Goal: Information Seeking & Learning: Learn about a topic

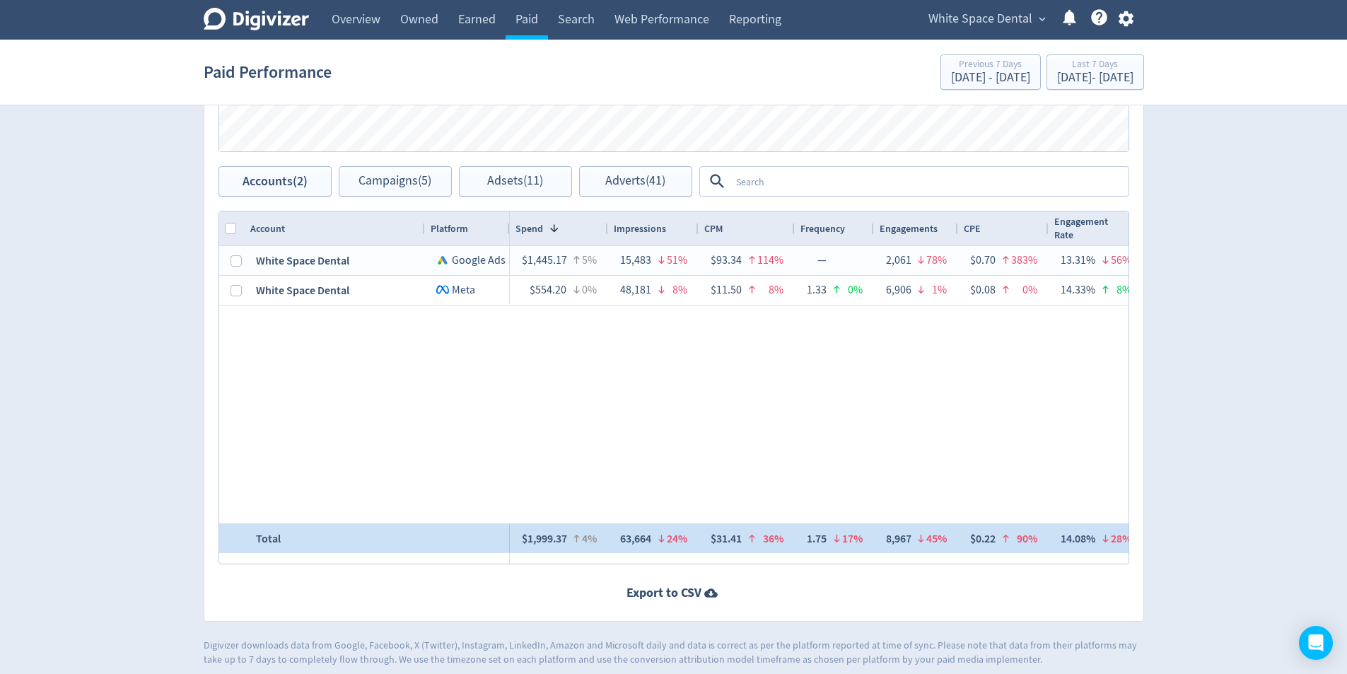
scroll to position [622, 0]
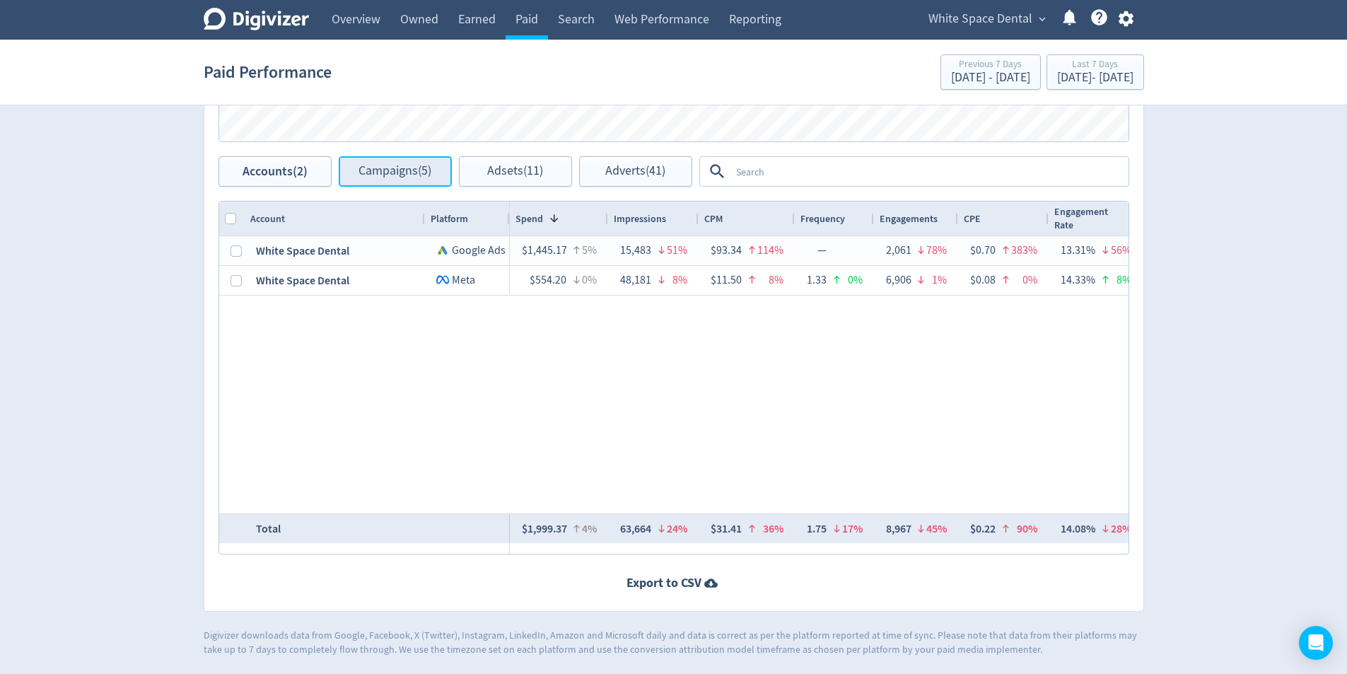
click at [389, 170] on span "Campaigns (5)" at bounding box center [395, 171] width 73 height 13
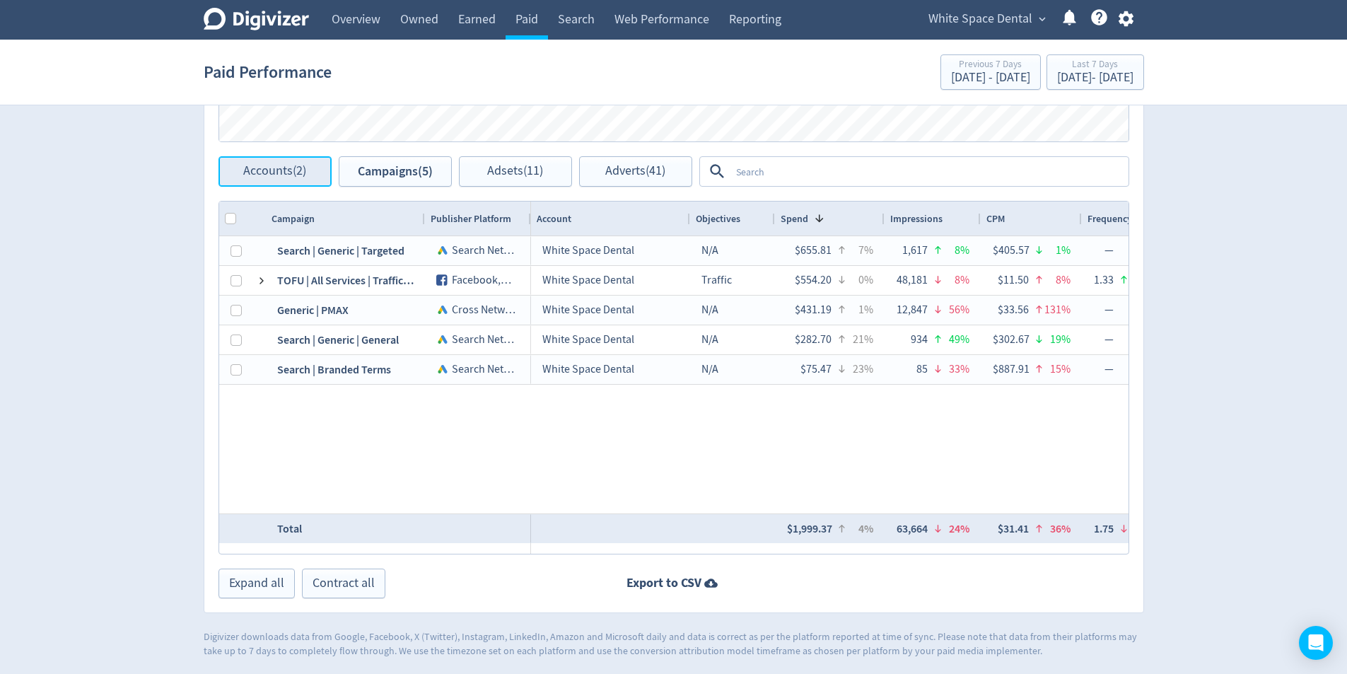
click at [283, 165] on span "Accounts (2)" at bounding box center [274, 171] width 63 height 13
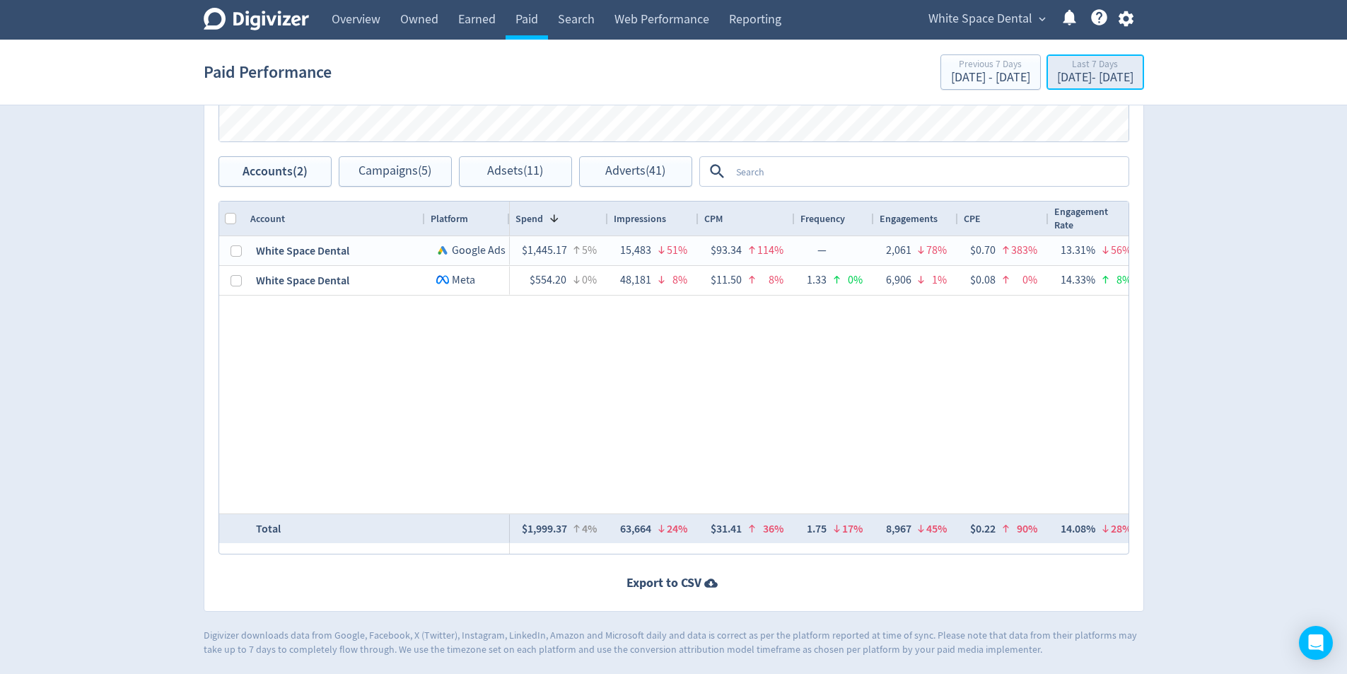
click at [1057, 80] on div "[DATE] - [DATE]" at bounding box center [1095, 77] width 76 height 13
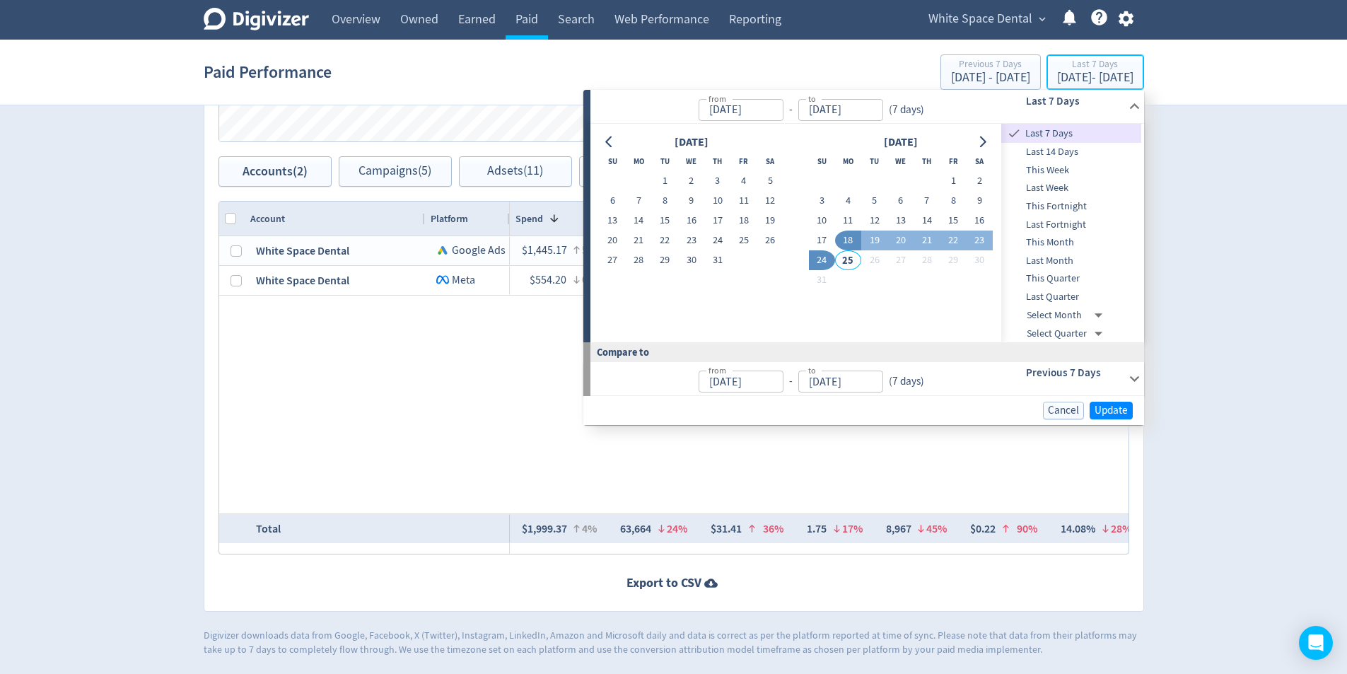
type input "[DATE]"
click at [683, 238] on button "23" at bounding box center [691, 241] width 26 height 20
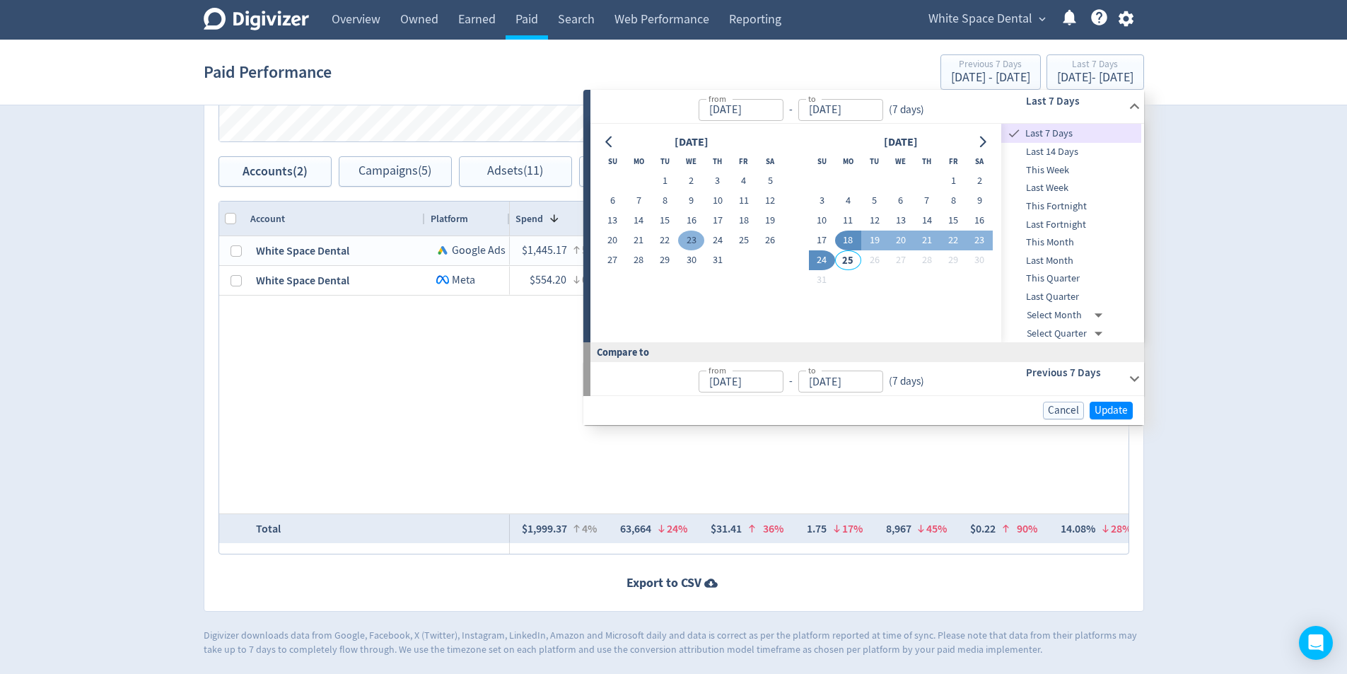
type input "[DATE]"
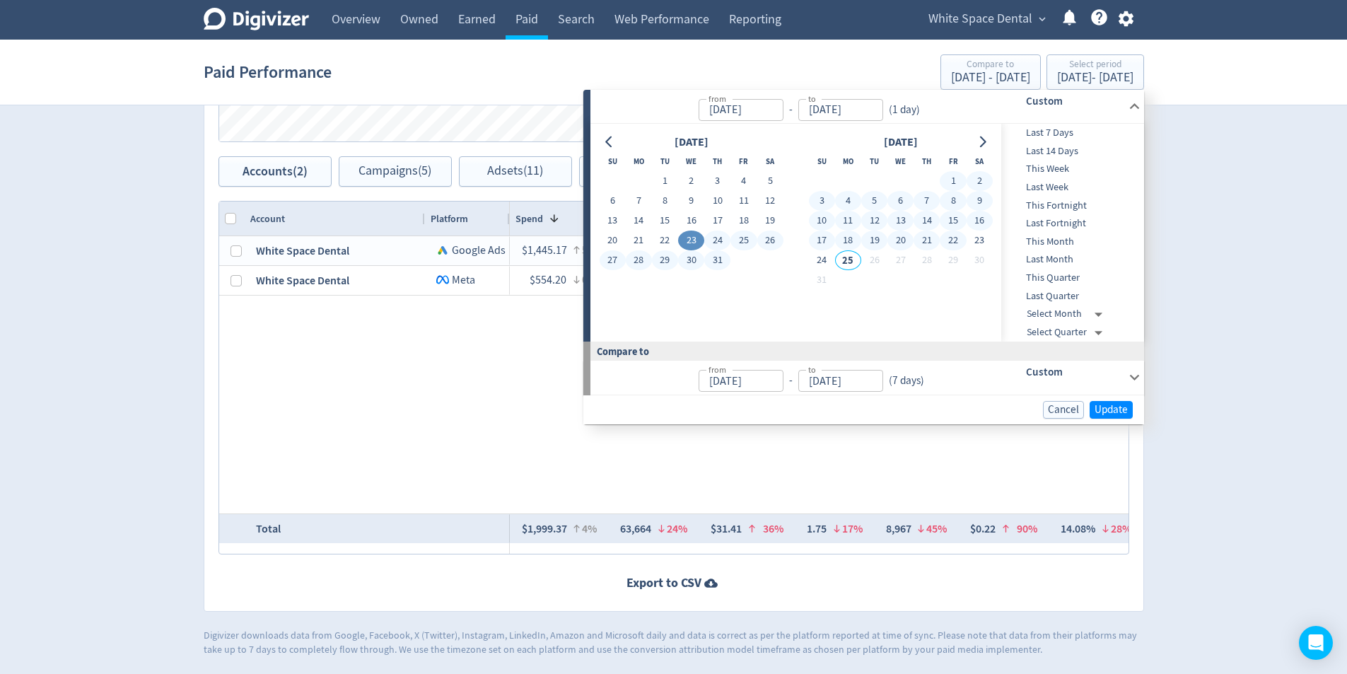
click at [953, 239] on button "22" at bounding box center [953, 241] width 26 height 20
type input "[DATE]"
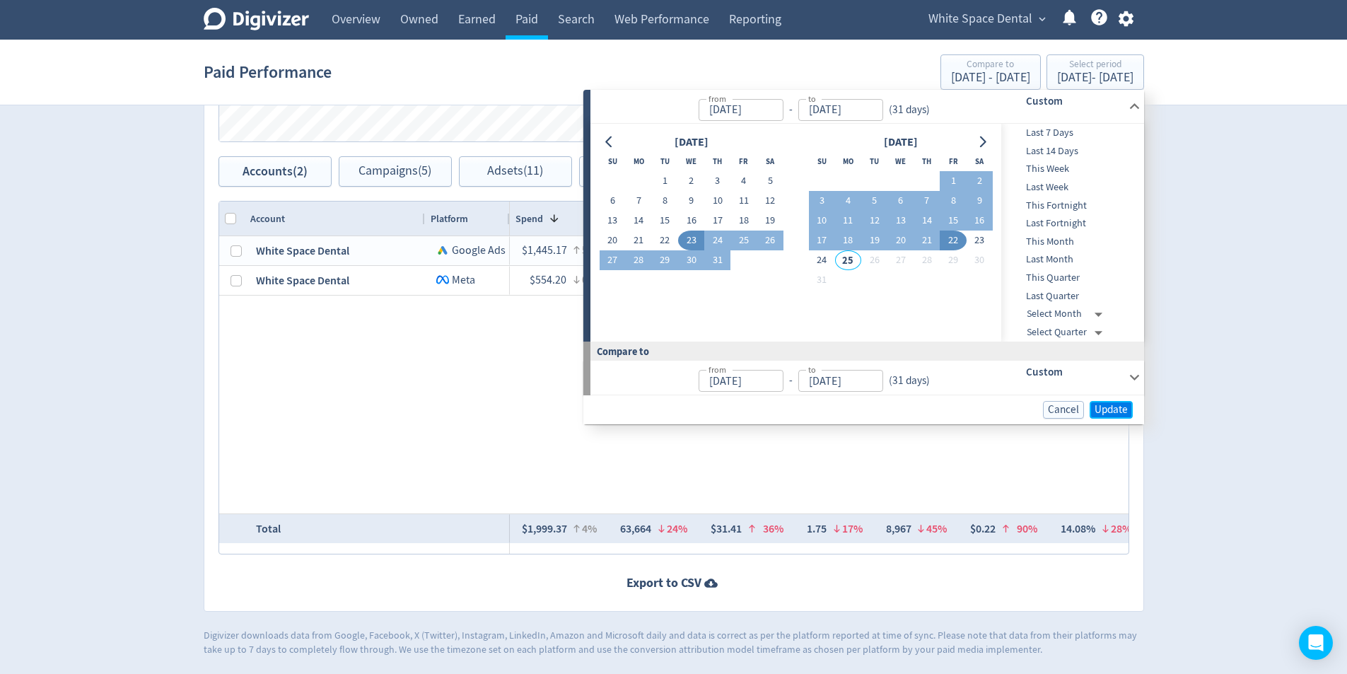
click at [1115, 411] on span "Update" at bounding box center [1111, 409] width 33 height 11
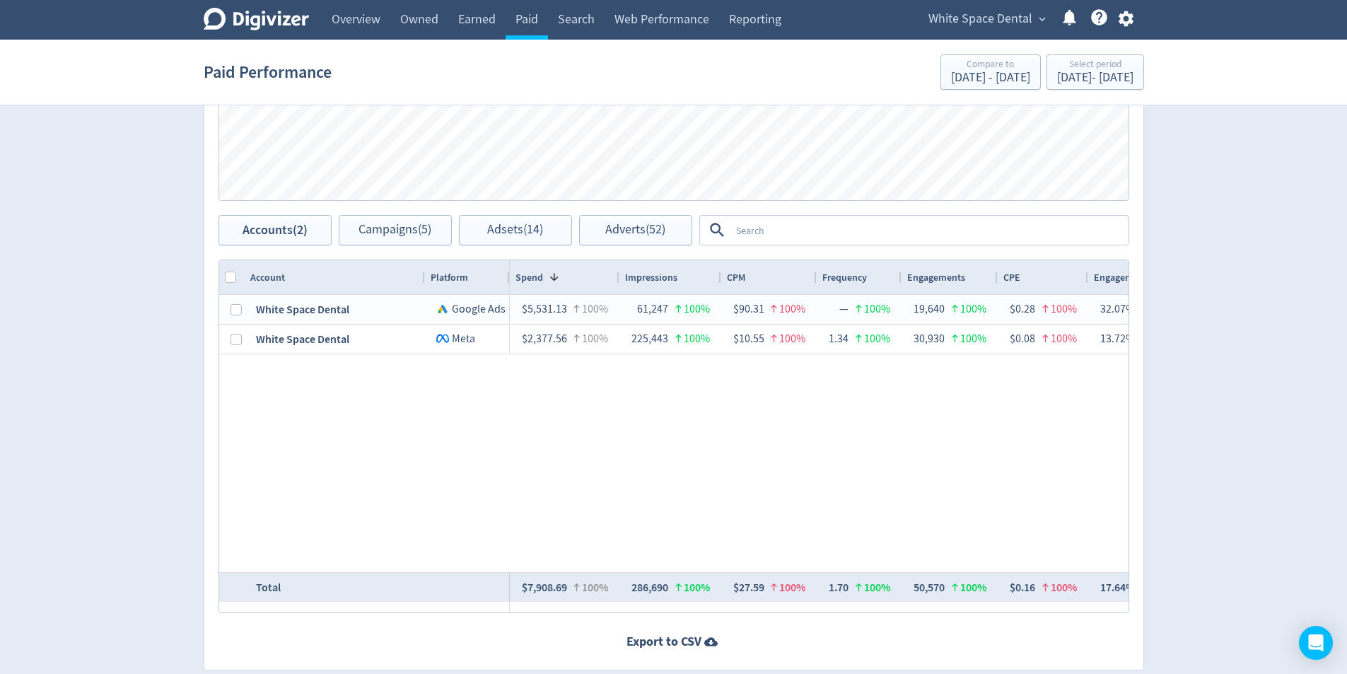
scroll to position [622, 0]
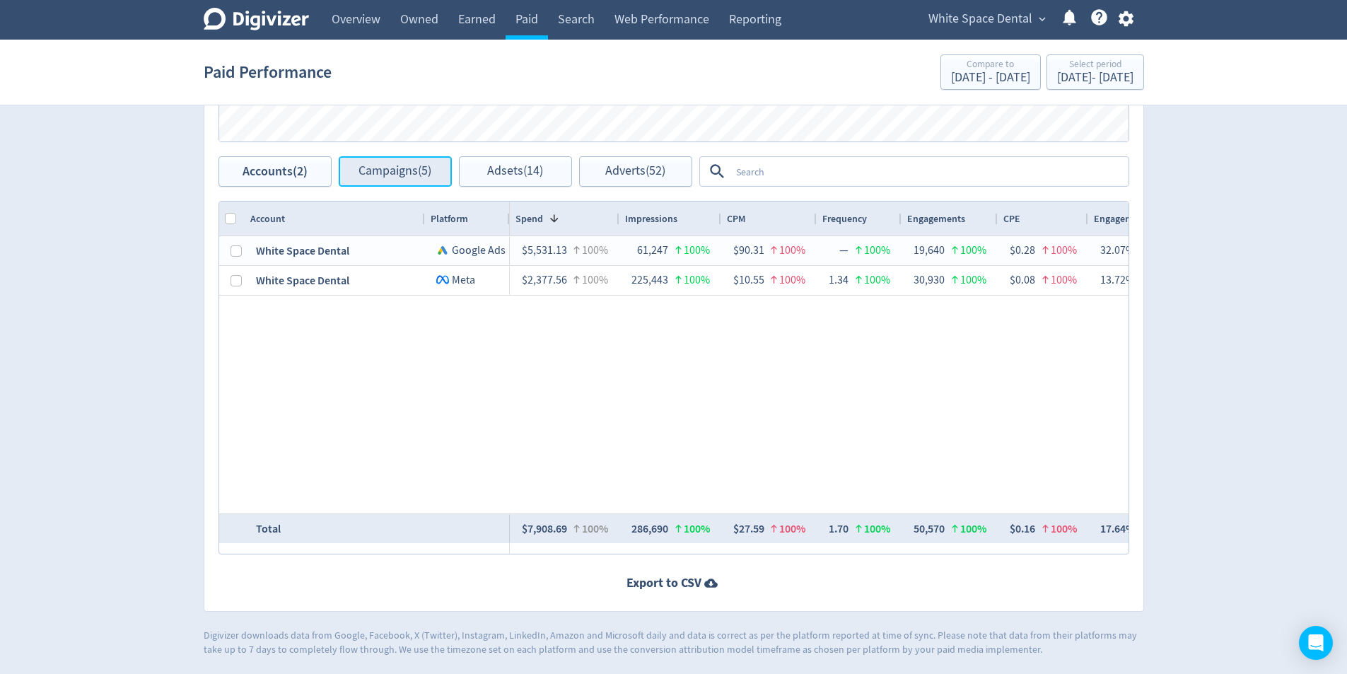
click at [373, 165] on span "Campaigns (5)" at bounding box center [395, 171] width 73 height 13
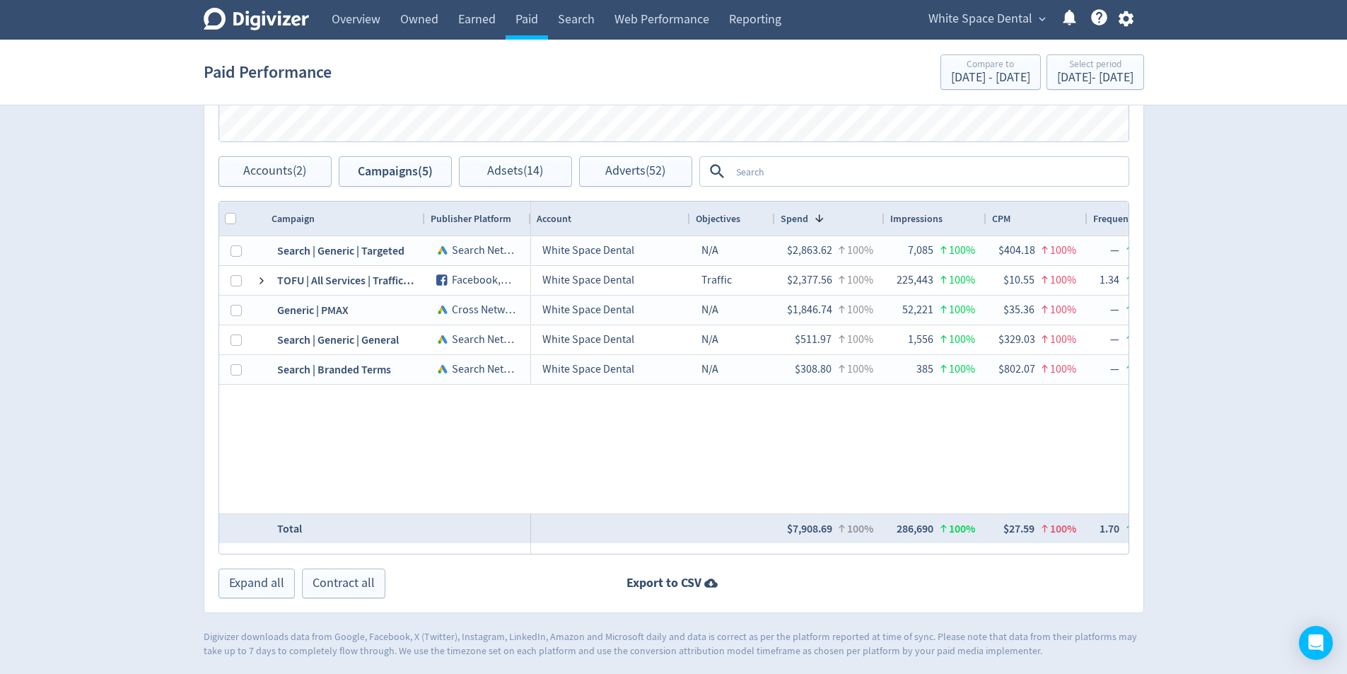
click at [285, 151] on div "Spend Clicks Impressions Press Space or Enter to toggle visibility Impressions,…" at bounding box center [673, 0] width 939 height 311
click at [291, 174] on span "Accounts (2)" at bounding box center [274, 171] width 63 height 13
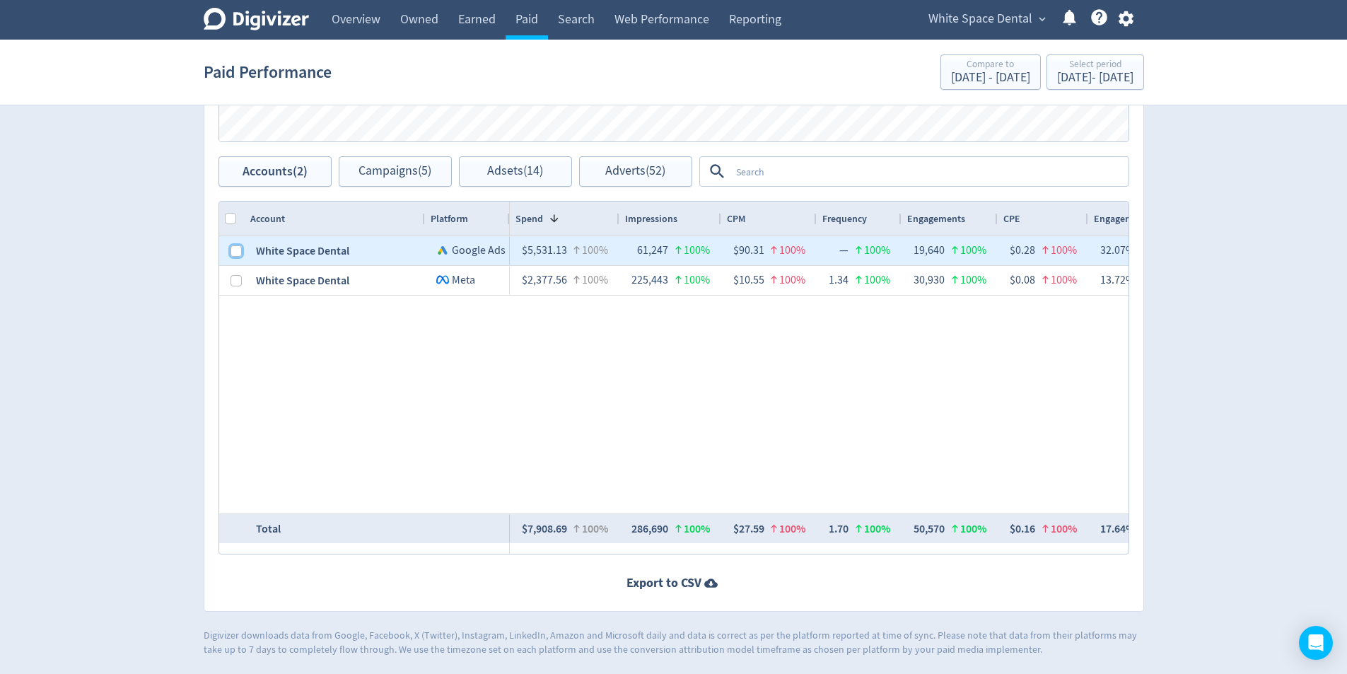
drag, startPoint x: 231, startPoint y: 250, endPoint x: 377, endPoint y: 211, distance: 151.0
click at [233, 250] on input "Press Space to toggle row selection (unchecked)" at bounding box center [236, 250] width 11 height 11
checkbox input "true"
checkbox input "false"
click at [351, 188] on div "Accounts Impressions Clicks Spend Spend Clicks Impressions Press Space or Enter…" at bounding box center [674, 206] width 940 height 811
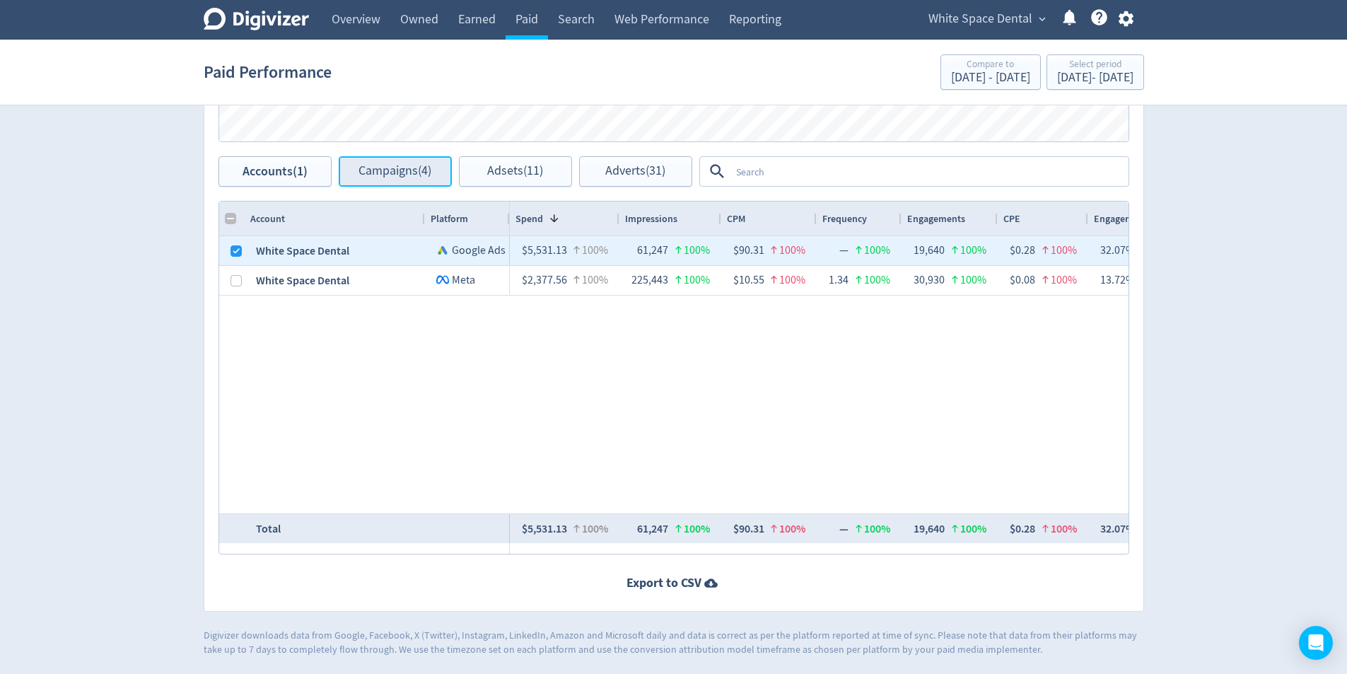
click at [408, 177] on span "Campaigns (4)" at bounding box center [395, 171] width 73 height 13
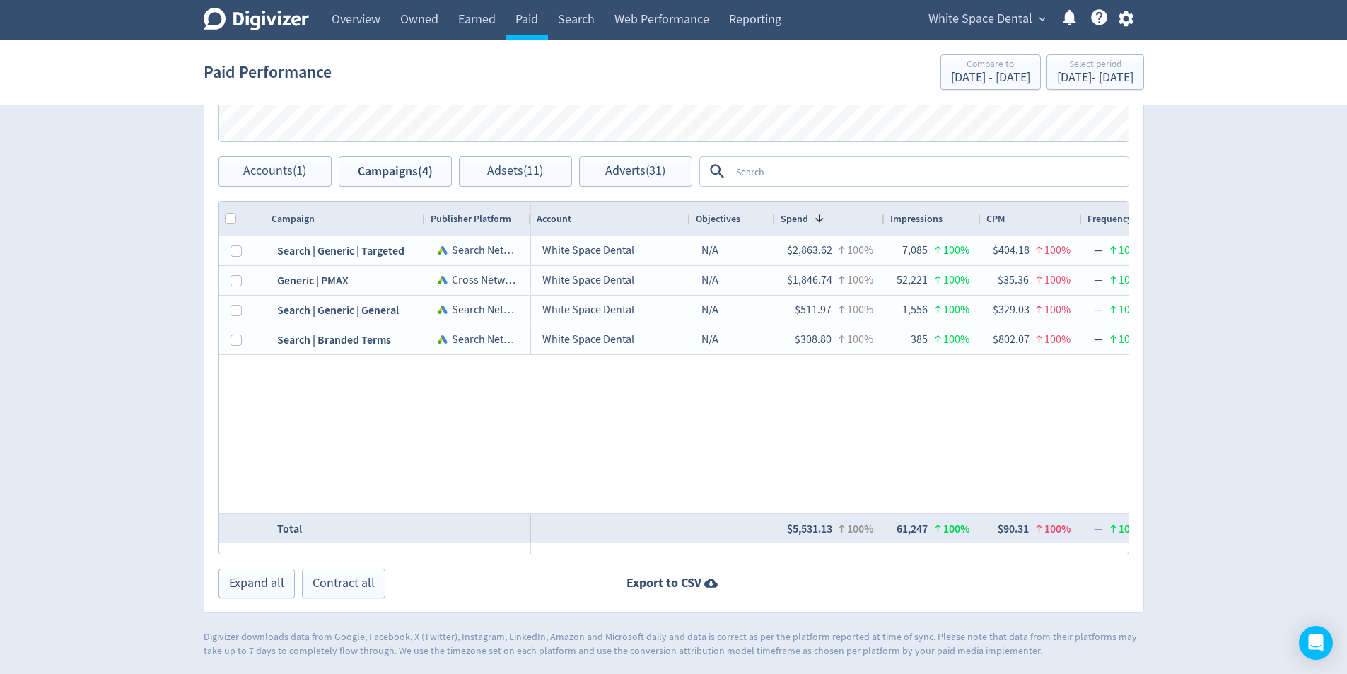
drag, startPoint x: 581, startPoint y: 200, endPoint x: 469, endPoint y: 260, distance: 126.5
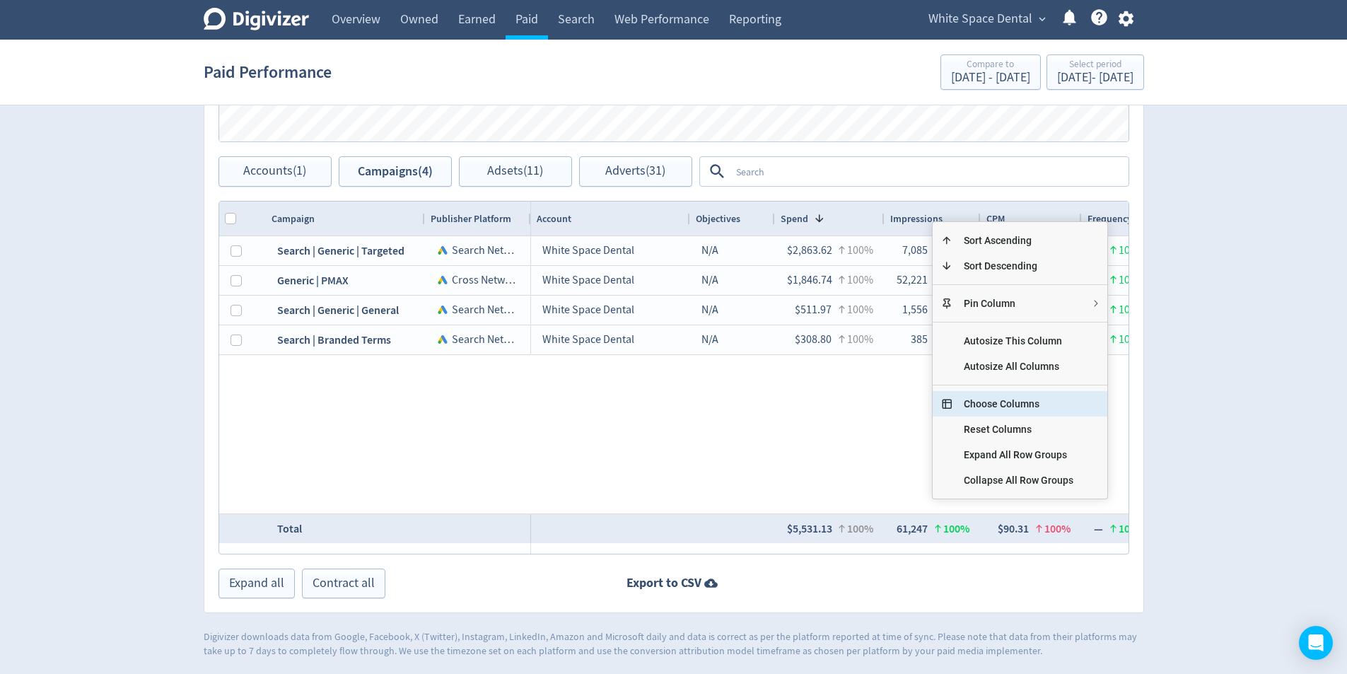
click at [1027, 405] on span "Choose Columns" at bounding box center [1019, 403] width 132 height 25
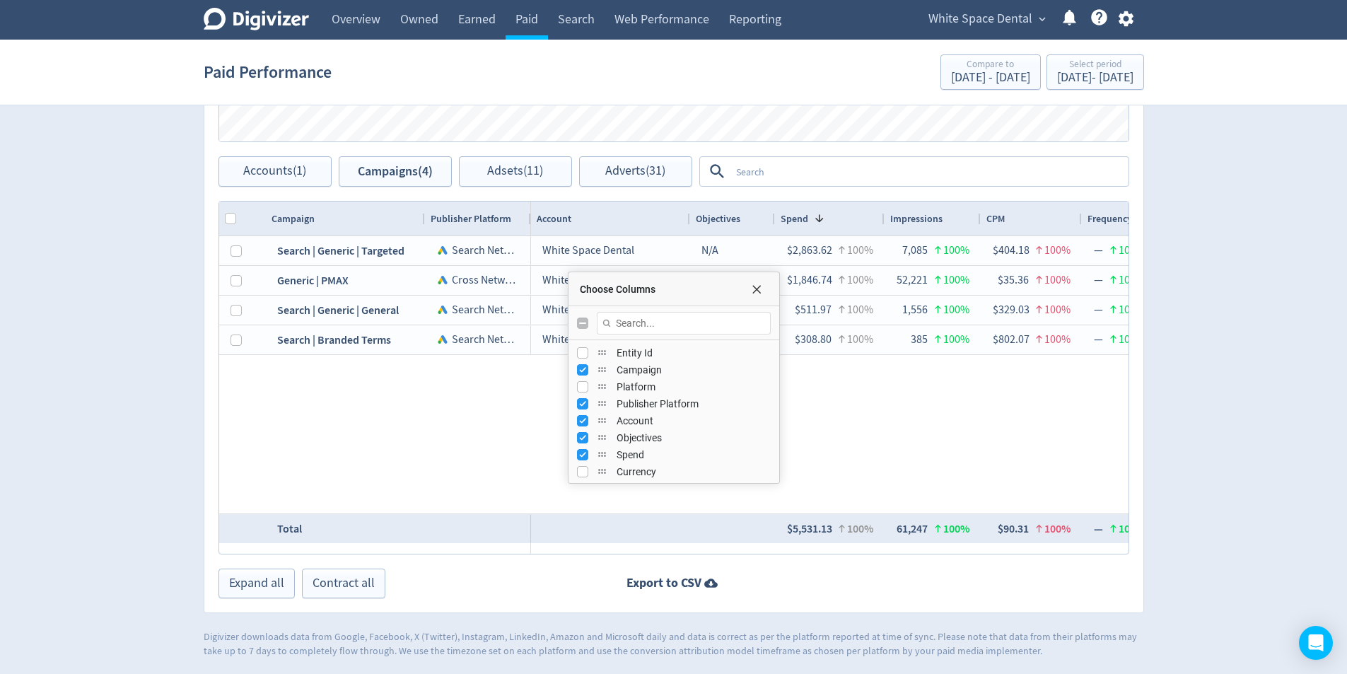
click at [587, 327] on input "Toggle All Columns Visibility" at bounding box center [582, 323] width 11 height 11
checkbox input "true"
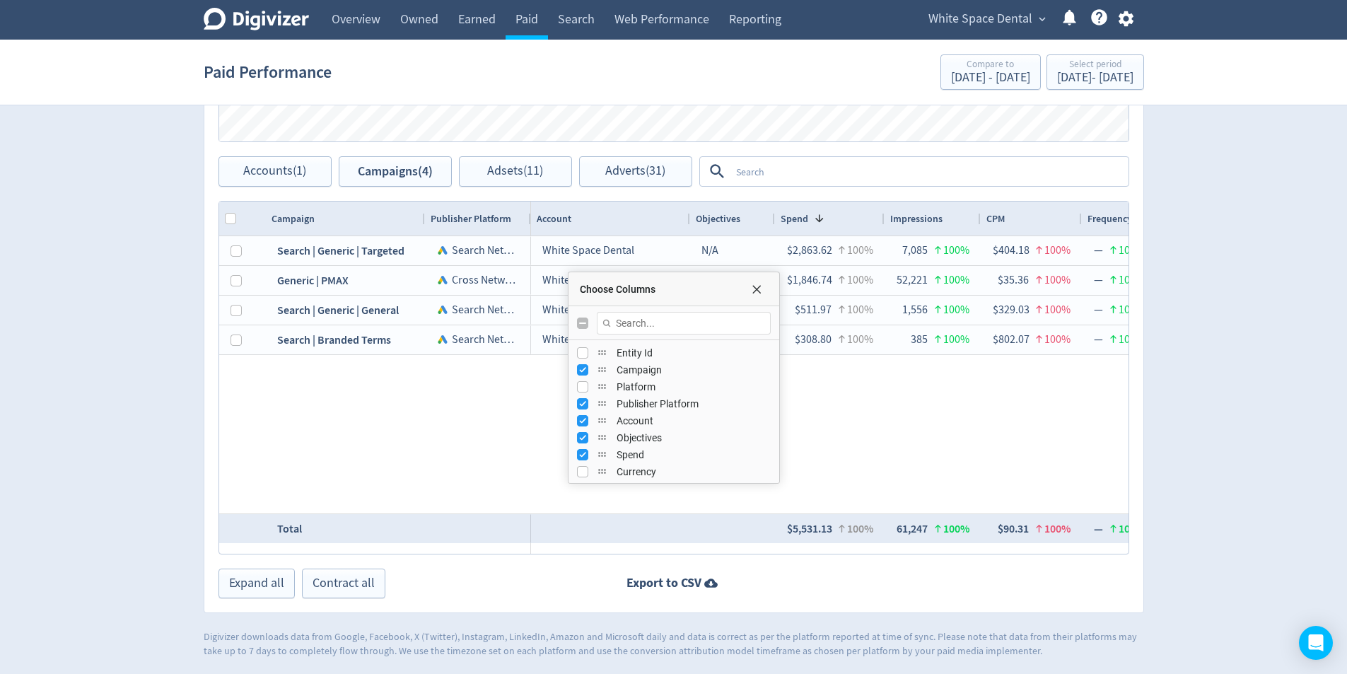
click at [585, 322] on input "Toggle All Columns Visibility" at bounding box center [582, 323] width 11 height 11
checkbox input "true"
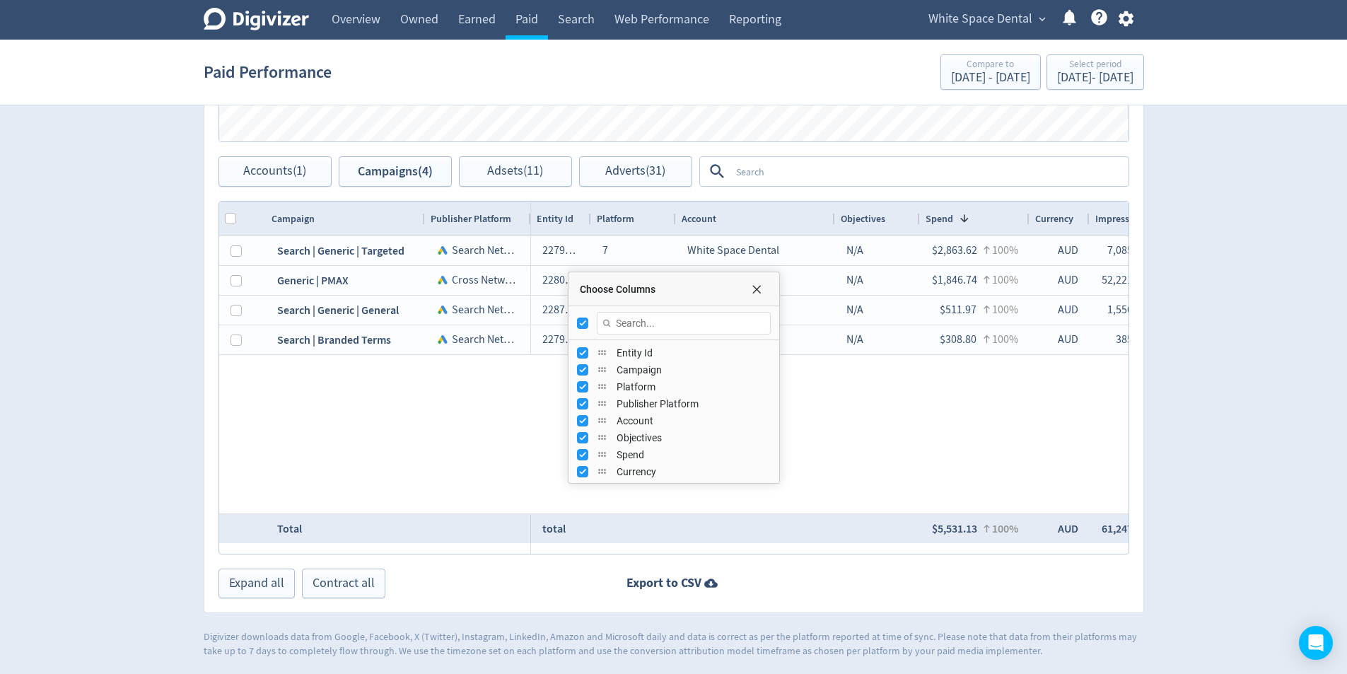
checkbox input "true"
checkbox input "false"
click at [581, 320] on input "Toggle All Columns Visibility" at bounding box center [582, 323] width 11 height 11
checkbox input "true"
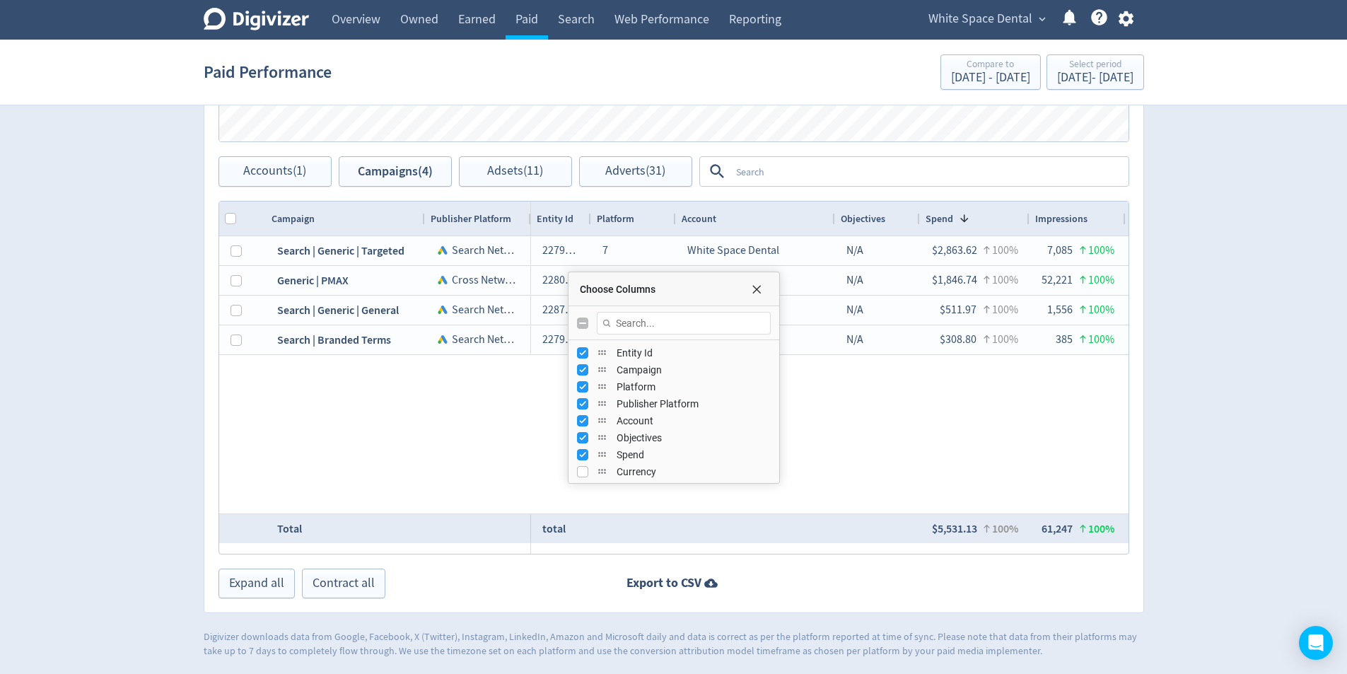
checkbox input "true"
checkbox input "false"
click at [579, 324] on input "Toggle All Columns Visibility" at bounding box center [582, 323] width 11 height 11
checkbox input "true"
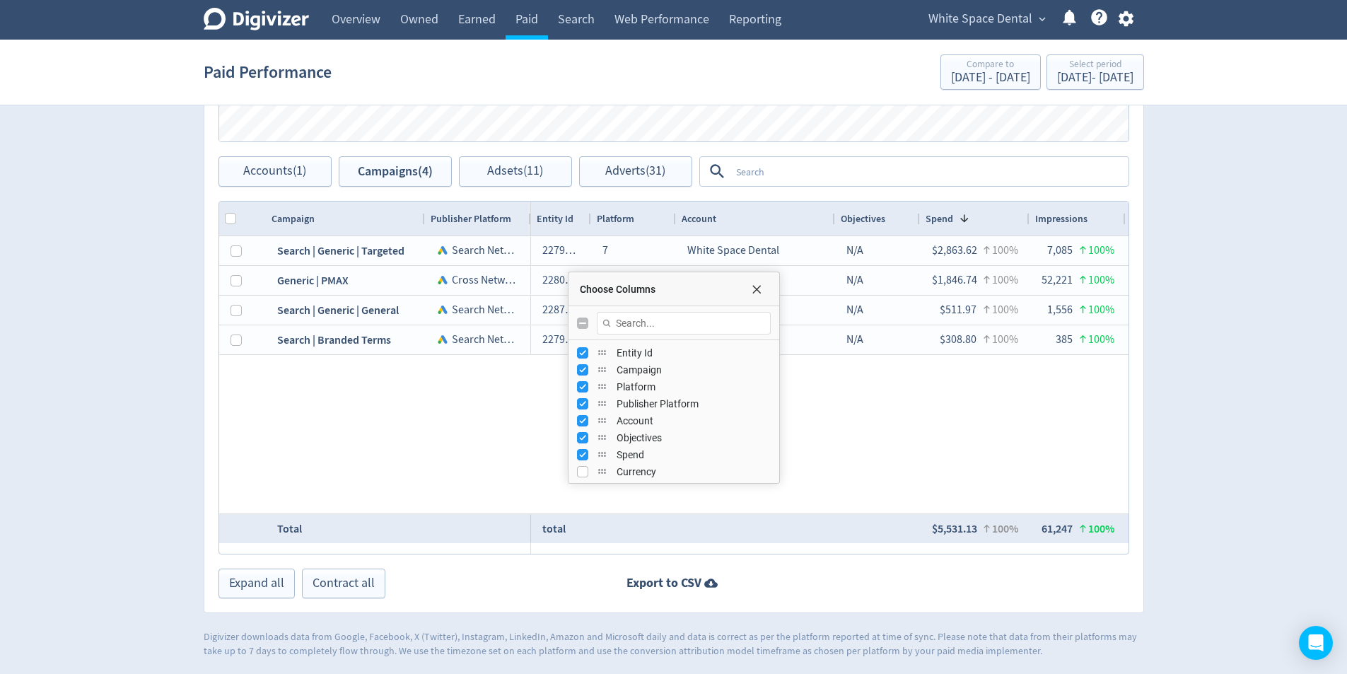
checkbox input "true"
checkbox input "false"
click at [582, 326] on input "Toggle All Columns Visibility" at bounding box center [582, 323] width 11 height 11
checkbox input "true"
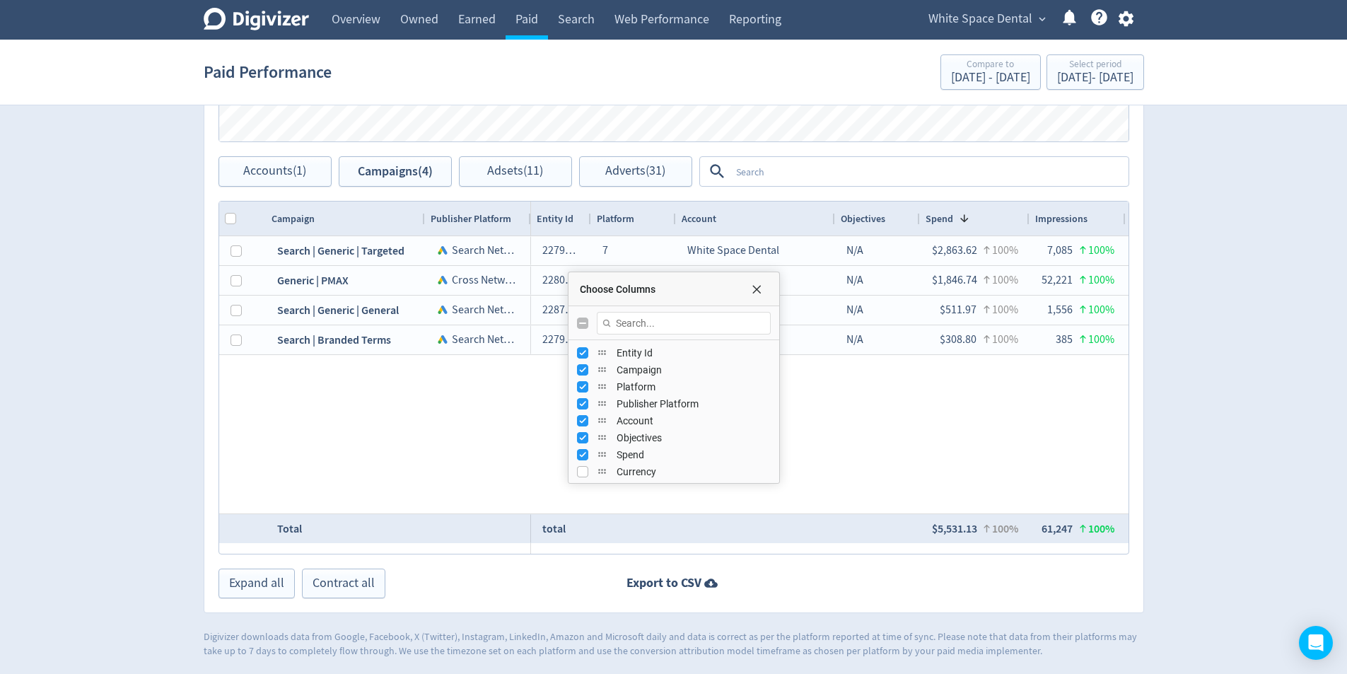
checkbox input "true"
checkbox input "false"
click at [579, 323] on input "Toggle All Columns Visibility" at bounding box center [582, 323] width 11 height 11
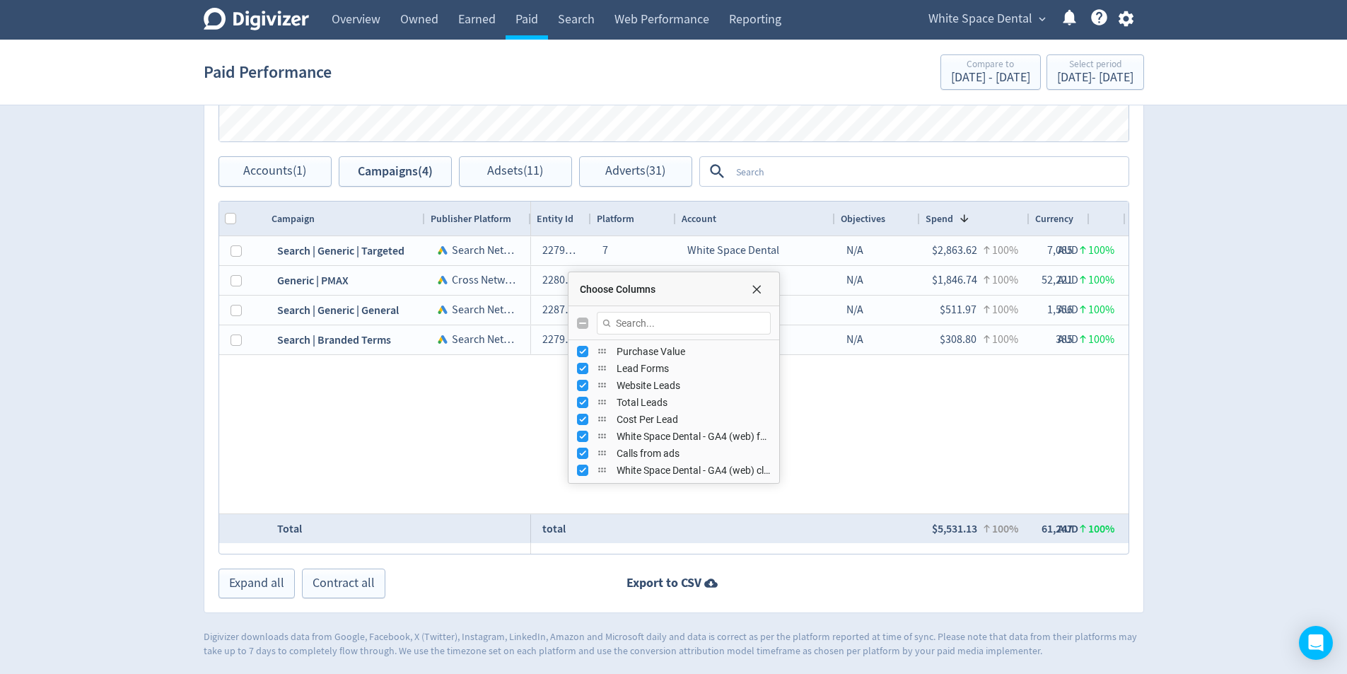
checkbox input "false"
drag, startPoint x: 755, startPoint y: 291, endPoint x: 675, endPoint y: 281, distance: 81.3
click at [755, 291] on span "Choose Columns" at bounding box center [756, 289] width 11 height 11
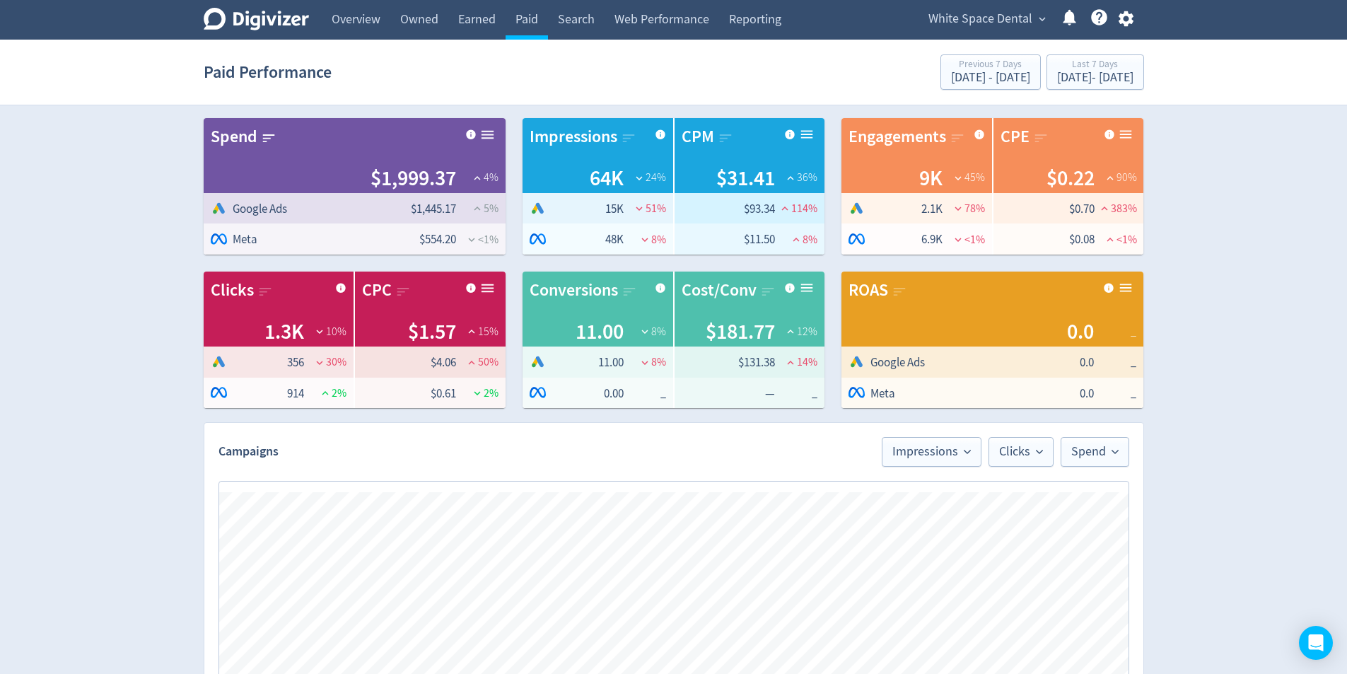
scroll to position [424, 0]
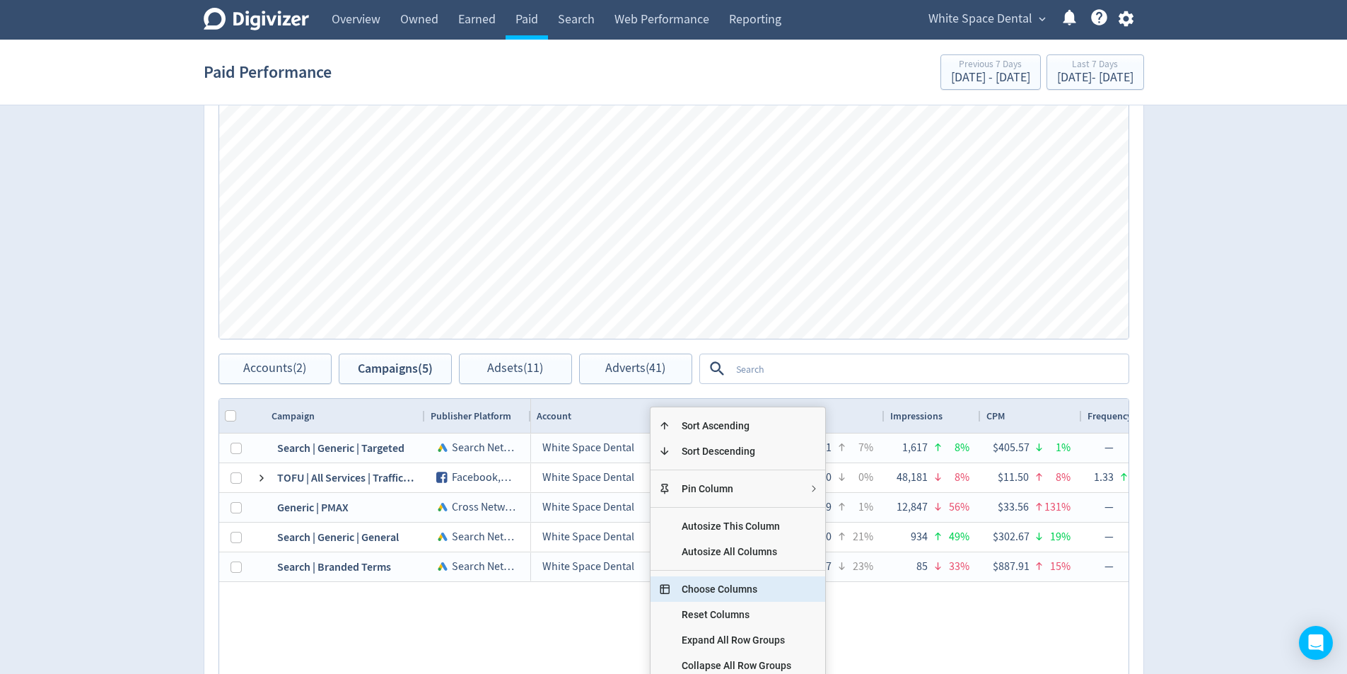
click at [741, 594] on span "Choose Columns" at bounding box center [736, 588] width 132 height 25
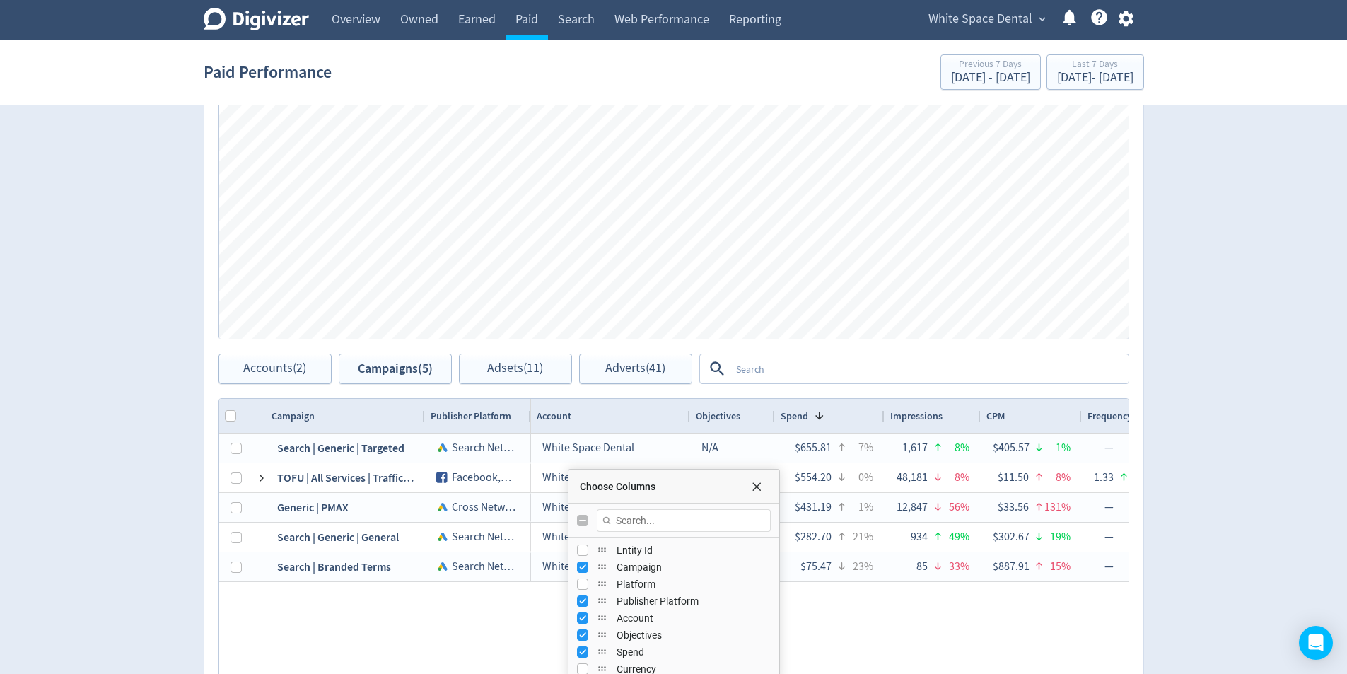
click at [577, 521] on input "Toggle All Columns Visibility" at bounding box center [582, 520] width 11 height 11
checkbox input "true"
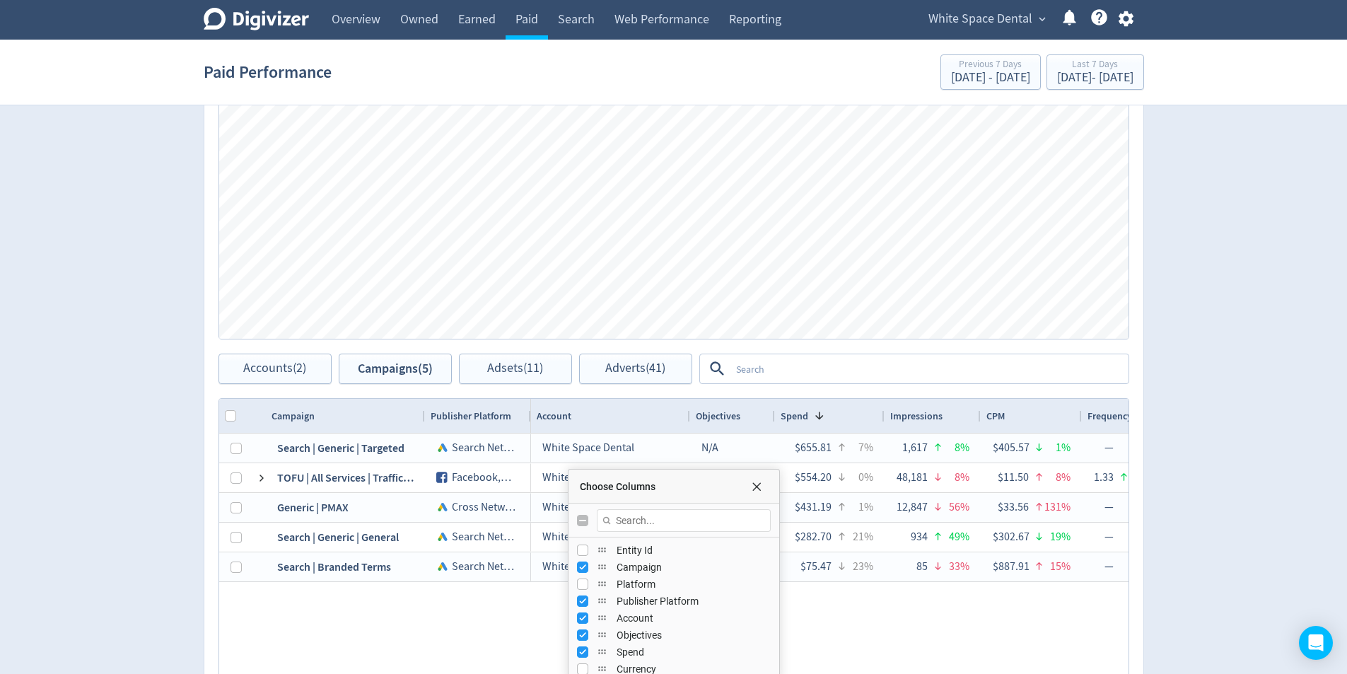
checkbox input "false"
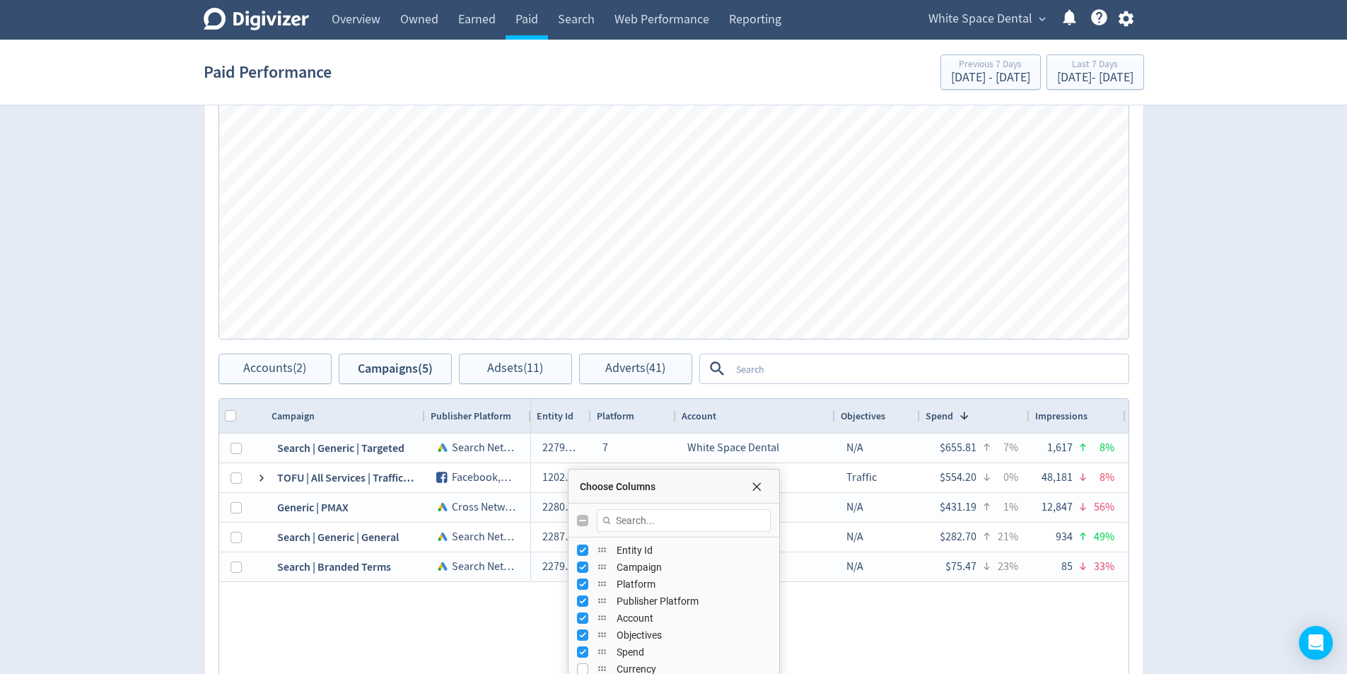
click at [582, 518] on input "Toggle All Columns Visibility" at bounding box center [582, 520] width 11 height 11
checkbox input "true"
checkbox input "false"
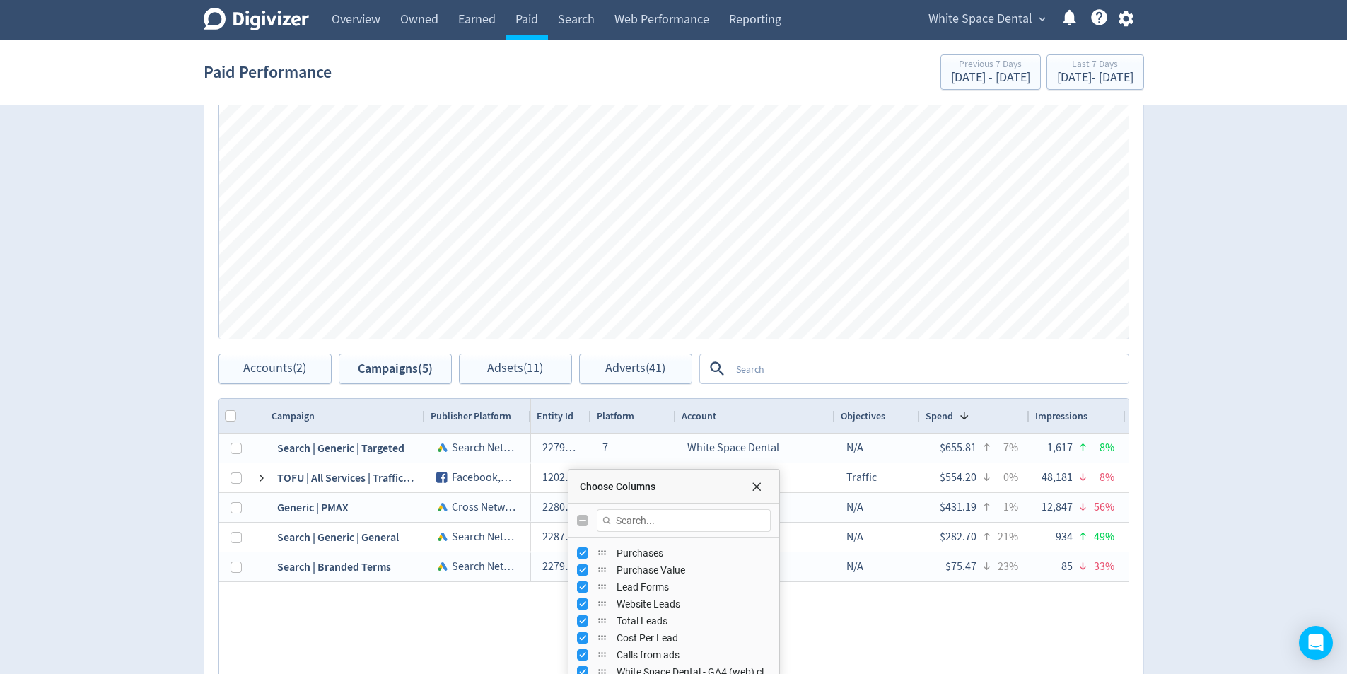
scroll to position [544, 0]
click at [1046, 624] on div "22799771461 7 White Space Dental N/A $655.81 7% 1,617 8% $405.57 1% 0.00 — — 0 …" at bounding box center [830, 571] width 598 height 277
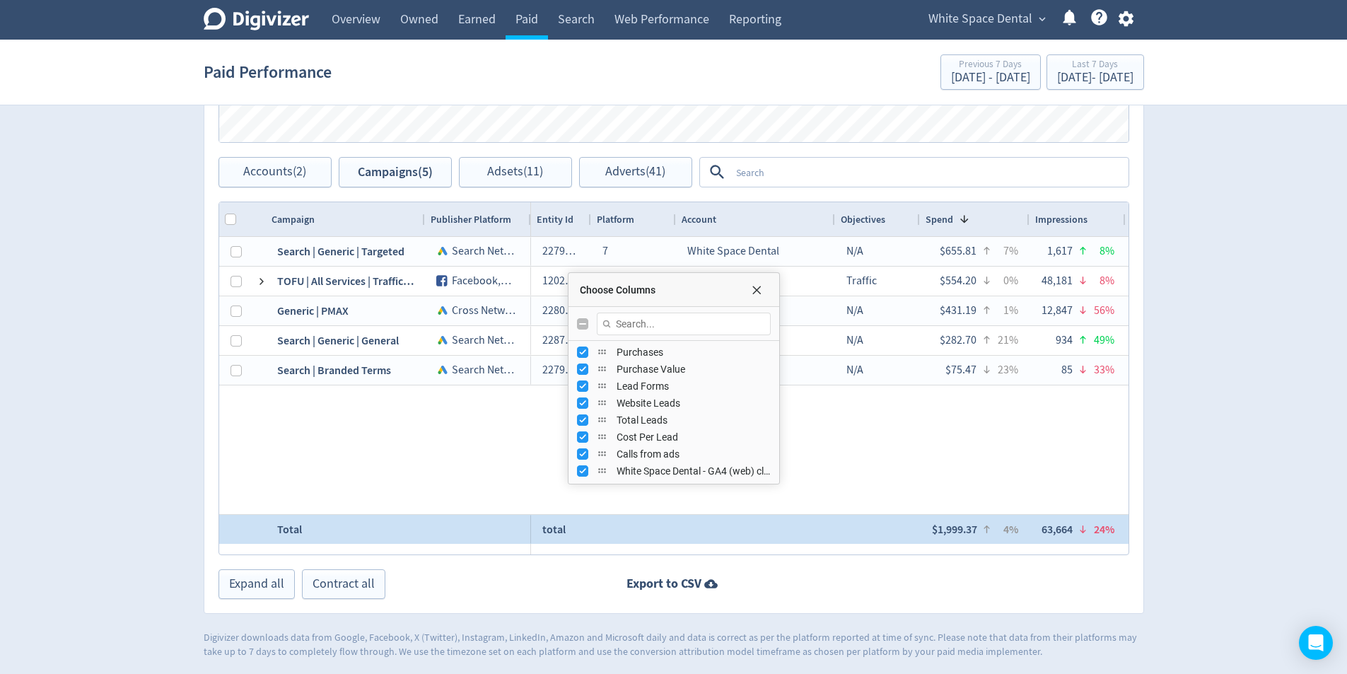
scroll to position [623, 0]
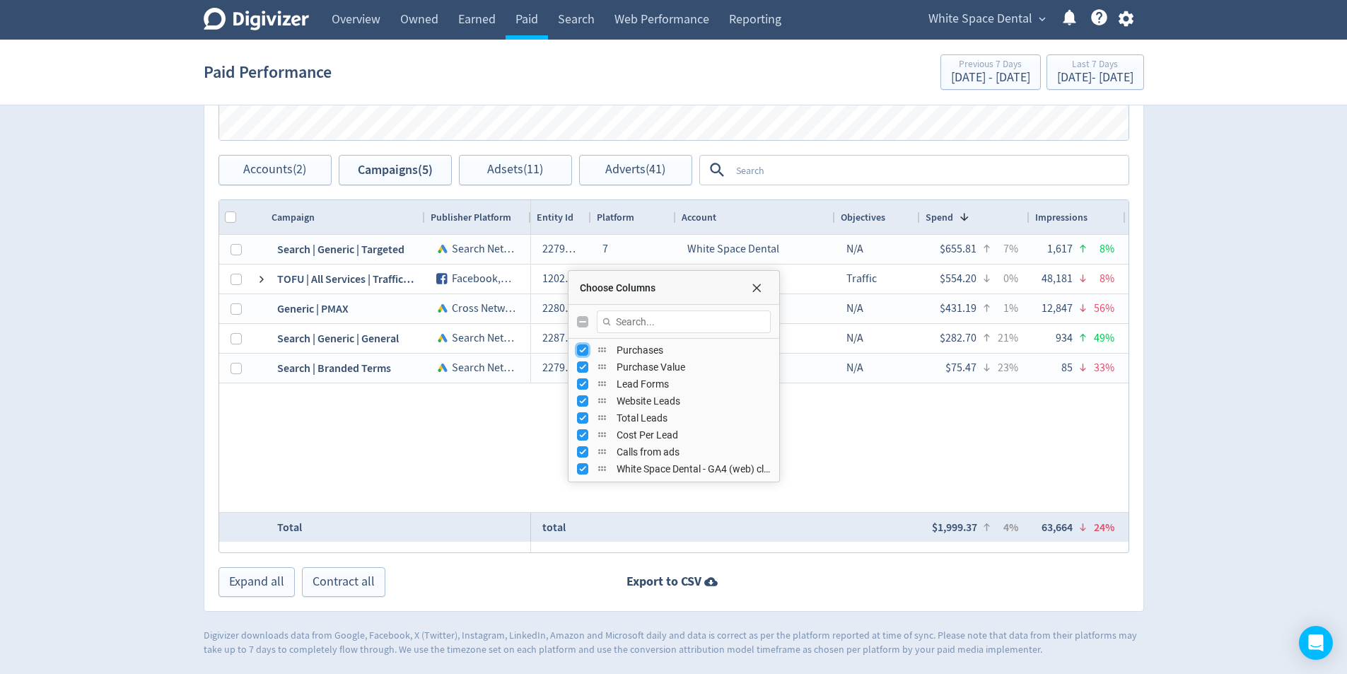
click at [578, 347] on input "Press SPACE to toggle visibility (visible)" at bounding box center [582, 349] width 11 height 11
checkbox input "false"
drag, startPoint x: 576, startPoint y: 367, endPoint x: 610, endPoint y: 398, distance: 45.5
click at [577, 368] on input "Press SPACE to toggle visibility (visible)" at bounding box center [582, 366] width 11 height 11
checkbox input "false"
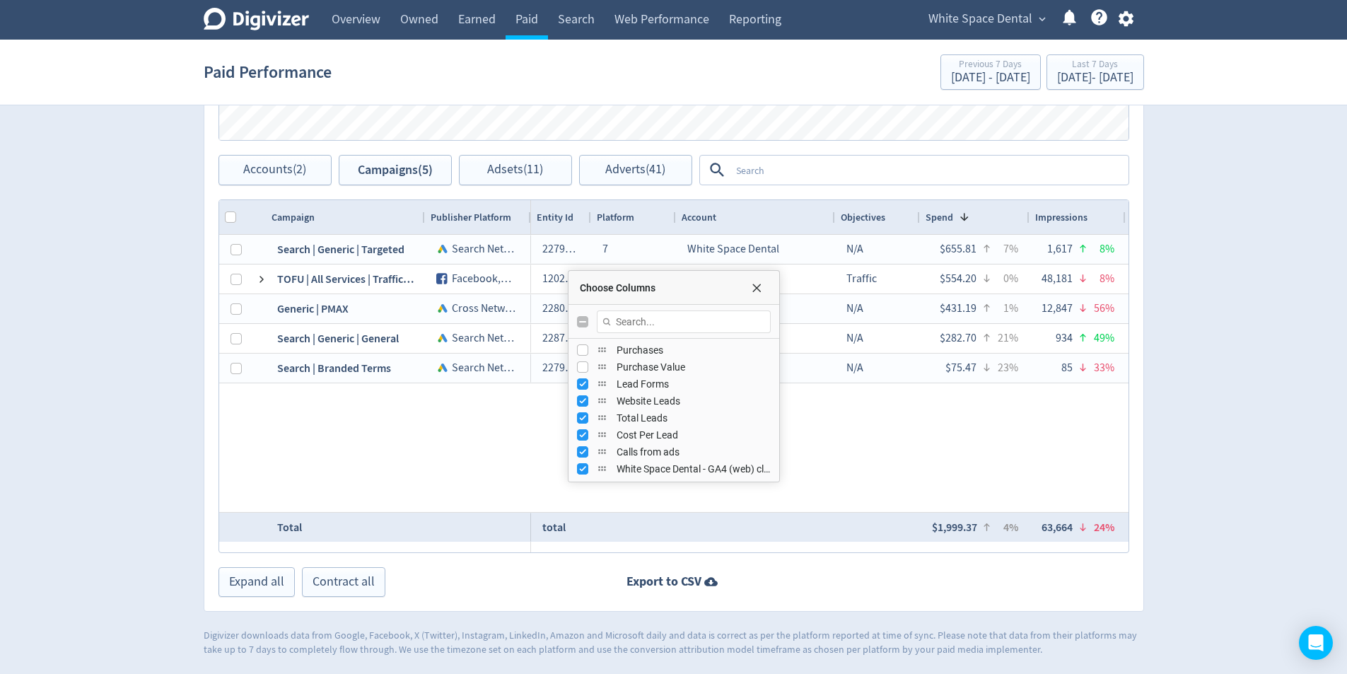
click at [586, 331] on div "Choose Columns" at bounding box center [674, 322] width 211 height 34
click at [583, 321] on input "Toggle All Columns Visibility" at bounding box center [582, 321] width 11 height 11
checkbox input "true"
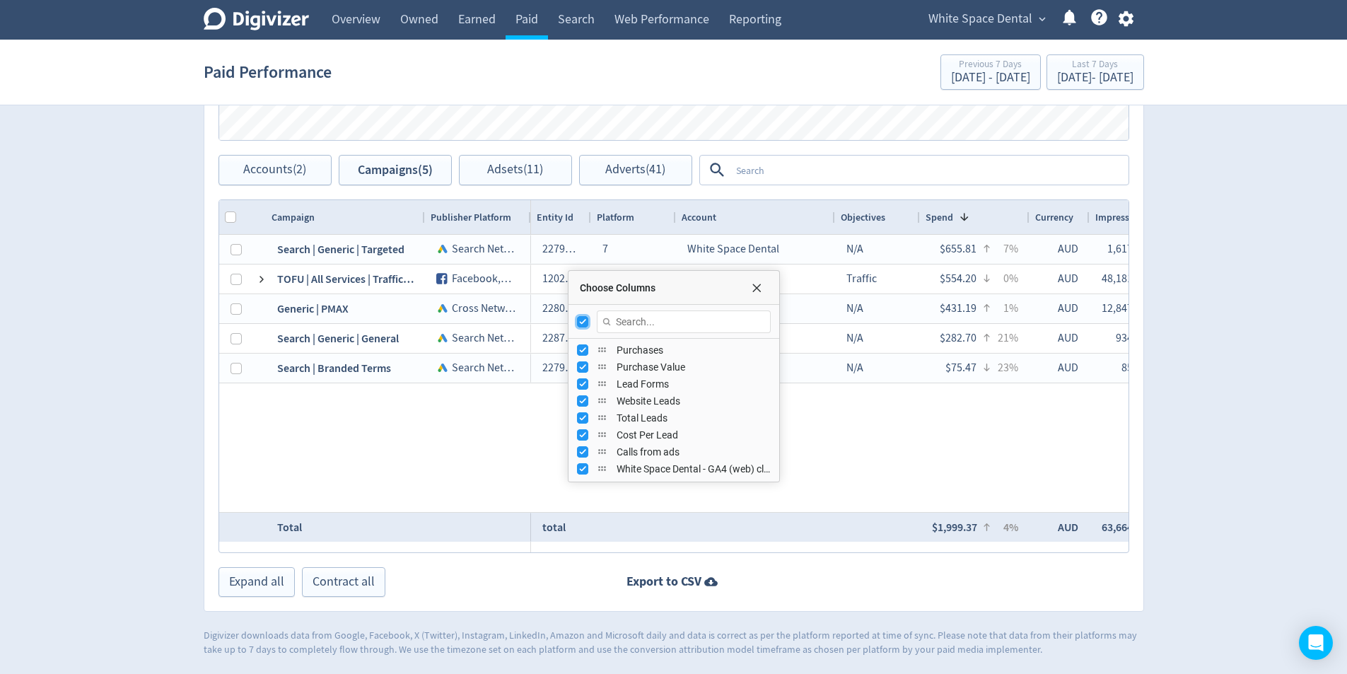
checkbox input "false"
click at [759, 290] on span "Choose Columns" at bounding box center [756, 287] width 11 height 11
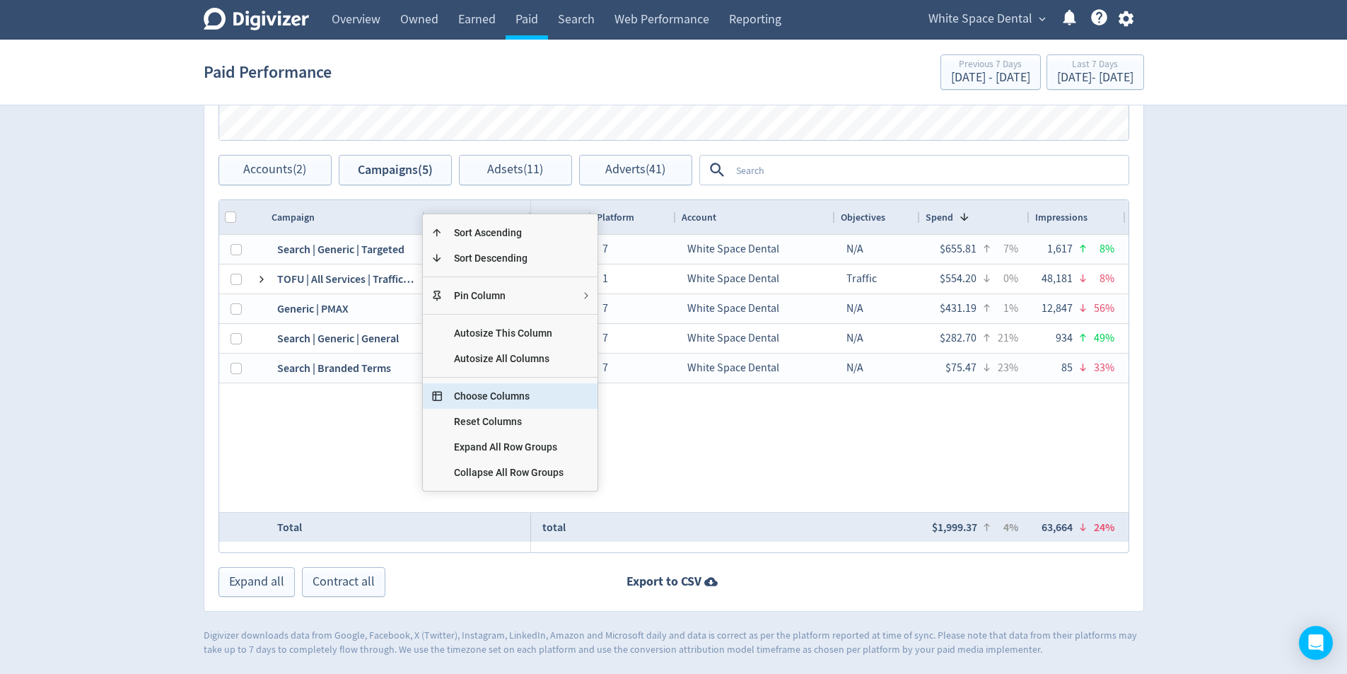
click at [501, 400] on span "Choose Columns" at bounding box center [509, 395] width 132 height 25
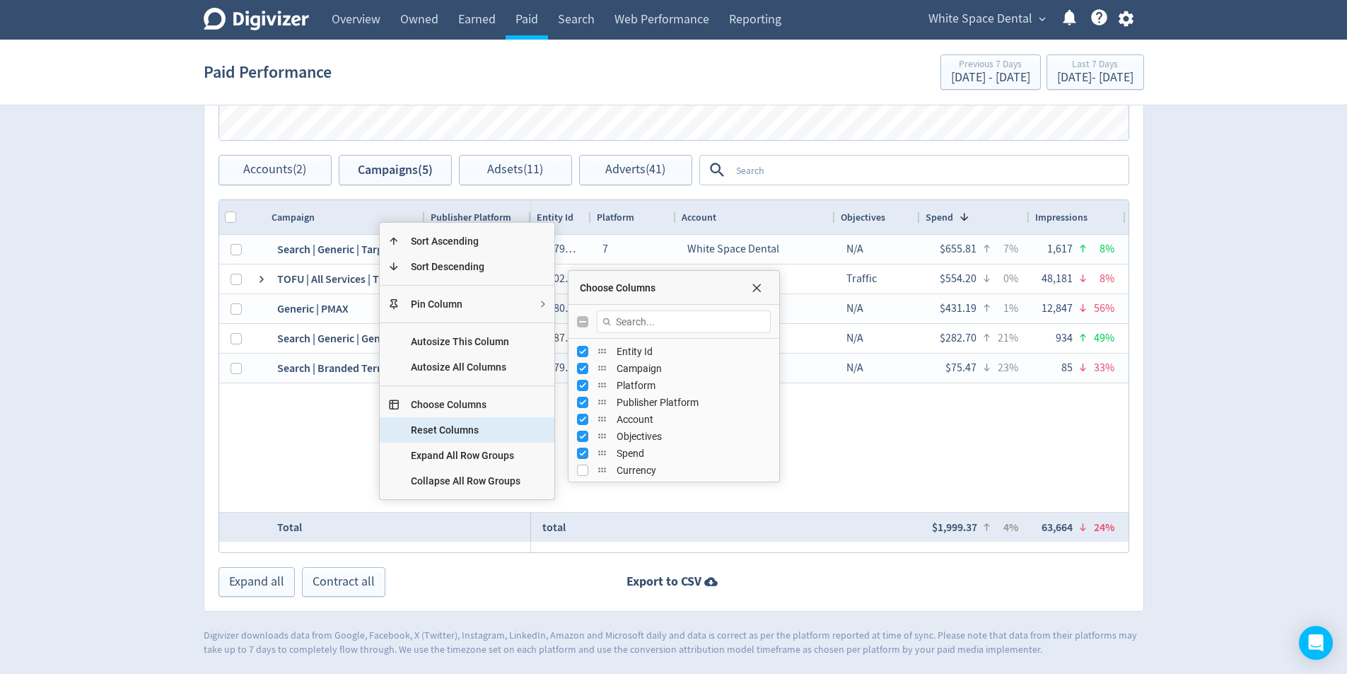
click at [467, 428] on span "Reset Columns" at bounding box center [466, 429] width 132 height 25
checkbox input "false"
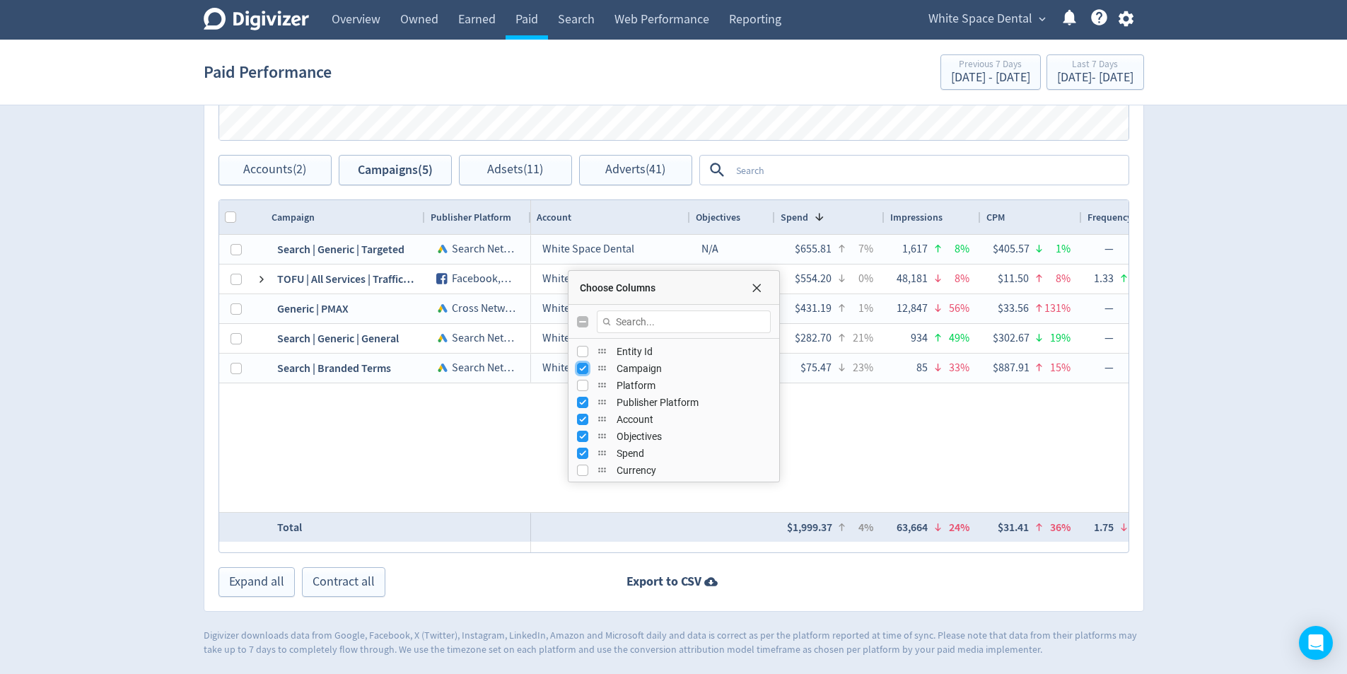
click at [577, 365] on input "Press SPACE to toggle visibility (visible)" at bounding box center [582, 368] width 11 height 11
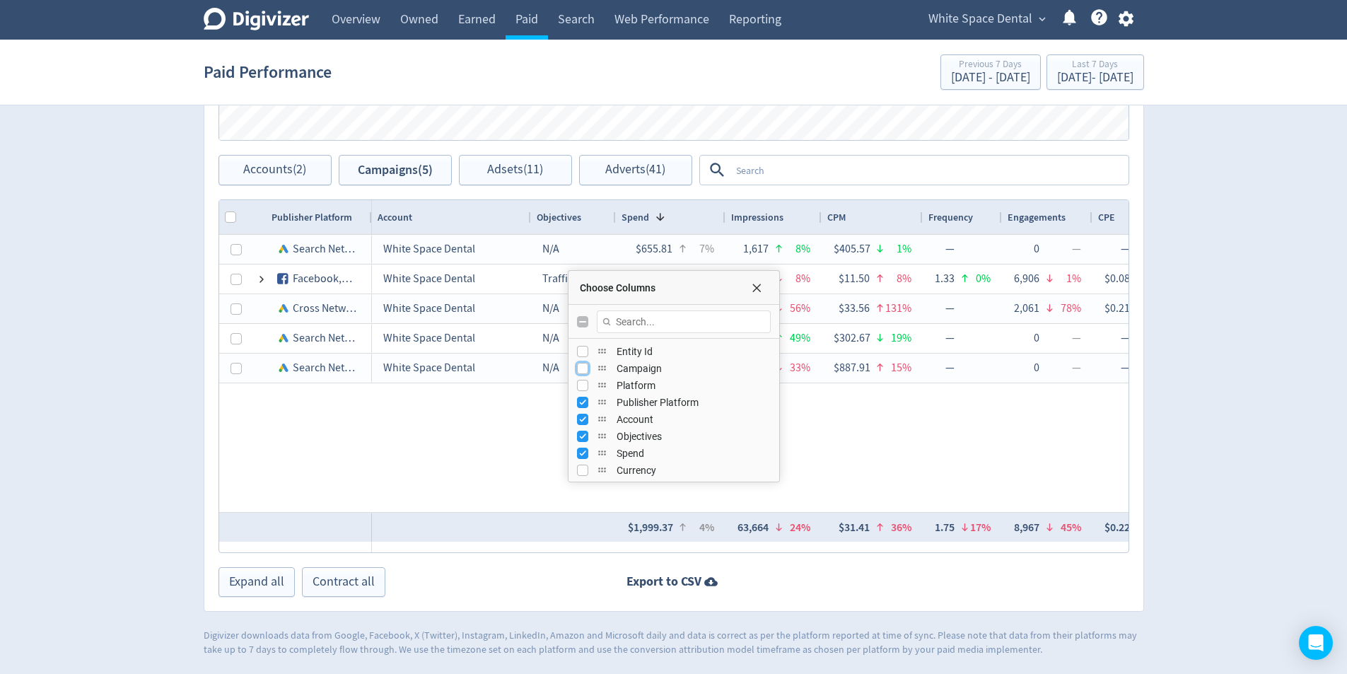
click at [580, 366] on input "Press SPACE to toggle visibility (hidden)" at bounding box center [582, 368] width 11 height 11
checkbox input "true"
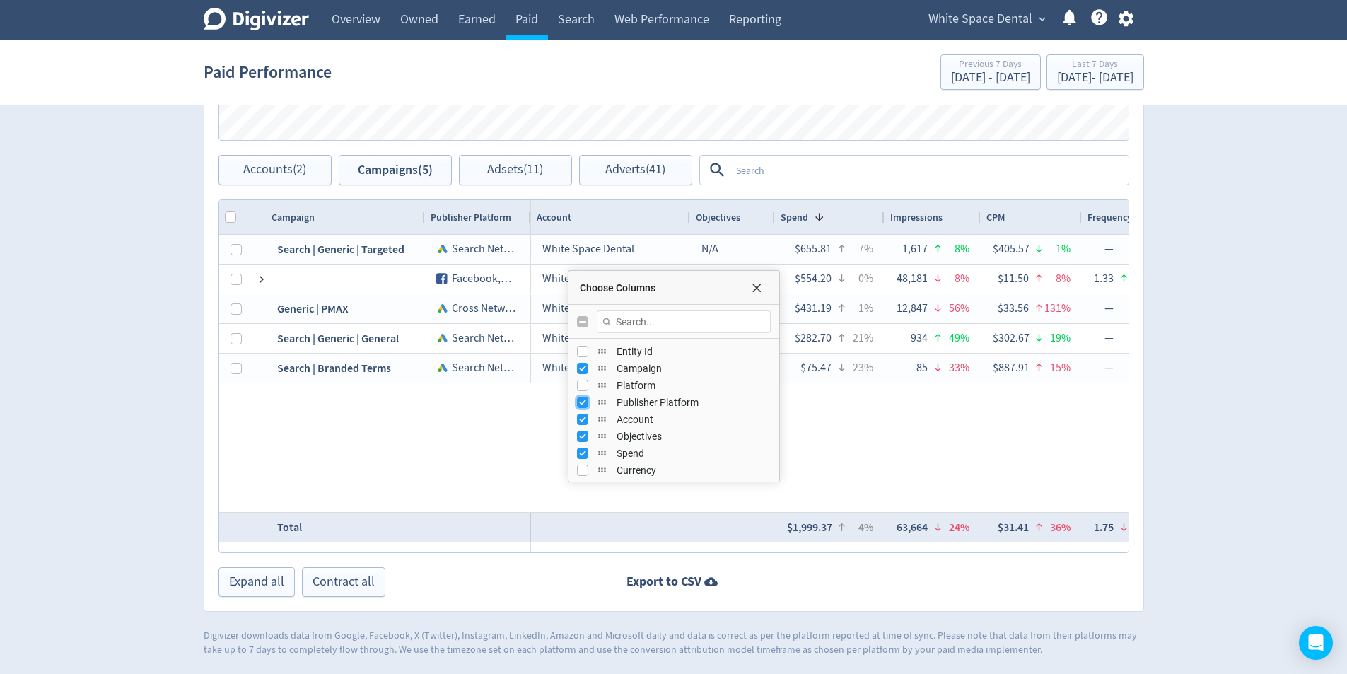
click at [583, 404] on input "Press SPACE to toggle visibility (visible)" at bounding box center [582, 402] width 11 height 11
checkbox input "false"
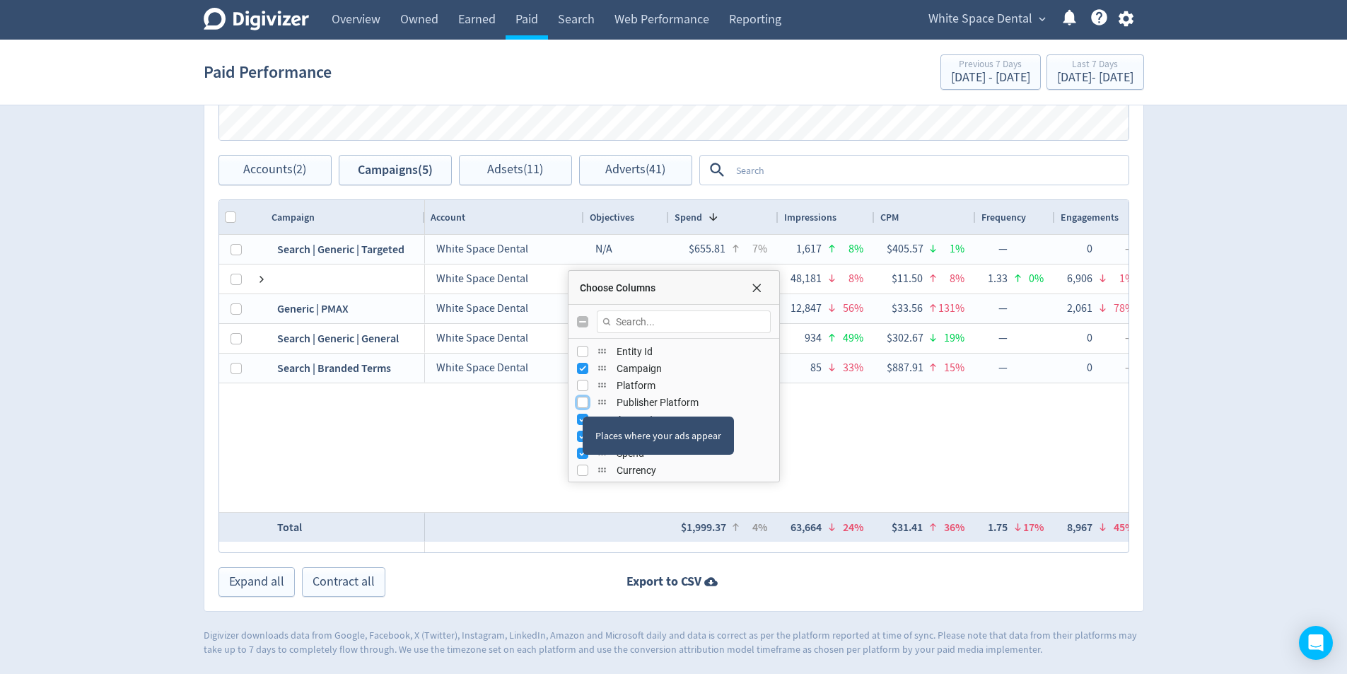
click at [581, 405] on input "Press SPACE to toggle visibility (hidden)" at bounding box center [582, 402] width 11 height 11
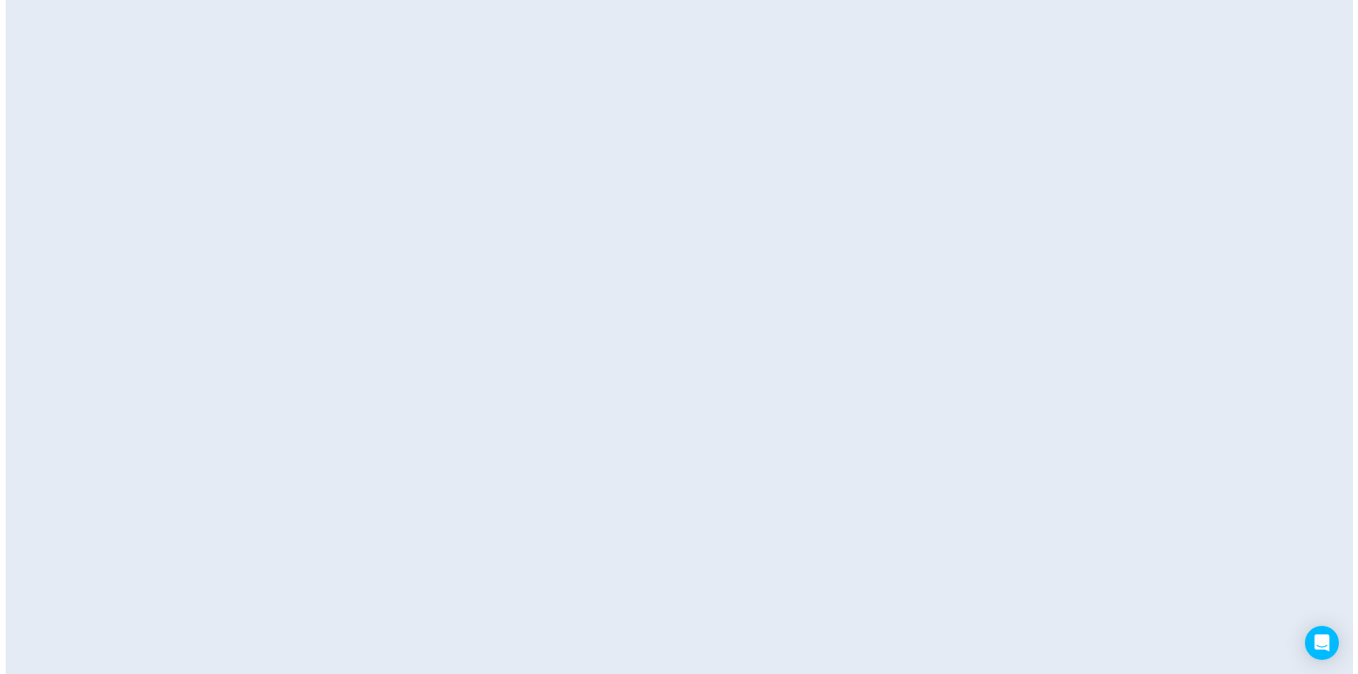
scroll to position [0, 0]
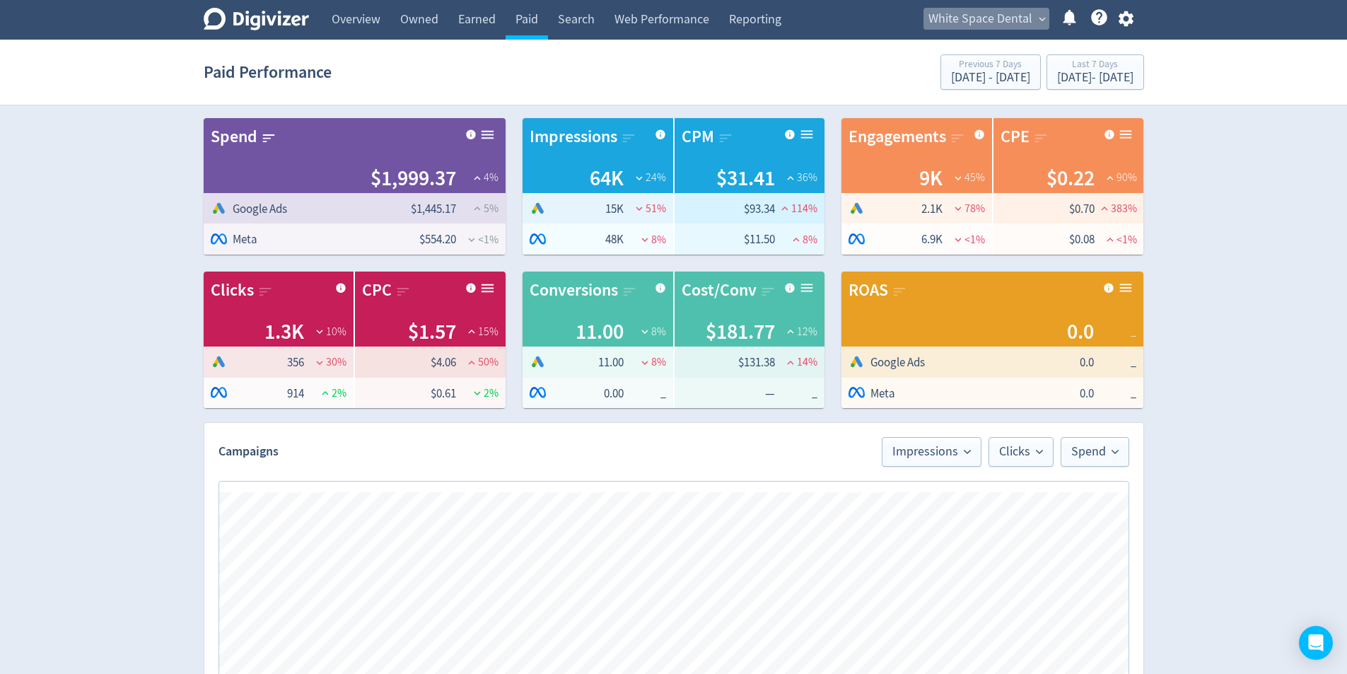
click at [1018, 18] on span "White Space Dental" at bounding box center [980, 19] width 104 height 23
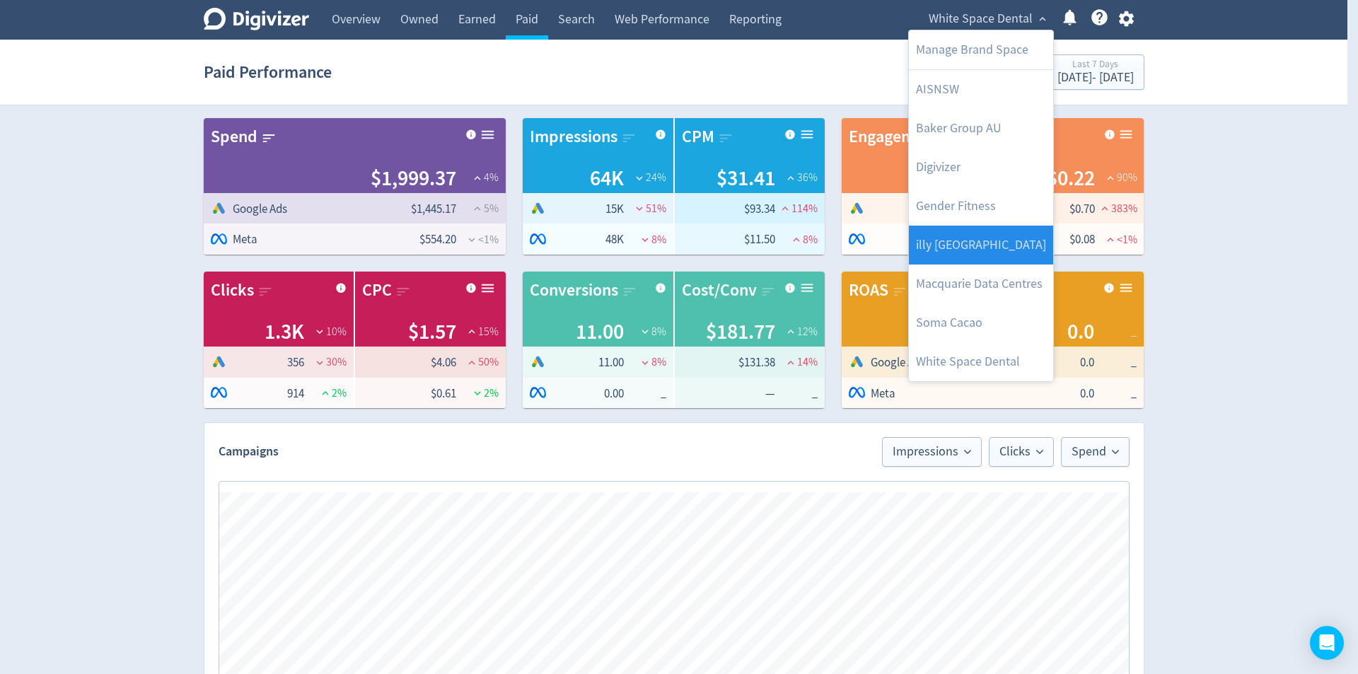
click at [992, 242] on link "illy [GEOGRAPHIC_DATA]" at bounding box center [981, 245] width 144 height 39
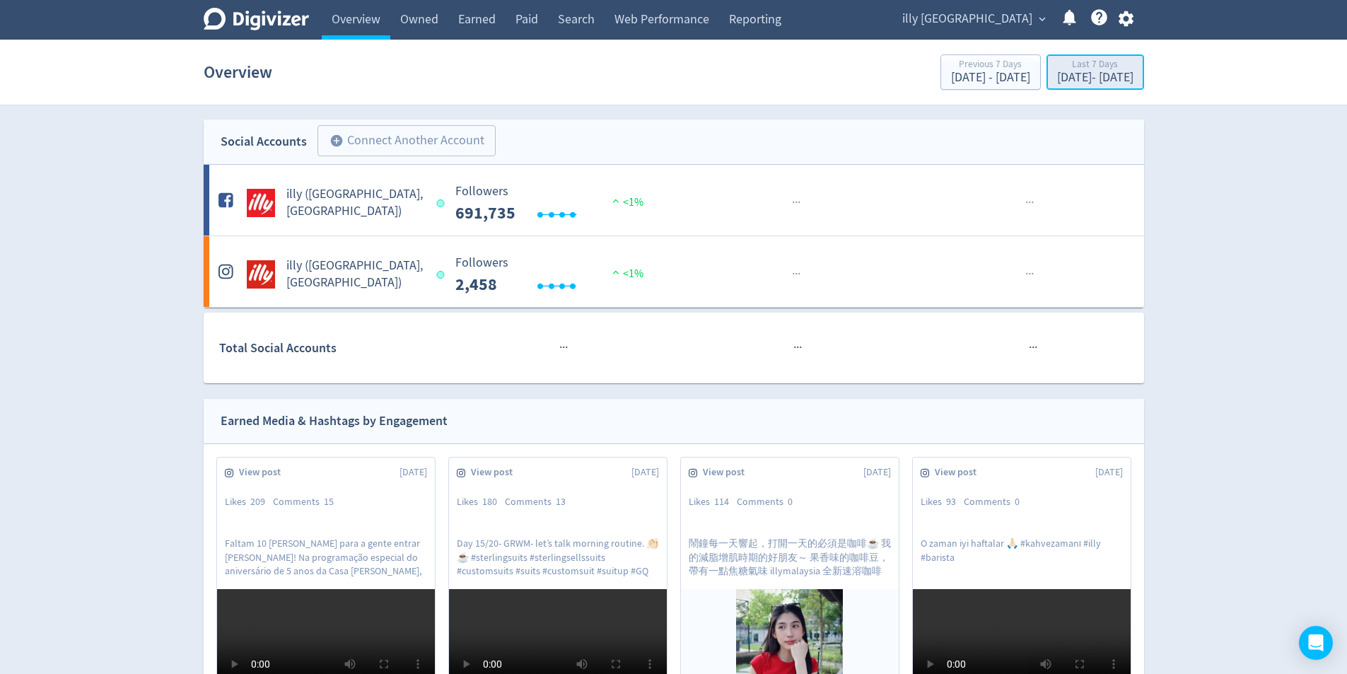
click at [1077, 66] on div "Last 7 Days" at bounding box center [1095, 65] width 76 height 12
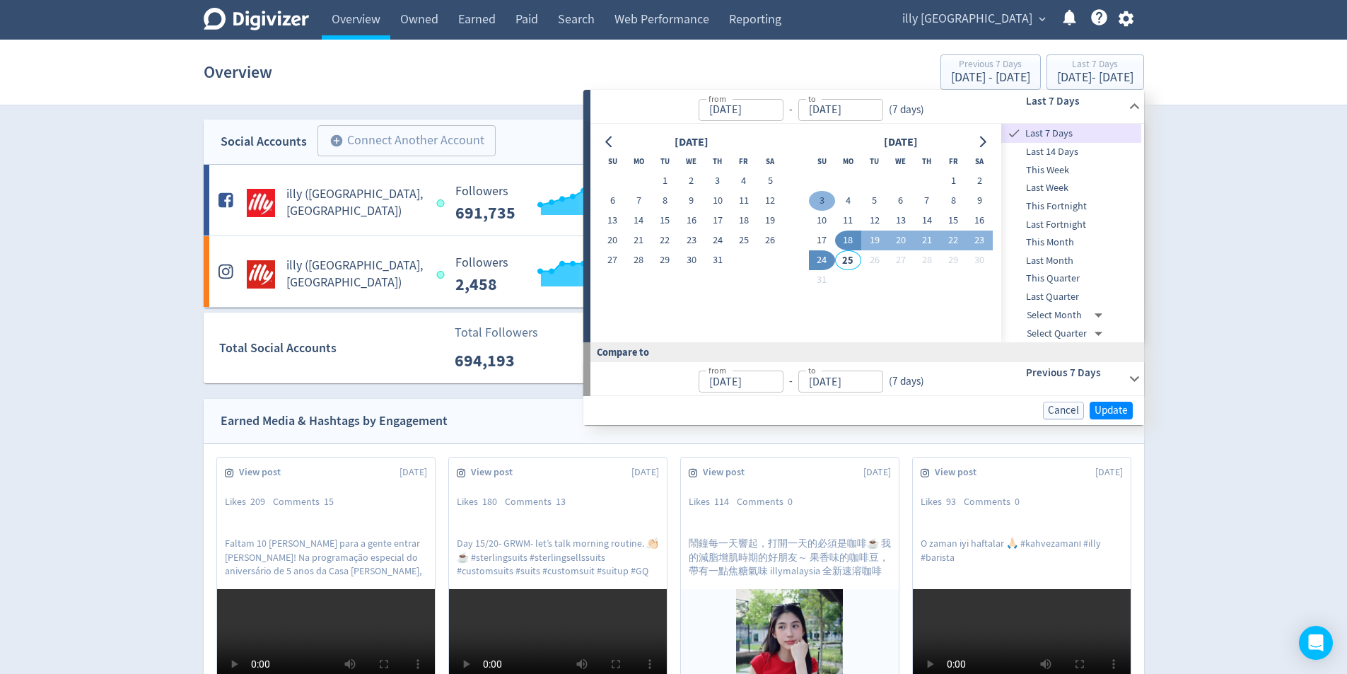
click at [826, 204] on button "3" at bounding box center [822, 201] width 26 height 20
type input "[DATE]"
click at [640, 255] on button "28" at bounding box center [639, 260] width 26 height 20
type input "[DATE]"
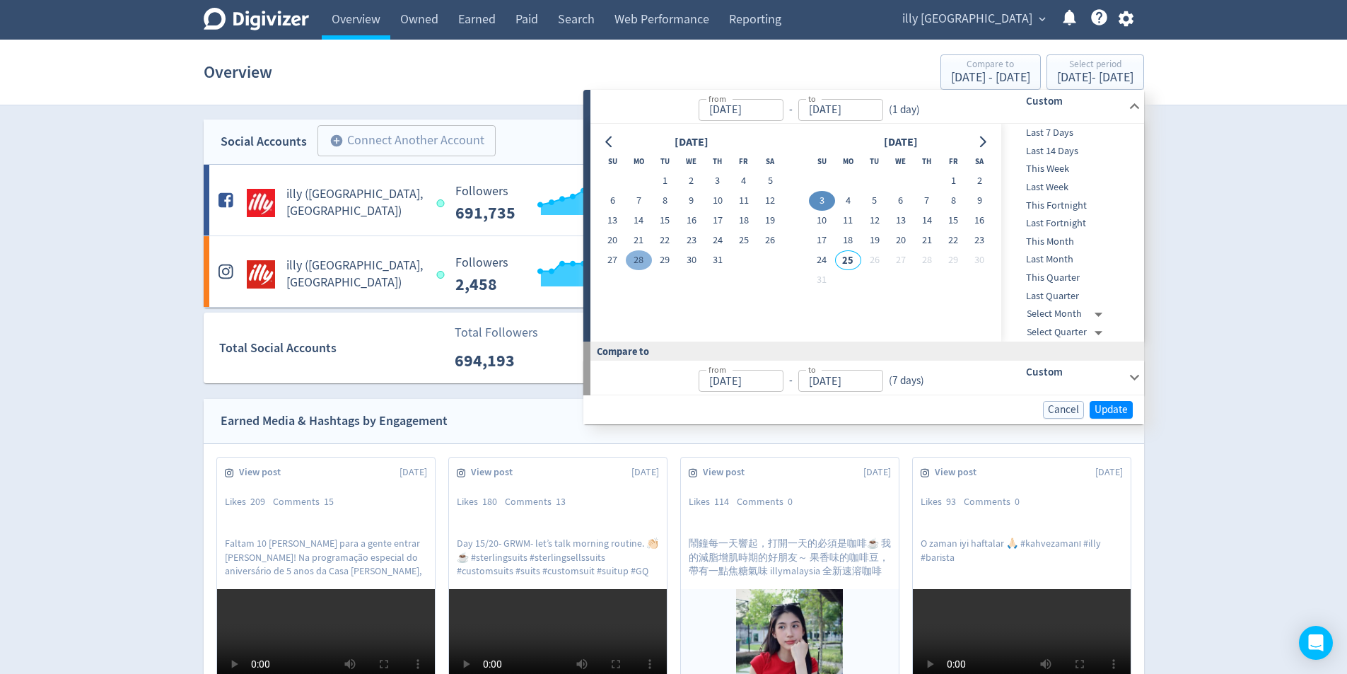
type input "[DATE]"
click at [639, 237] on button "21" at bounding box center [639, 241] width 26 height 20
type input "[DATE]"
click at [641, 260] on button "28" at bounding box center [639, 260] width 26 height 20
type input "[DATE]"
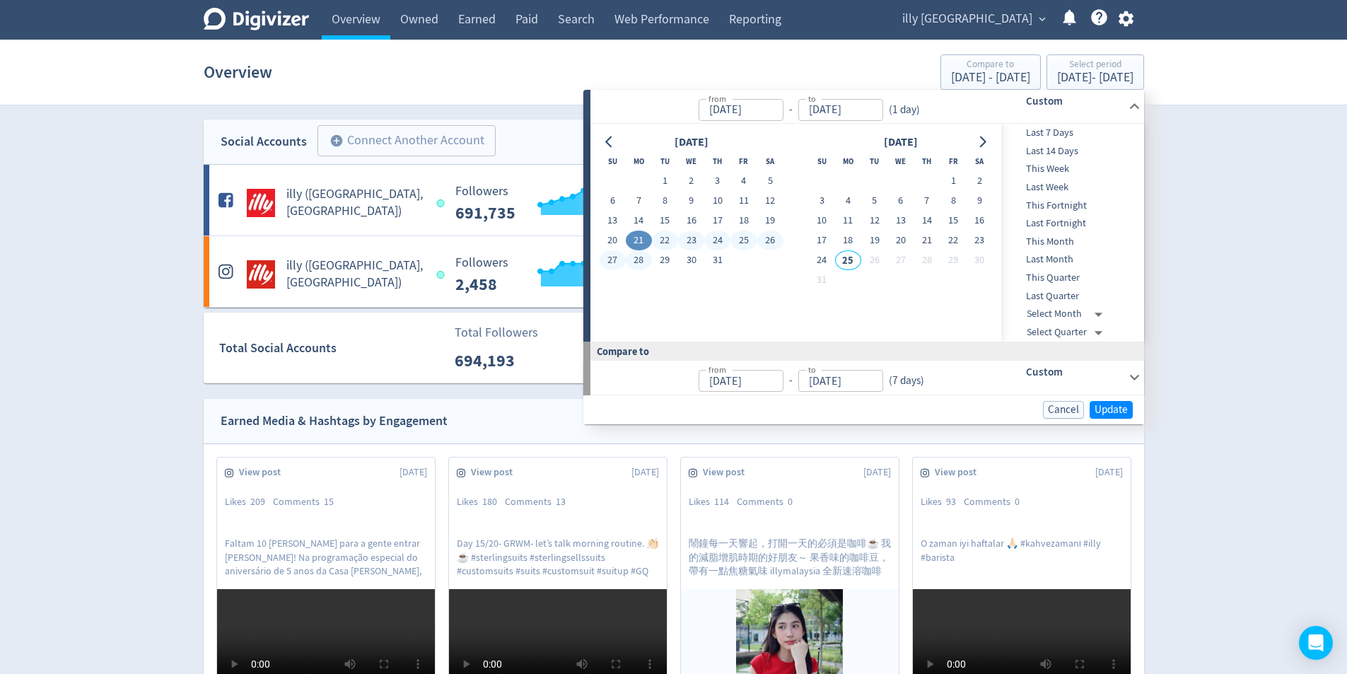
type input "[DATE]"
click at [644, 252] on button "28" at bounding box center [639, 260] width 26 height 20
type input "[DATE]"
click at [845, 200] on button "4" at bounding box center [848, 201] width 26 height 20
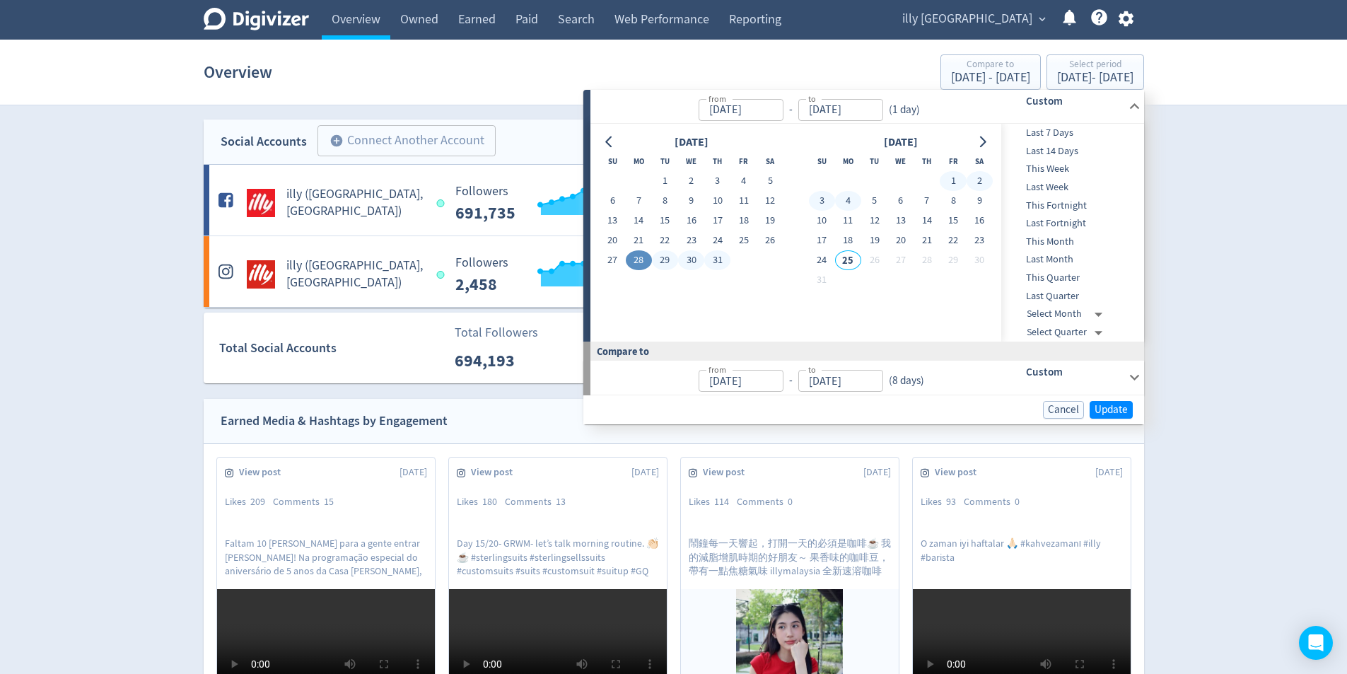
type input "[DATE]"
click at [842, 201] on button "4" at bounding box center [848, 201] width 26 height 20
type input "[DATE]"
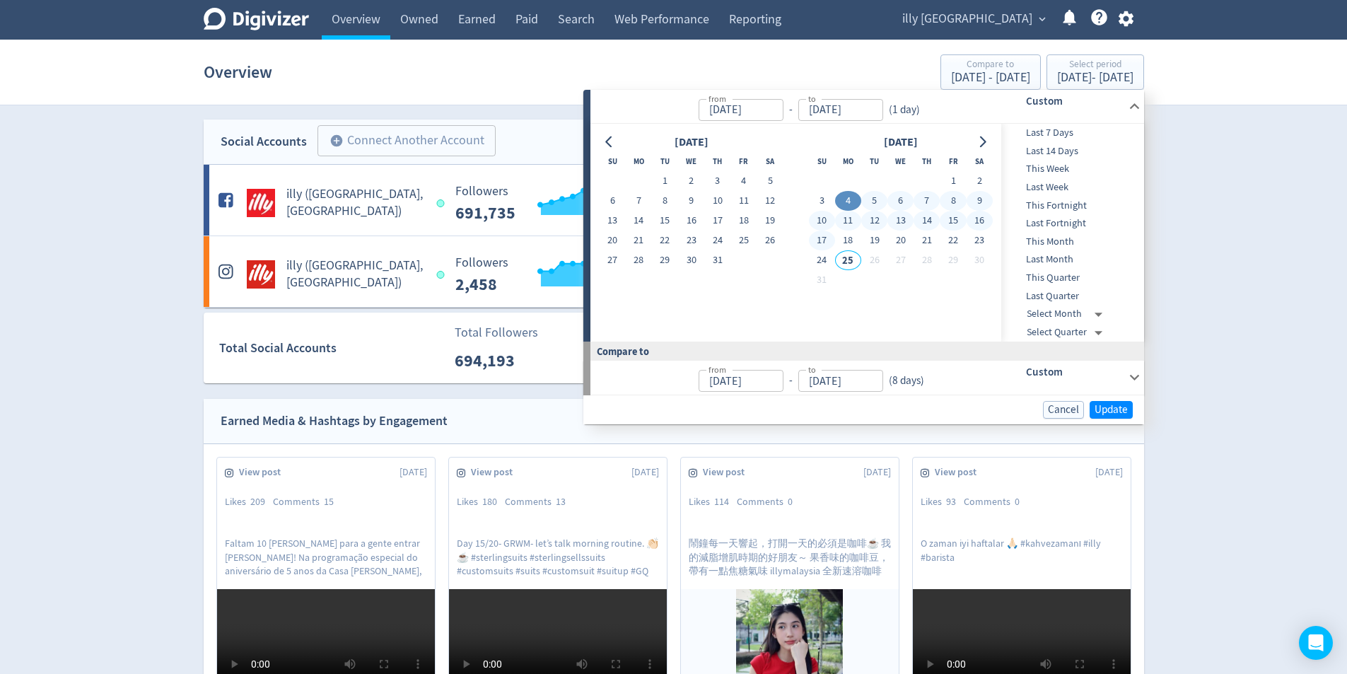
click at [825, 235] on button "17" at bounding box center [822, 241] width 26 height 20
type input "[DATE]"
click at [843, 206] on button "4" at bounding box center [848, 201] width 26 height 20
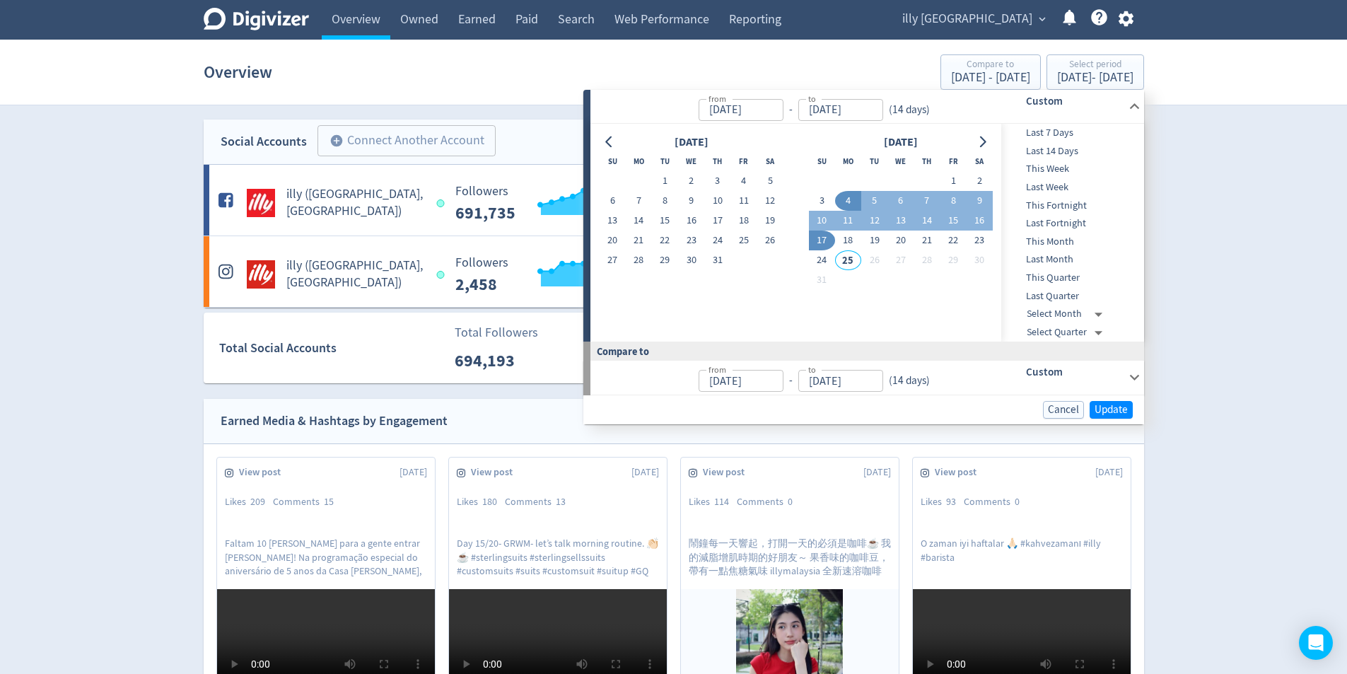
type input "[DATE]"
drag, startPoint x: 844, startPoint y: 206, endPoint x: 842, endPoint y: 213, distance: 7.4
click at [844, 206] on button "4" at bounding box center [848, 201] width 26 height 20
type input "[DATE]"
click at [818, 262] on button "24" at bounding box center [822, 260] width 26 height 20
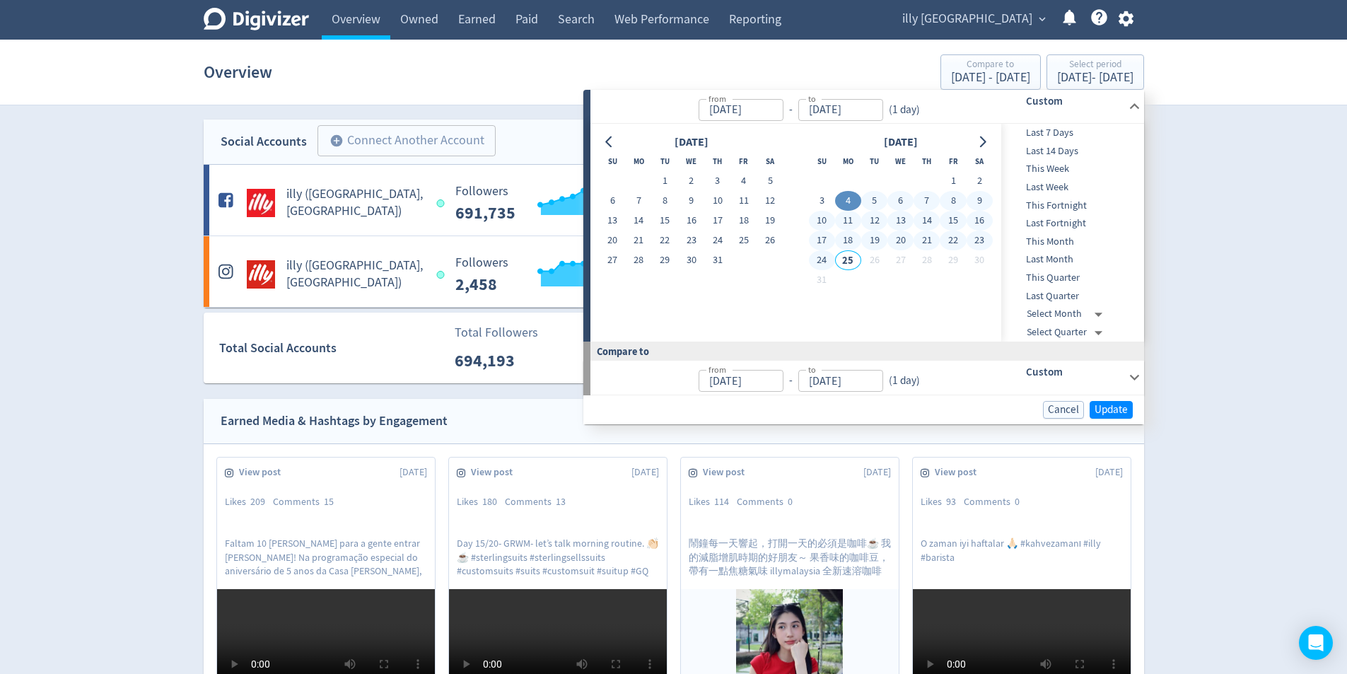
type input "[DATE]"
click at [846, 196] on button "4" at bounding box center [848, 201] width 26 height 20
type input "[DATE]"
click at [822, 260] on button "24" at bounding box center [822, 260] width 26 height 20
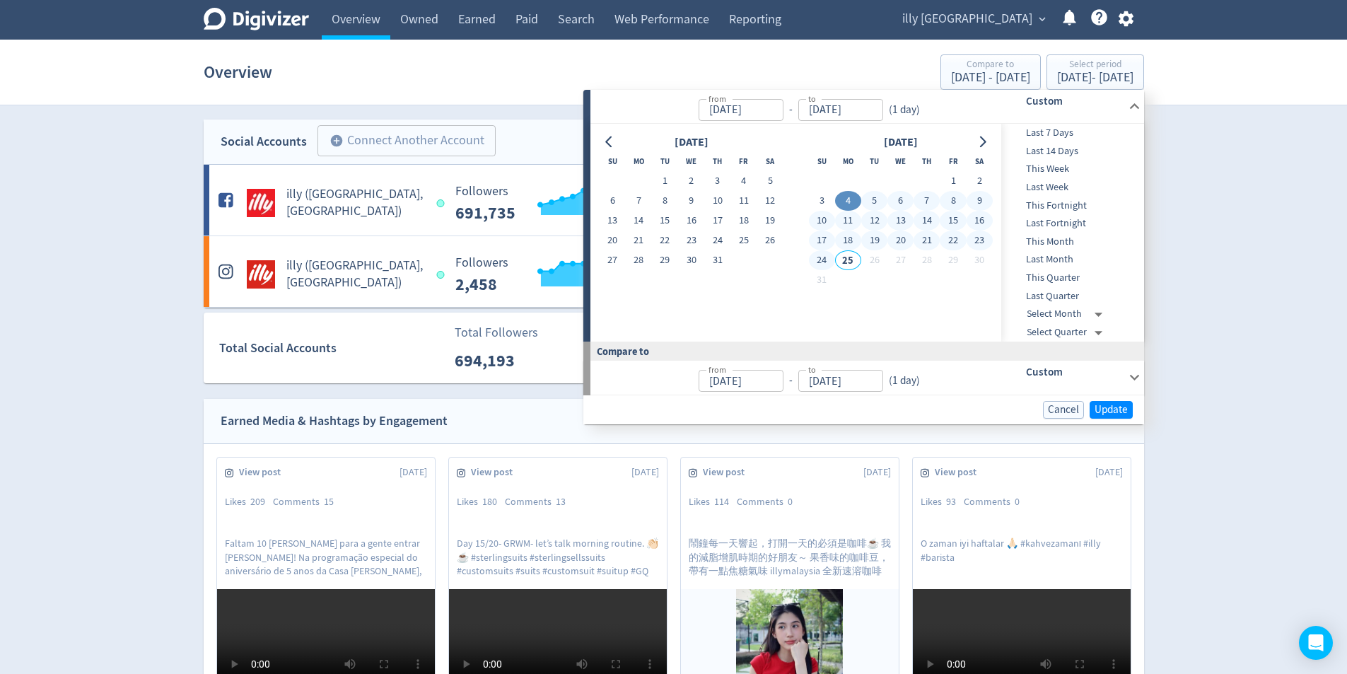
type input "[DATE]"
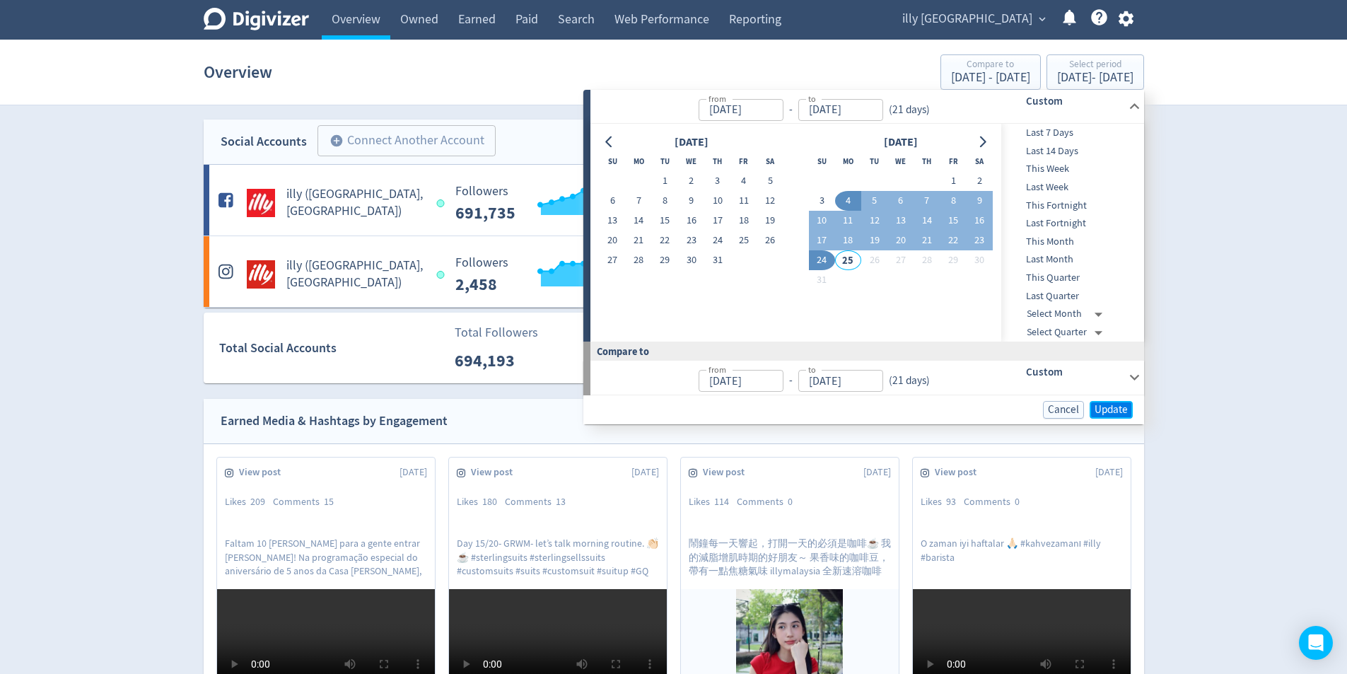
click at [1111, 405] on span "Update" at bounding box center [1111, 409] width 33 height 11
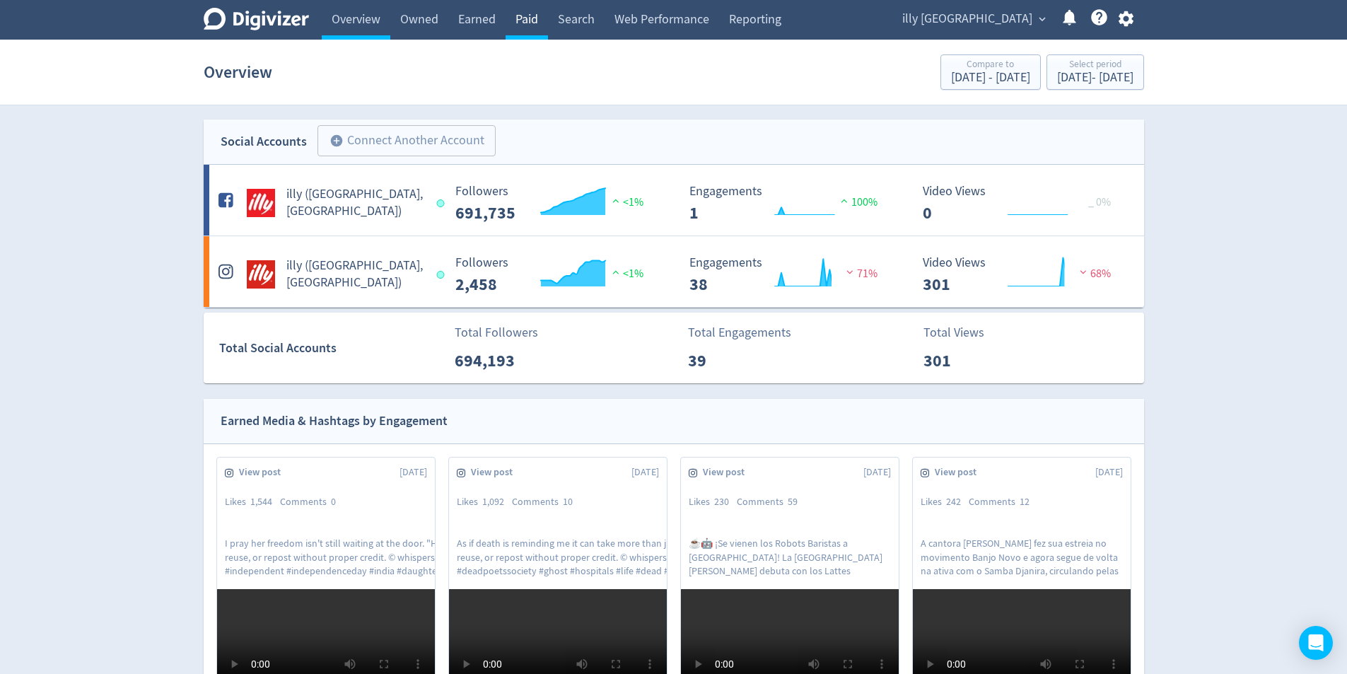
click at [546, 13] on link "Paid" at bounding box center [527, 20] width 42 height 40
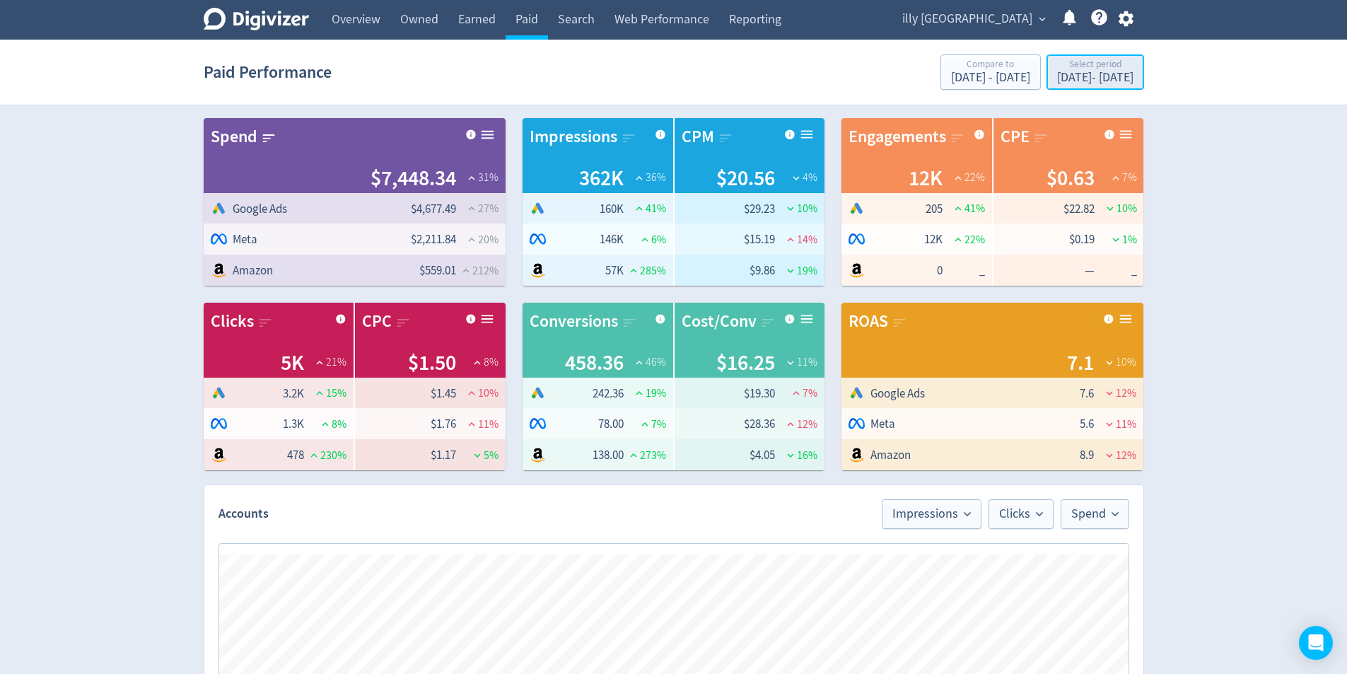
click at [1114, 60] on div "Select period" at bounding box center [1095, 65] width 76 height 12
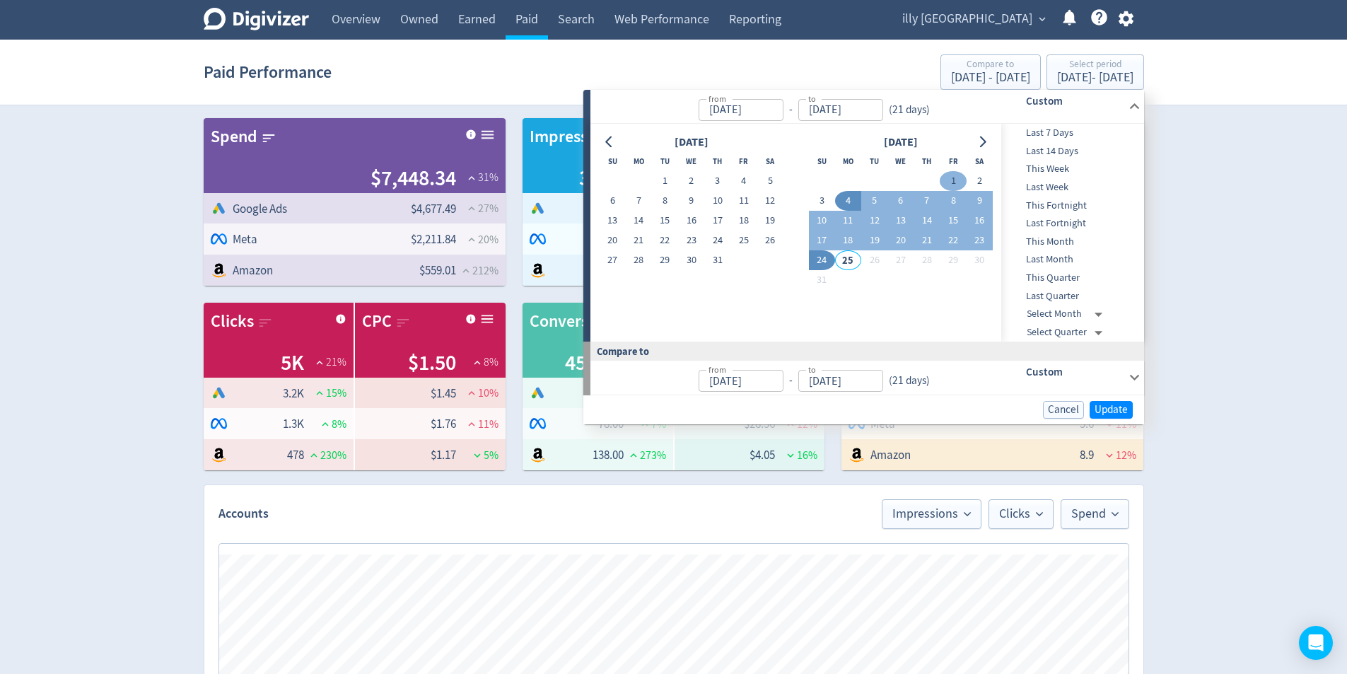
click at [943, 179] on button "1" at bounding box center [953, 181] width 26 height 20
type input "[DATE]"
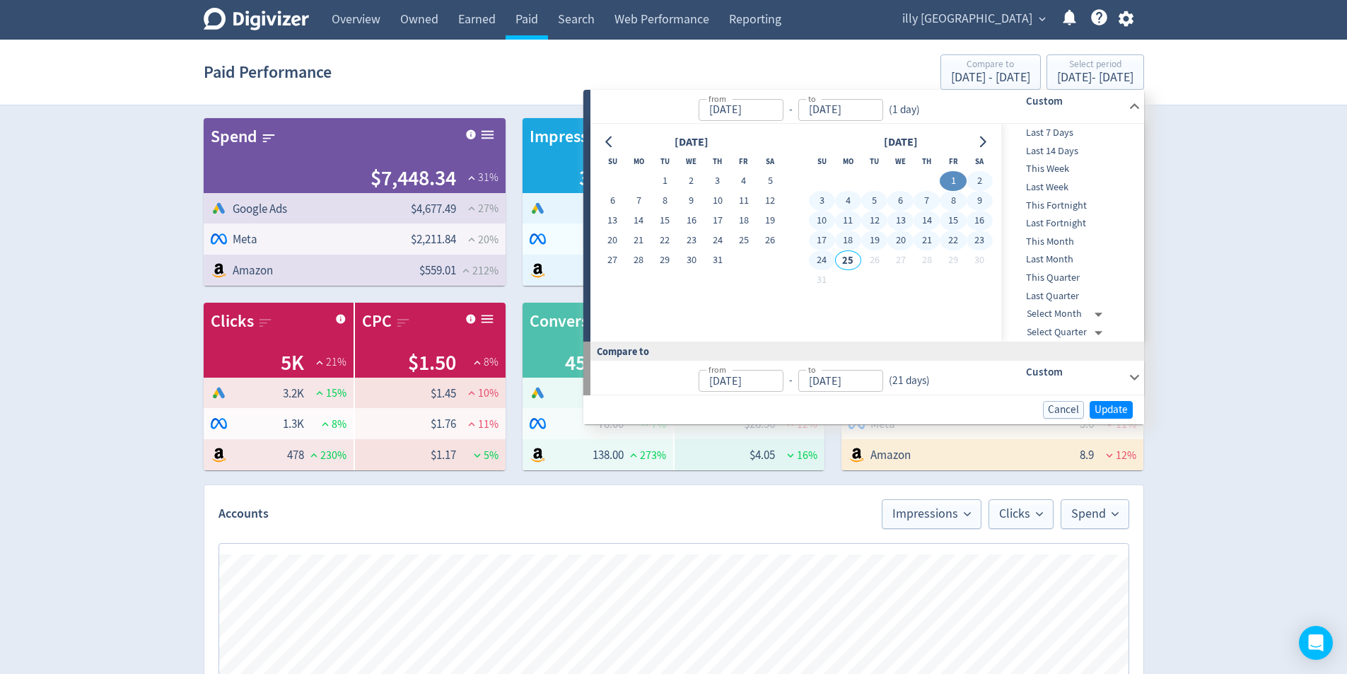
click at [817, 261] on button "24" at bounding box center [822, 260] width 26 height 20
type input "[DATE]"
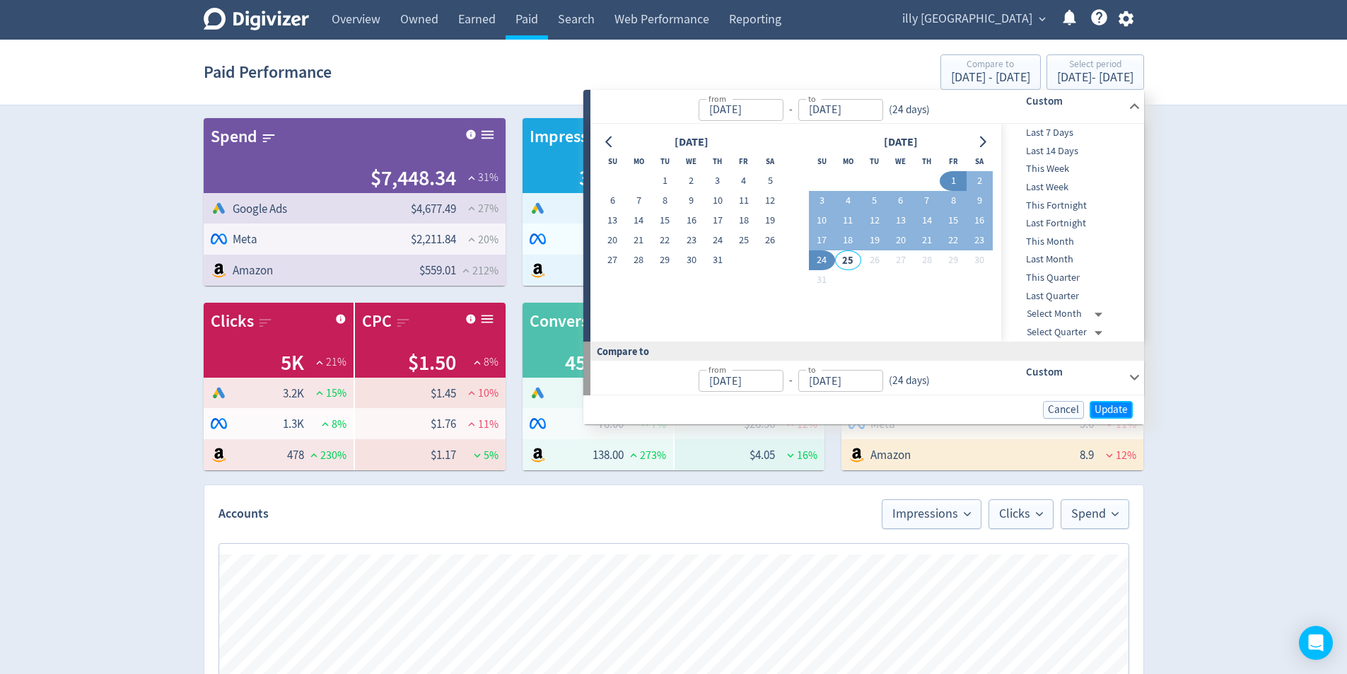
drag, startPoint x: 1114, startPoint y: 402, endPoint x: 1357, endPoint y: 431, distance: 245.1
click at [1116, 402] on button "Update" at bounding box center [1111, 410] width 43 height 18
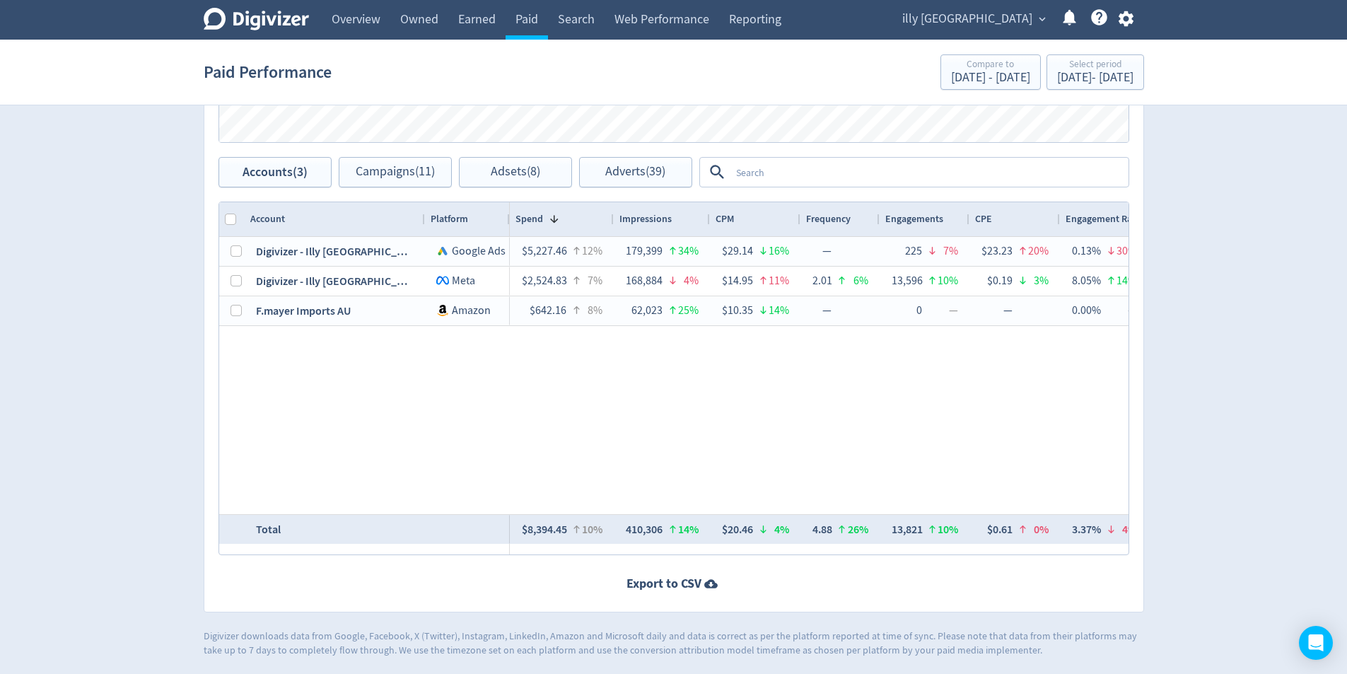
drag, startPoint x: 650, startPoint y: 557, endPoint x: 815, endPoint y: 561, distance: 165.5
click at [817, 561] on div "Accounts Impressions Clicks Spend Spend Clicks Impressions Press Space or Enter…" at bounding box center [674, 206] width 940 height 811
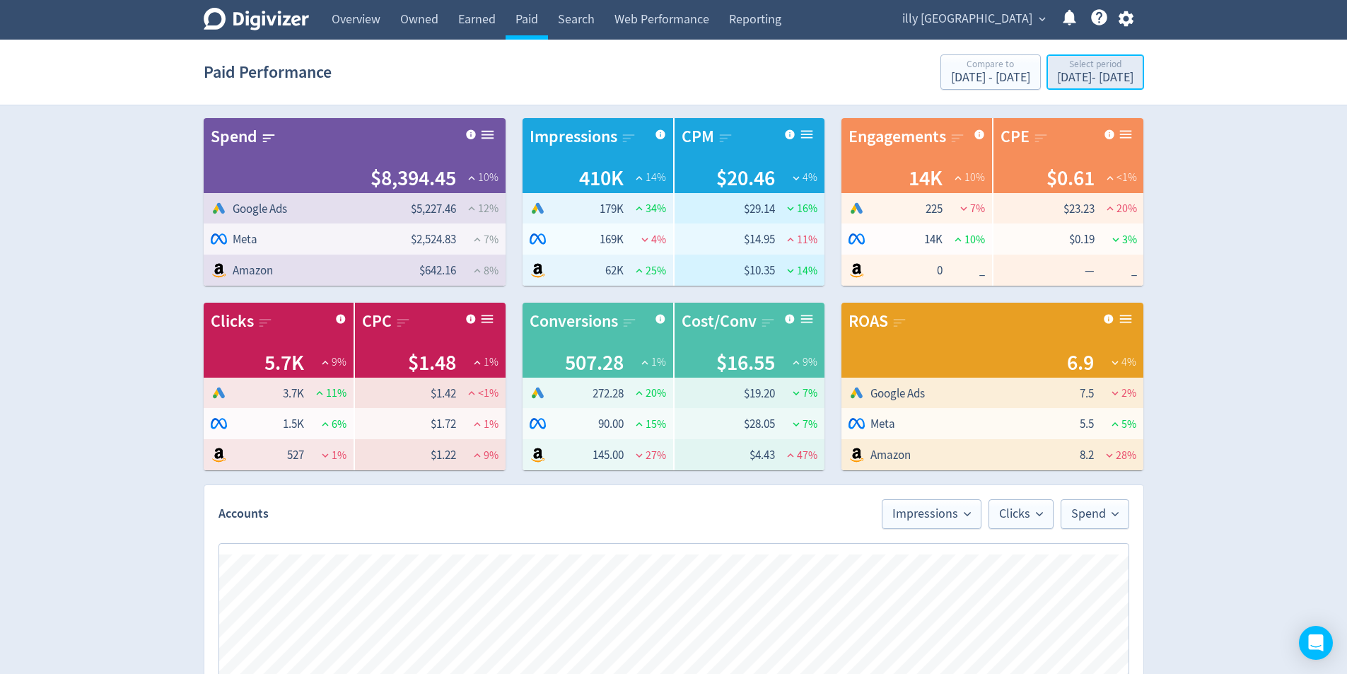
click at [1057, 81] on div "[DATE] - [DATE]" at bounding box center [1095, 77] width 76 height 13
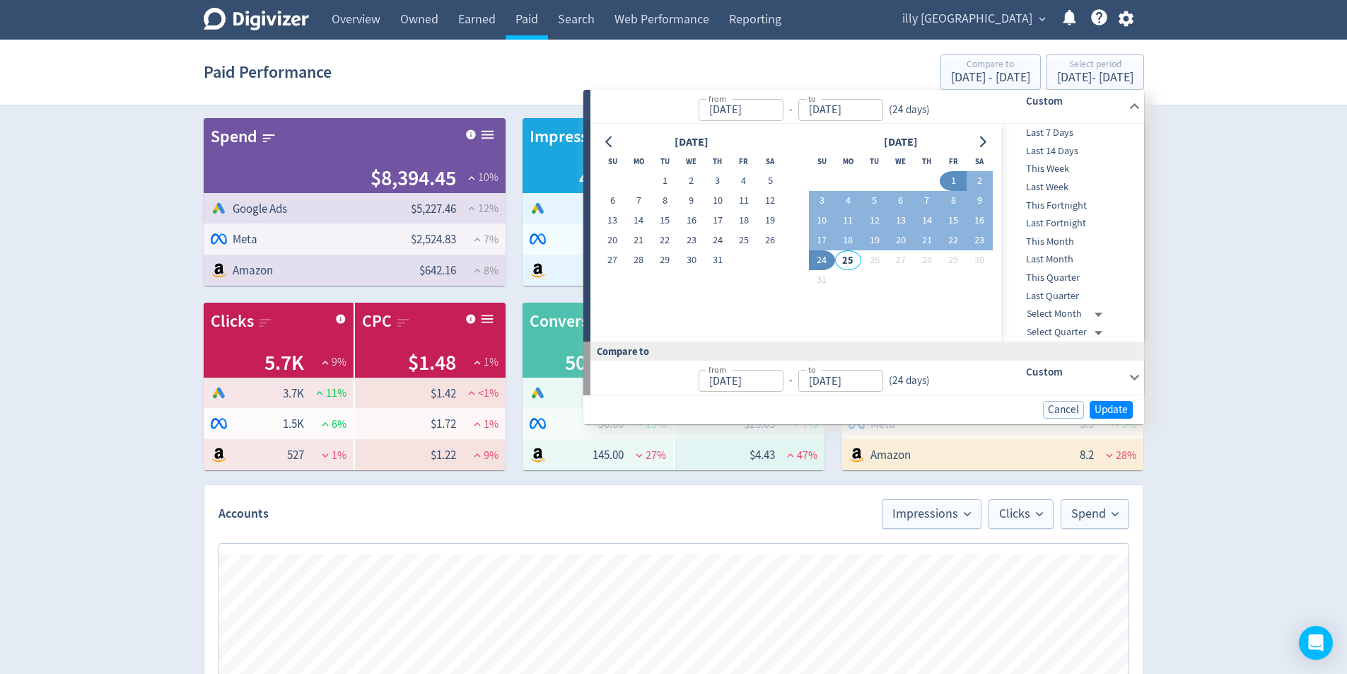
click at [1124, 369] on div "from [DATE] from - to [DATE] to ( 24 days ) Custom" at bounding box center [867, 378] width 554 height 34
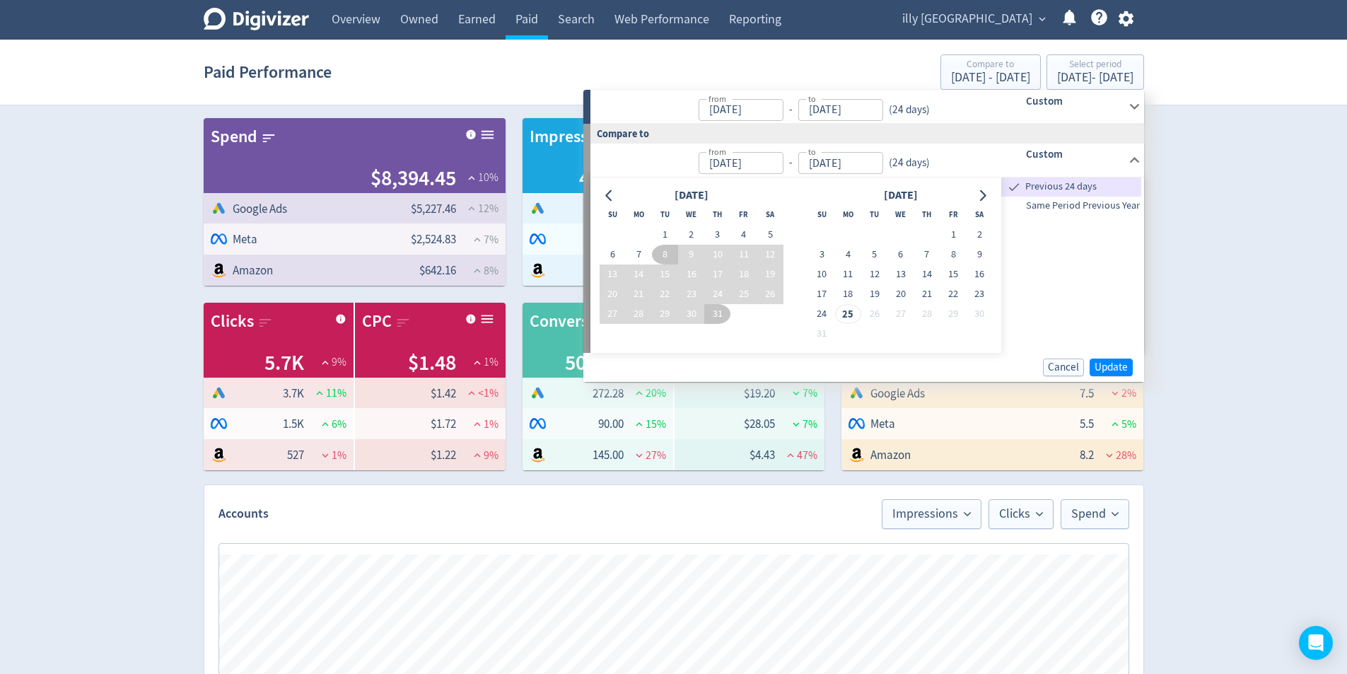
click at [1088, 202] on span "Same Period Previous Year" at bounding box center [1071, 206] width 140 height 16
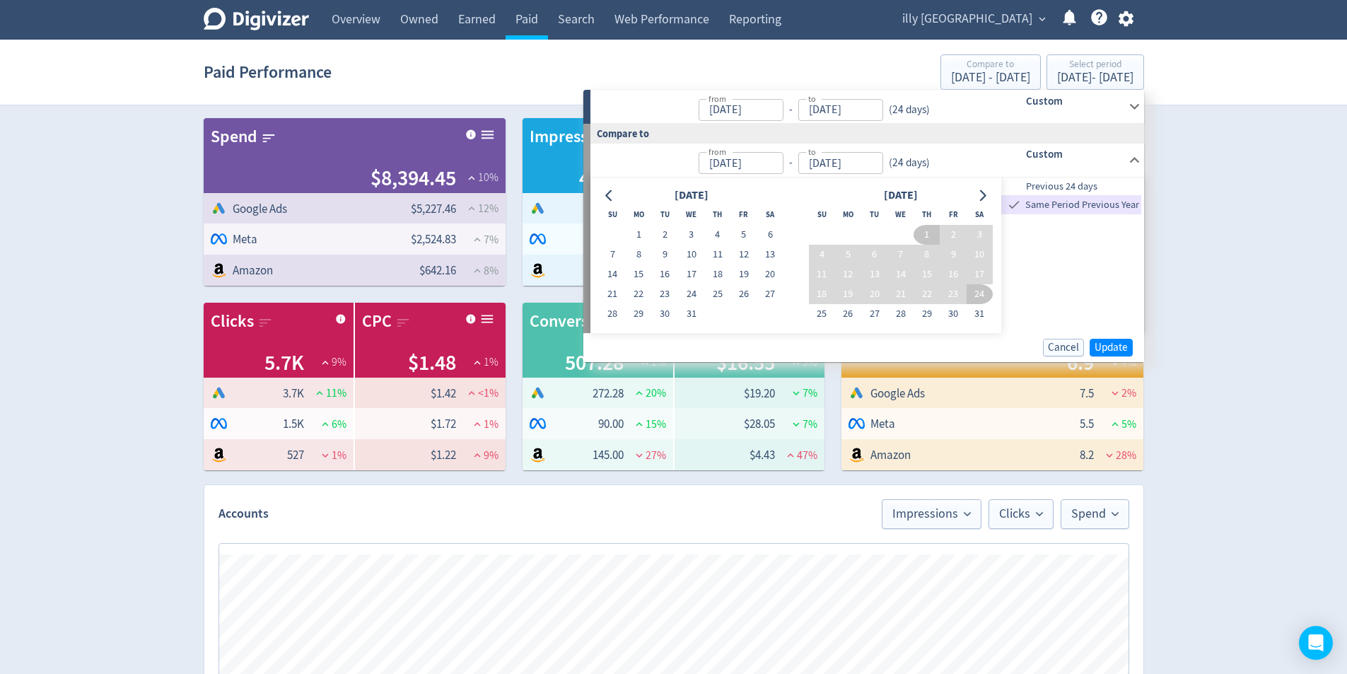
type input "[DATE]"
click at [1108, 349] on span "Update" at bounding box center [1111, 347] width 33 height 11
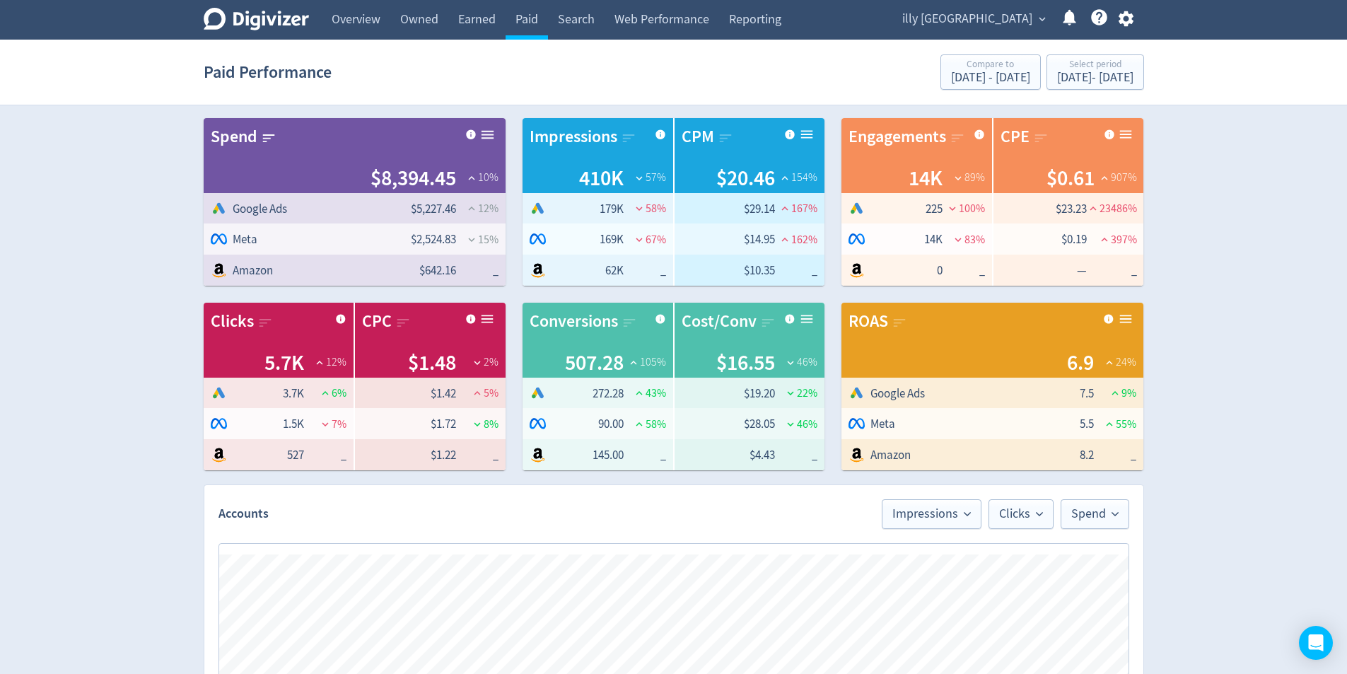
drag, startPoint x: 1293, startPoint y: 330, endPoint x: 1199, endPoint y: 411, distance: 124.9
click at [1293, 330] on div "Digivizer Logo Mark Digivizer Logo Overview Owned Earned Paid Search Web Perfor…" at bounding box center [673, 670] width 1347 height 1340
click at [1001, 33] on div "illy Australia expand_more Help Center - Searchable support on using Digivizer" at bounding box center [1015, 20] width 257 height 40
click at [989, 16] on span "illy [GEOGRAPHIC_DATA]" at bounding box center [967, 19] width 130 height 23
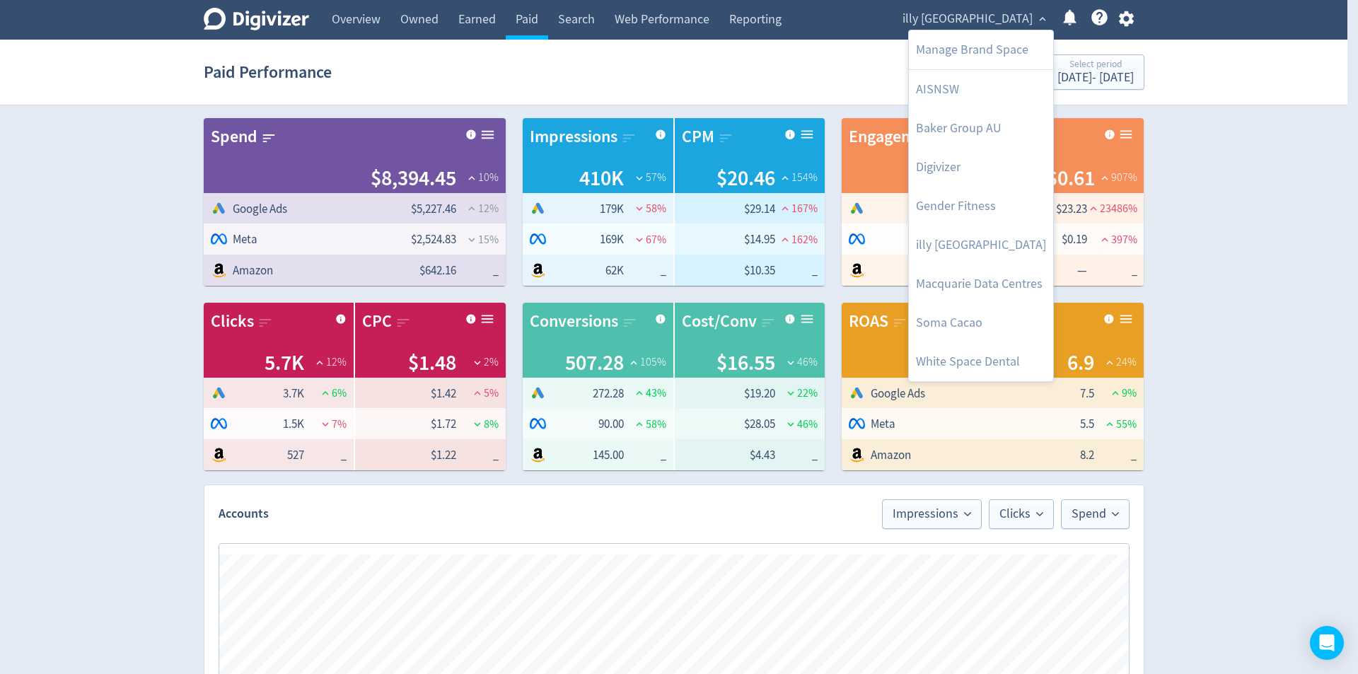
click at [1012, 366] on link "White Space Dental" at bounding box center [981, 361] width 144 height 39
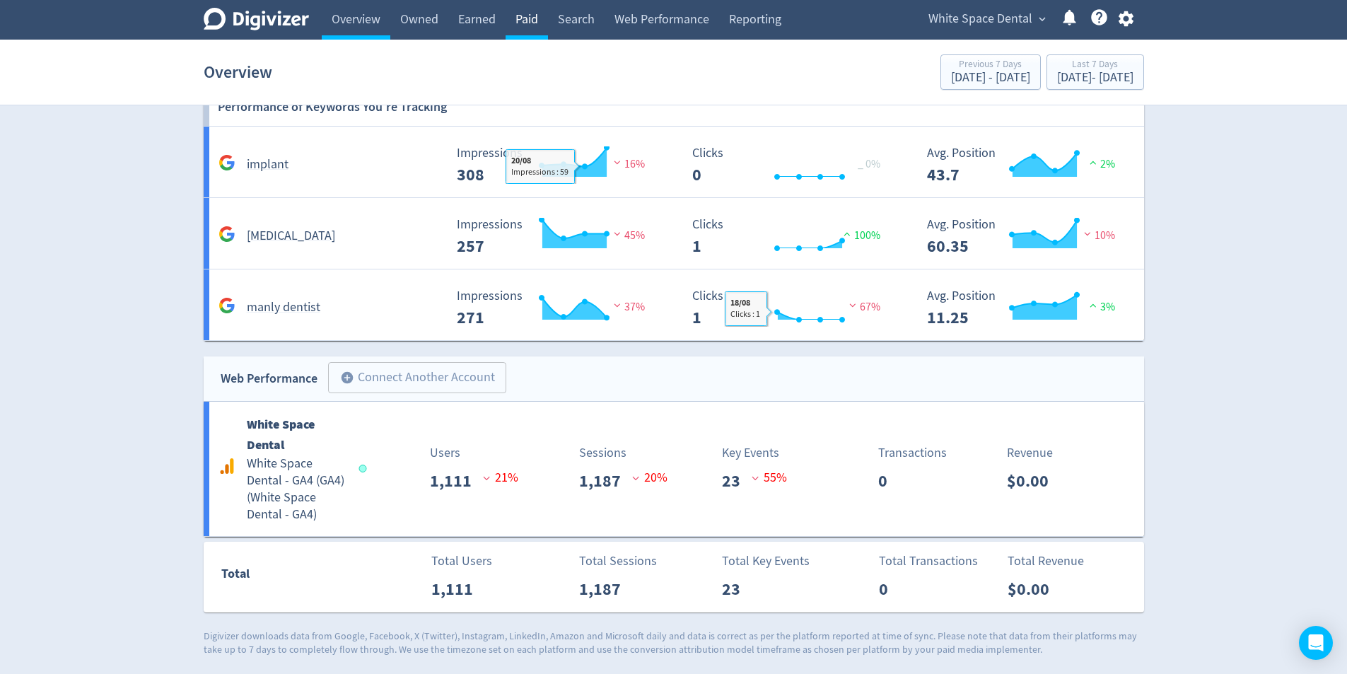
click at [523, 18] on link "Paid" at bounding box center [527, 20] width 42 height 40
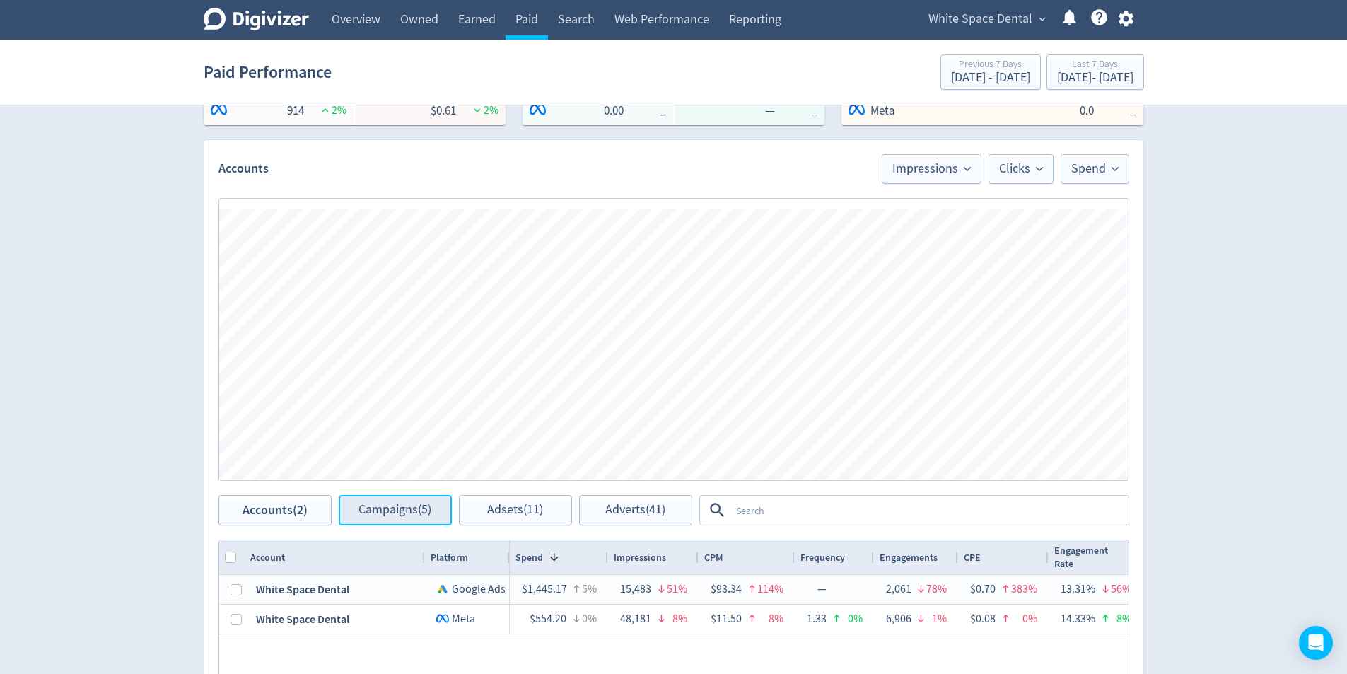
click at [418, 509] on span "Campaigns (5)" at bounding box center [395, 509] width 73 height 13
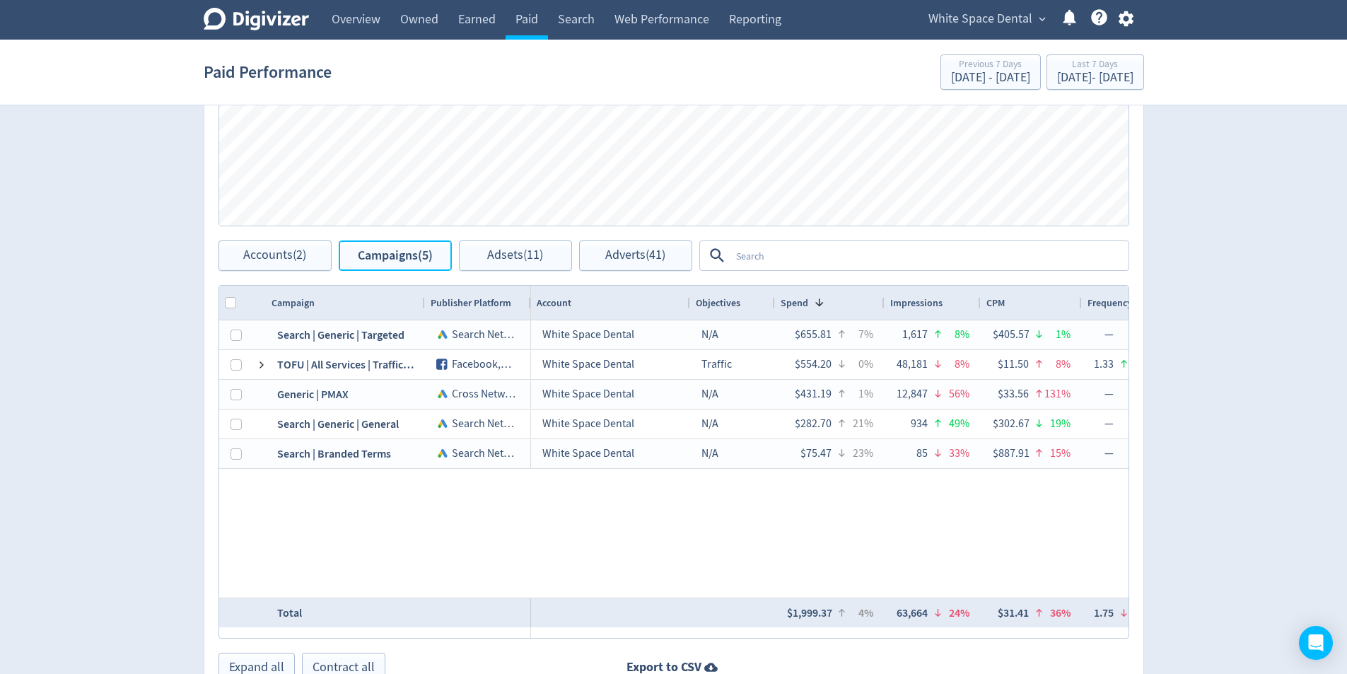
scroll to position [566, 0]
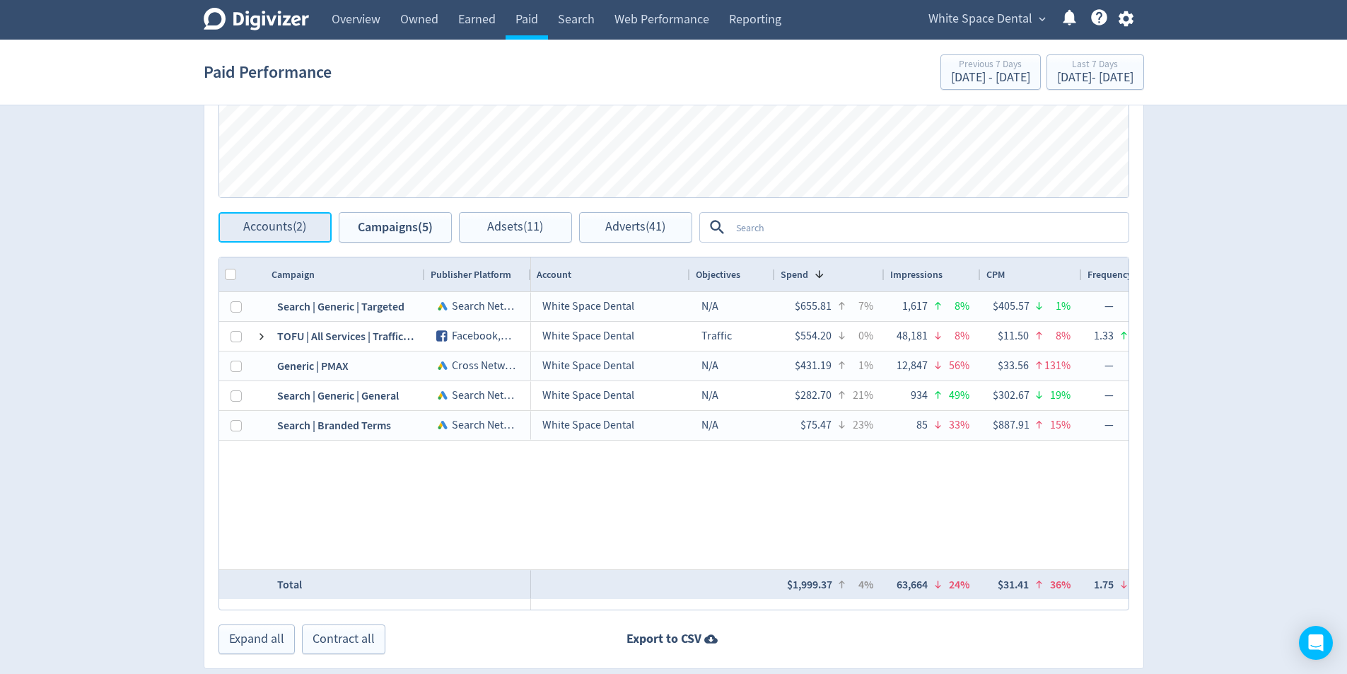
click at [289, 224] on span "Accounts (2)" at bounding box center [274, 227] width 63 height 13
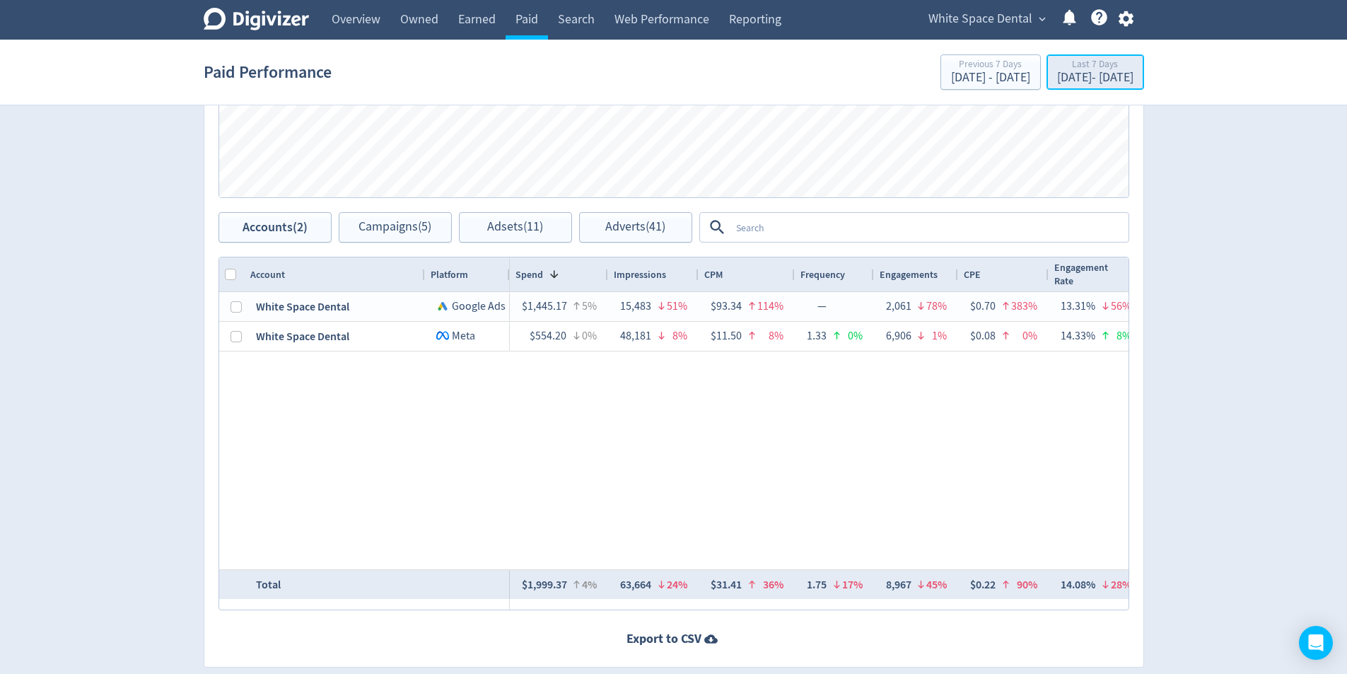
click at [1119, 80] on div "Aug 18, 2025 - Aug 24, 2025" at bounding box center [1095, 77] width 76 height 13
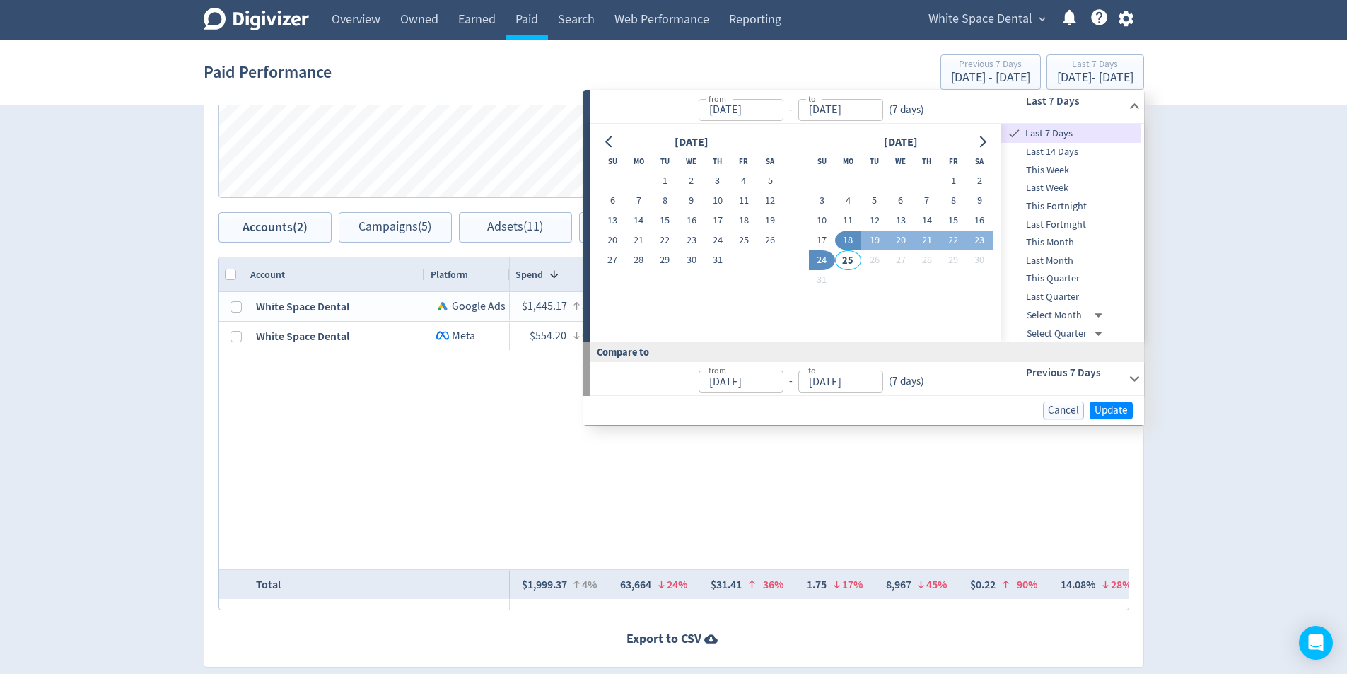
click at [695, 242] on button "23" at bounding box center [691, 241] width 26 height 20
type input "[DATE]"
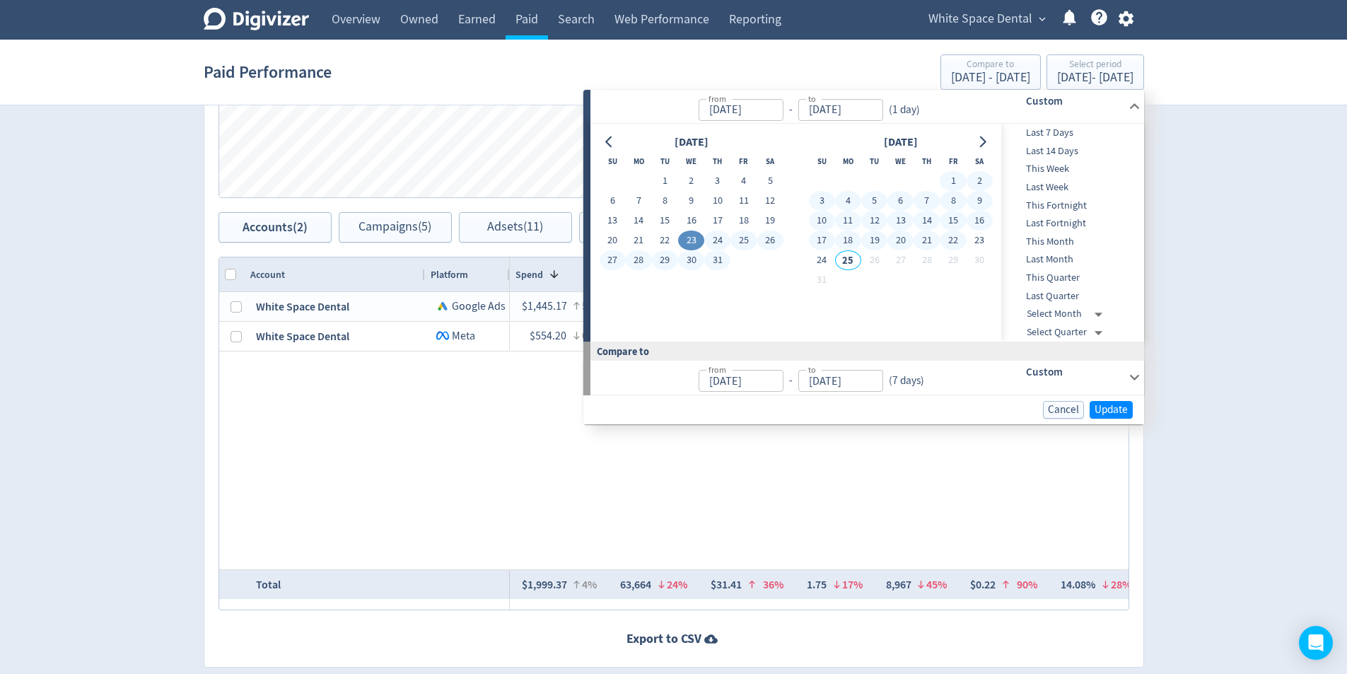
click at [954, 237] on button "22" at bounding box center [953, 241] width 26 height 20
type input "[DATE]"
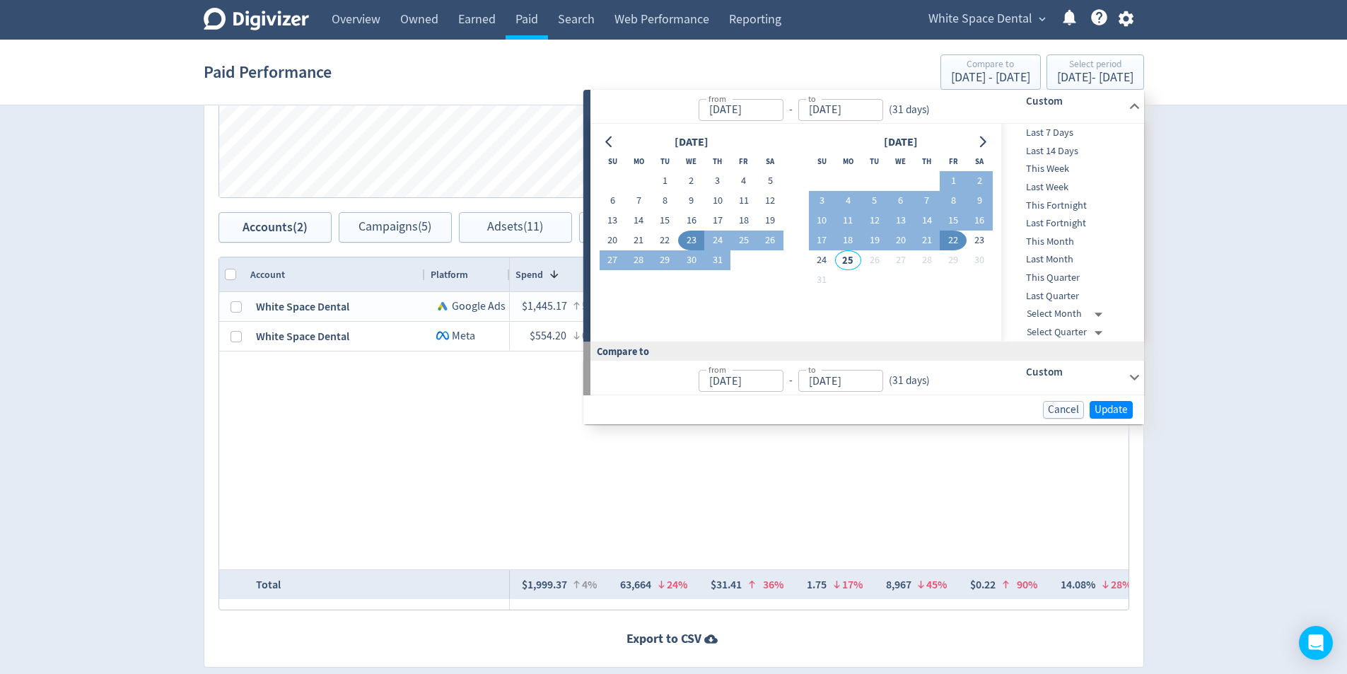
click at [1134, 407] on div "Cancel Update" at bounding box center [863, 409] width 561 height 29
click at [1129, 412] on button "Update" at bounding box center [1111, 410] width 43 height 18
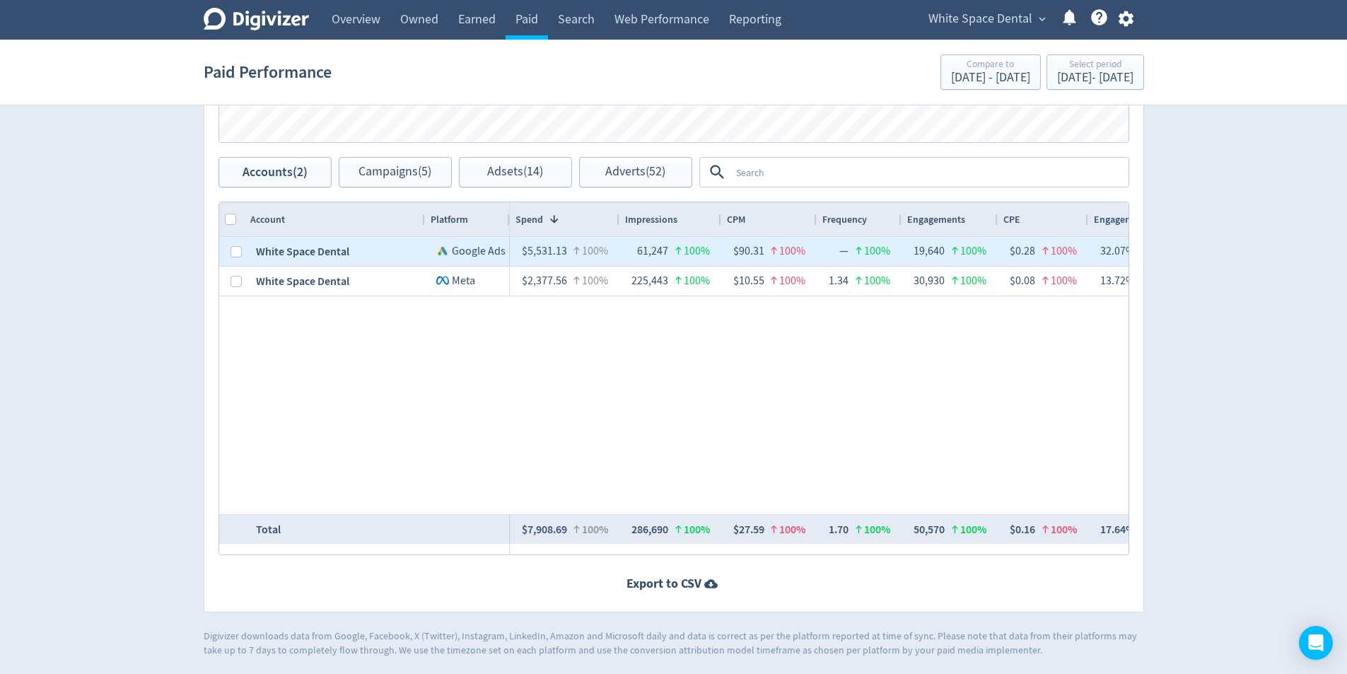
scroll to position [622, 0]
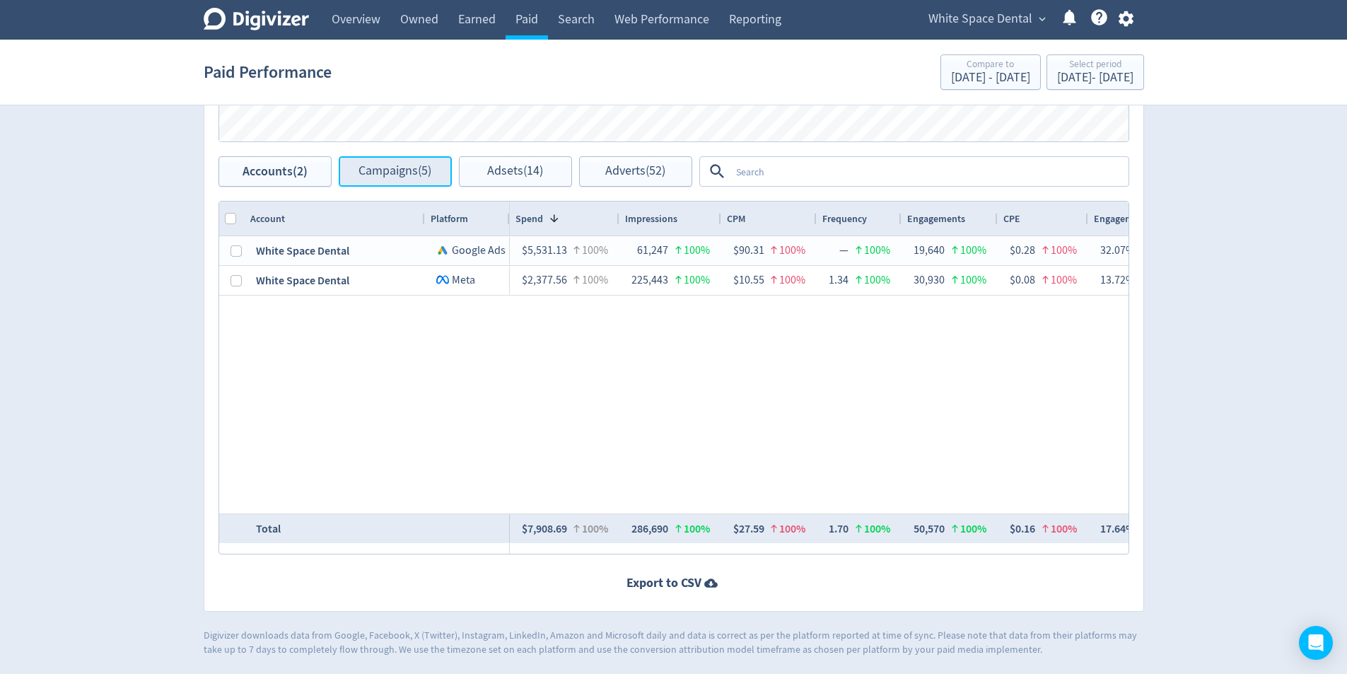
click at [385, 158] on button "Campaigns (5)" at bounding box center [395, 171] width 113 height 30
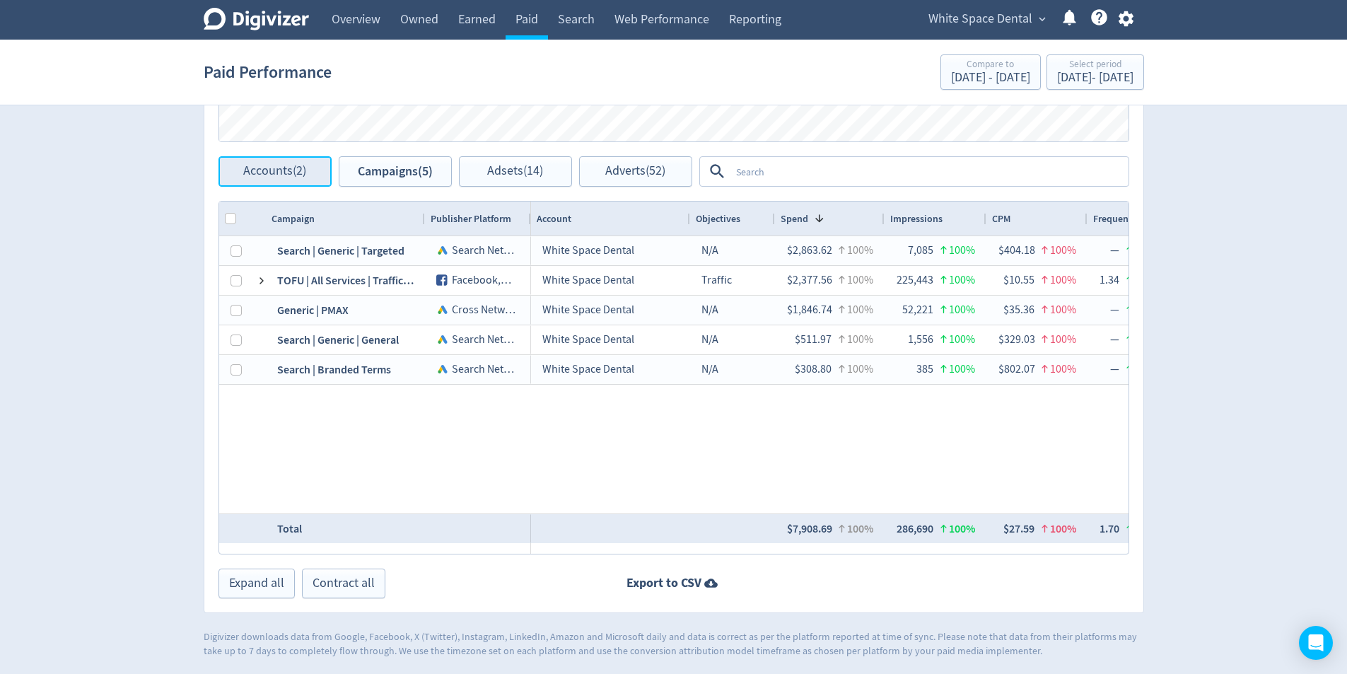
click at [269, 175] on span "Accounts (2)" at bounding box center [274, 171] width 63 height 13
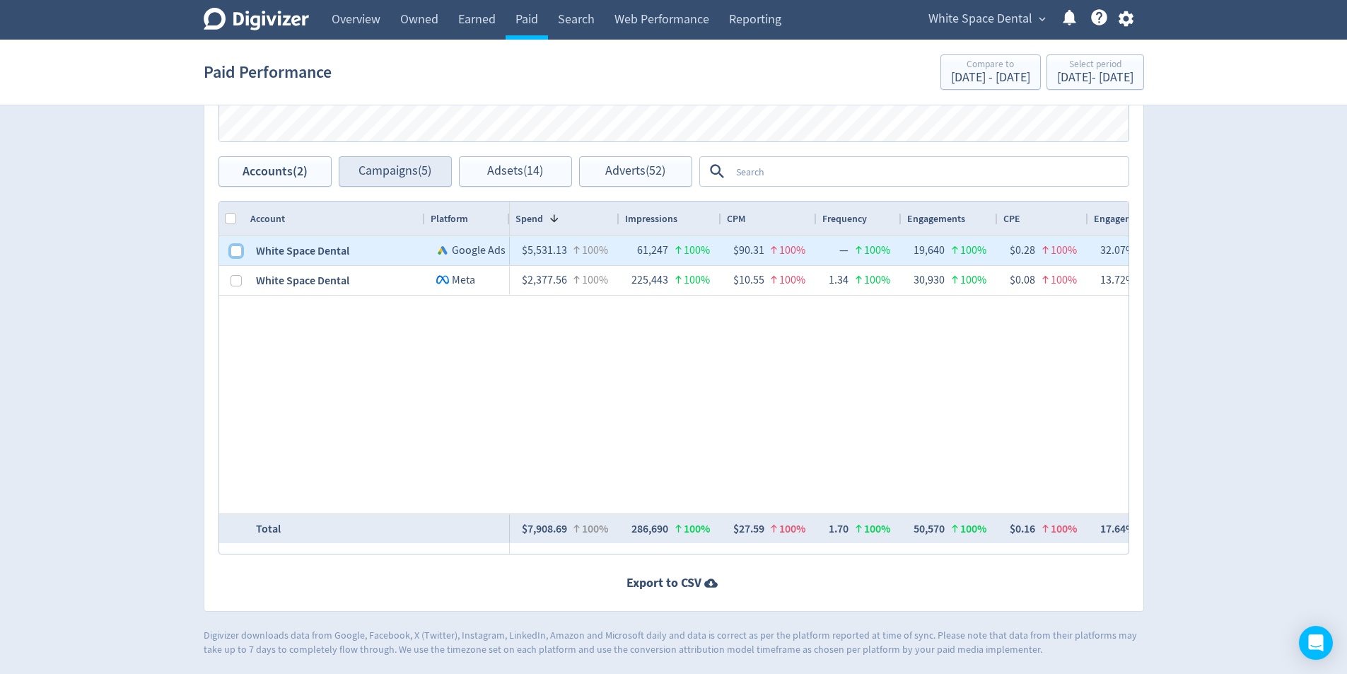
drag, startPoint x: 235, startPoint y: 250, endPoint x: 390, endPoint y: 173, distance: 173.0
click at [236, 250] on input "Press Space to toggle row selection (unchecked)" at bounding box center [236, 250] width 11 height 11
checkbox input "true"
checkbox input "false"
drag, startPoint x: 389, startPoint y: 172, endPoint x: 552, endPoint y: 249, distance: 180.0
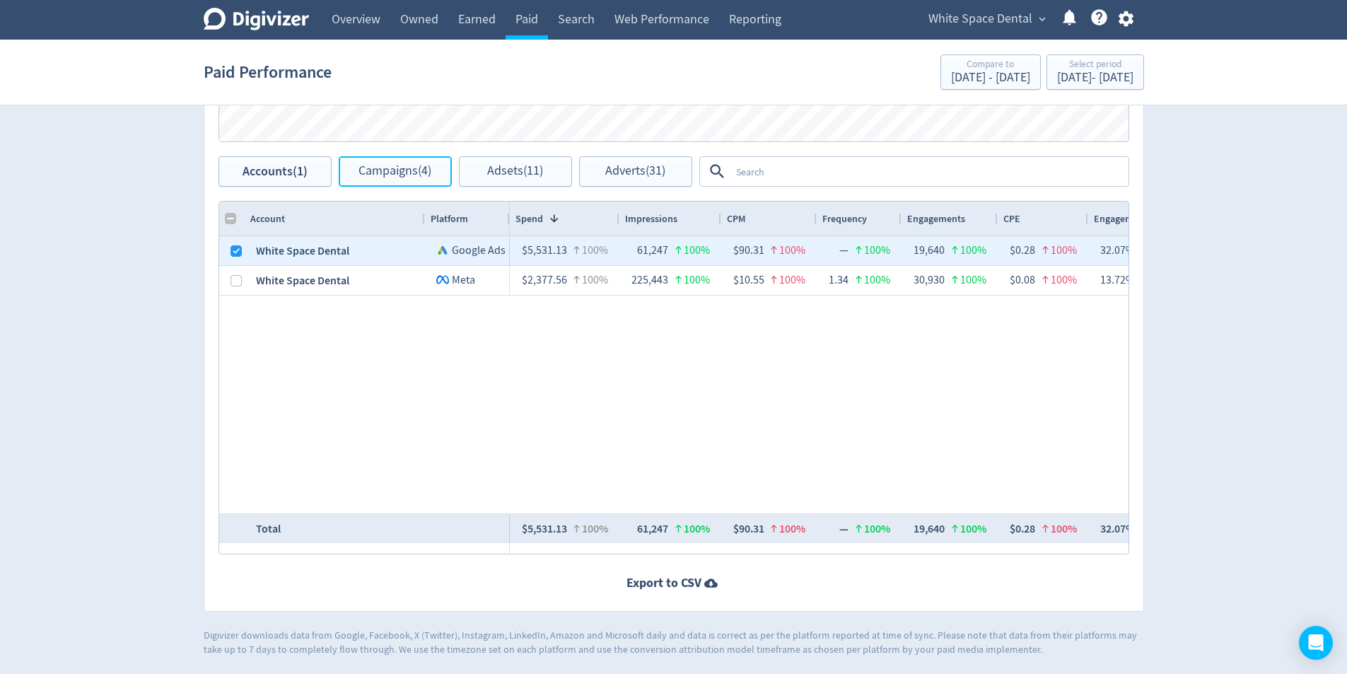
click at [389, 173] on span "Campaigns (4)" at bounding box center [395, 171] width 73 height 13
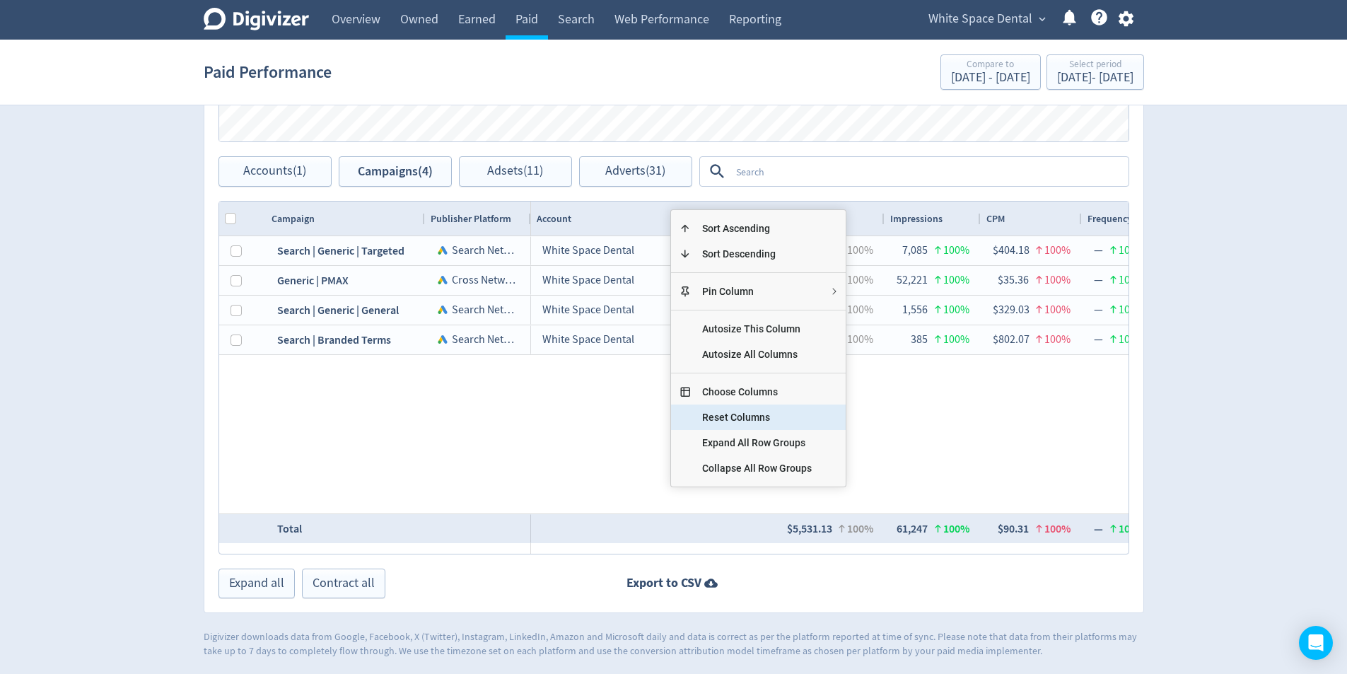
click at [772, 386] on span "Choose Columns" at bounding box center [757, 391] width 132 height 25
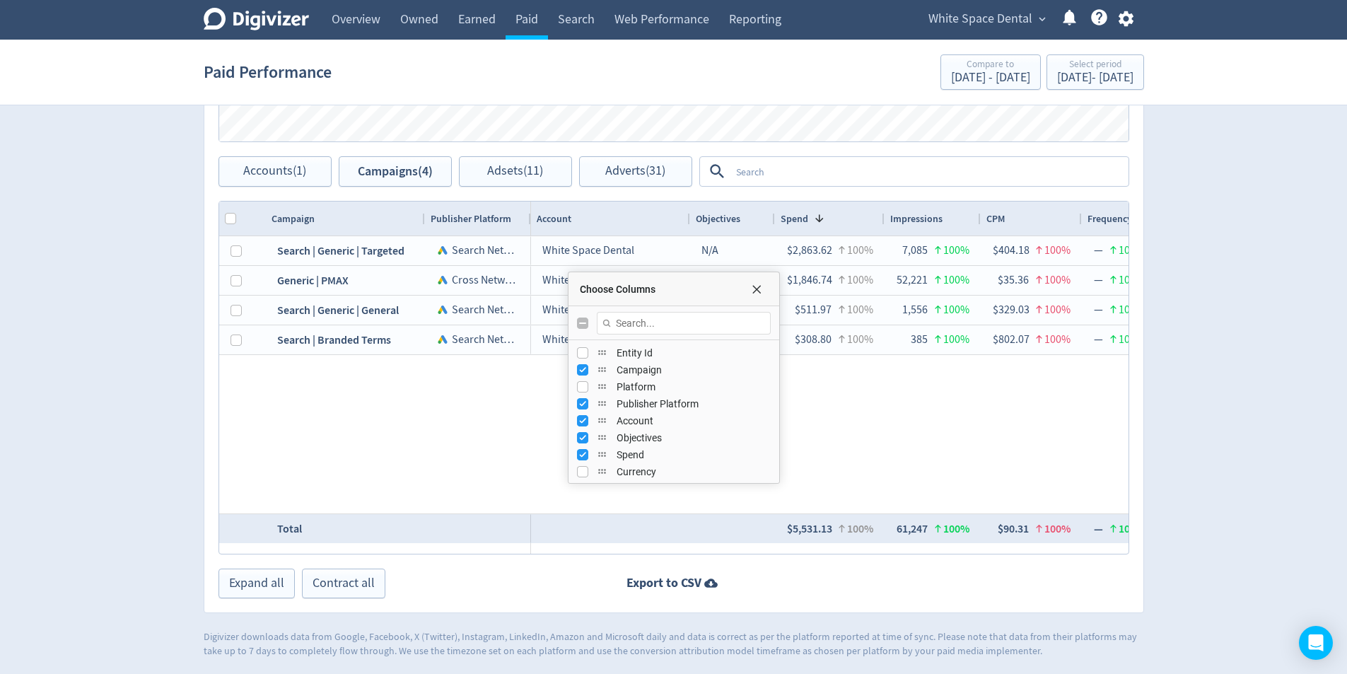
click at [584, 322] on input "Toggle All Columns Visibility" at bounding box center [582, 323] width 11 height 11
checkbox input "true"
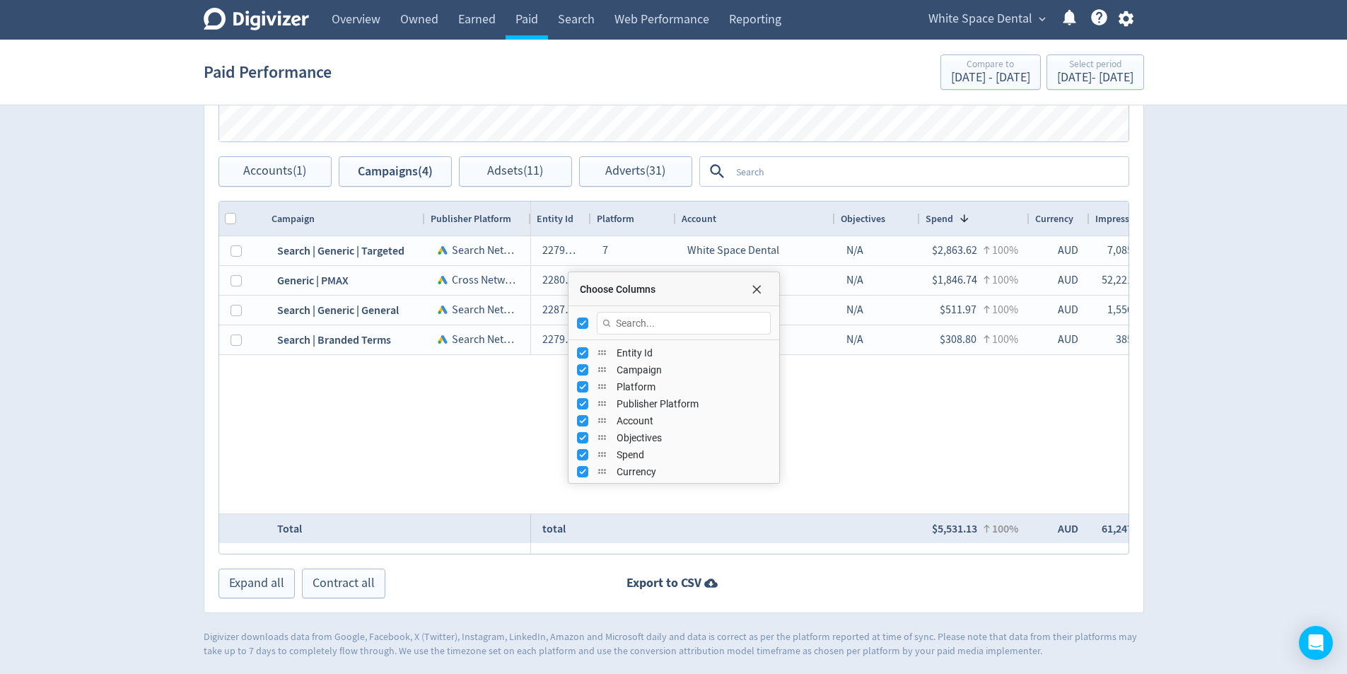
checkbox input "true"
checkbox input "false"
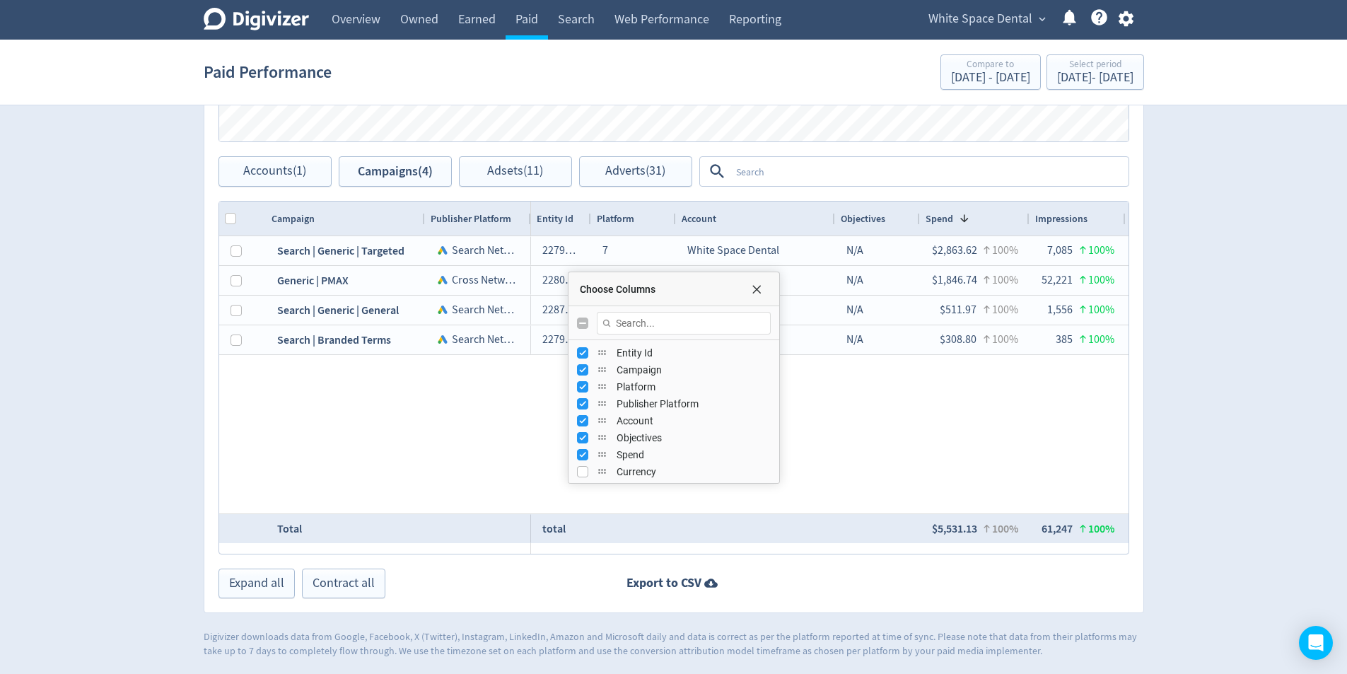
click at [583, 320] on input "Toggle All Columns Visibility" at bounding box center [582, 323] width 11 height 11
checkbox input "true"
checkbox input "false"
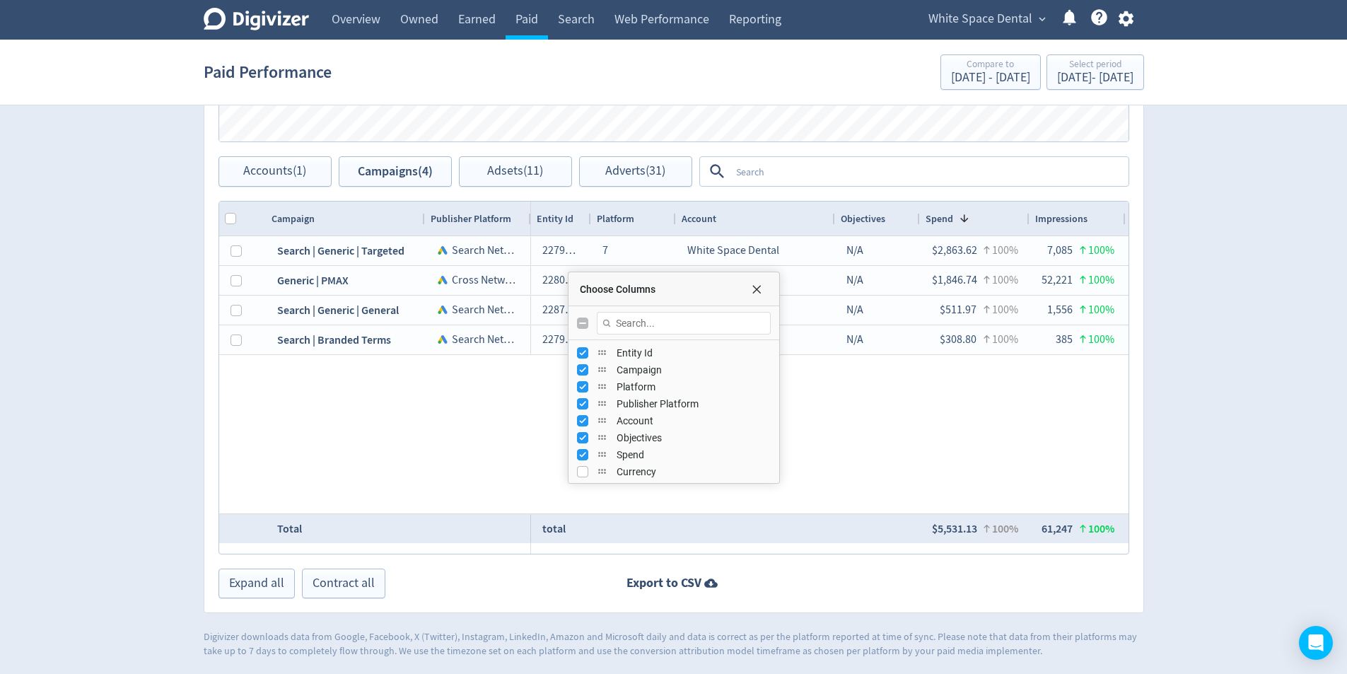
click at [583, 320] on input "Toggle All Columns Visibility" at bounding box center [582, 323] width 11 height 11
checkbox input "true"
checkbox input "false"
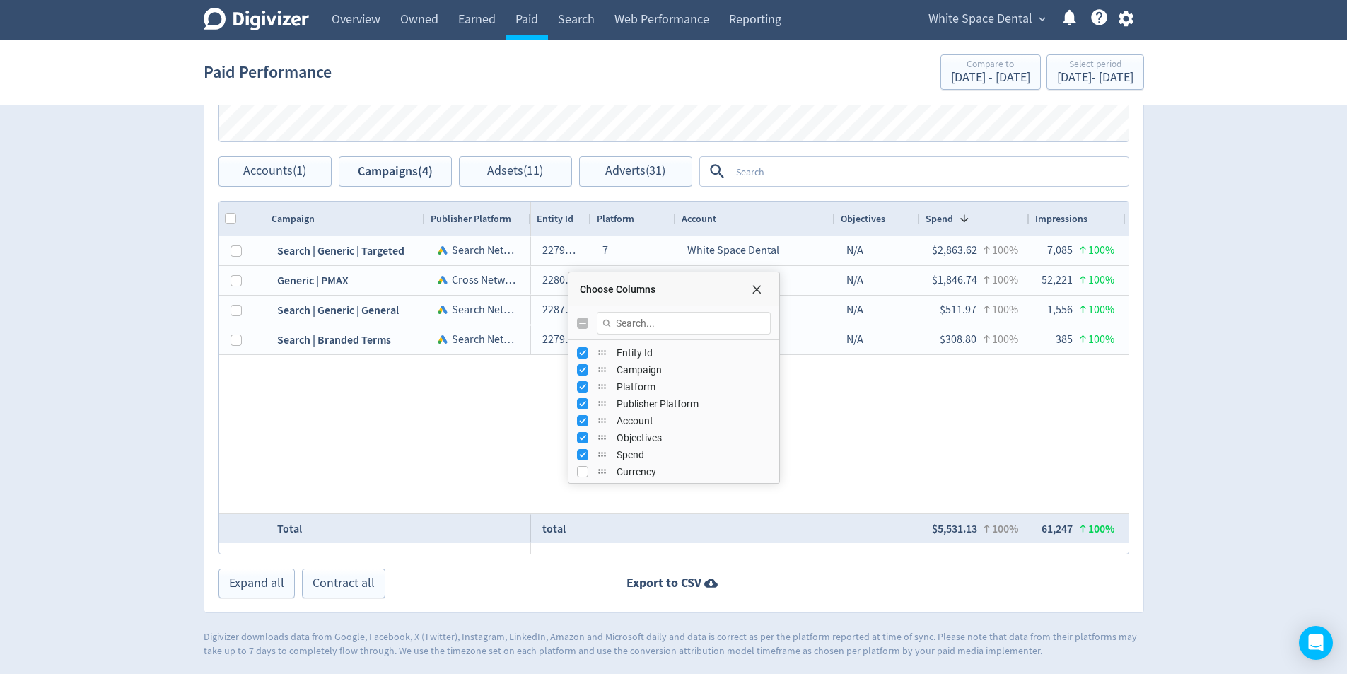
click at [583, 320] on input "Toggle All Columns Visibility" at bounding box center [582, 323] width 11 height 11
checkbox input "true"
checkbox input "false"
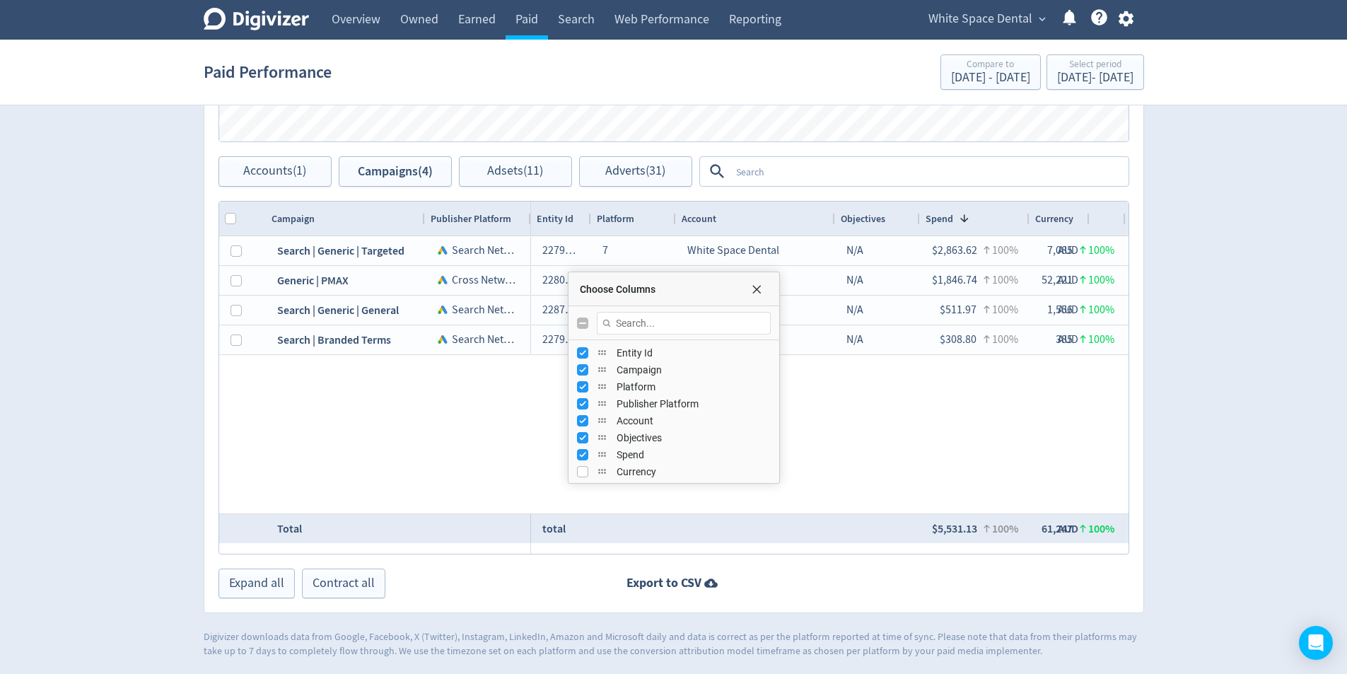
click at [583, 320] on input "Toggle All Columns Visibility" at bounding box center [582, 323] width 11 height 11
checkbox input "true"
checkbox input "false"
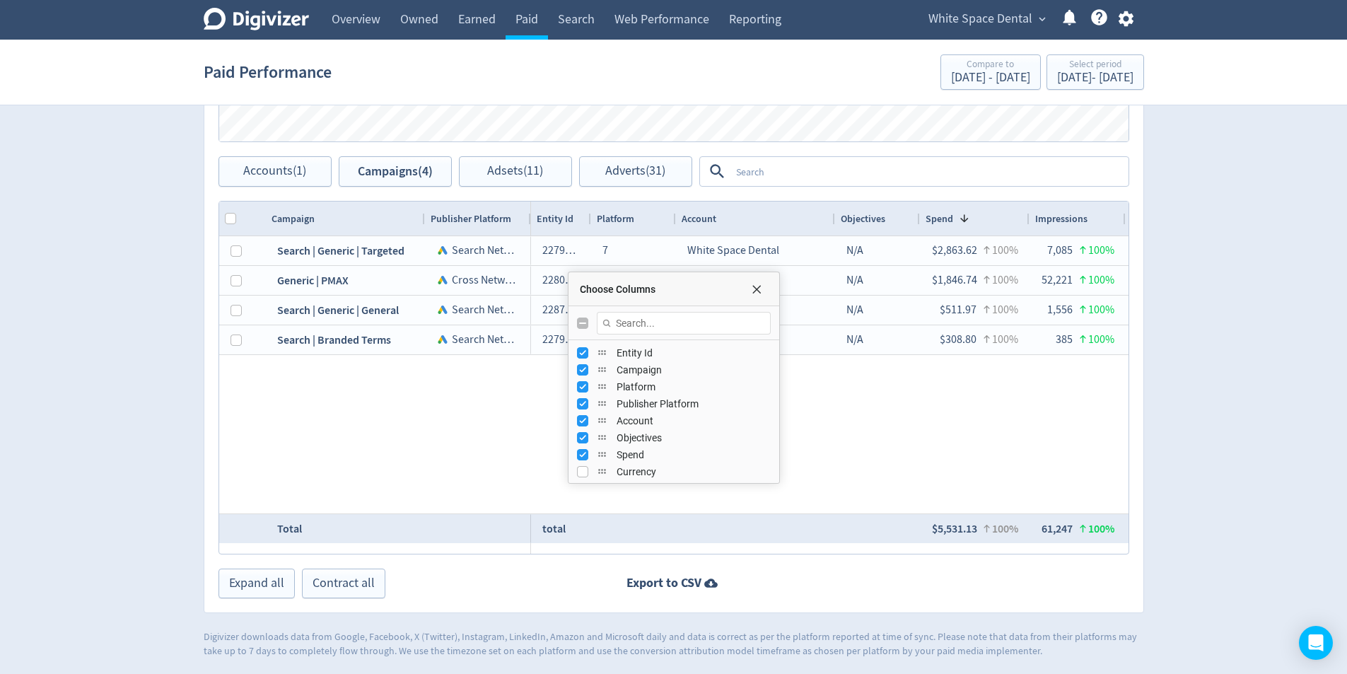
click at [581, 325] on input "Toggle All Columns Visibility" at bounding box center [582, 323] width 11 height 11
checkbox input "true"
checkbox input "false"
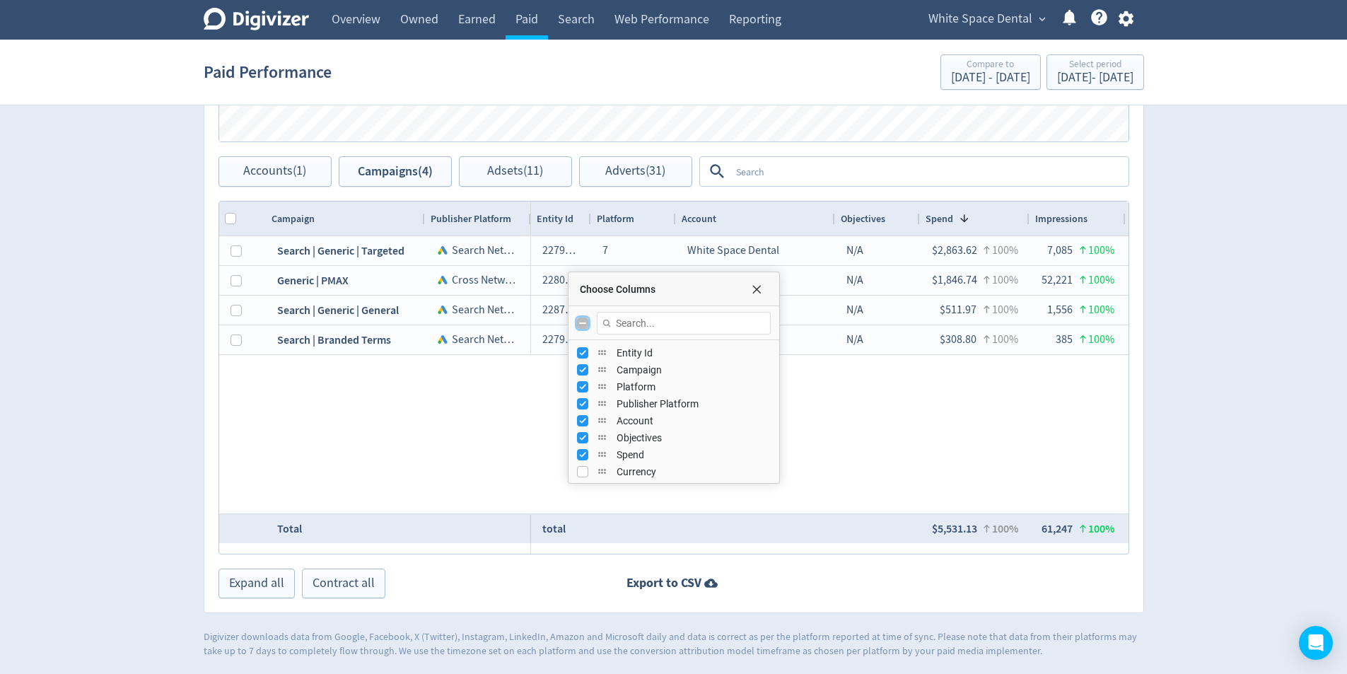
click at [757, 295] on div "Choose Columns" at bounding box center [674, 289] width 211 height 34
drag, startPoint x: 758, startPoint y: 284, endPoint x: 734, endPoint y: 299, distance: 28.6
click at [759, 288] on span "Choose Columns" at bounding box center [756, 289] width 11 height 11
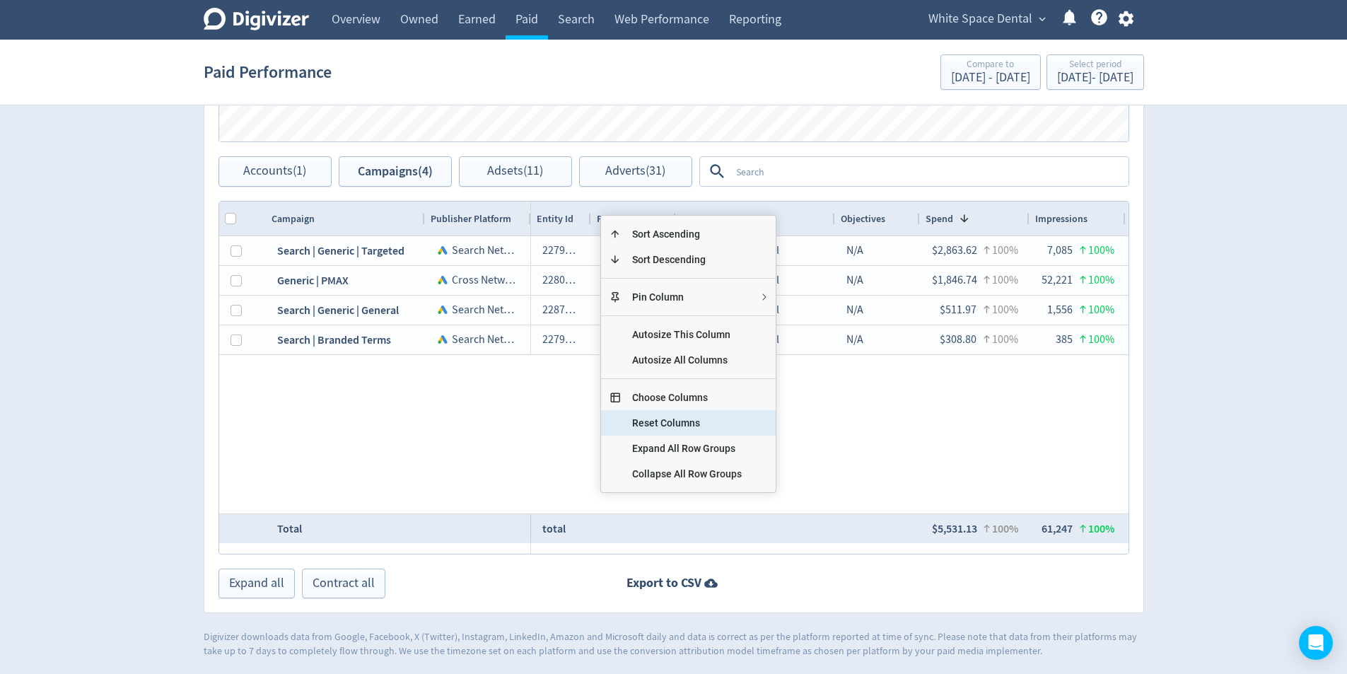
click at [694, 423] on span "Reset Columns" at bounding box center [687, 422] width 132 height 25
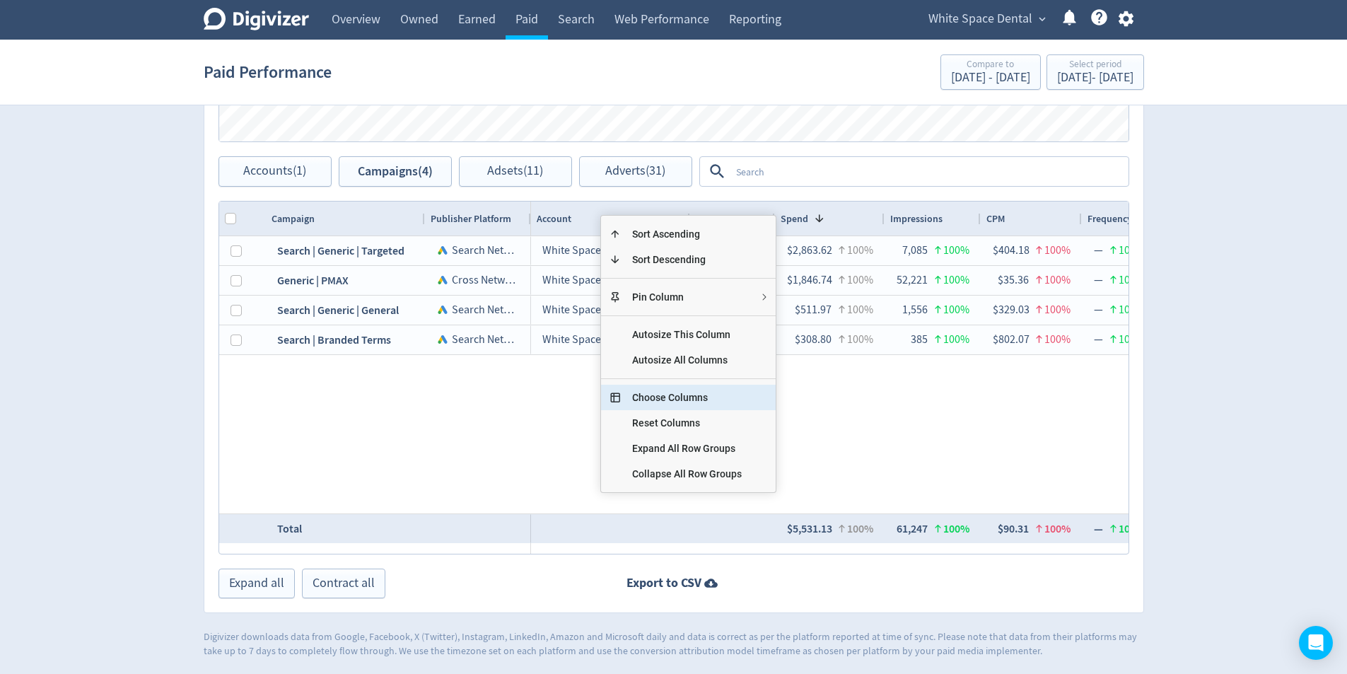
click at [687, 402] on span "Choose Columns" at bounding box center [687, 397] width 132 height 25
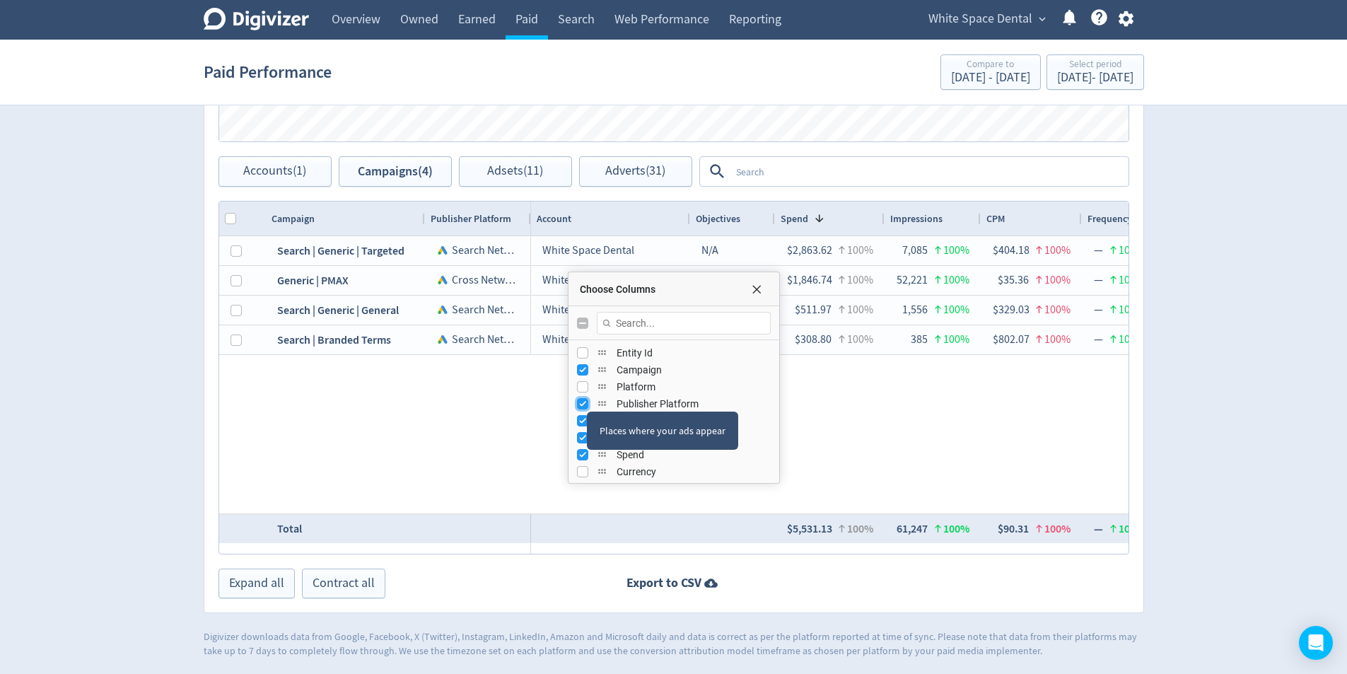
click at [586, 401] on input "Press SPACE to toggle visibility (visible)" at bounding box center [582, 403] width 11 height 11
checkbox input "false"
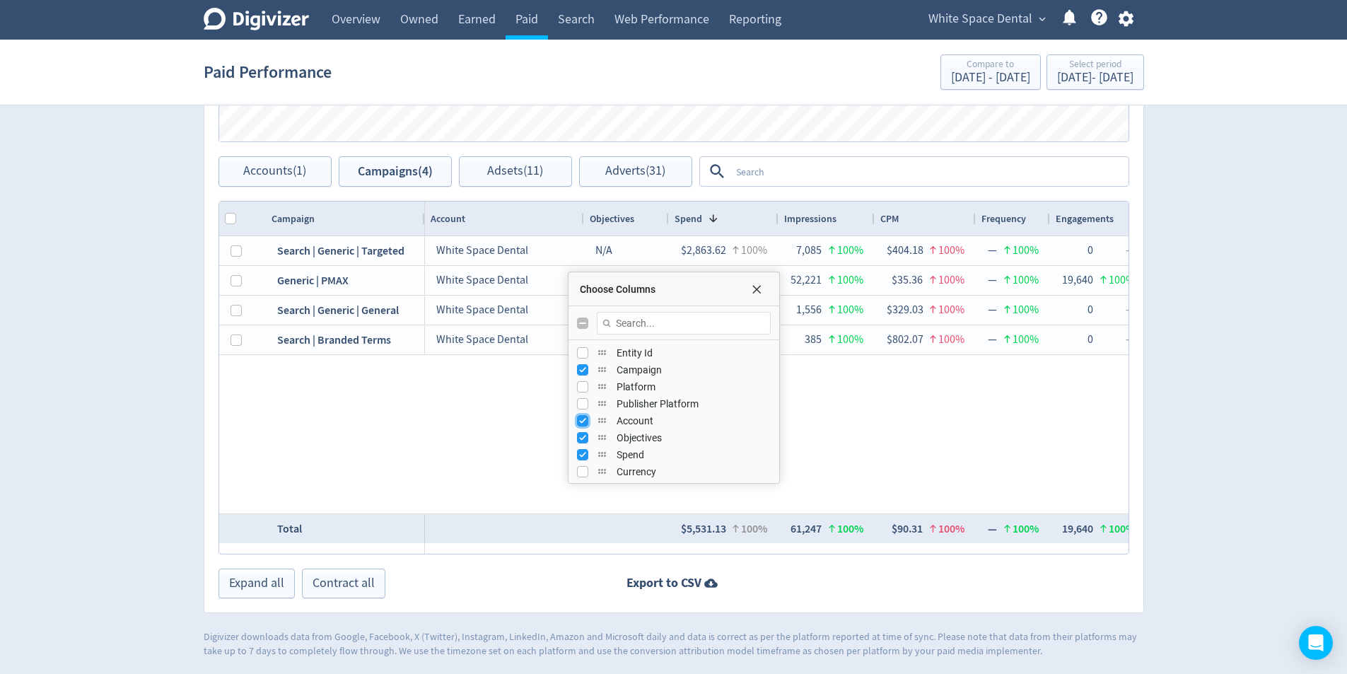
click at [577, 421] on input "Press SPACE to toggle visibility (visible)" at bounding box center [582, 420] width 11 height 11
checkbox input "false"
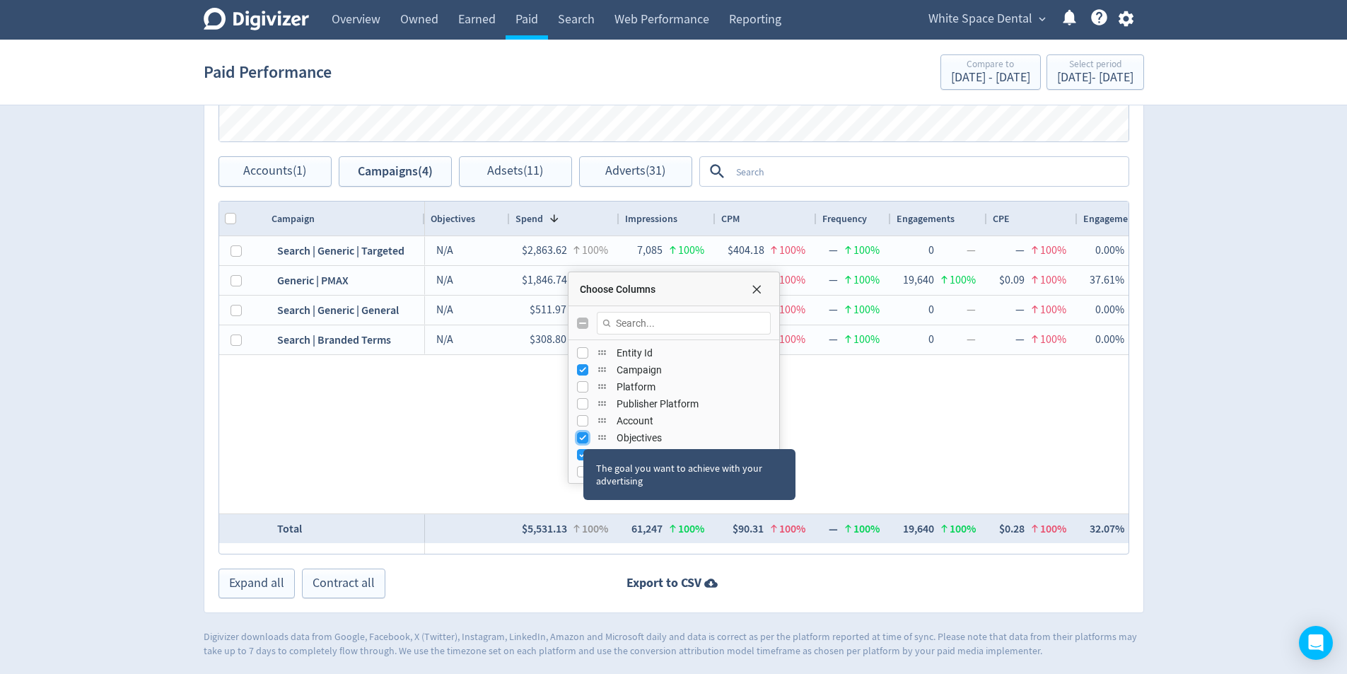
click at [583, 436] on input "Press SPACE to toggle visibility (visible)" at bounding box center [582, 437] width 11 height 11
checkbox input "false"
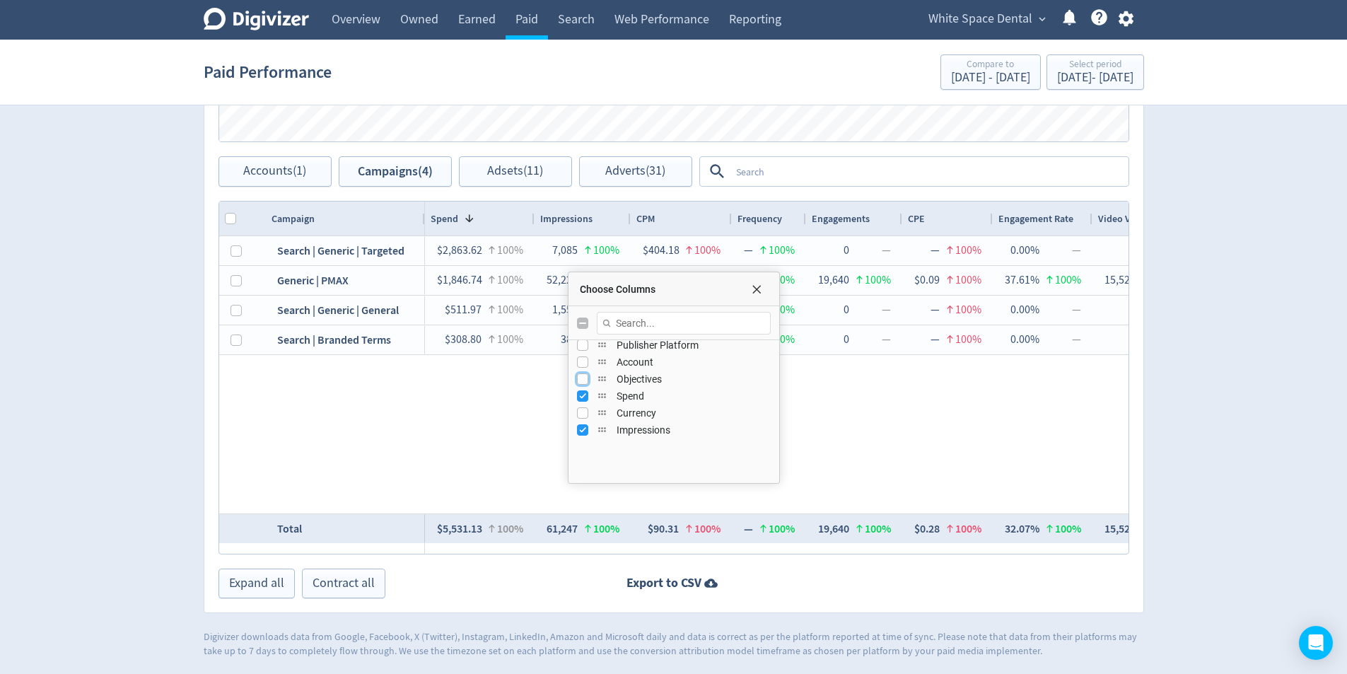
scroll to position [71, 0]
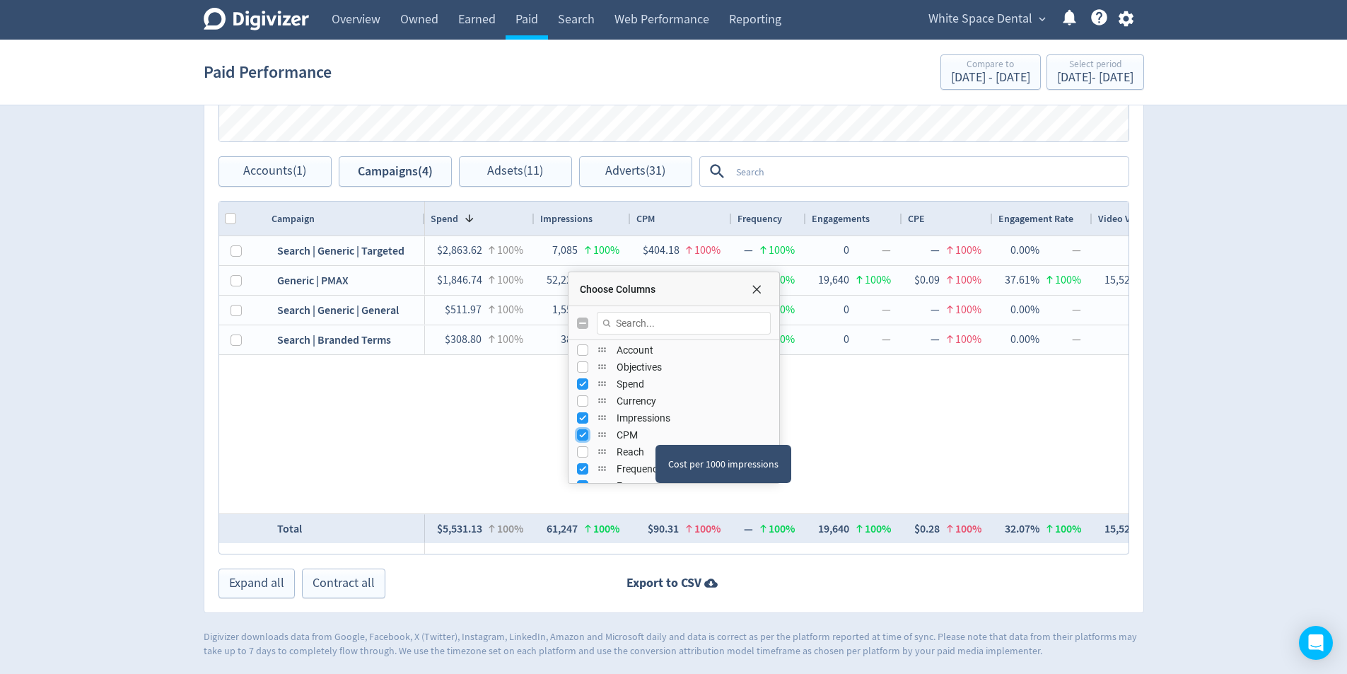
click at [581, 433] on input "Press SPACE to toggle visibility (visible)" at bounding box center [582, 434] width 11 height 11
checkbox input "false"
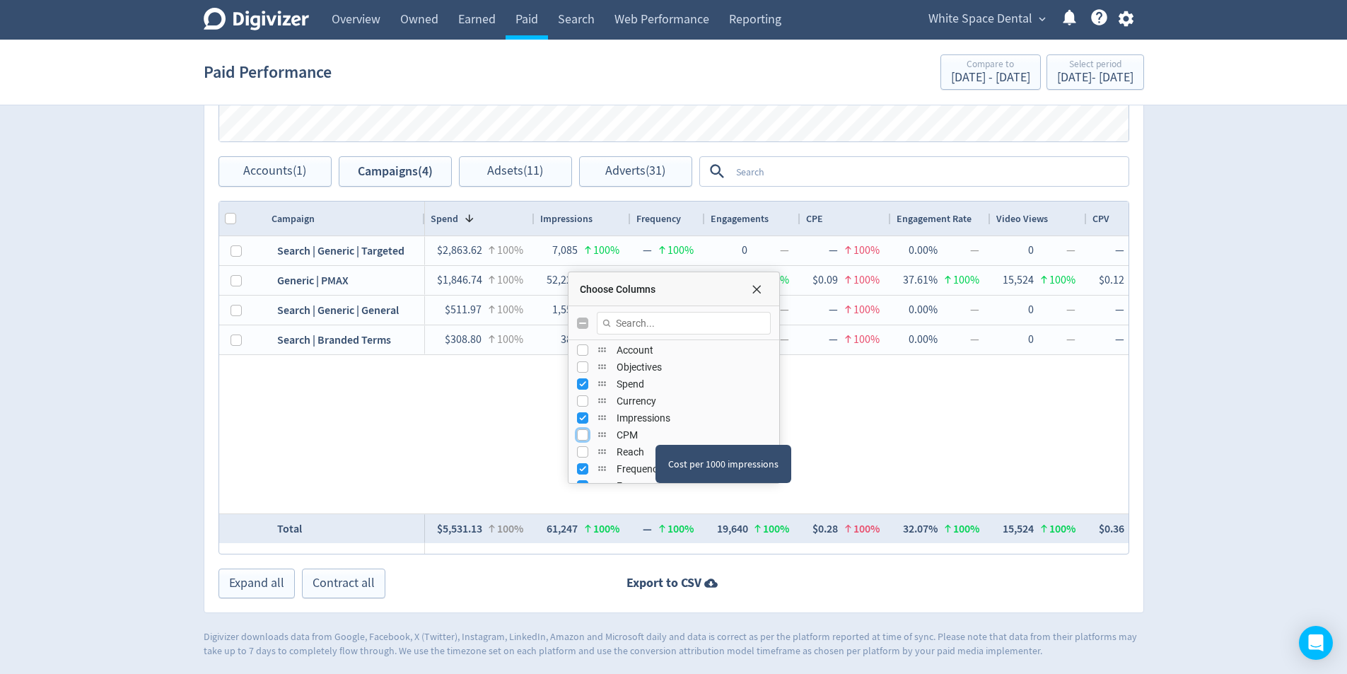
scroll to position [141, 0]
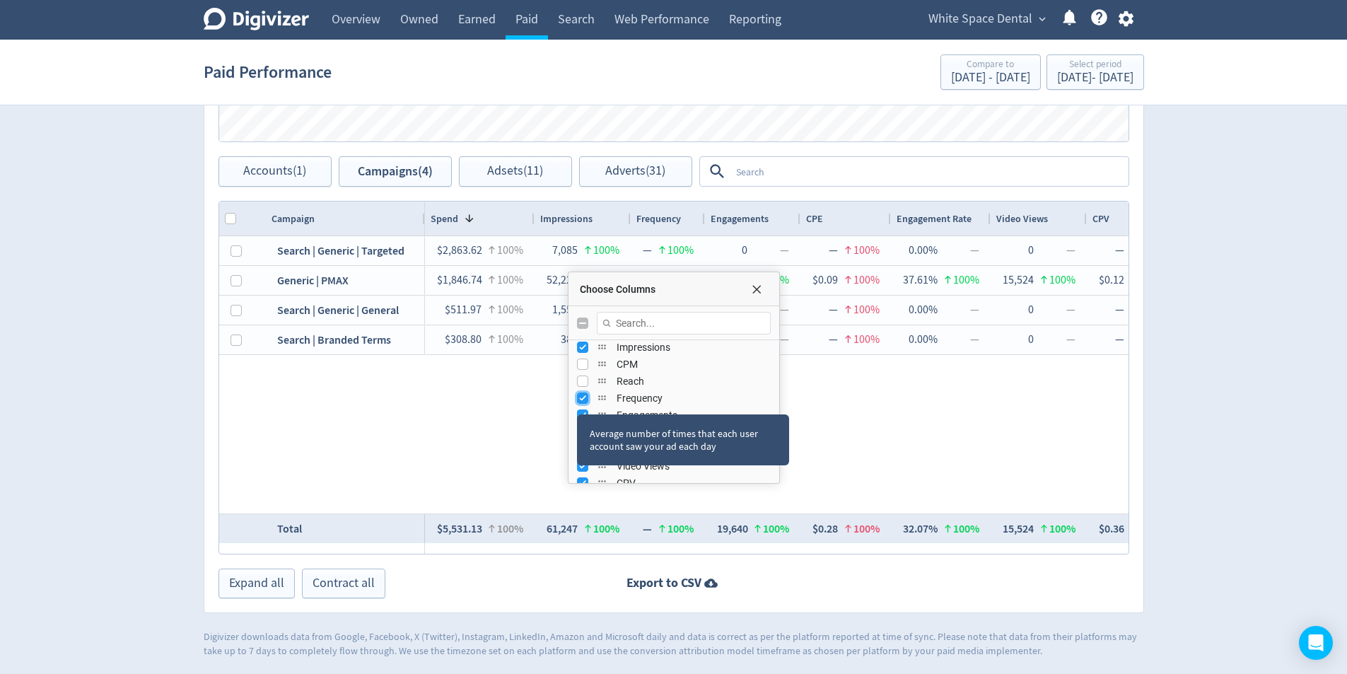
click at [577, 402] on input "Press SPACE to toggle visibility (visible)" at bounding box center [582, 397] width 11 height 11
checkbox input "false"
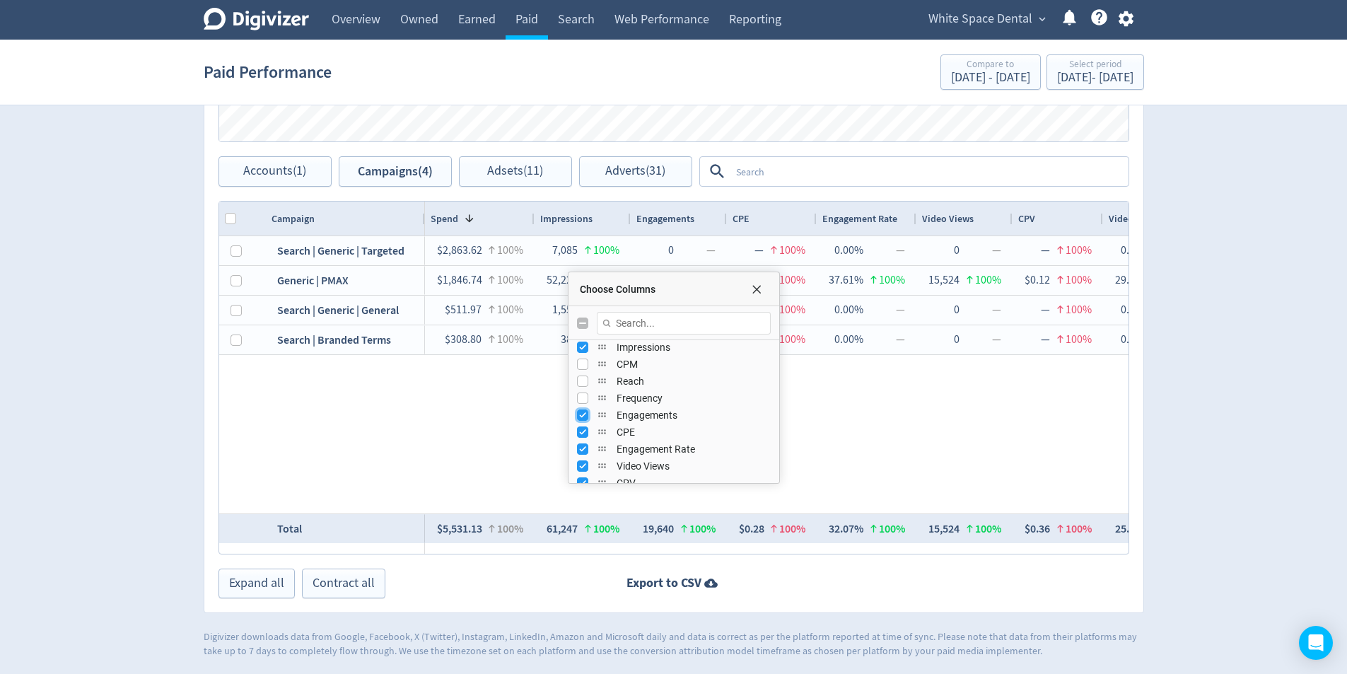
click at [578, 412] on input "Press SPACE to toggle visibility (visible)" at bounding box center [582, 414] width 11 height 11
checkbox input "false"
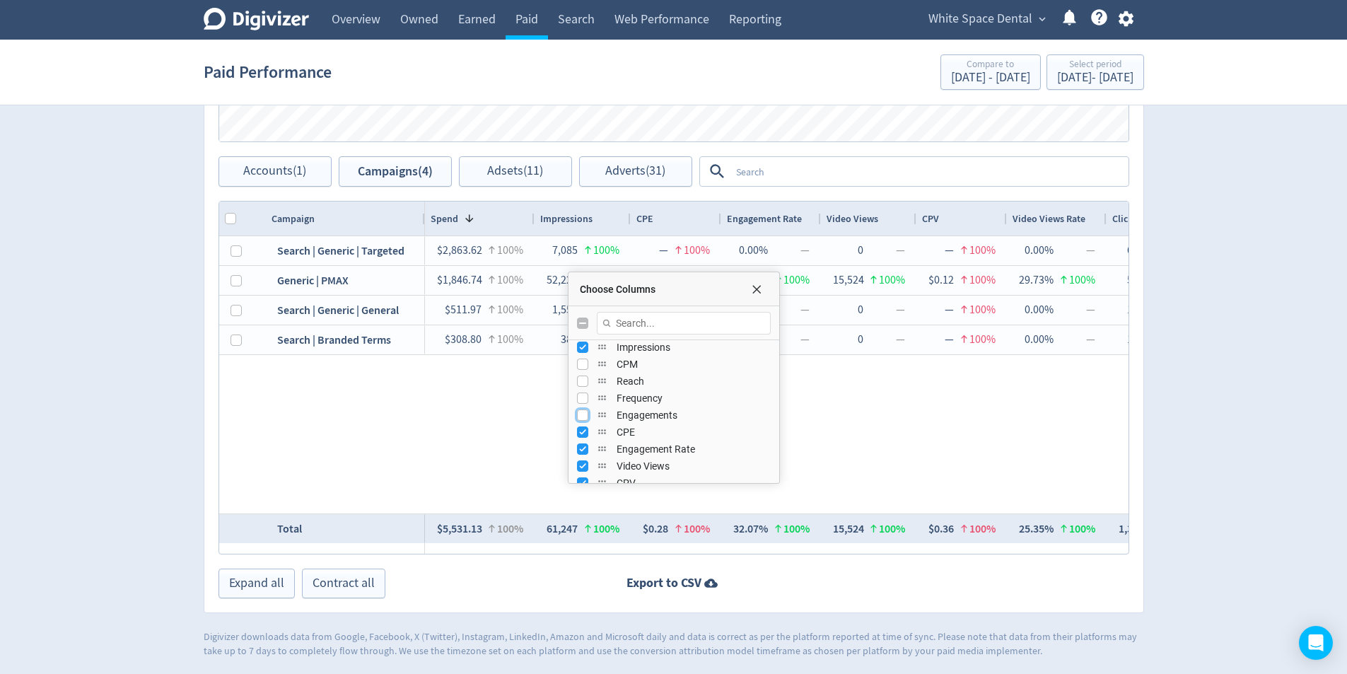
scroll to position [623, 0]
click at [579, 431] on input "Press SPACE to toggle visibility (visible)" at bounding box center [582, 430] width 11 height 11
checkbox input "false"
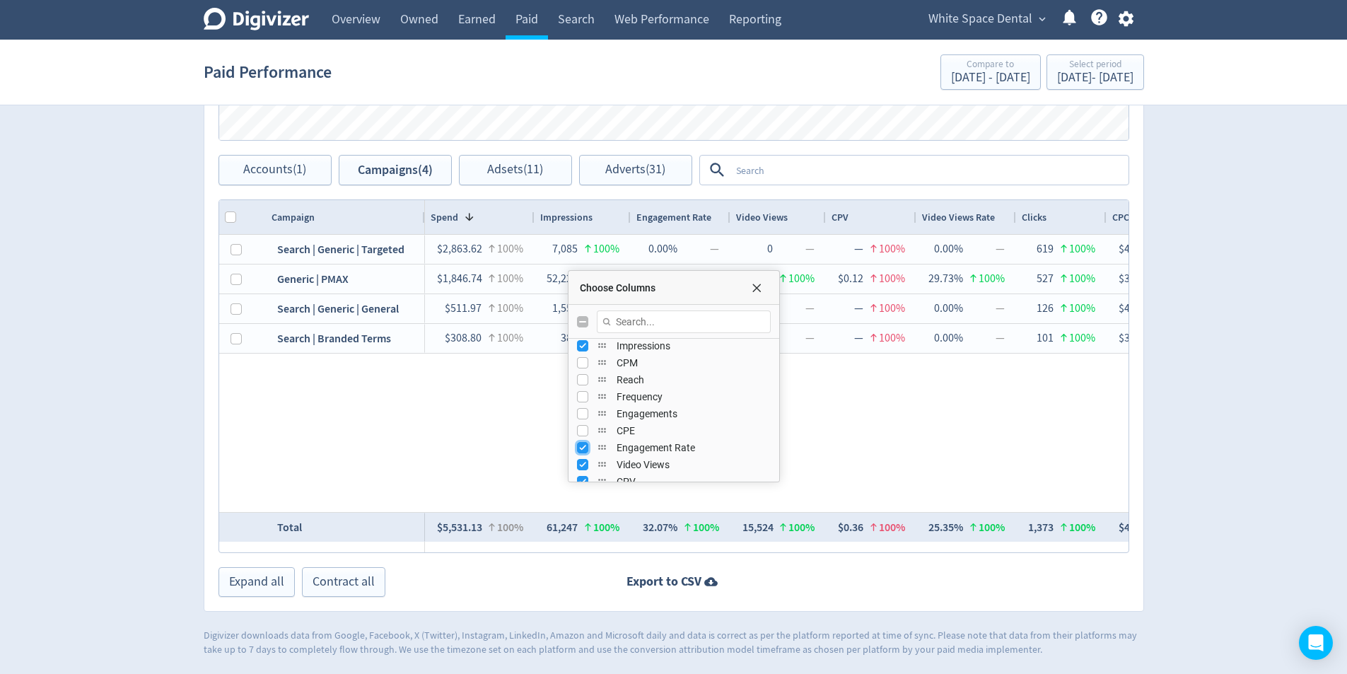
click at [581, 451] on input "Press SPACE to toggle visibility (visible)" at bounding box center [582, 447] width 11 height 11
checkbox input "false"
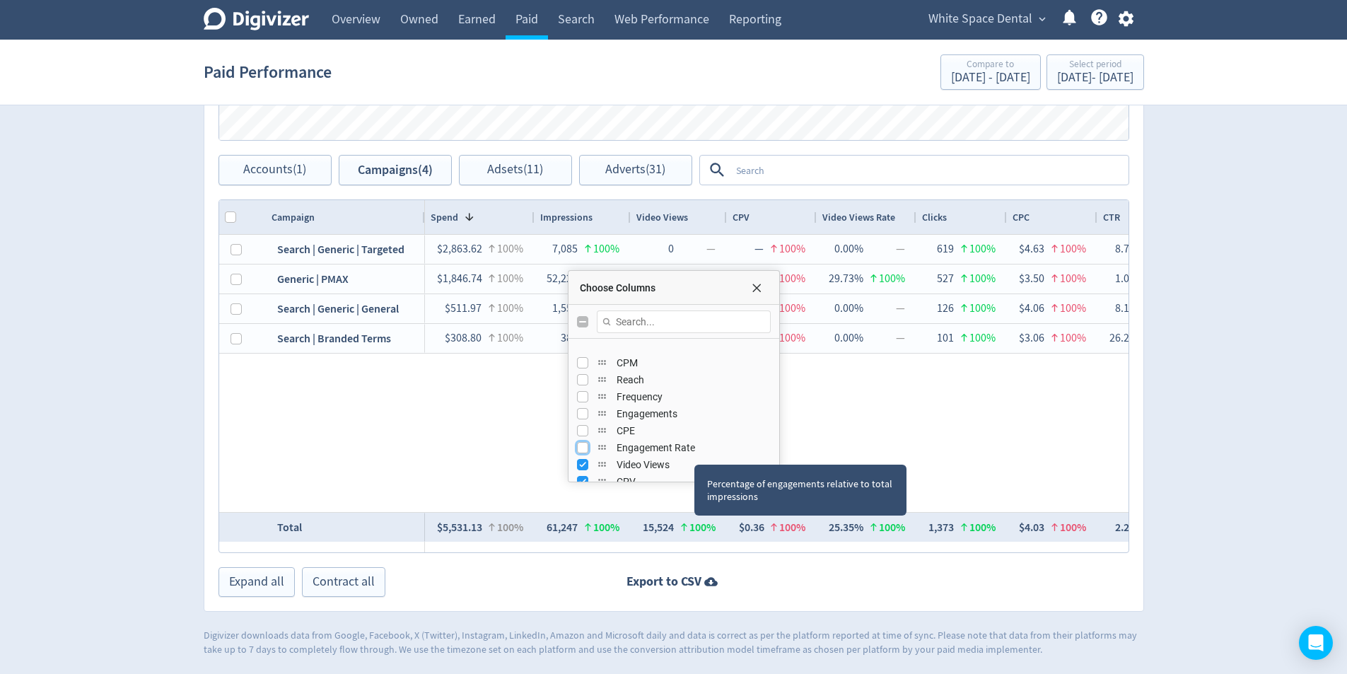
scroll to position [212, 0]
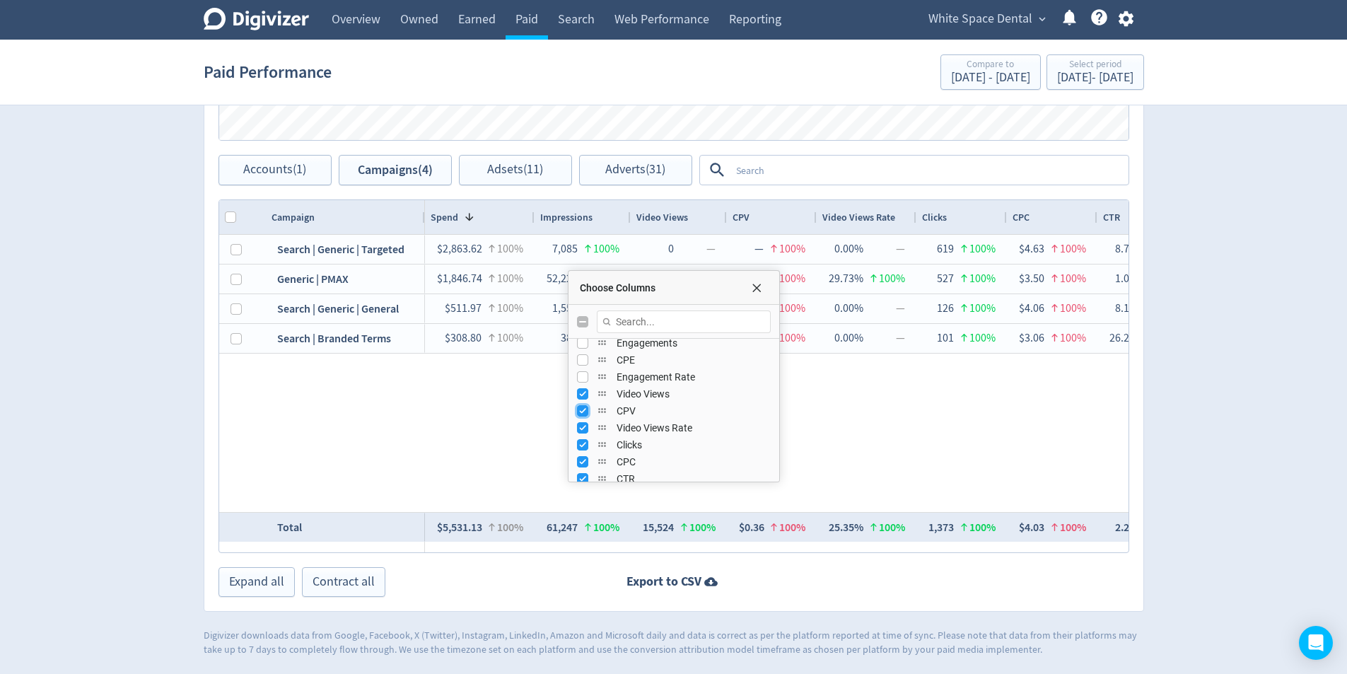
click at [578, 415] on input "Press SPACE to toggle visibility (visible)" at bounding box center [582, 410] width 11 height 11
checkbox input "false"
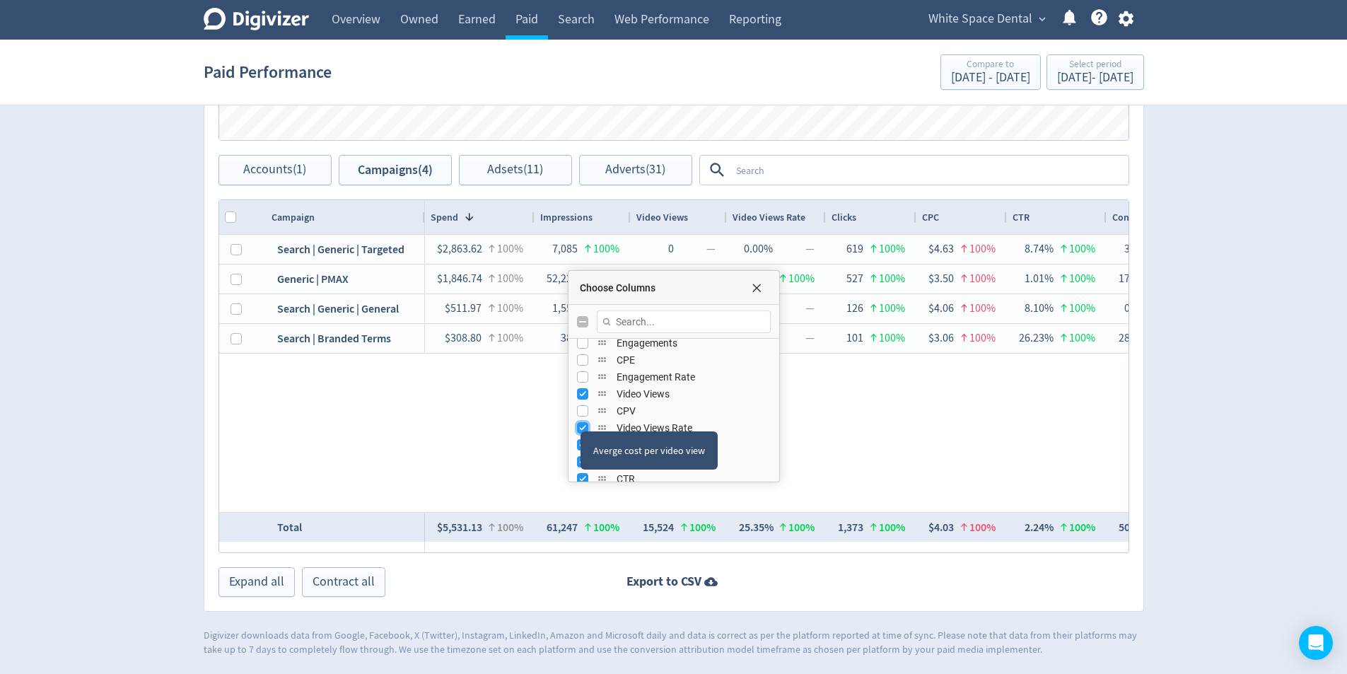
click at [584, 426] on input "Press SPACE to toggle visibility (visible)" at bounding box center [582, 427] width 11 height 11
checkbox input "false"
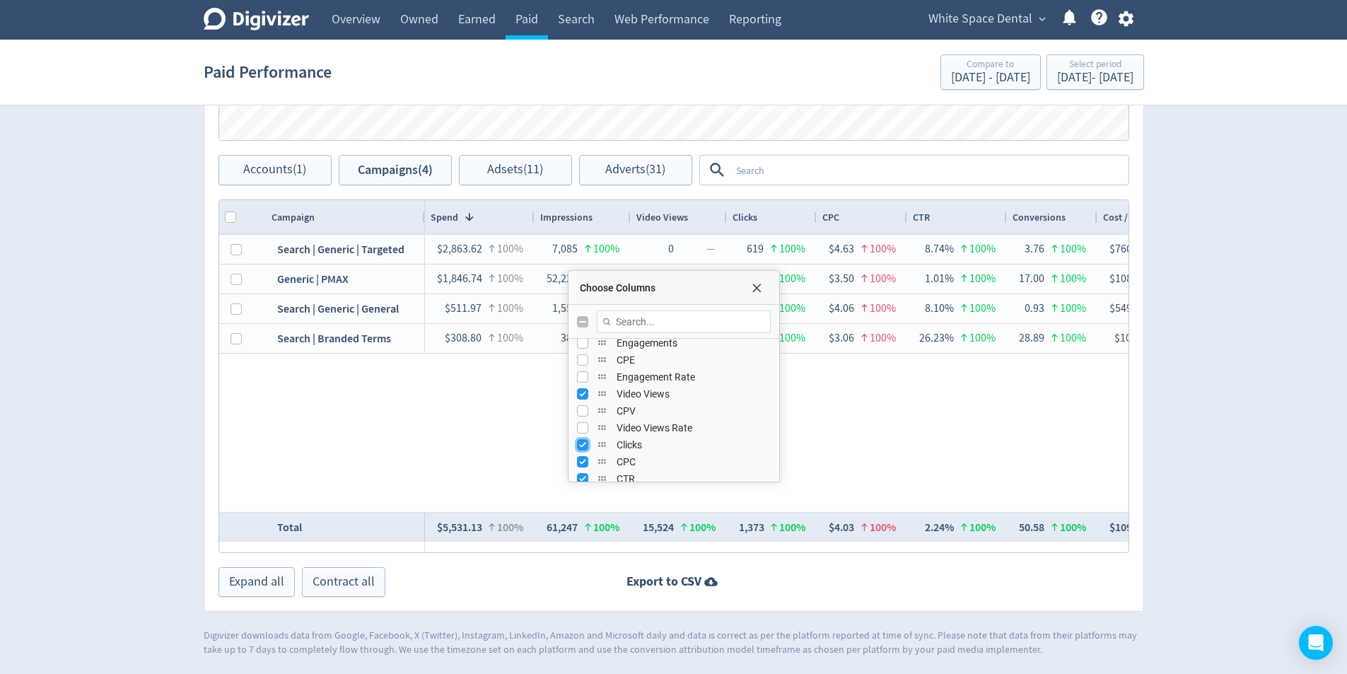
click at [580, 448] on input "Press SPACE to toggle visibility (visible)" at bounding box center [582, 444] width 11 height 11
checkbox input "false"
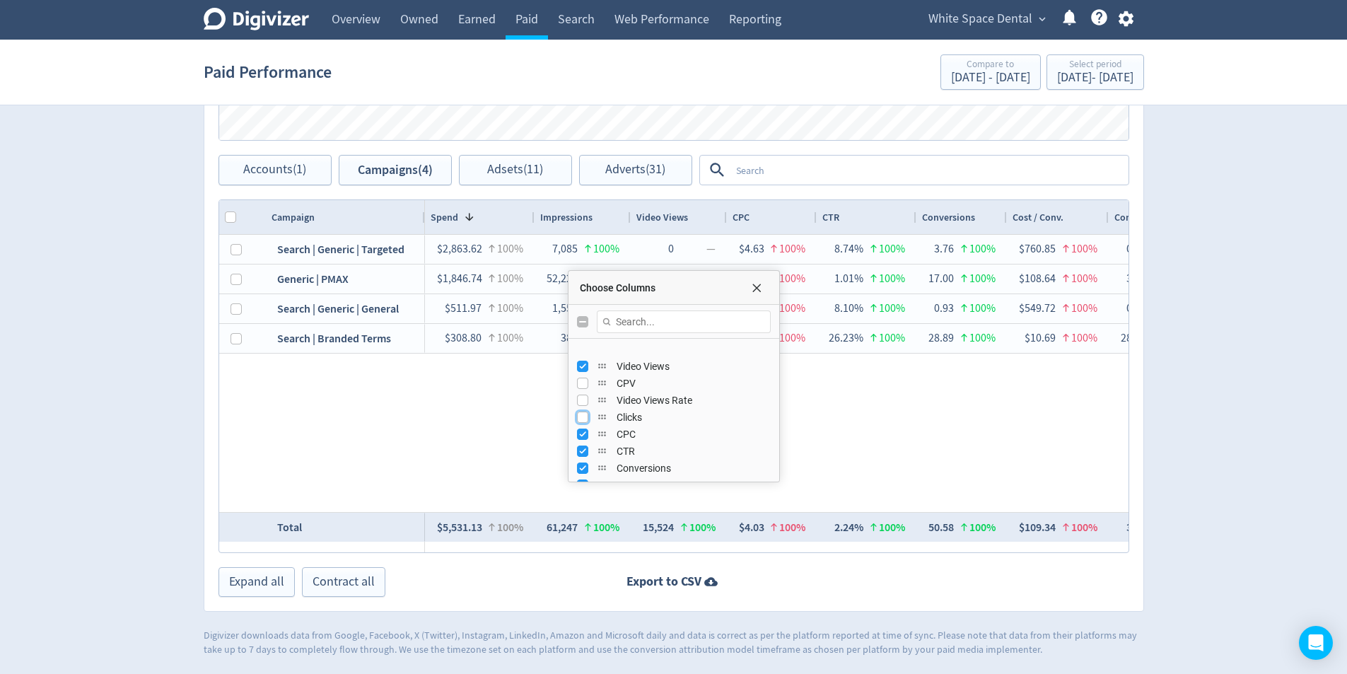
scroll to position [283, 0]
click at [577, 392] on input "Press SPACE to toggle visibility (visible)" at bounding box center [582, 390] width 11 height 11
checkbox input "false"
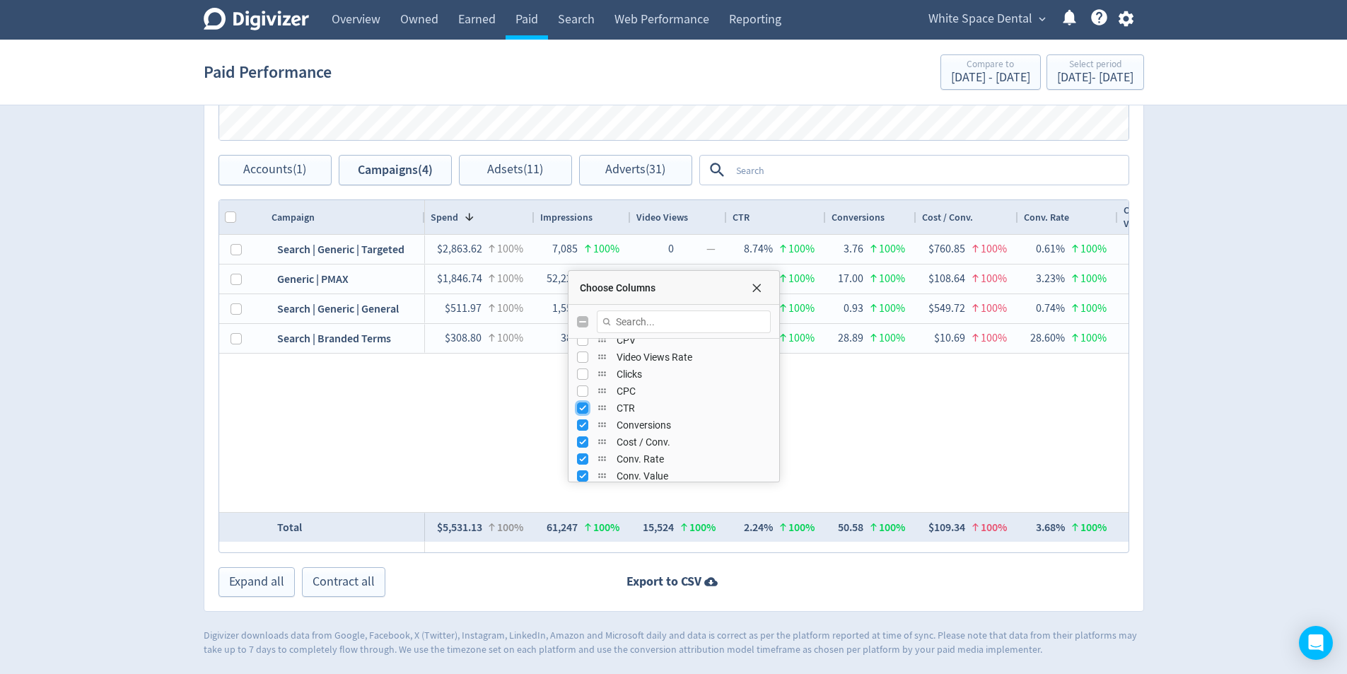
click at [580, 407] on input "Press SPACE to toggle visibility (visible)" at bounding box center [582, 407] width 11 height 11
checkbox input "false"
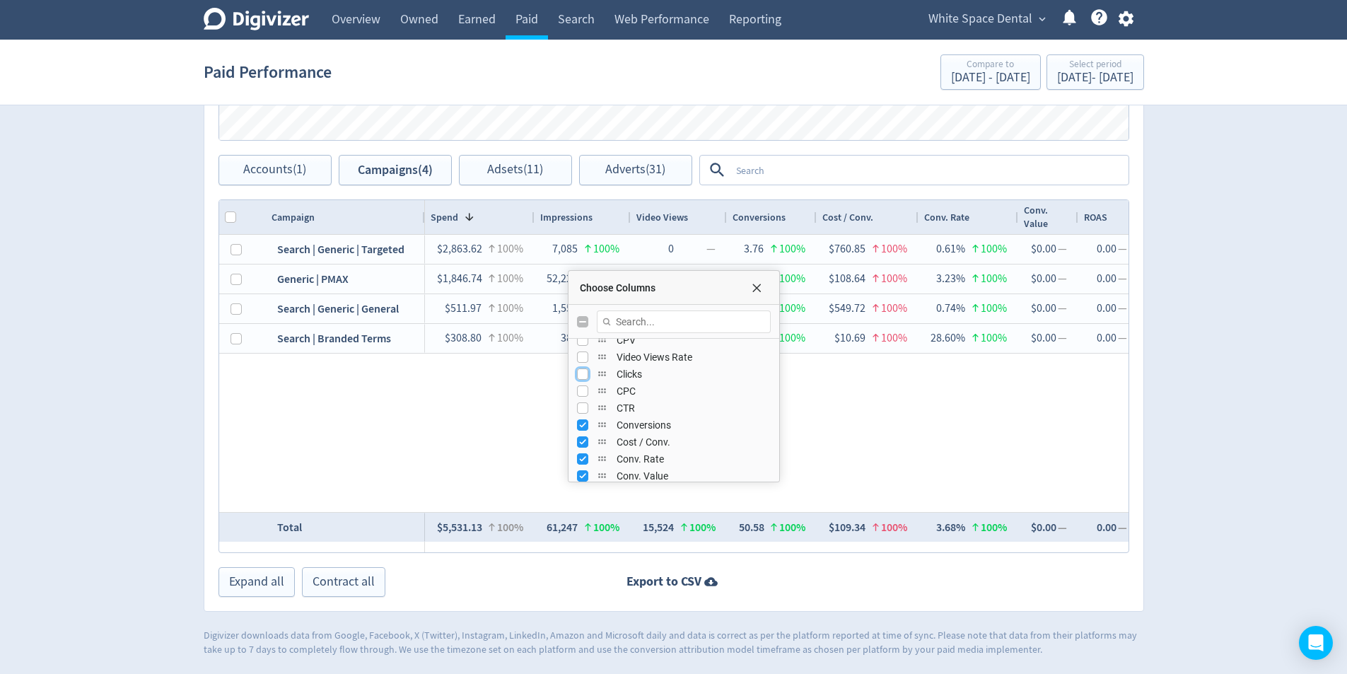
click at [578, 379] on input "Press SPACE to toggle visibility (hidden)" at bounding box center [582, 373] width 11 height 11
checkbox input "true"
click at [579, 394] on input "Press SPACE to toggle visibility (hidden)" at bounding box center [582, 390] width 11 height 11
checkbox input "true"
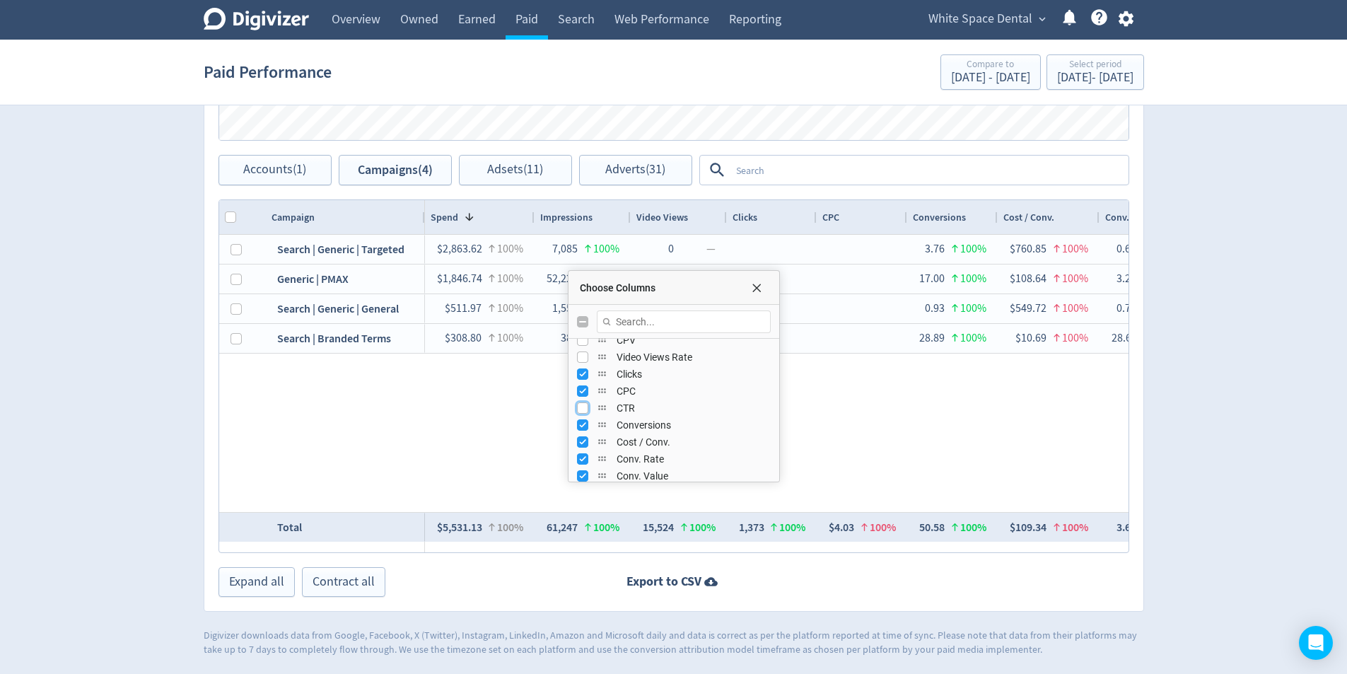
click at [581, 405] on input "Press SPACE to toggle visibility (hidden)" at bounding box center [582, 407] width 11 height 11
checkbox input "true"
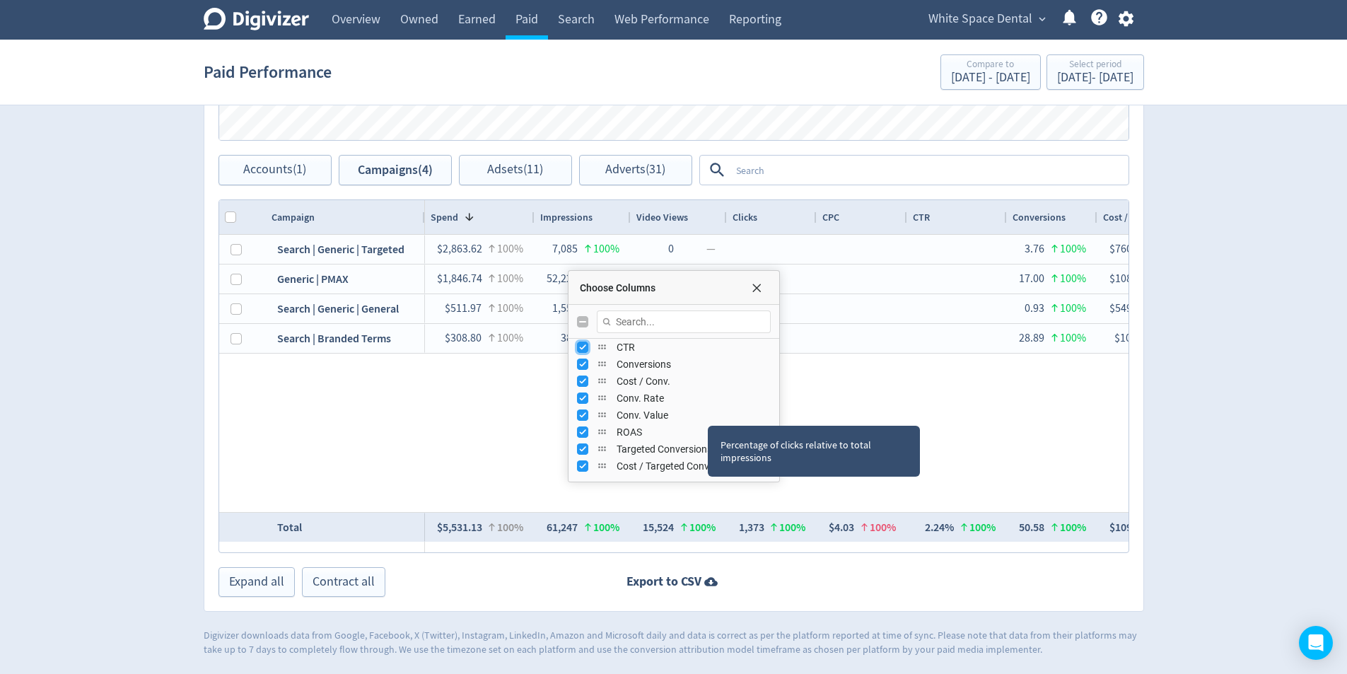
scroll to position [354, 0]
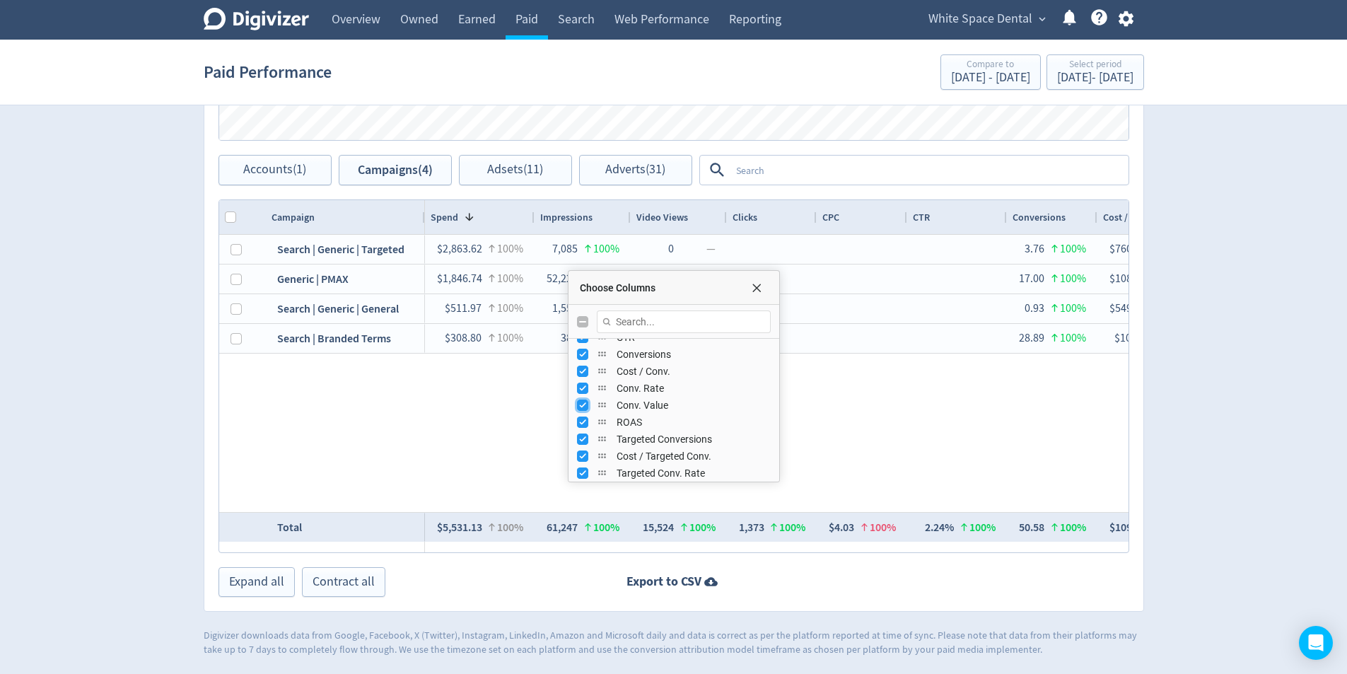
click at [578, 406] on input "Press SPACE to toggle visibility (visible)" at bounding box center [582, 405] width 11 height 11
checkbox input "false"
click at [578, 418] on input "Press SPACE to toggle visibility (visible)" at bounding box center [582, 422] width 11 height 11
checkbox input "false"
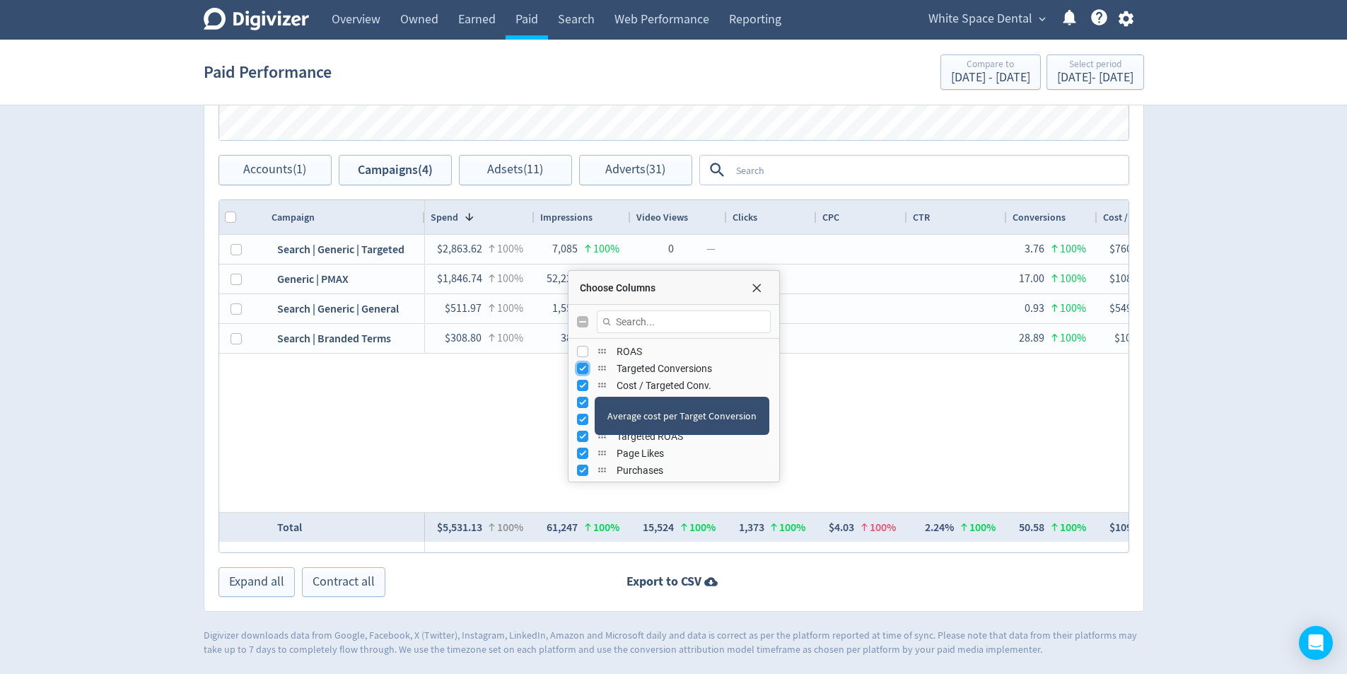
drag, startPoint x: 581, startPoint y: 373, endPoint x: 581, endPoint y: 383, distance: 10.6
click at [581, 373] on input "Press SPACE to toggle visibility (visible)" at bounding box center [582, 368] width 11 height 11
checkbox input "false"
drag, startPoint x: 581, startPoint y: 386, endPoint x: 581, endPoint y: 400, distance: 13.4
click at [581, 387] on input "Press SPACE to toggle visibility (visible)" at bounding box center [582, 385] width 11 height 11
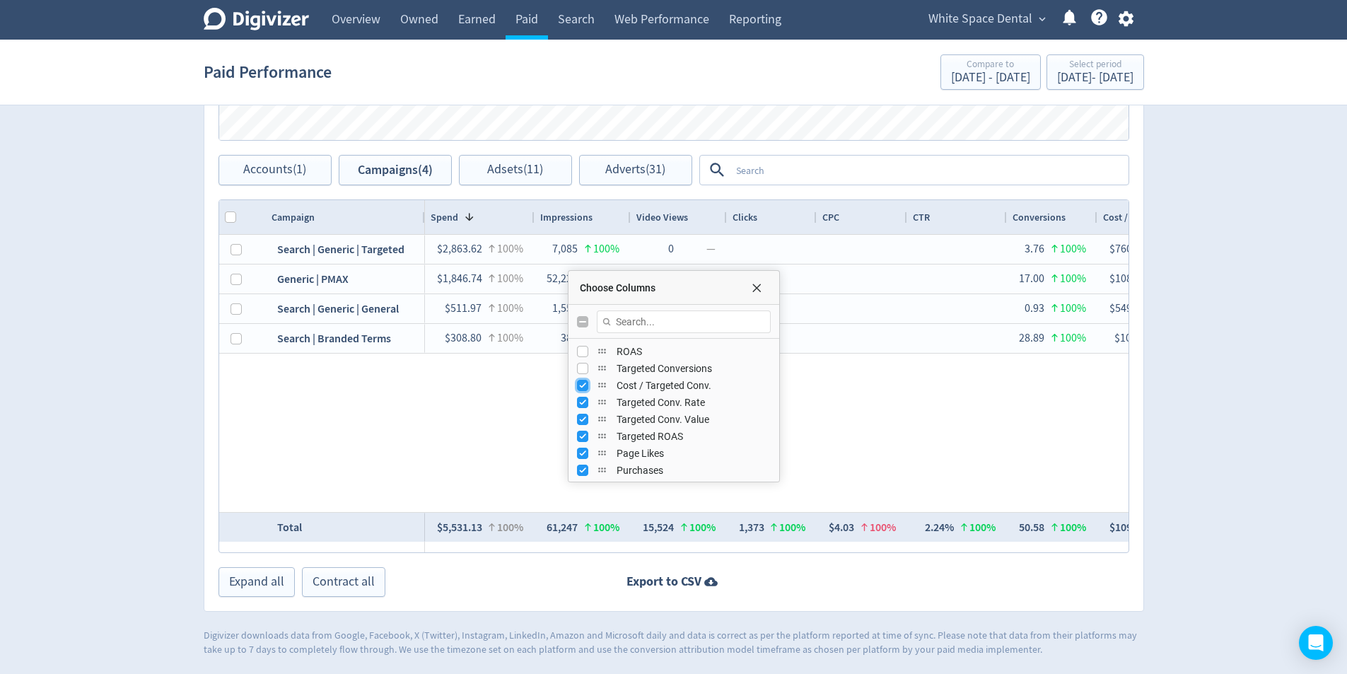
checkbox input "false"
click at [581, 404] on input "Press SPACE to toggle visibility (visible)" at bounding box center [582, 402] width 11 height 11
checkbox input "false"
click at [581, 419] on input "Press SPACE to toggle visibility (visible)" at bounding box center [582, 419] width 11 height 11
checkbox input "false"
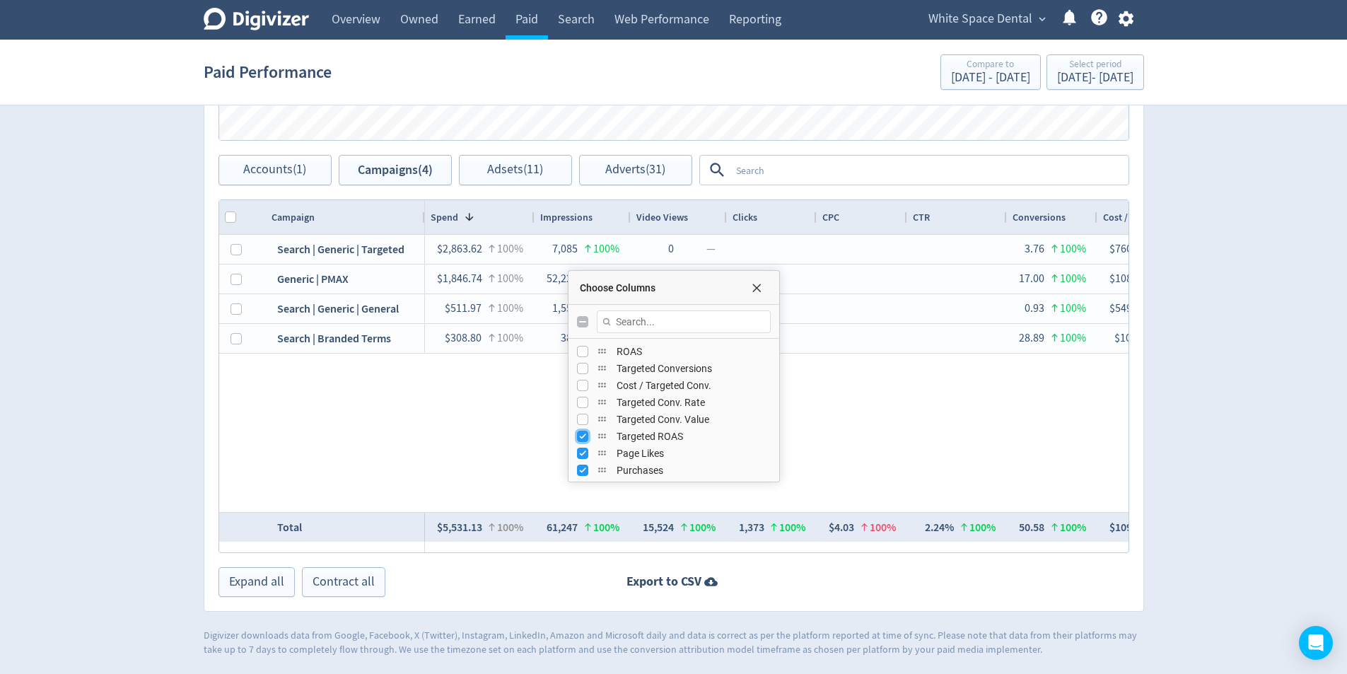
click at [579, 441] on input "Press SPACE to toggle visibility (visible)" at bounding box center [582, 436] width 11 height 11
checkbox input "false"
click at [582, 461] on div "Page Likes" at bounding box center [674, 453] width 194 height 17
drag, startPoint x: 585, startPoint y: 451, endPoint x: 583, endPoint y: 470, distance: 19.1
click at [586, 452] on input "Press SPACE to toggle visibility (visible)" at bounding box center [582, 453] width 11 height 11
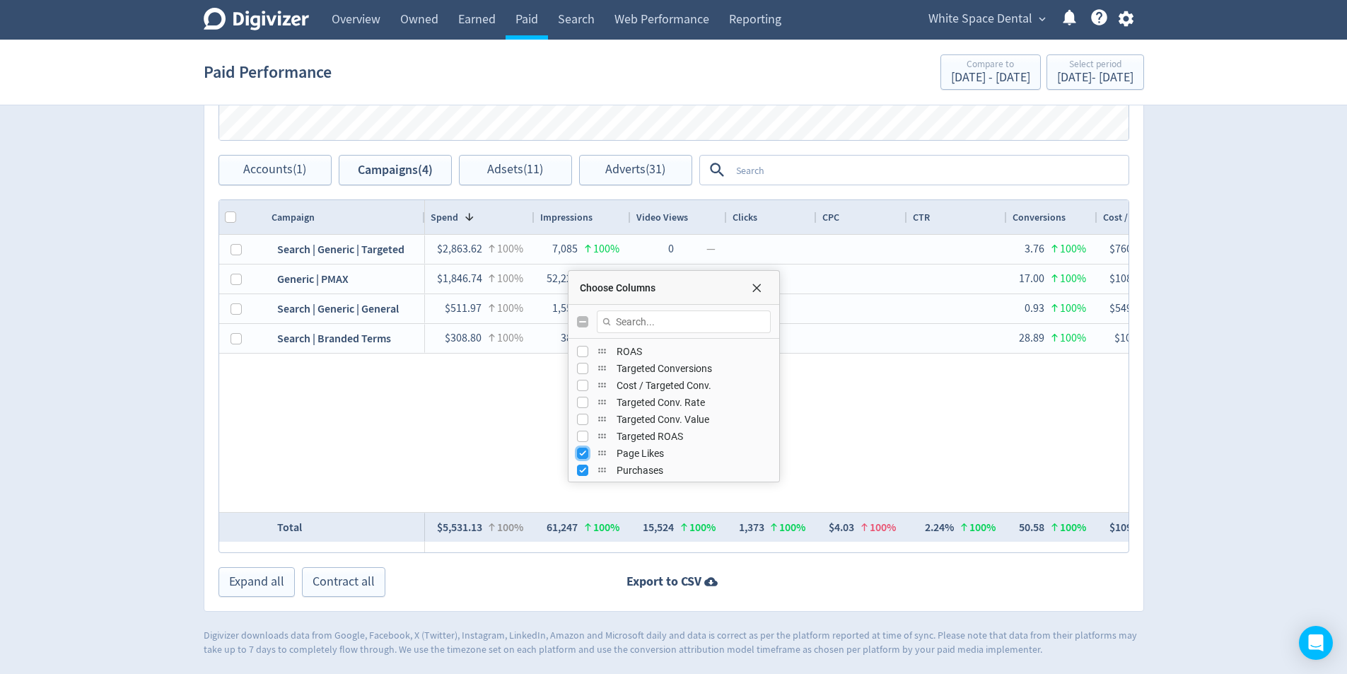
checkbox input "false"
click at [582, 474] on input "Press SPACE to toggle visibility (visible)" at bounding box center [582, 470] width 11 height 11
checkbox input "false"
click at [584, 417] on input "Press SPACE to toggle visibility (visible)" at bounding box center [582, 416] width 11 height 11
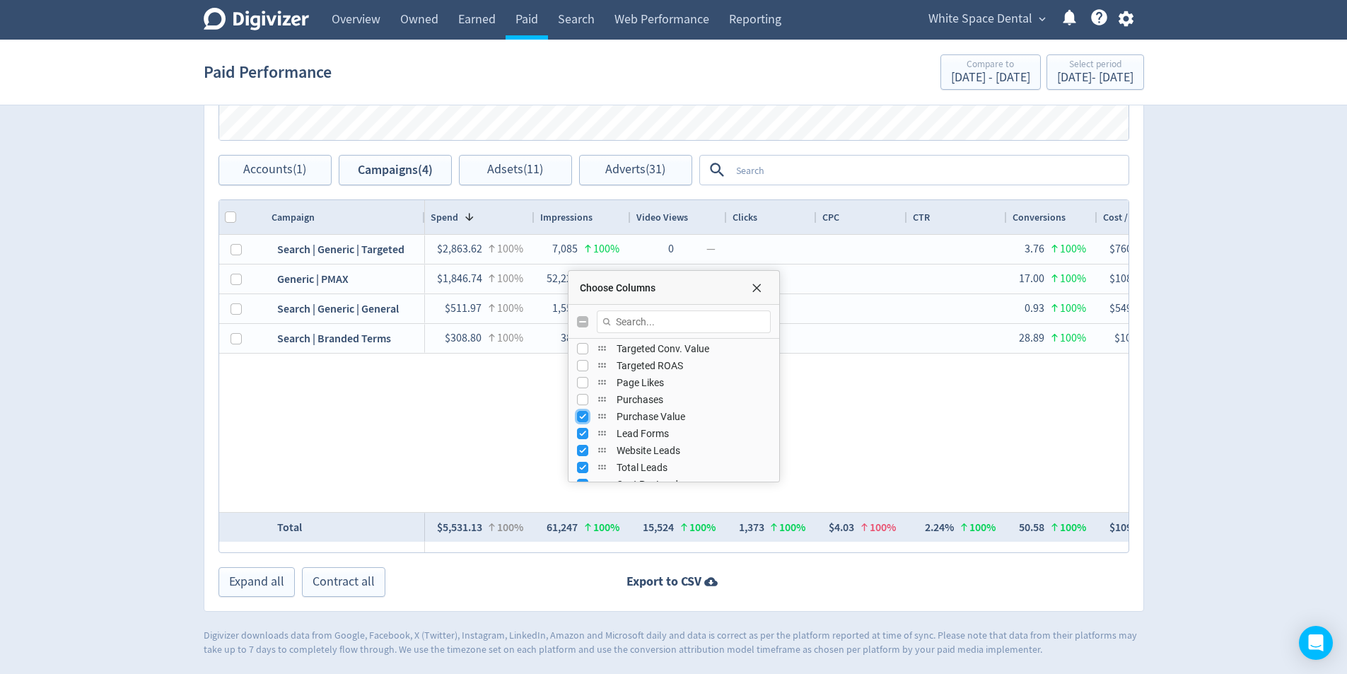
checkbox input "false"
click at [581, 433] on input "Press SPACE to toggle visibility (visible)" at bounding box center [582, 433] width 11 height 11
checkbox input "false"
drag, startPoint x: 586, startPoint y: 453, endPoint x: 583, endPoint y: 465, distance: 12.3
click at [586, 453] on input "Press SPACE to toggle visibility (visible)" at bounding box center [582, 450] width 11 height 11
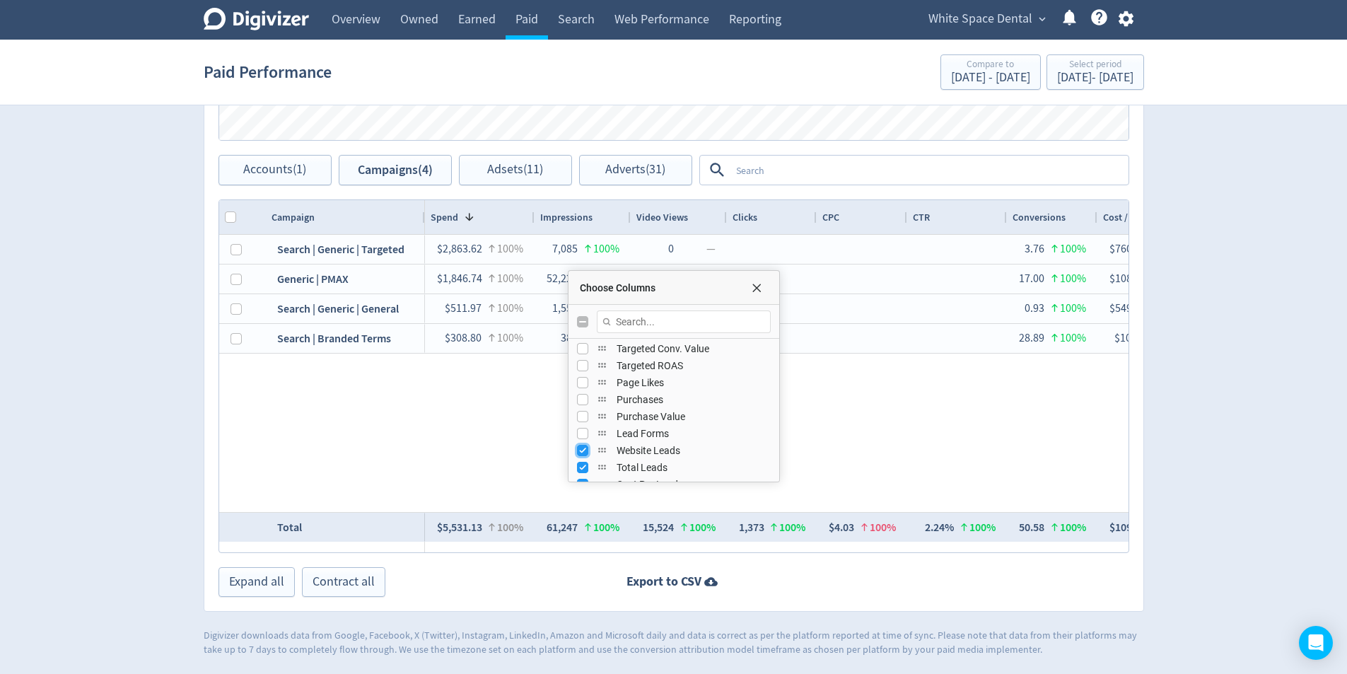
checkbox input "false"
click at [583, 465] on input "Press SPACE to toggle visibility (visible)" at bounding box center [582, 467] width 11 height 11
checkbox input "false"
click at [580, 421] on input "Press SPACE to toggle visibility (visible)" at bounding box center [582, 417] width 11 height 11
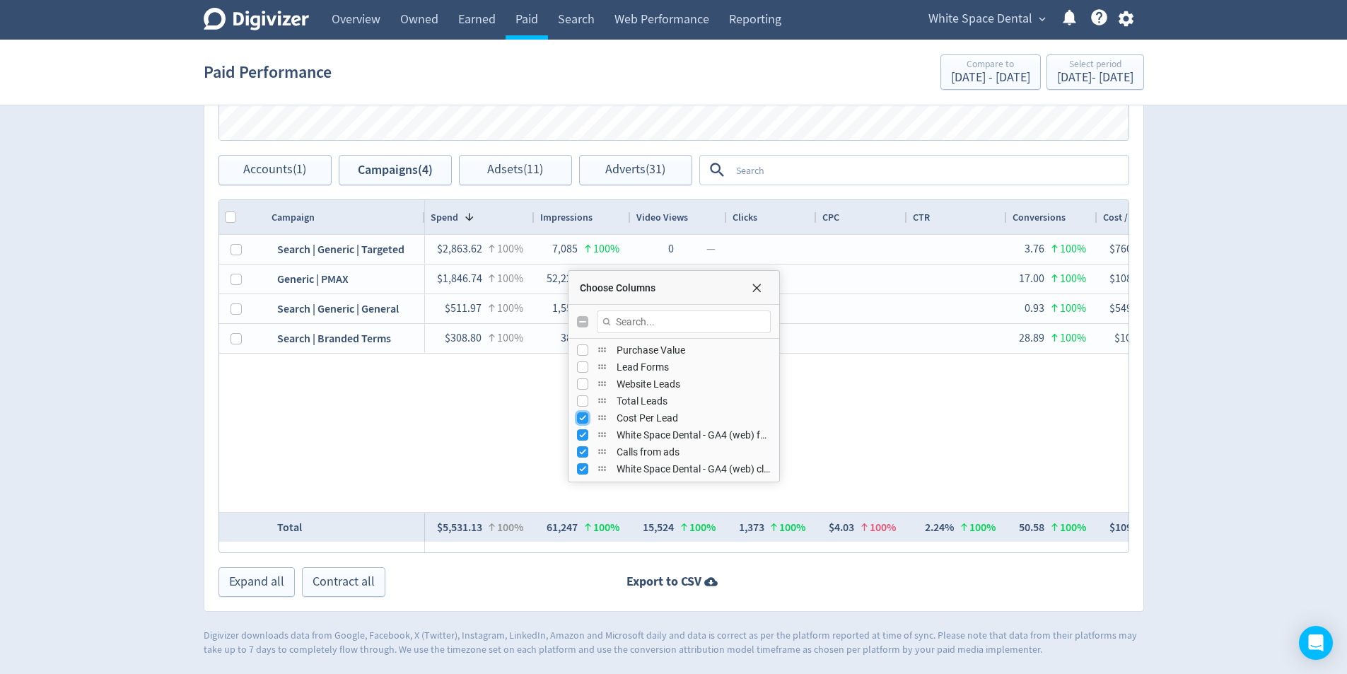
checkbox input "false"
drag, startPoint x: 578, startPoint y: 433, endPoint x: 580, endPoint y: 453, distance: 20.6
click at [578, 433] on input "Press SPACE to toggle visibility (visible)" at bounding box center [582, 434] width 11 height 11
checkbox input "false"
click at [581, 460] on div "Calls from ads" at bounding box center [674, 451] width 194 height 17
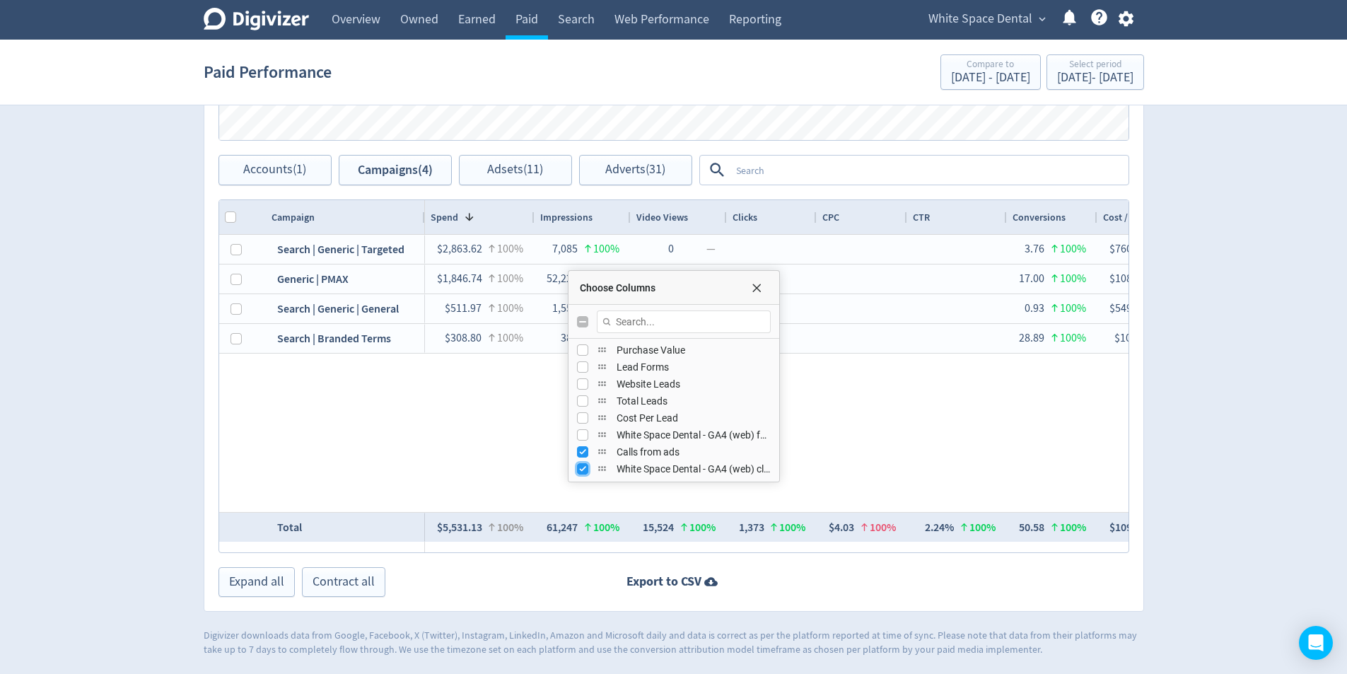
drag, startPoint x: 580, startPoint y: 467, endPoint x: 582, endPoint y: 458, distance: 9.4
click at [581, 467] on input "Press SPACE to toggle visibility (visible)" at bounding box center [582, 468] width 11 height 11
checkbox input "false"
click at [582, 446] on input "Press SPACE to toggle visibility (visible)" at bounding box center [582, 451] width 11 height 11
checkbox input "false"
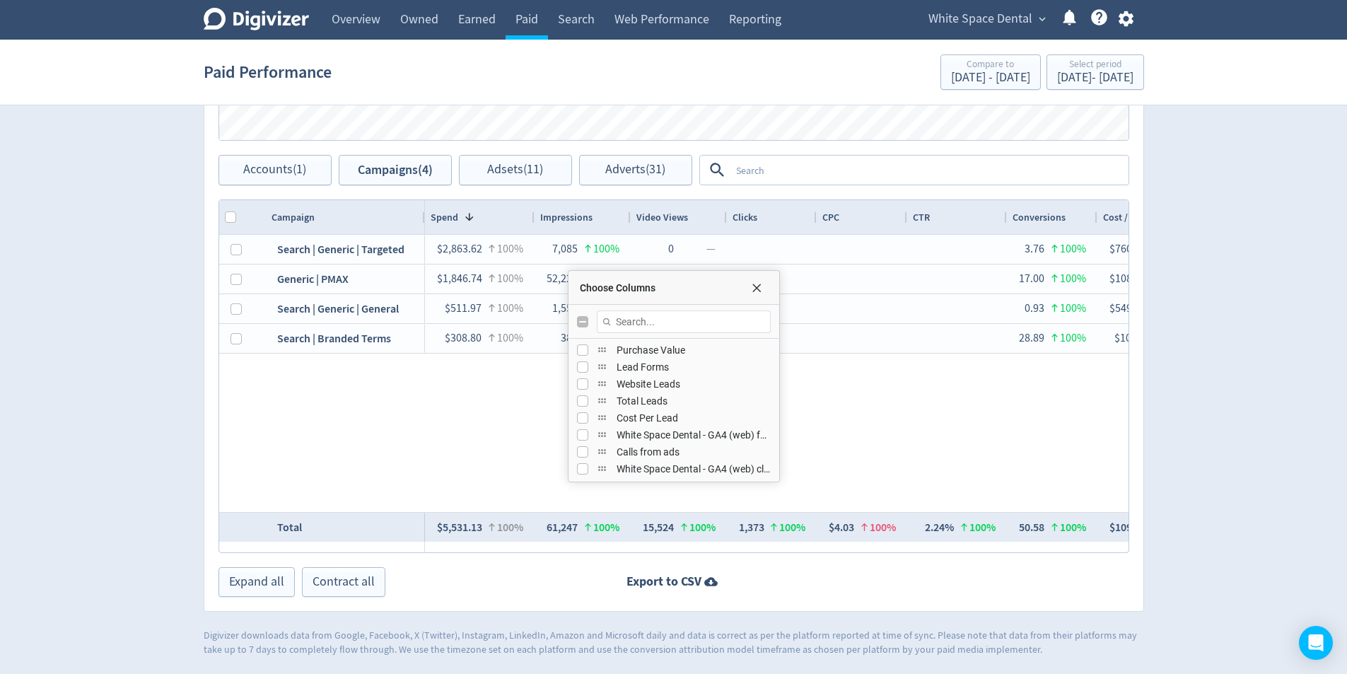
click at [962, 414] on div "$2,863.62 100% 7,085 100% 0 — 3.76 100% $760.85 100% 0.61% 100% $0.00 — 0.00 — …" at bounding box center [777, 373] width 704 height 277
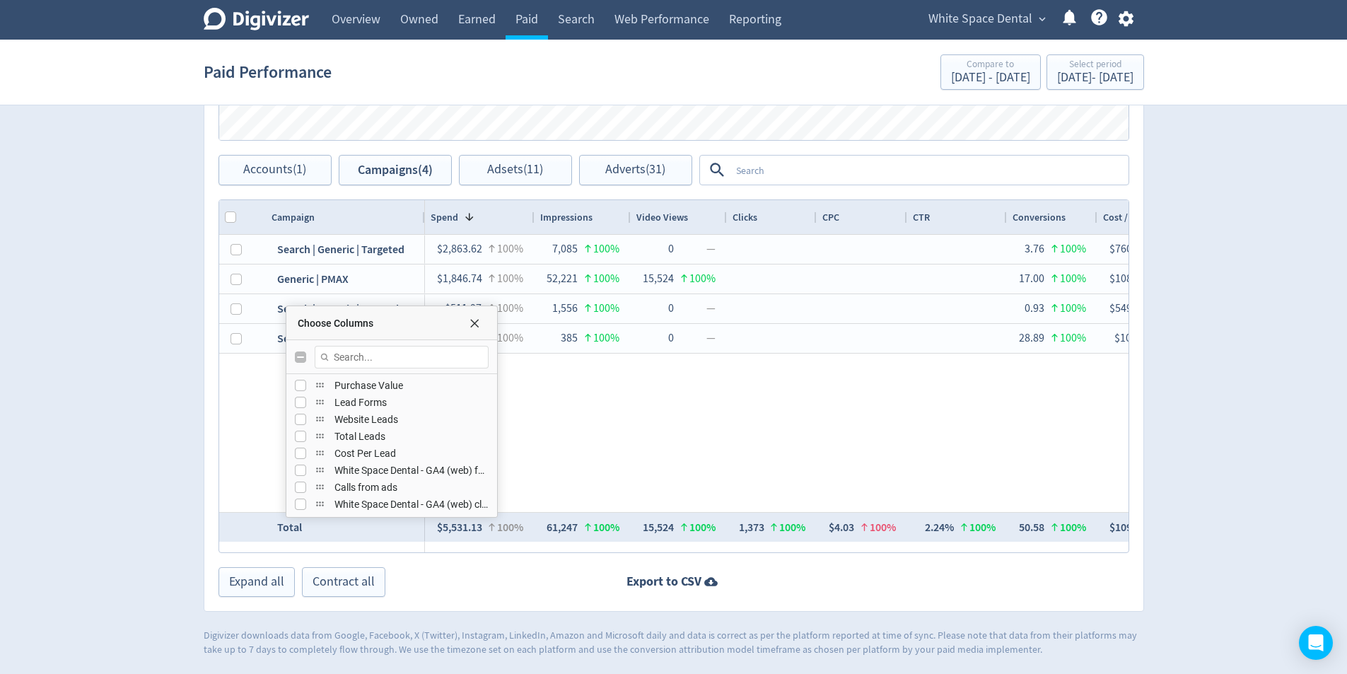
drag, startPoint x: 680, startPoint y: 283, endPoint x: 519, endPoint y: 273, distance: 161.5
click at [498, 305] on div "Choose Columns Purchase Value Lead Forms Website Leads Total Leads" at bounding box center [392, 411] width 212 height 212
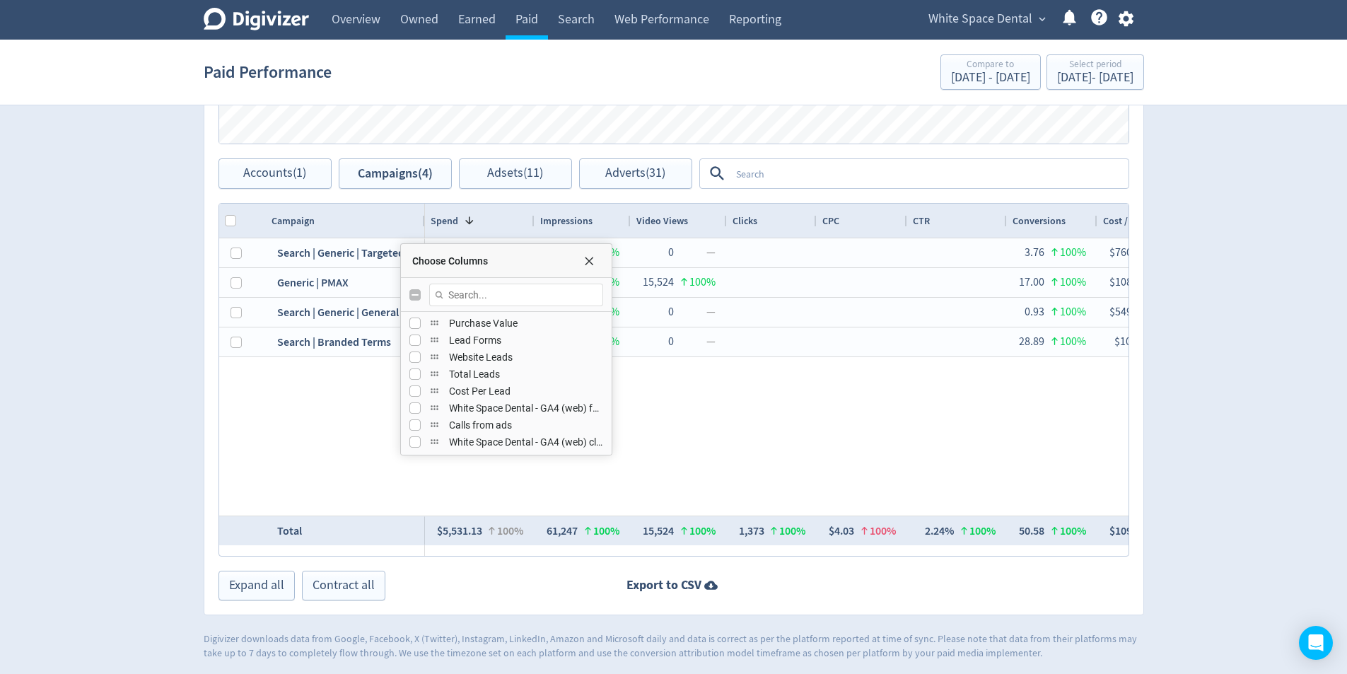
scroll to position [623, 0]
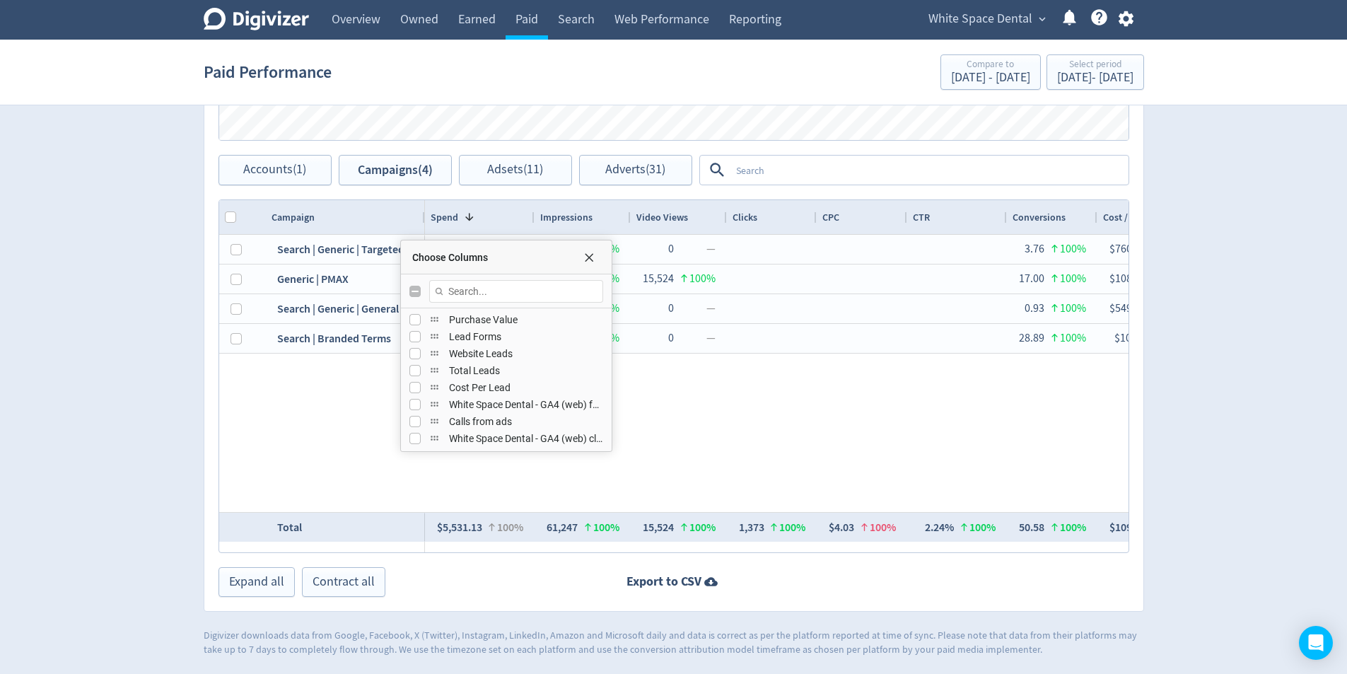
click at [595, 257] on div "Choose Columns" at bounding box center [586, 257] width 28 height 11
drag, startPoint x: 587, startPoint y: 252, endPoint x: 612, endPoint y: 287, distance: 43.6
click at [587, 252] on span "Choose Columns" at bounding box center [588, 257] width 11 height 11
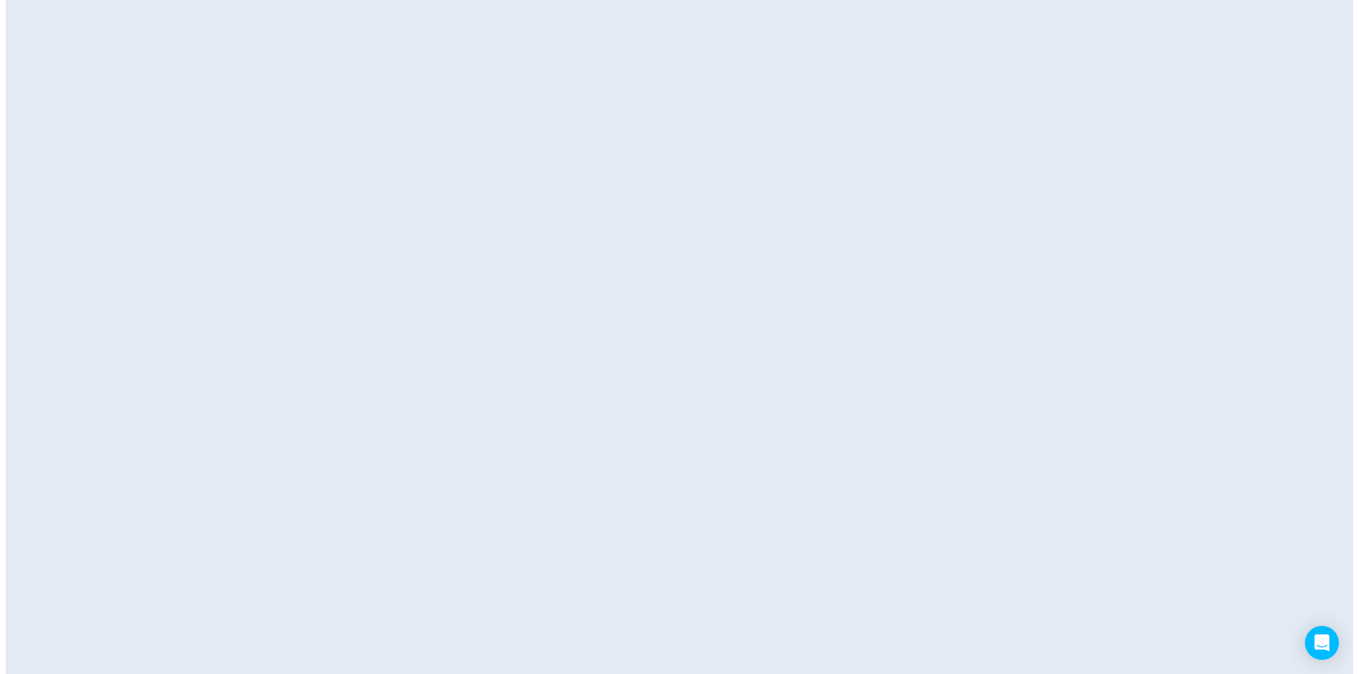
scroll to position [0, 0]
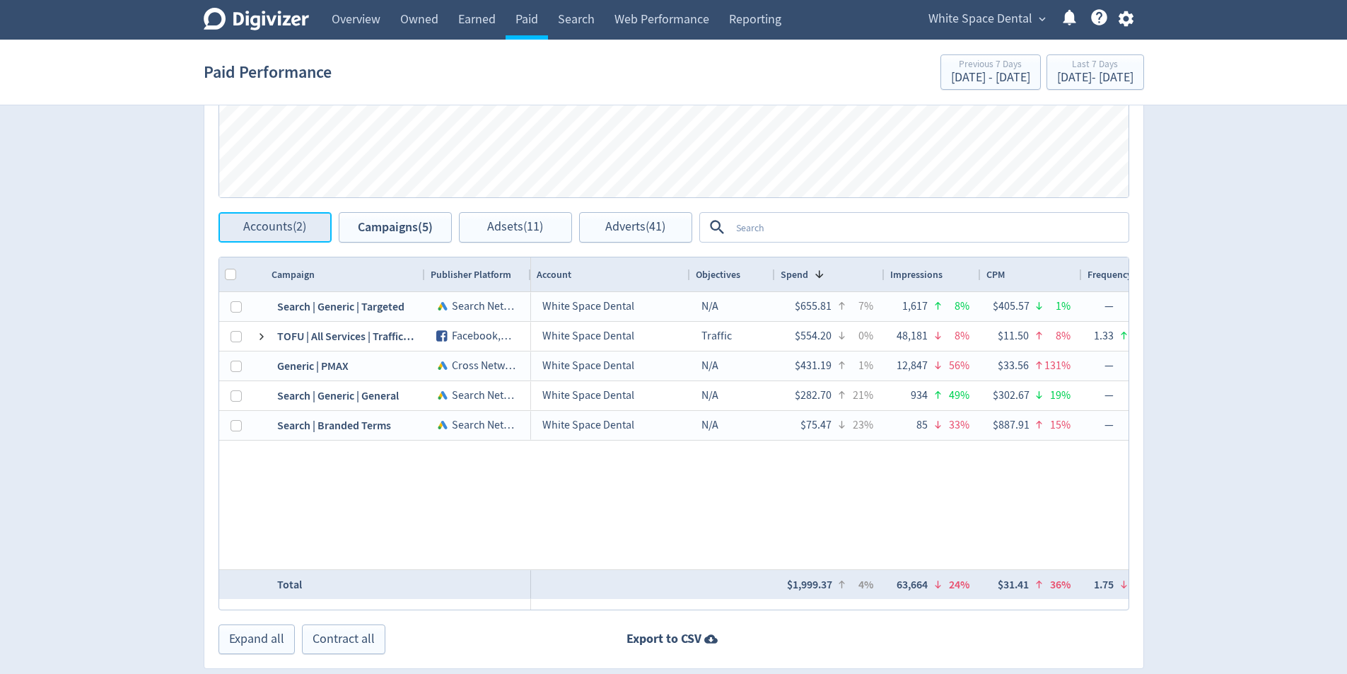
click at [282, 237] on button "Accounts (2)" at bounding box center [275, 227] width 113 height 30
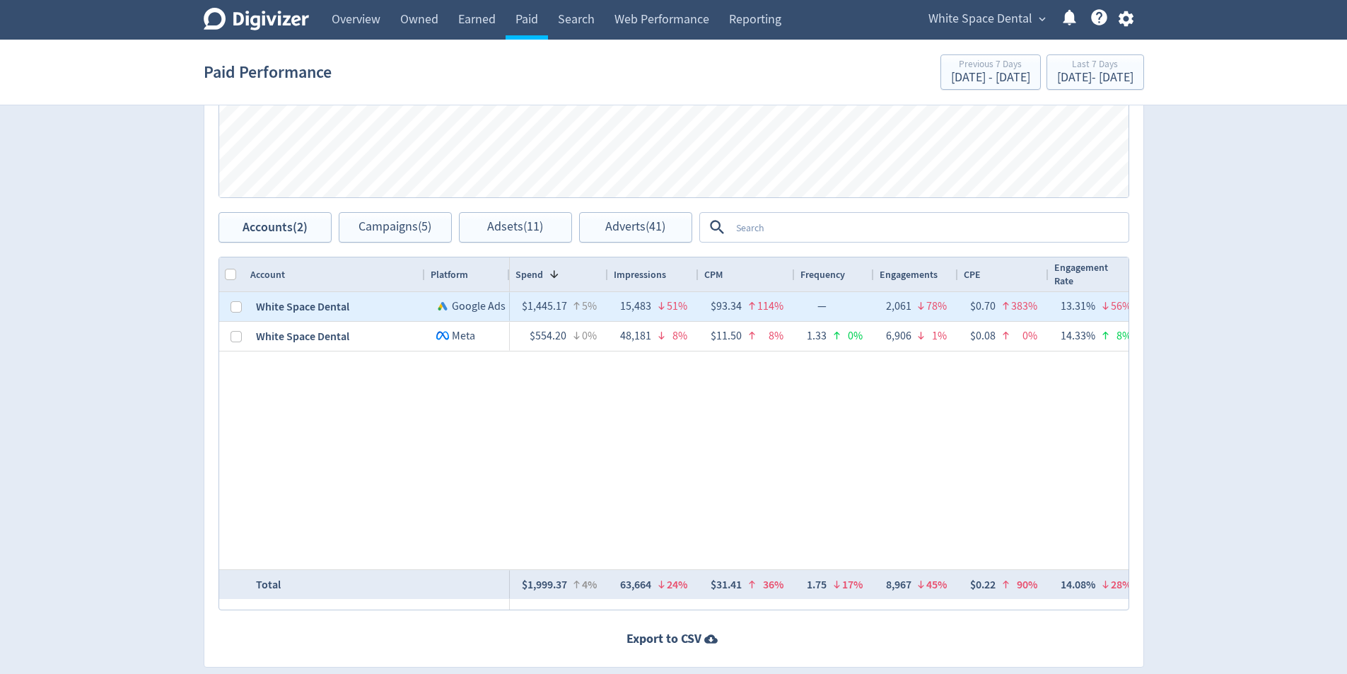
click at [245, 309] on div "White Space Dental" at bounding box center [335, 306] width 180 height 29
click at [242, 307] on div at bounding box center [231, 306] width 25 height 29
click at [238, 302] on input "Press Space to toggle row selection (unchecked)" at bounding box center [236, 306] width 11 height 11
checkbox input "true"
checkbox input "false"
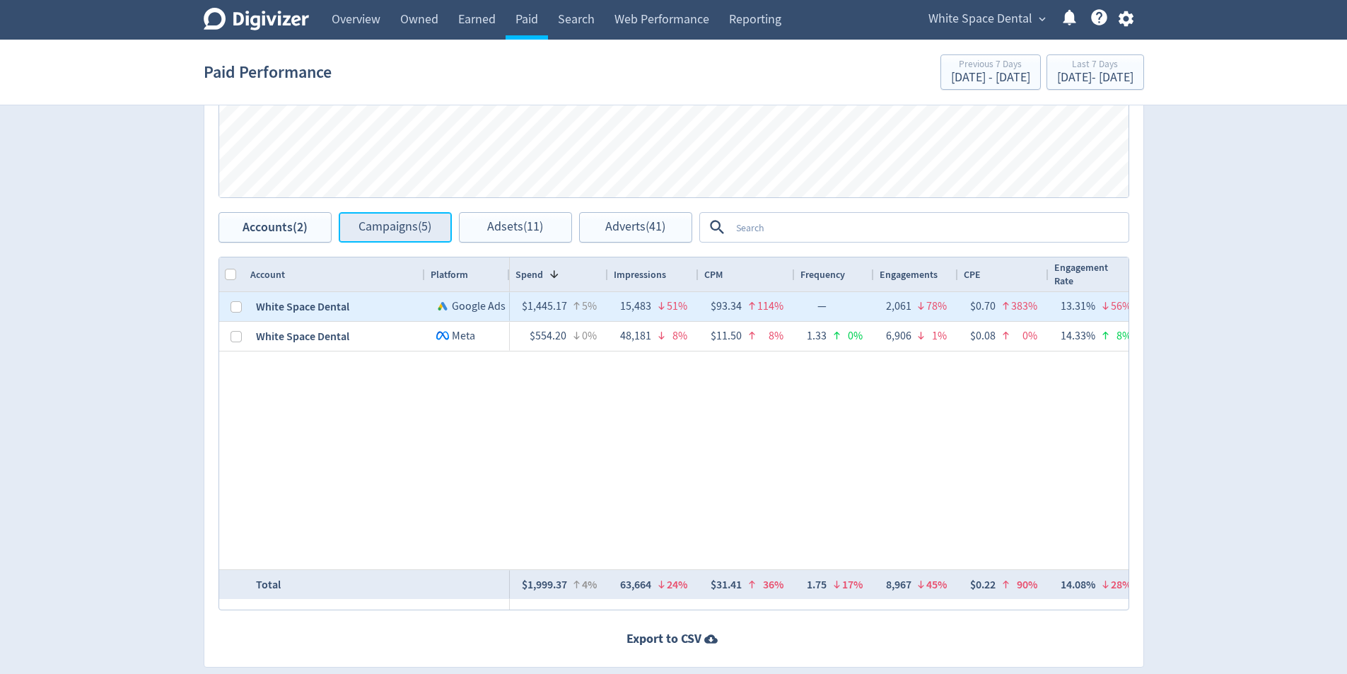
click at [412, 225] on span "Campaigns (5)" at bounding box center [395, 227] width 73 height 13
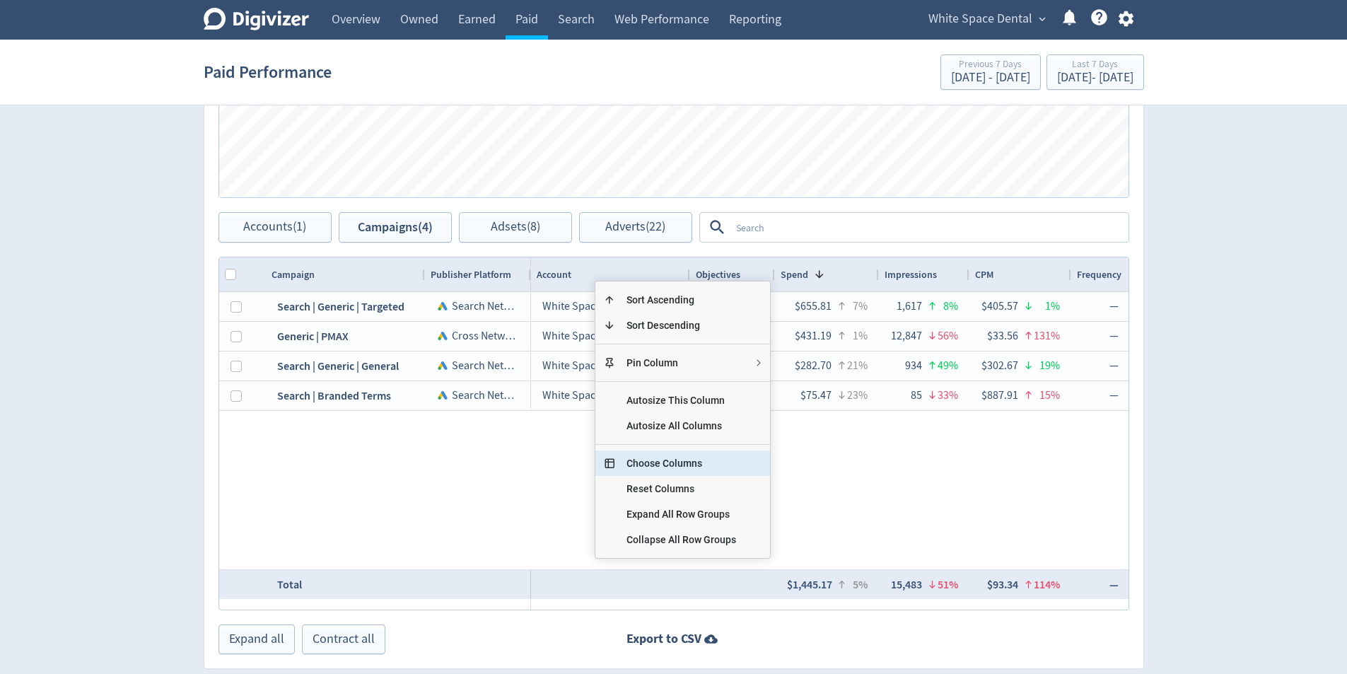
click at [682, 472] on span "Choose Columns" at bounding box center [681, 462] width 132 height 25
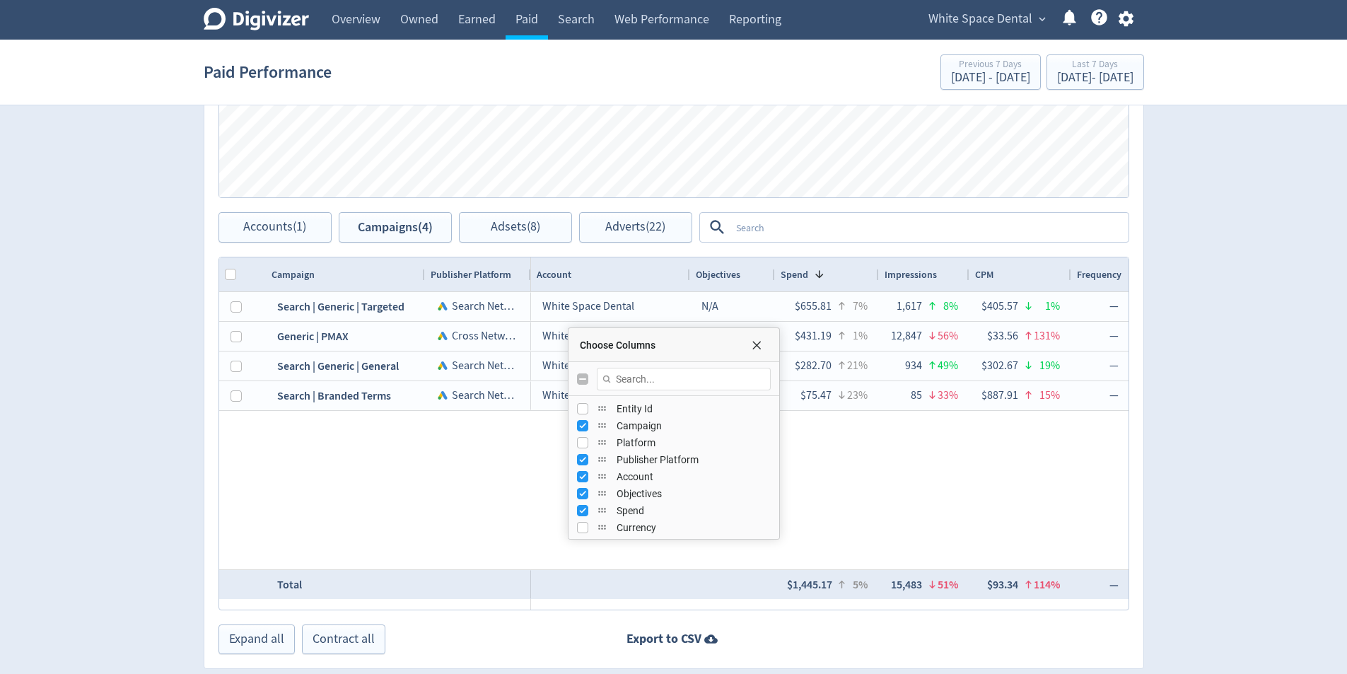
click at [583, 378] on input "Toggle All Columns Visibility" at bounding box center [582, 378] width 11 height 11
checkbox input "true"
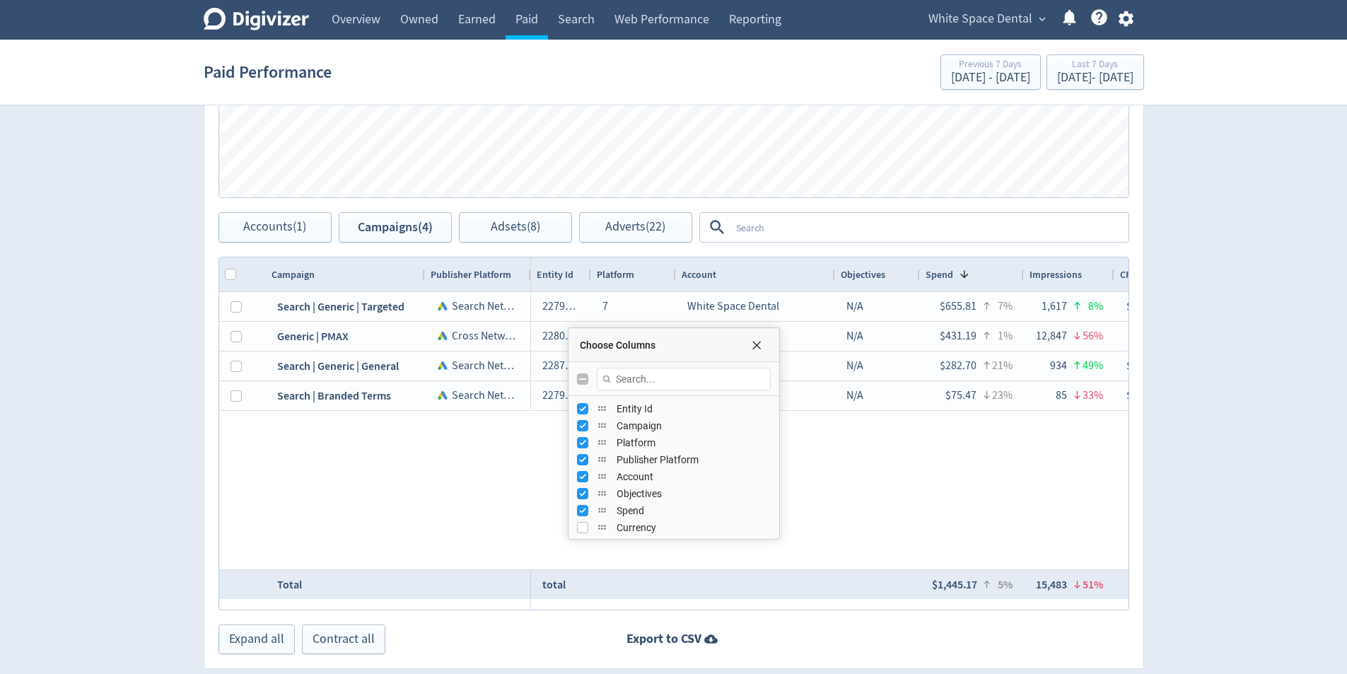
checkbox input "false"
click at [583, 380] on input "Toggle All Columns Visibility" at bounding box center [582, 378] width 11 height 11
checkbox input "true"
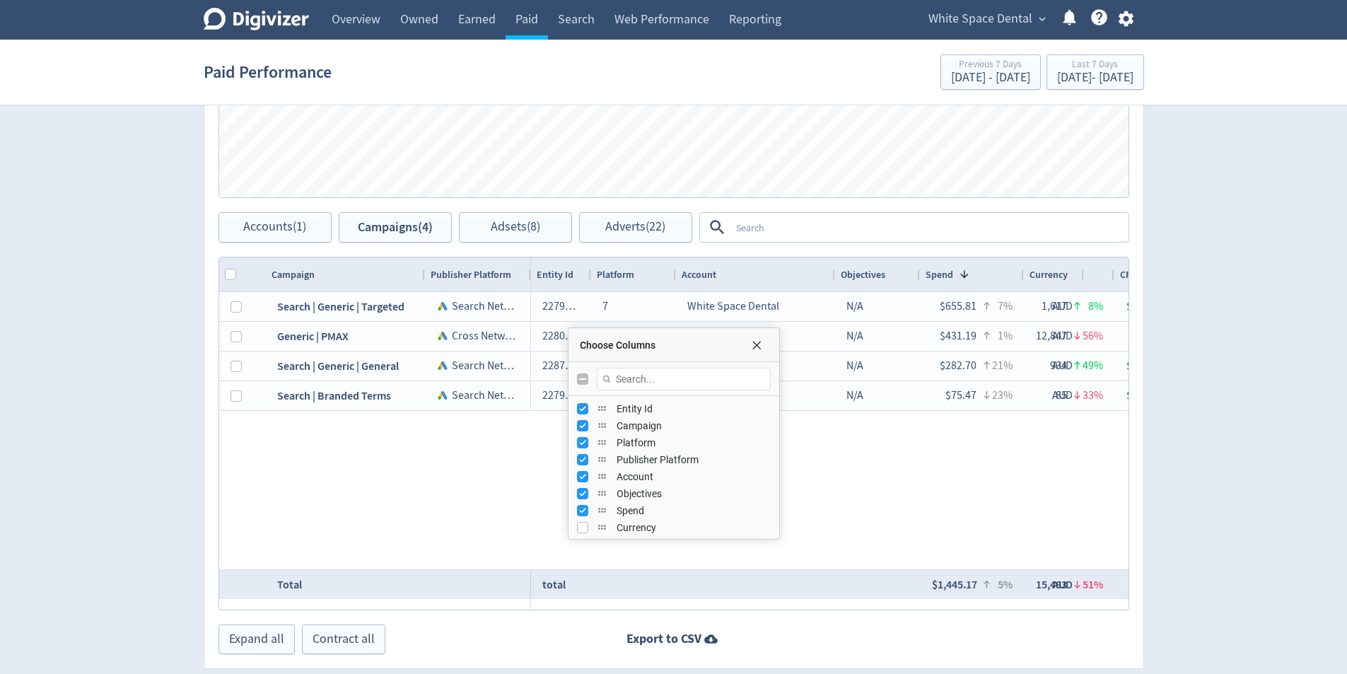
checkbox input "false"
click at [583, 412] on input "Press SPACE to toggle visibility (visible)" at bounding box center [582, 408] width 11 height 11
checkbox input "false"
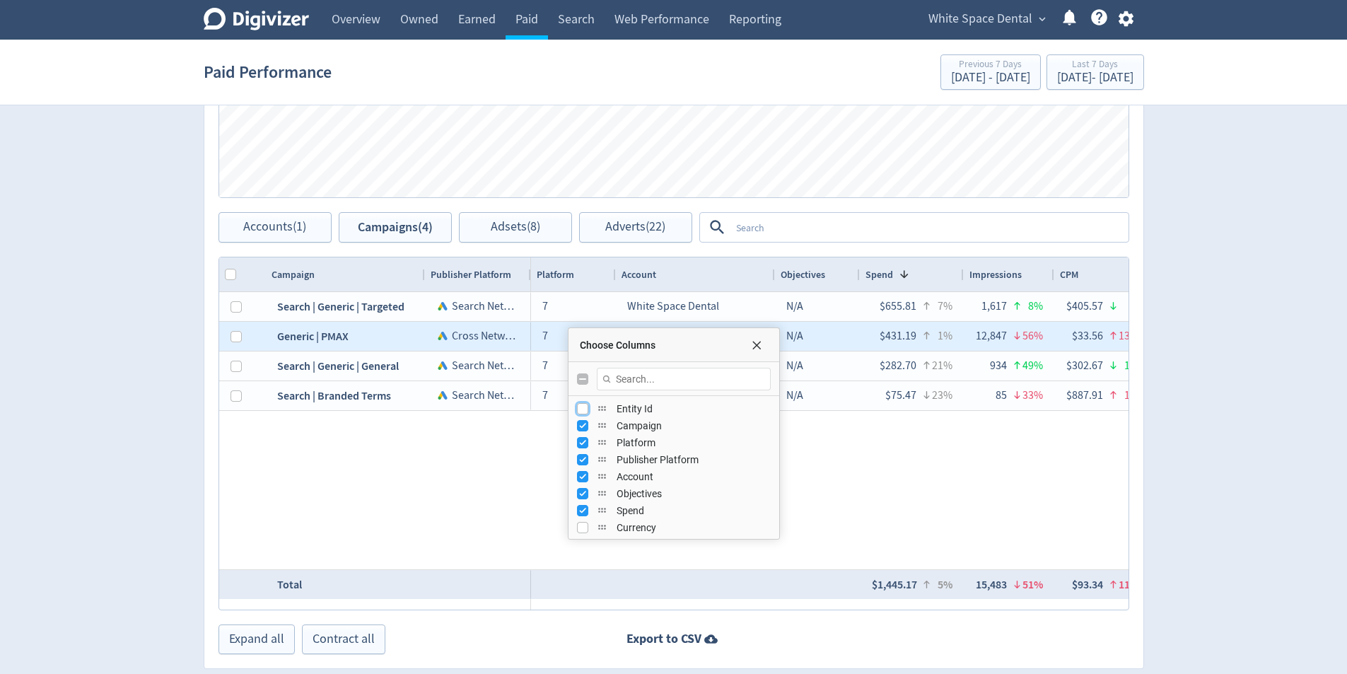
click at [747, 351] on div "Choose Columns" at bounding box center [674, 345] width 211 height 34
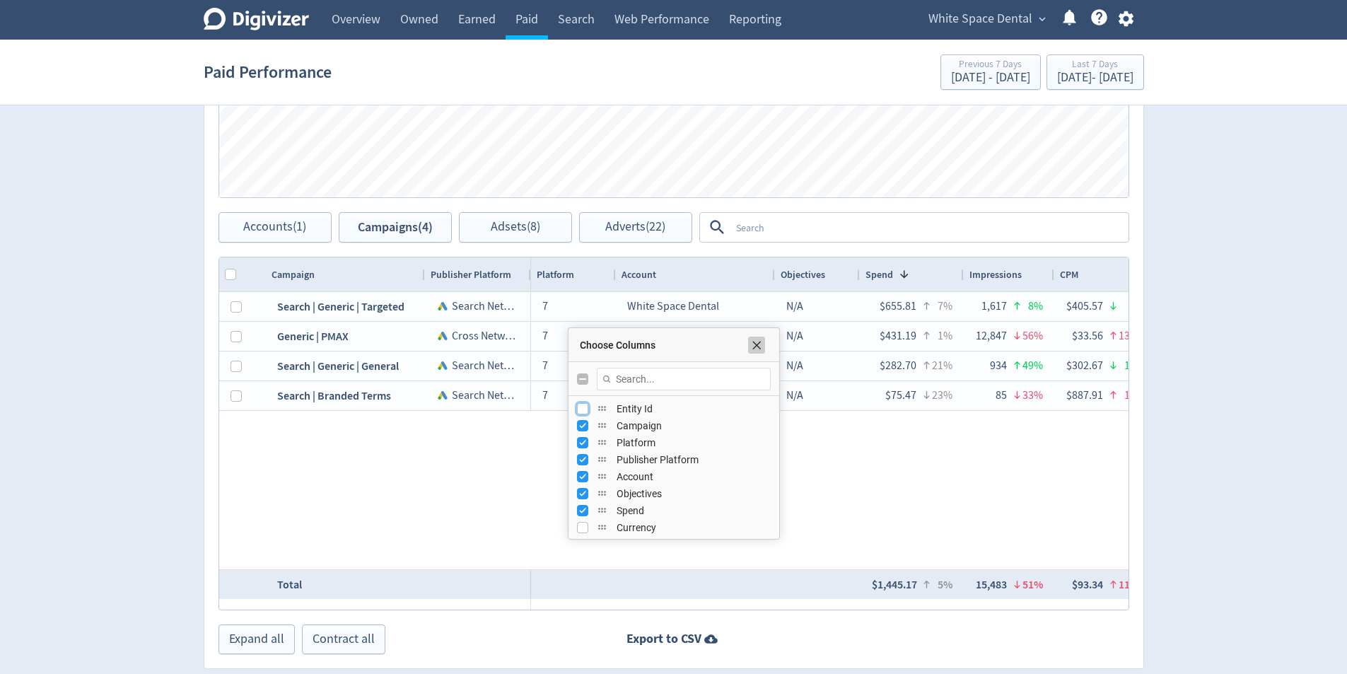
click at [755, 349] on span "Choose Columns" at bounding box center [756, 344] width 11 height 11
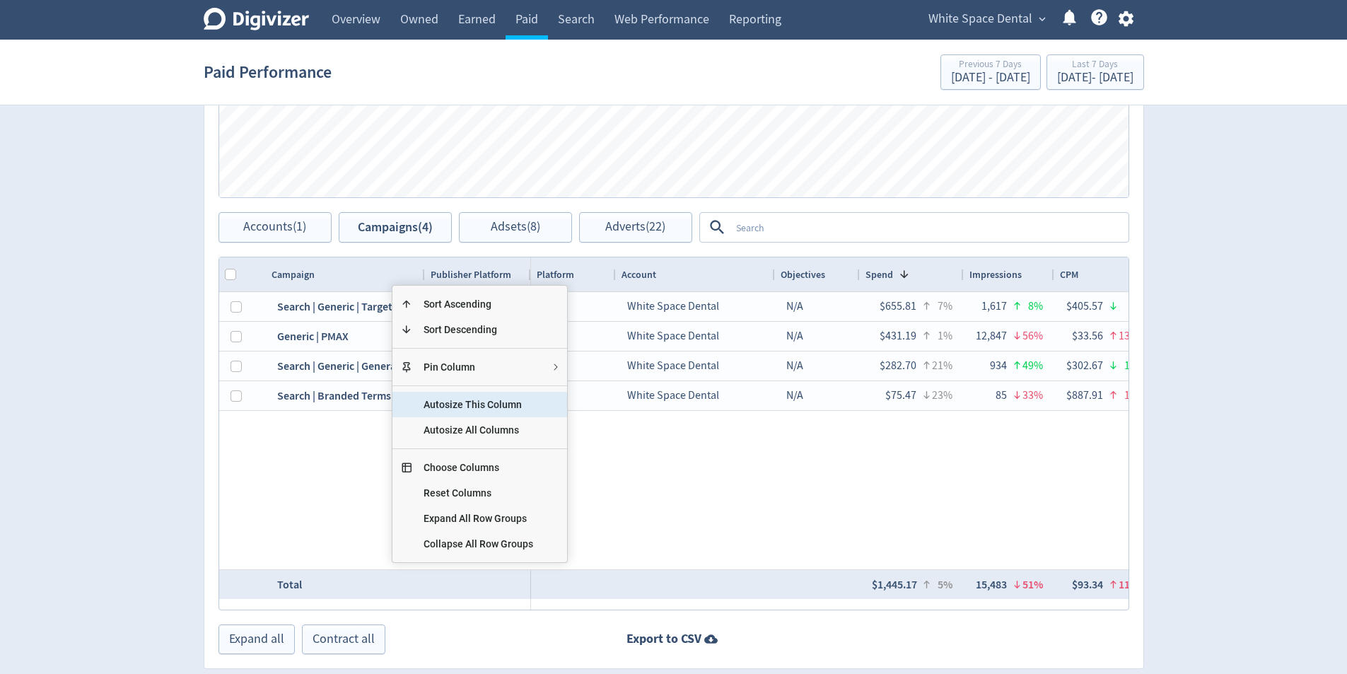
click at [432, 404] on span "Autosize This Column" at bounding box center [478, 404] width 132 height 25
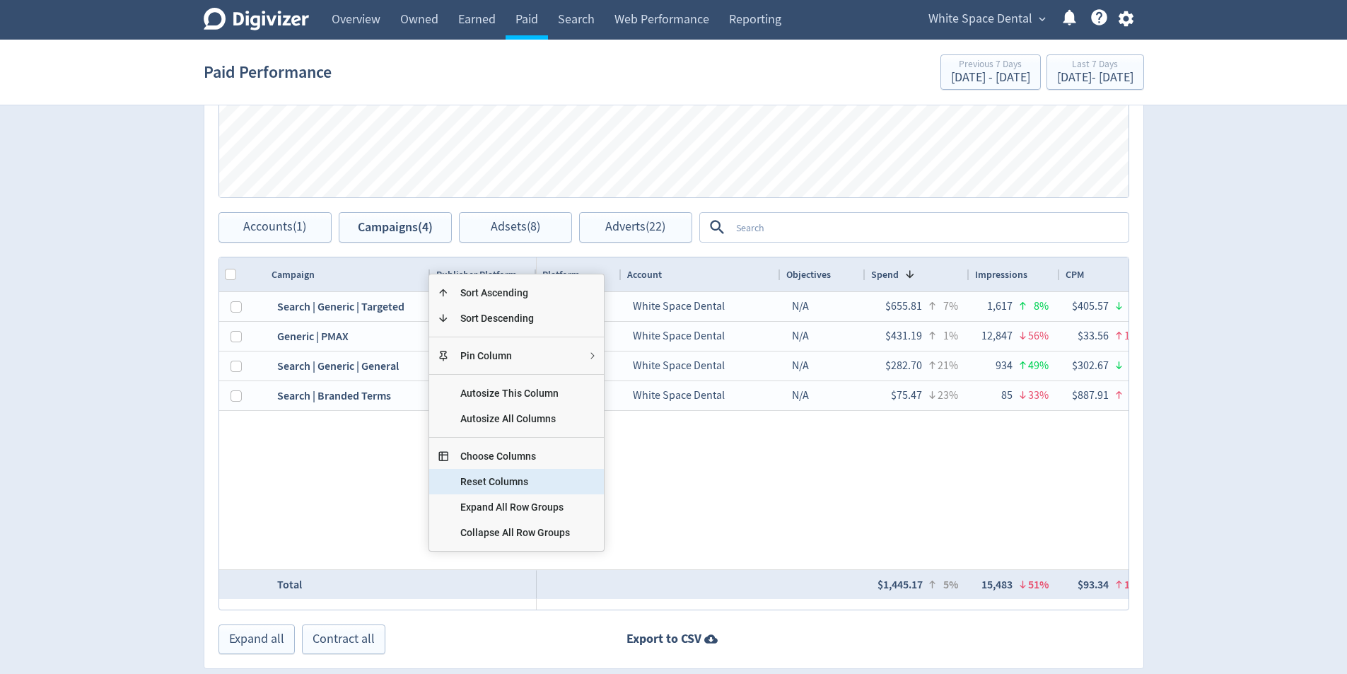
click at [490, 474] on span "Reset Columns" at bounding box center [515, 481] width 132 height 25
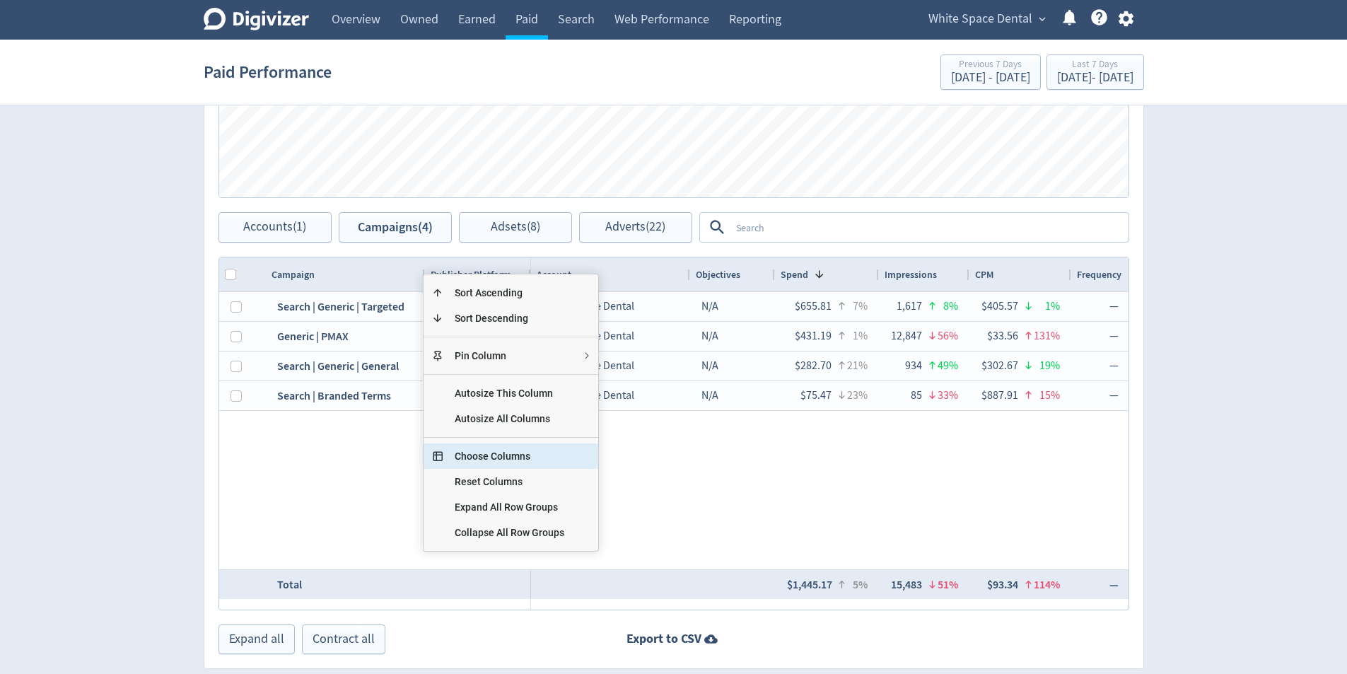
click at [519, 458] on span "Choose Columns" at bounding box center [509, 455] width 132 height 25
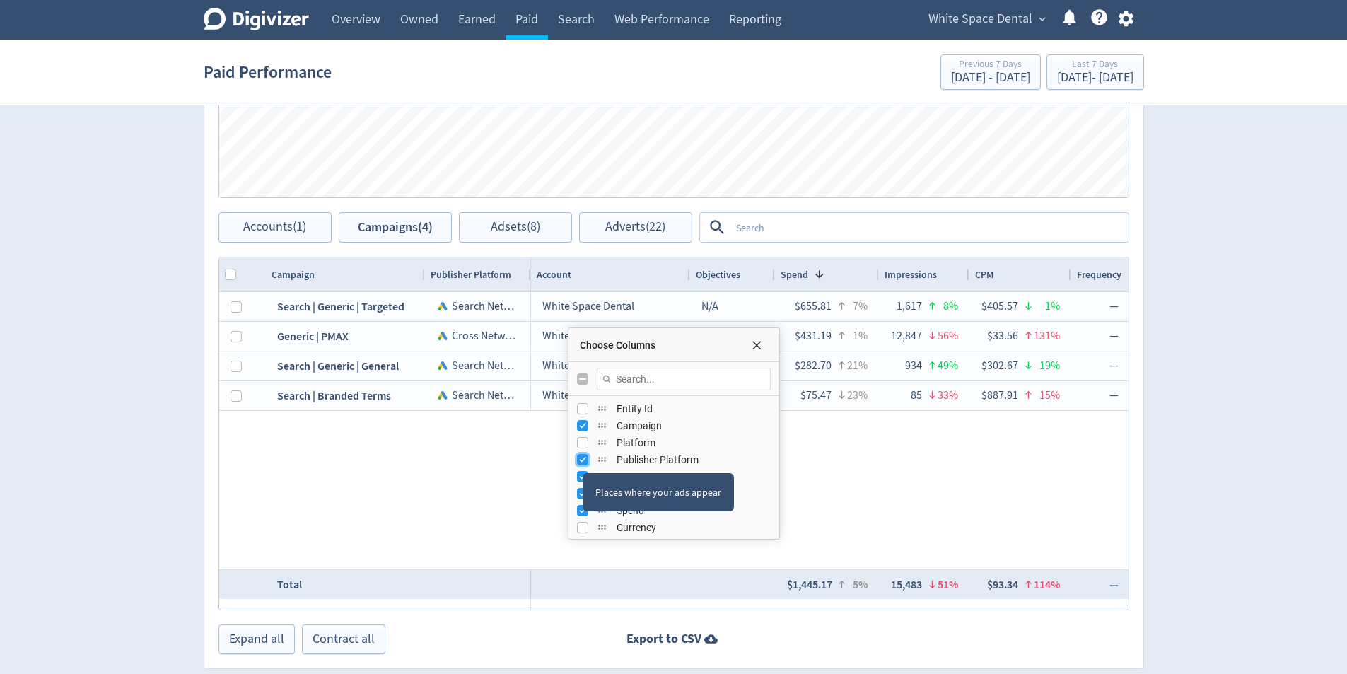
click at [584, 460] on input "Press SPACE to toggle visibility (visible)" at bounding box center [582, 459] width 11 height 11
checkbox input "false"
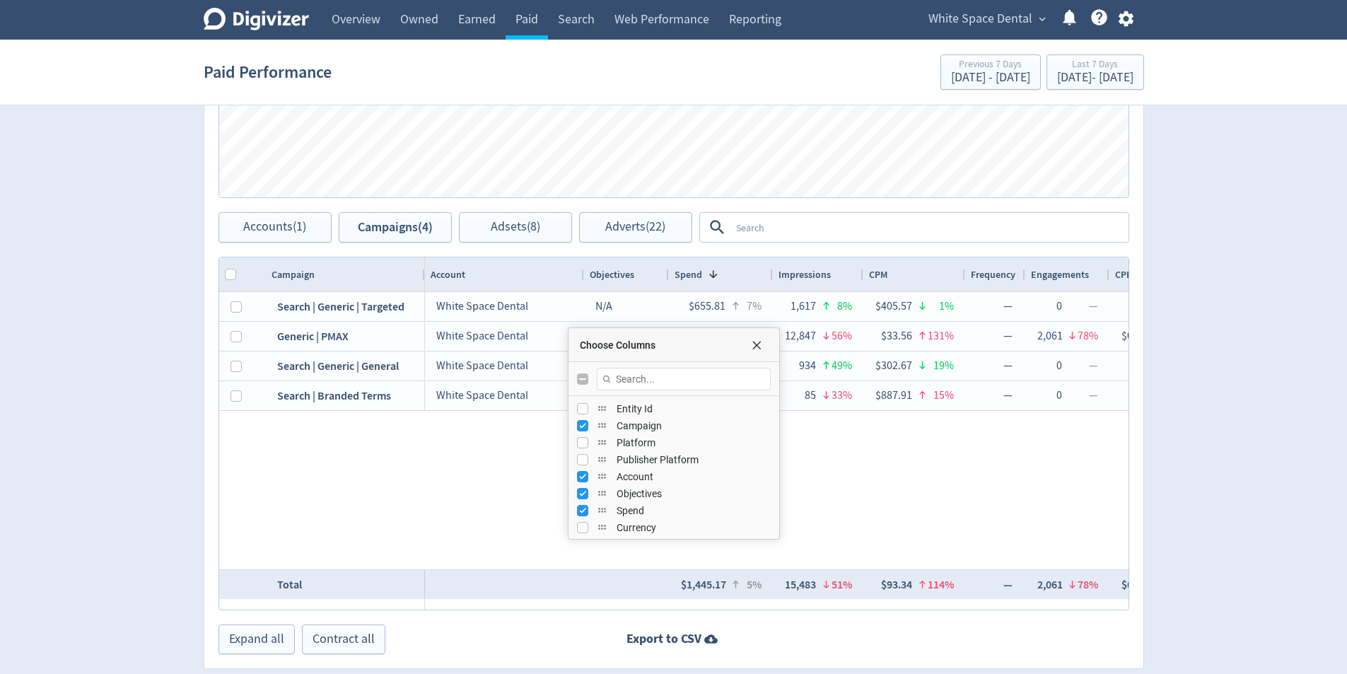
click at [576, 473] on div "Account" at bounding box center [674, 476] width 211 height 17
click at [578, 477] on input "Press SPACE to toggle visibility (visible)" at bounding box center [582, 476] width 11 height 11
checkbox input "false"
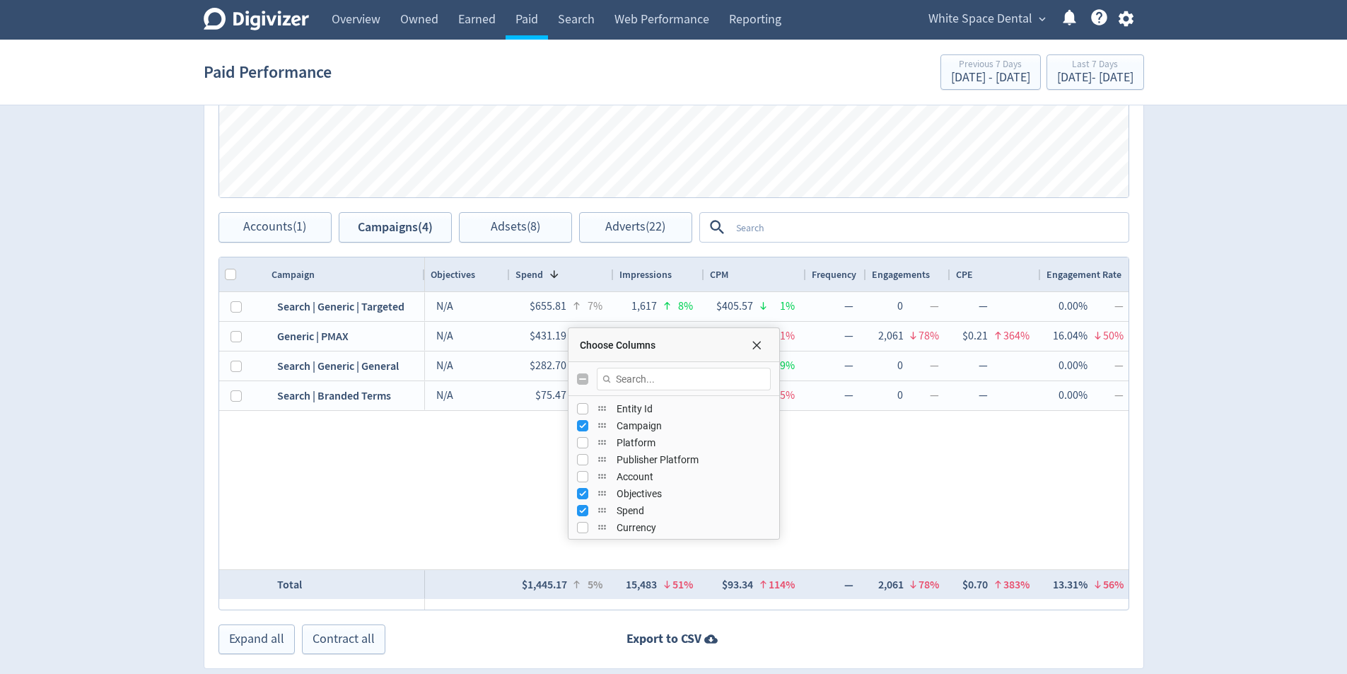
drag, startPoint x: 585, startPoint y: 494, endPoint x: 593, endPoint y: 520, distance: 26.8
click at [585, 496] on div "Places where your ads appear" at bounding box center [651, 498] width 151 height 38
click at [578, 498] on input "Press SPACE to toggle visibility (visible)" at bounding box center [582, 493] width 11 height 11
checkbox input "false"
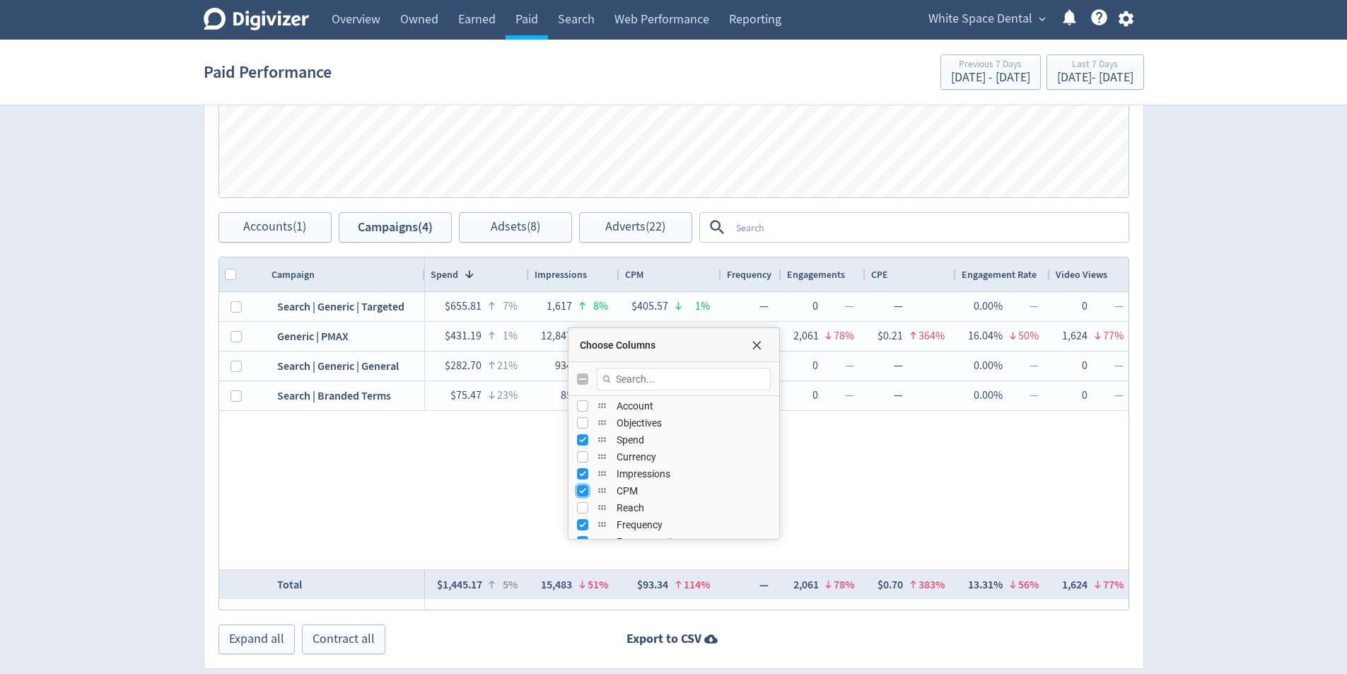
click at [580, 490] on input "Press SPACE to toggle visibility (visible)" at bounding box center [582, 490] width 11 height 11
checkbox input "false"
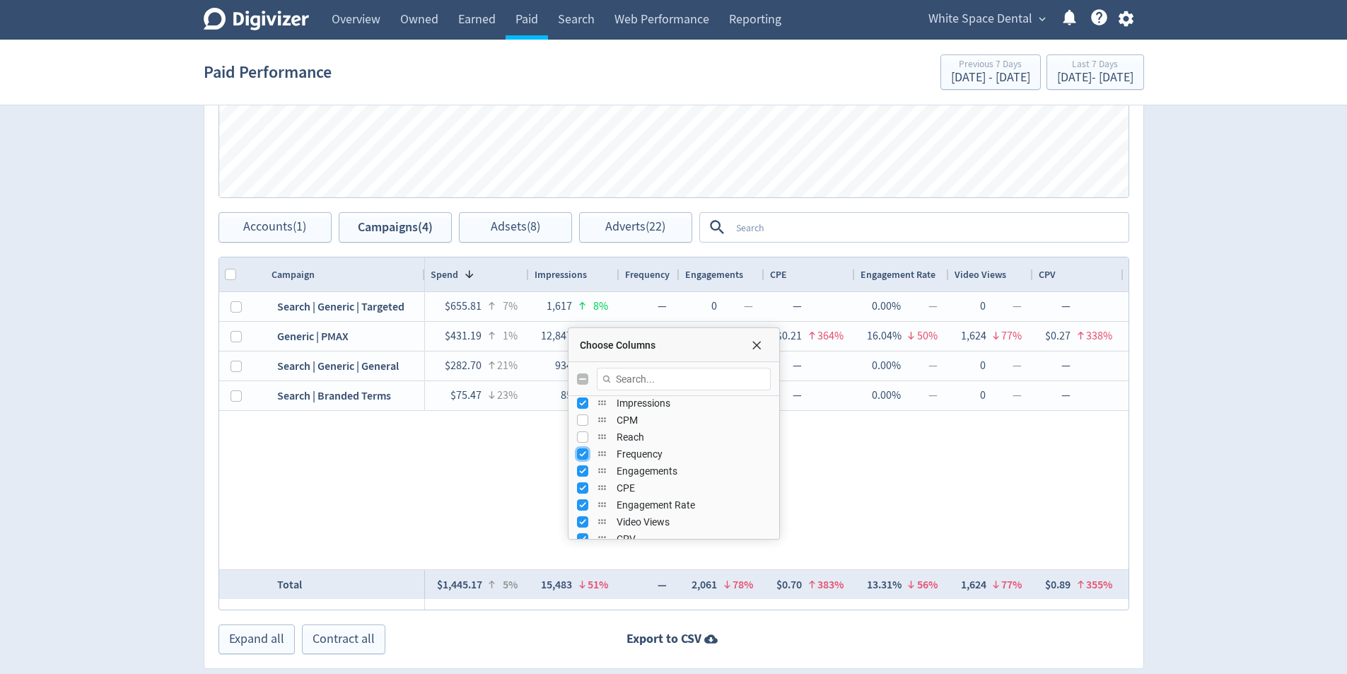
click at [584, 455] on input "Press SPACE to toggle visibility (visible)" at bounding box center [582, 453] width 11 height 11
checkbox input "false"
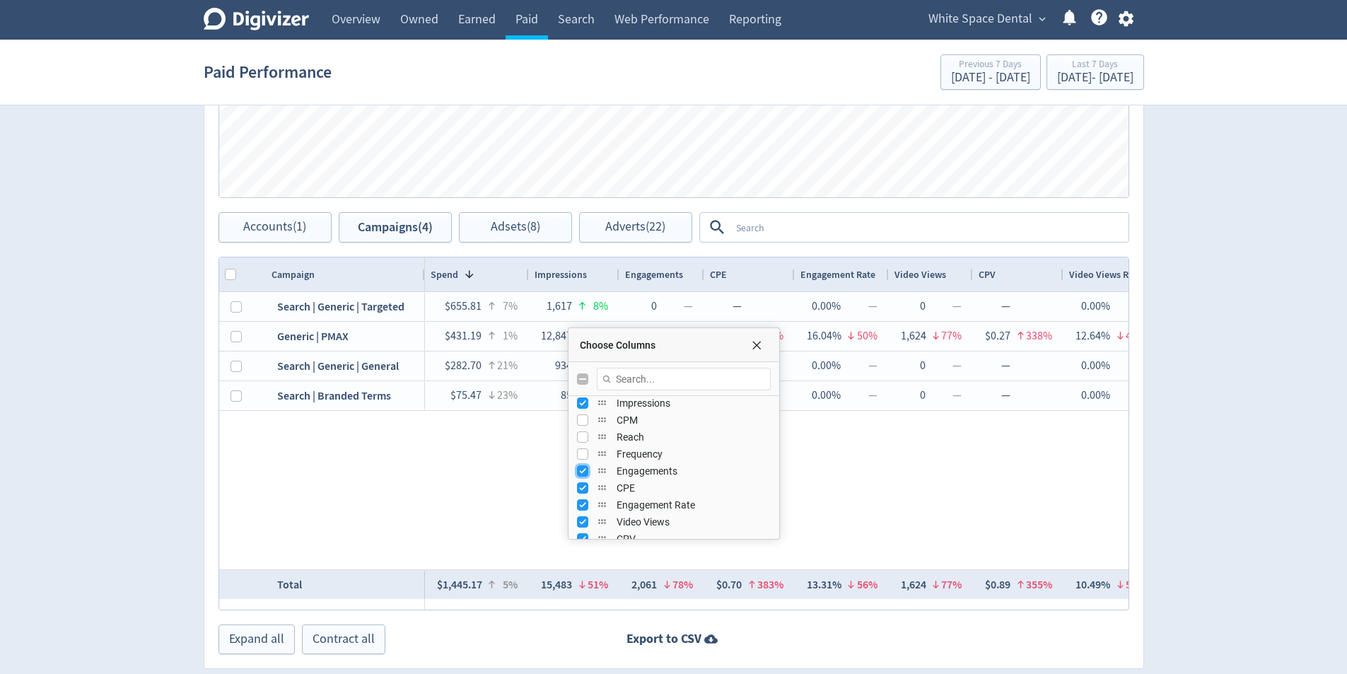
click at [584, 474] on input "Press SPACE to toggle visibility (visible)" at bounding box center [582, 470] width 11 height 11
checkbox input "false"
click at [588, 491] on input "Press SPACE to toggle visibility (visible)" at bounding box center [582, 487] width 11 height 11
checkbox input "false"
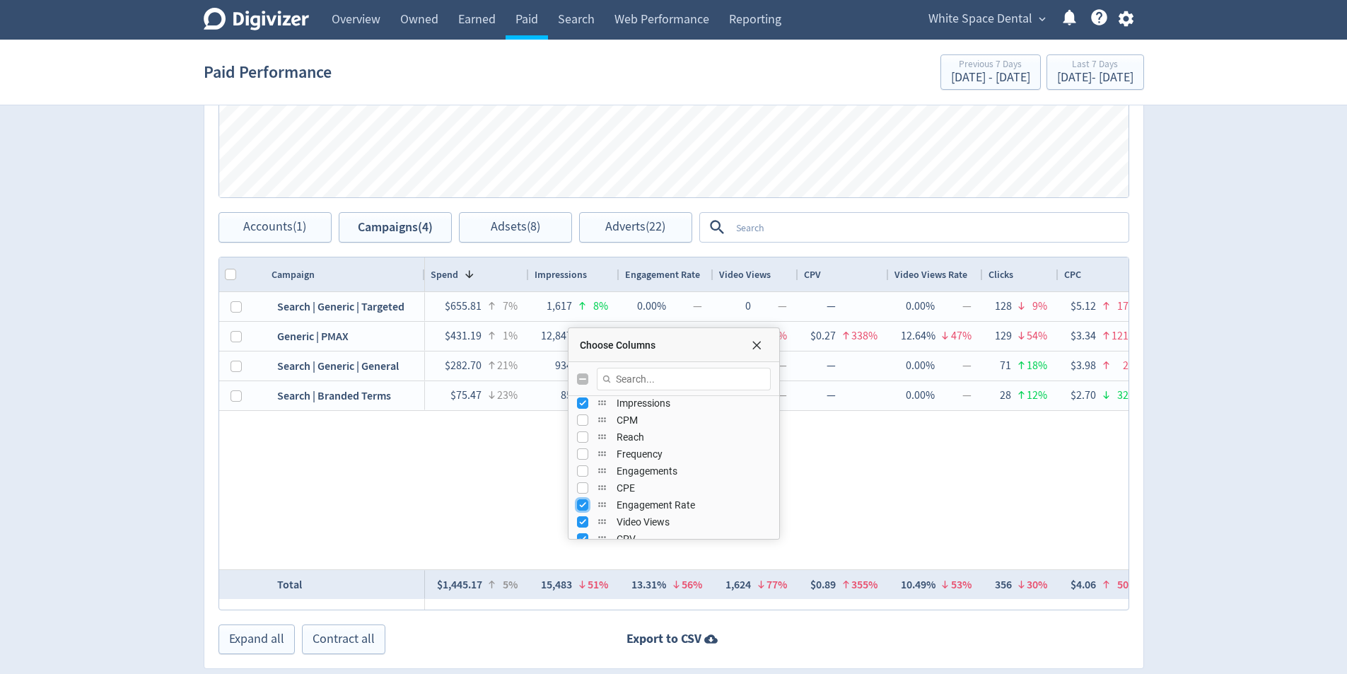
click at [583, 509] on input "Press SPACE to toggle visibility (visible)" at bounding box center [582, 504] width 11 height 11
checkbox input "false"
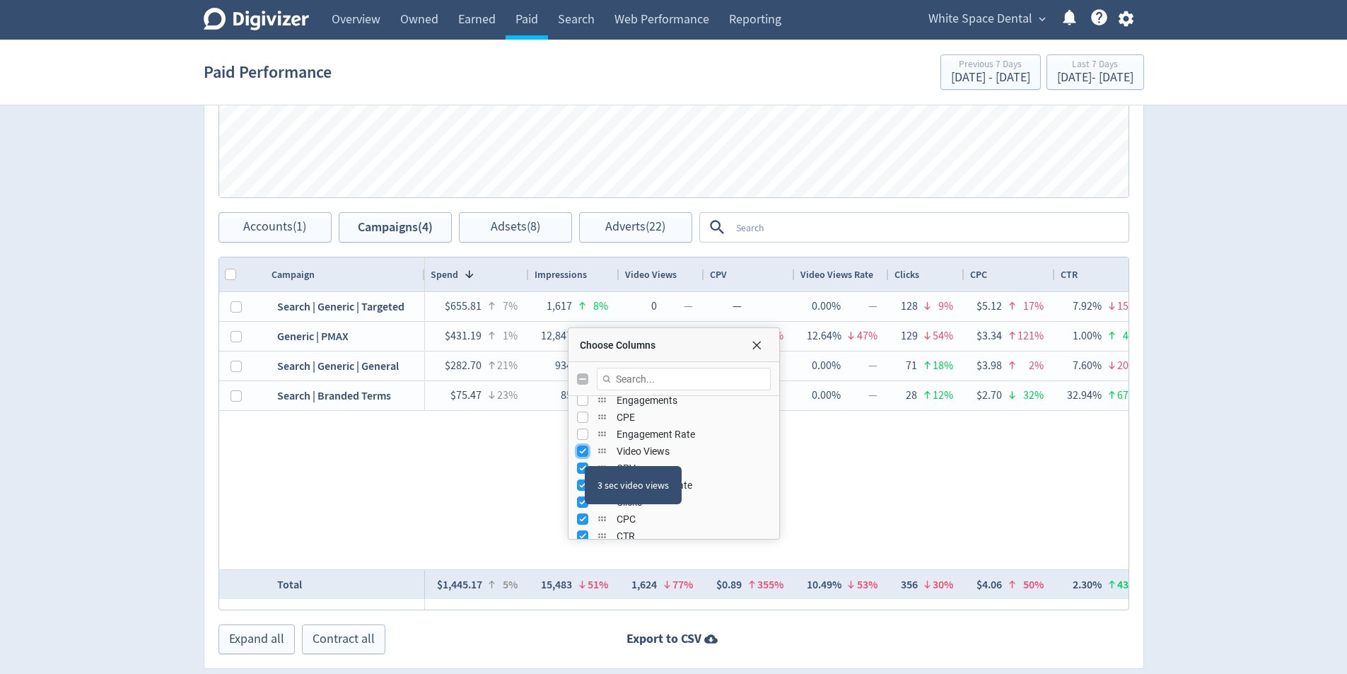
click at [585, 453] on input "Press SPACE to toggle visibility (visible)" at bounding box center [582, 450] width 11 height 11
checkbox input "false"
click at [588, 469] on div "3 sec video views" at bounding box center [633, 485] width 97 height 38
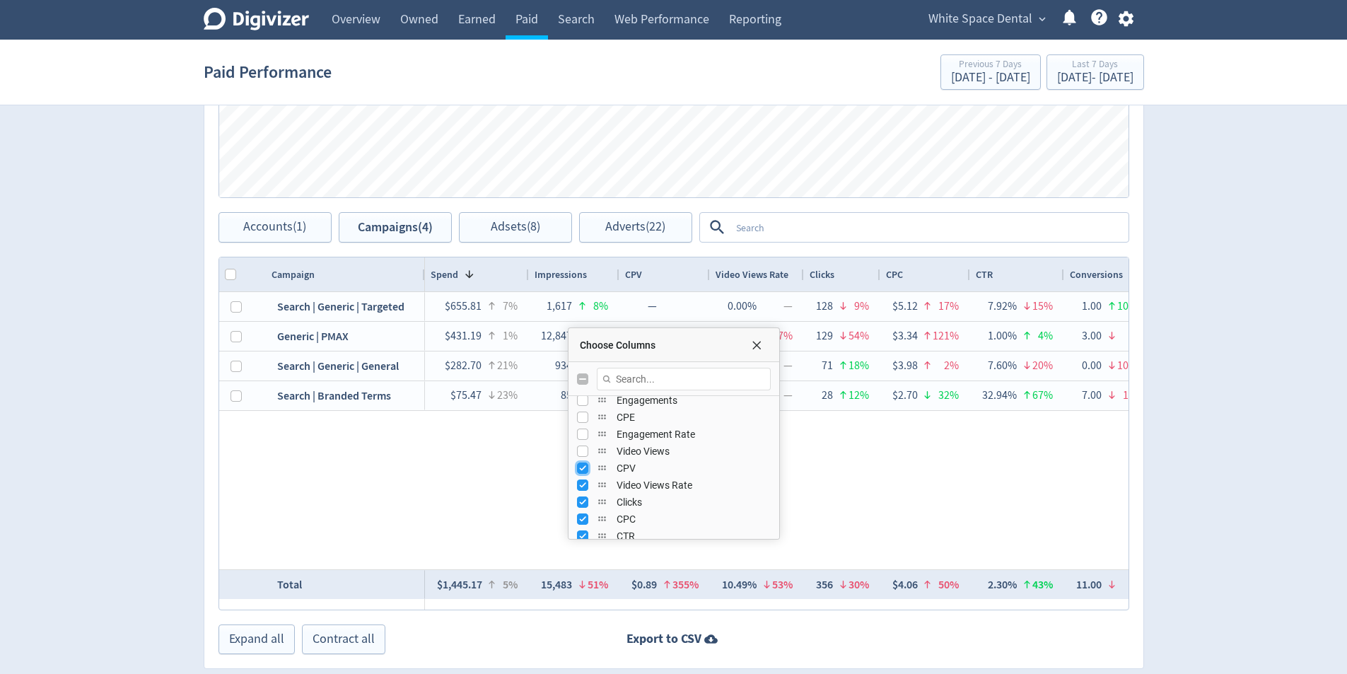
drag, startPoint x: 579, startPoint y: 468, endPoint x: 580, endPoint y: 481, distance: 12.7
click at [579, 469] on input "Press SPACE to toggle visibility (visible)" at bounding box center [582, 467] width 11 height 11
checkbox input "false"
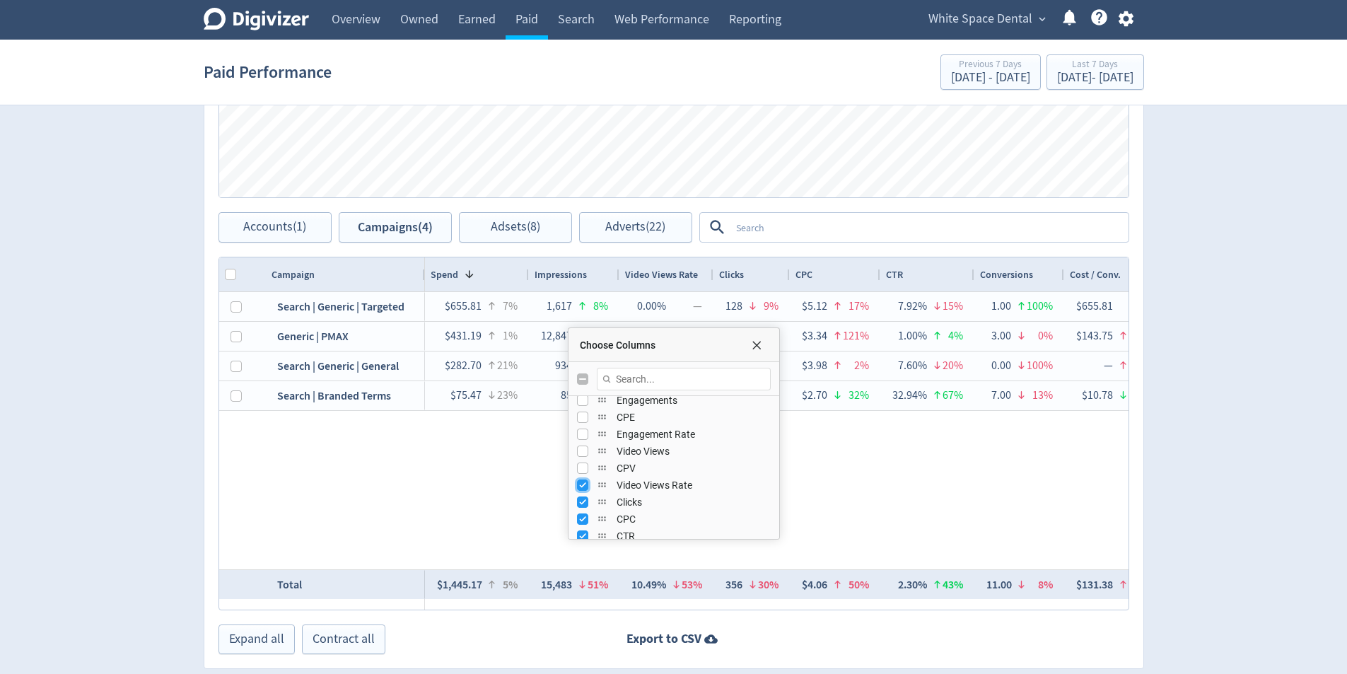
click at [581, 483] on input "Press SPACE to toggle visibility (visible)" at bounding box center [582, 484] width 11 height 11
checkbox input "false"
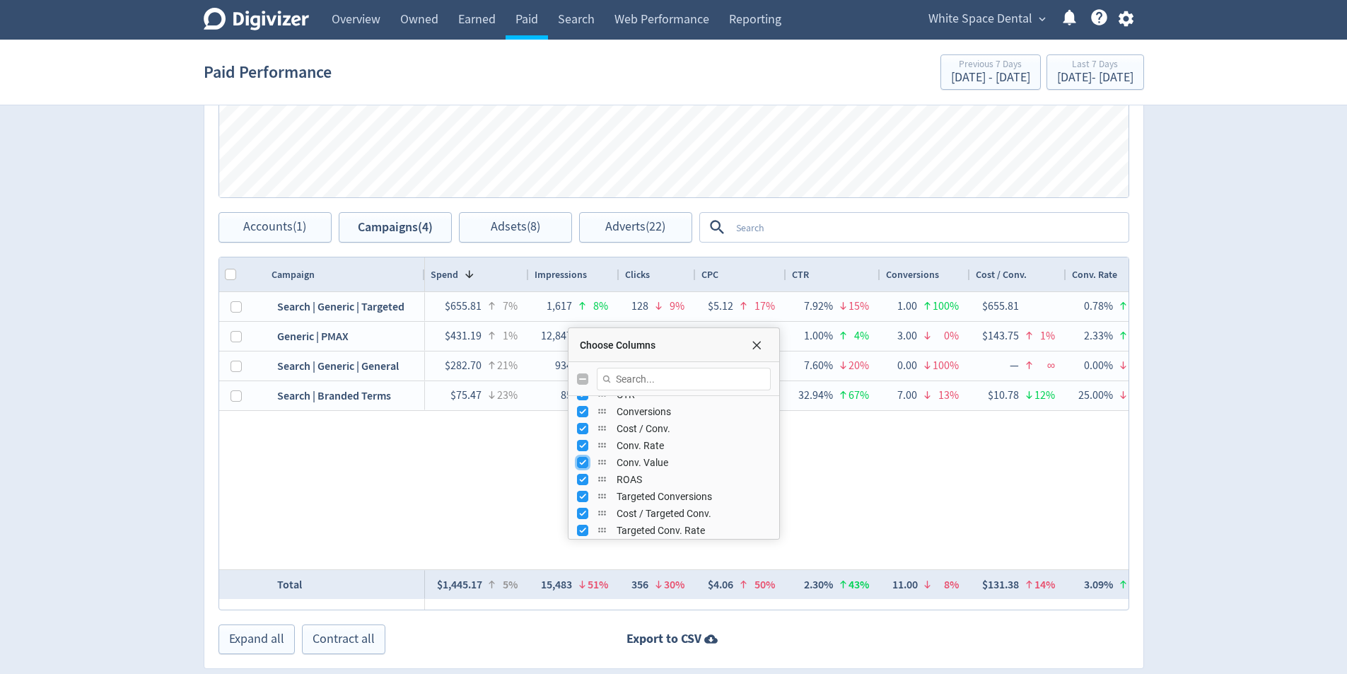
click at [581, 461] on input "Press SPACE to toggle visibility (visible)" at bounding box center [582, 462] width 11 height 11
checkbox input "false"
click at [578, 477] on input "Press SPACE to toggle visibility (visible)" at bounding box center [582, 479] width 11 height 11
checkbox input "false"
click at [580, 499] on input "Press SPACE to toggle visibility (visible)" at bounding box center [582, 496] width 11 height 11
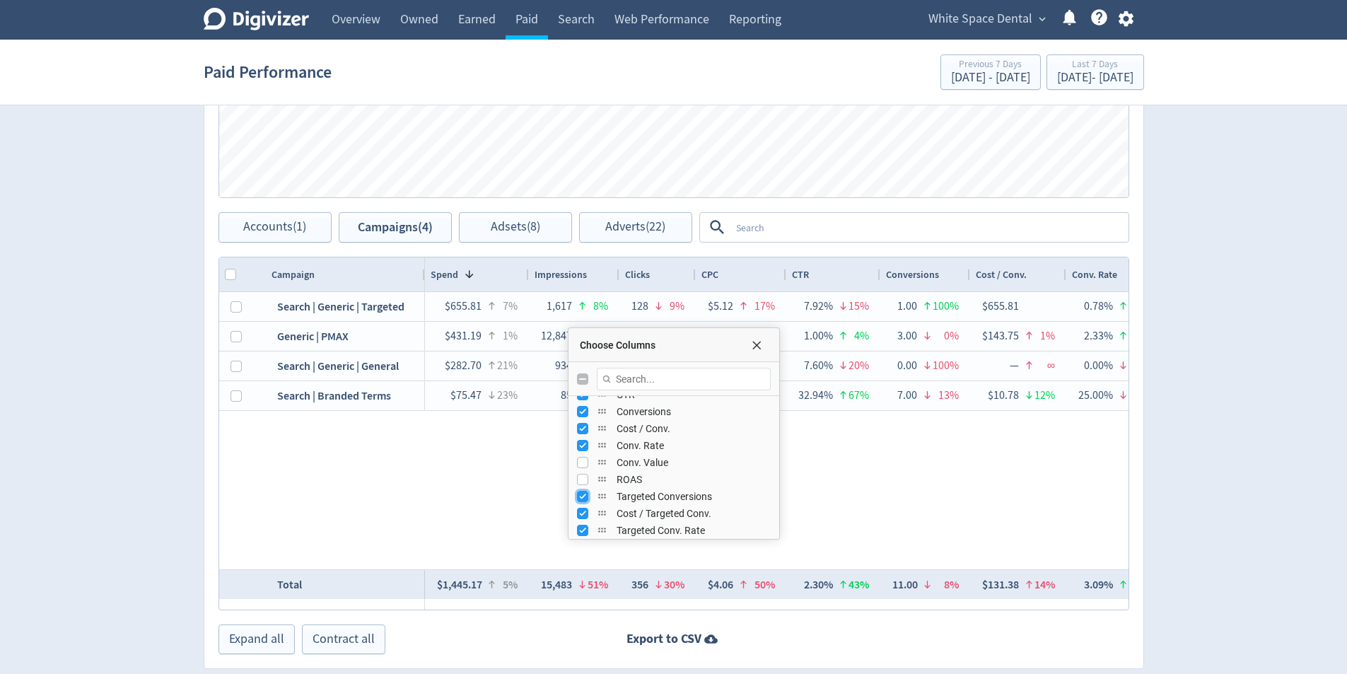
checkbox input "false"
click at [578, 516] on input "Press SPACE to toggle visibility (visible)" at bounding box center [582, 513] width 11 height 11
checkbox input "false"
click at [579, 531] on input "Press SPACE to toggle visibility (visible)" at bounding box center [582, 530] width 11 height 11
checkbox input "false"
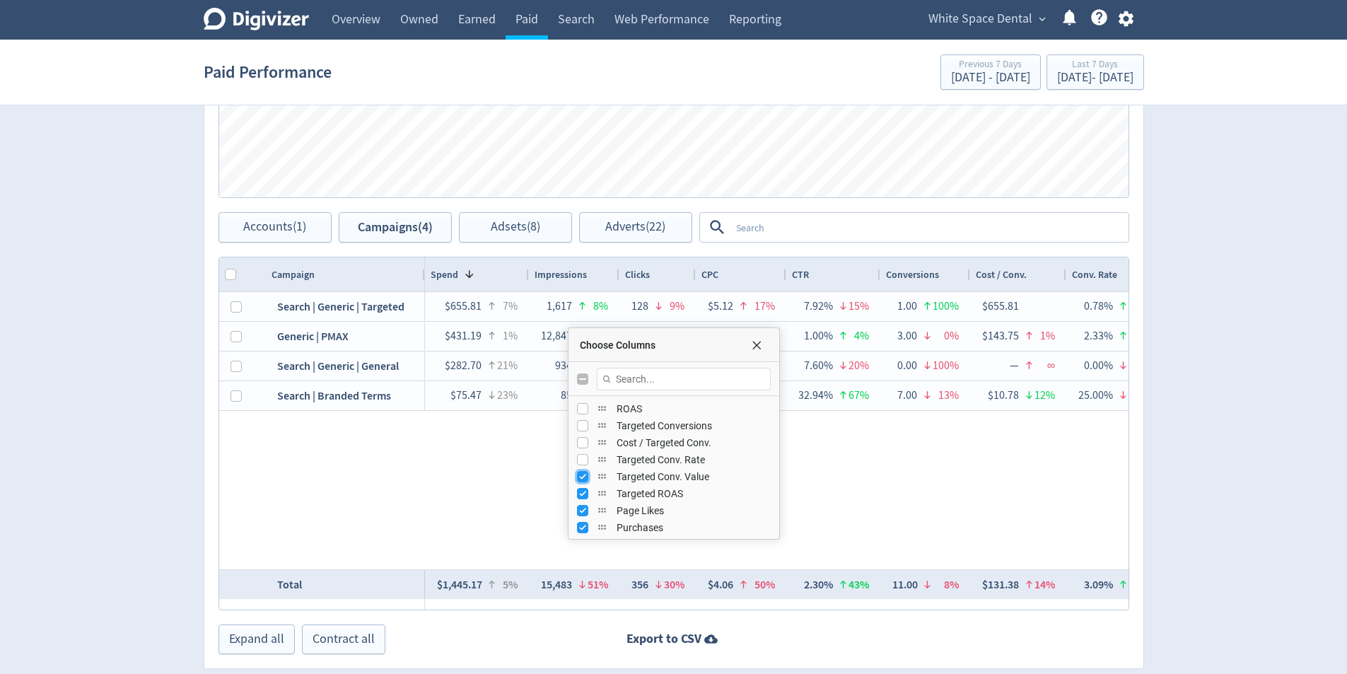
click at [585, 481] on input "Press SPACE to toggle visibility (visible)" at bounding box center [582, 476] width 11 height 11
checkbox input "false"
click at [583, 494] on input "Press SPACE to toggle visibility (visible)" at bounding box center [582, 493] width 11 height 11
checkbox input "false"
drag, startPoint x: 581, startPoint y: 506, endPoint x: 578, endPoint y: 525, distance: 18.6
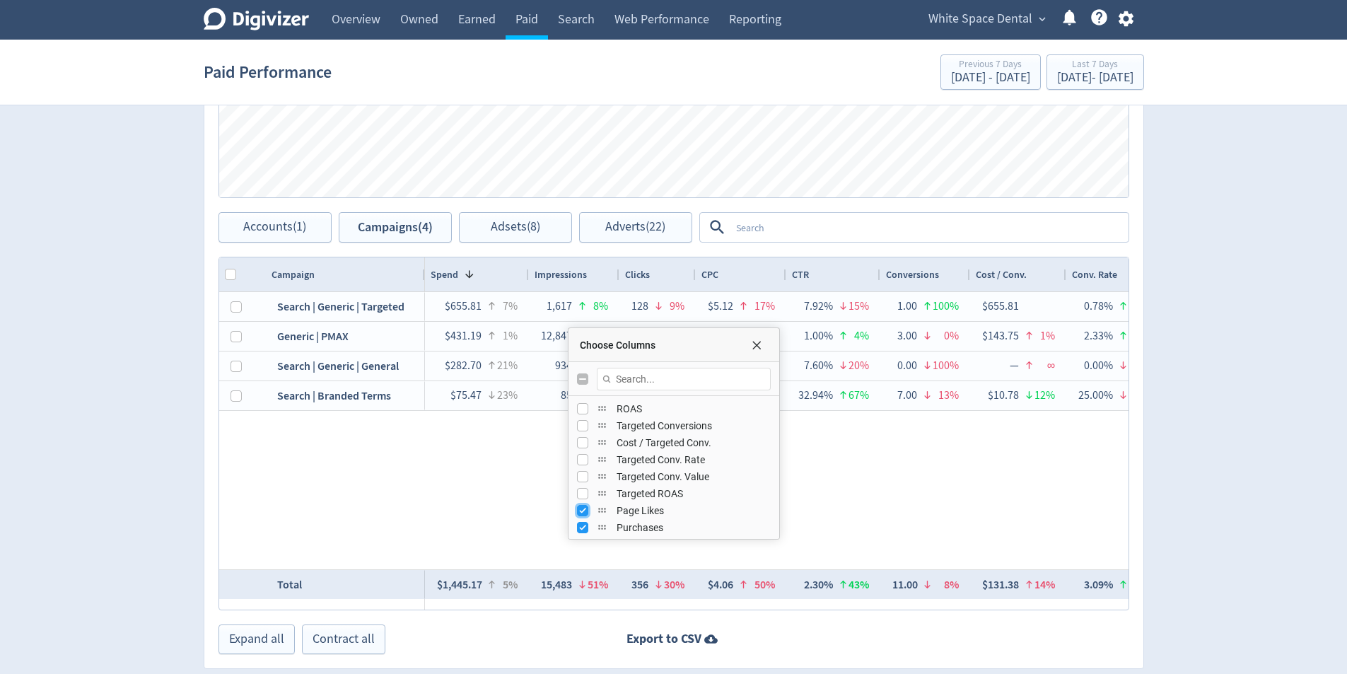
click at [583, 506] on input "Press SPACE to toggle visibility (visible)" at bounding box center [582, 510] width 11 height 11
checkbox input "false"
click at [578, 525] on input "Press SPACE to toggle visibility (visible)" at bounding box center [582, 527] width 11 height 11
checkbox input "false"
drag, startPoint x: 583, startPoint y: 471, endPoint x: 581, endPoint y: 490, distance: 19.3
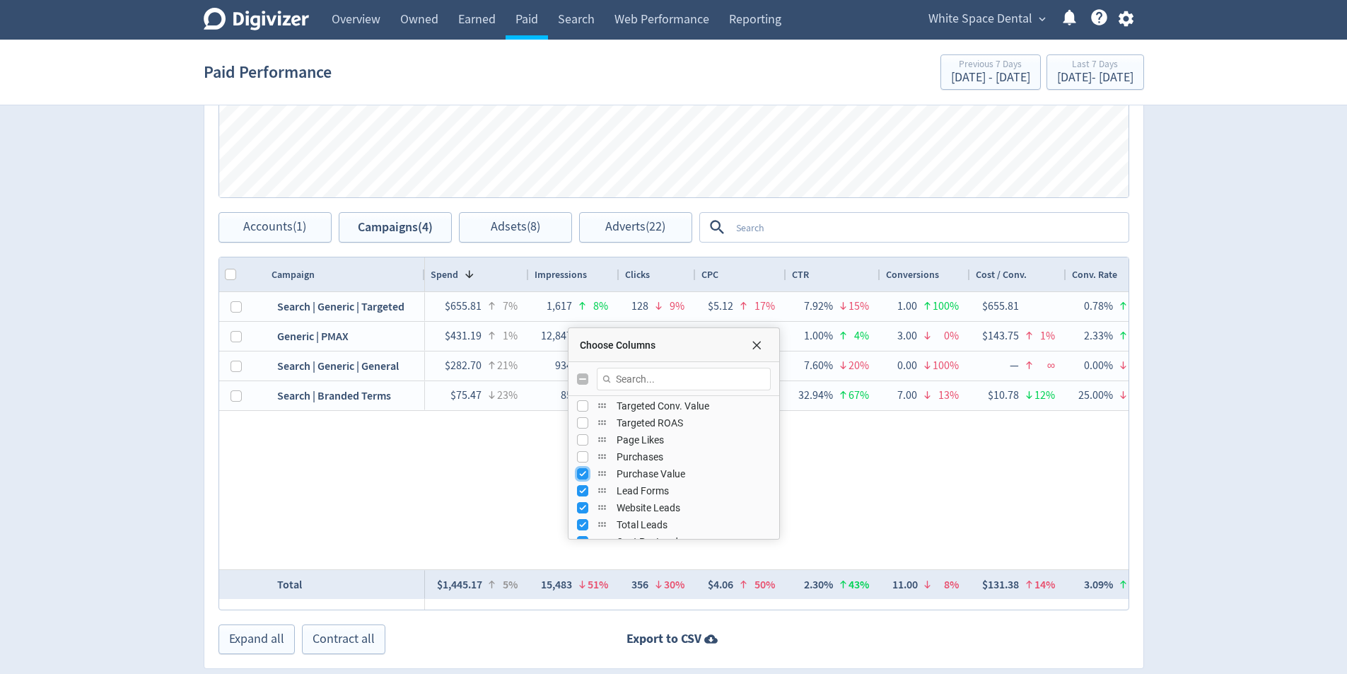
click at [583, 472] on input "Press SPACE to toggle visibility (visible)" at bounding box center [582, 473] width 11 height 11
checkbox input "false"
drag, startPoint x: 581, startPoint y: 490, endPoint x: 580, endPoint y: 508, distance: 17.7
click at [581, 493] on input "Press SPACE to toggle visibility (visible)" at bounding box center [582, 490] width 11 height 11
checkbox input "false"
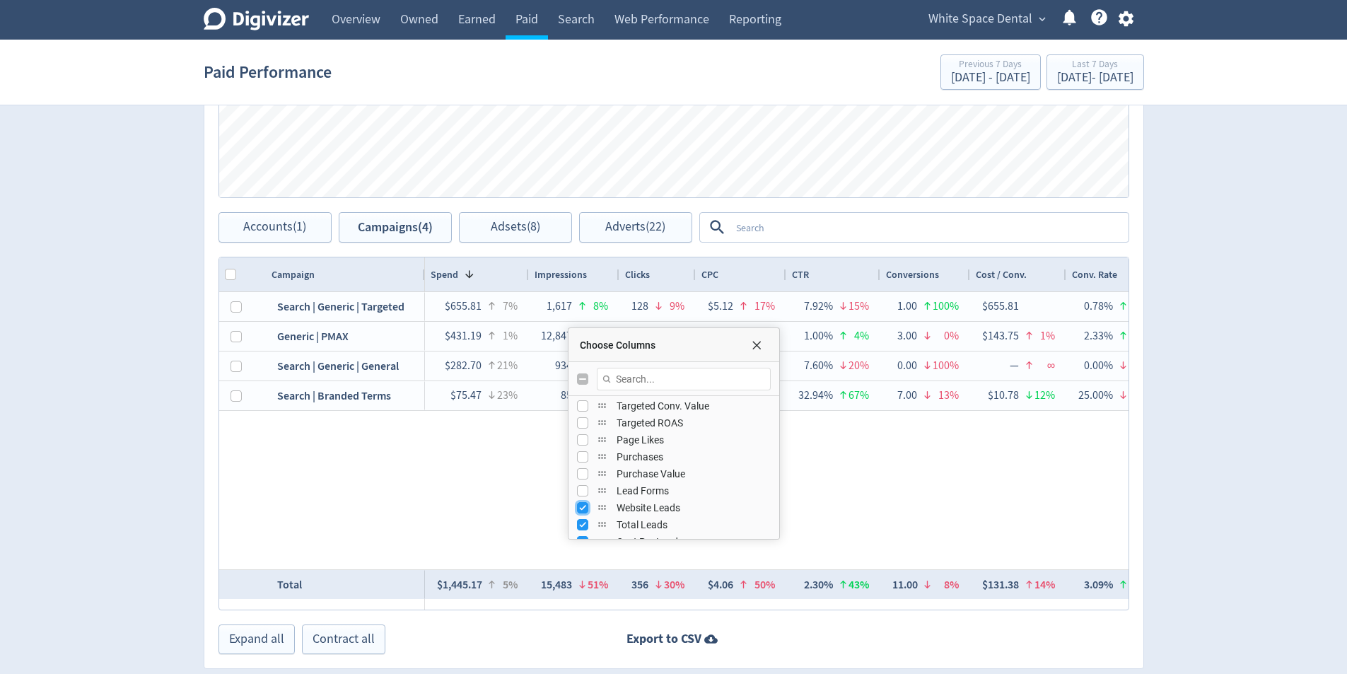
click at [580, 508] on input "Press SPACE to toggle visibility (visible)" at bounding box center [582, 507] width 11 height 11
checkbox input "false"
click at [583, 524] on input "Press SPACE to toggle visibility (visible)" at bounding box center [582, 524] width 11 height 11
checkbox input "false"
click at [583, 494] on input "Press SPACE to toggle visibility (visible)" at bounding box center [582, 492] width 11 height 11
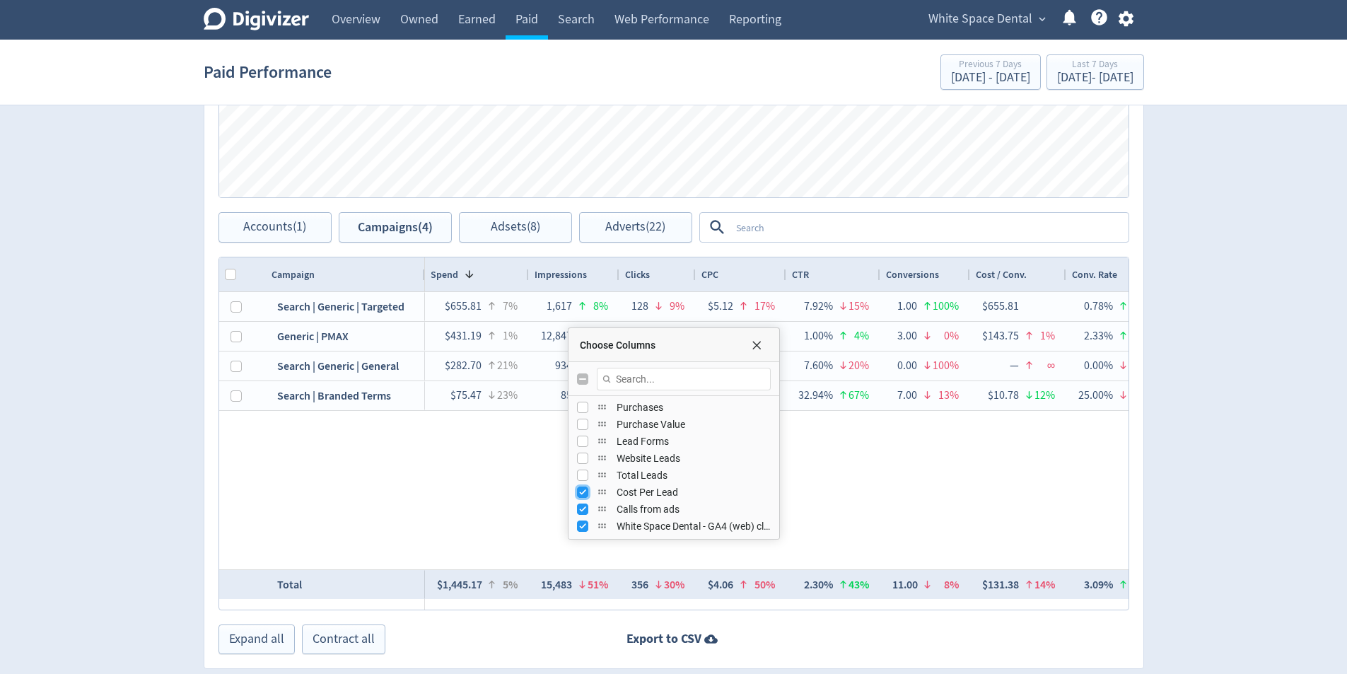
checkbox input "false"
drag, startPoint x: 581, startPoint y: 507, endPoint x: 576, endPoint y: 524, distance: 17.9
click at [581, 508] on input "Press SPACE to toggle visibility (visible)" at bounding box center [582, 508] width 11 height 11
checkbox input "false"
click at [576, 527] on div "White Space Dental - GA4 (web) click_phone" at bounding box center [674, 526] width 211 height 17
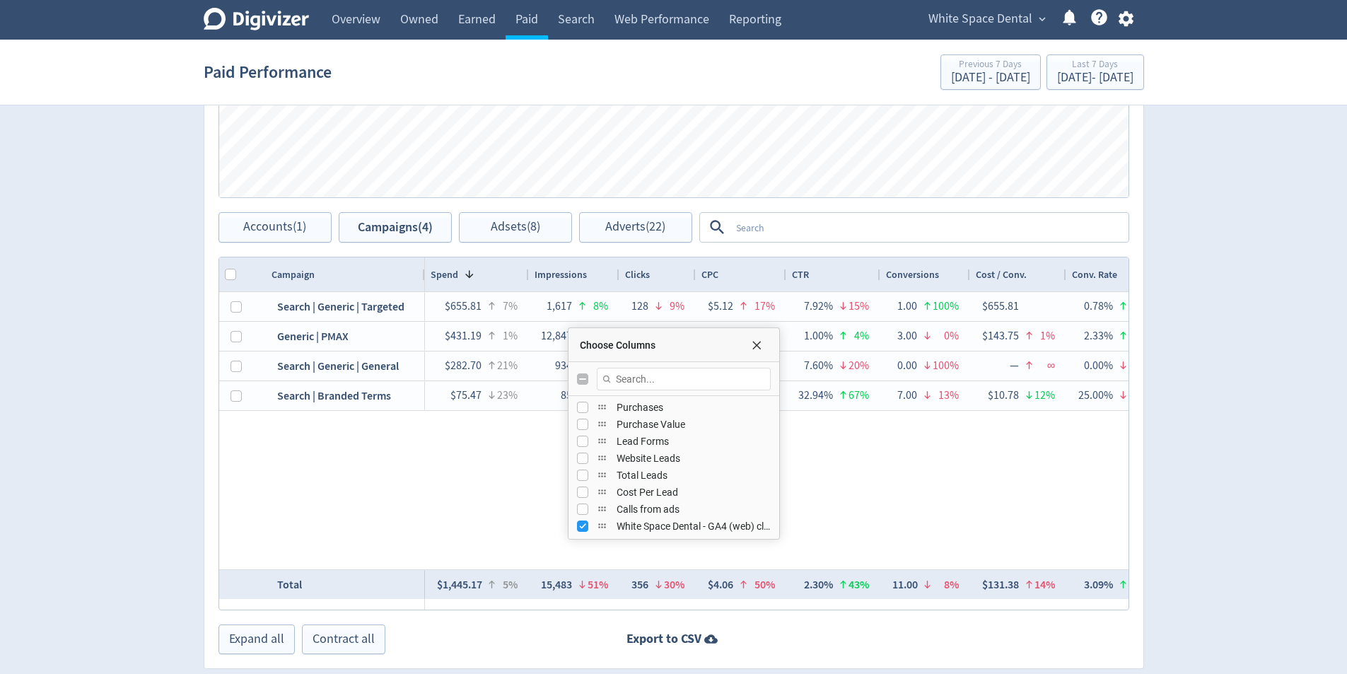
click at [586, 528] on div "Calls from ads" at bounding box center [625, 545] width 86 height 38
click at [583, 526] on input "Press SPACE to toggle visibility (visible)" at bounding box center [582, 525] width 11 height 11
checkbox input "false"
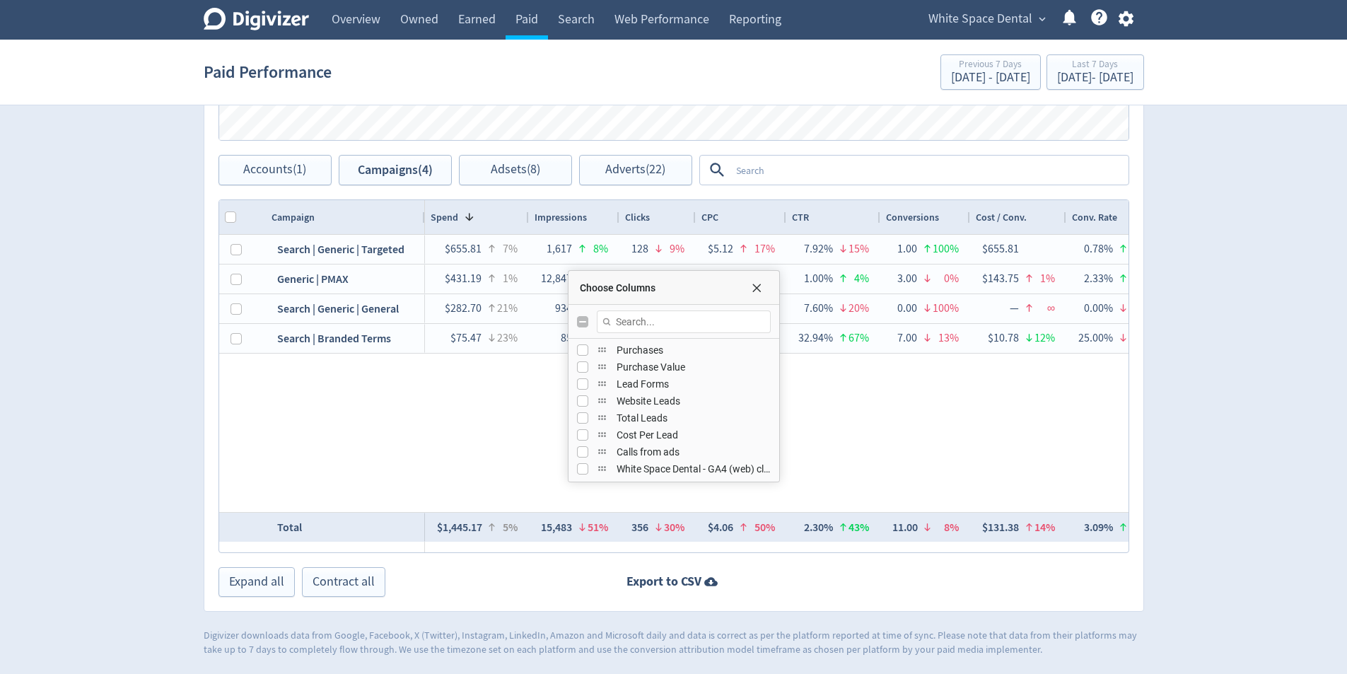
click at [969, 429] on div "$655.81 7% 1,617 8% 128 9% $5.12 17% 7.92% 15% 1.00 100% $655.81 0.78% 100% $43…" at bounding box center [777, 373] width 704 height 277
click at [762, 288] on span "Choose Columns" at bounding box center [756, 287] width 11 height 11
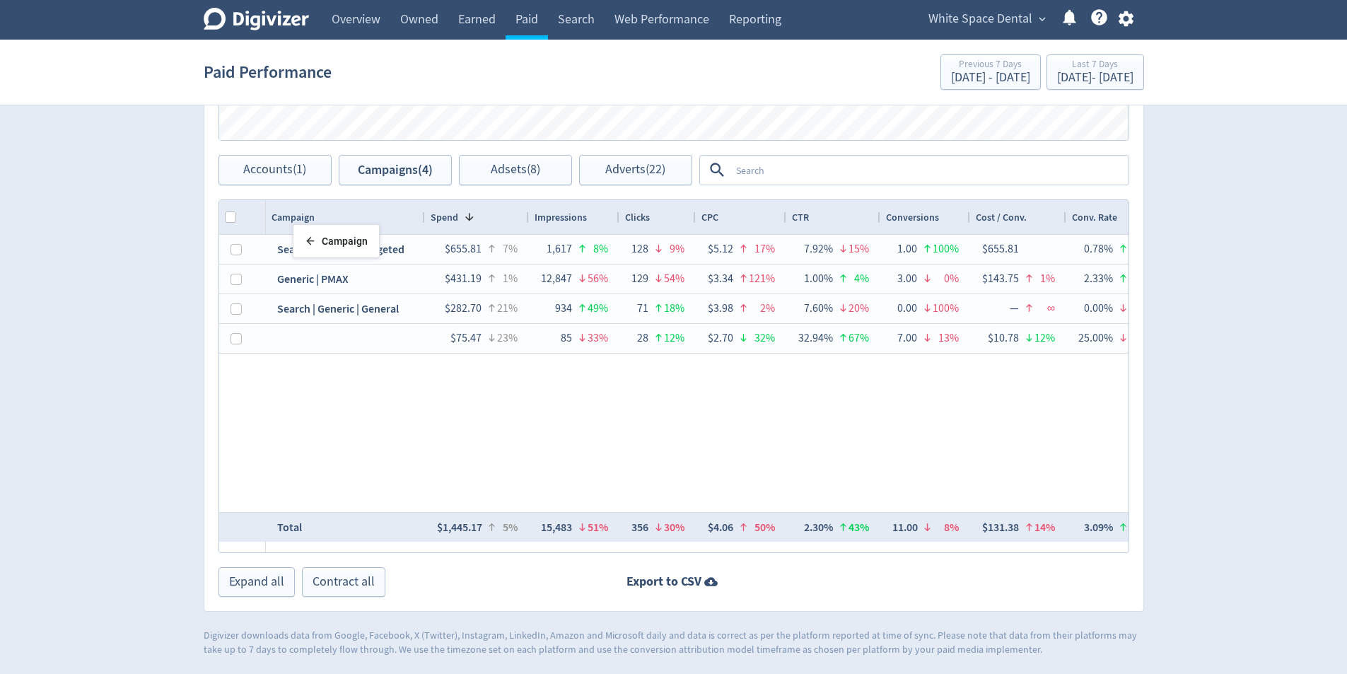
drag, startPoint x: 303, startPoint y: 221, endPoint x: 300, endPoint y: 230, distance: 9.2
drag, startPoint x: 424, startPoint y: 218, endPoint x: 416, endPoint y: 218, distance: 7.8
click at [416, 218] on div at bounding box center [417, 217] width 6 height 34
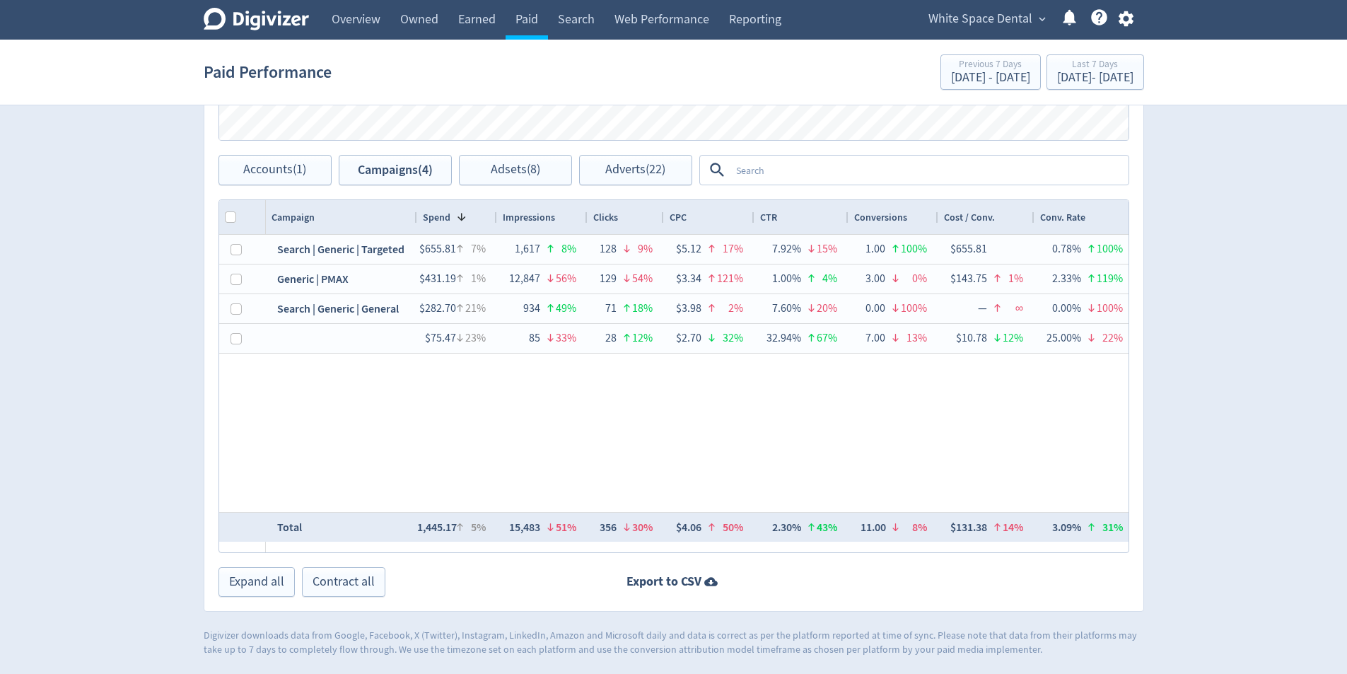
drag, startPoint x: 519, startPoint y: 219, endPoint x: 495, endPoint y: 232, distance: 27.5
click at [495, 232] on div at bounding box center [497, 217] width 6 height 34
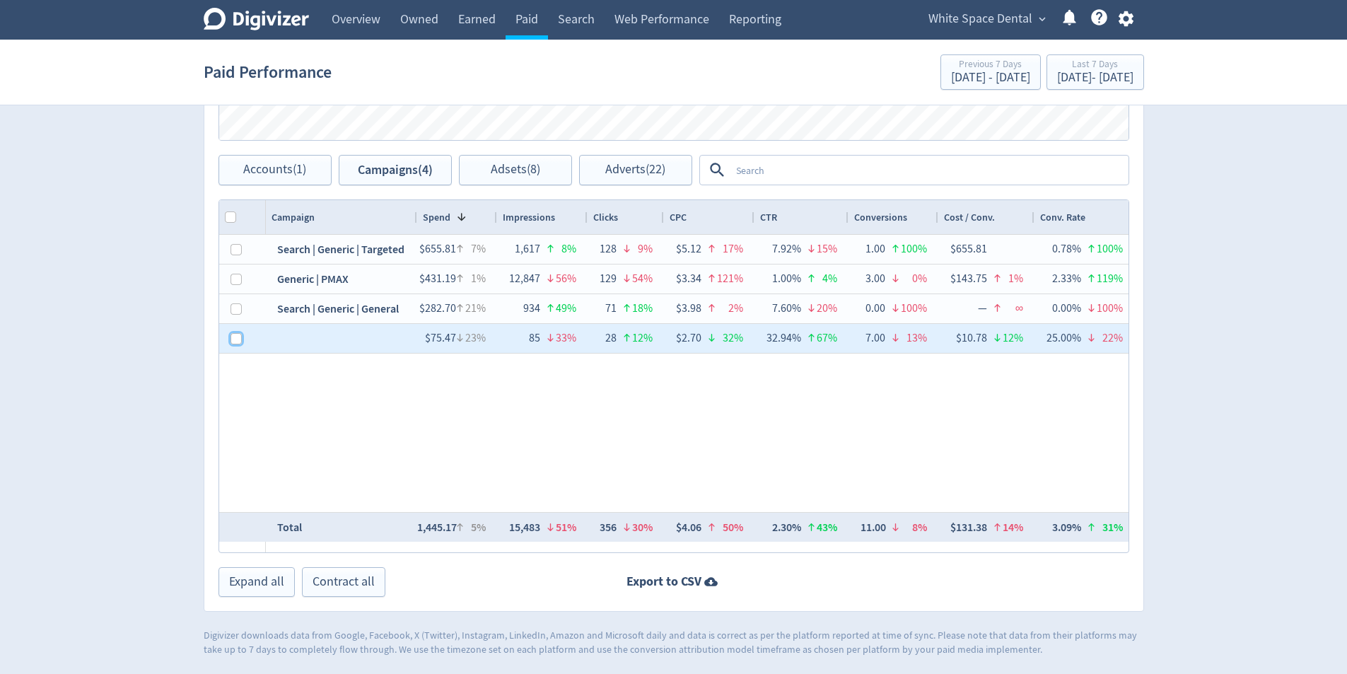
click at [238, 341] on input "Press Space to toggle row selection (unchecked)" at bounding box center [236, 338] width 11 height 11
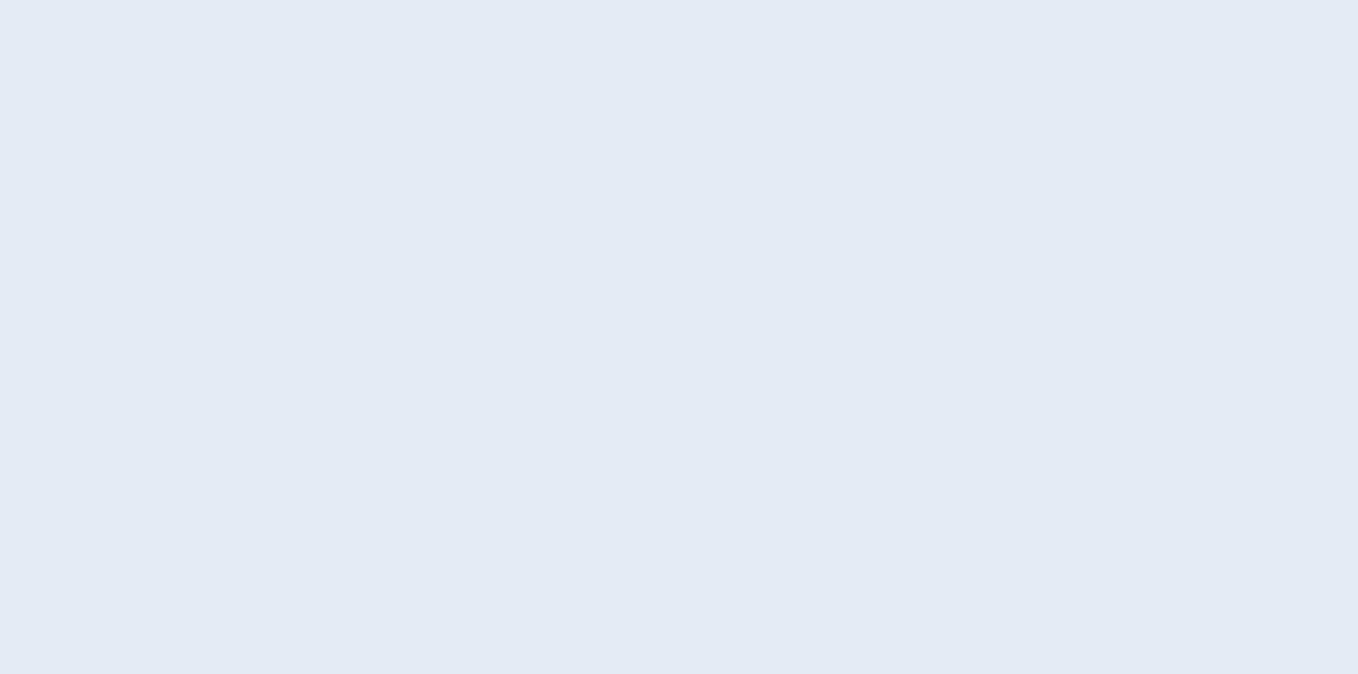
click at [238, 0] on html at bounding box center [679, 0] width 1358 height 0
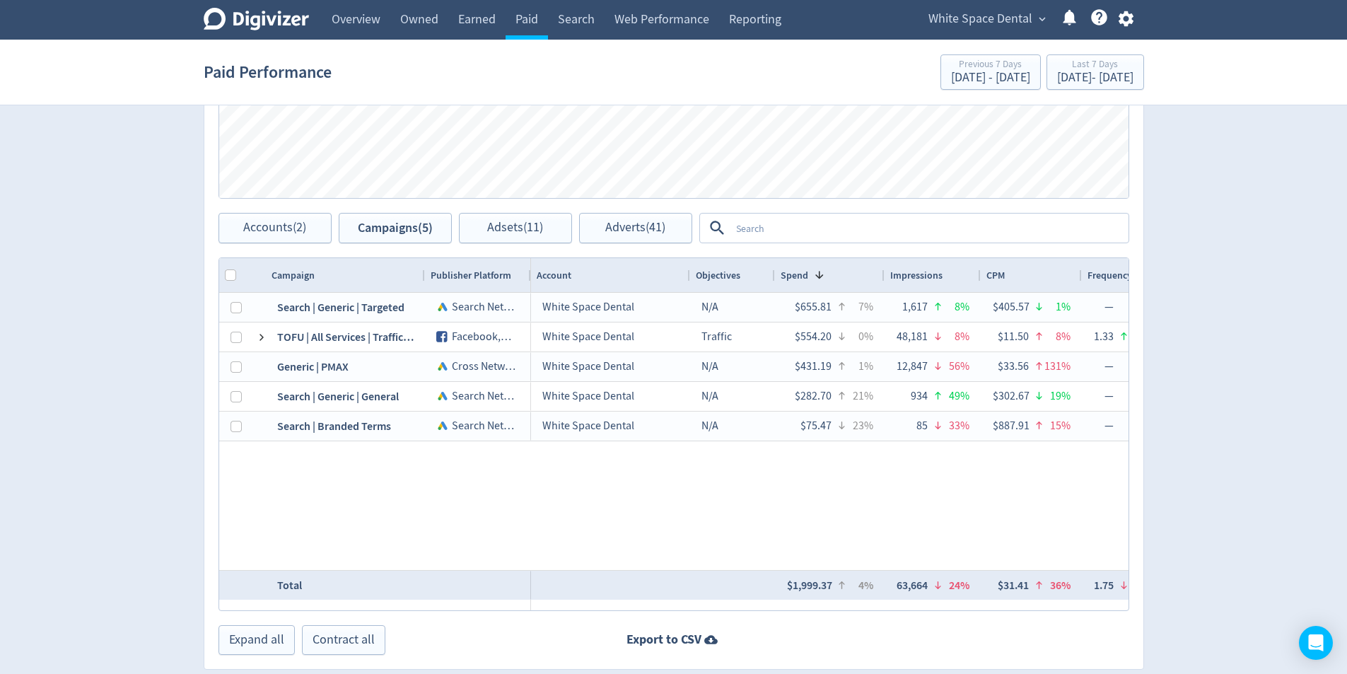
scroll to position [566, 0]
click at [258, 261] on div at bounding box center [255, 274] width 10 height 27
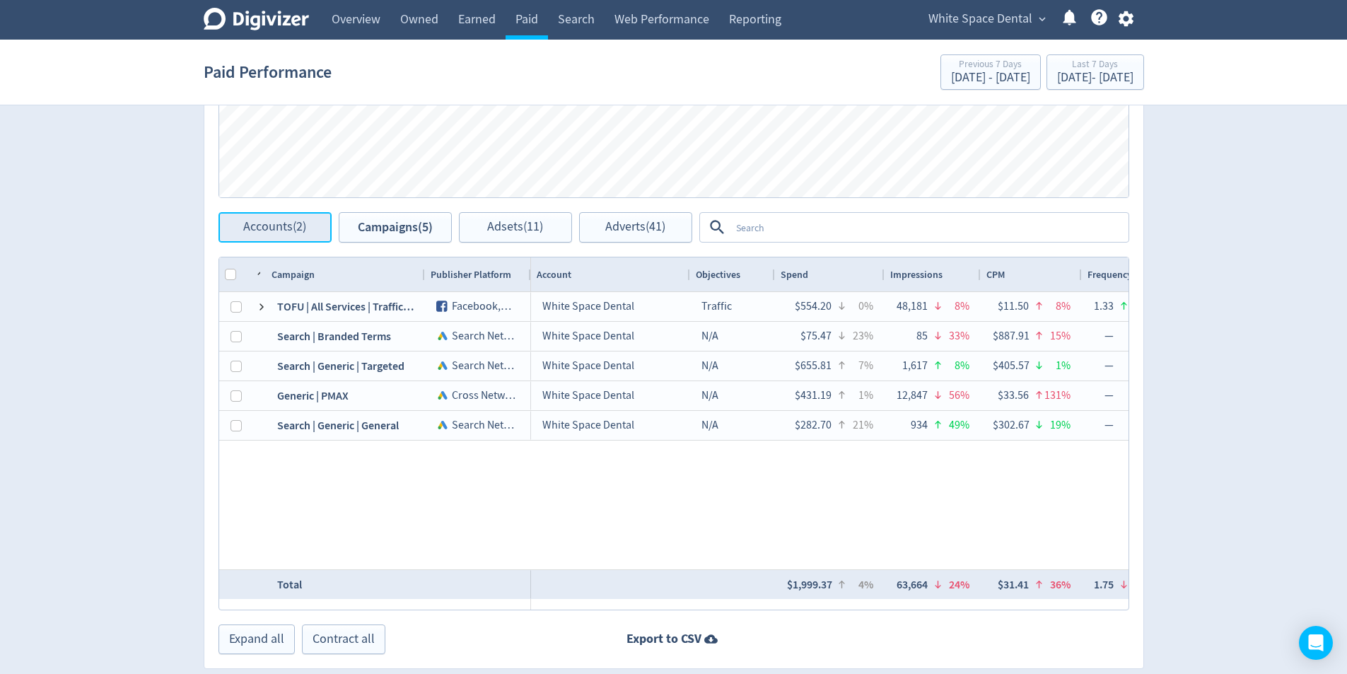
click at [284, 235] on button "Accounts (2)" at bounding box center [275, 227] width 113 height 30
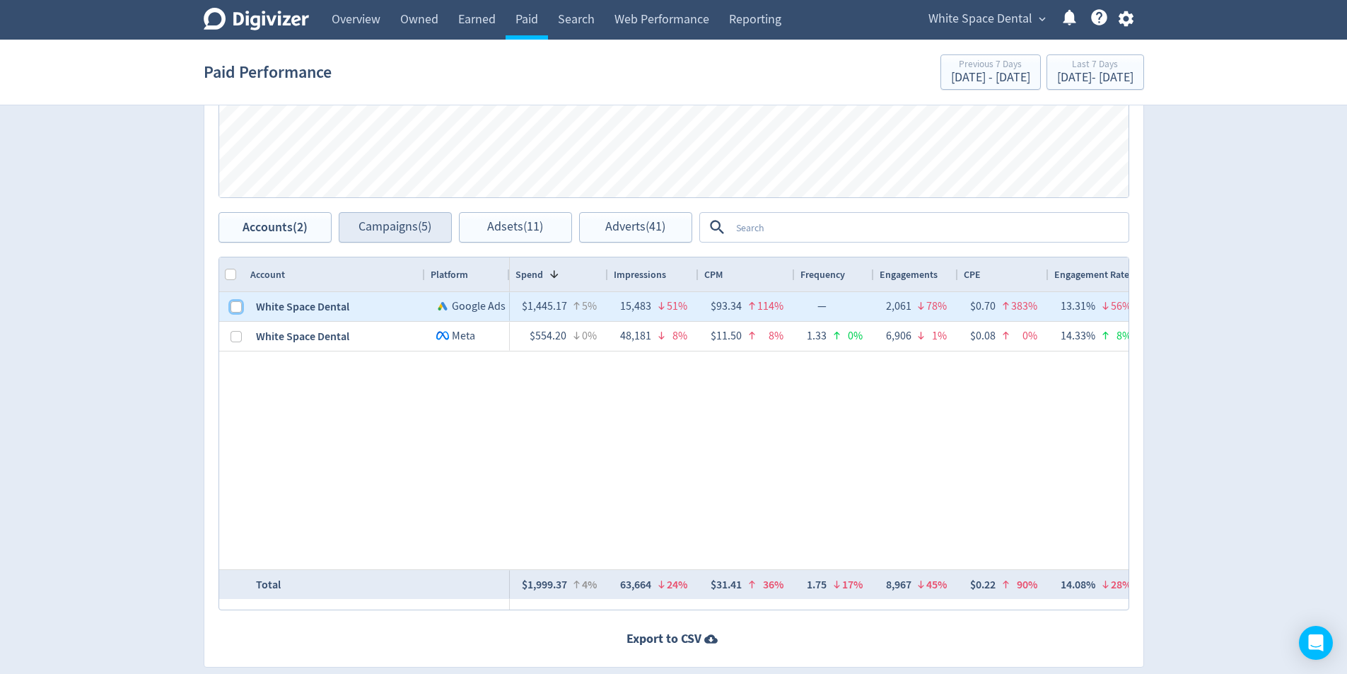
drag, startPoint x: 238, startPoint y: 306, endPoint x: 412, endPoint y: 219, distance: 194.5
click at [238, 305] on input "Press Space to toggle row selection (unchecked)" at bounding box center [236, 306] width 11 height 11
checkbox input "true"
checkbox input "false"
click at [412, 221] on span "Campaigns (4)" at bounding box center [395, 227] width 73 height 13
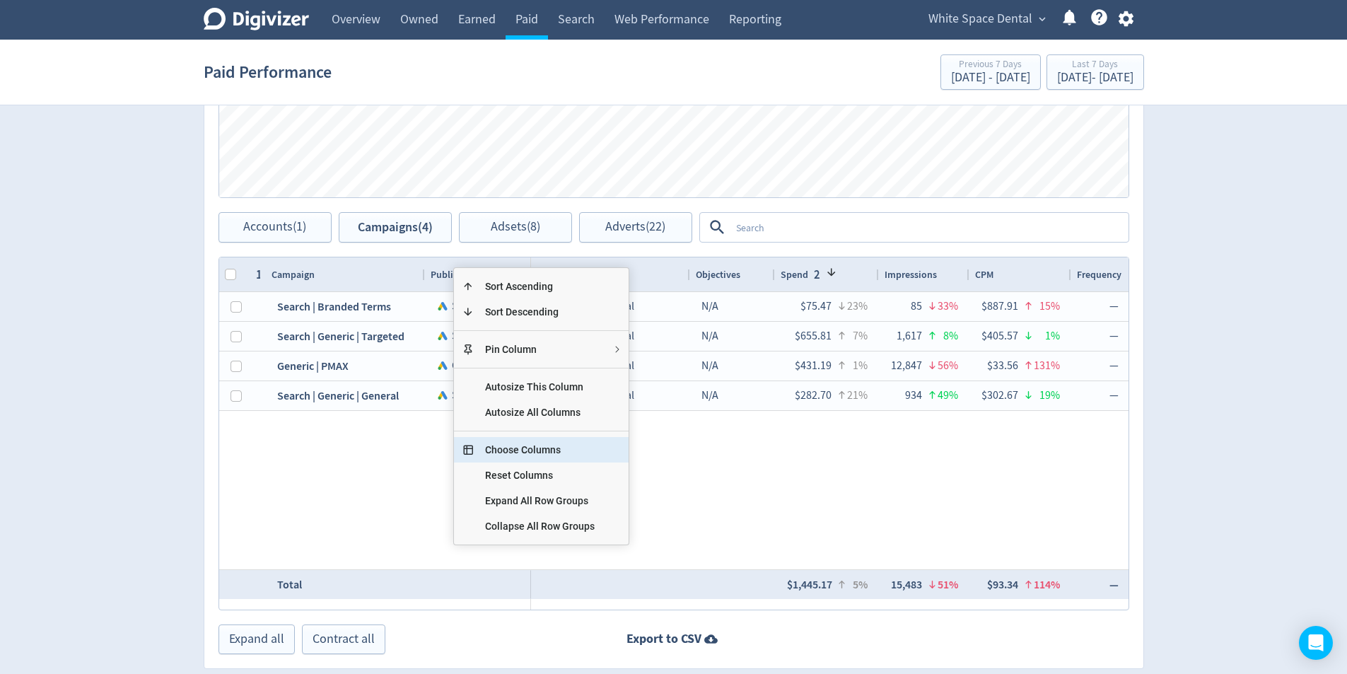
click at [530, 454] on span "Choose Columns" at bounding box center [540, 449] width 132 height 25
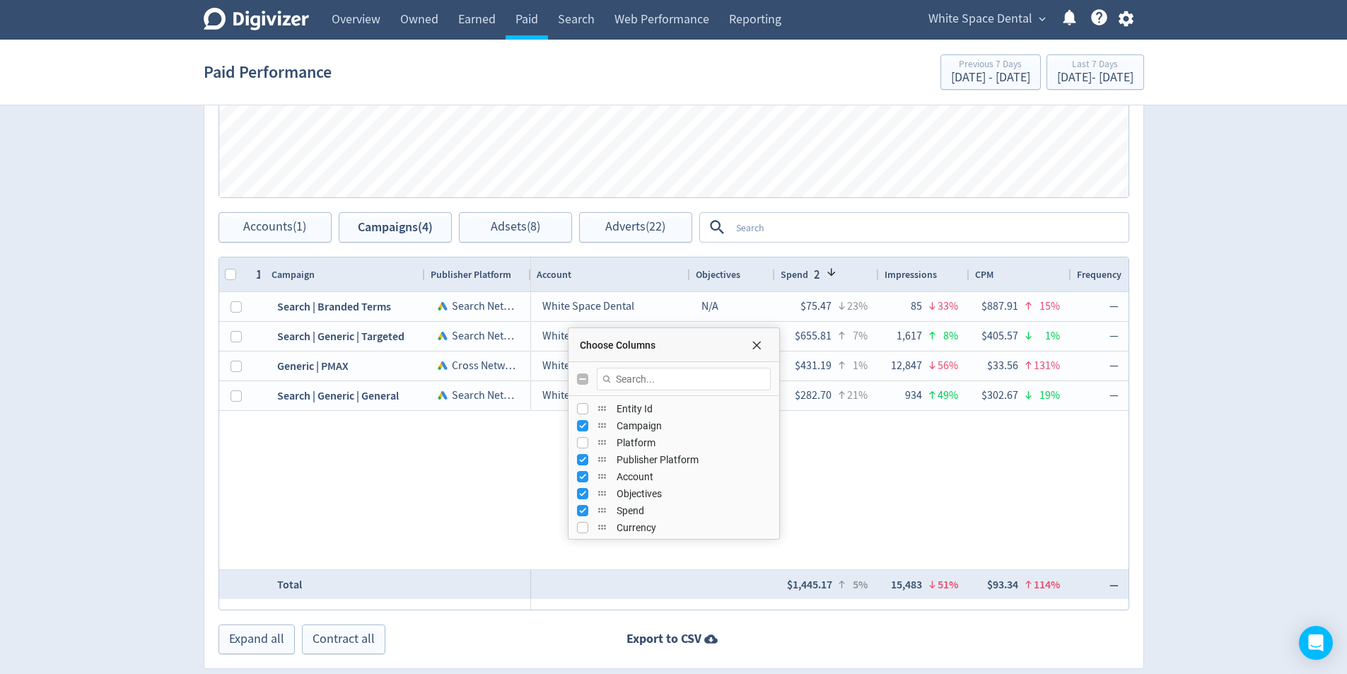
click at [585, 453] on div "Publisher Platform" at bounding box center [674, 459] width 194 height 17
drag, startPoint x: 584, startPoint y: 463, endPoint x: 584, endPoint y: 473, distance: 9.9
click at [584, 462] on input "Press SPACE to toggle visibility (visible)" at bounding box center [582, 459] width 11 height 11
checkbox input "false"
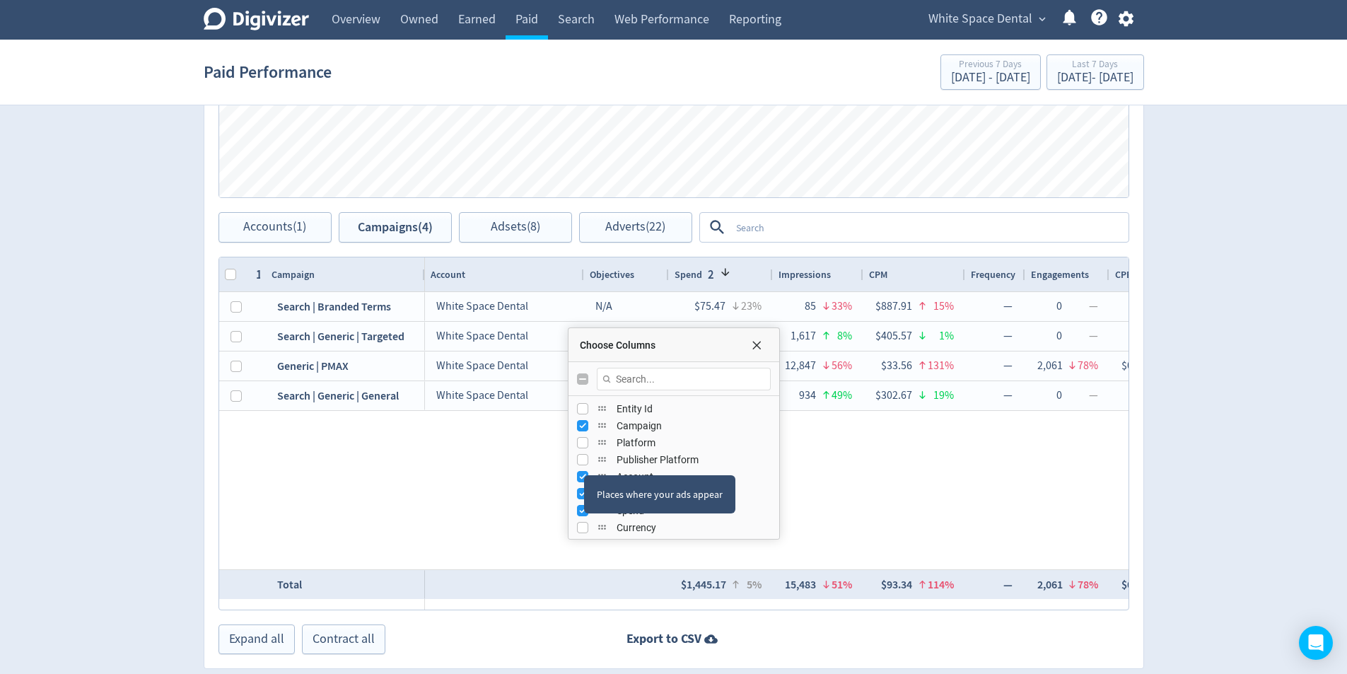
drag, startPoint x: 584, startPoint y: 474, endPoint x: 626, endPoint y: 501, distance: 49.2
click at [586, 477] on div "Places where your ads appear" at bounding box center [659, 494] width 151 height 38
click at [581, 478] on input "Press SPACE to toggle visibility (visible)" at bounding box center [582, 476] width 11 height 11
checkbox input "false"
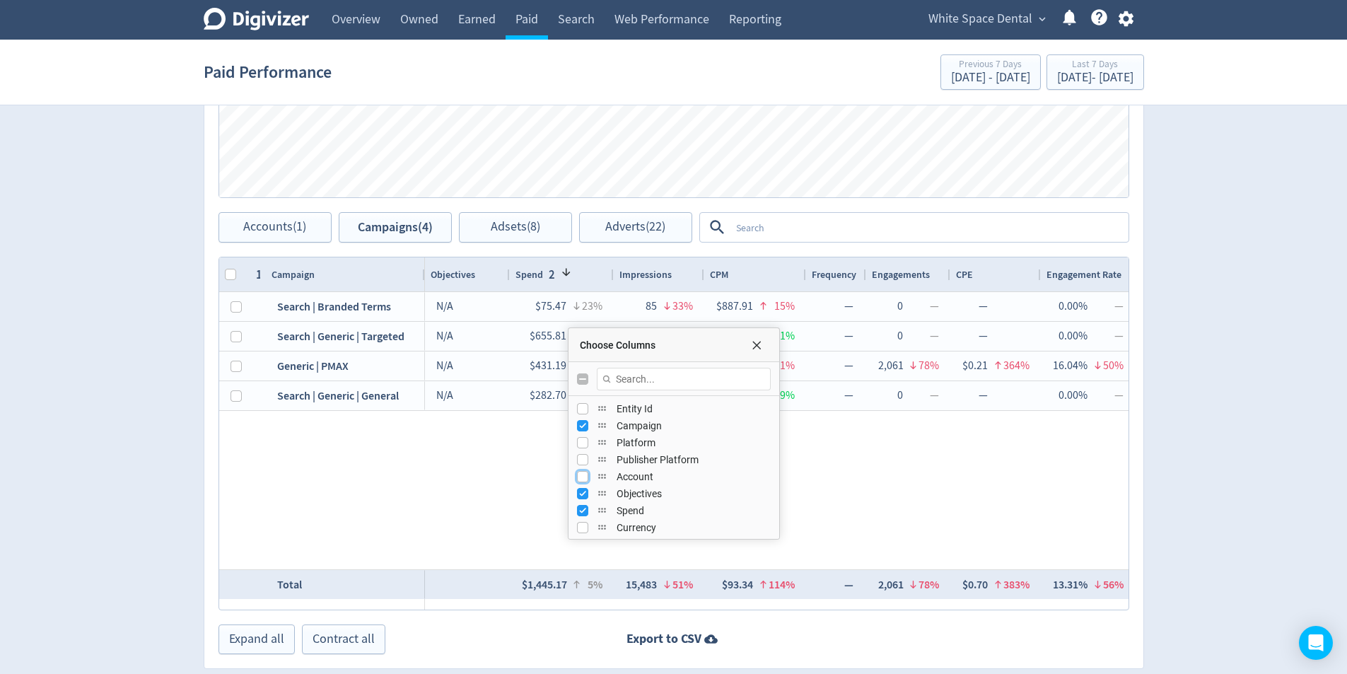
scroll to position [623, 0]
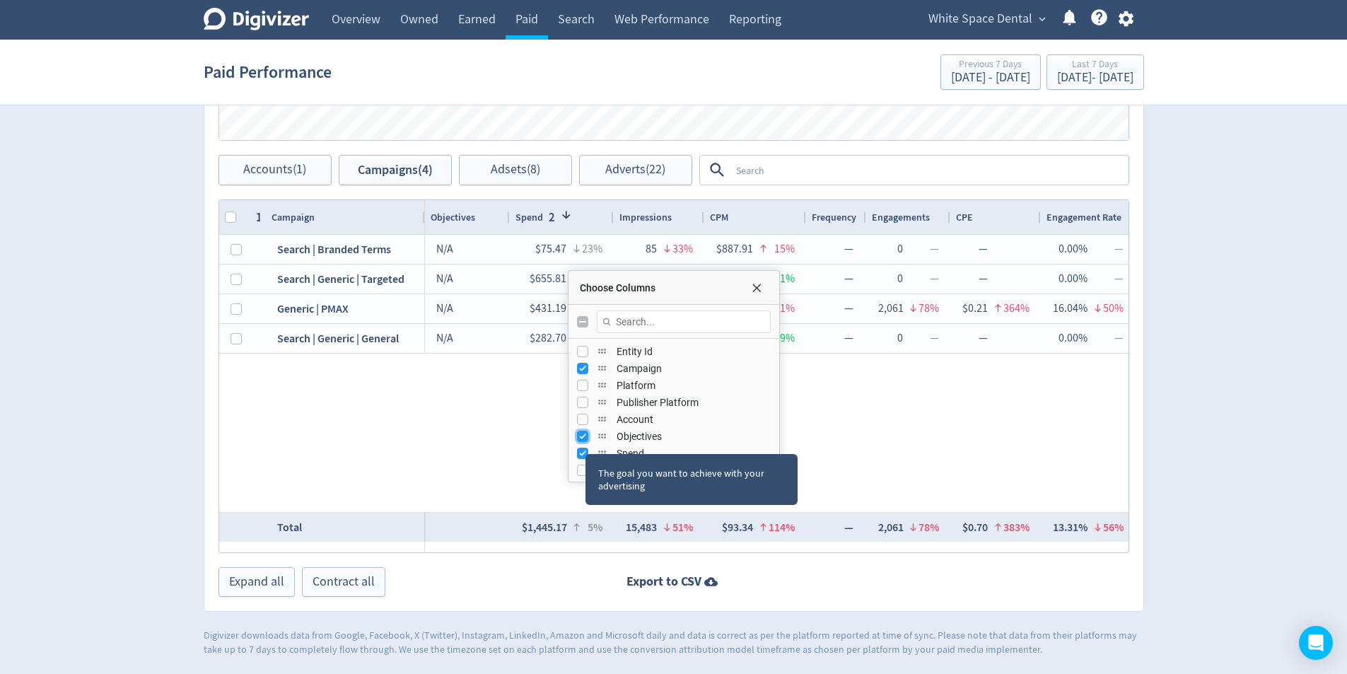
click at [583, 438] on input "Press SPACE to toggle visibility (visible)" at bounding box center [582, 436] width 11 height 11
checkbox input "false"
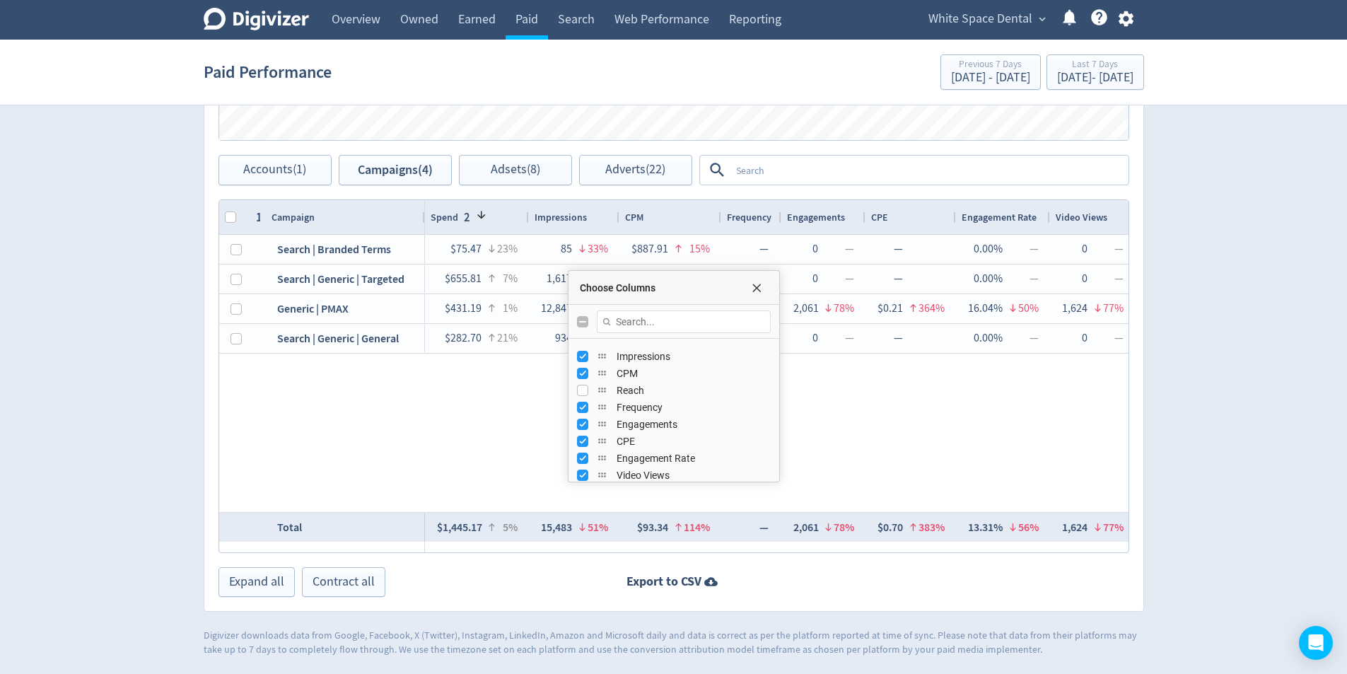
scroll to position [141, 0]
click at [587, 364] on input "Press SPACE to toggle visibility (visible)" at bounding box center [582, 362] width 11 height 11
checkbox input "false"
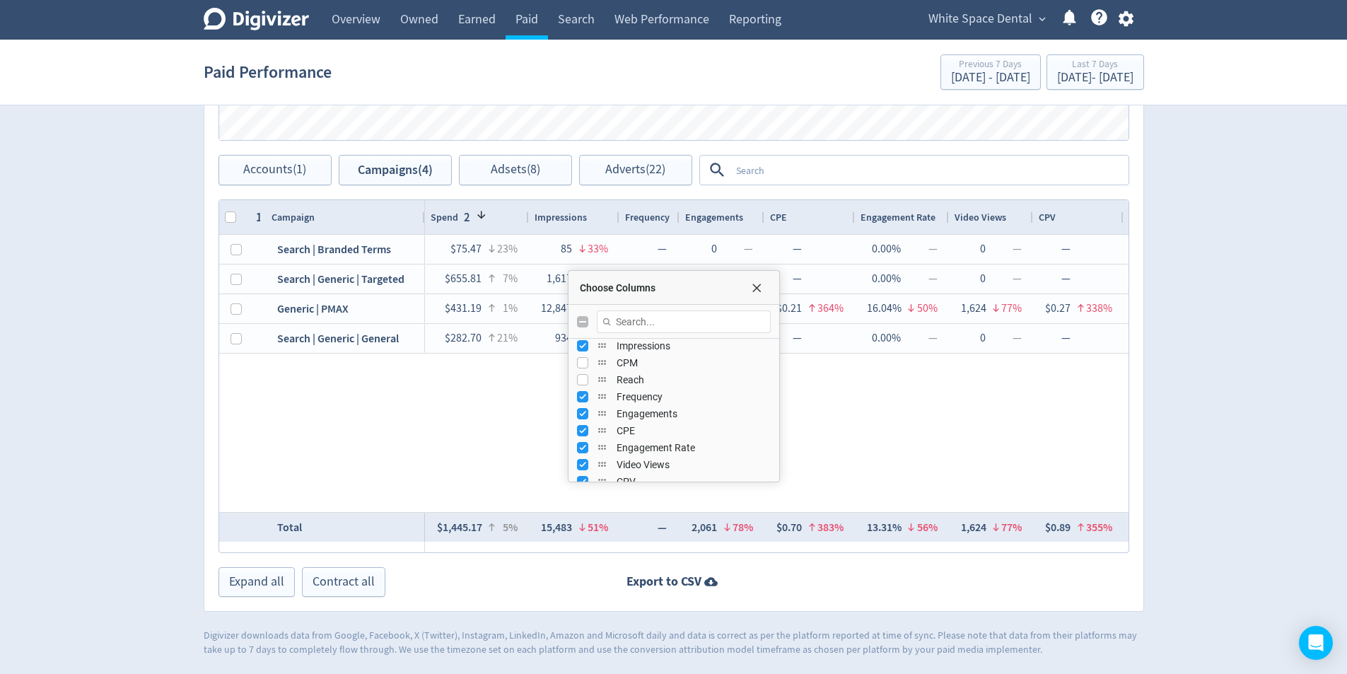
click at [586, 395] on div "Frequency" at bounding box center [674, 396] width 194 height 17
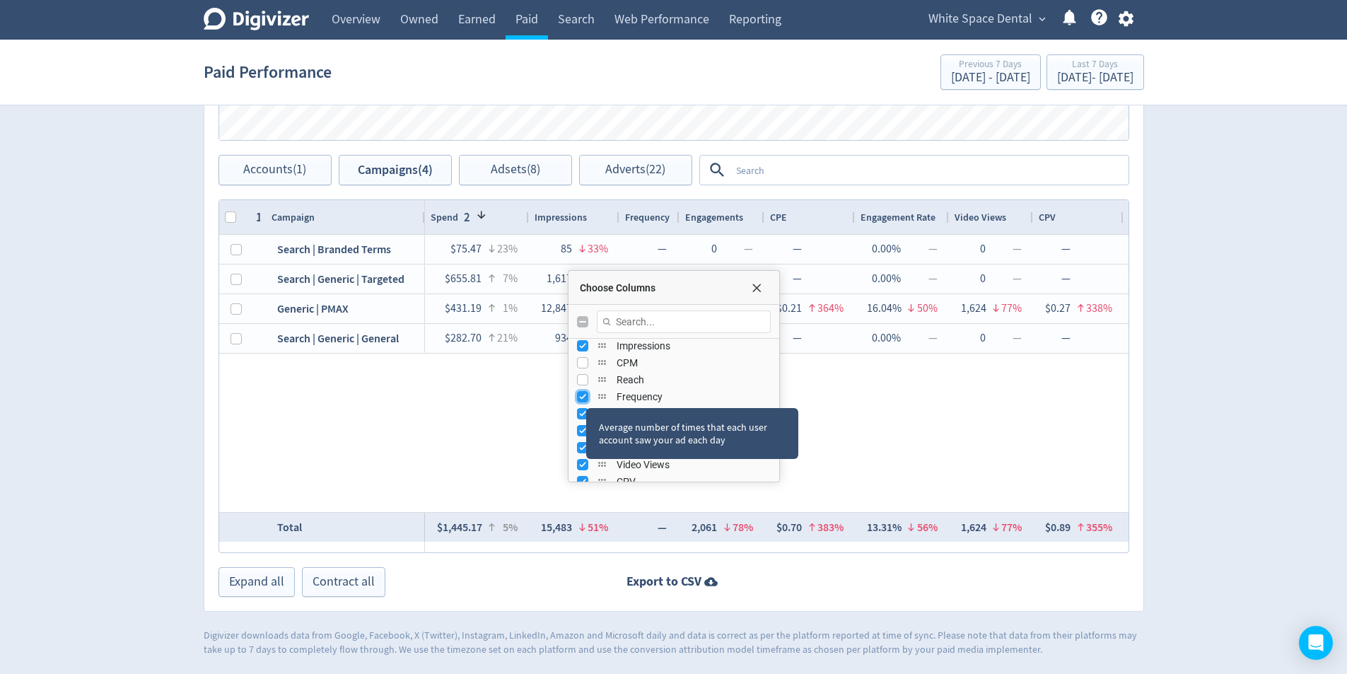
click at [583, 398] on input "Press SPACE to toggle visibility (visible)" at bounding box center [582, 396] width 11 height 11
checkbox input "false"
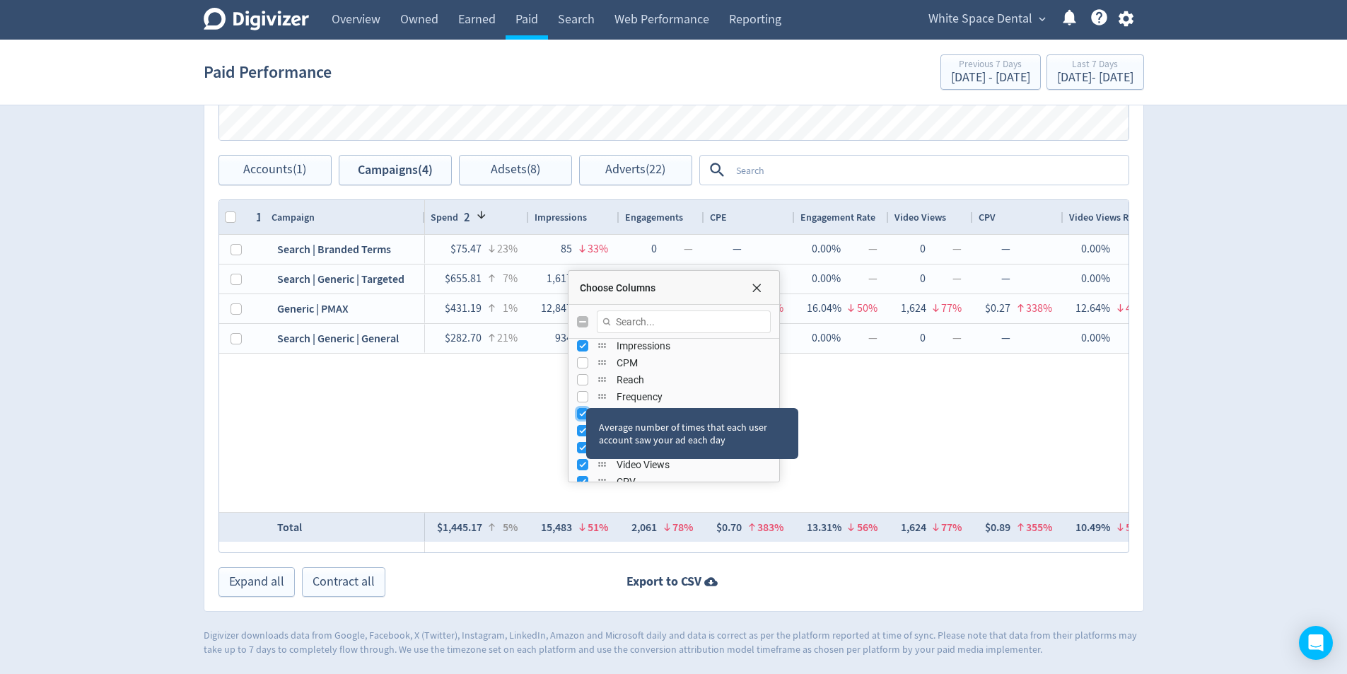
click at [582, 418] on input "Press SPACE to toggle visibility (visible)" at bounding box center [582, 413] width 11 height 11
checkbox input "false"
click at [577, 431] on input "Press SPACE to toggle visibility (visible)" at bounding box center [582, 430] width 11 height 11
checkbox input "false"
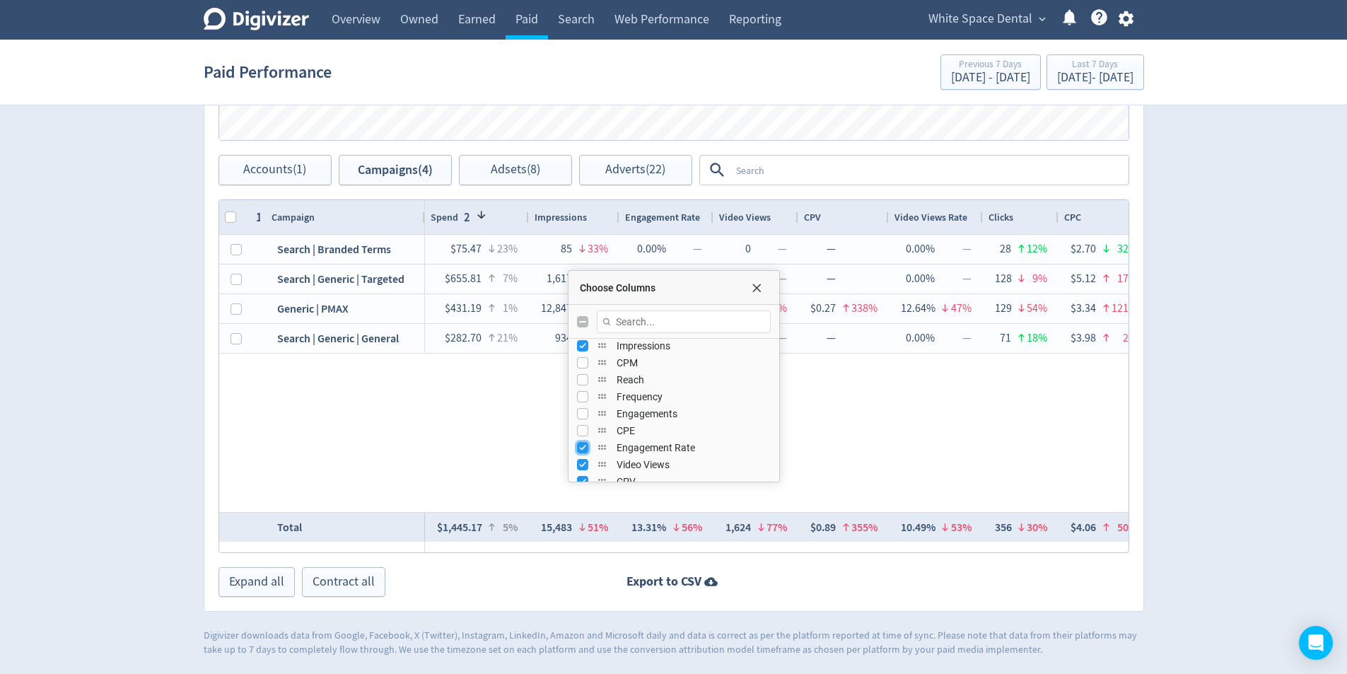
click at [582, 445] on input "Press SPACE to toggle visibility (visible)" at bounding box center [582, 447] width 11 height 11
checkbox input "false"
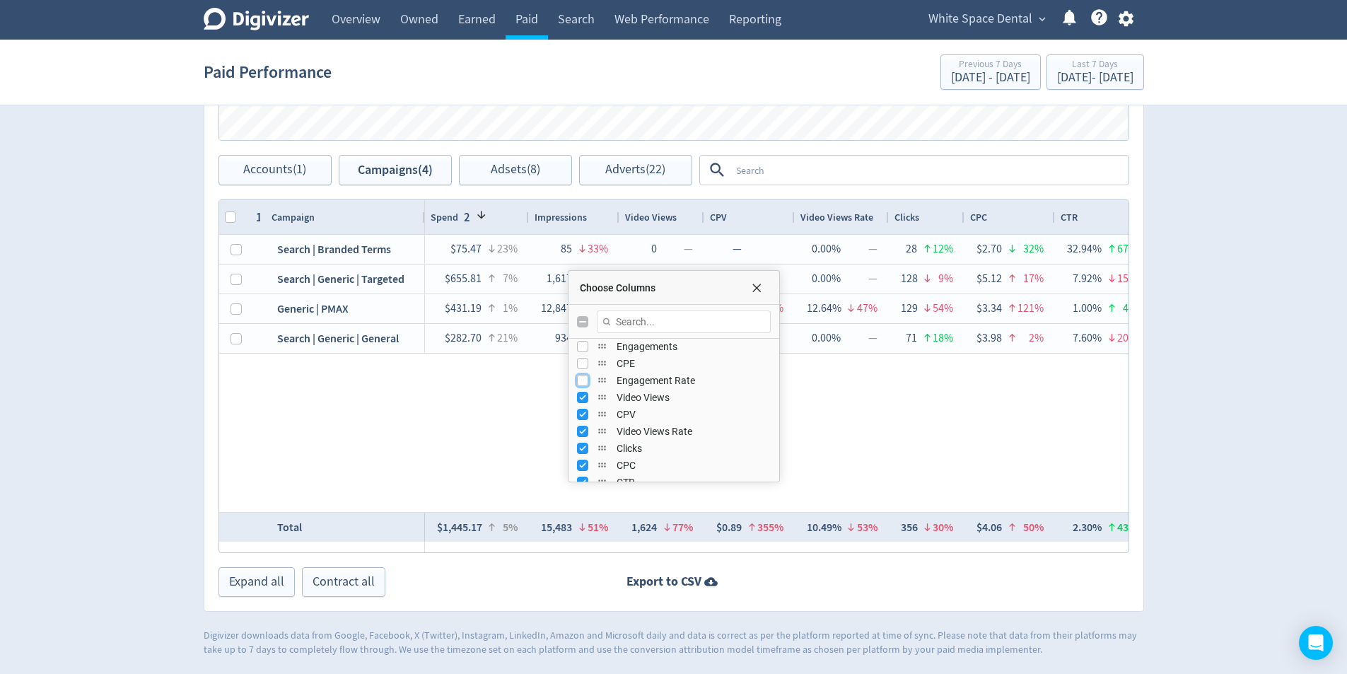
scroll to position [212, 0]
click at [583, 395] on input "Press SPACE to toggle visibility (visible)" at bounding box center [582, 393] width 11 height 11
checkbox input "false"
click at [581, 410] on input "Press SPACE to toggle visibility (visible)" at bounding box center [582, 410] width 11 height 11
checkbox input "false"
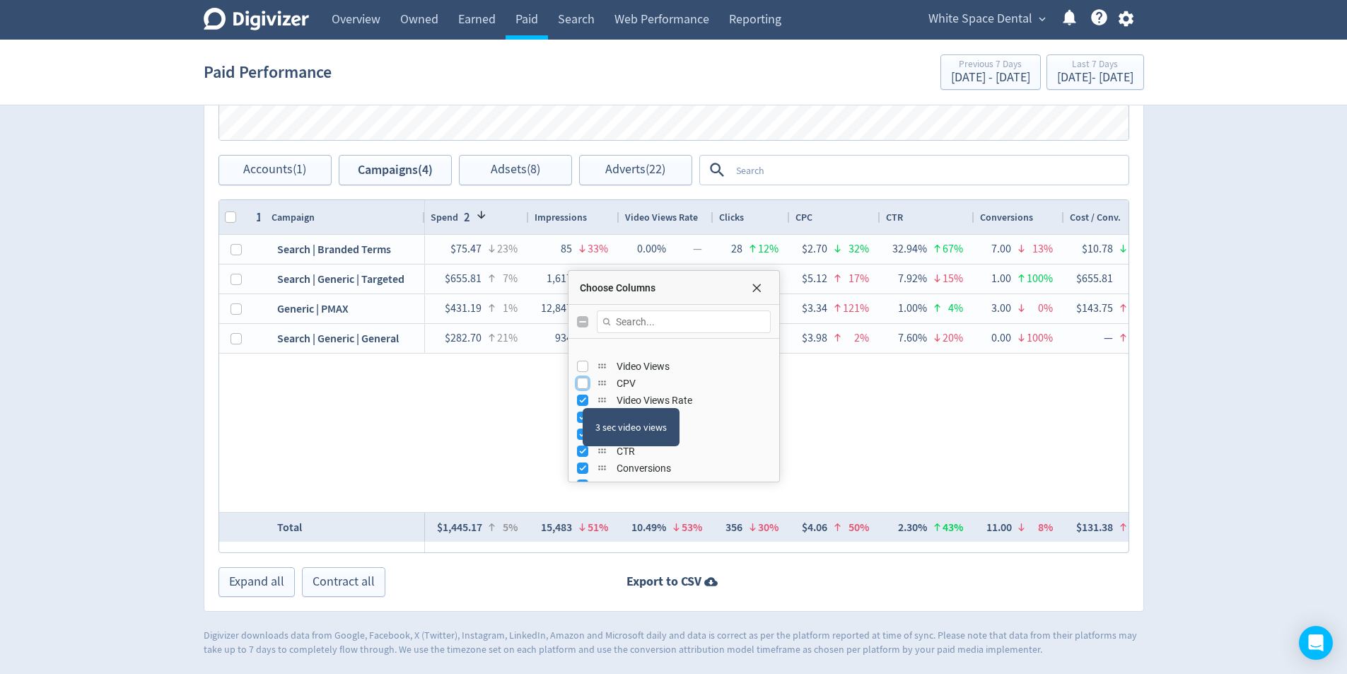
scroll to position [283, 0]
click at [583, 361] on input "Press SPACE to toggle visibility (visible)" at bounding box center [582, 356] width 11 height 11
checkbox input "false"
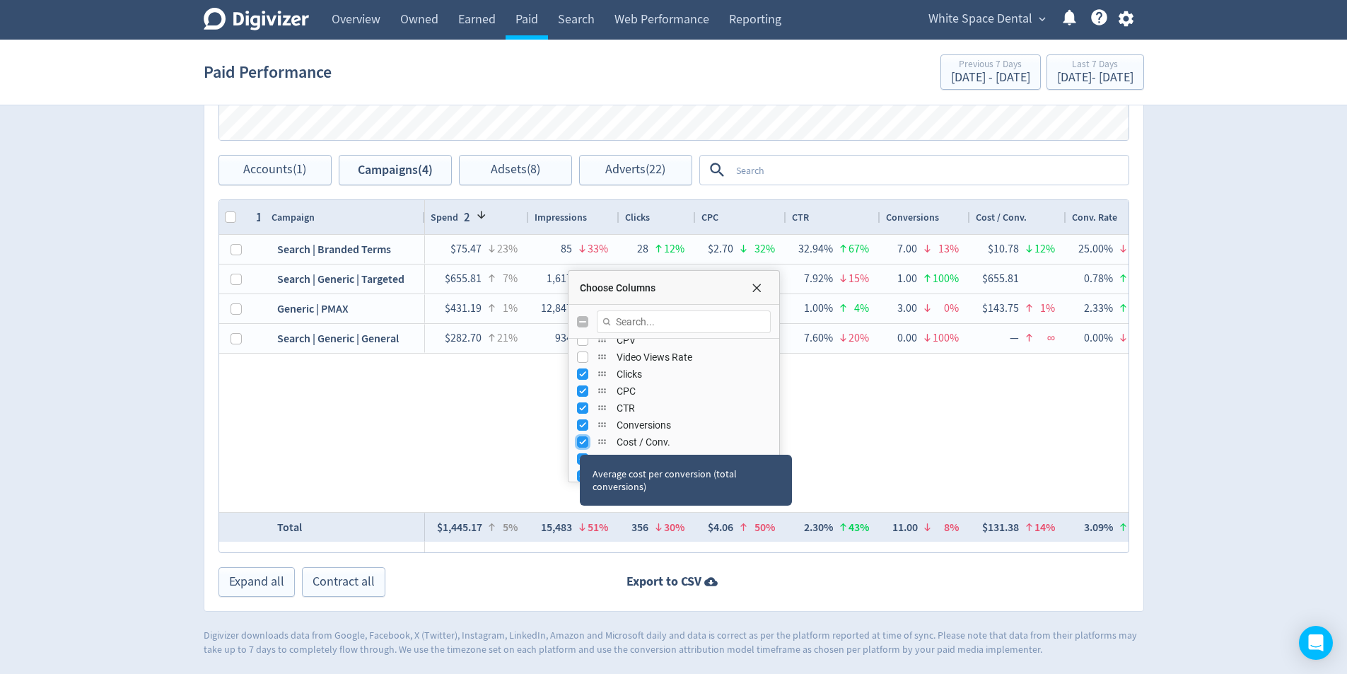
click at [580, 442] on input "Press SPACE to toggle visibility (visible)" at bounding box center [582, 441] width 11 height 11
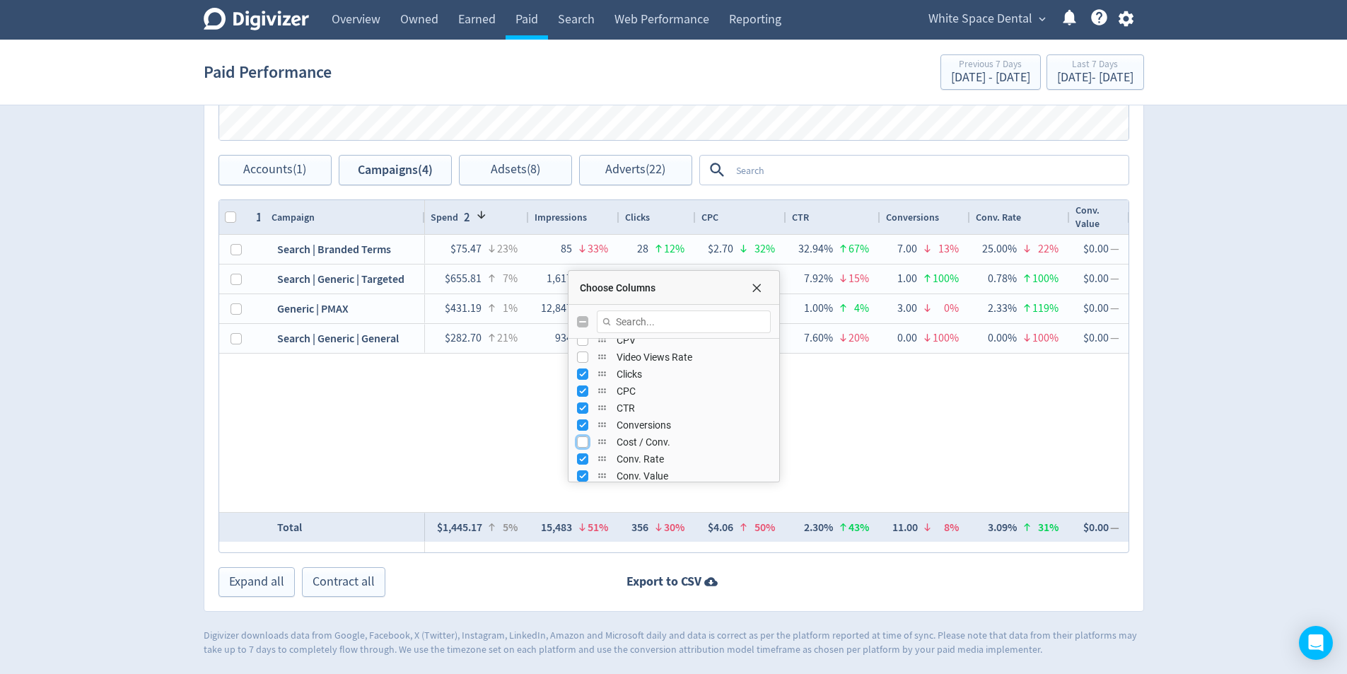
click at [583, 441] on input "Press SPACE to toggle visibility (hidden)" at bounding box center [582, 441] width 11 height 11
checkbox input "true"
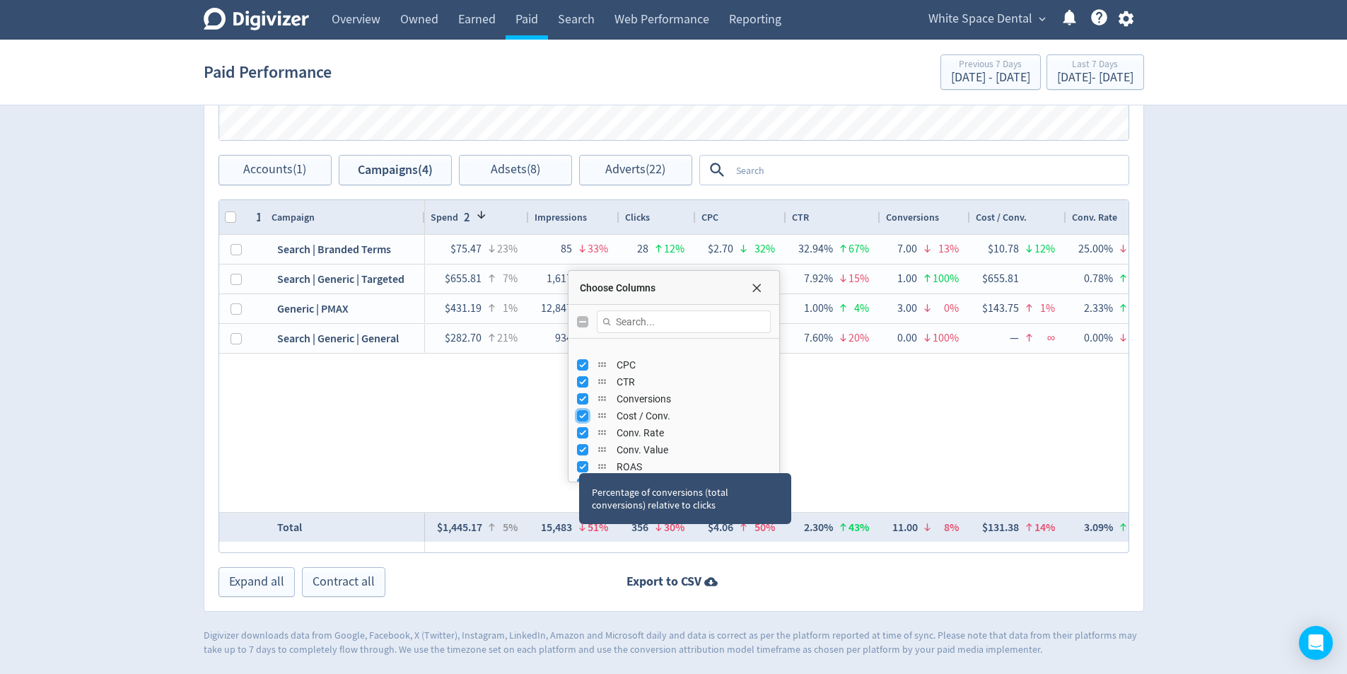
scroll to position [354, 0]
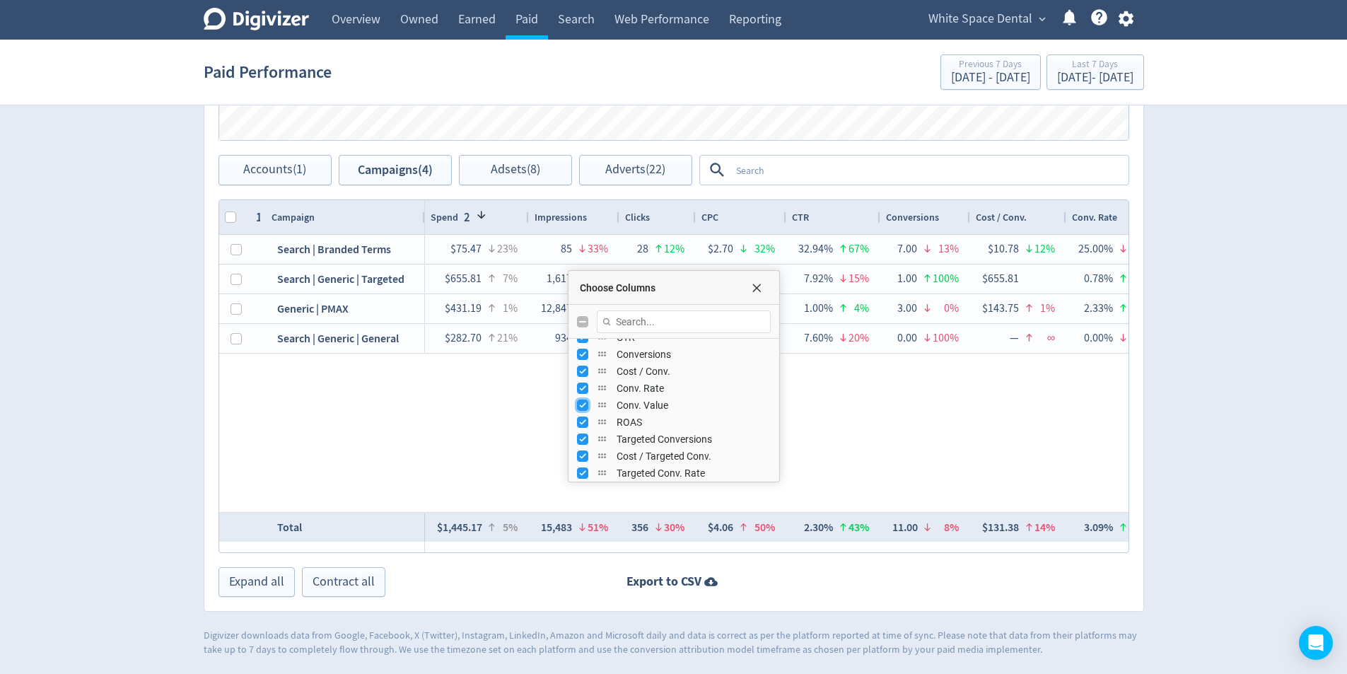
click at [583, 407] on input "Press SPACE to toggle visibility (visible)" at bounding box center [582, 405] width 11 height 11
checkbox input "false"
click at [583, 424] on input "Press SPACE to toggle visibility (visible)" at bounding box center [582, 422] width 11 height 11
checkbox input "false"
click at [583, 446] on div "Targeted Conversions" at bounding box center [674, 439] width 194 height 17
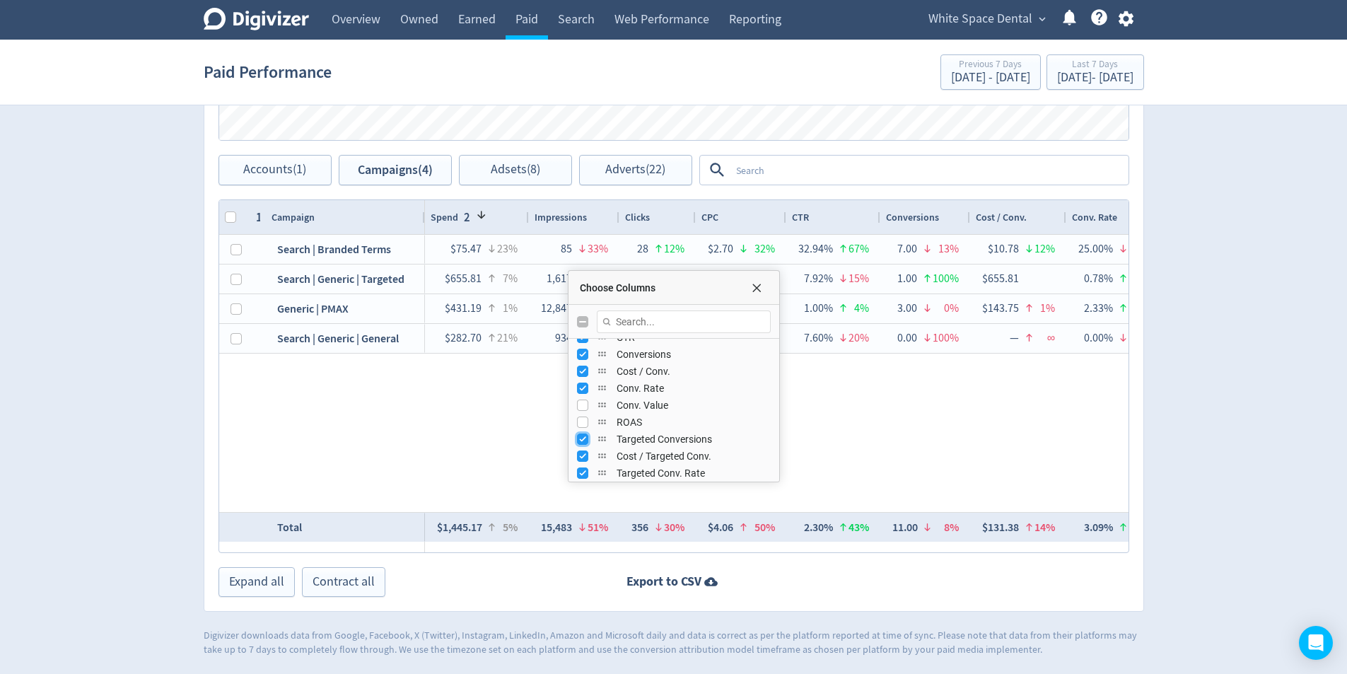
click at [581, 441] on input "Press SPACE to toggle visibility (visible)" at bounding box center [582, 438] width 11 height 11
checkbox input "false"
click at [582, 454] on input "Press SPACE to toggle visibility (visible)" at bounding box center [582, 455] width 11 height 11
checkbox input "false"
click at [585, 470] on div "Average cost per Target Conversion" at bounding box center [668, 480] width 175 height 38
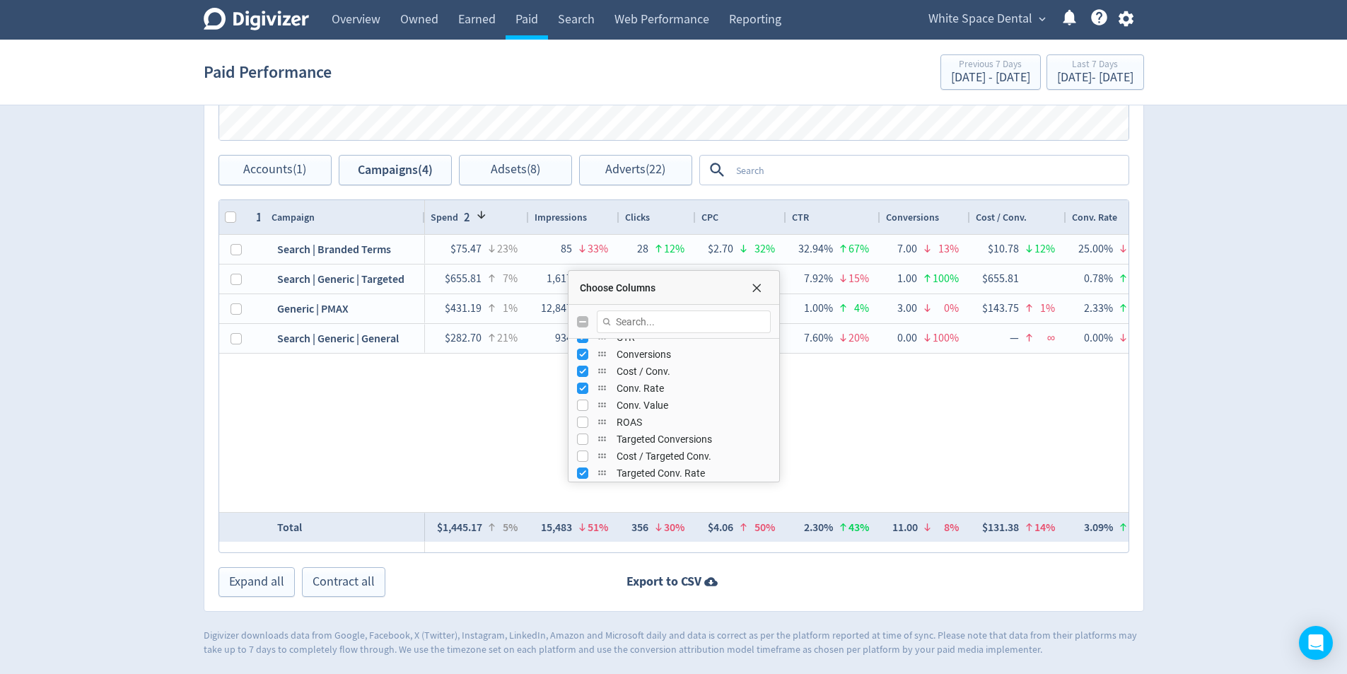
click at [573, 482] on div "Choose Columns" at bounding box center [674, 480] width 204 height 4
click at [581, 463] on div "CTR Conversions Cost / Conv. Conv. Rate Conv. Value ROAS" at bounding box center [674, 328] width 211 height 679
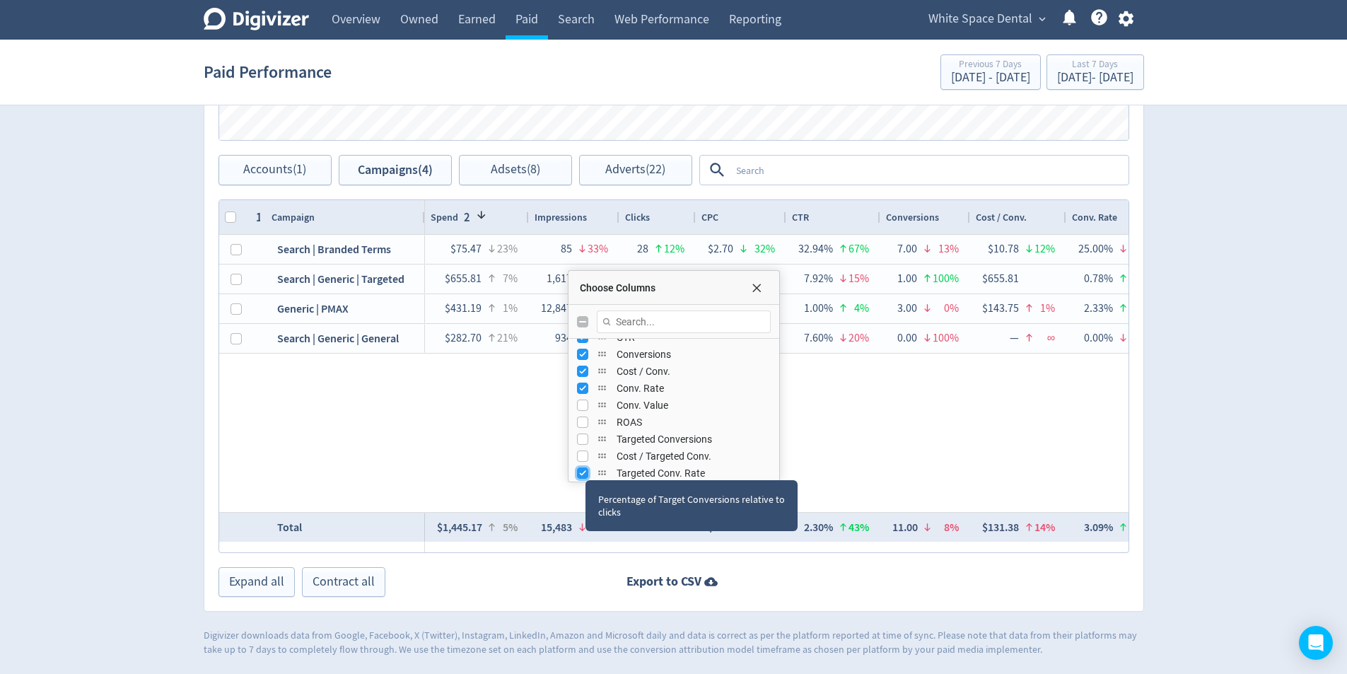
click at [582, 472] on input "Press SPACE to toggle visibility (visible)" at bounding box center [582, 472] width 11 height 11
checkbox input "false"
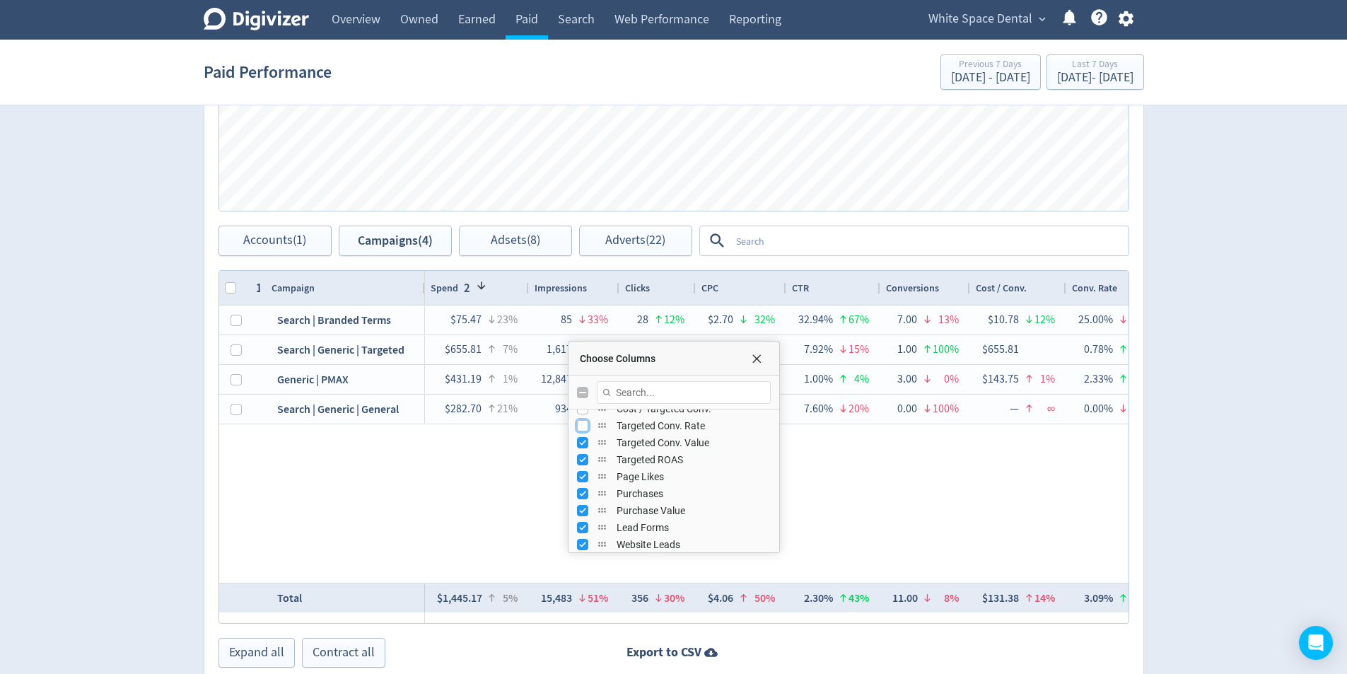
scroll to position [424, 0]
drag, startPoint x: 583, startPoint y: 490, endPoint x: 582, endPoint y: 506, distance: 16.3
click at [584, 490] on input "Press SPACE to toggle visibility (visible)" at bounding box center [582, 489] width 11 height 11
checkbox input "false"
drag, startPoint x: 582, startPoint y: 506, endPoint x: 582, endPoint y: 518, distance: 12.0
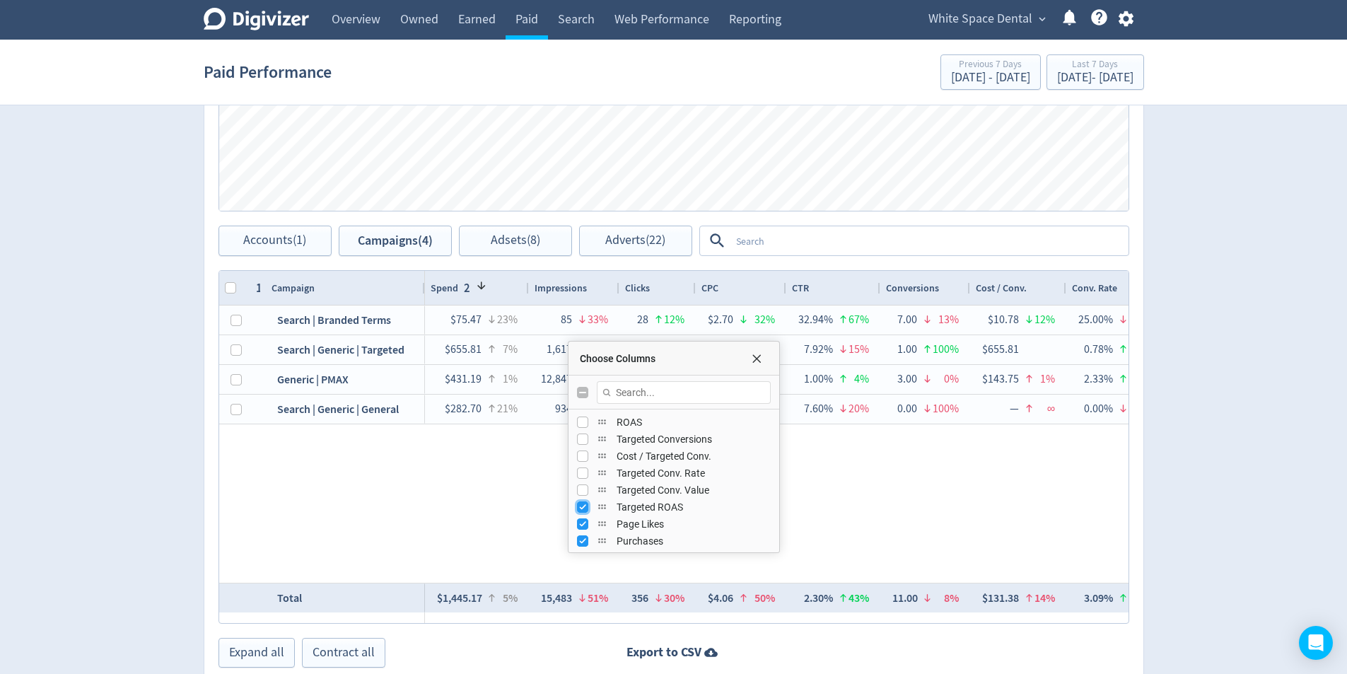
click at [582, 507] on input "Press SPACE to toggle visibility (visible)" at bounding box center [582, 506] width 11 height 11
checkbox input "false"
drag, startPoint x: 582, startPoint y: 526, endPoint x: 595, endPoint y: 535, distance: 15.7
click at [583, 528] on input "Press SPACE to toggle visibility (visible)" at bounding box center [582, 523] width 11 height 11
checkbox input "false"
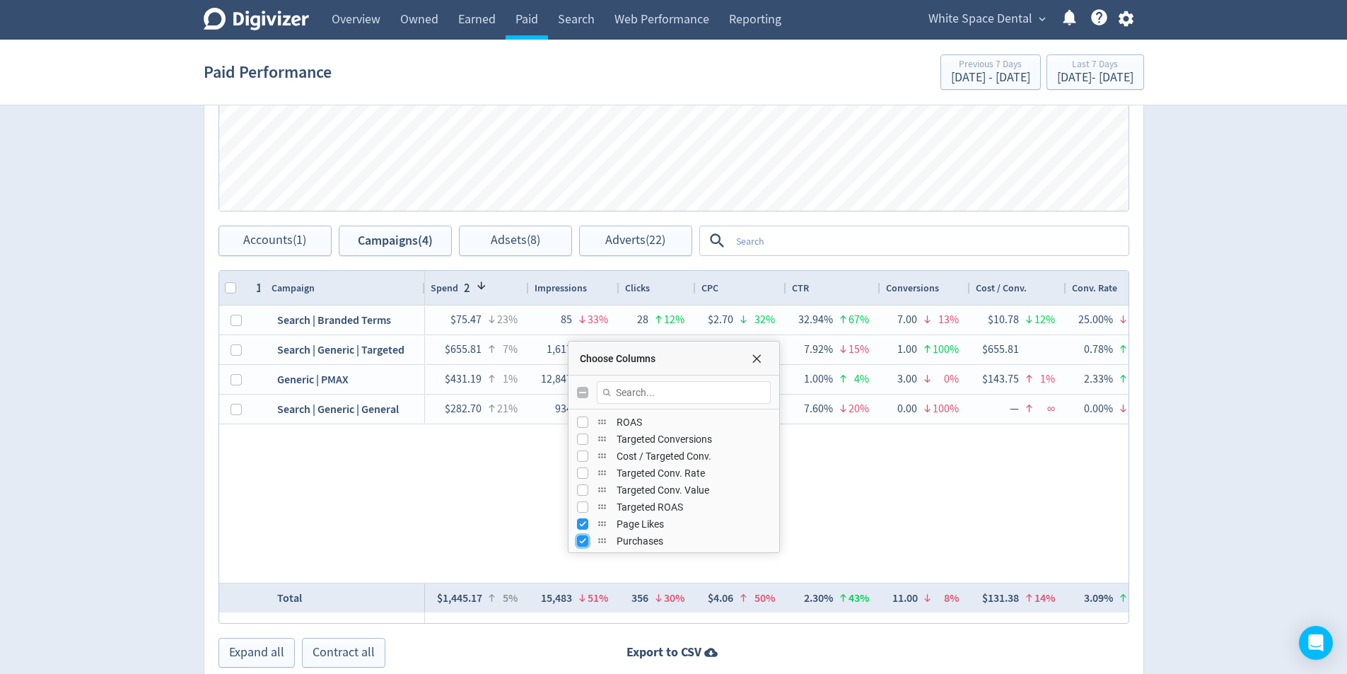
click at [586, 542] on input "Press SPACE to toggle visibility (visible)" at bounding box center [582, 540] width 11 height 11
checkbox input "false"
click at [583, 488] on input "Press SPACE to toggle visibility (visible)" at bounding box center [582, 487] width 11 height 11
checkbox input "false"
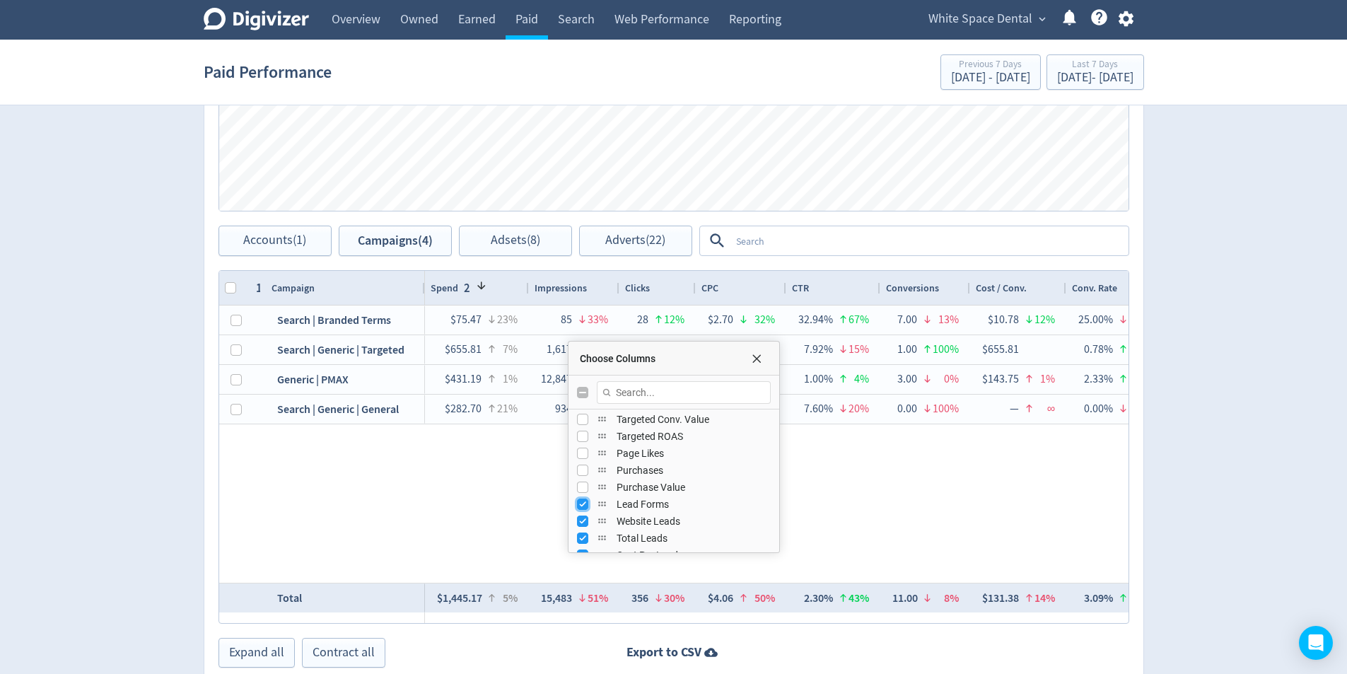
click at [580, 506] on input "Press SPACE to toggle visibility (visible)" at bounding box center [582, 504] width 11 height 11
checkbox input "false"
click at [583, 527] on input "Press SPACE to toggle visibility (visible)" at bounding box center [582, 521] width 11 height 11
checkbox input "false"
click at [585, 541] on input "Press SPACE to toggle visibility (visible)" at bounding box center [582, 537] width 11 height 11
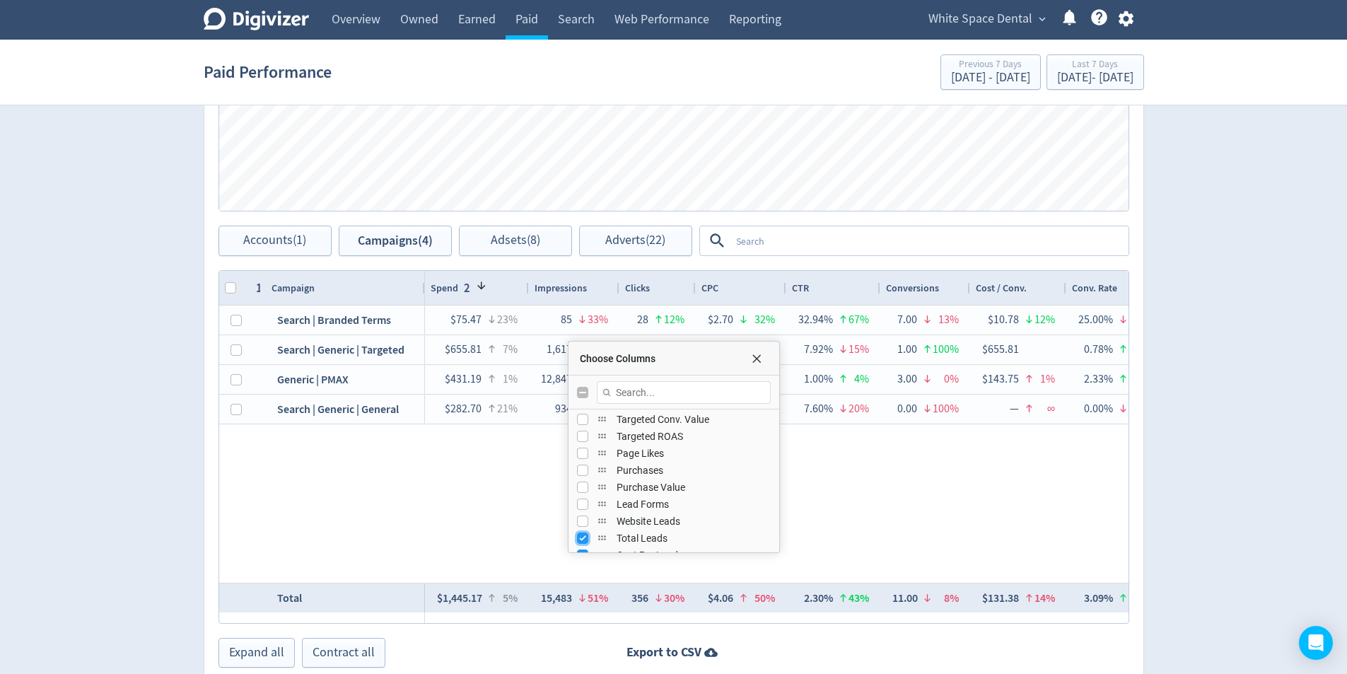
checkbox input "false"
click at [581, 503] on input "Press SPACE to toggle visibility (visible)" at bounding box center [582, 505] width 11 height 11
checkbox input "false"
drag, startPoint x: 580, startPoint y: 522, endPoint x: 578, endPoint y: 541, distance: 19.1
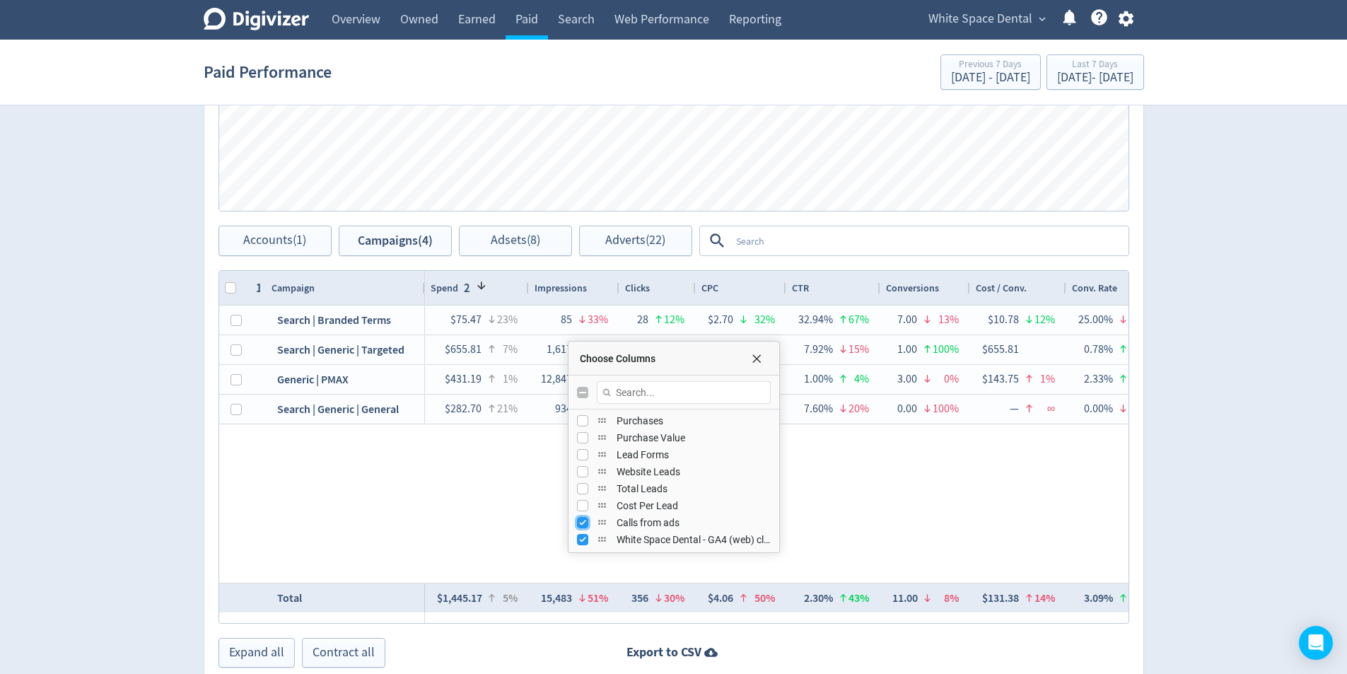
click at [580, 523] on input "Press SPACE to toggle visibility (visible)" at bounding box center [582, 522] width 11 height 11
checkbox input "false"
click at [578, 541] on input "Press SPACE to toggle visibility (visible)" at bounding box center [582, 539] width 11 height 11
checkbox input "false"
click at [950, 499] on div "$655.81 7% 1,617 8% 128 9% $5.12 17% 7.92% 15% 1.00 100% $655.81 0.78% 100% $43…" at bounding box center [777, 443] width 704 height 277
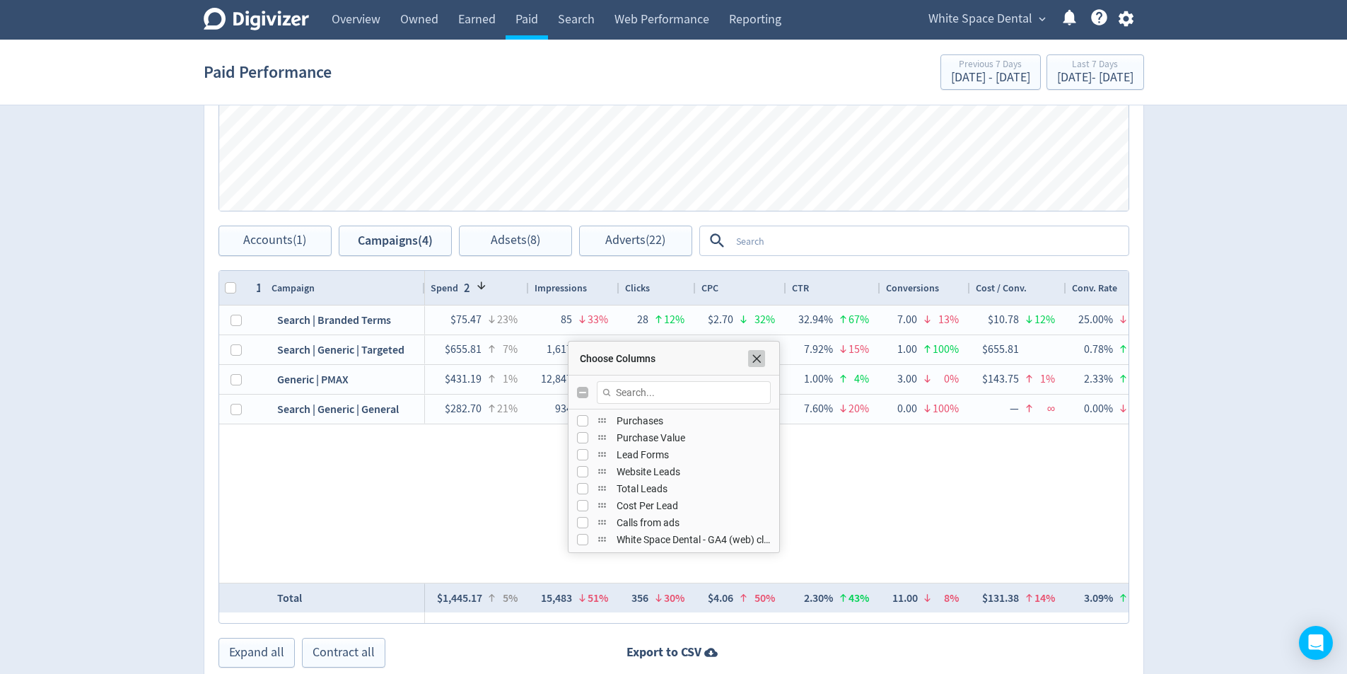
click at [759, 356] on span "Choose Columns" at bounding box center [756, 358] width 11 height 11
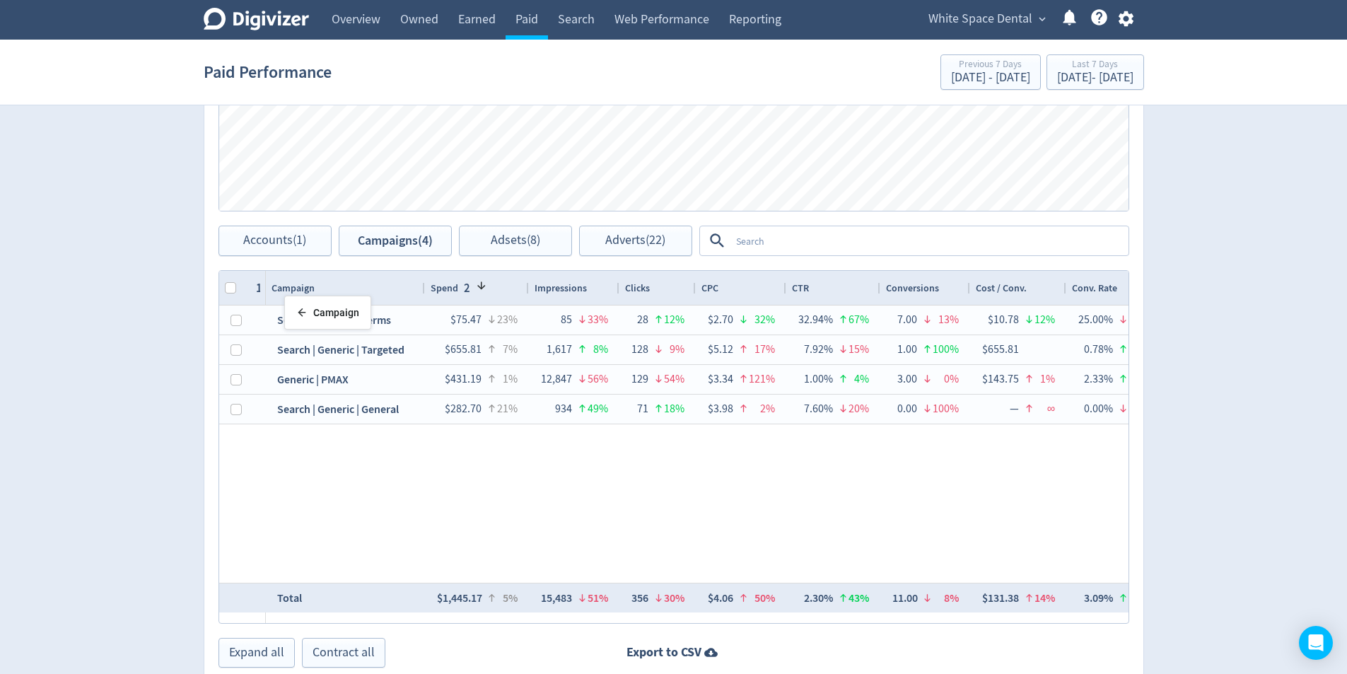
drag, startPoint x: 296, startPoint y: 292, endPoint x: 291, endPoint y: 301, distance: 10.4
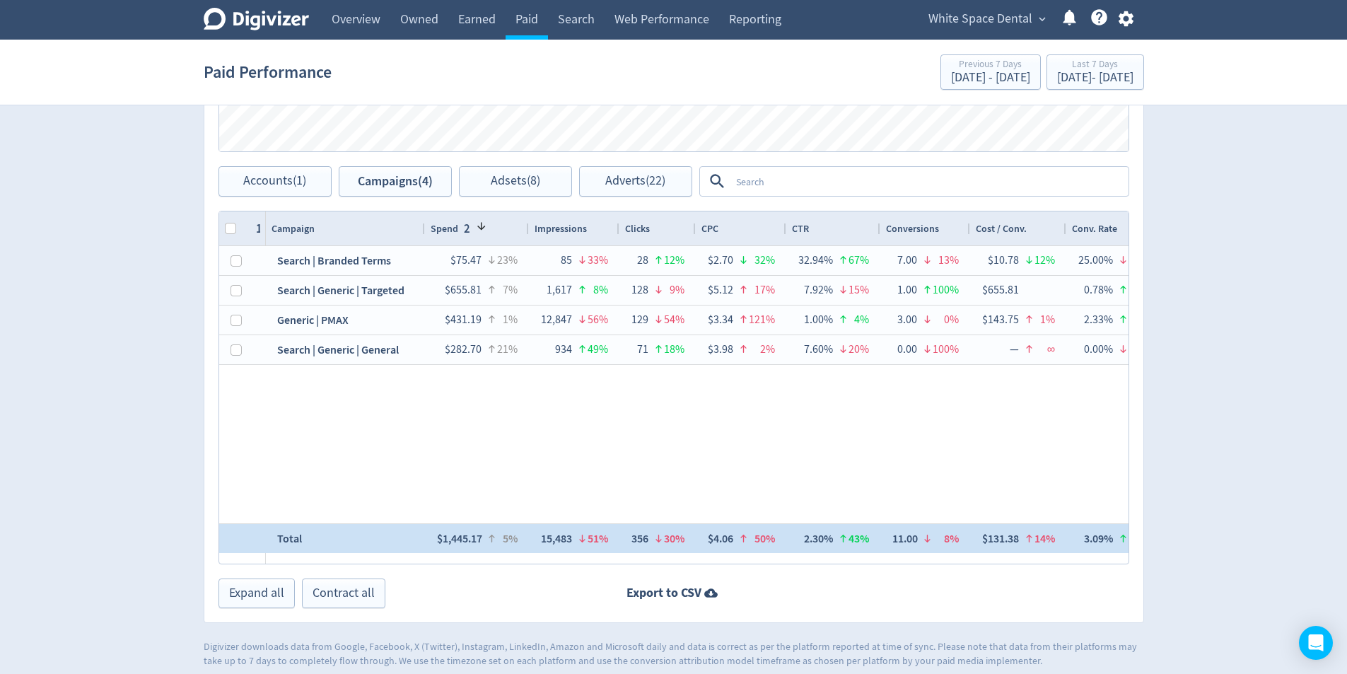
scroll to position [623, 0]
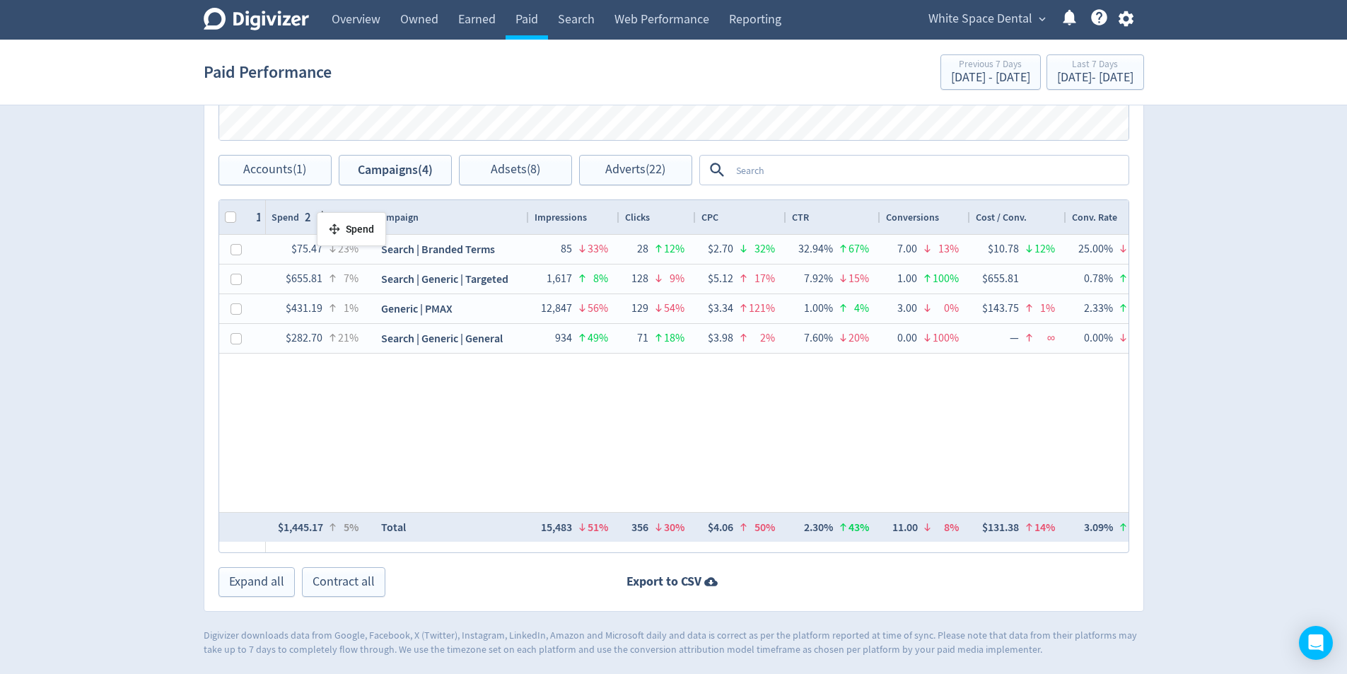
drag, startPoint x: 443, startPoint y: 220, endPoint x: 296, endPoint y: 231, distance: 147.5
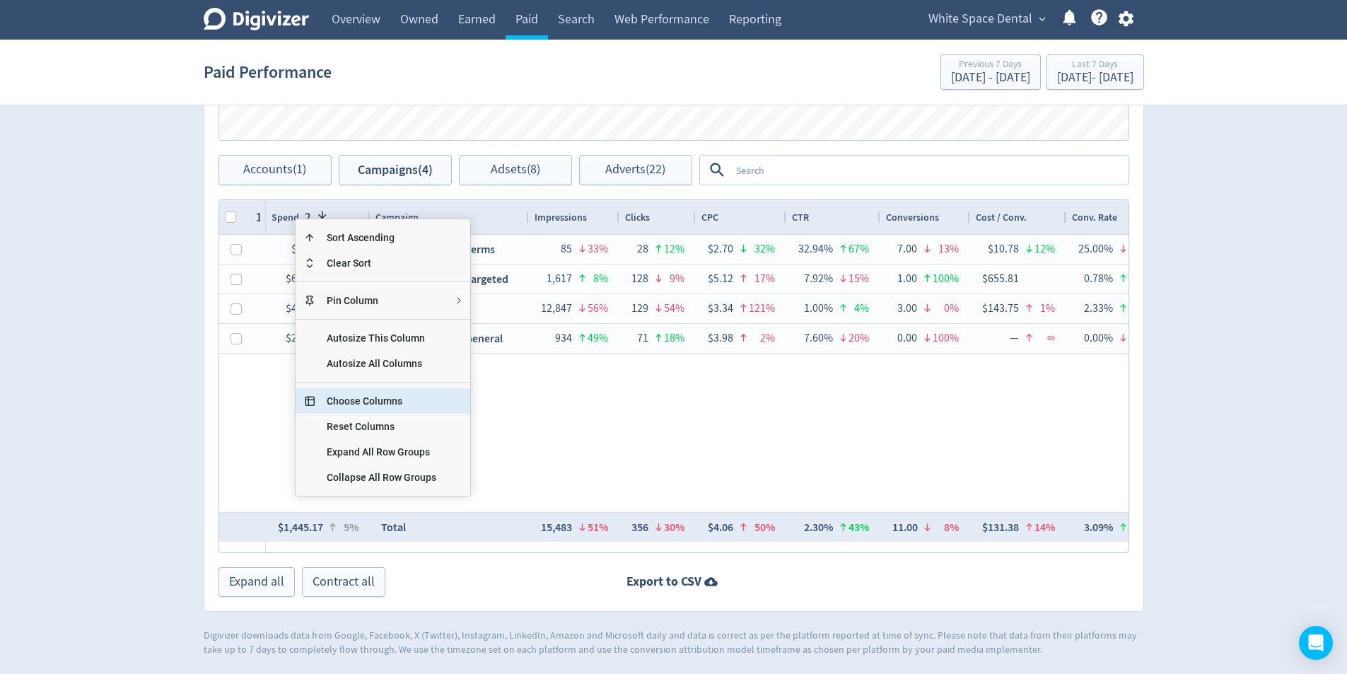
click at [402, 398] on span "Choose Columns" at bounding box center [381, 400] width 132 height 25
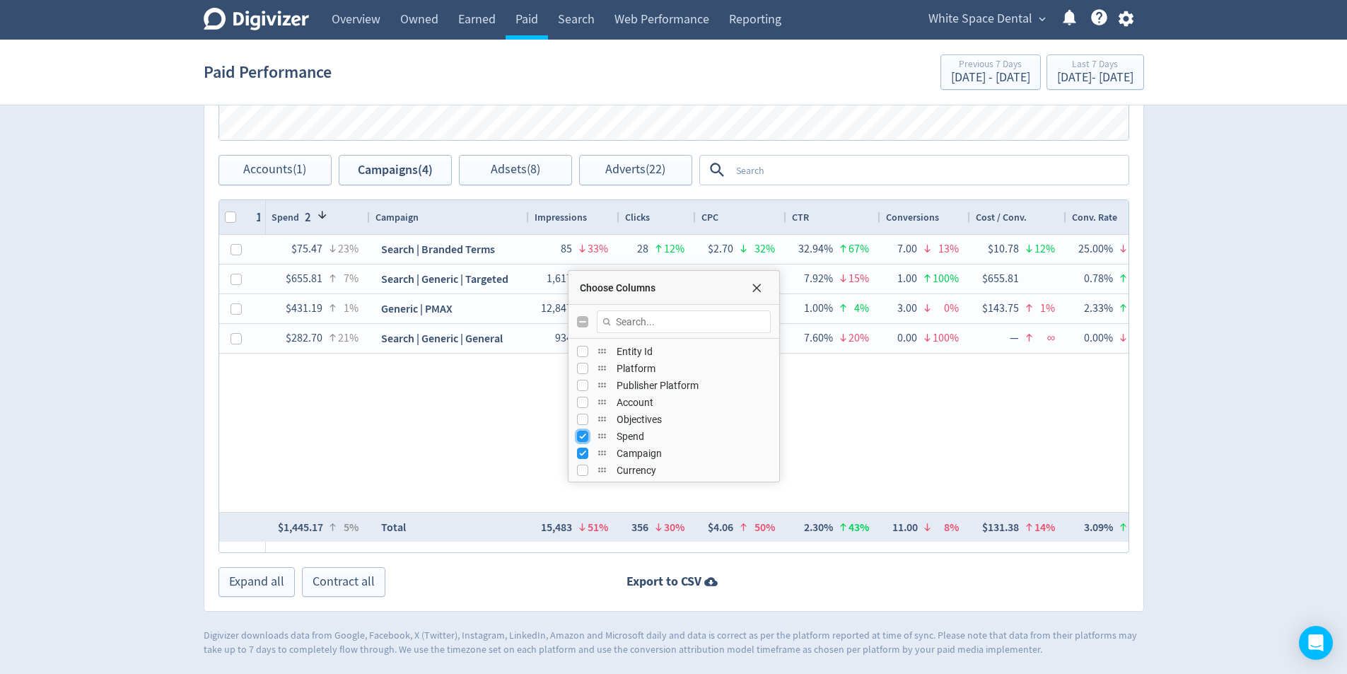
click at [580, 440] on input "Press SPACE to toggle visibility (visible)" at bounding box center [582, 436] width 11 height 11
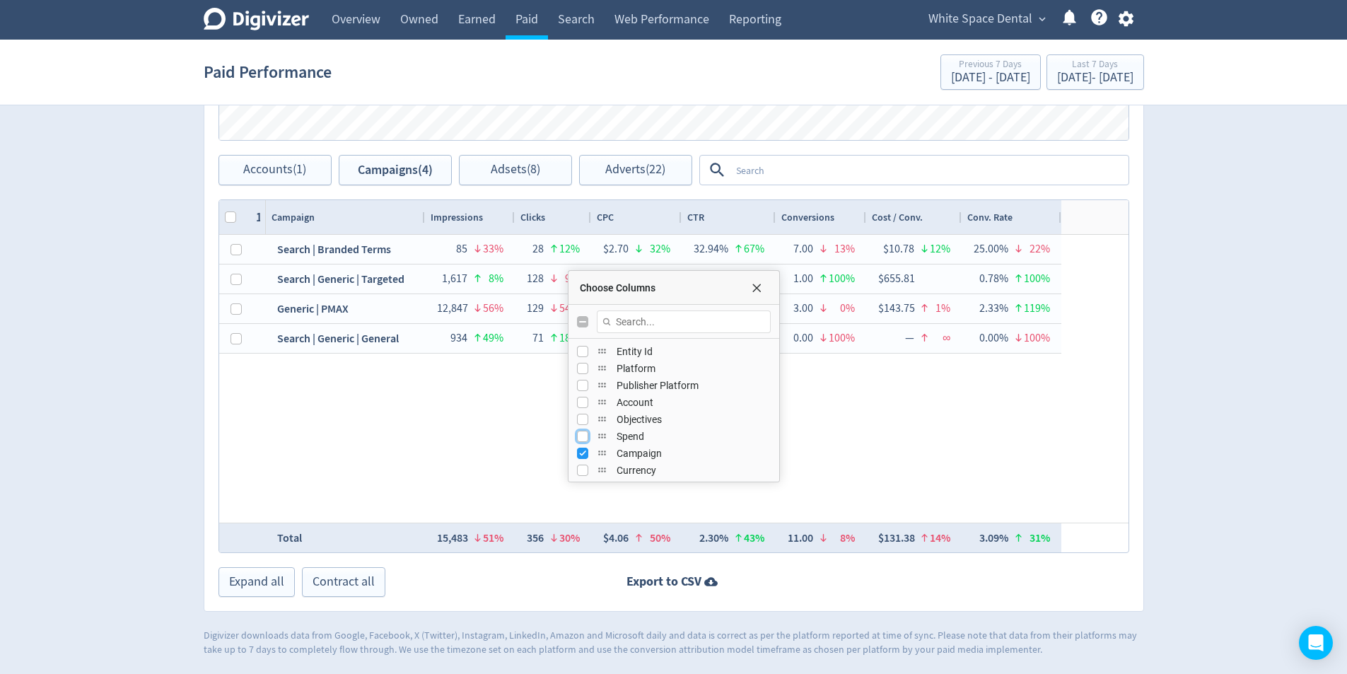
click at [584, 436] on input "Press SPACE to toggle visibility (hidden)" at bounding box center [582, 436] width 11 height 11
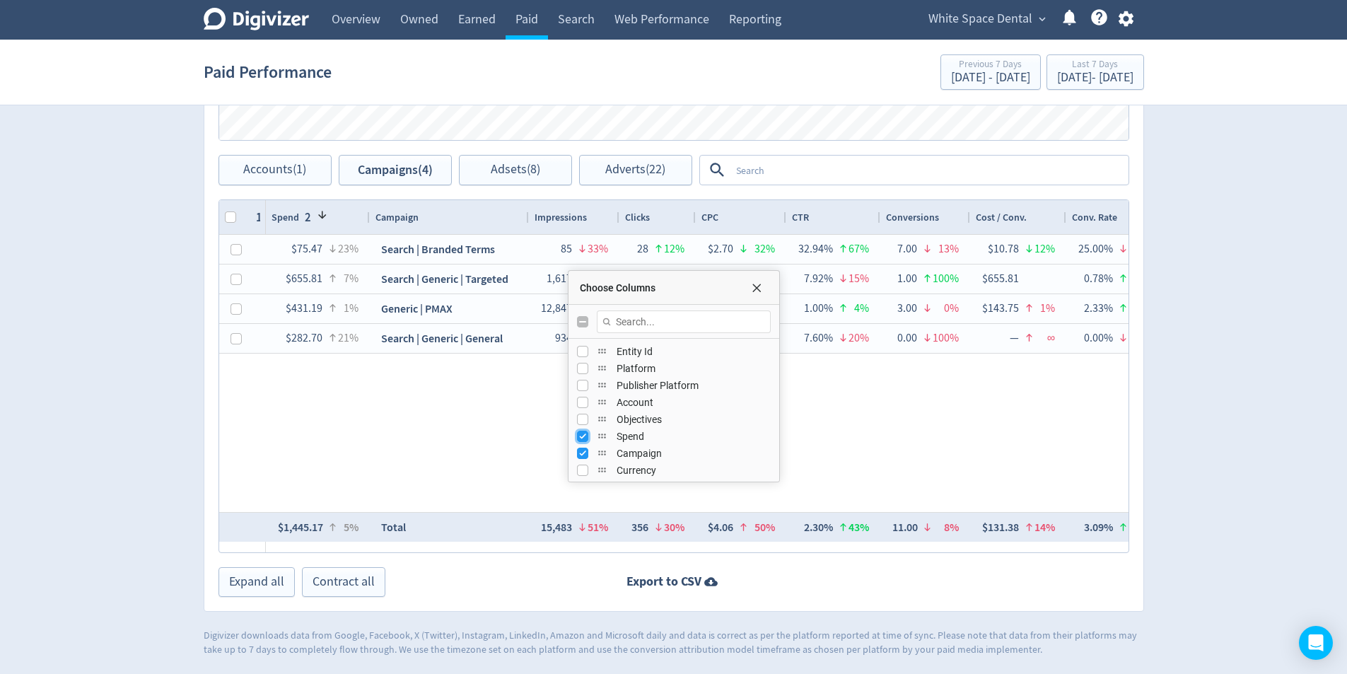
click at [581, 438] on input "Press SPACE to toggle visibility (visible)" at bounding box center [582, 436] width 11 height 11
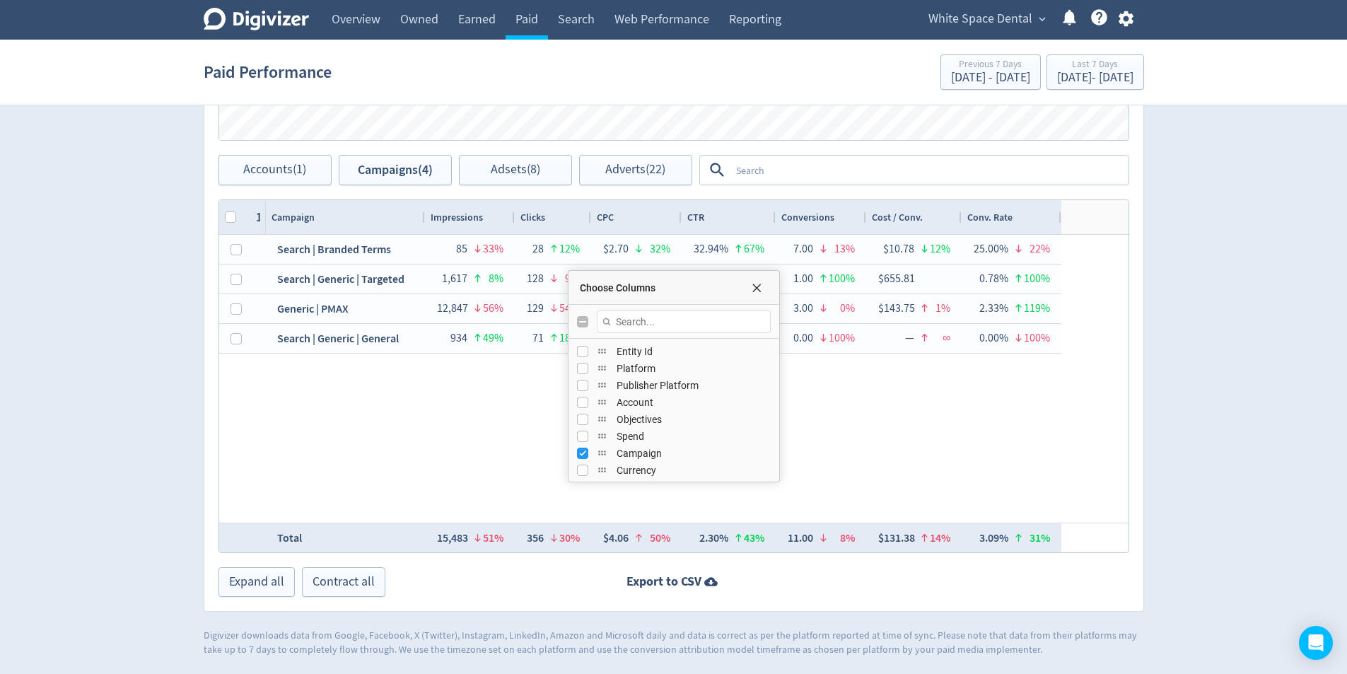
click at [405, 380] on div "Search | Generic | Targeted 1,617 8% 128 9% $5.12 17% 7.92% 15% 1.00 100% $655.…" at bounding box center [697, 379] width 863 height 288
click at [586, 441] on input "Press SPACE to toggle visibility (hidden)" at bounding box center [582, 436] width 11 height 11
checkbox input "true"
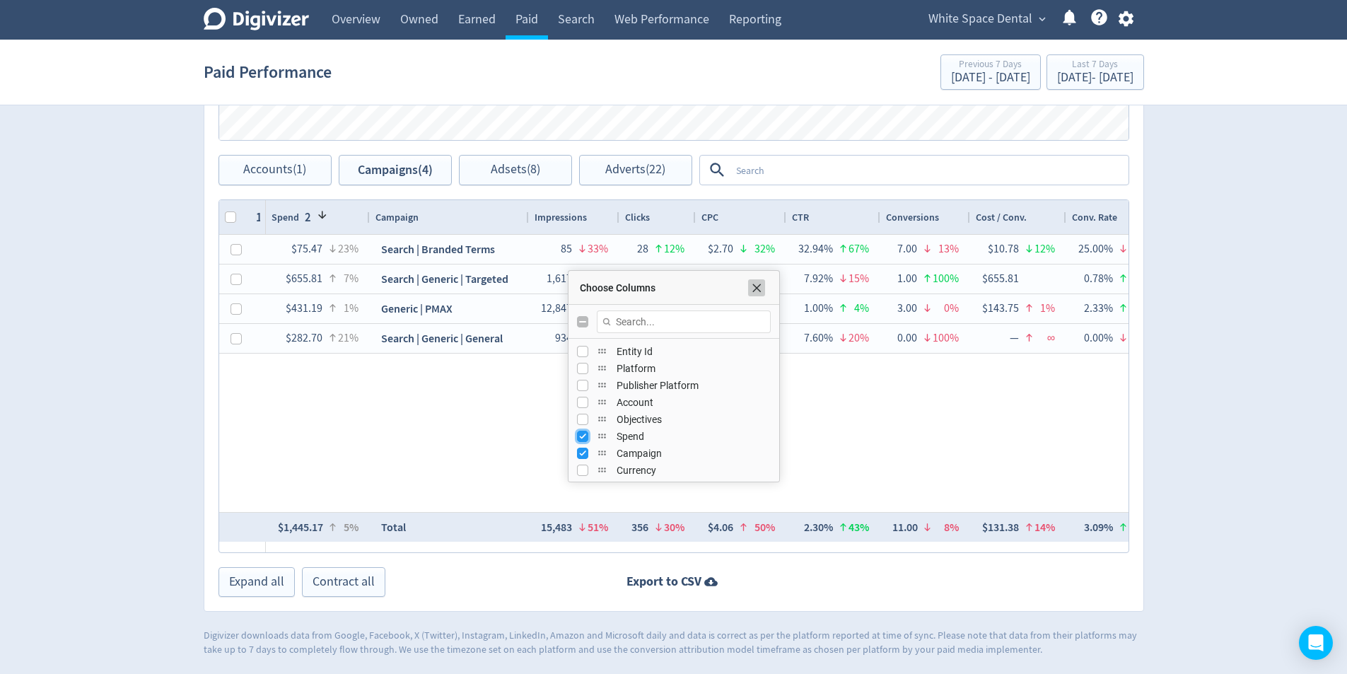
click at [753, 286] on span "Choose Columns" at bounding box center [756, 287] width 11 height 11
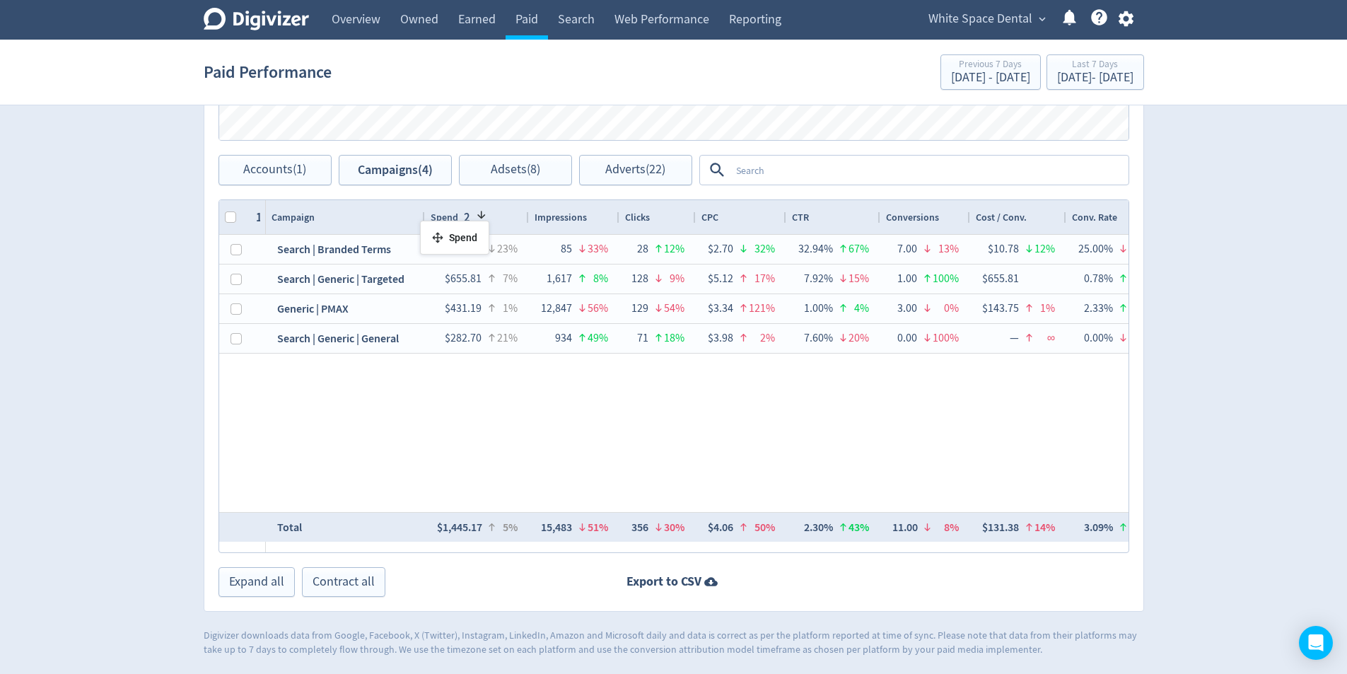
drag, startPoint x: 295, startPoint y: 223, endPoint x: 427, endPoint y: 226, distance: 132.3
click at [505, 210] on div "Spend 2" at bounding box center [477, 217] width 93 height 27
drag, startPoint x: 495, startPoint y: 213, endPoint x: 501, endPoint y: 242, distance: 29.7
click at [495, 216] on div "Spend" at bounding box center [477, 217] width 93 height 27
click at [488, 226] on div "Spend 1" at bounding box center [477, 217] width 93 height 27
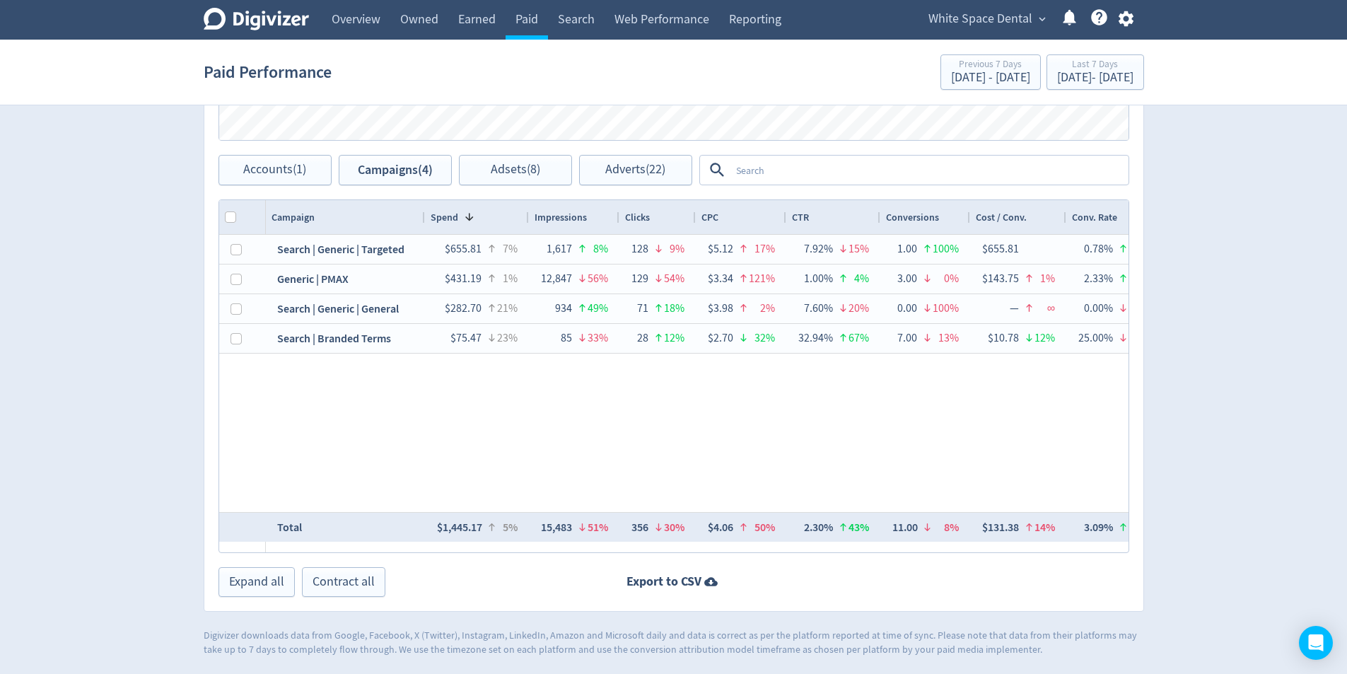
click at [593, 453] on div "Search | Generic | Targeted 1,617 8% 128 9% $5.12 17% 7.92% 15% 1.00 100% $655.…" at bounding box center [697, 373] width 863 height 277
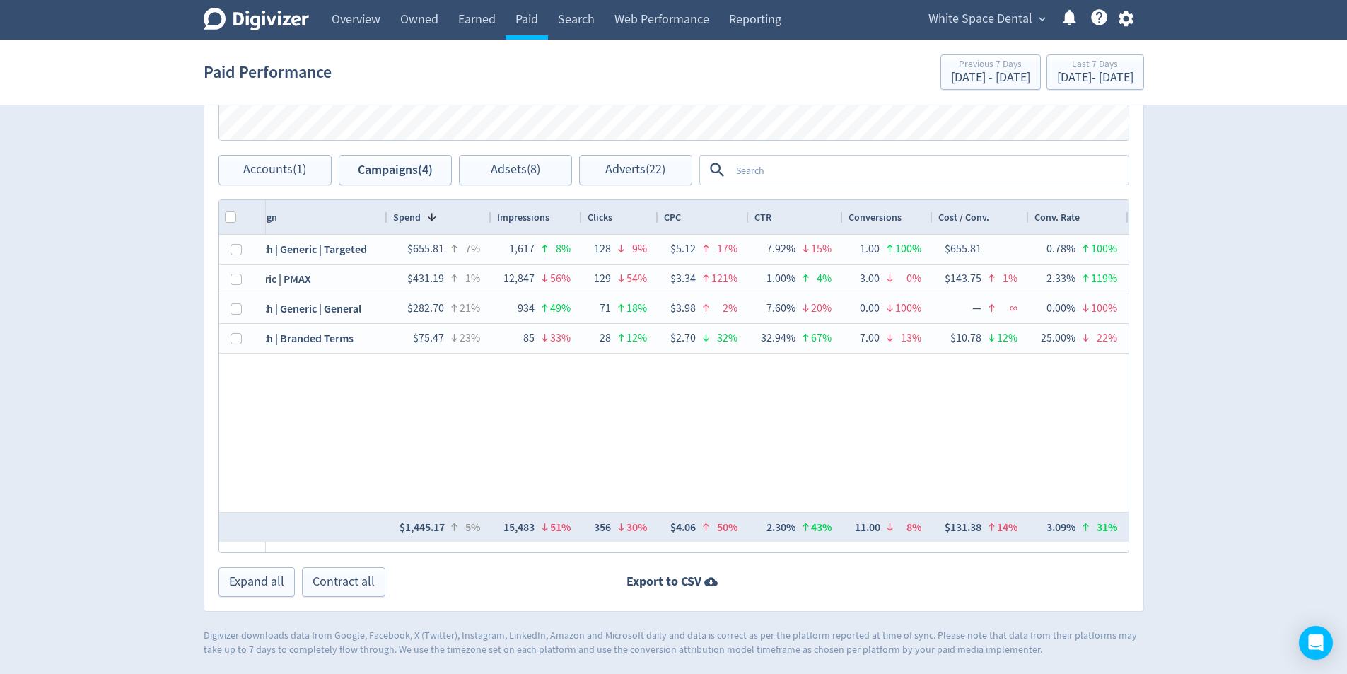
scroll to position [0, 0]
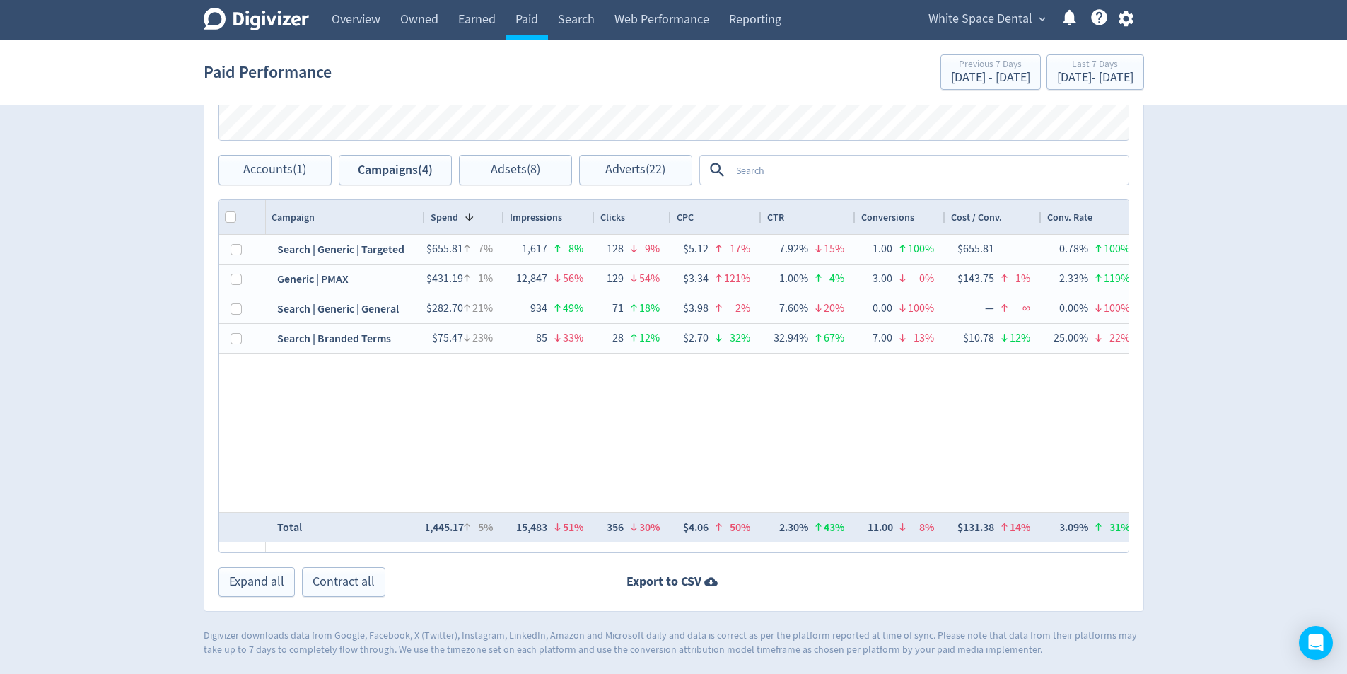
drag, startPoint x: 528, startPoint y: 216, endPoint x: 503, endPoint y: 222, distance: 25.4
click at [503, 222] on div at bounding box center [504, 217] width 6 height 34
click at [417, 219] on div at bounding box center [419, 217] width 6 height 34
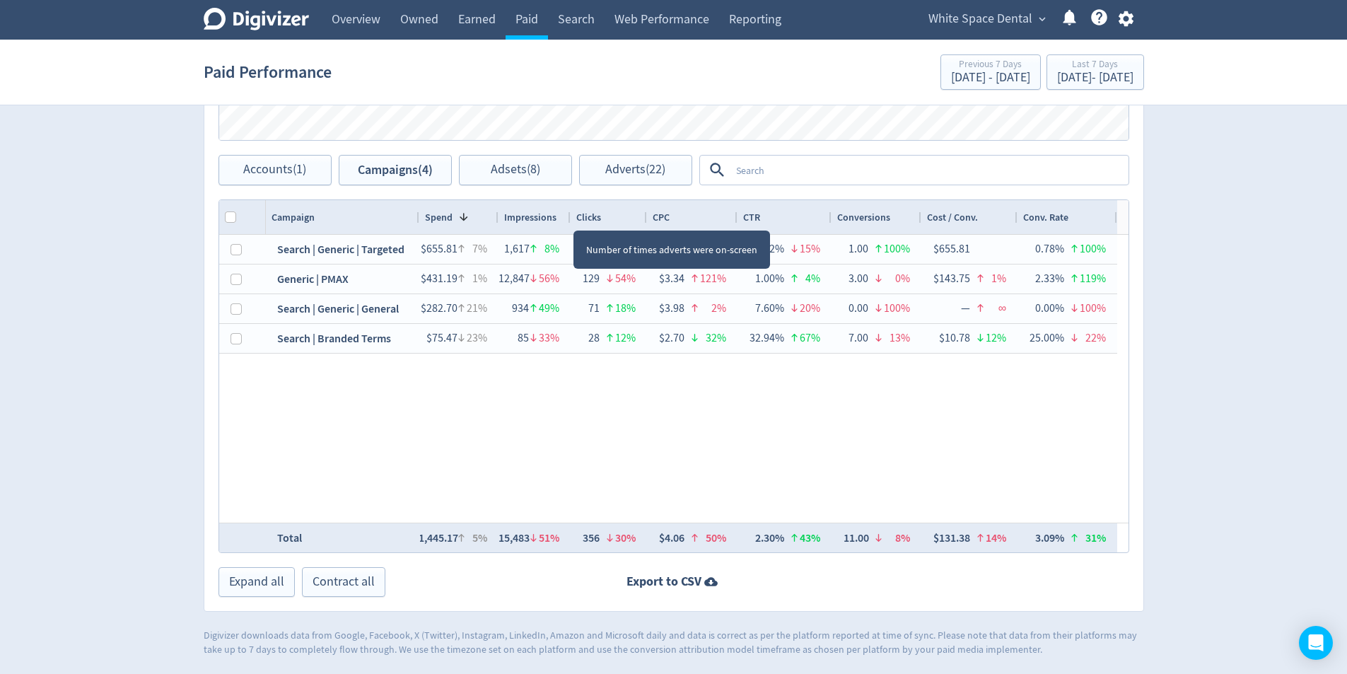
drag, startPoint x: 587, startPoint y: 216, endPoint x: 569, endPoint y: 219, distance: 18.6
click at [569, 219] on div at bounding box center [570, 217] width 6 height 34
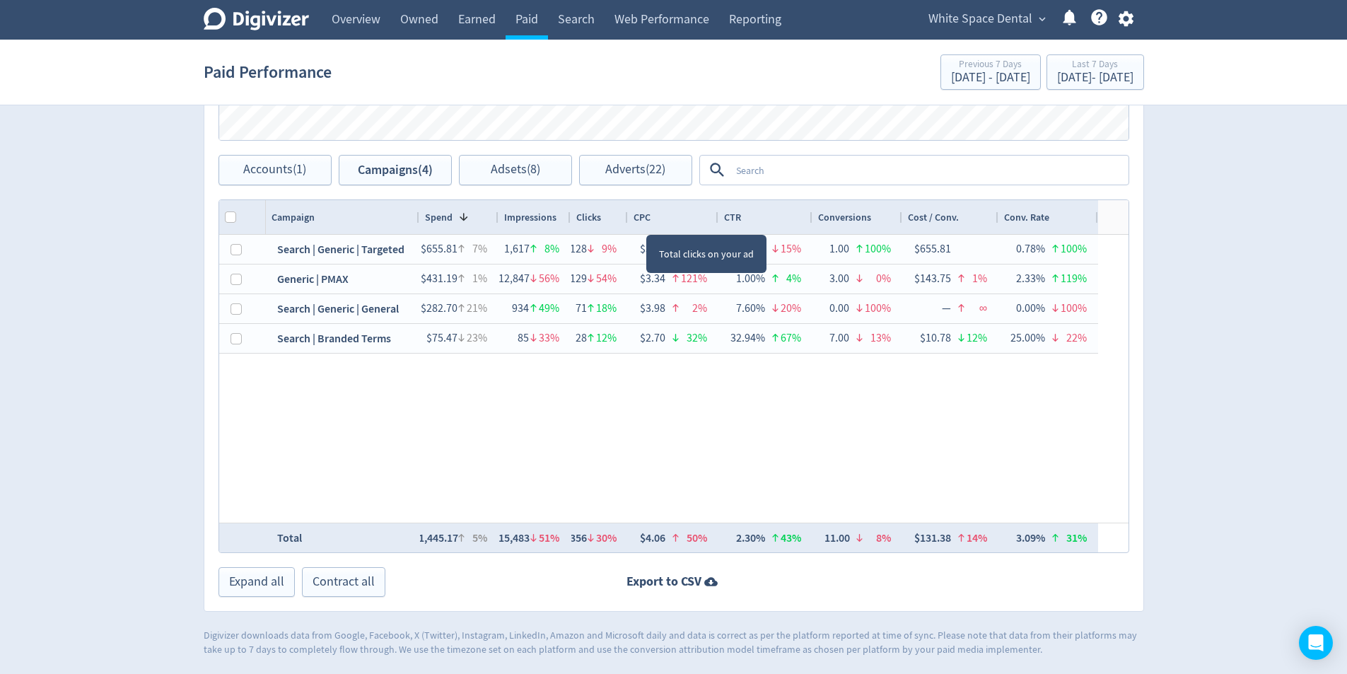
drag, startPoint x: 639, startPoint y: 221, endPoint x: 627, endPoint y: 221, distance: 12.0
click at [627, 221] on div at bounding box center [627, 217] width 6 height 34
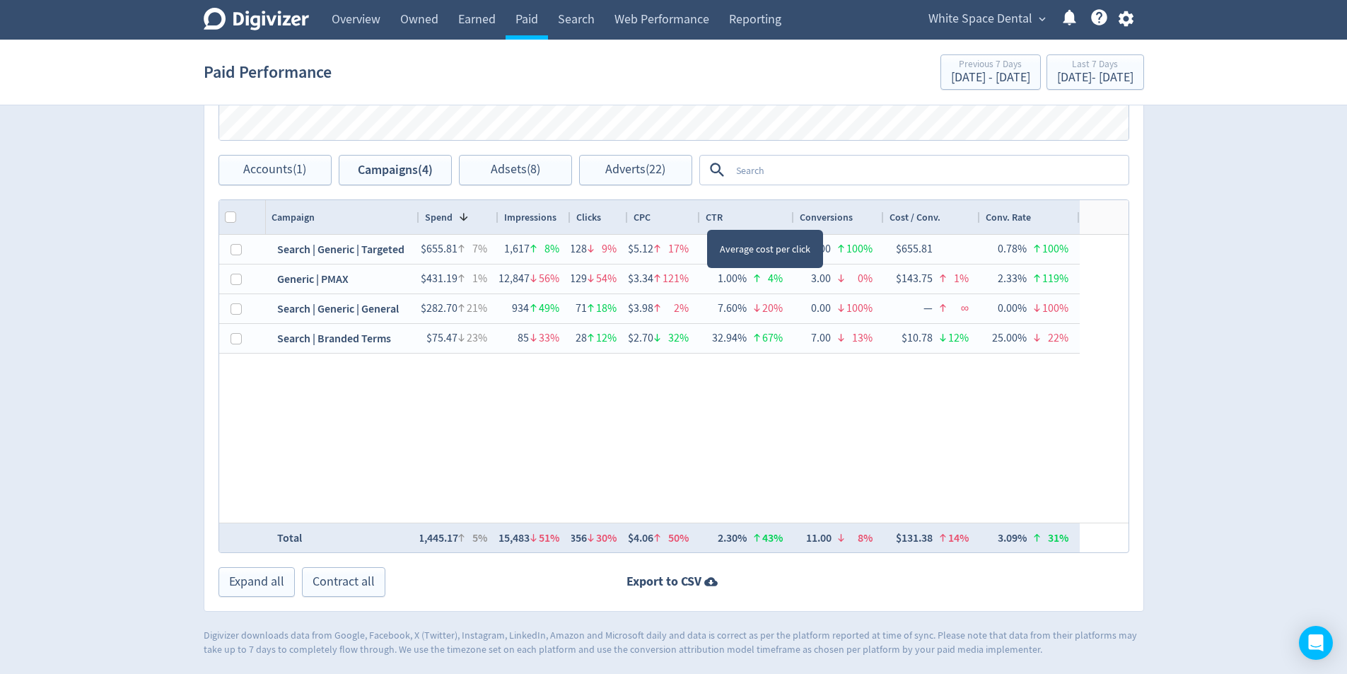
drag, startPoint x: 714, startPoint y: 219, endPoint x: 696, endPoint y: 219, distance: 18.4
click at [697, 219] on div at bounding box center [700, 217] width 6 height 34
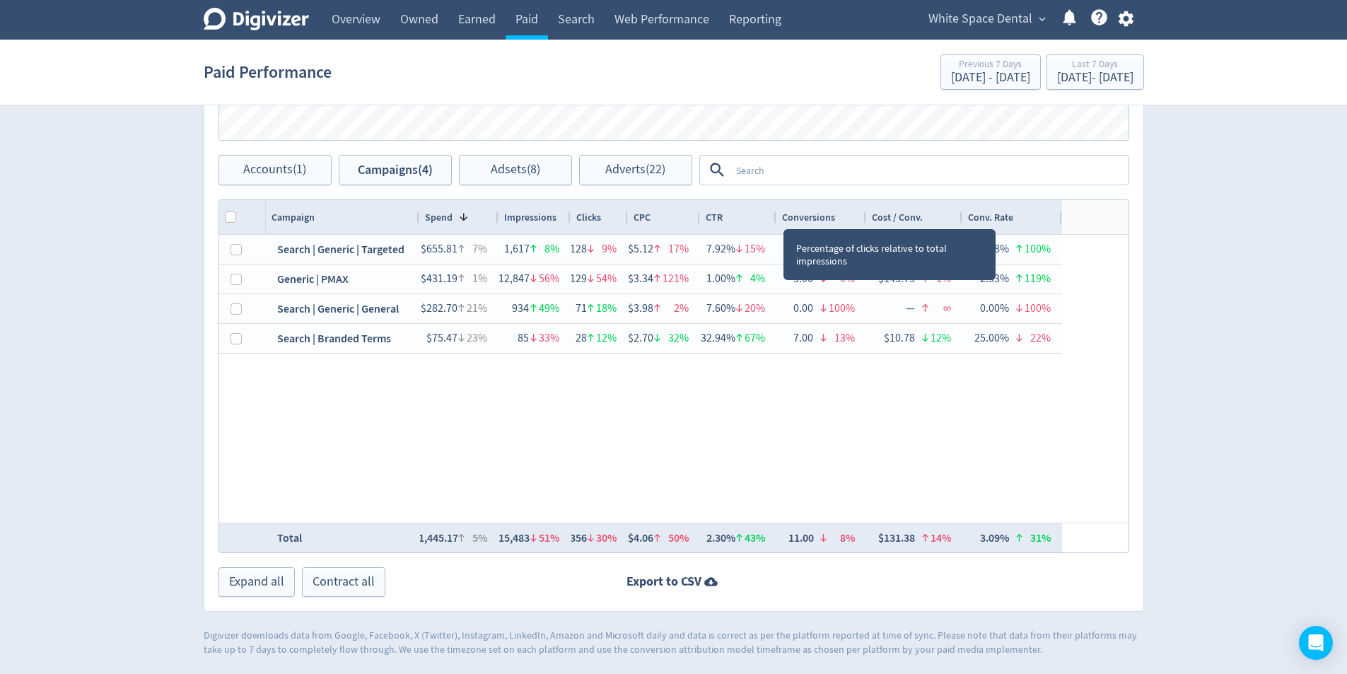
drag, startPoint x: 793, startPoint y: 216, endPoint x: 776, endPoint y: 216, distance: 17.7
click at [776, 216] on div at bounding box center [776, 217] width 6 height 34
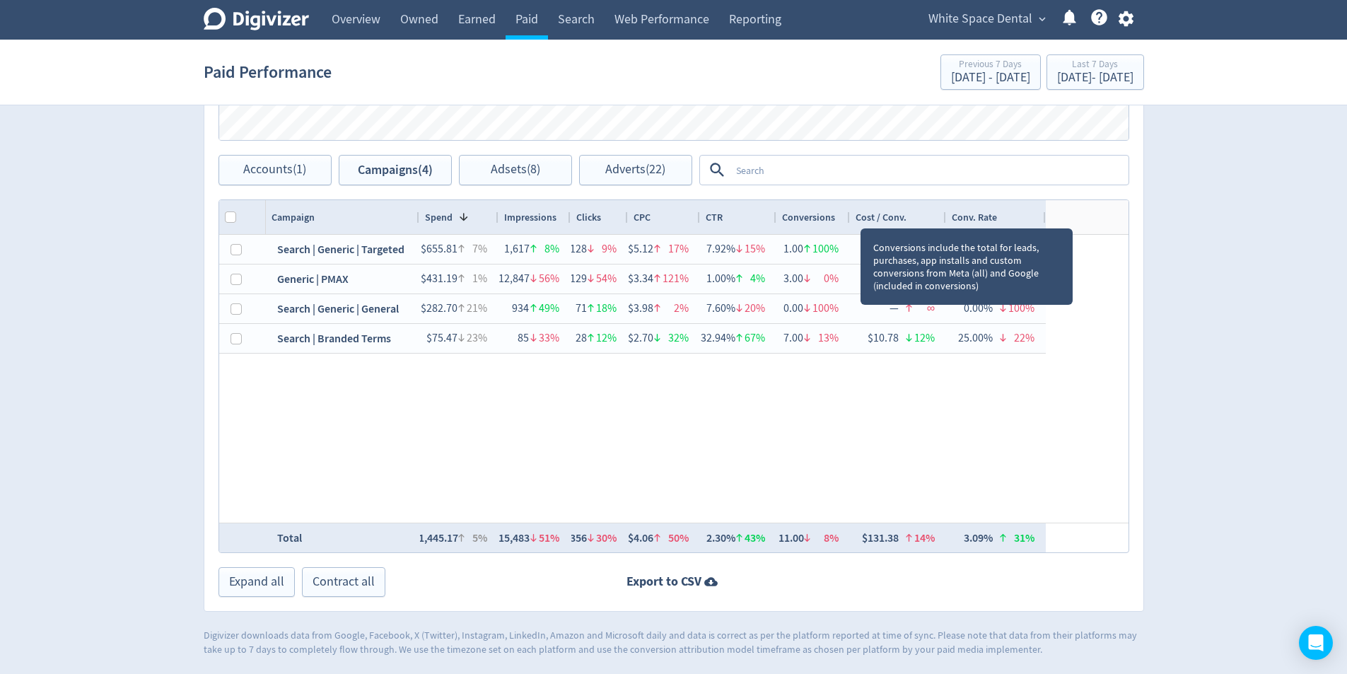
drag, startPoint x: 866, startPoint y: 216, endPoint x: 850, endPoint y: 216, distance: 16.3
click at [850, 216] on div at bounding box center [849, 217] width 6 height 34
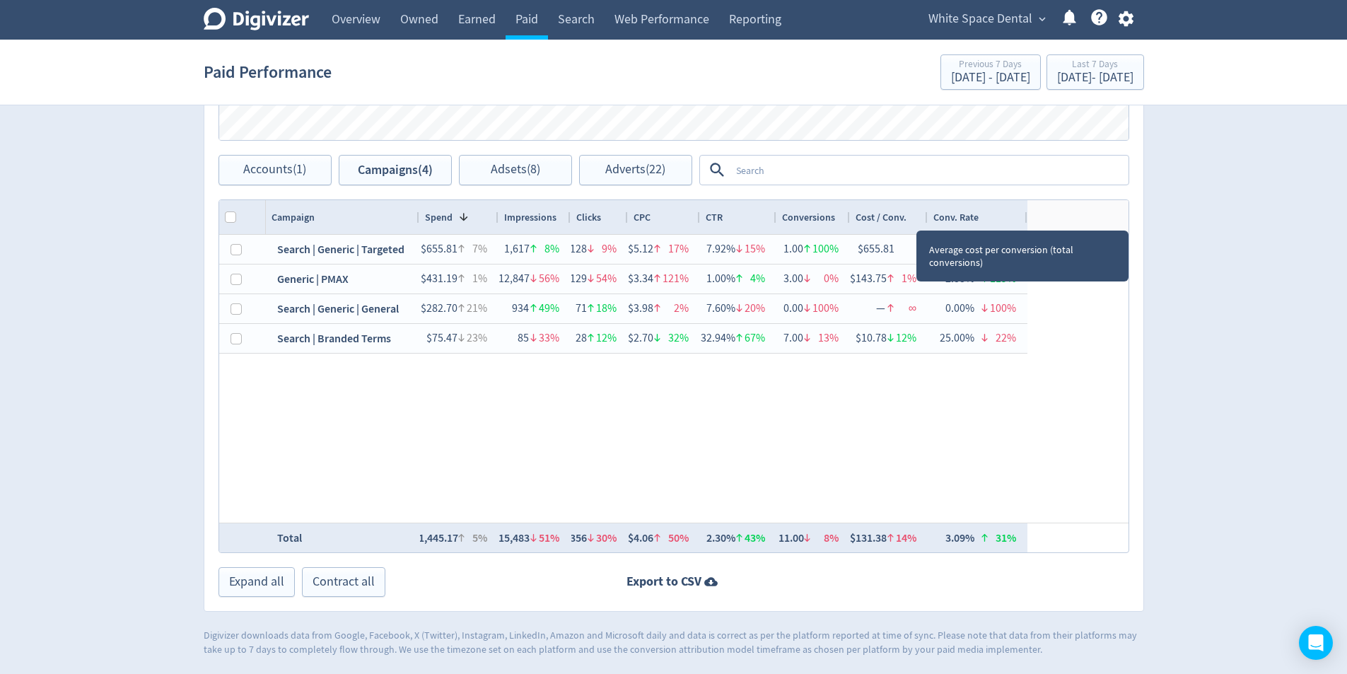
drag, startPoint x: 943, startPoint y: 219, endPoint x: 924, endPoint y: 218, distance: 19.1
click at [924, 218] on div at bounding box center [927, 217] width 6 height 34
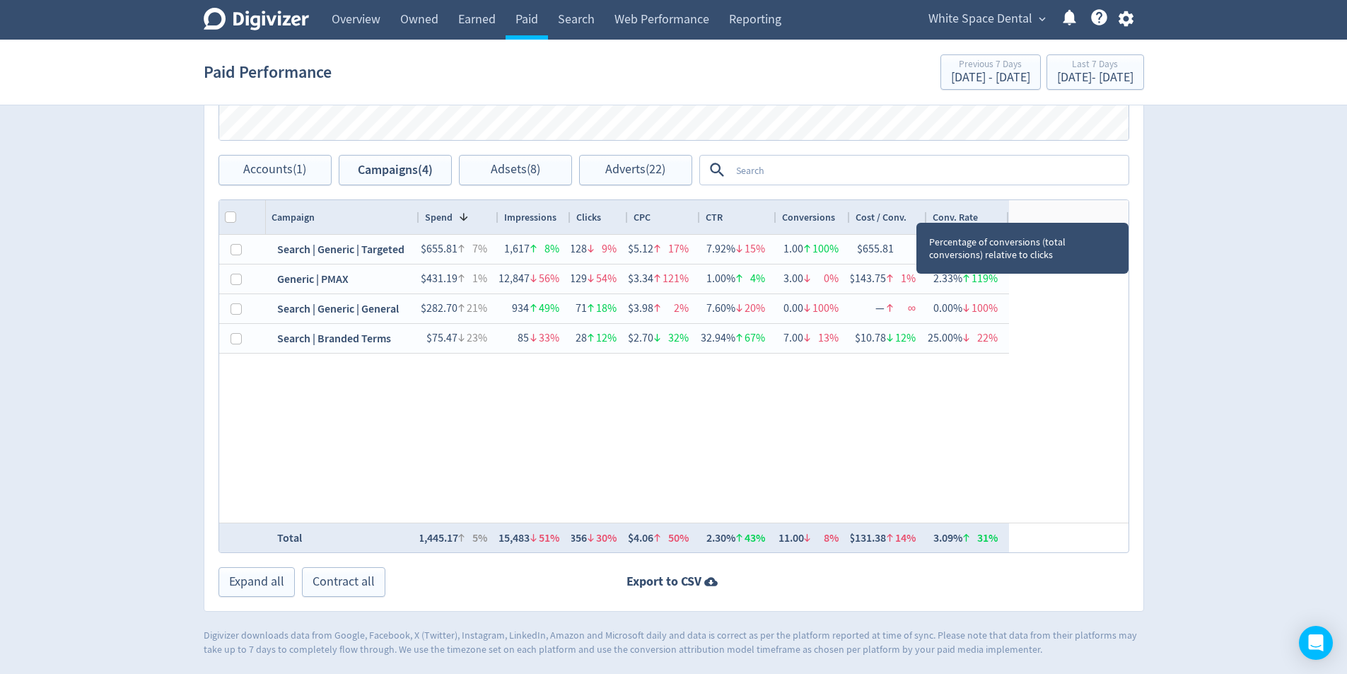
drag, startPoint x: 1025, startPoint y: 212, endPoint x: 1008, endPoint y: 212, distance: 17.7
click at [1008, 212] on div at bounding box center [1009, 217] width 6 height 34
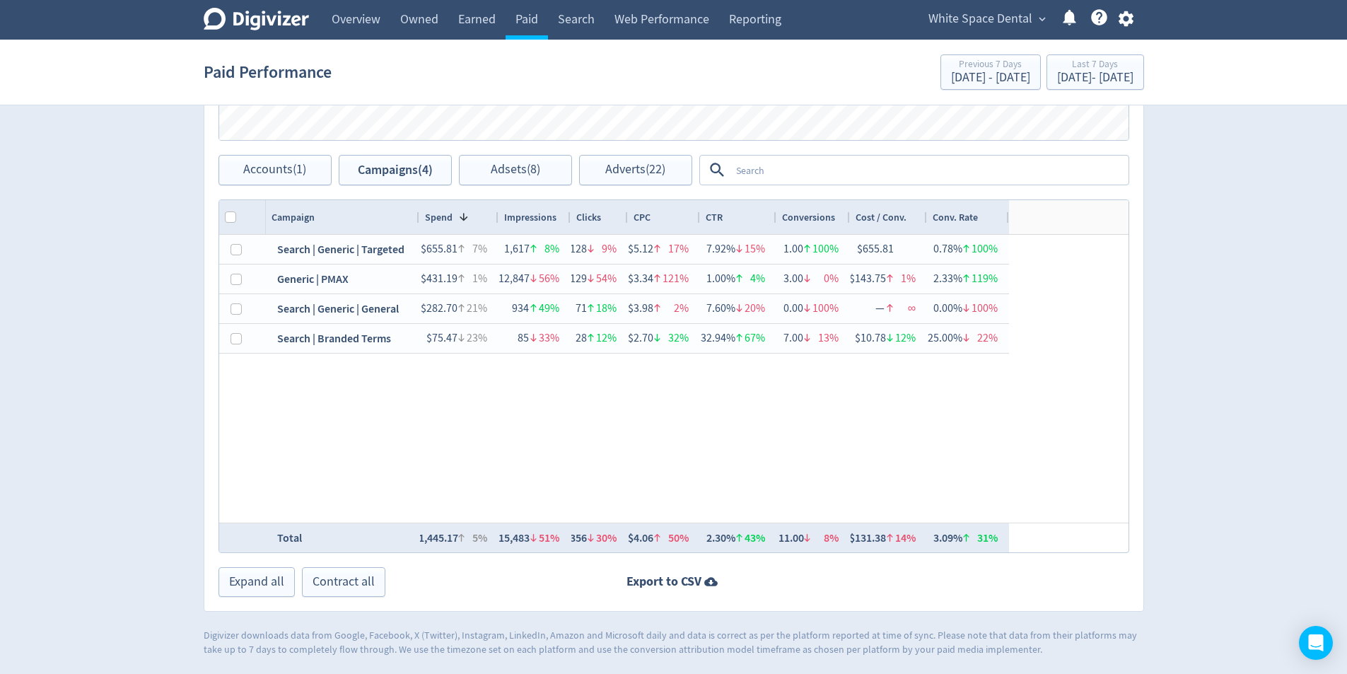
click at [1066, 54] on div "Paid Performance Previous 7 Days [DATE] - [DATE] Last 7 Days [DATE] - [DATE]" at bounding box center [674, 71] width 940 height 45
click at [1064, 65] on div "Last 7 Days" at bounding box center [1095, 65] width 76 height 12
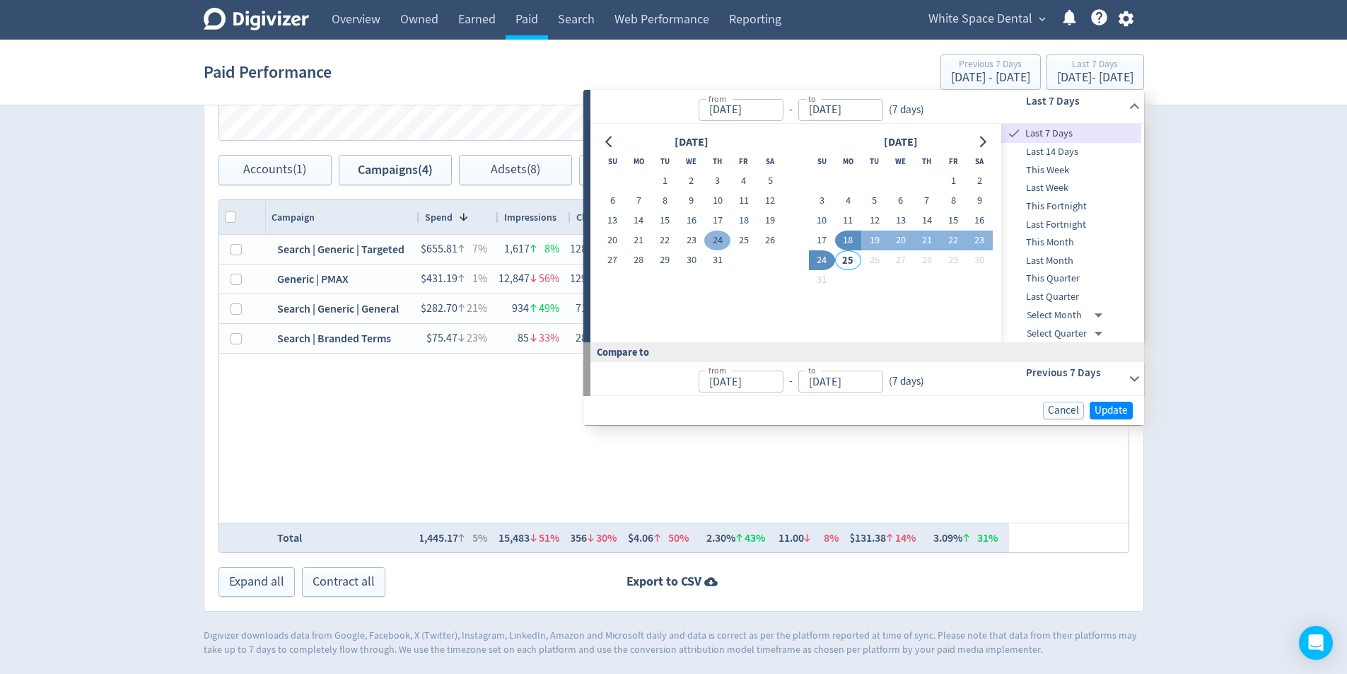
drag, startPoint x: 692, startPoint y: 235, endPoint x: 705, endPoint y: 241, distance: 14.2
click at [692, 234] on button "23" at bounding box center [691, 241] width 26 height 20
type input "[DATE]"
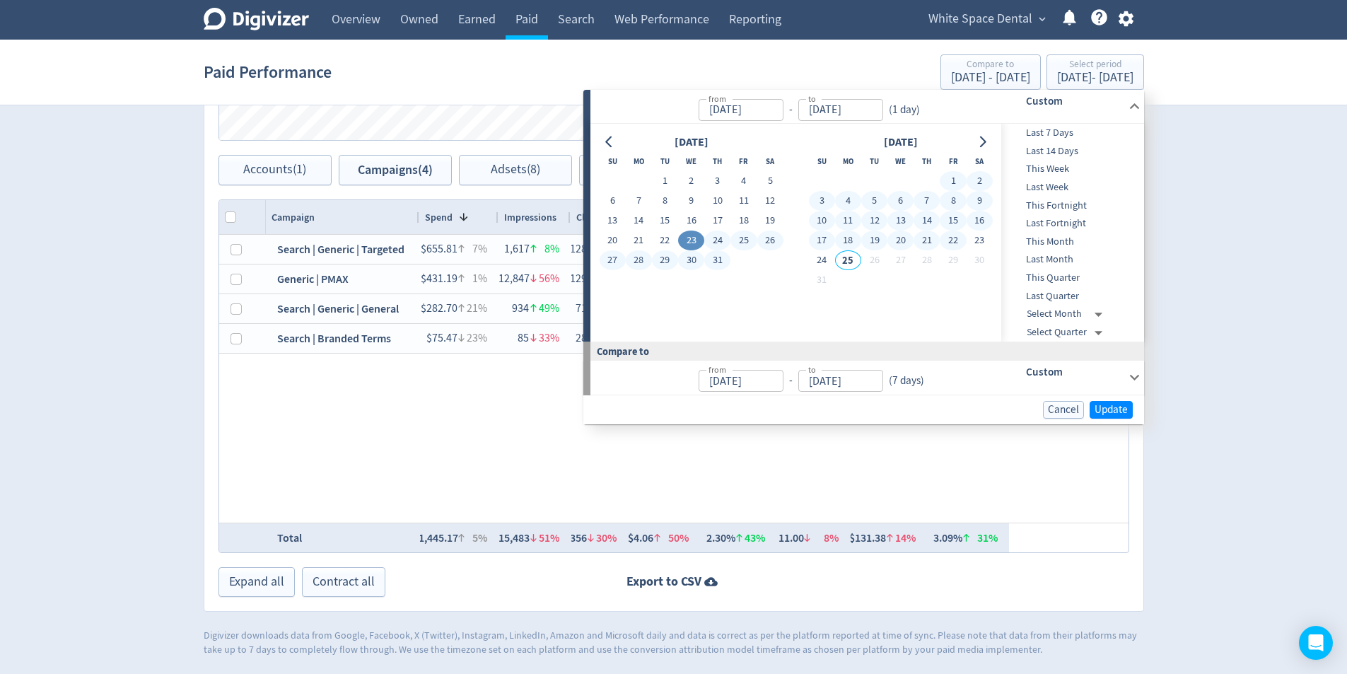
click at [956, 240] on button "22" at bounding box center [953, 241] width 26 height 20
type input "[DATE]"
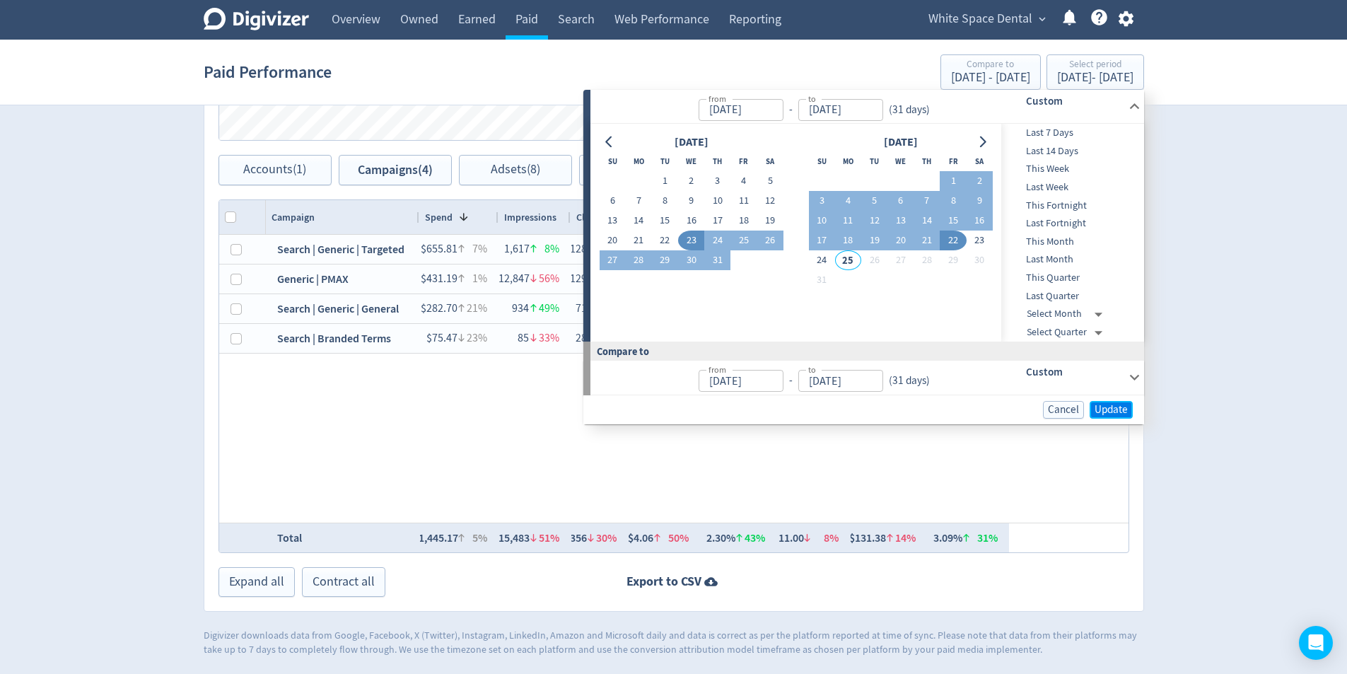
click at [1109, 404] on span "Update" at bounding box center [1111, 409] width 33 height 11
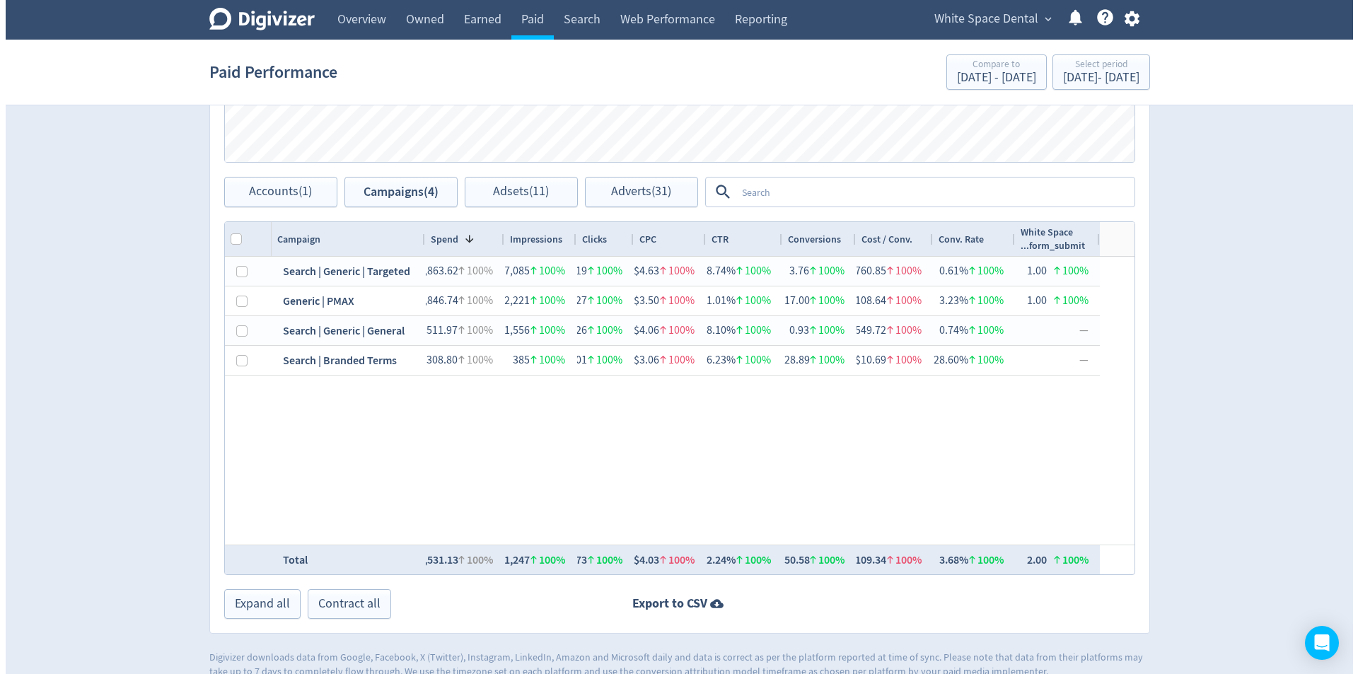
scroll to position [623, 0]
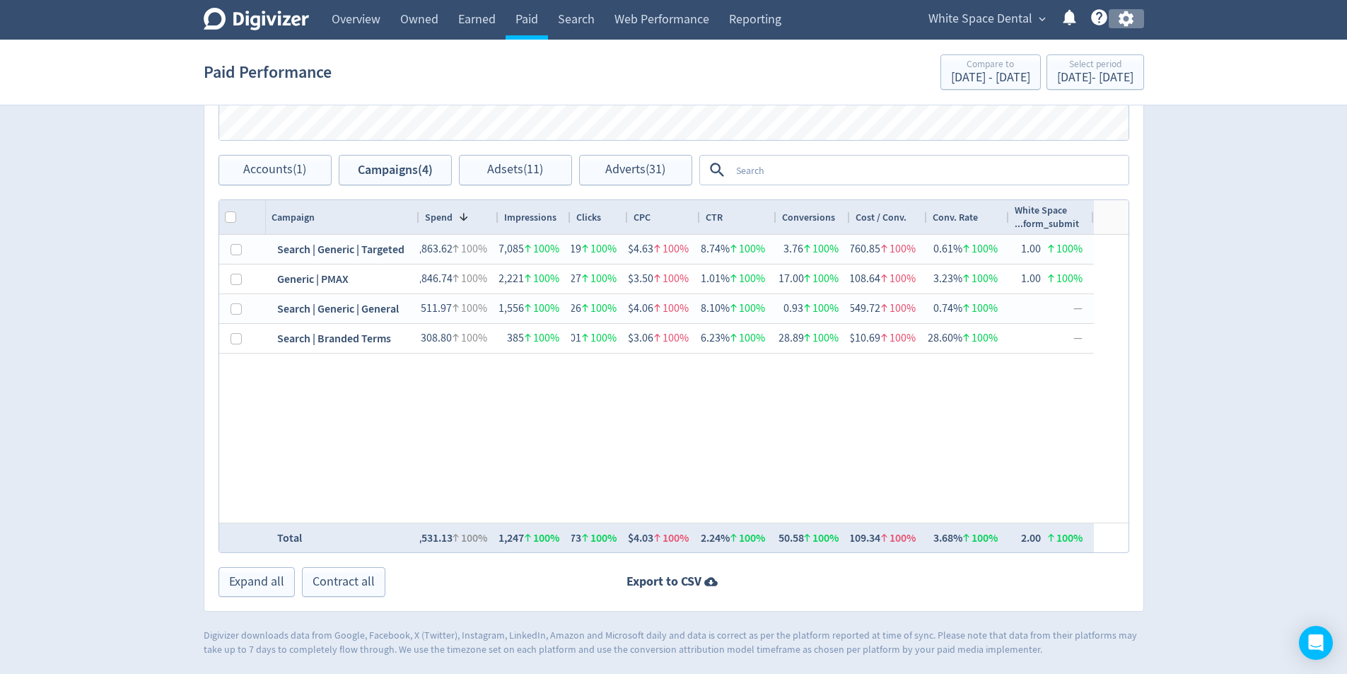
click at [1126, 23] on icon "button" at bounding box center [1126, 19] width 15 height 16
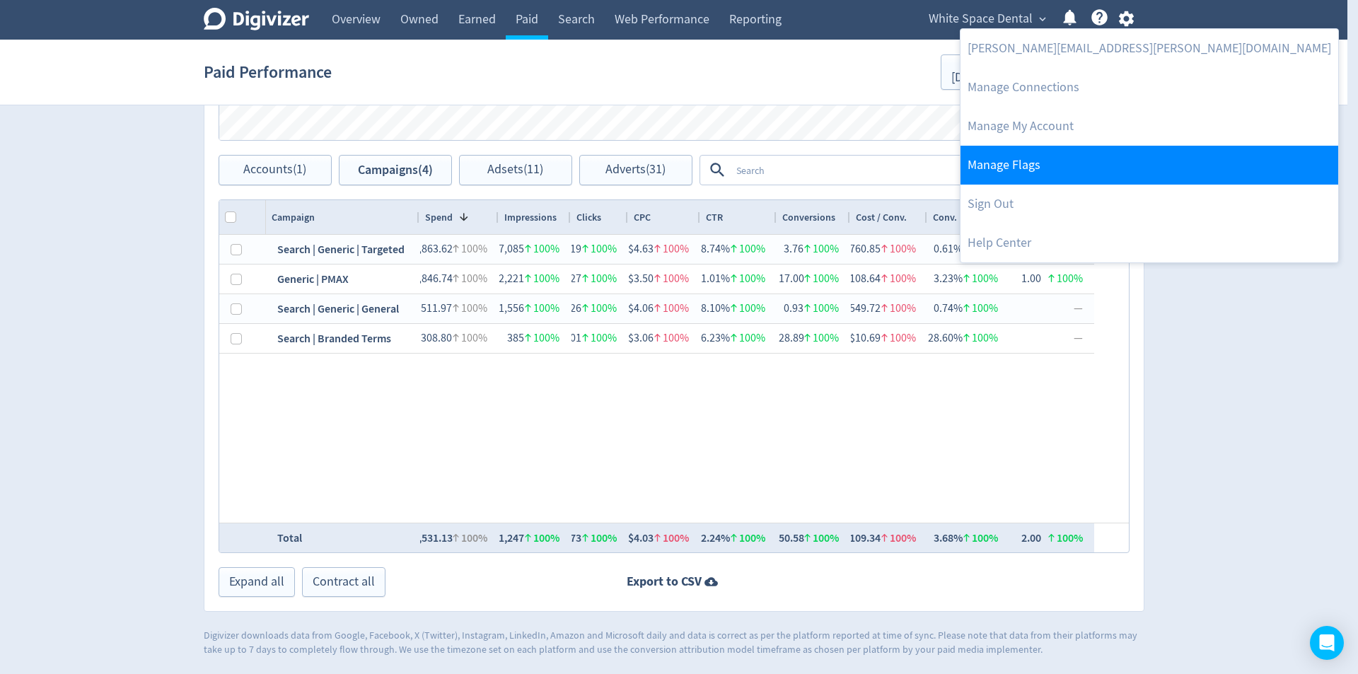
click at [1063, 153] on link "Manage Flags" at bounding box center [1149, 165] width 378 height 39
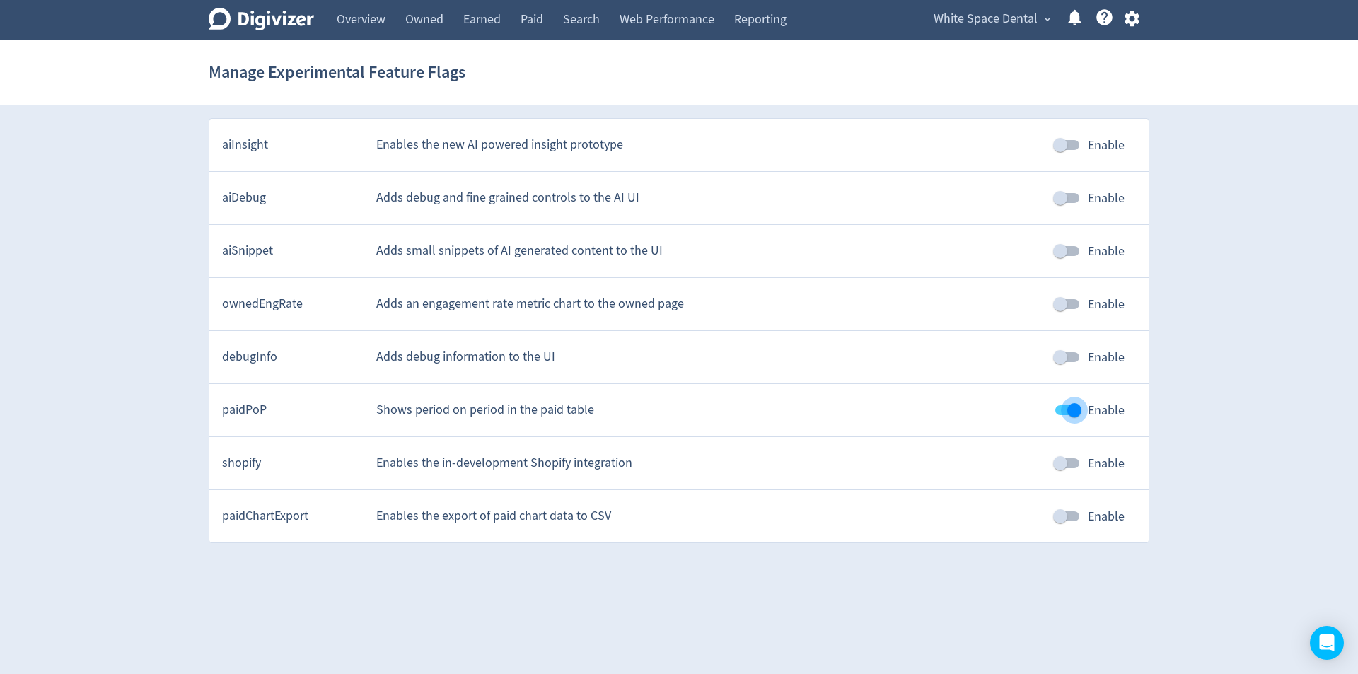
click at [1077, 418] on input "Enable" at bounding box center [1074, 410] width 81 height 27
checkbox input "false"
click at [535, 18] on link "Paid" at bounding box center [532, 20] width 42 height 40
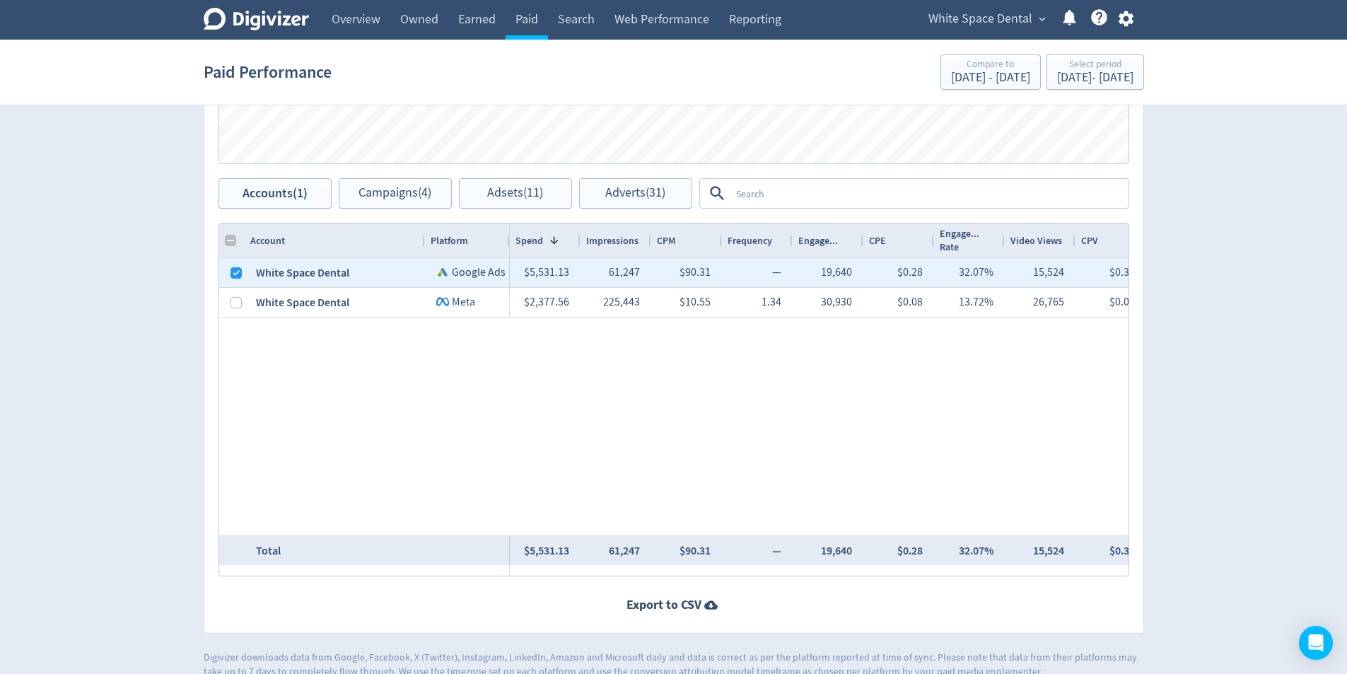
scroll to position [622, 0]
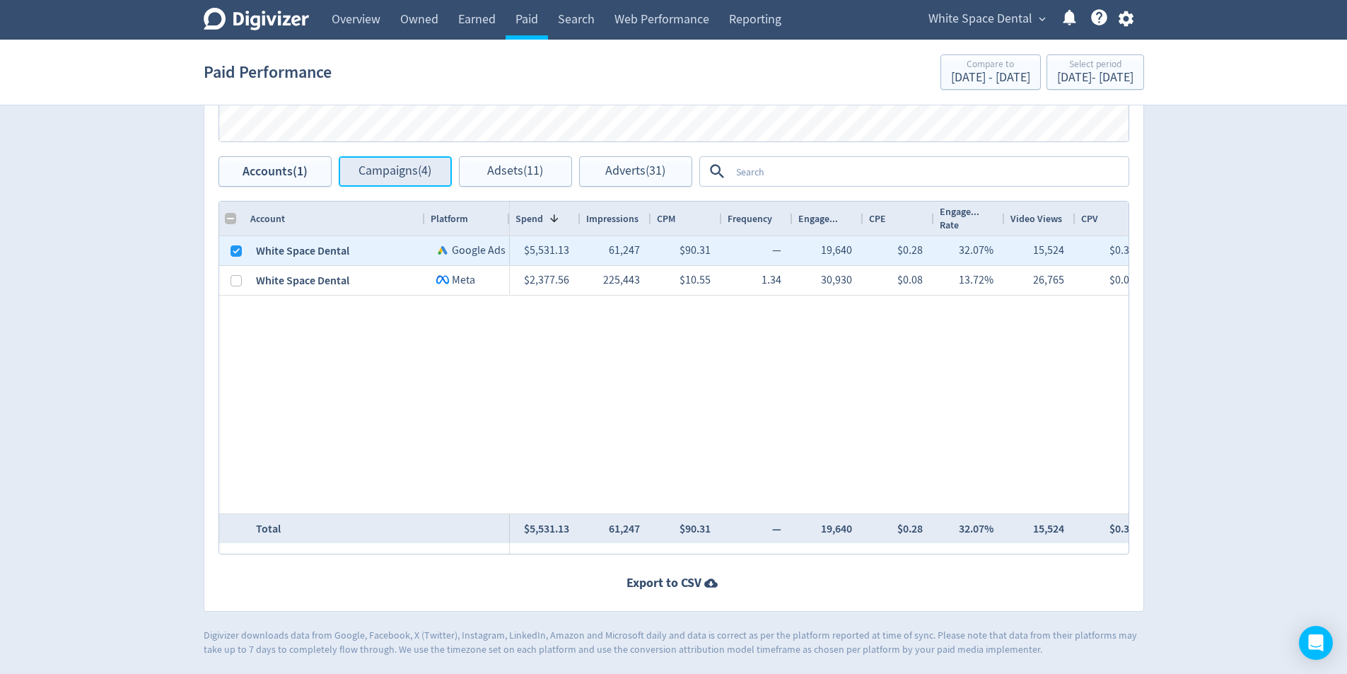
click at [400, 179] on button "Campaigns (4)" at bounding box center [395, 171] width 113 height 30
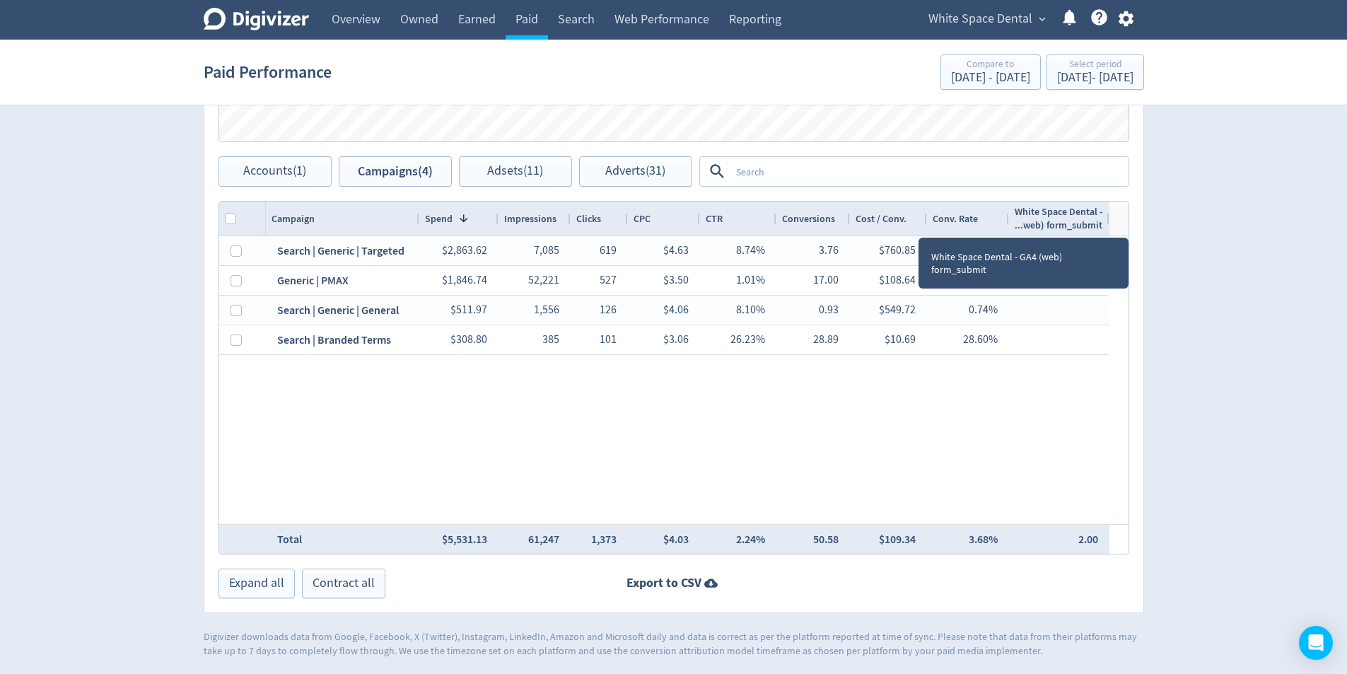
drag, startPoint x: 1078, startPoint y: 220, endPoint x: 1108, endPoint y: 225, distance: 30.8
click at [1108, 225] on div at bounding box center [1109, 219] width 6 height 34
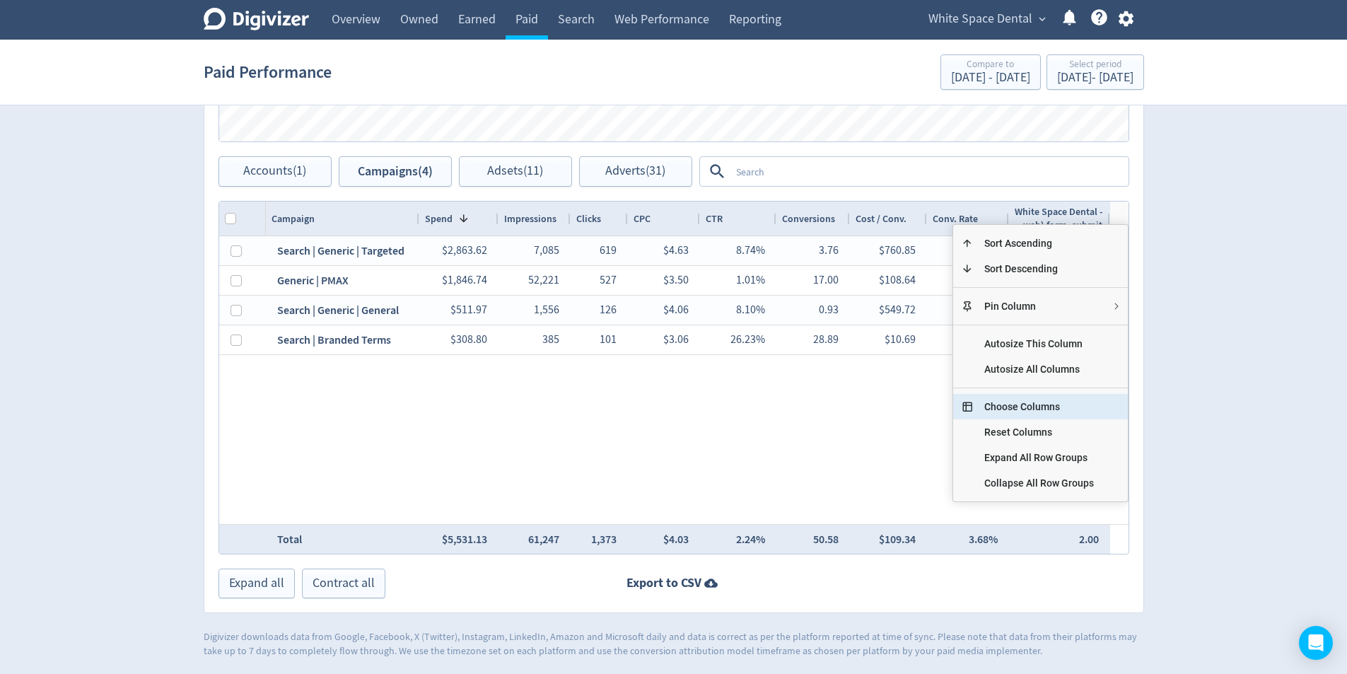
click at [1060, 404] on span "Choose Columns" at bounding box center [1039, 406] width 132 height 25
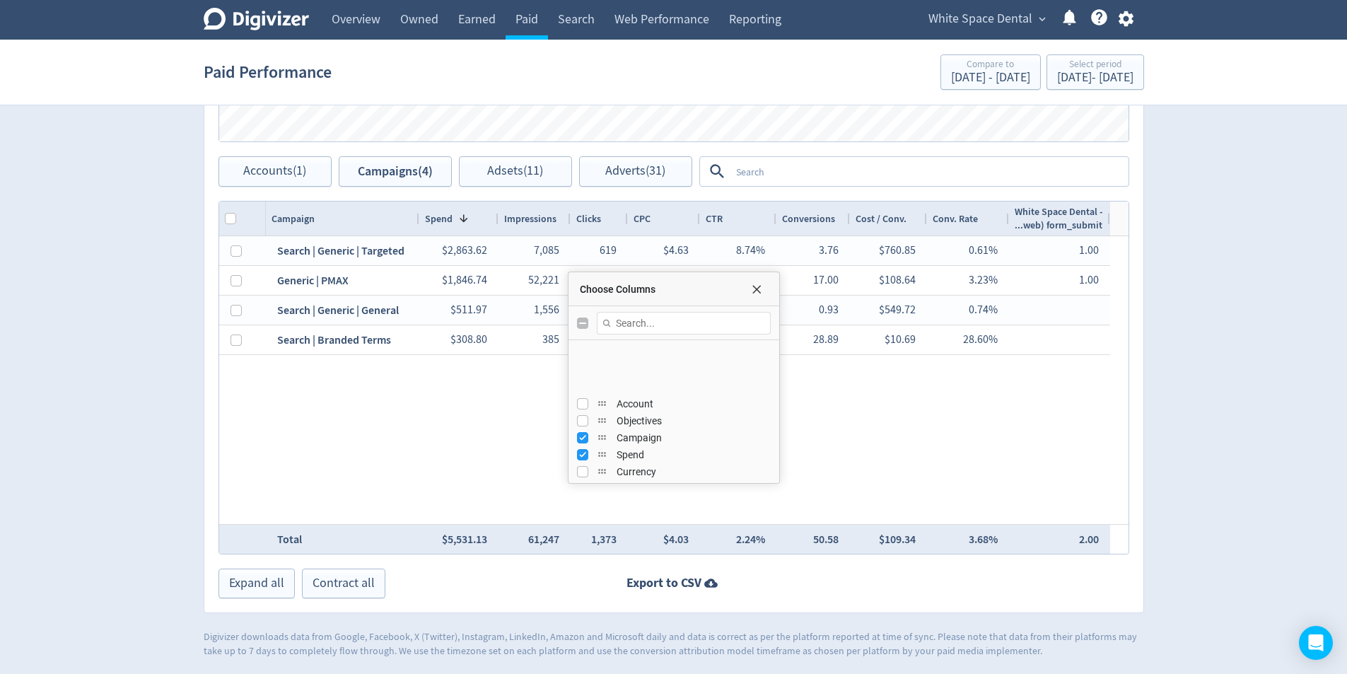
scroll to position [561, 0]
click at [584, 452] on input "Press SPACE to toggle visibility (hidden)" at bounding box center [582, 453] width 11 height 11
checkbox input "true"
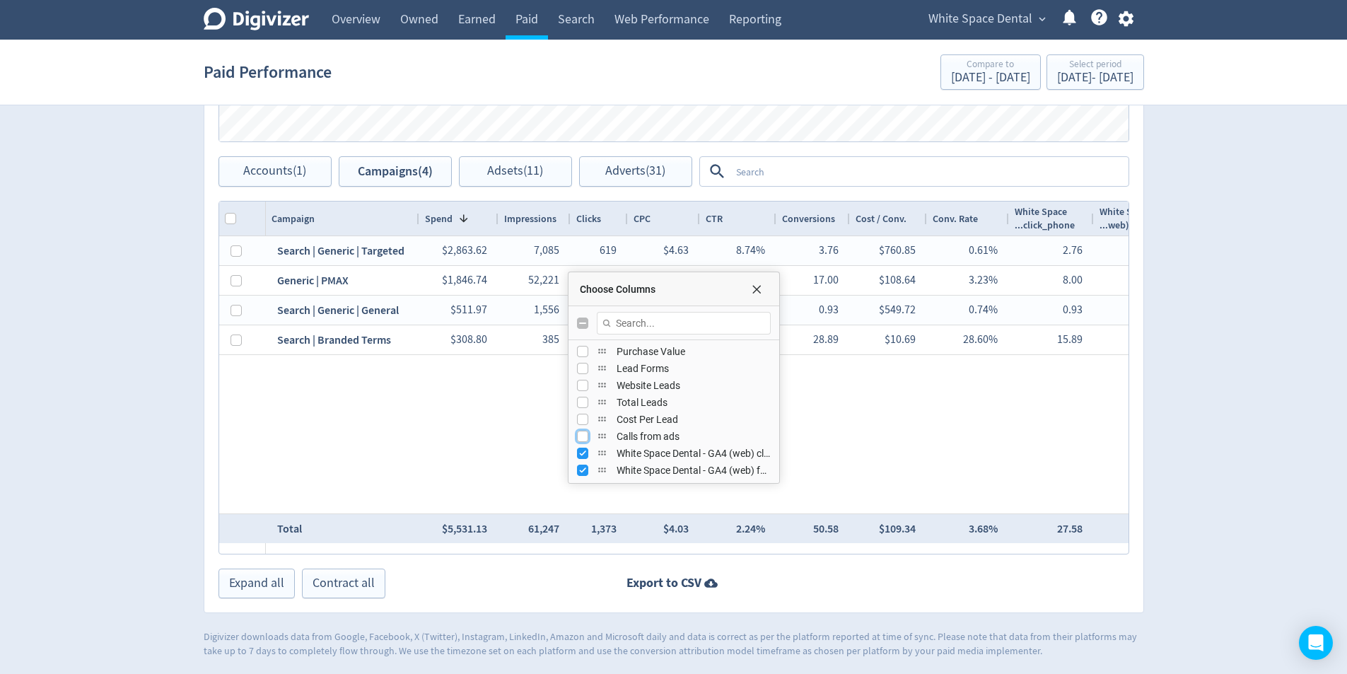
click at [581, 434] on input "Press SPACE to toggle visibility (hidden)" at bounding box center [582, 436] width 11 height 11
checkbox input "true"
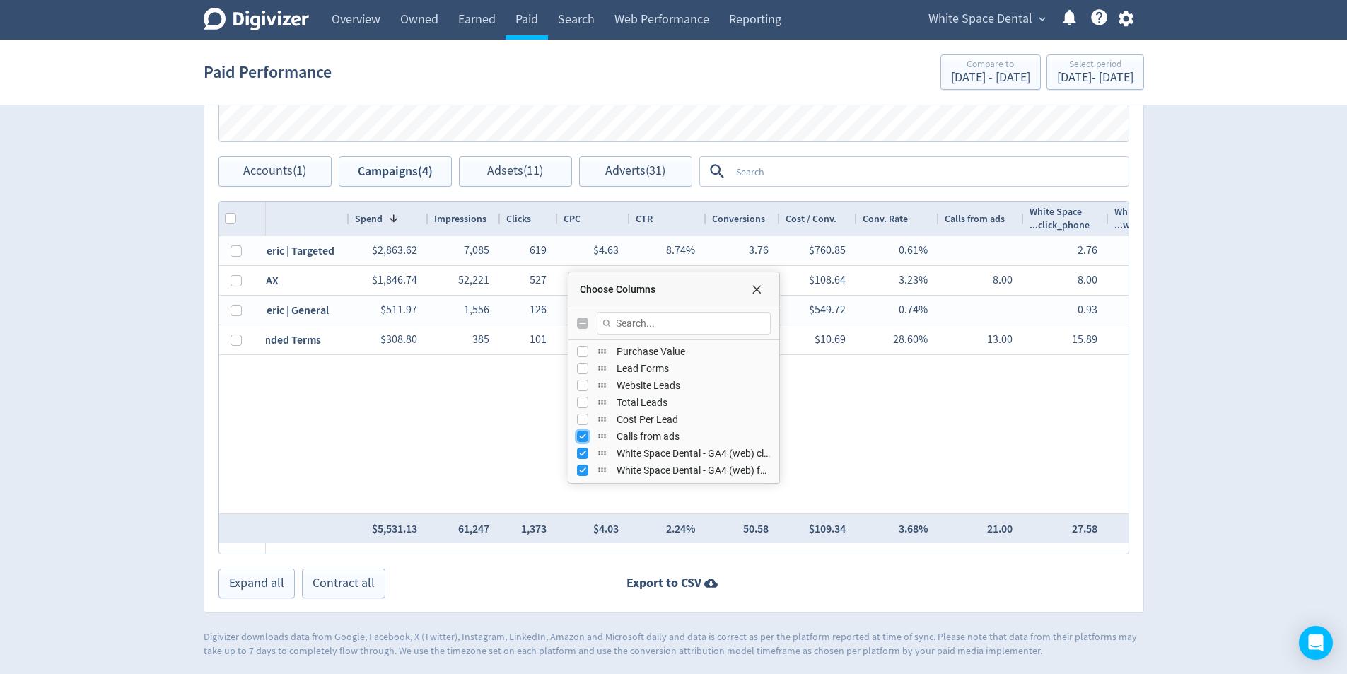
scroll to position [0, 69]
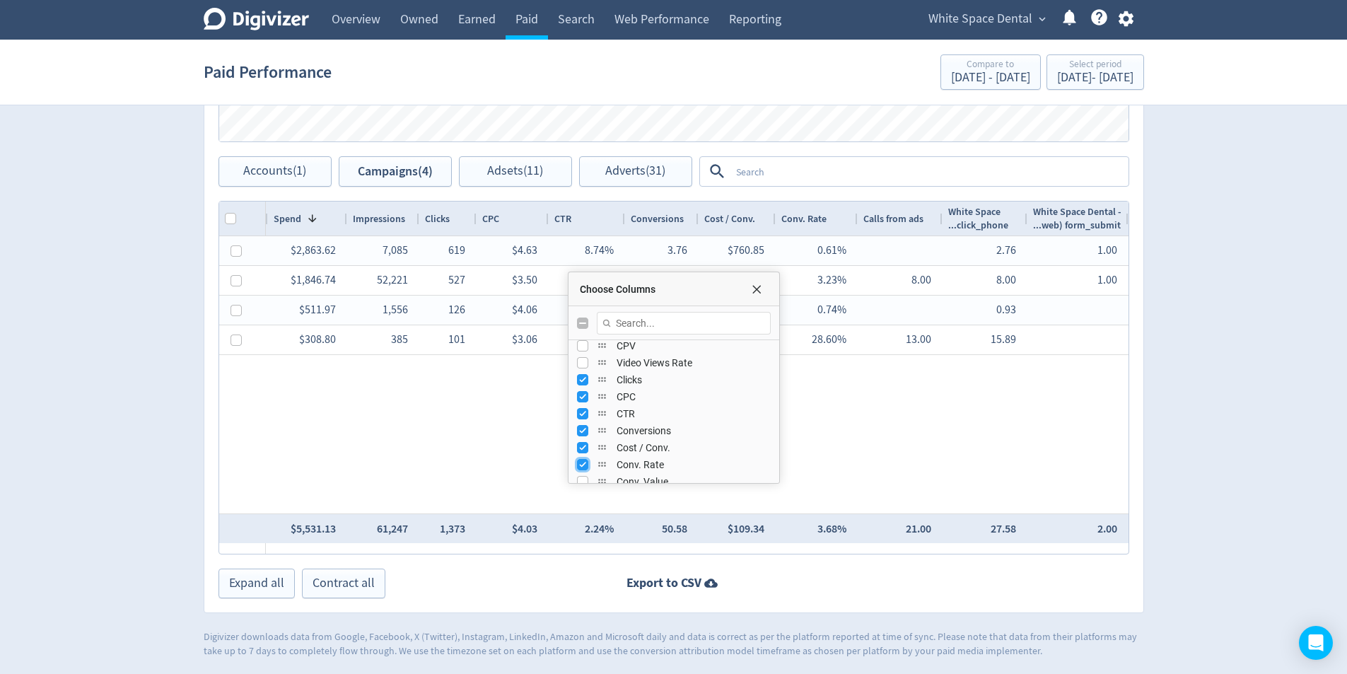
click at [578, 467] on input "Press SPACE to toggle visibility (visible)" at bounding box center [582, 464] width 11 height 11
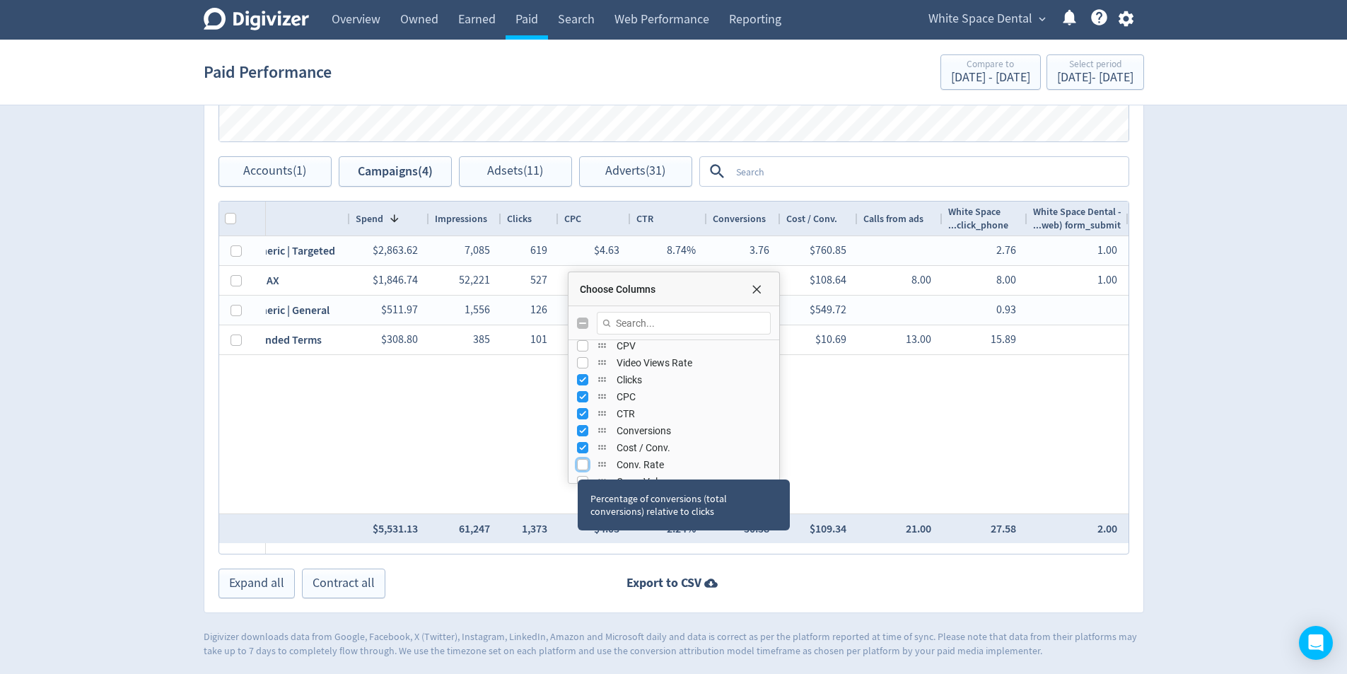
click at [583, 465] on input "Press SPACE to toggle visibility (hidden)" at bounding box center [582, 464] width 11 height 11
checkbox input "true"
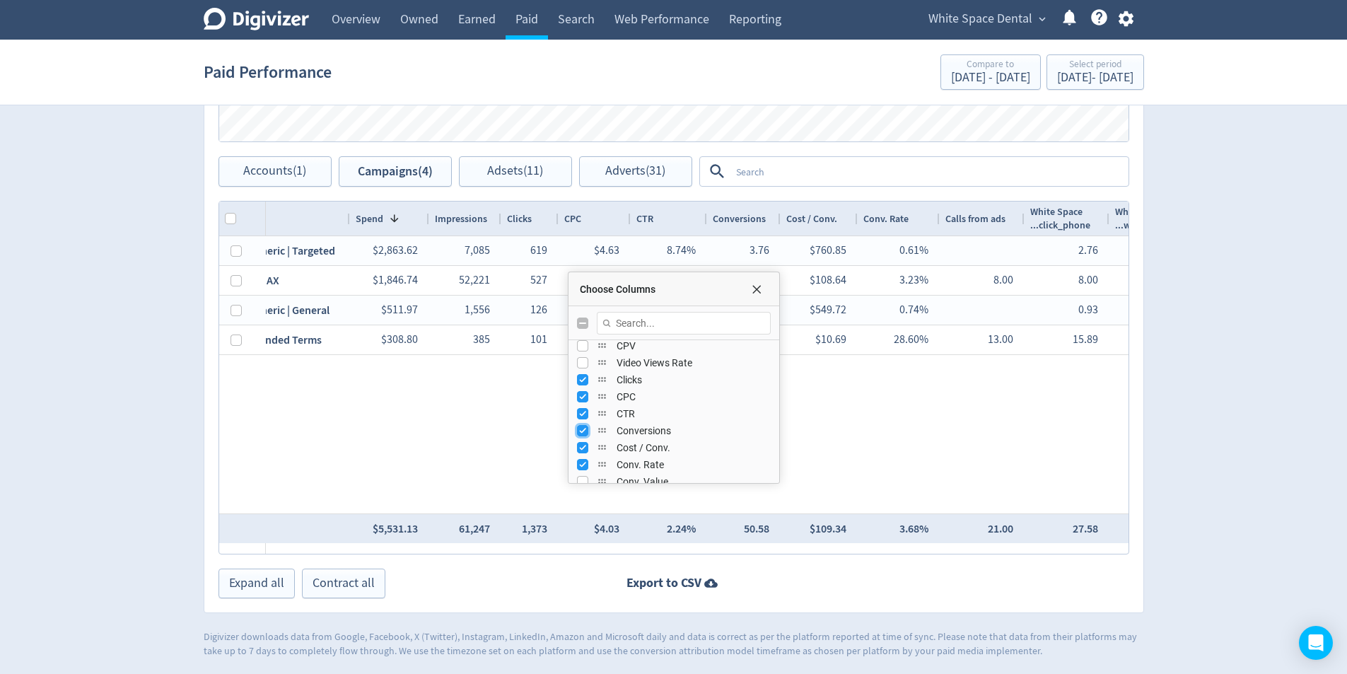
click at [582, 429] on input "Press SPACE to toggle visibility (visible)" at bounding box center [582, 430] width 11 height 11
checkbox input "false"
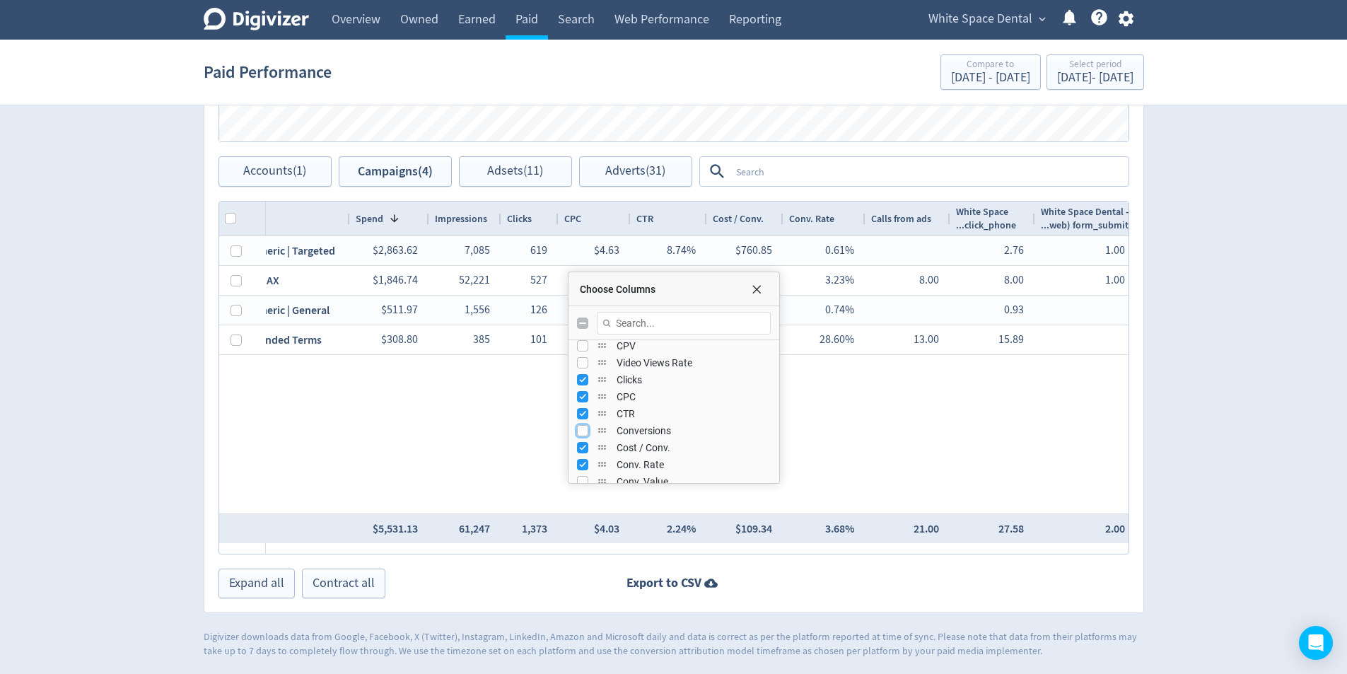
click at [755, 291] on span "Choose Columns" at bounding box center [756, 289] width 11 height 11
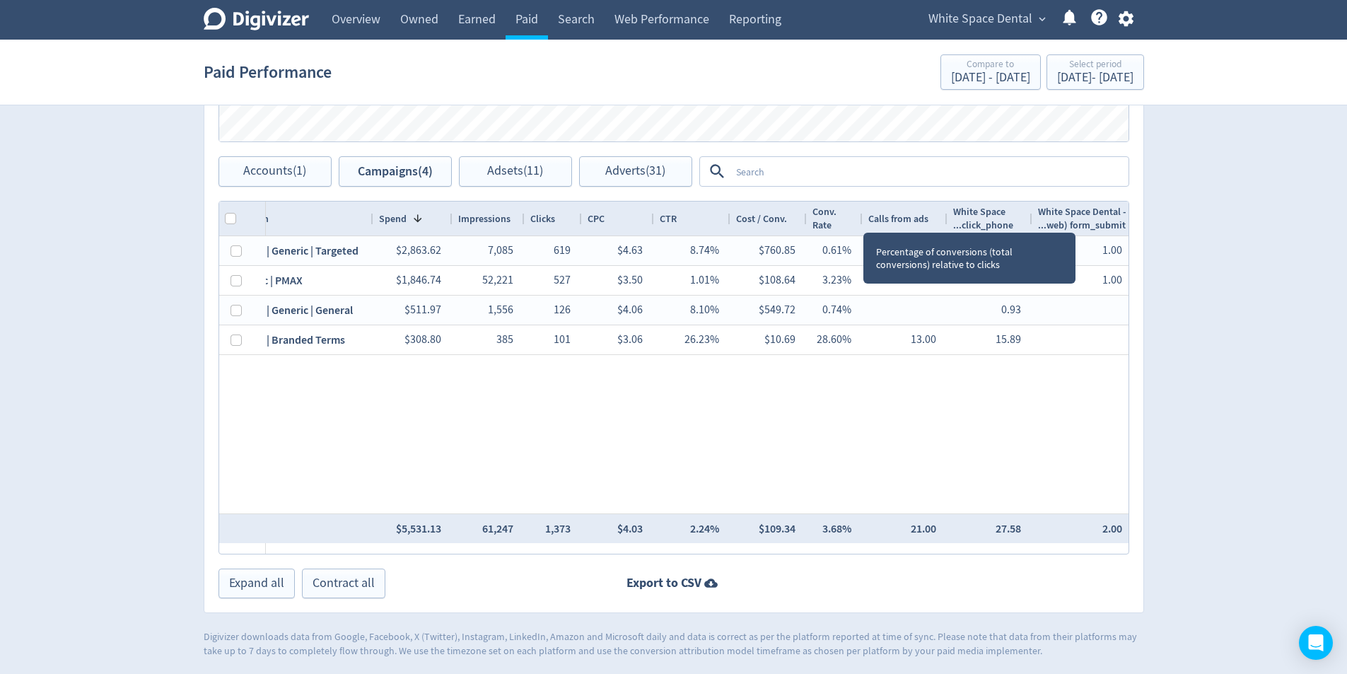
drag, startPoint x: 863, startPoint y: 220, endPoint x: 837, endPoint y: 222, distance: 26.2
click at [837, 222] on div "Conv. Rate" at bounding box center [835, 219] width 56 height 34
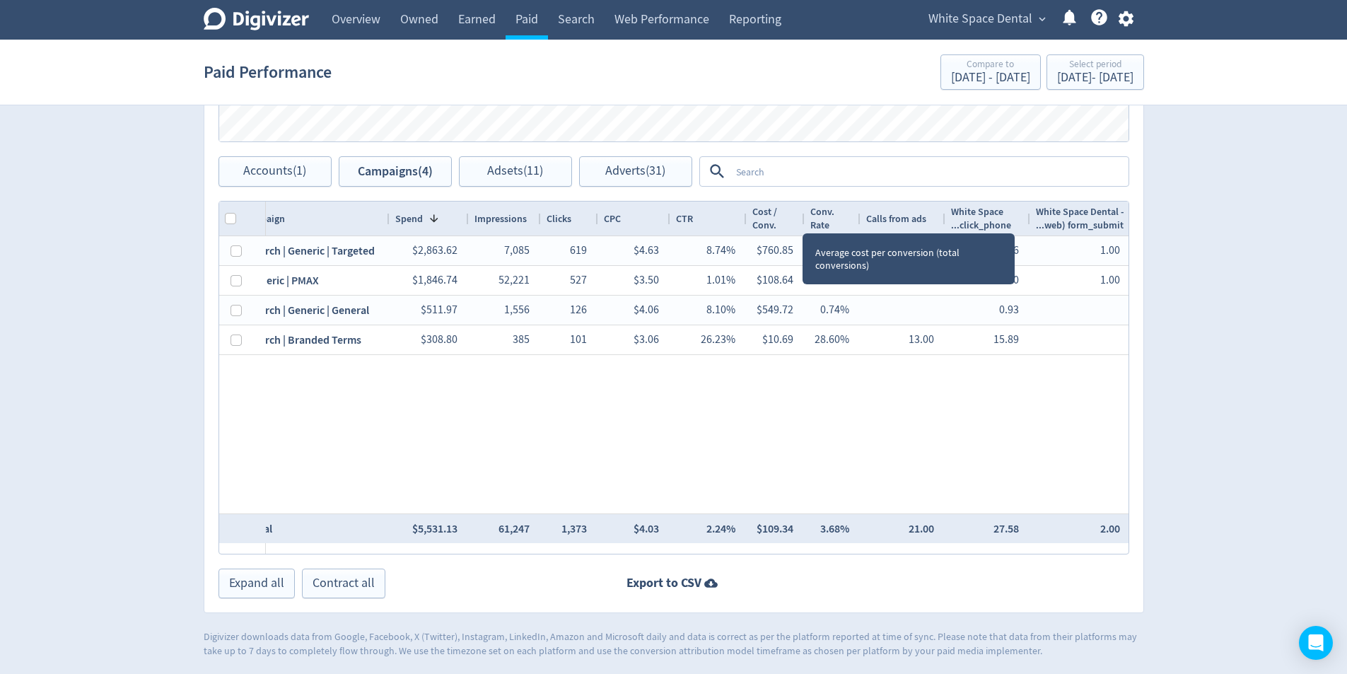
drag, startPoint x: 804, startPoint y: 220, endPoint x: 784, endPoint y: 228, distance: 21.3
click at [786, 225] on div "Cost / Conv." at bounding box center [776, 219] width 59 height 34
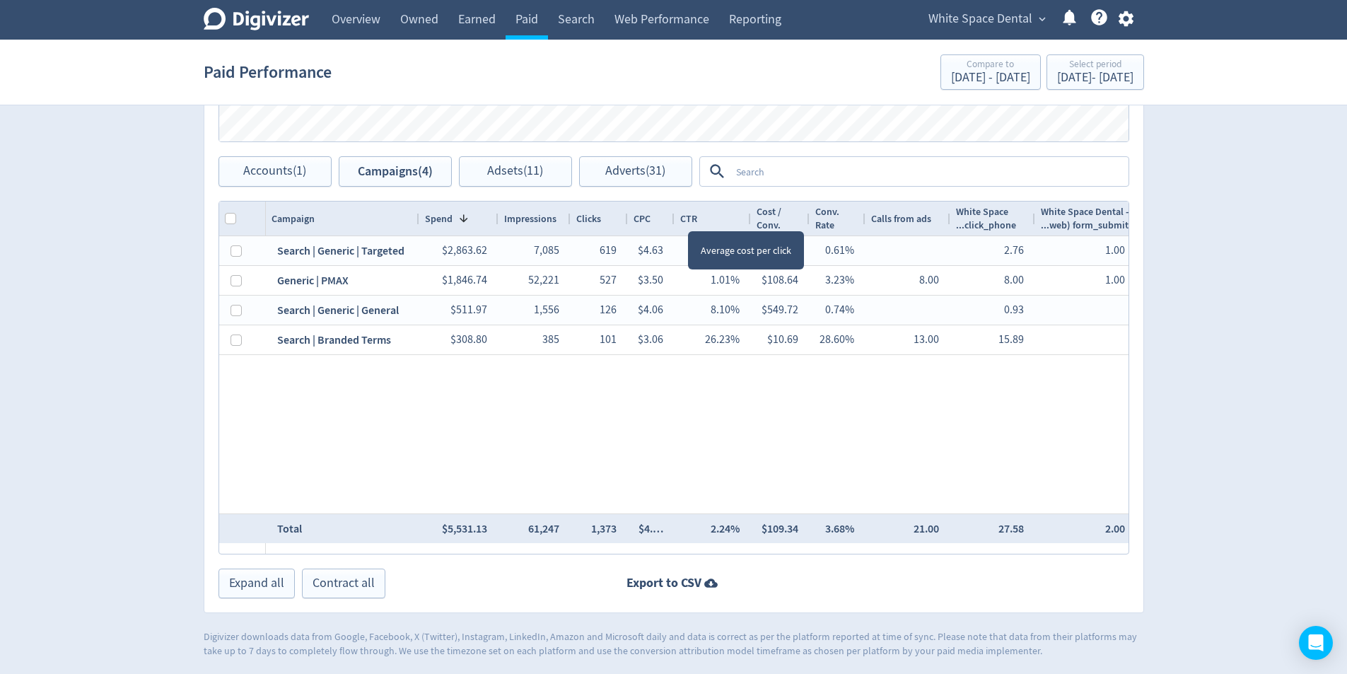
drag, startPoint x: 698, startPoint y: 217, endPoint x: 672, endPoint y: 215, distance: 25.5
click at [672, 215] on div at bounding box center [674, 219] width 6 height 34
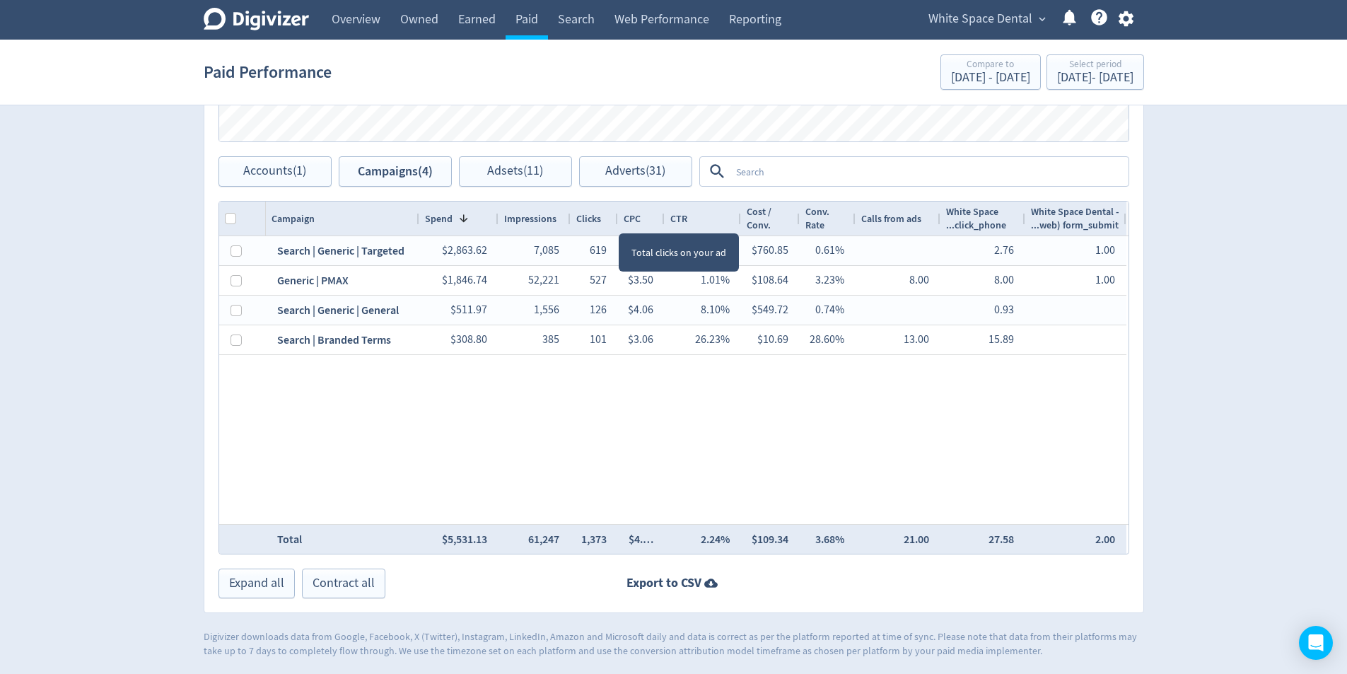
click at [615, 220] on div at bounding box center [618, 219] width 6 height 34
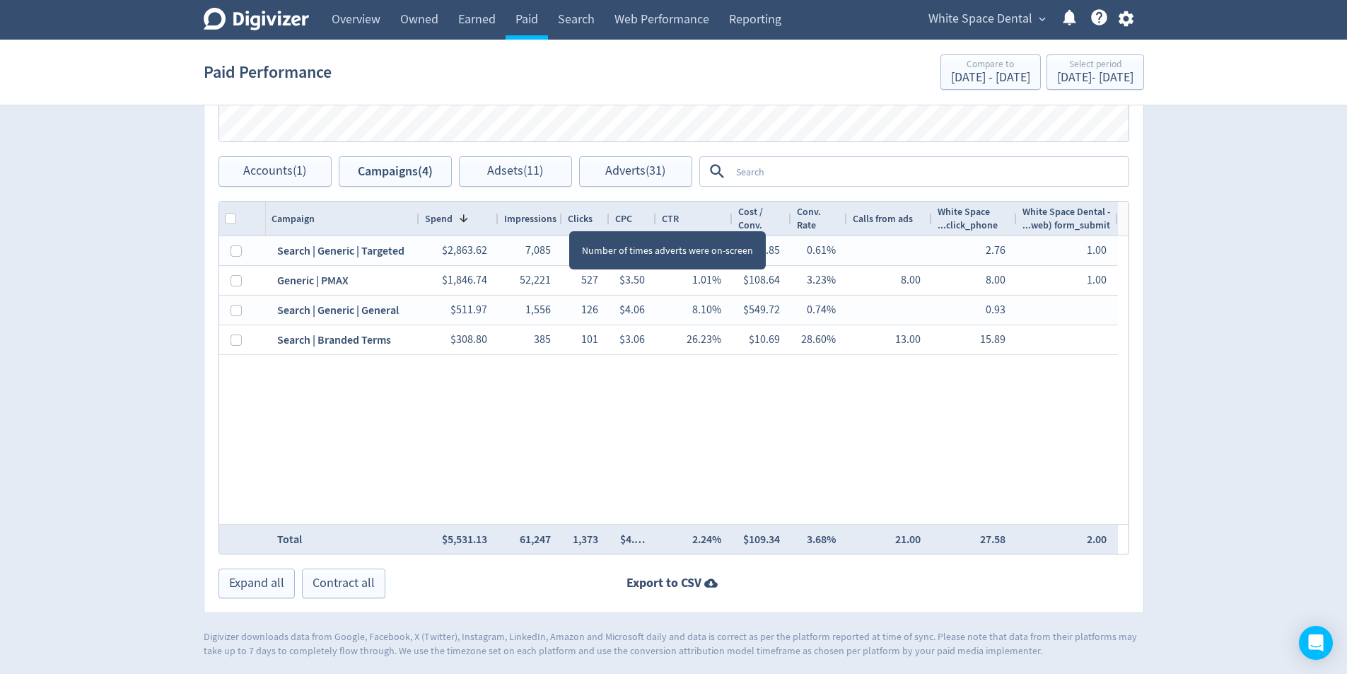
drag, startPoint x: 568, startPoint y: 218, endPoint x: 559, endPoint y: 218, distance: 8.5
click at [559, 218] on div at bounding box center [562, 219] width 6 height 34
click at [653, 219] on div at bounding box center [656, 219] width 6 height 34
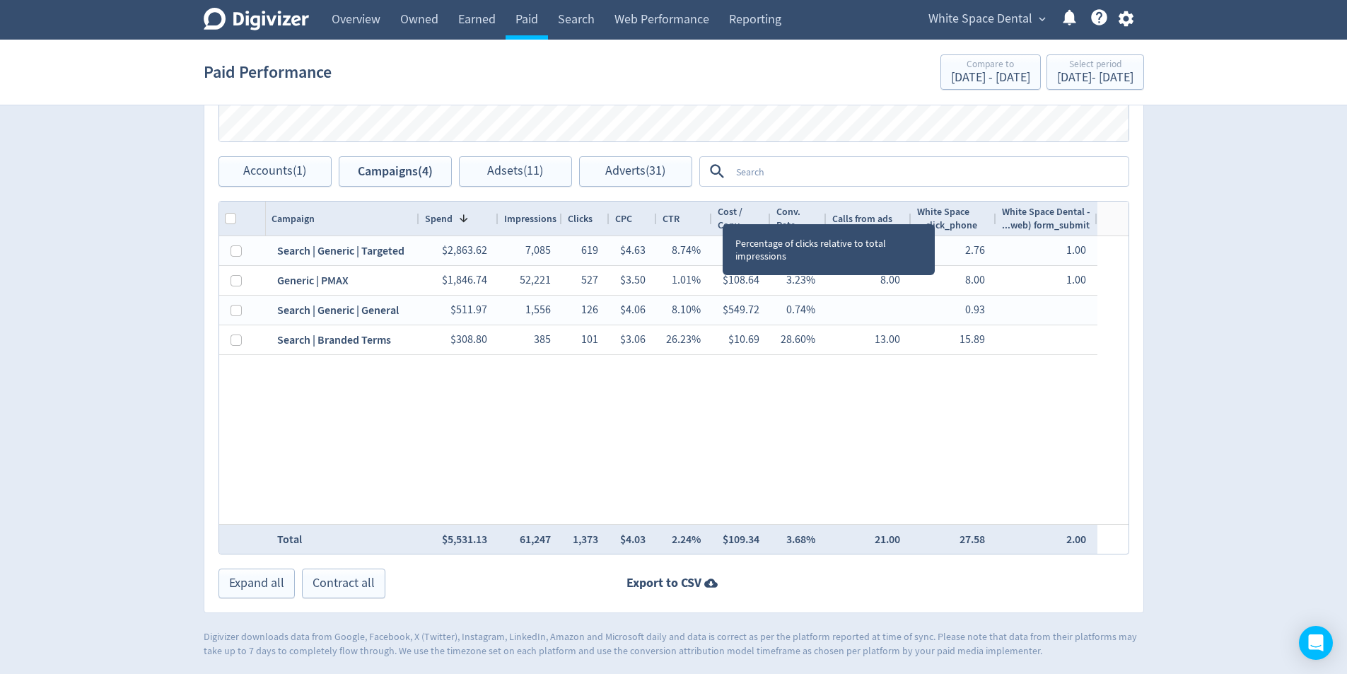
drag, startPoint x: 730, startPoint y: 214, endPoint x: 709, endPoint y: 216, distance: 21.3
click at [709, 216] on div at bounding box center [712, 219] width 6 height 34
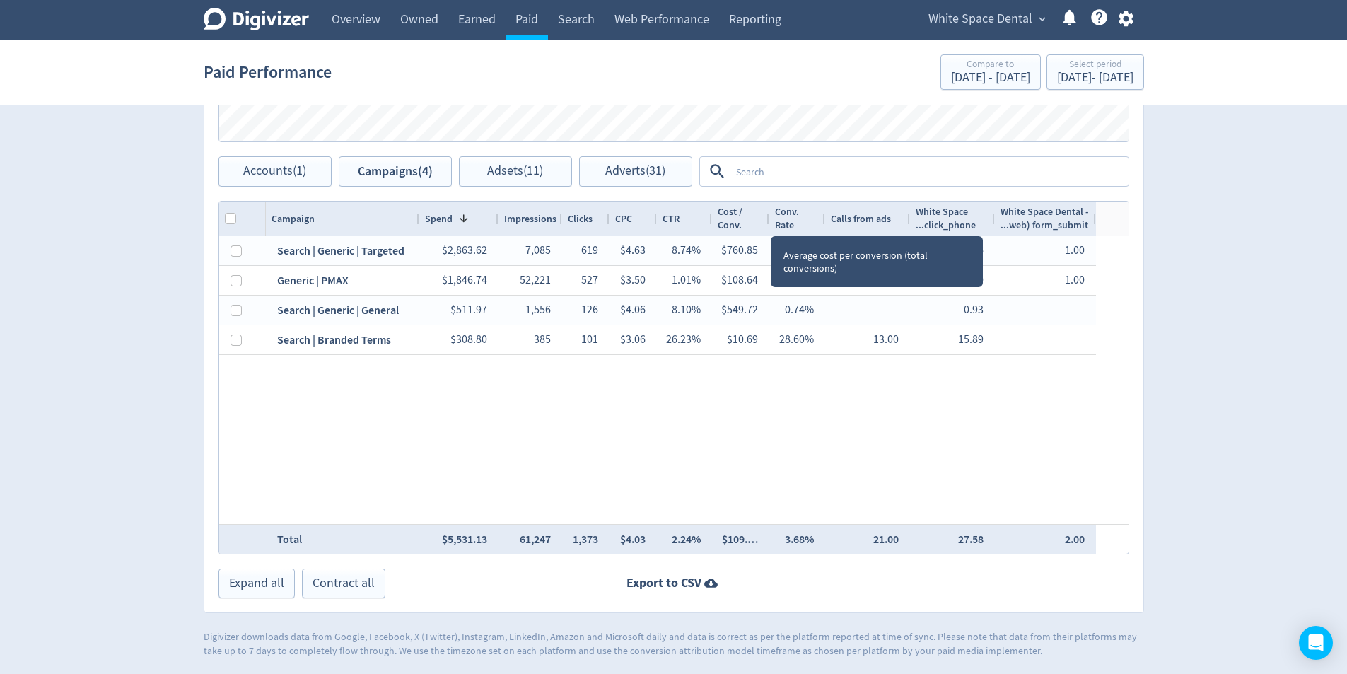
click at [768, 224] on div at bounding box center [769, 219] width 6 height 34
click at [767, 221] on div at bounding box center [769, 219] width 6 height 34
click at [769, 221] on div at bounding box center [770, 219] width 6 height 34
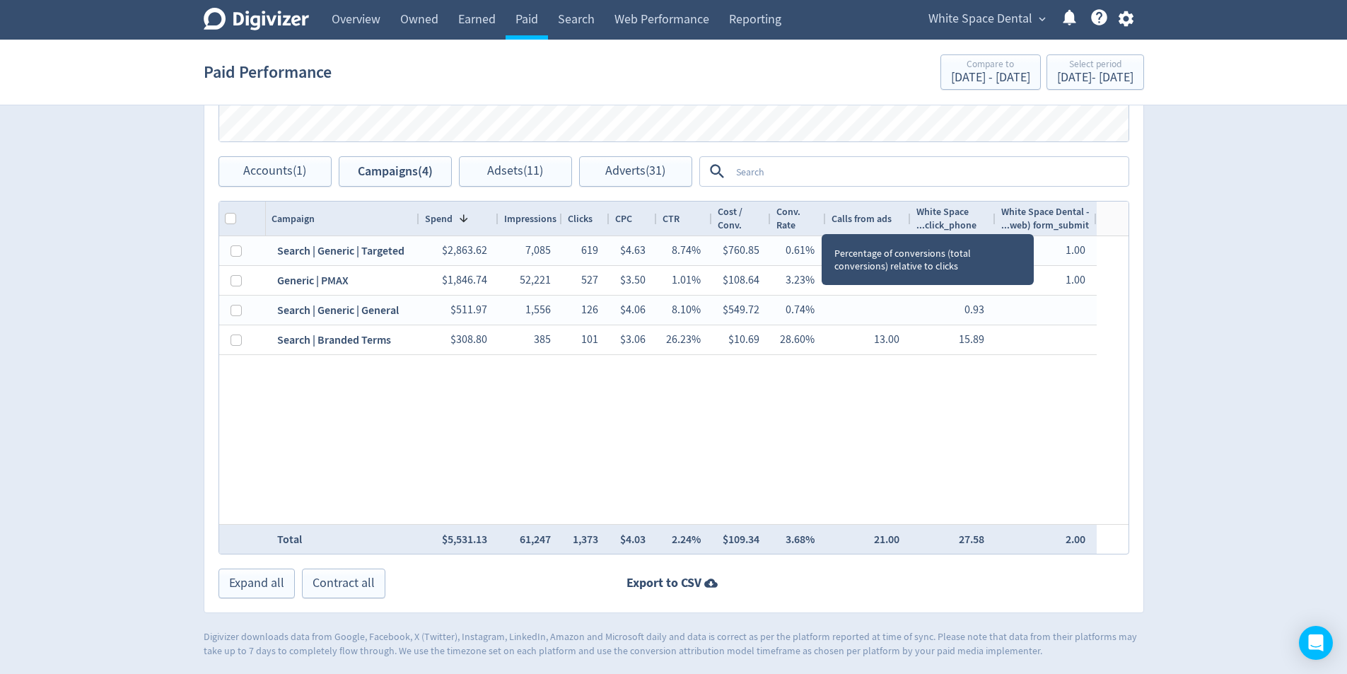
click at [823, 220] on div at bounding box center [825, 219] width 6 height 34
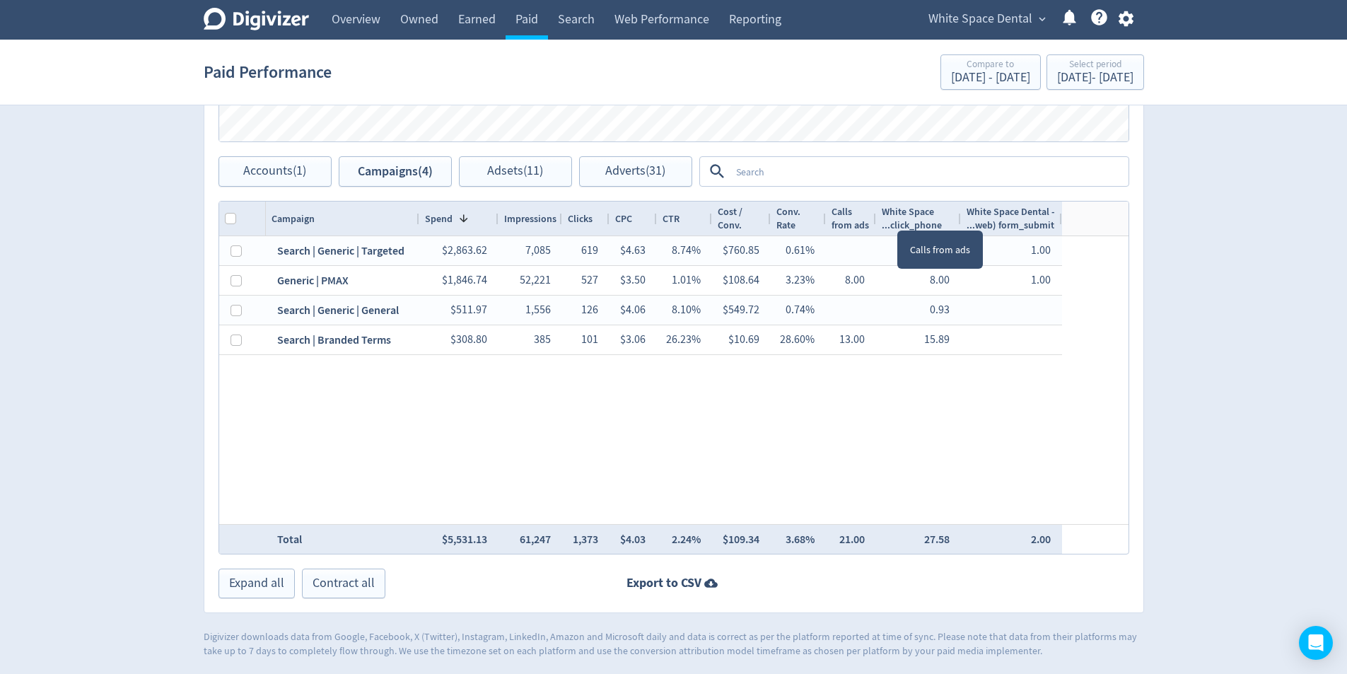
drag, startPoint x: 908, startPoint y: 217, endPoint x: 873, endPoint y: 218, distance: 34.7
click at [873, 218] on div at bounding box center [876, 219] width 6 height 34
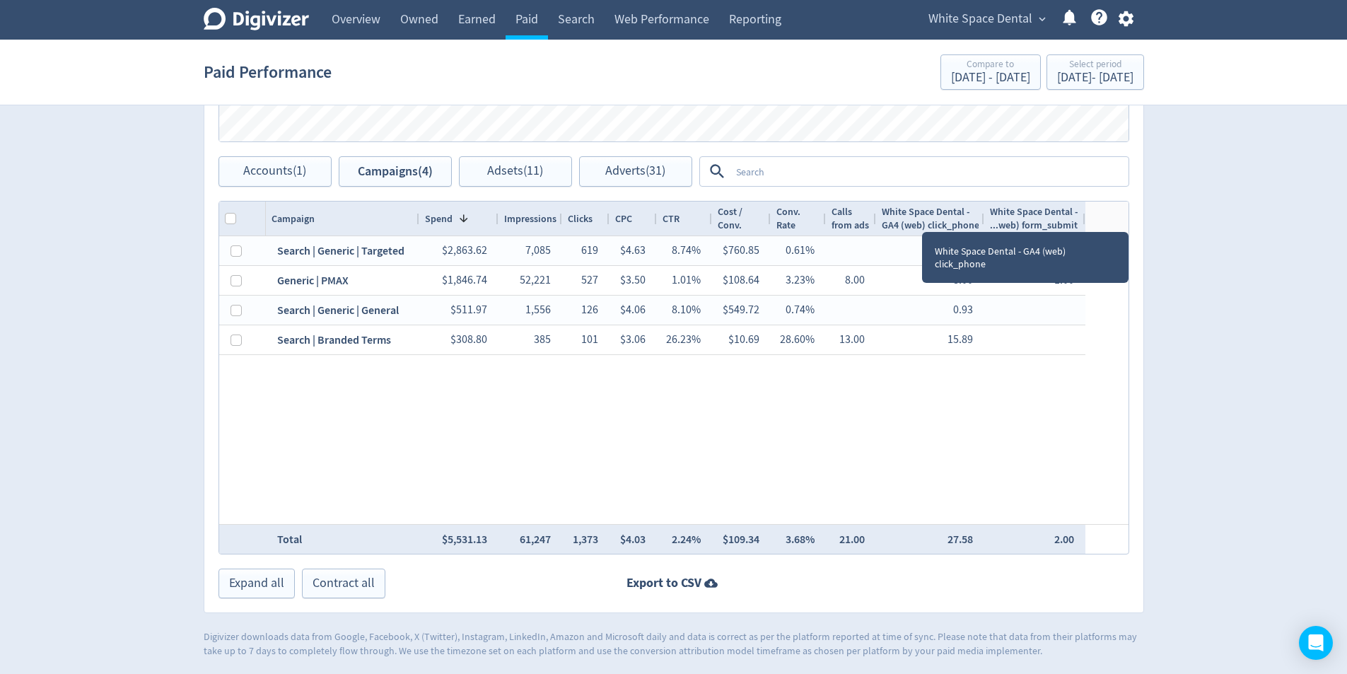
drag, startPoint x: 959, startPoint y: 220, endPoint x: 982, endPoint y: 223, distance: 23.5
click at [982, 223] on div at bounding box center [984, 219] width 6 height 34
drag, startPoint x: 1083, startPoint y: 219, endPoint x: 1094, endPoint y: 220, distance: 10.6
click at [1094, 220] on div at bounding box center [1096, 219] width 6 height 34
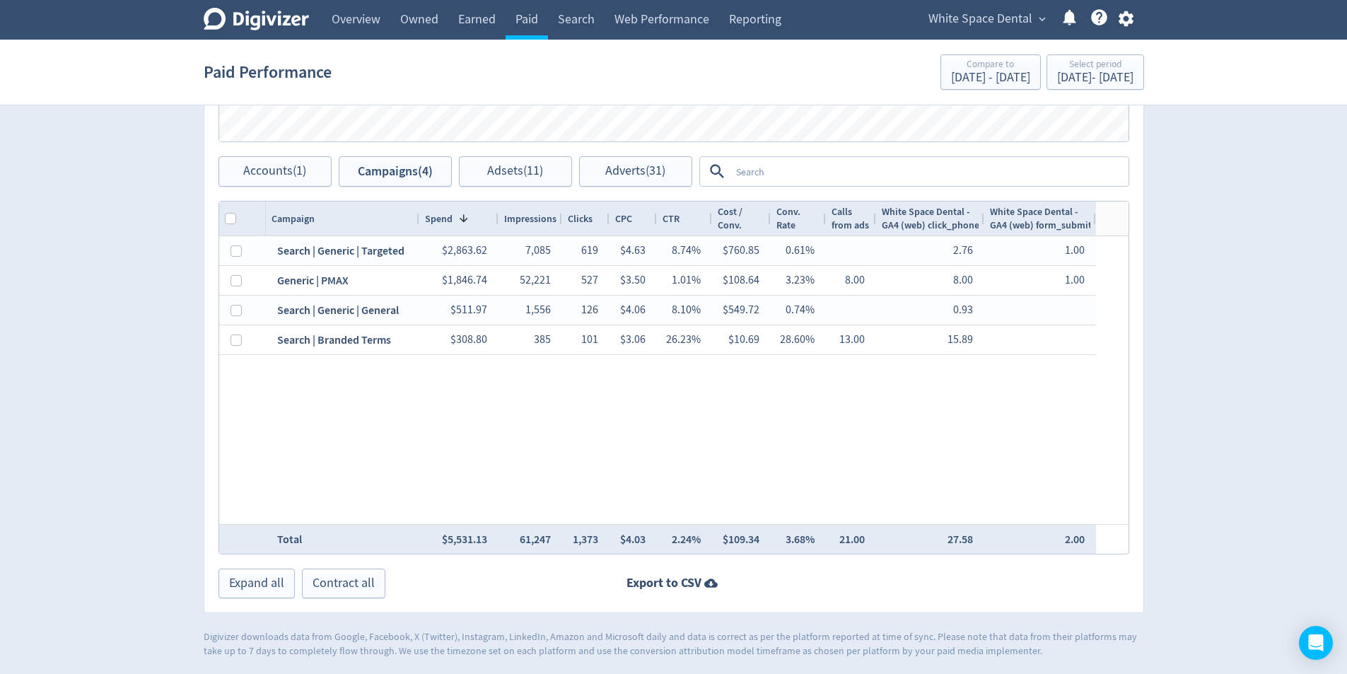
click at [1255, 284] on div "Digivizer Logo [PERSON_NAME] Logo Overview Owned Earned Paid Search Web Perform…" at bounding box center [673, 18] width 1347 height 1280
click at [301, 169] on span "Accounts (1)" at bounding box center [274, 171] width 63 height 13
checkbox input "false"
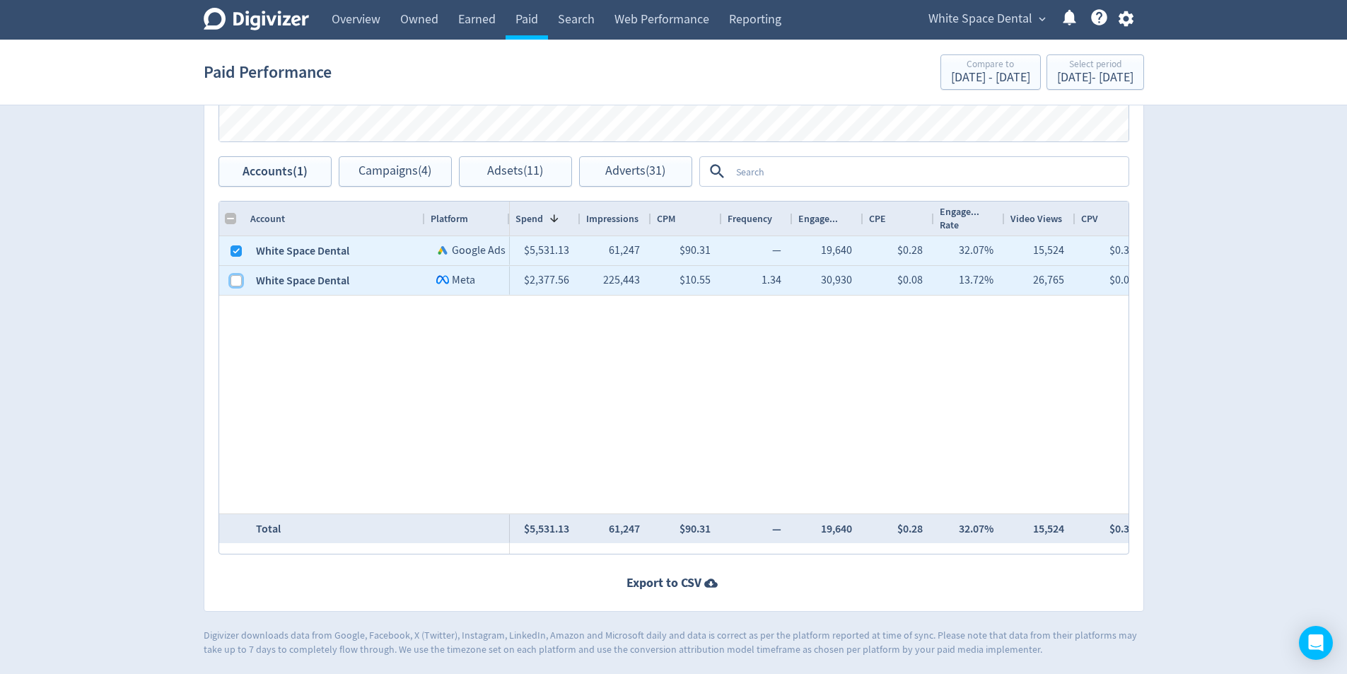
click at [241, 275] on input "Press Space to toggle row selection (unchecked)" at bounding box center [236, 280] width 11 height 11
checkbox input "true"
click at [240, 258] on div at bounding box center [236, 251] width 11 height 28
click at [378, 181] on button "Campaigns (5)" at bounding box center [395, 171] width 113 height 30
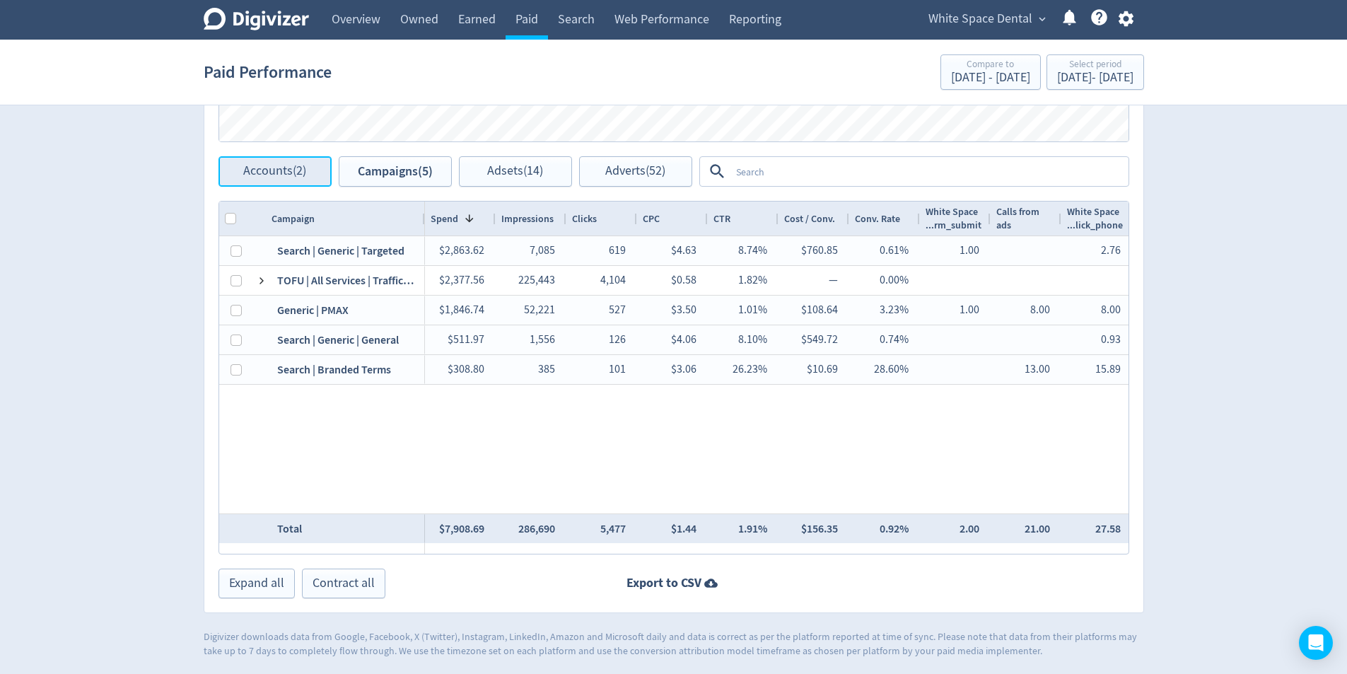
click at [264, 183] on button "Accounts (2)" at bounding box center [275, 171] width 113 height 30
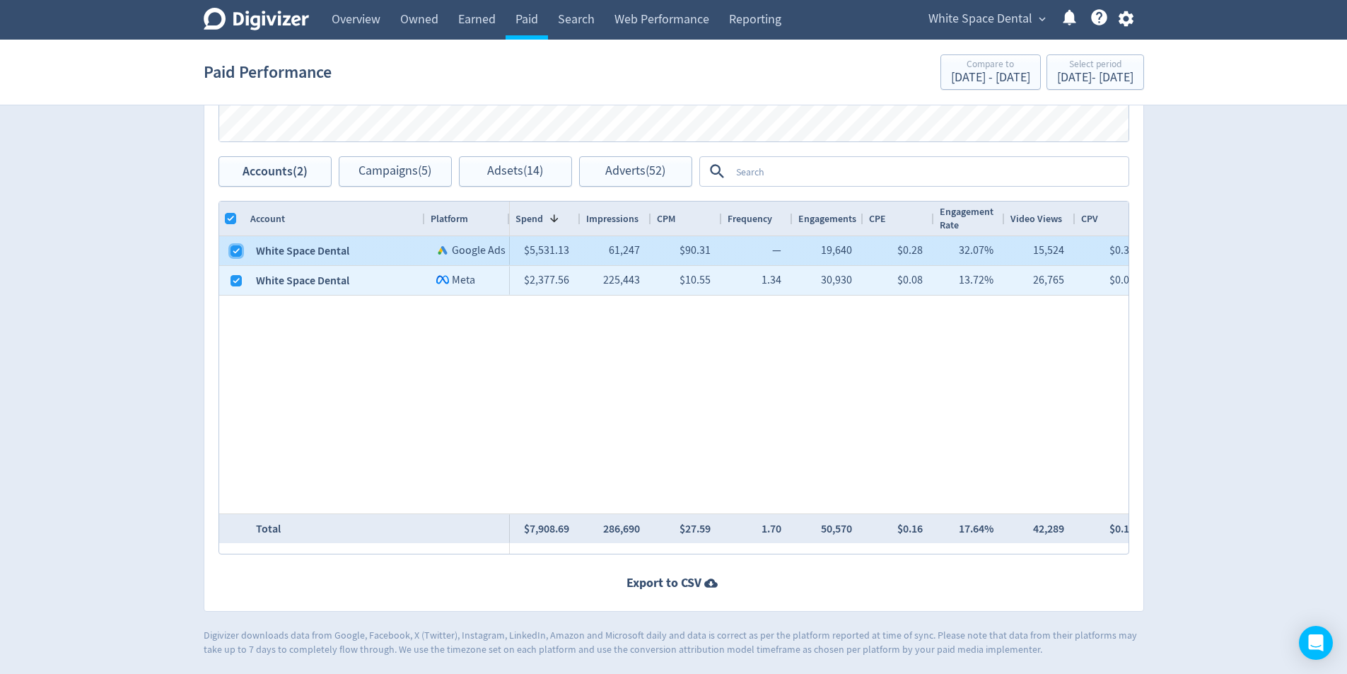
click at [235, 250] on input "Press Space to toggle row selection (checked)" at bounding box center [236, 250] width 11 height 11
checkbox input "false"
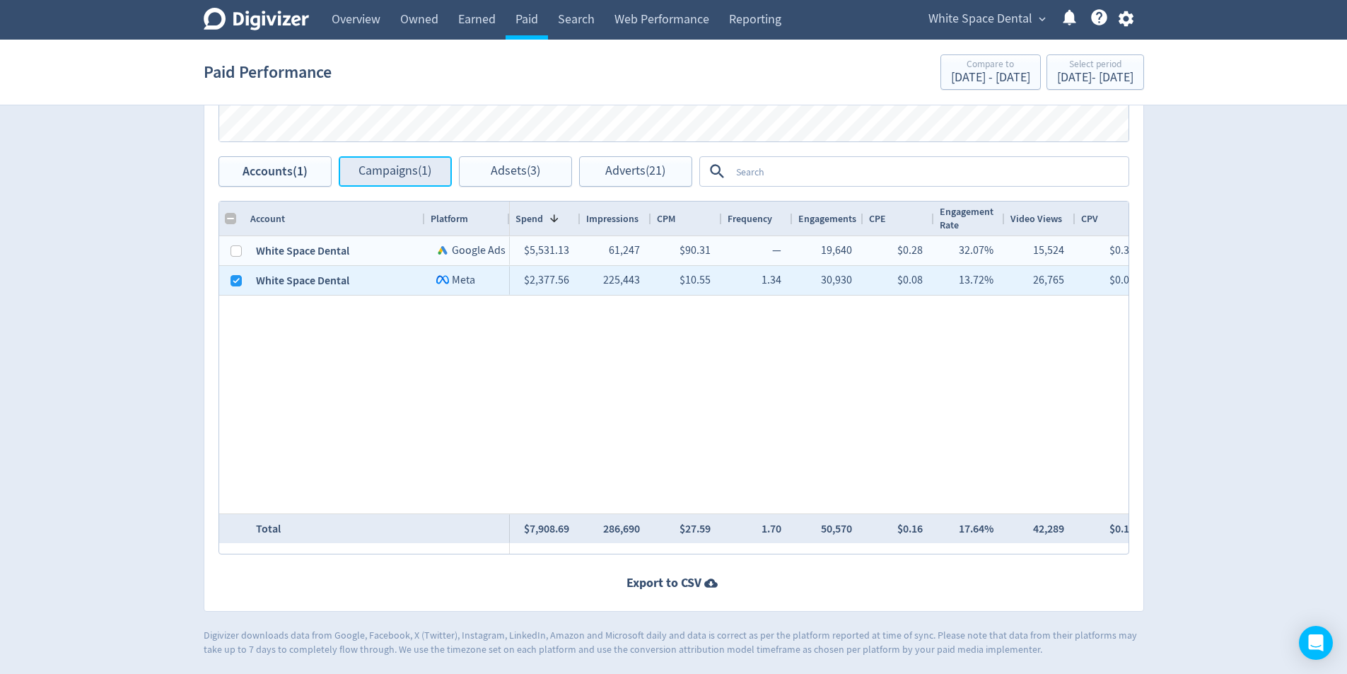
click at [380, 182] on button "Campaigns (1)" at bounding box center [395, 171] width 113 height 30
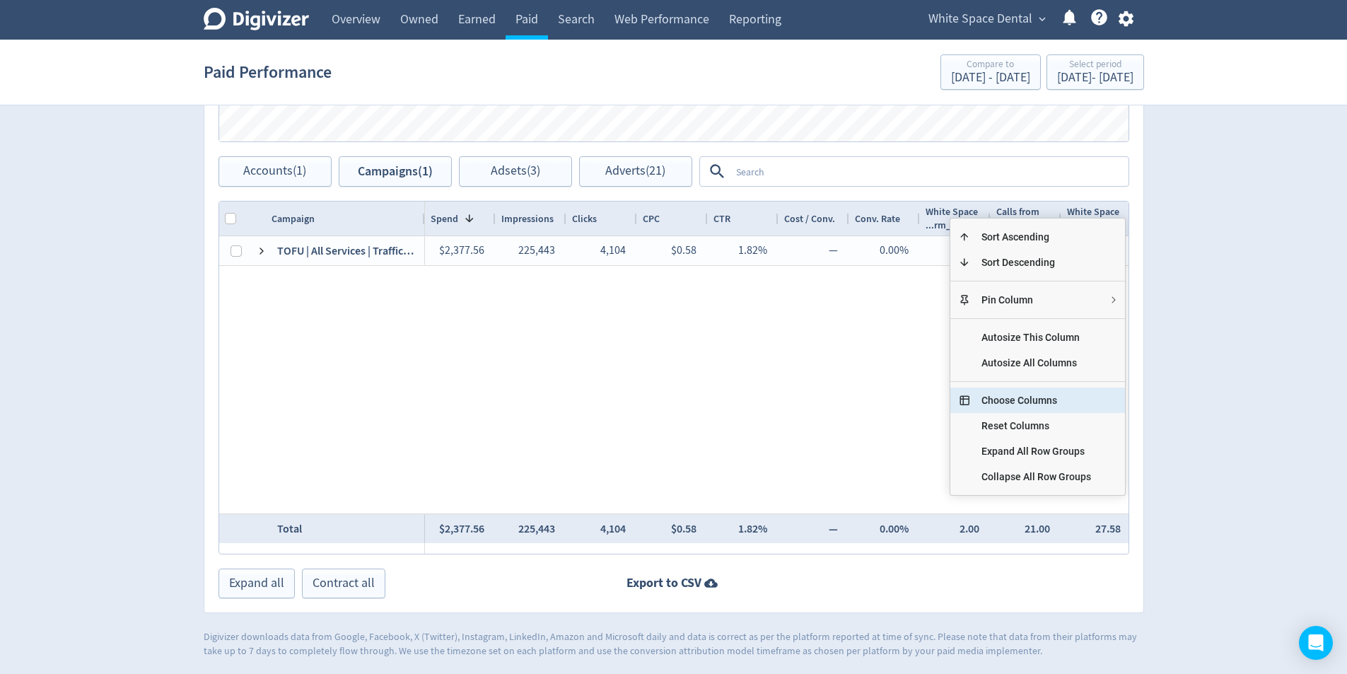
click at [1056, 398] on span "Choose Columns" at bounding box center [1036, 400] width 132 height 25
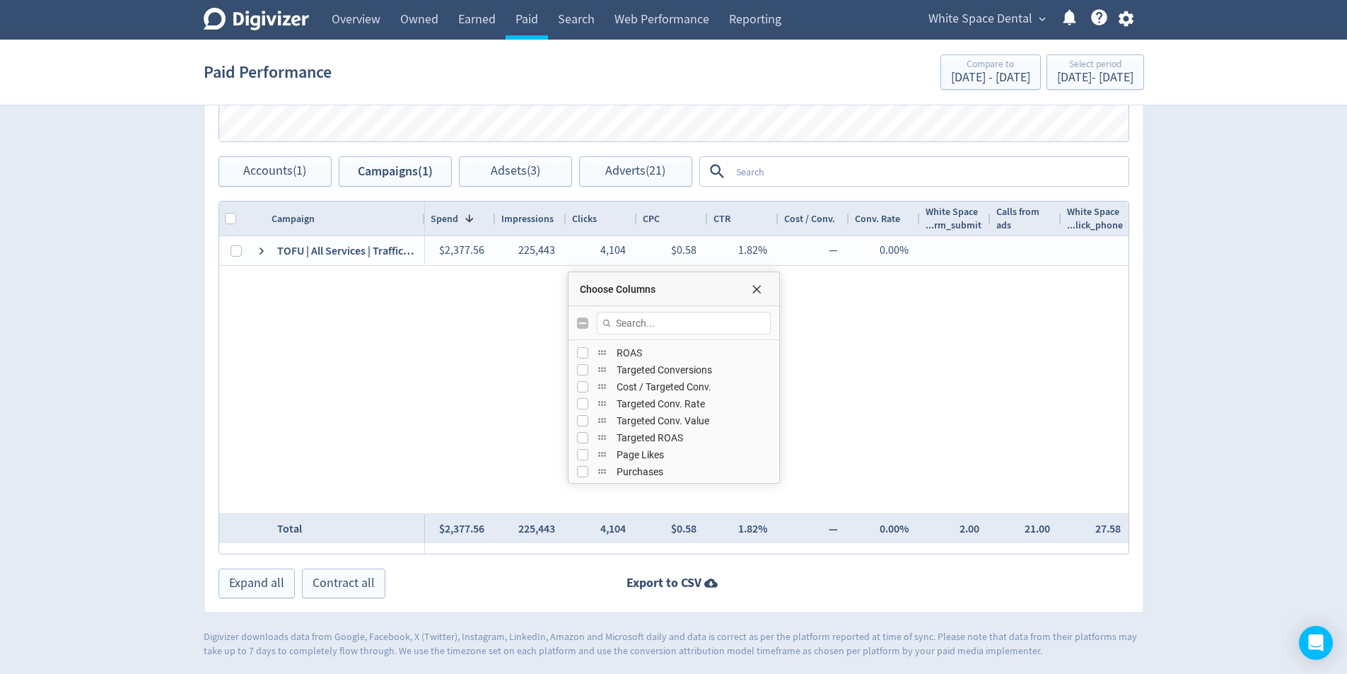
scroll to position [561, 0]
click at [581, 444] on div "White Space Dental - GA4 (web) form_submit" at bounding box center [674, 436] width 194 height 17
click at [579, 455] on input "Press SPACE to toggle visibility (visible)" at bounding box center [582, 453] width 11 height 11
checkbox input "false"
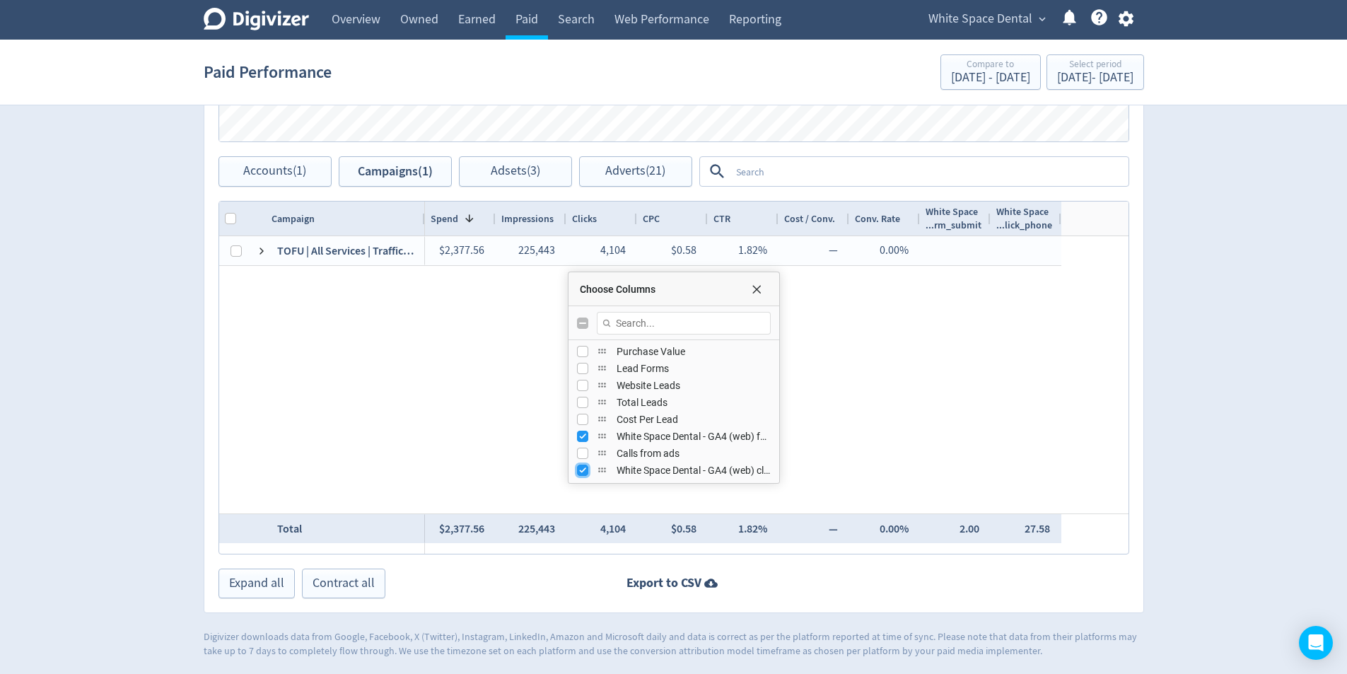
click at [581, 467] on input "Press SPACE to toggle visibility (visible)" at bounding box center [582, 470] width 11 height 11
checkbox input "false"
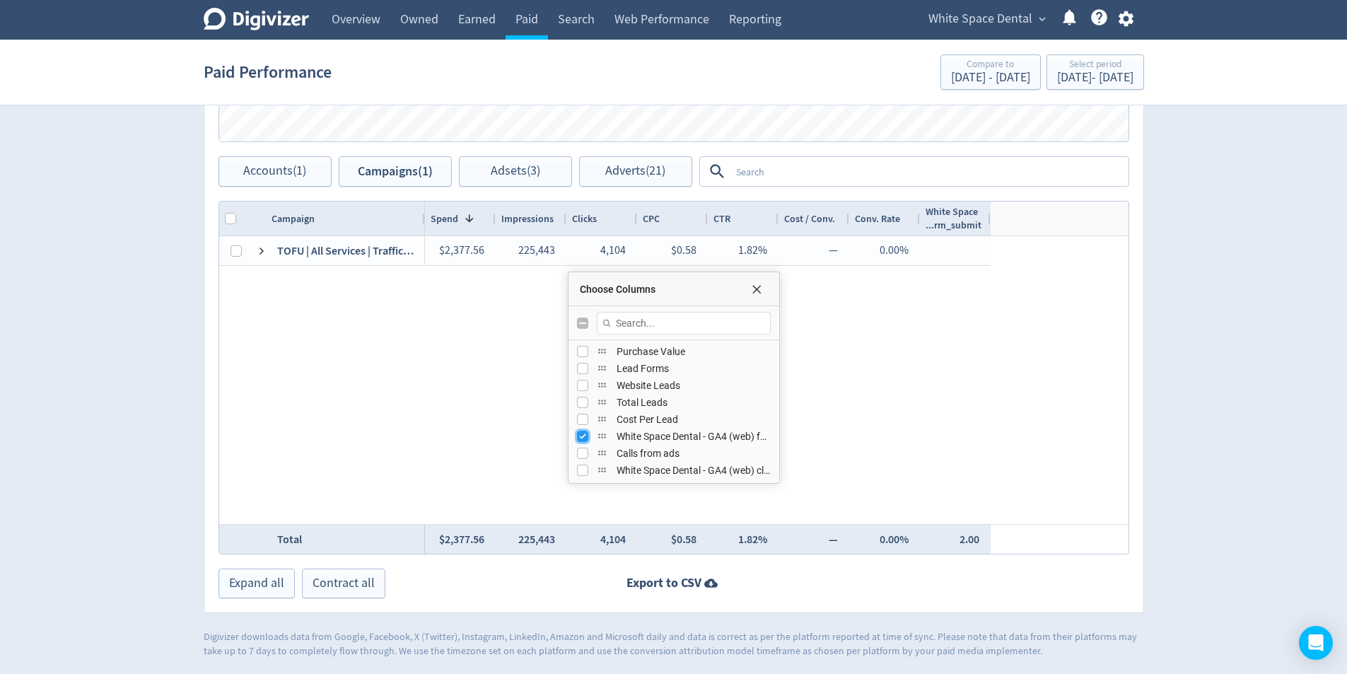
click at [585, 438] on input "Press SPACE to toggle visibility (visible)" at bounding box center [582, 436] width 11 height 11
checkbox input "false"
click at [1152, 409] on div "Spend $7,908.69 _ Google Ads $5,531.13 _ Logo of Meta Platforms -- Graphic crea…" at bounding box center [674, 69] width 966 height 1179
click at [762, 291] on span "Choose Columns" at bounding box center [756, 289] width 11 height 11
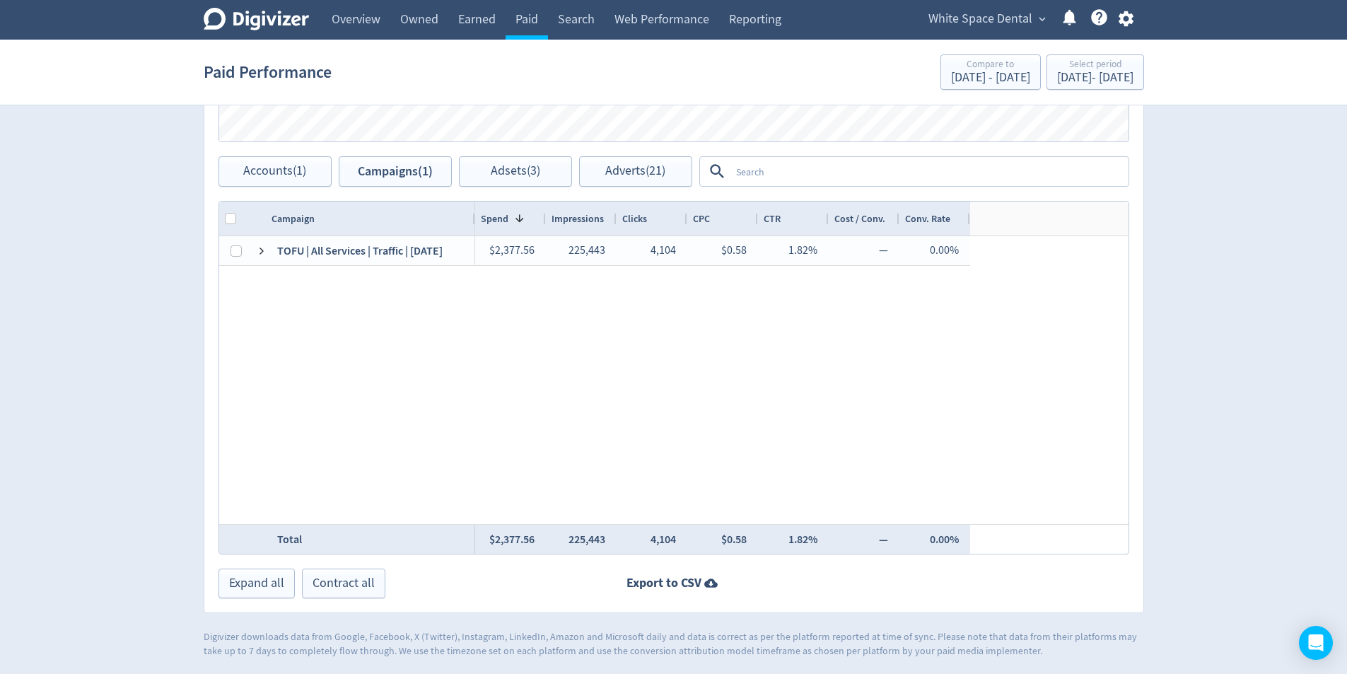
drag, startPoint x: 421, startPoint y: 217, endPoint x: 472, endPoint y: 218, distance: 50.2
click at [472, 218] on div at bounding box center [475, 219] width 6 height 34
click at [502, 167] on span "Adsets (3)" at bounding box center [515, 171] width 49 height 13
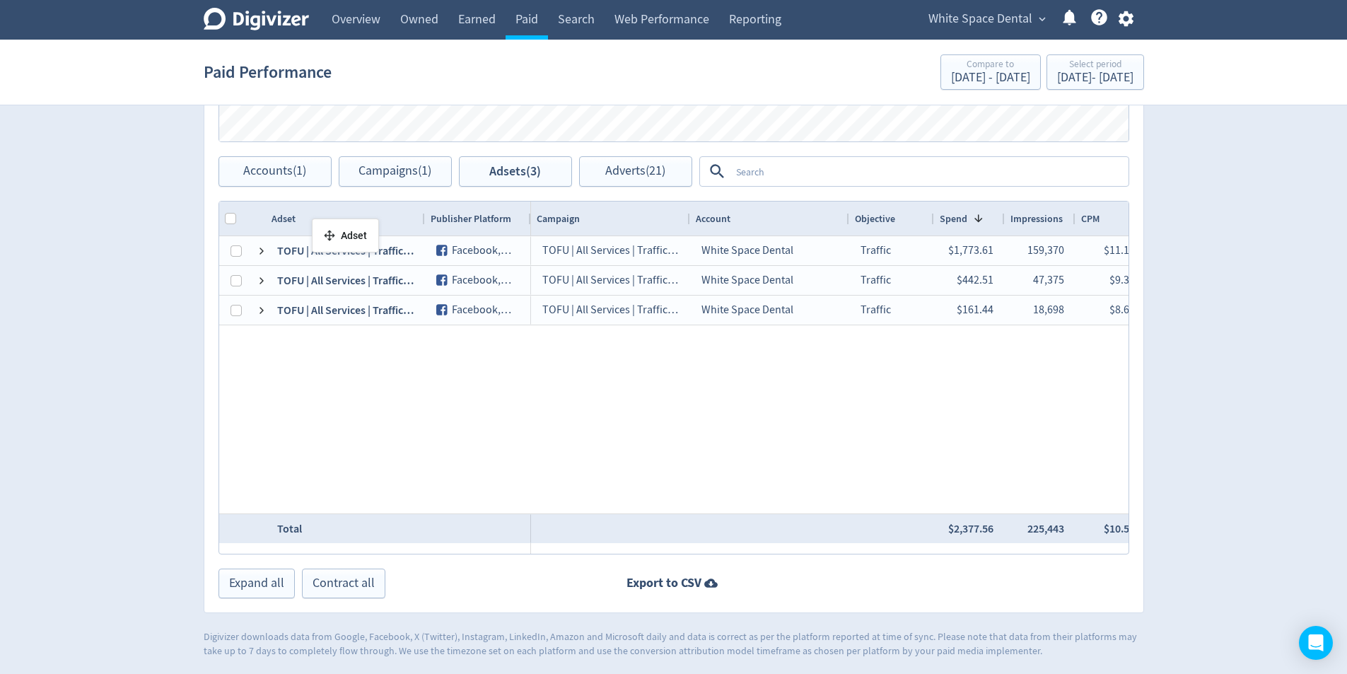
drag, startPoint x: 419, startPoint y: 221, endPoint x: 319, endPoint y: 224, distance: 99.8
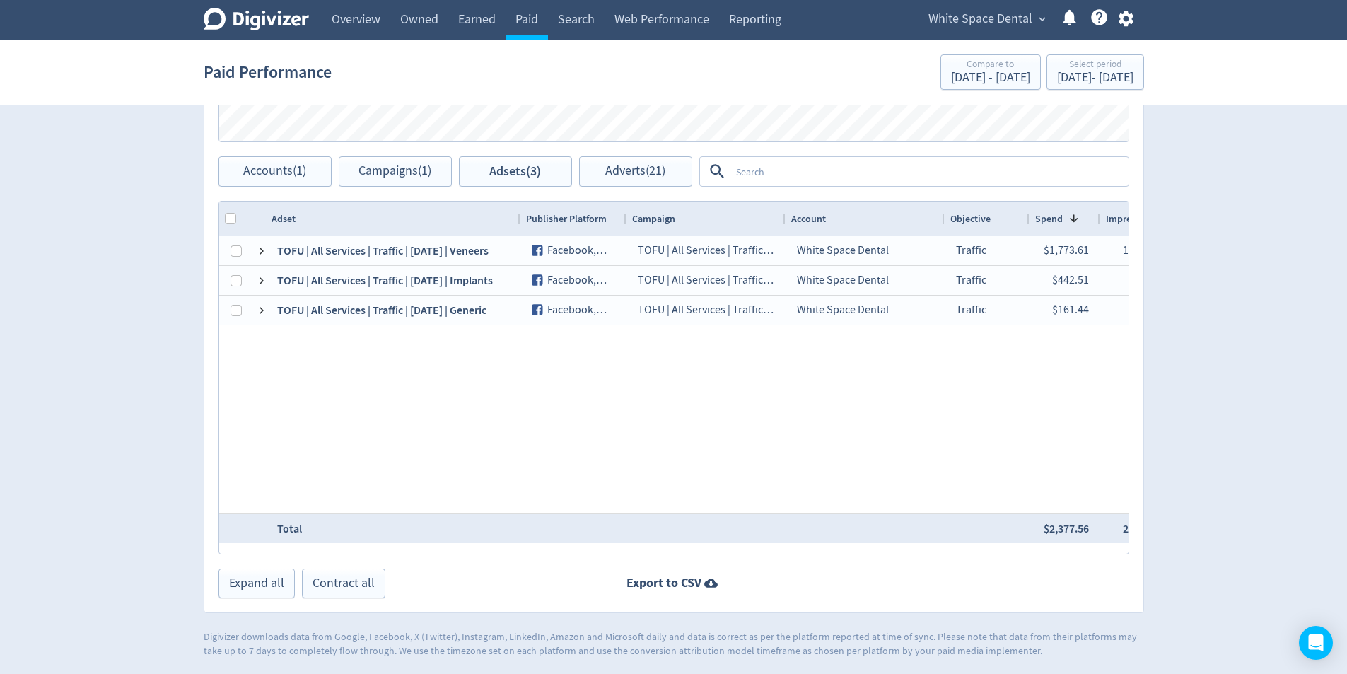
drag, startPoint x: 422, startPoint y: 217, endPoint x: 518, endPoint y: 229, distance: 96.9
click at [518, 229] on div at bounding box center [520, 219] width 6 height 34
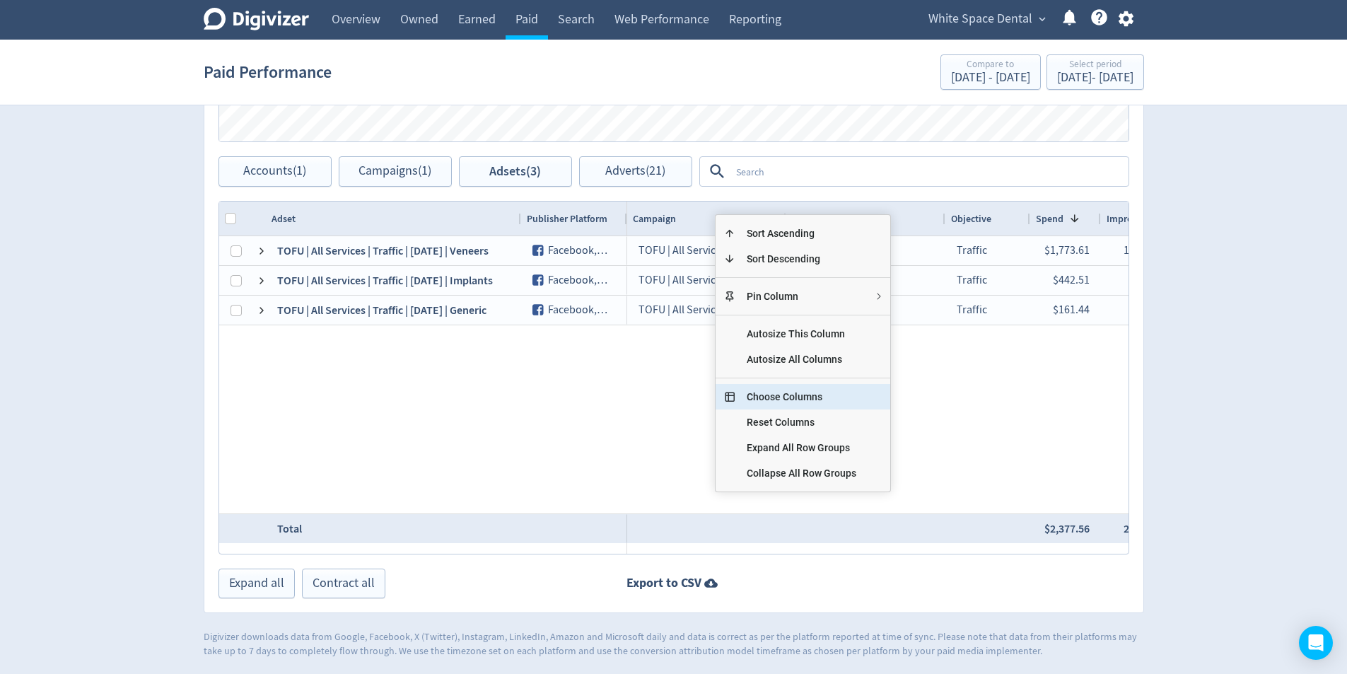
drag, startPoint x: 811, startPoint y: 403, endPoint x: 800, endPoint y: 404, distance: 10.7
click at [810, 403] on span "Choose Columns" at bounding box center [801, 396] width 132 height 25
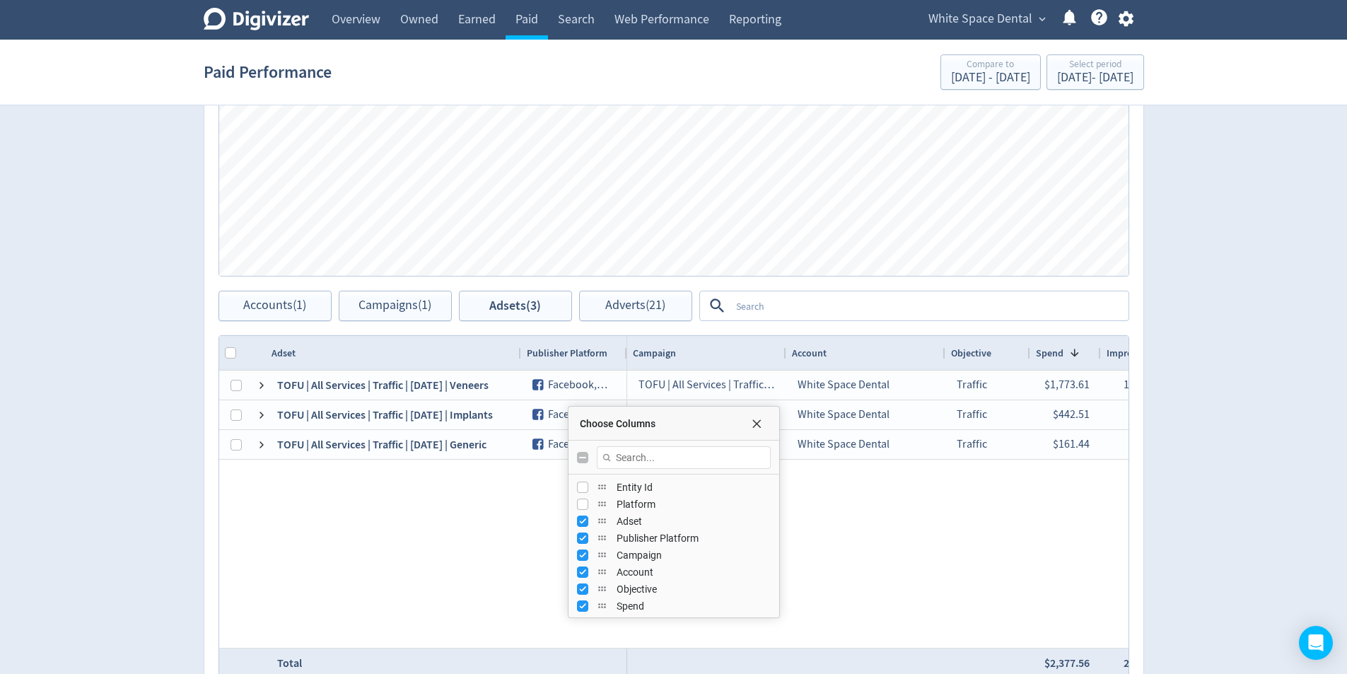
scroll to position [551, 0]
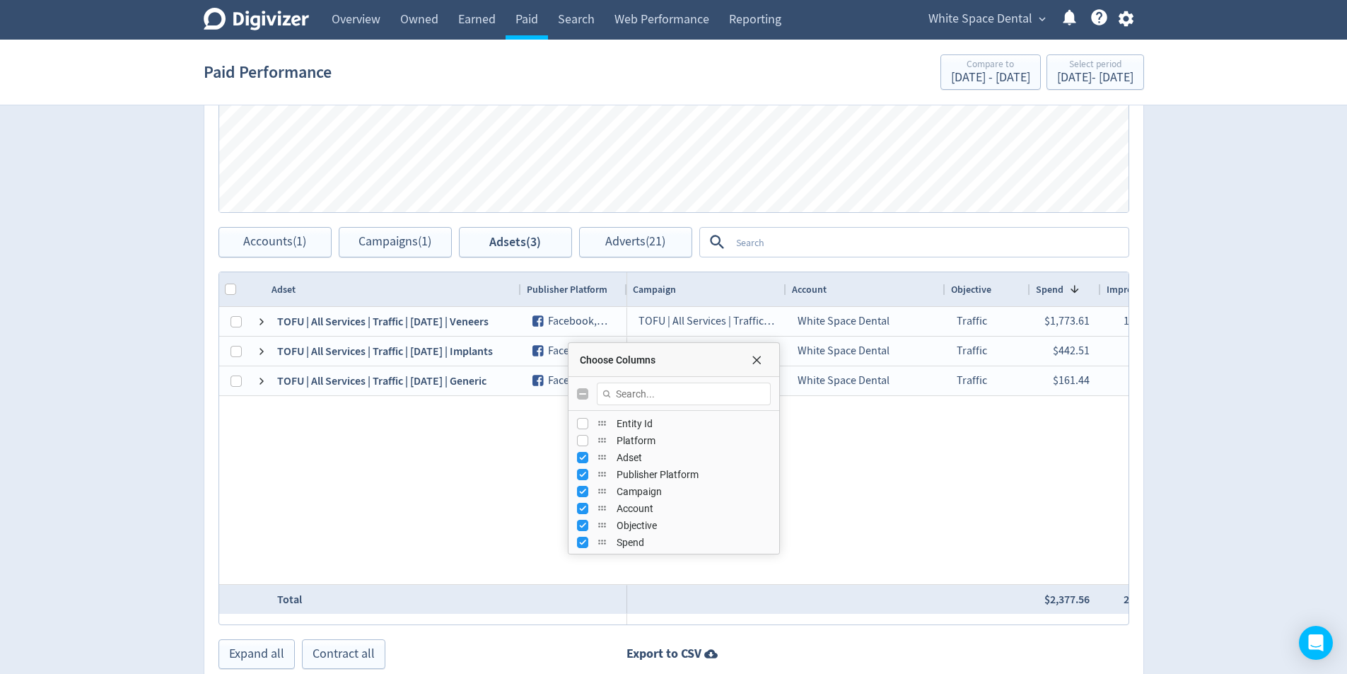
click at [587, 482] on div "Publisher Platform" at bounding box center [674, 474] width 194 height 17
click at [581, 479] on input "Press SPACE to toggle visibility (visible)" at bounding box center [582, 474] width 11 height 11
checkbox input "false"
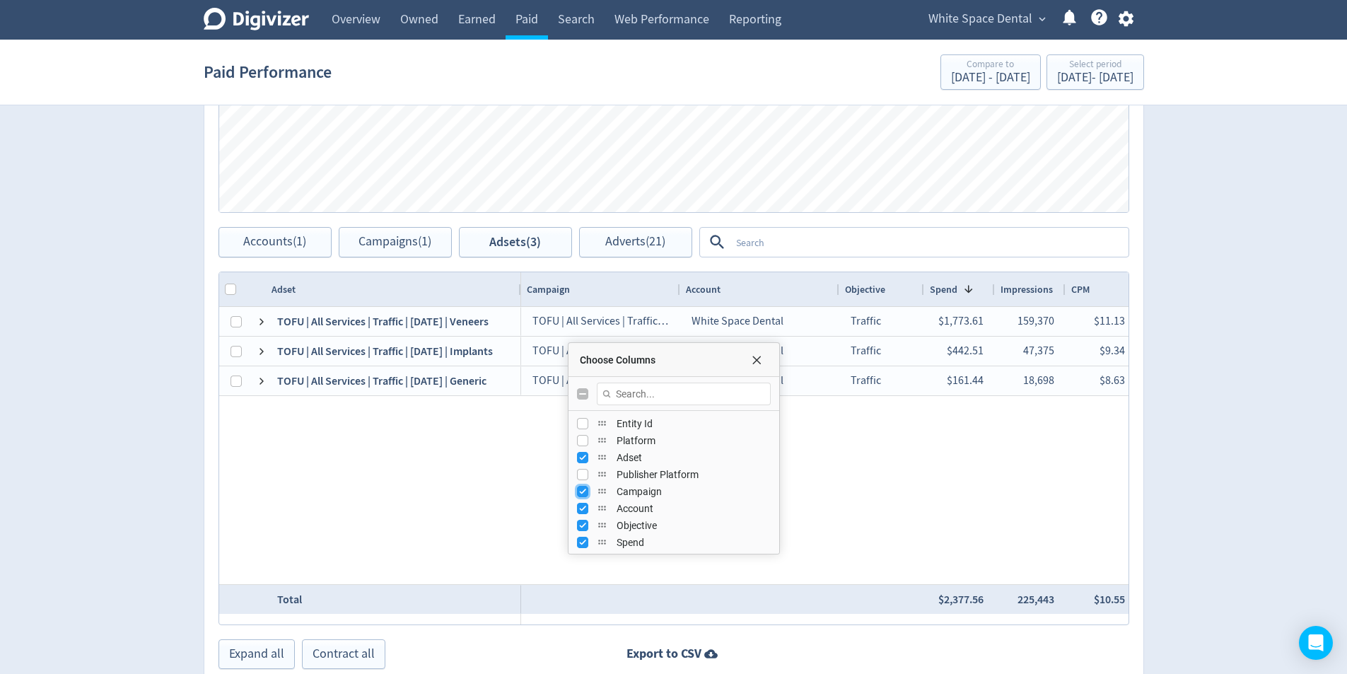
click at [579, 491] on input "Press SPACE to toggle visibility (visible)" at bounding box center [582, 491] width 11 height 11
checkbox input "false"
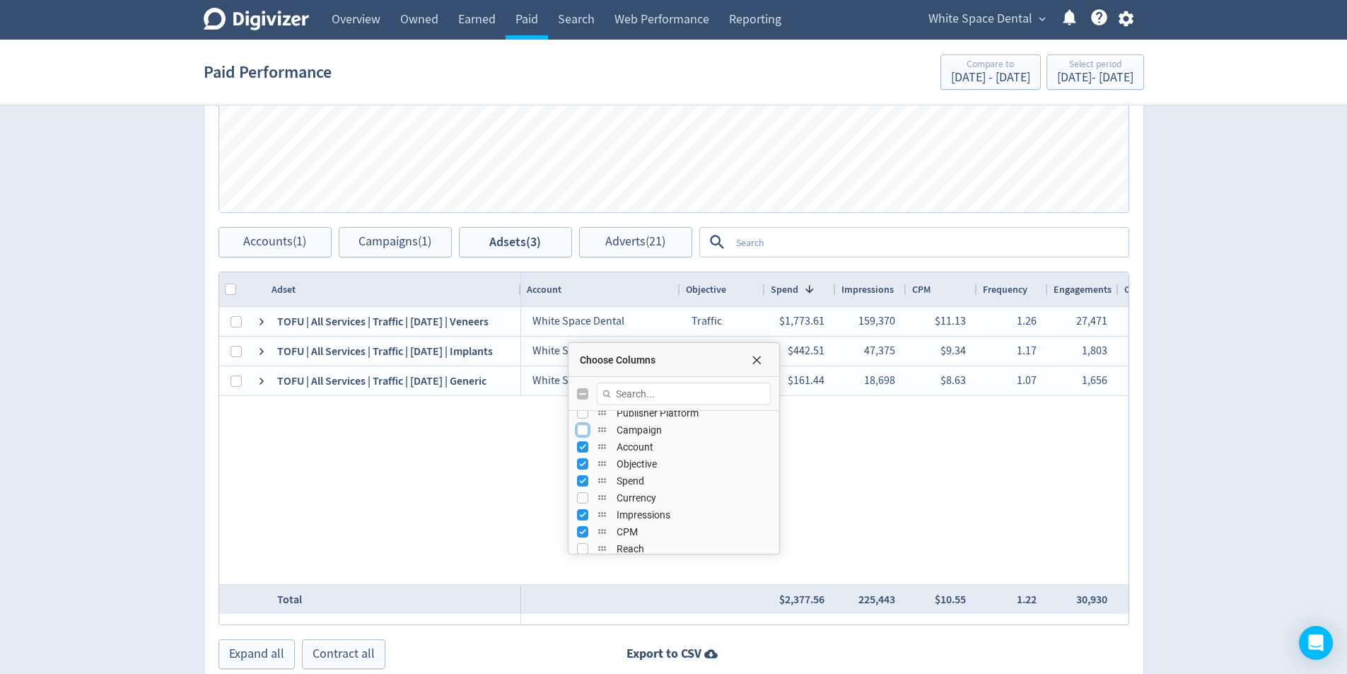
scroll to position [71, 0]
click at [586, 444] on div "Account" at bounding box center [674, 437] width 194 height 17
click at [583, 442] on input "Press SPACE to toggle visibility (visible)" at bounding box center [582, 437] width 11 height 11
checkbox input "false"
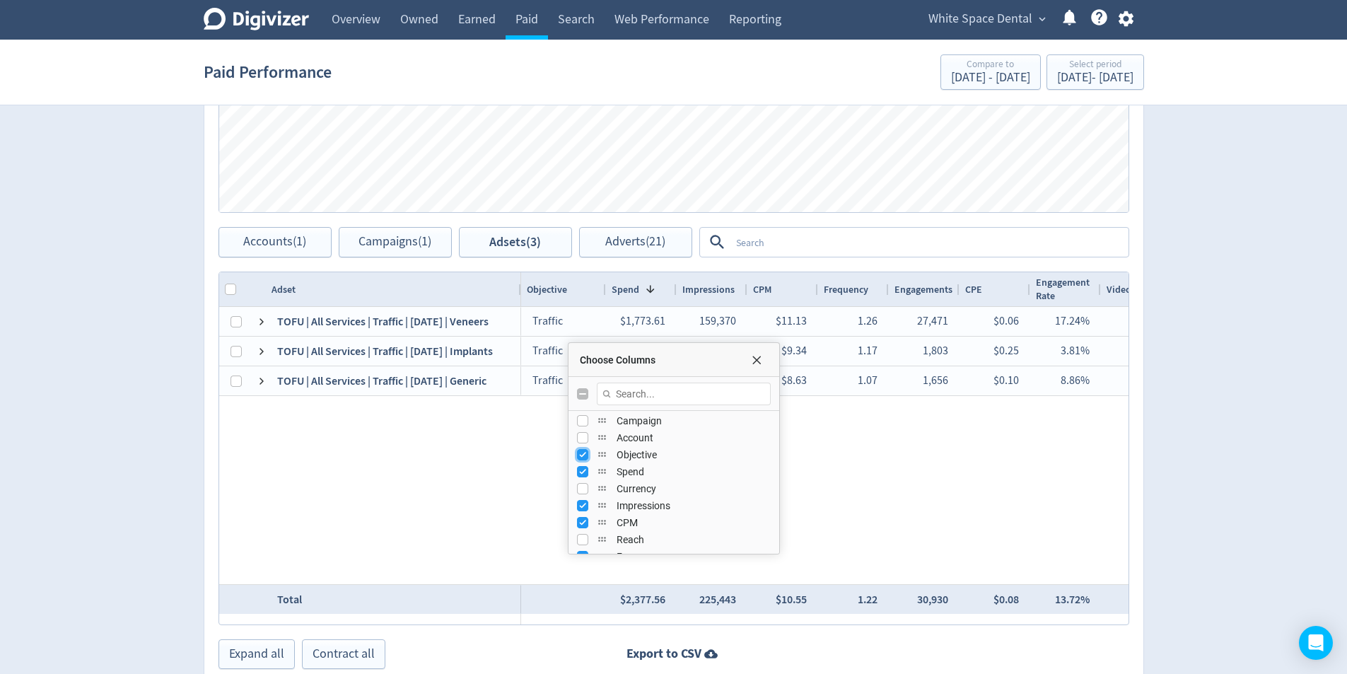
click at [583, 458] on input "Press SPACE to toggle visibility (visible)" at bounding box center [582, 454] width 11 height 11
checkbox input "false"
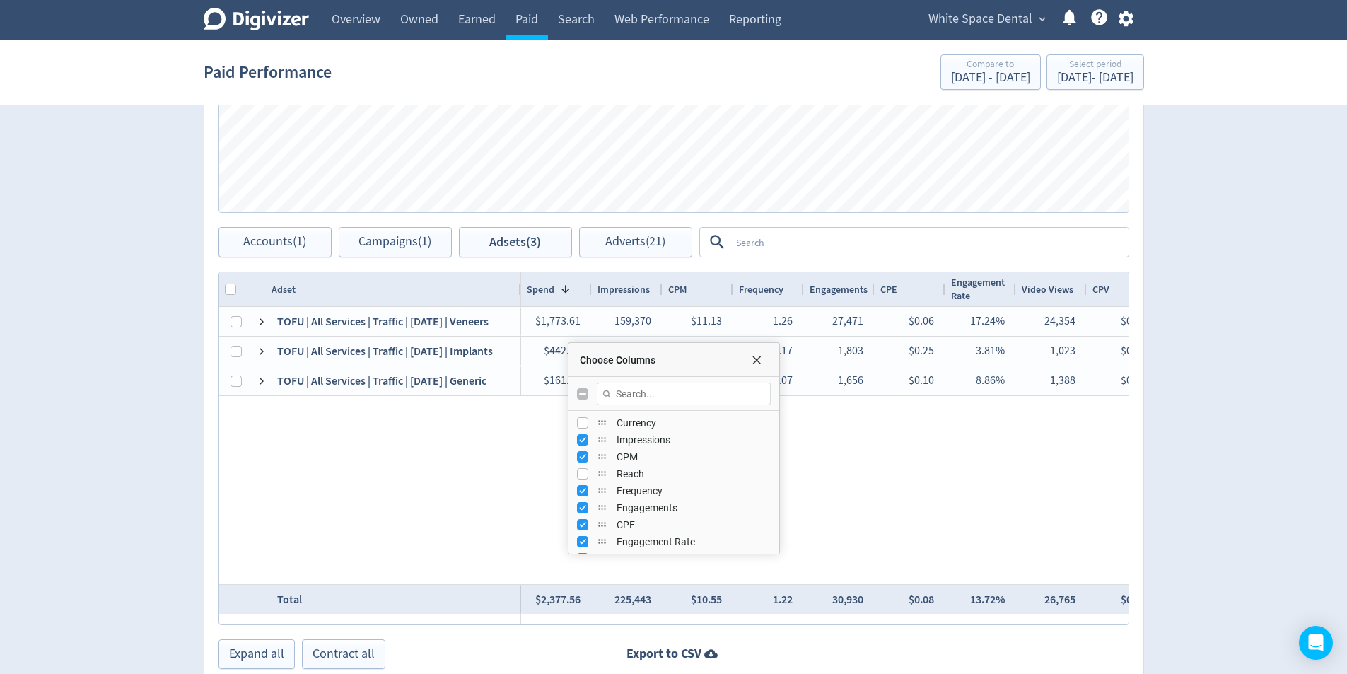
scroll to position [141, 0]
click at [578, 455] on input "Press SPACE to toggle visibility (visible)" at bounding box center [582, 451] width 11 height 11
checkbox input "false"
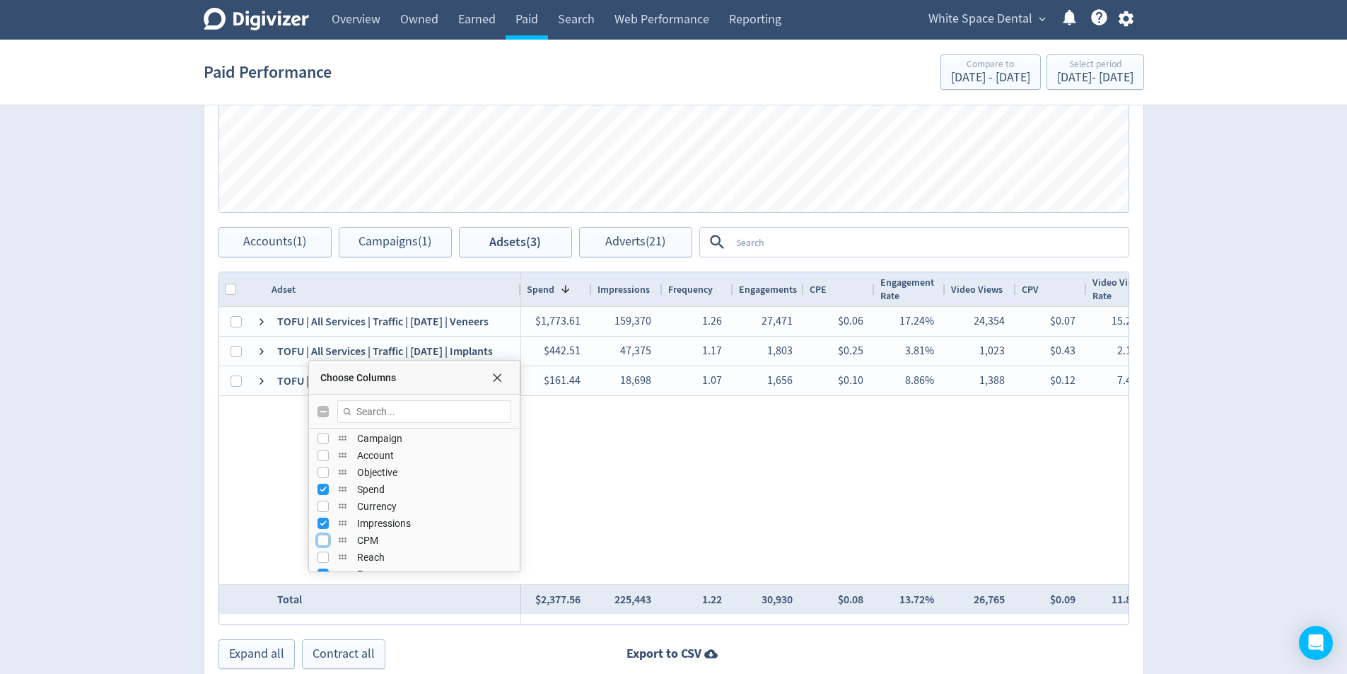
drag, startPoint x: 711, startPoint y: 364, endPoint x: 446, endPoint y: 394, distance: 266.8
click at [445, 391] on div "Choose Columns" at bounding box center [414, 378] width 211 height 34
click at [326, 487] on input "Press SPACE to toggle visibility (hidden)" at bounding box center [326, 485] width 11 height 11
checkbox input "true"
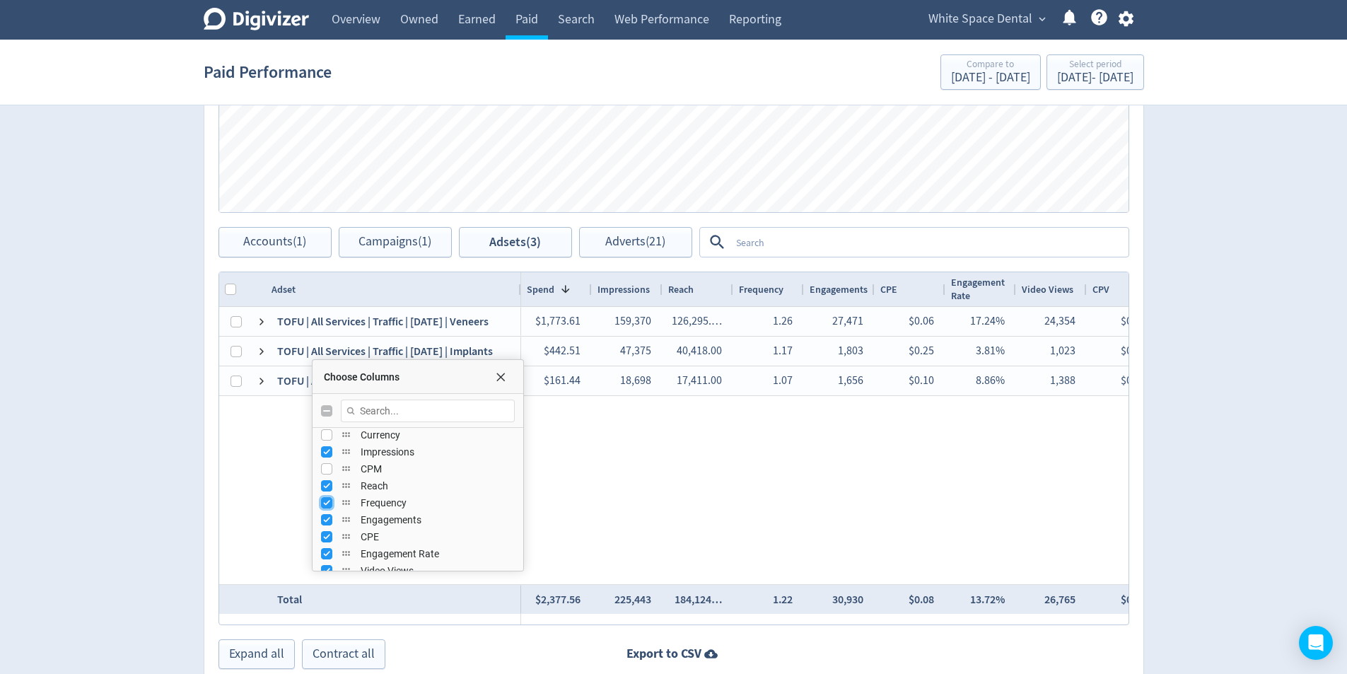
drag, startPoint x: 325, startPoint y: 502, endPoint x: 354, endPoint y: 477, distance: 38.1
click at [326, 502] on input "Press SPACE to toggle visibility (visible)" at bounding box center [326, 502] width 11 height 11
checkbox input "false"
click at [734, 294] on div at bounding box center [735, 289] width 6 height 34
click at [735, 293] on div at bounding box center [736, 289] width 6 height 34
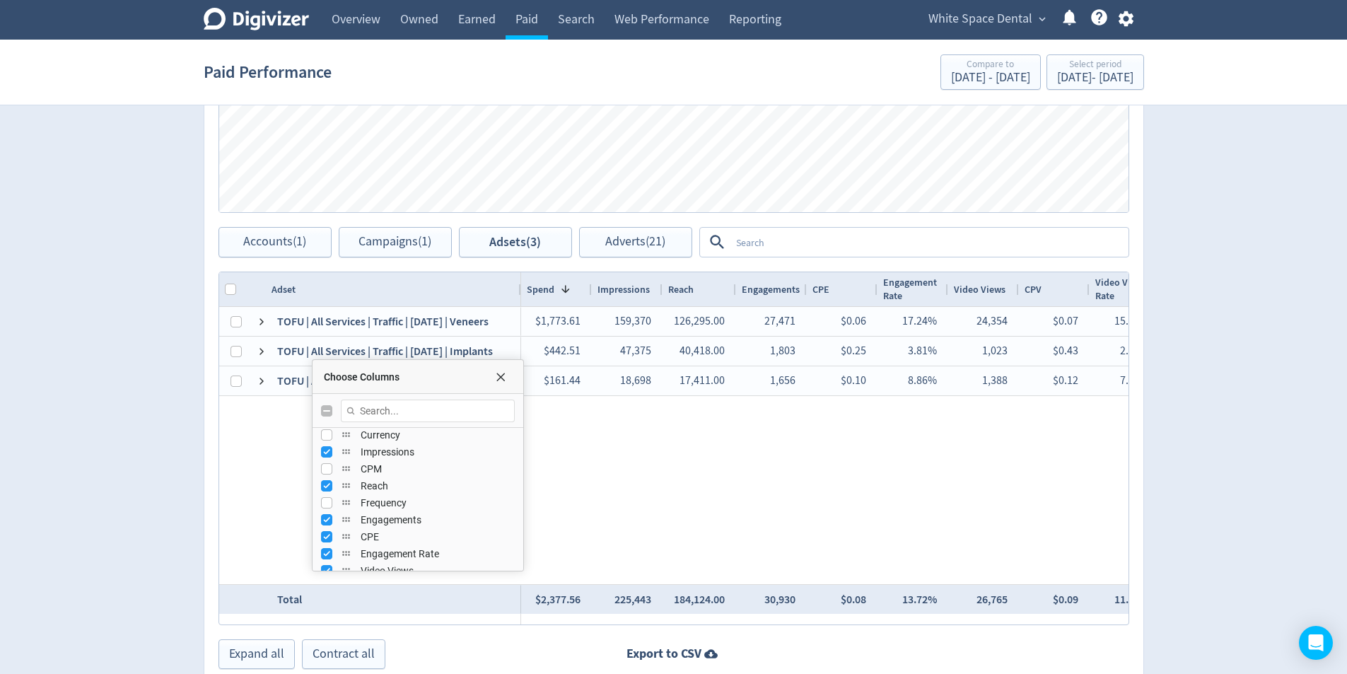
click at [1167, 429] on div "Digivizer Logo [PERSON_NAME] Logo Overview Owned Earned Paid Search Web Perform…" at bounding box center [673, 89] width 1347 height 1280
drag, startPoint x: 1275, startPoint y: 221, endPoint x: 1231, endPoint y: 216, distance: 44.1
click at [1276, 221] on div "Digivizer Logo [PERSON_NAME] Logo Overview Owned Earned Paid Search Web Perform…" at bounding box center [673, 89] width 1347 height 1280
drag, startPoint x: 275, startPoint y: 287, endPoint x: 284, endPoint y: 297, distance: 13.0
click at [502, 373] on span "Choose Columns" at bounding box center [500, 376] width 11 height 11
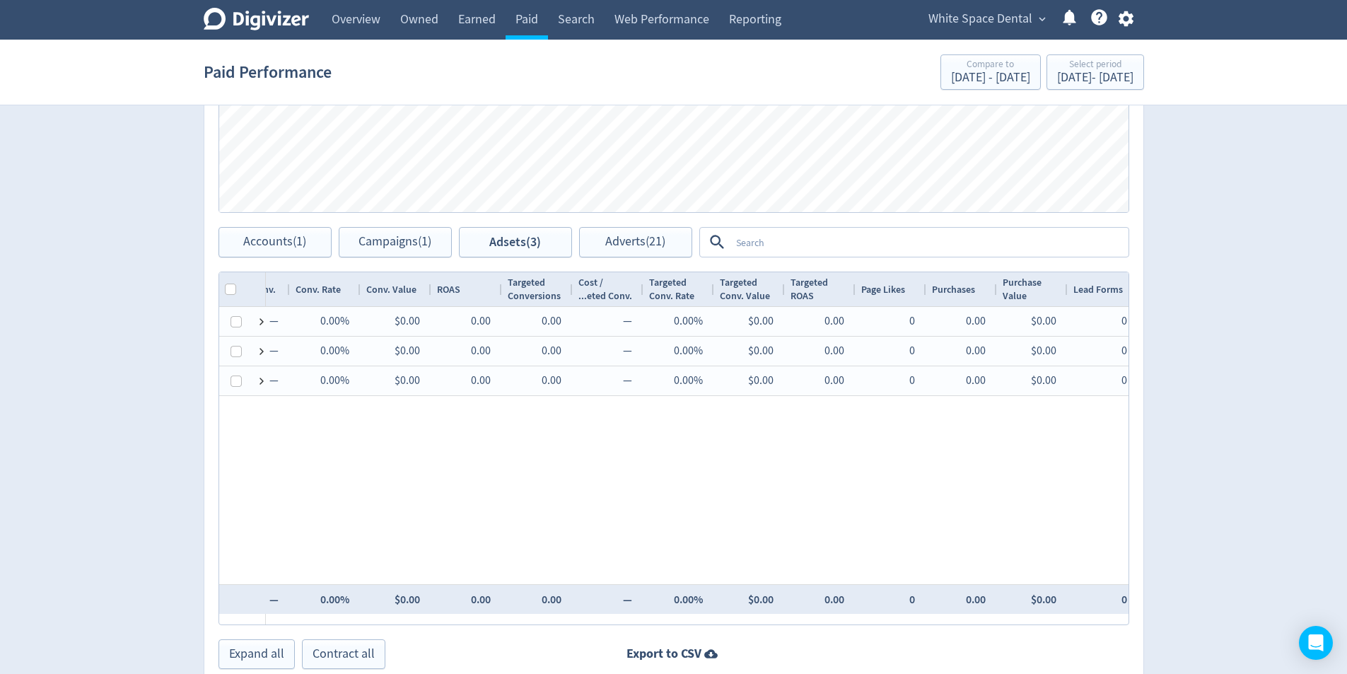
scroll to position [0, 1222]
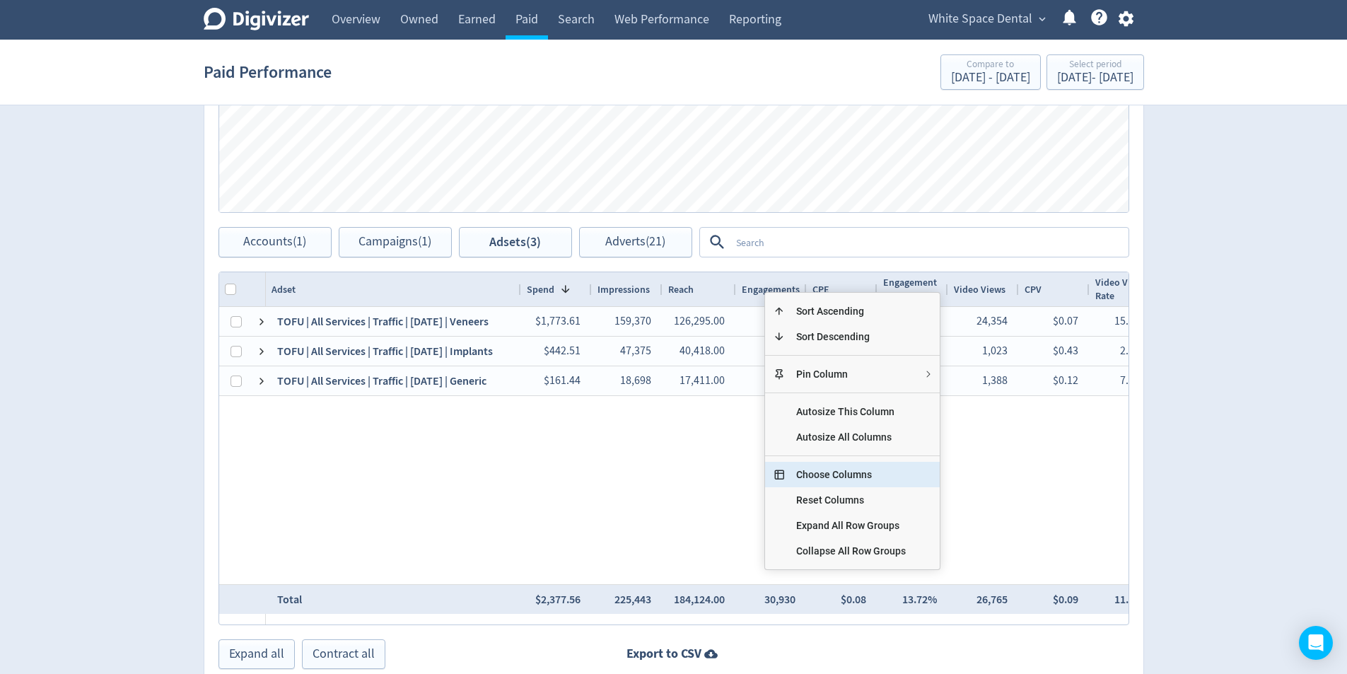
click at [895, 476] on span "Choose Columns" at bounding box center [851, 474] width 132 height 25
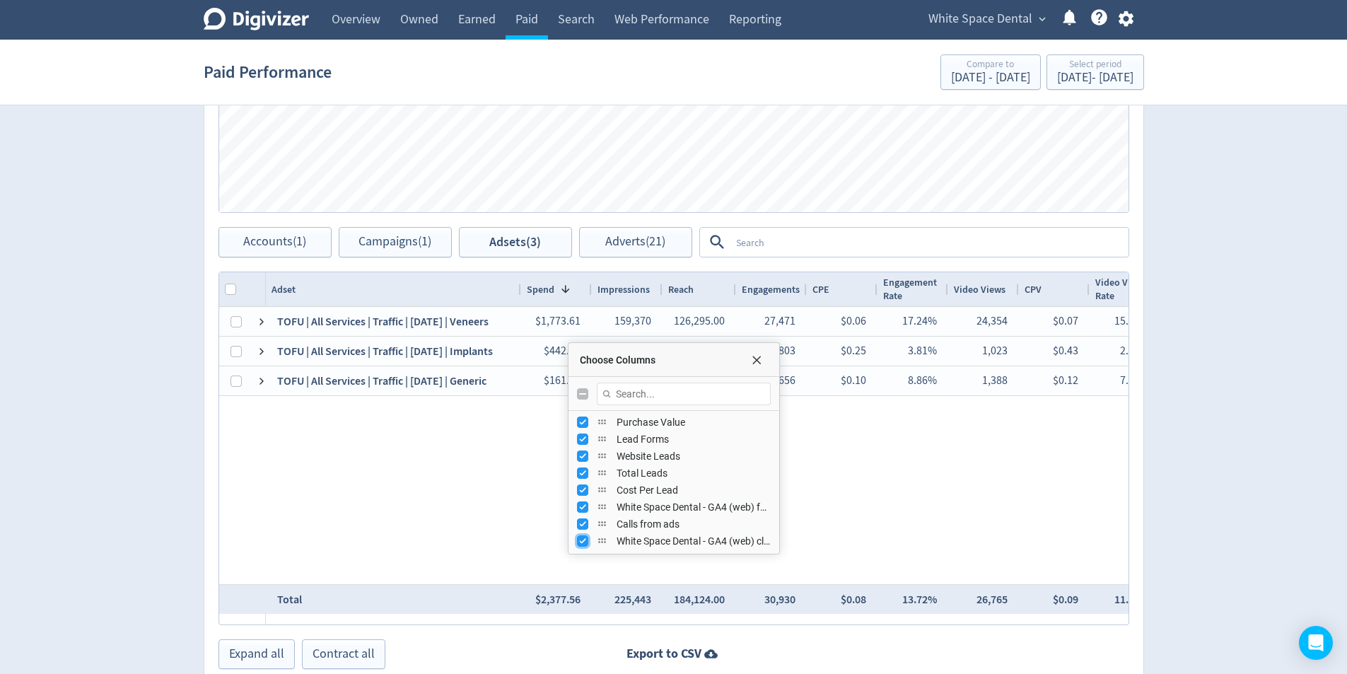
click at [586, 536] on input "Press SPACE to toggle visibility (visible)" at bounding box center [582, 540] width 11 height 11
checkbox input "false"
click at [583, 520] on input "Press SPACE to toggle visibility (visible)" at bounding box center [582, 523] width 11 height 11
checkbox input "false"
click at [580, 511] on input "Press SPACE to toggle visibility (visible)" at bounding box center [582, 506] width 11 height 11
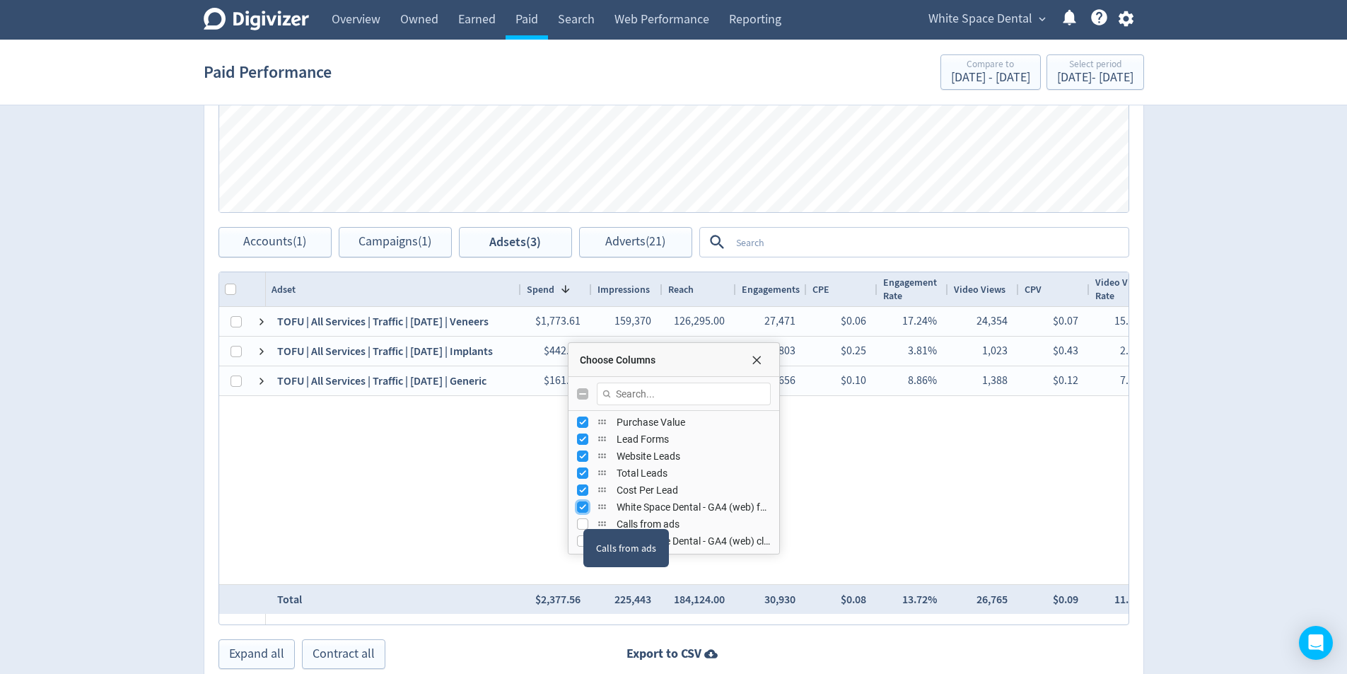
checkbox input "false"
click at [577, 492] on input "Press SPACE to toggle visibility (visible)" at bounding box center [582, 489] width 11 height 11
checkbox input "false"
click at [578, 478] on input "Press SPACE to toggle visibility (visible)" at bounding box center [582, 472] width 11 height 11
checkbox input "false"
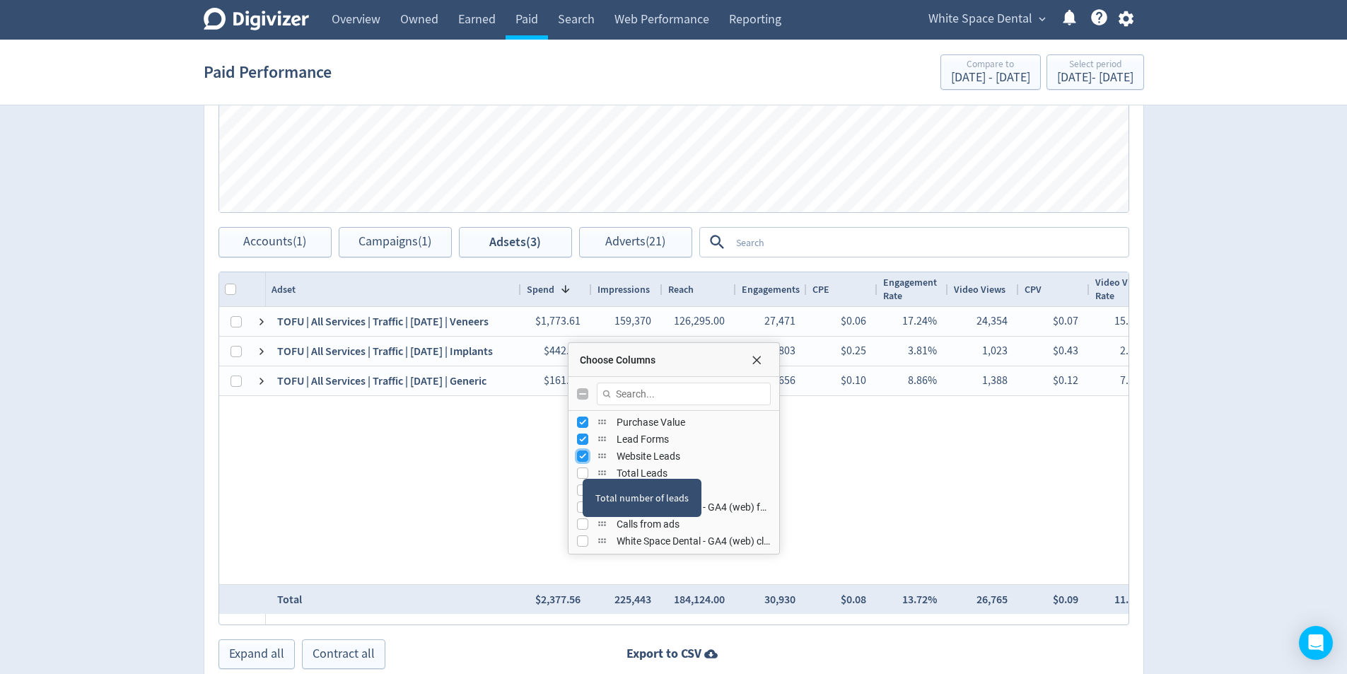
click at [583, 456] on input "Press SPACE to toggle visibility (visible)" at bounding box center [582, 455] width 11 height 11
checkbox input "false"
drag, startPoint x: 584, startPoint y: 442, endPoint x: 585, endPoint y: 433, distance: 9.2
click at [584, 441] on input "Press SPACE to toggle visibility (visible)" at bounding box center [582, 438] width 11 height 11
checkbox input "false"
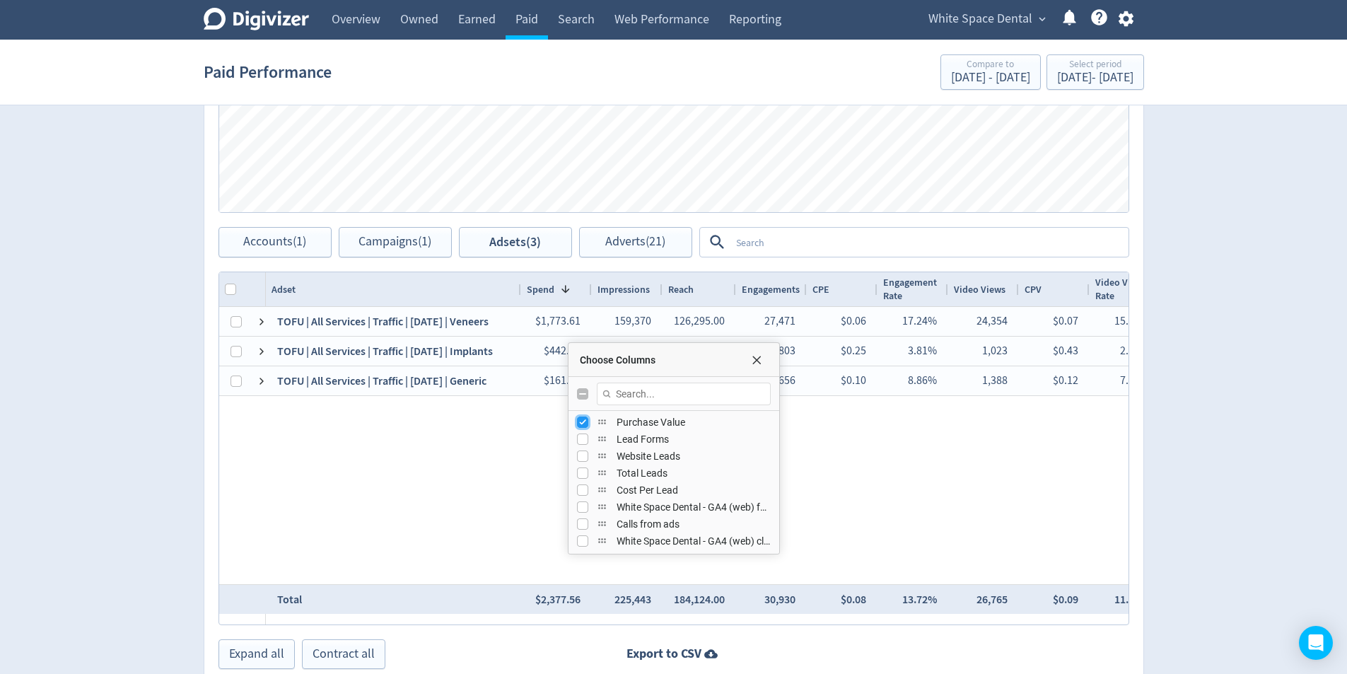
click at [583, 428] on input "Press SPACE to toggle visibility (visible)" at bounding box center [582, 422] width 11 height 11
checkbox input "false"
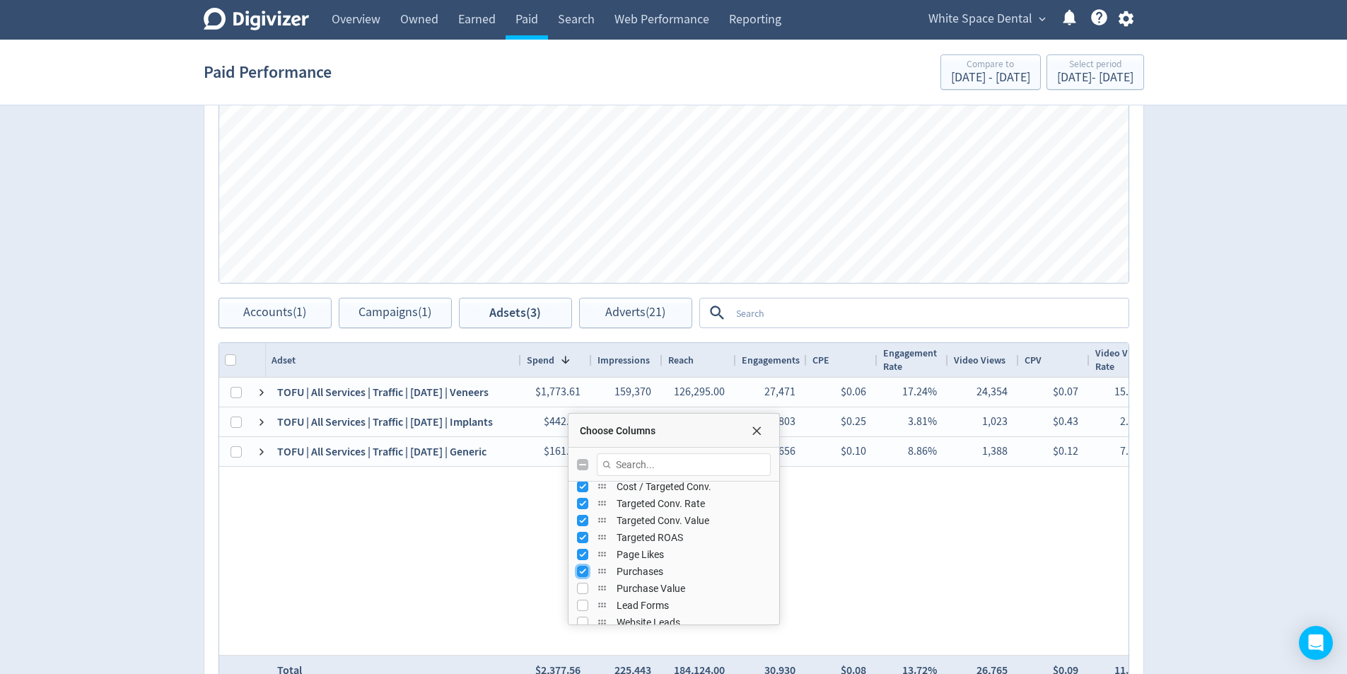
click at [586, 571] on input "Press SPACE to toggle visibility (visible)" at bounding box center [582, 571] width 11 height 11
checkbox input "false"
click at [583, 552] on input "Press SPACE to toggle visibility (visible)" at bounding box center [582, 554] width 11 height 11
click at [580, 552] on input "Press SPACE to toggle visibility (hidden)" at bounding box center [582, 554] width 11 height 11
checkbox input "true"
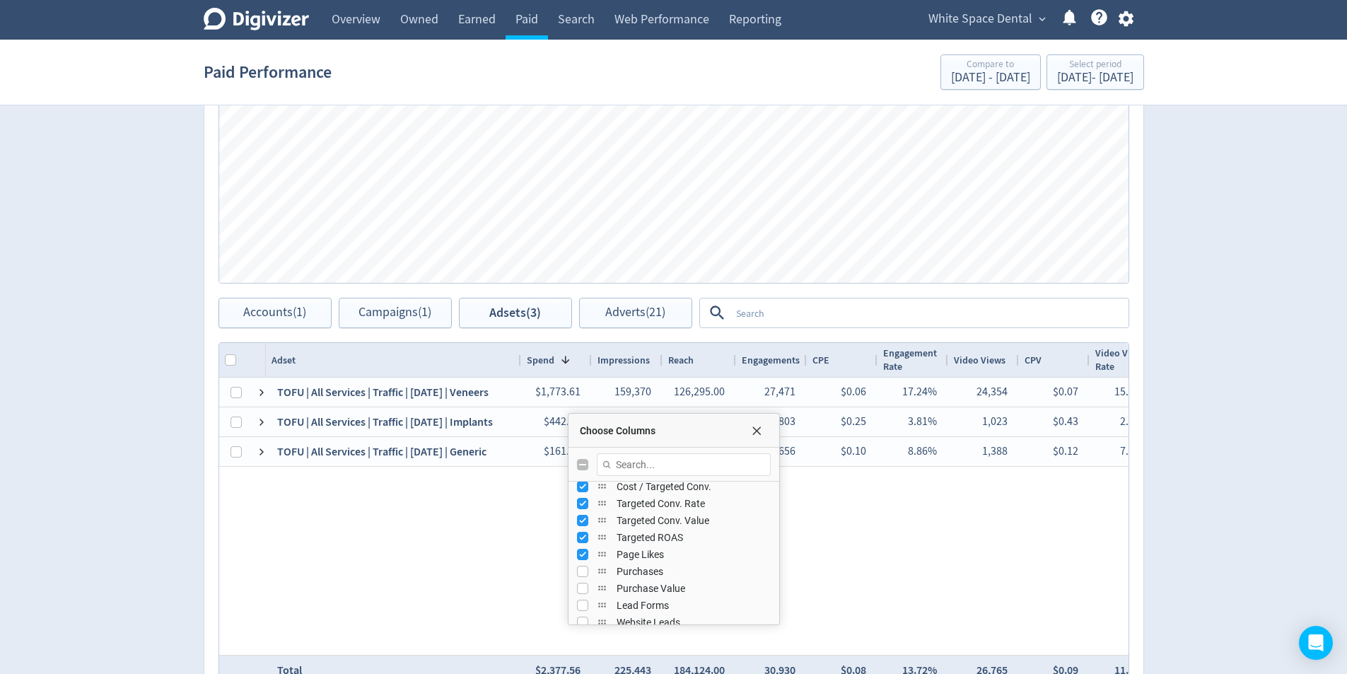
drag, startPoint x: 774, startPoint y: 586, endPoint x: 778, endPoint y: 574, distance: 12.1
click at [581, 569] on input "Press SPACE to toggle visibility (visible)" at bounding box center [582, 572] width 11 height 11
checkbox input "false"
click at [583, 558] on input "Press SPACE to toggle visibility (visible)" at bounding box center [582, 555] width 11 height 11
checkbox input "false"
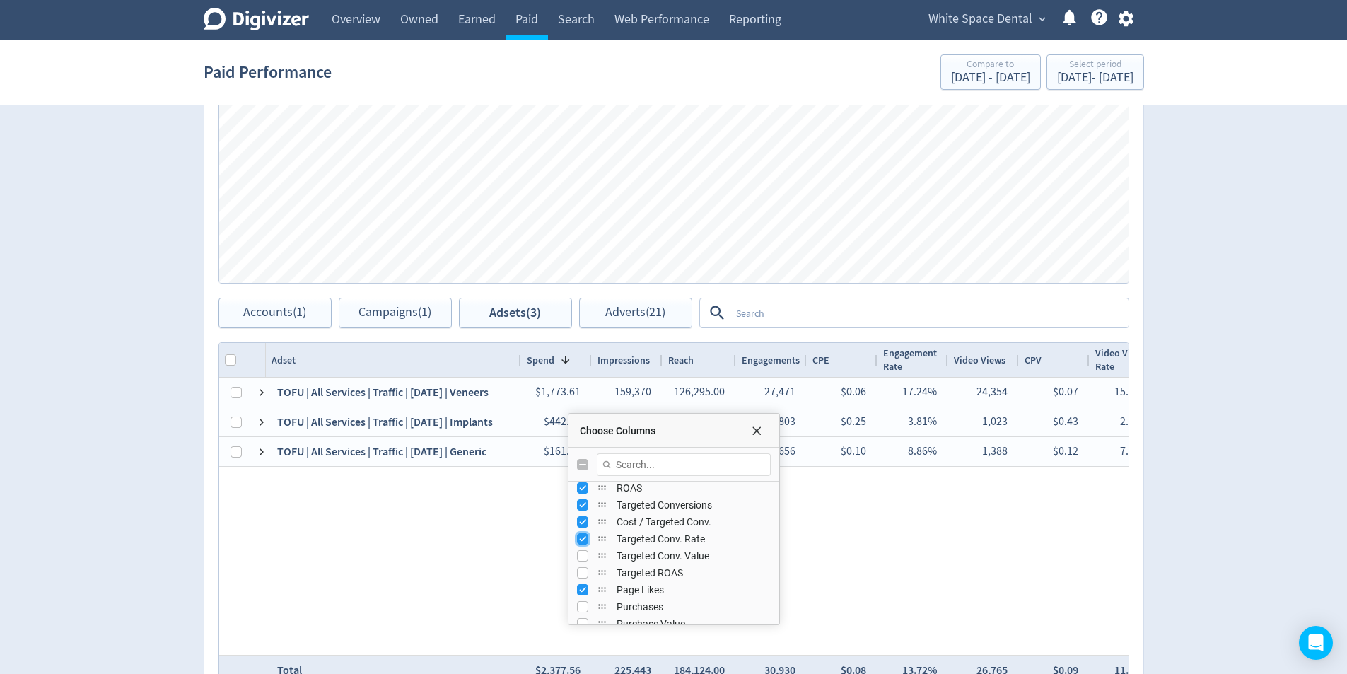
click at [582, 537] on input "Press SPACE to toggle visibility (visible)" at bounding box center [582, 538] width 11 height 11
checkbox input "false"
click at [582, 523] on input "Press SPACE to toggle visibility (visible)" at bounding box center [582, 521] width 11 height 11
checkbox input "false"
click at [583, 504] on input "Press SPACE to toggle visibility (visible)" at bounding box center [582, 504] width 11 height 11
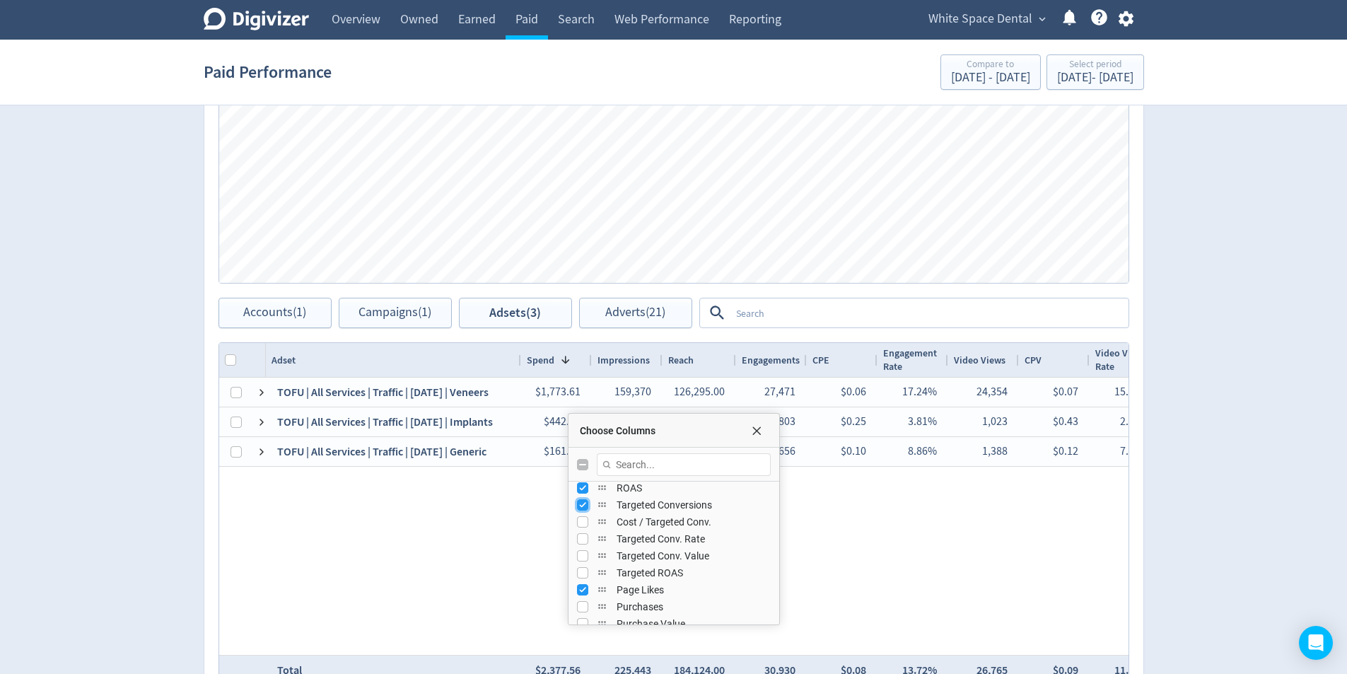
checkbox input "false"
click at [583, 484] on input "Press SPACE to toggle visibility (visible)" at bounding box center [582, 487] width 11 height 11
checkbox input "false"
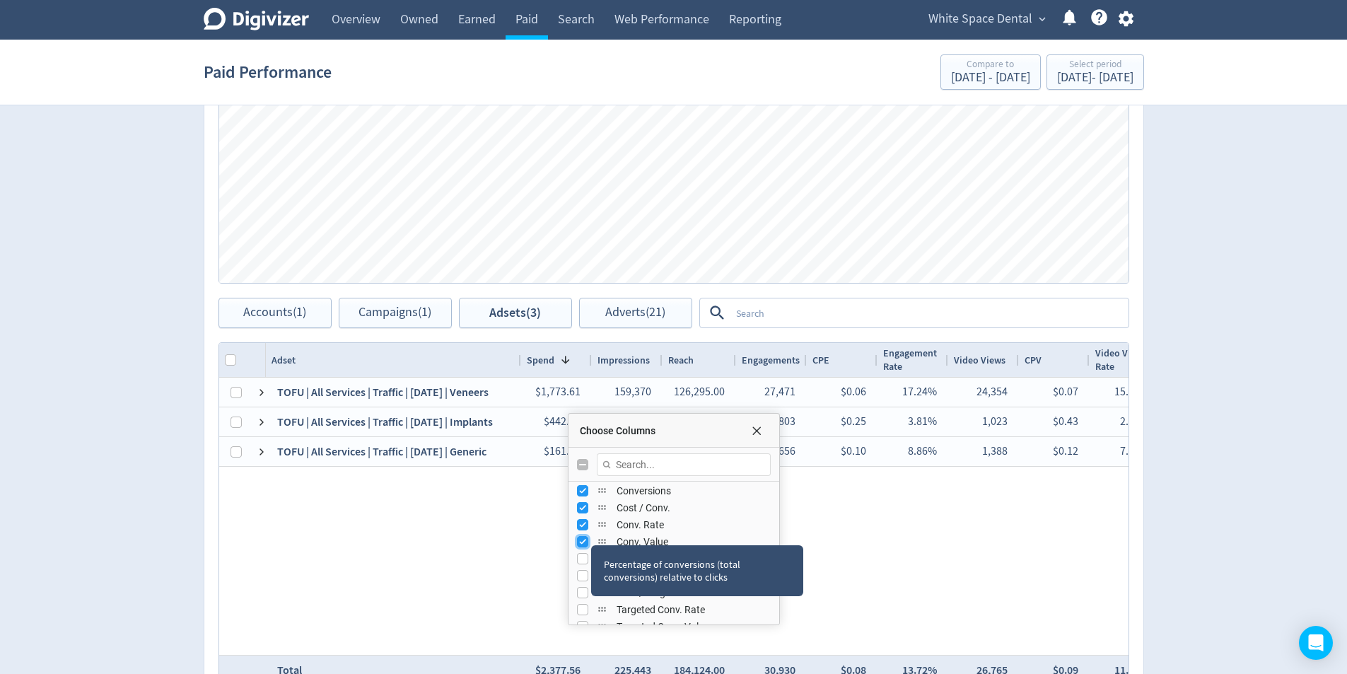
click at [587, 537] on input "Press SPACE to toggle visibility (visible)" at bounding box center [582, 541] width 11 height 11
checkbox input "false"
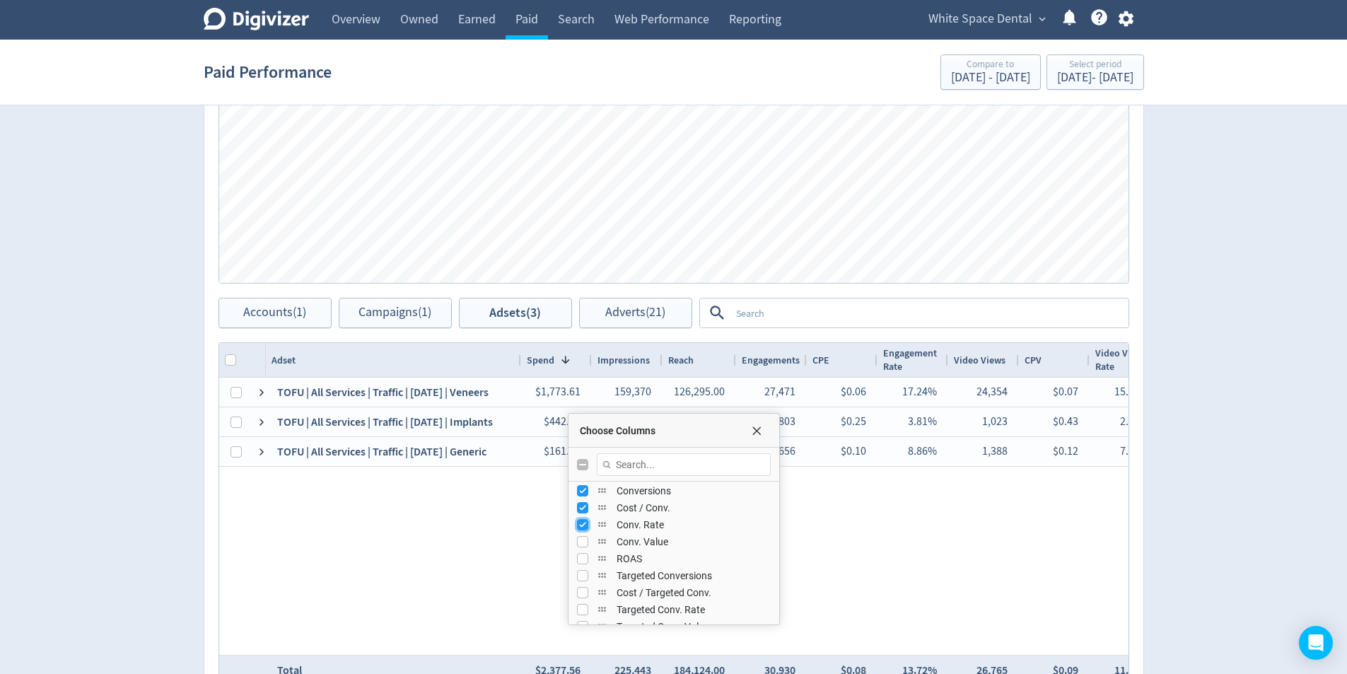
click at [586, 529] on input "Press SPACE to toggle visibility (visible)" at bounding box center [582, 524] width 11 height 11
checkbox input "false"
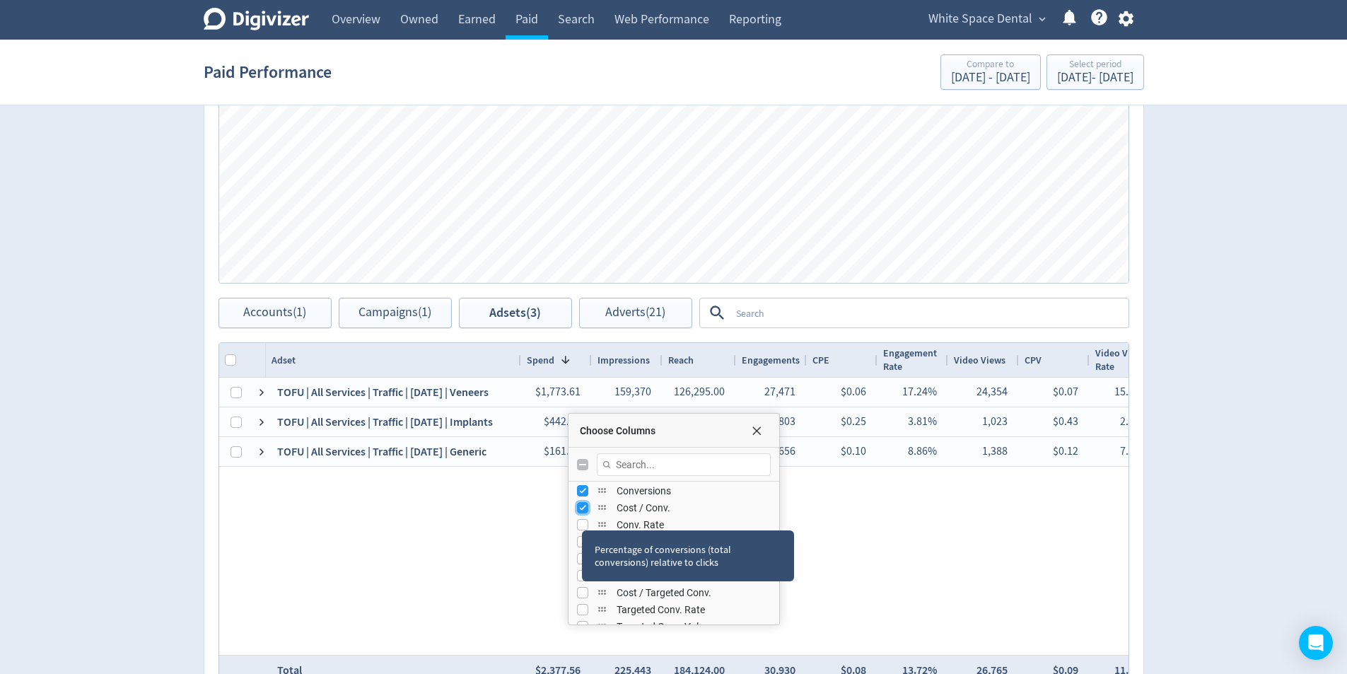
click at [579, 508] on input "Press SPACE to toggle visibility (visible)" at bounding box center [582, 507] width 11 height 11
checkbox input "false"
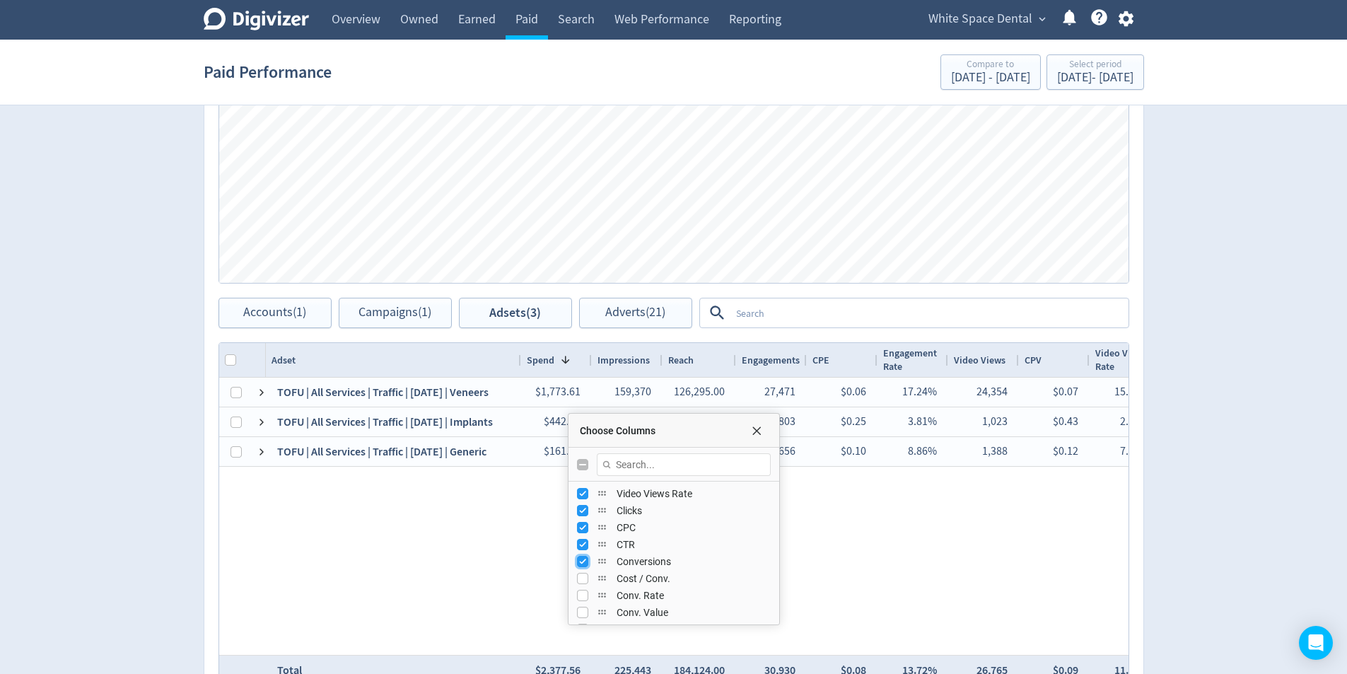
click at [581, 559] on input "Press SPACE to toggle visibility (visible)" at bounding box center [582, 561] width 11 height 11
checkbox input "false"
click at [868, 524] on div "TOFU | All Services | Traffic | [DATE] | Veneers $1,773.61 159,370 126,295.00 2…" at bounding box center [697, 516] width 863 height 277
click at [759, 430] on span "Choose Columns" at bounding box center [756, 430] width 11 height 11
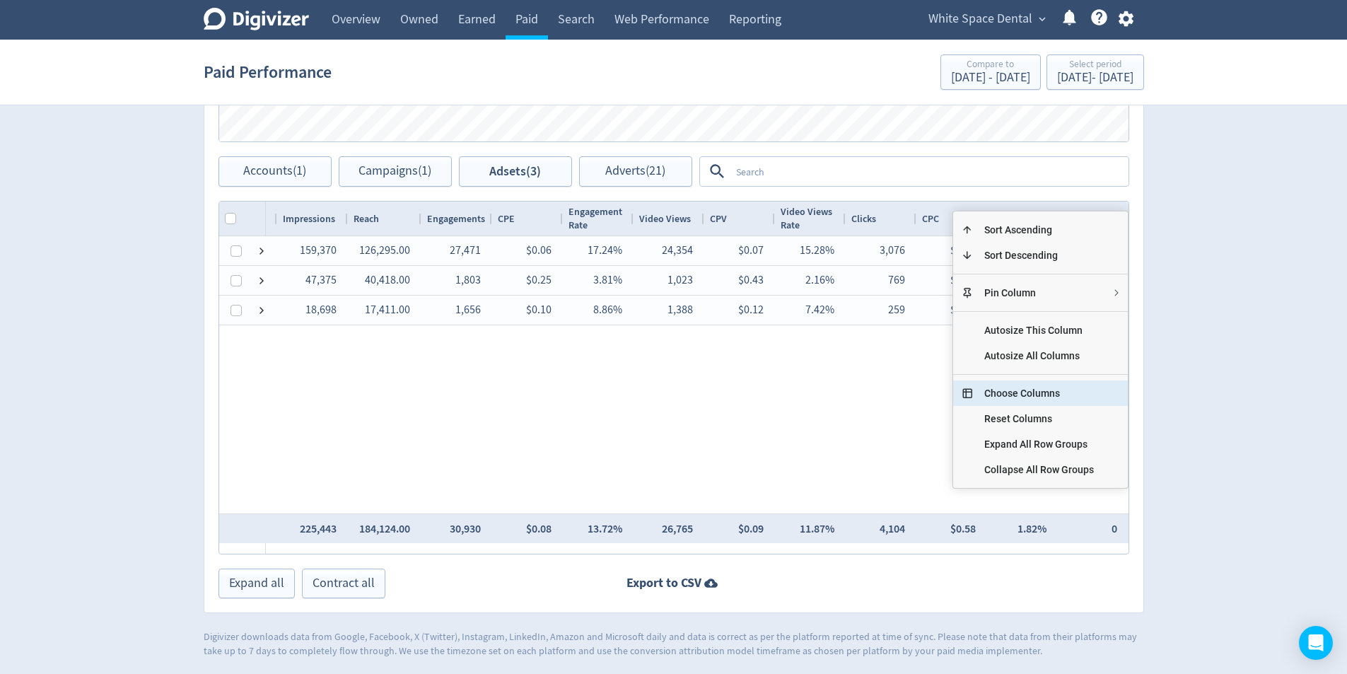
click at [1066, 383] on span "Choose Columns" at bounding box center [1039, 392] width 132 height 25
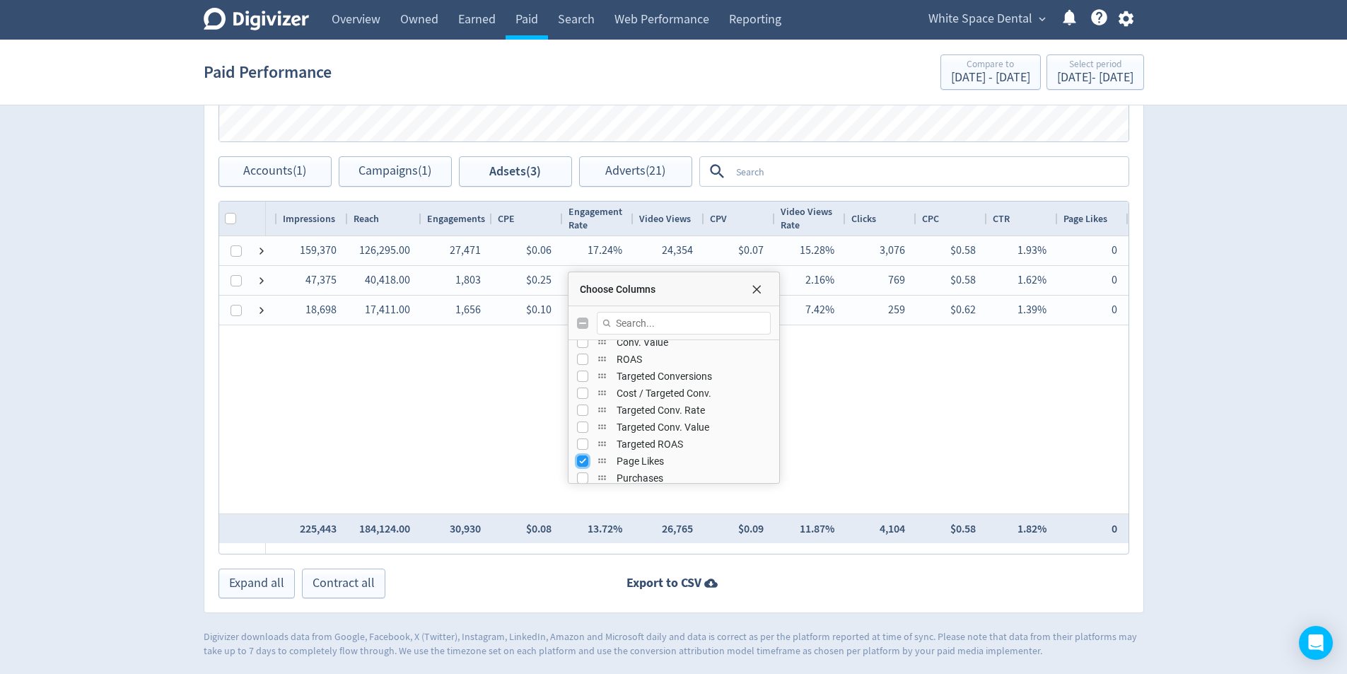
click at [583, 460] on input "Press SPACE to toggle visibility (visible)" at bounding box center [582, 460] width 11 height 11
checkbox input "false"
click at [760, 296] on div "Choose Columns" at bounding box center [674, 289] width 211 height 34
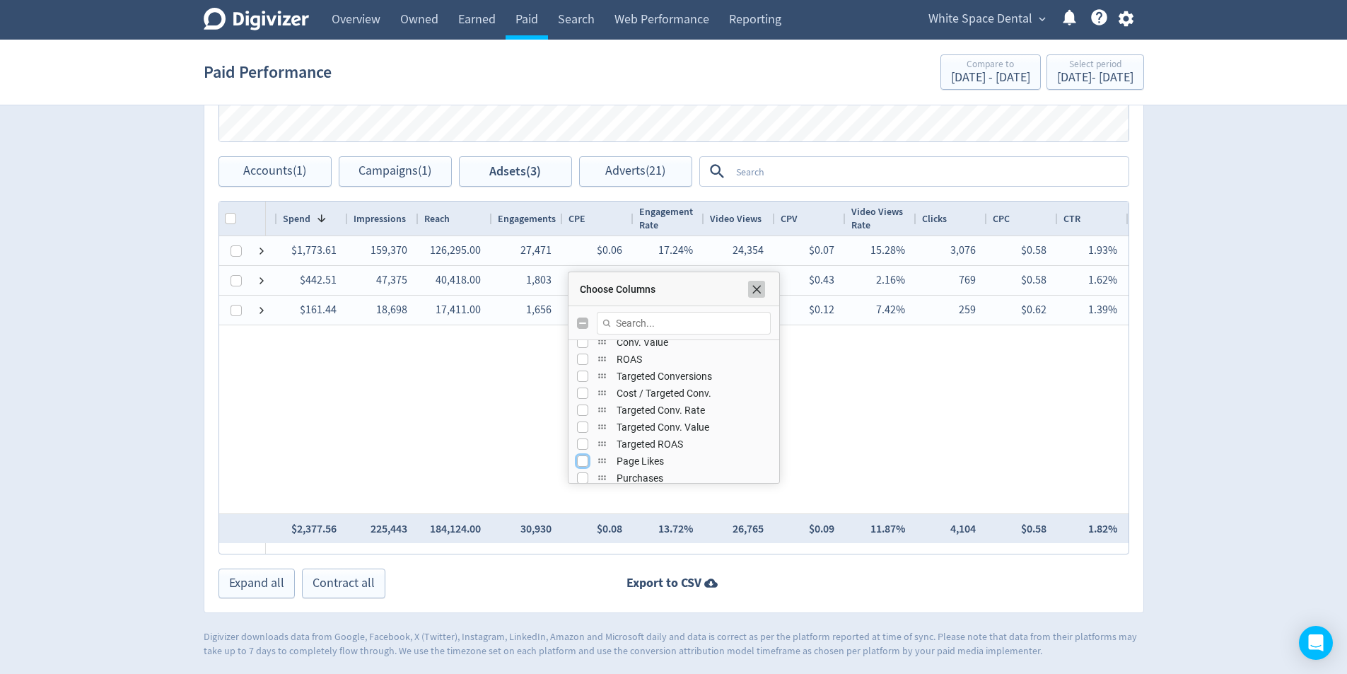
click at [756, 290] on span "Choose Columns" at bounding box center [756, 289] width 11 height 11
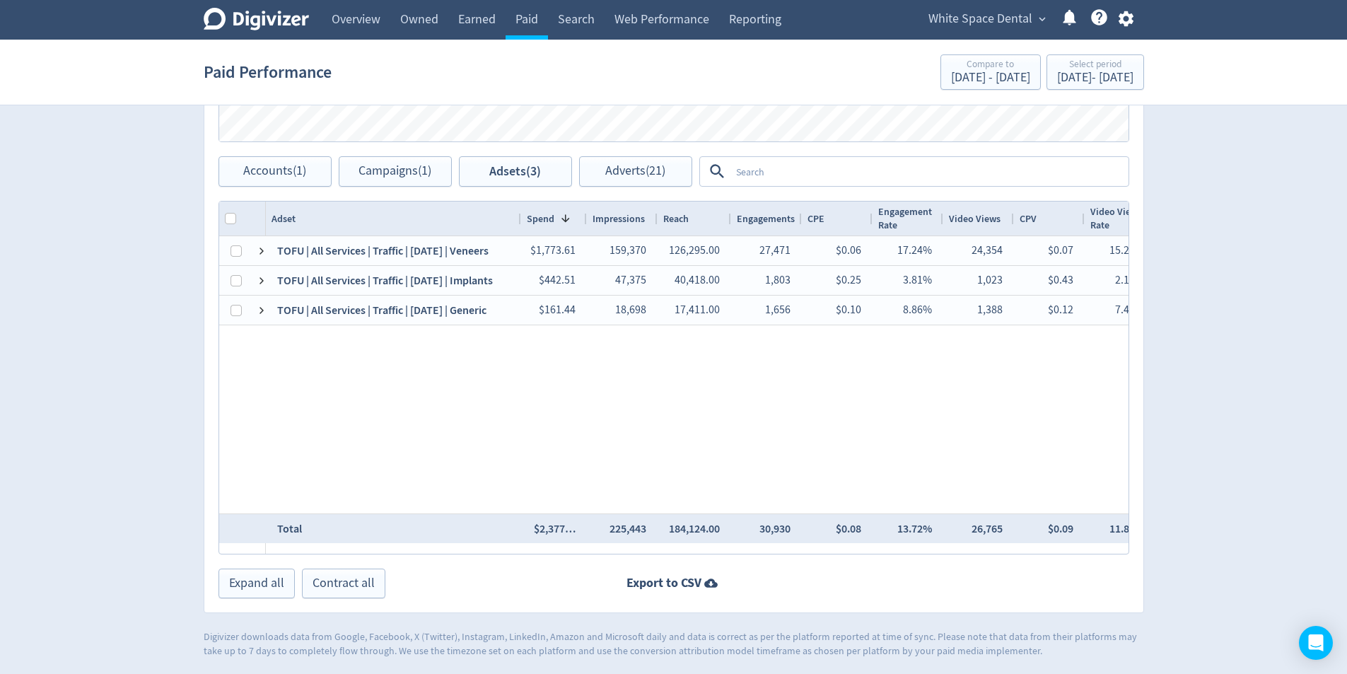
click at [583, 221] on div at bounding box center [586, 219] width 6 height 34
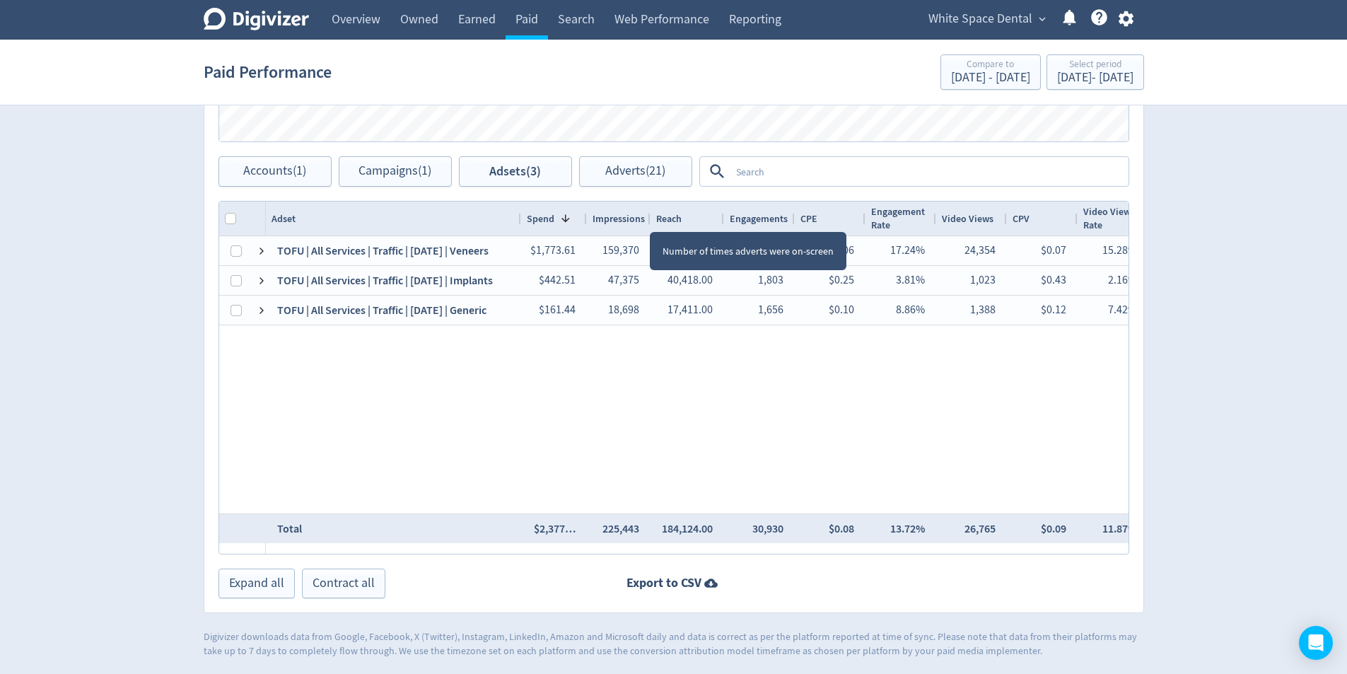
click at [648, 219] on div at bounding box center [650, 219] width 6 height 34
click at [722, 219] on div at bounding box center [723, 219] width 6 height 34
click at [588, 220] on div at bounding box center [589, 219] width 6 height 34
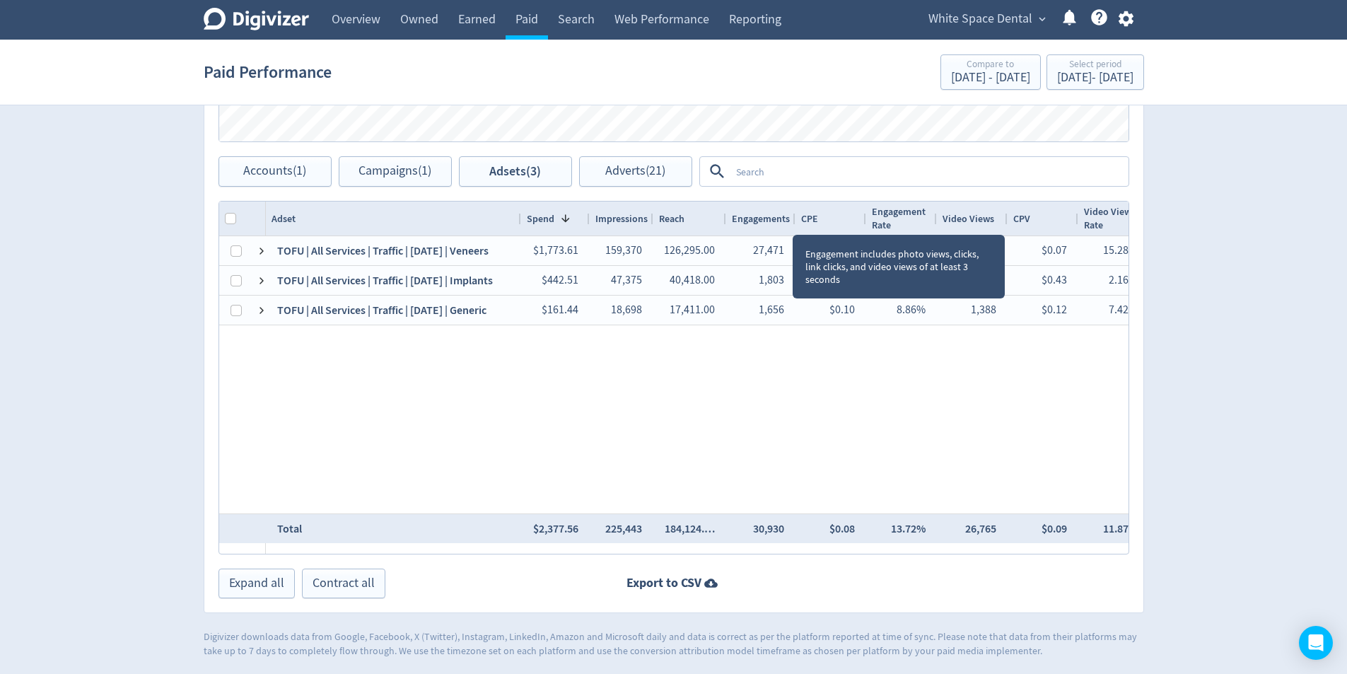
click at [792, 223] on div at bounding box center [795, 219] width 6 height 34
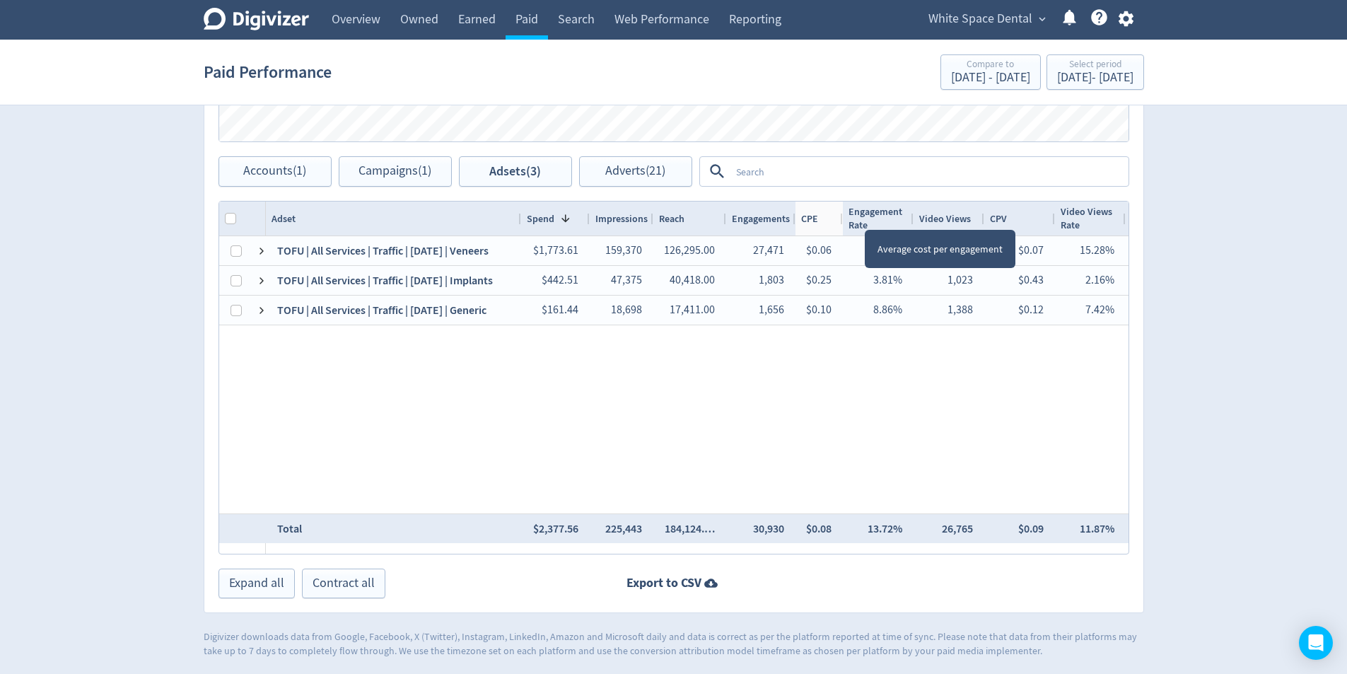
drag, startPoint x: 866, startPoint y: 217, endPoint x: 842, endPoint y: 219, distance: 23.4
click at [842, 219] on div at bounding box center [842, 219] width 6 height 34
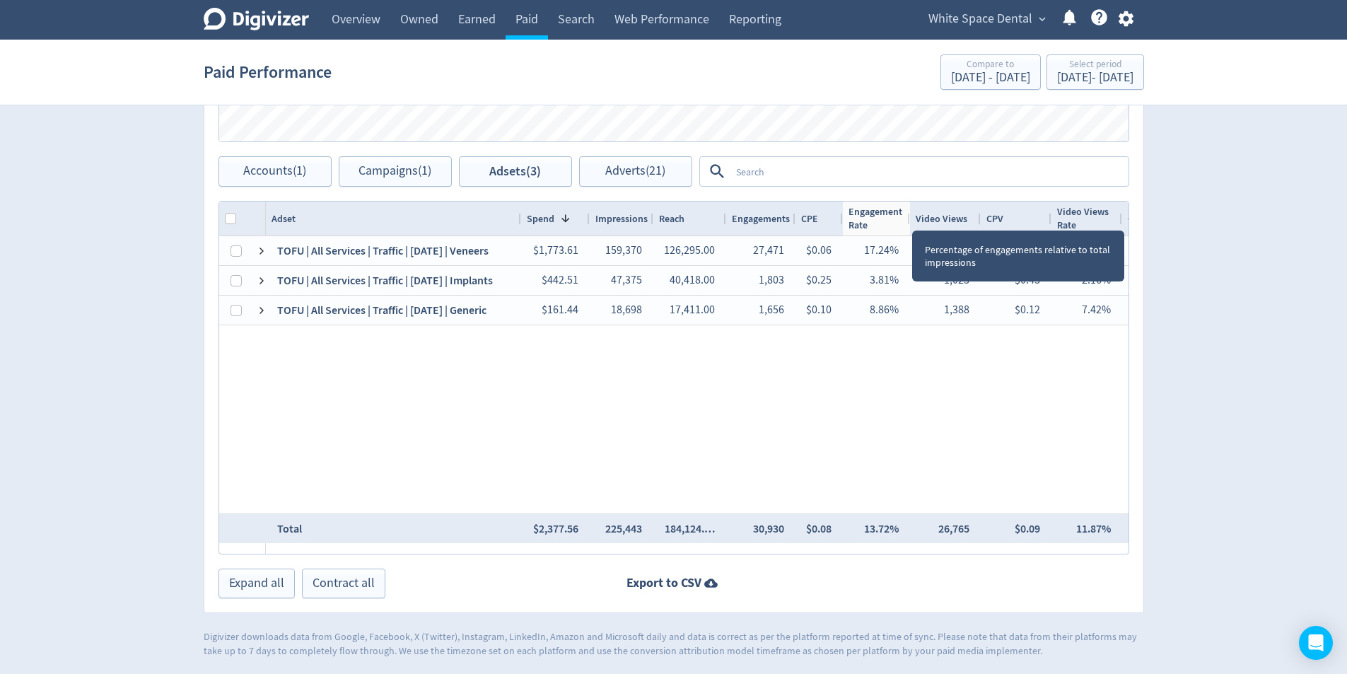
click at [909, 217] on div at bounding box center [910, 219] width 6 height 34
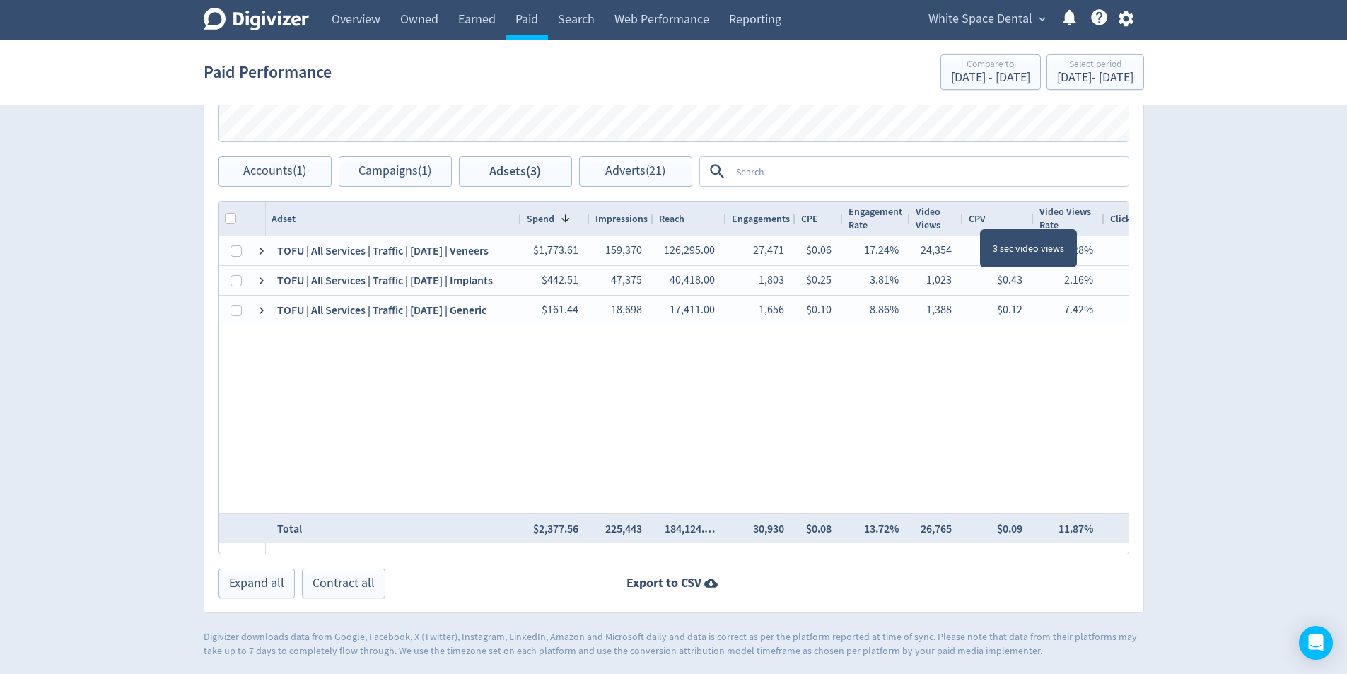
drag, startPoint x: 979, startPoint y: 217, endPoint x: 962, endPoint y: 223, distance: 18.6
click at [962, 223] on div at bounding box center [963, 219] width 6 height 34
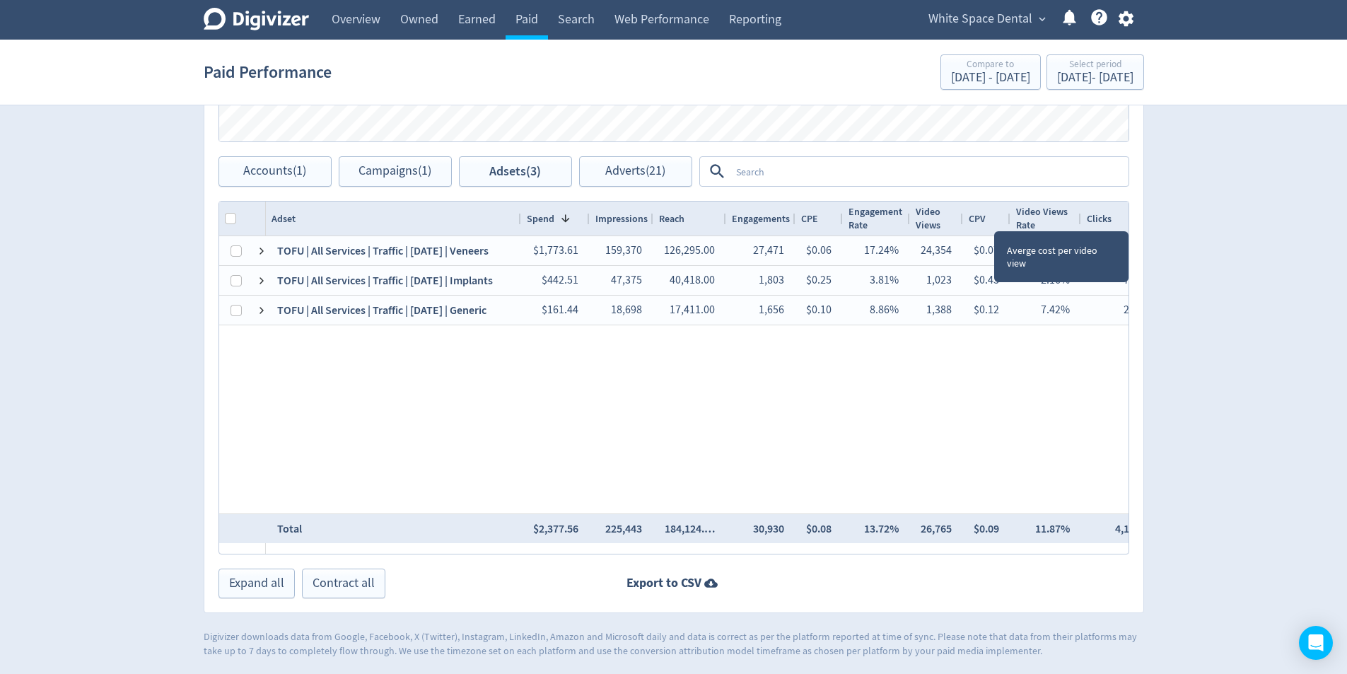
drag, startPoint x: 1030, startPoint y: 219, endPoint x: 1007, endPoint y: 223, distance: 23.7
click at [1007, 223] on div at bounding box center [1010, 219] width 6 height 34
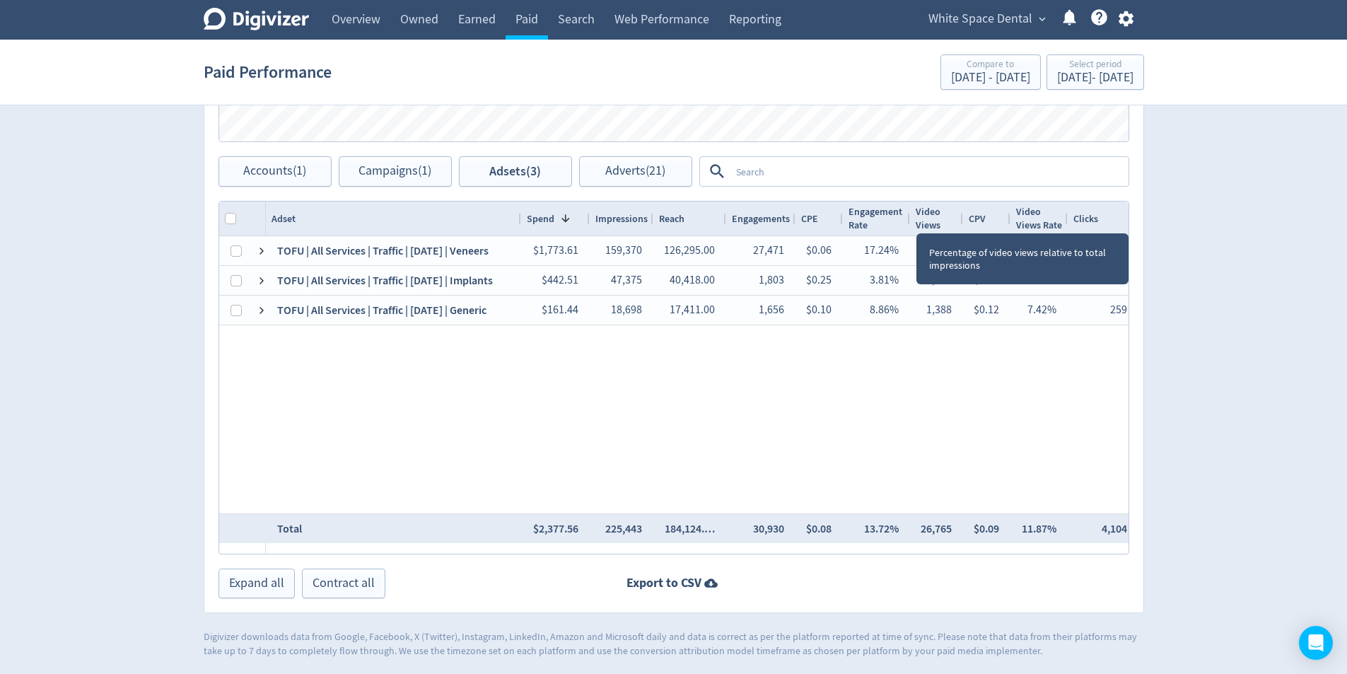
drag, startPoint x: 1079, startPoint y: 221, endPoint x: 1066, endPoint y: 221, distance: 13.4
click at [1066, 221] on div at bounding box center [1067, 219] width 6 height 34
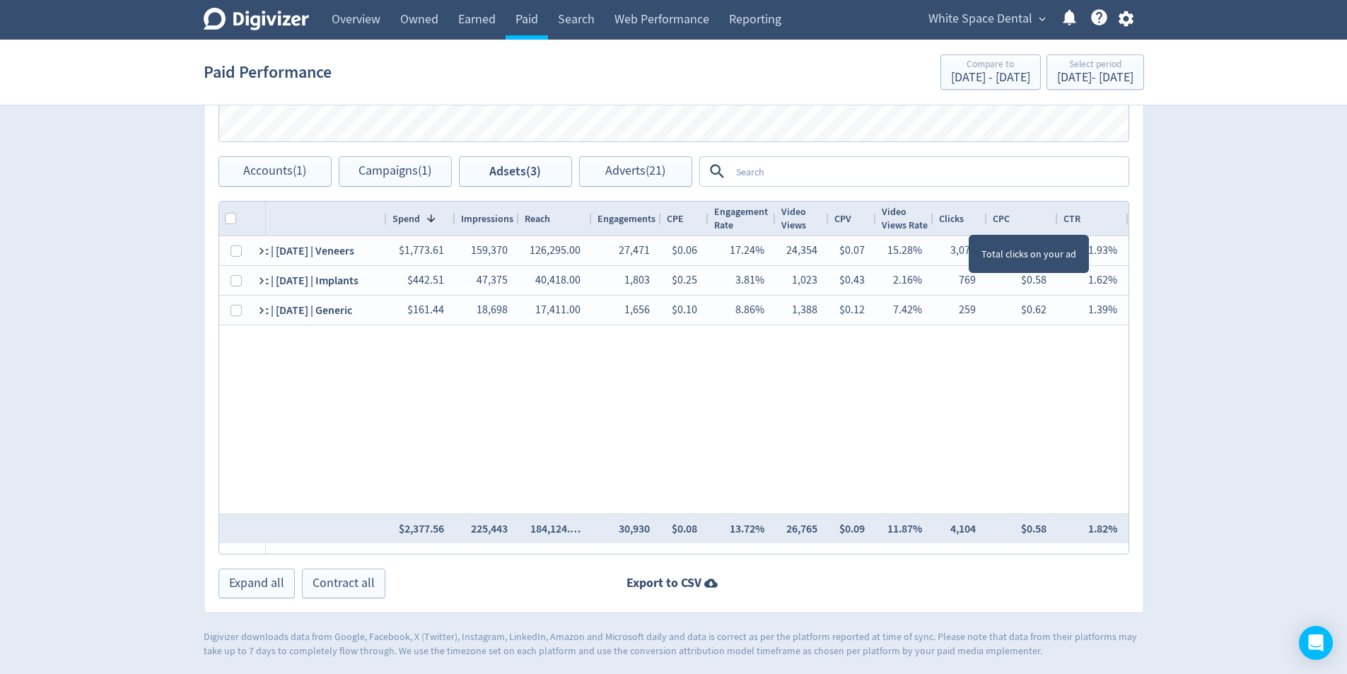
scroll to position [0, 133]
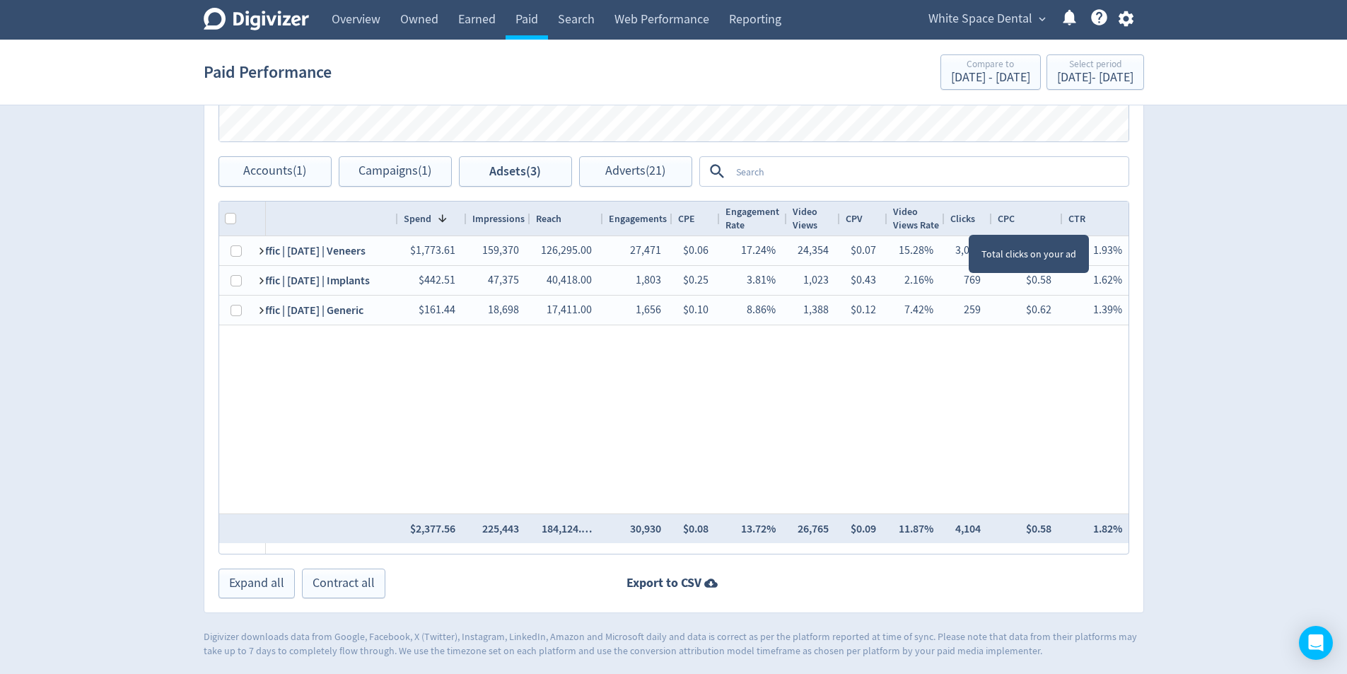
drag, startPoint x: 972, startPoint y: 223, endPoint x: 961, endPoint y: 232, distance: 14.0
click at [961, 232] on div "Clicks" at bounding box center [968, 219] width 47 height 34
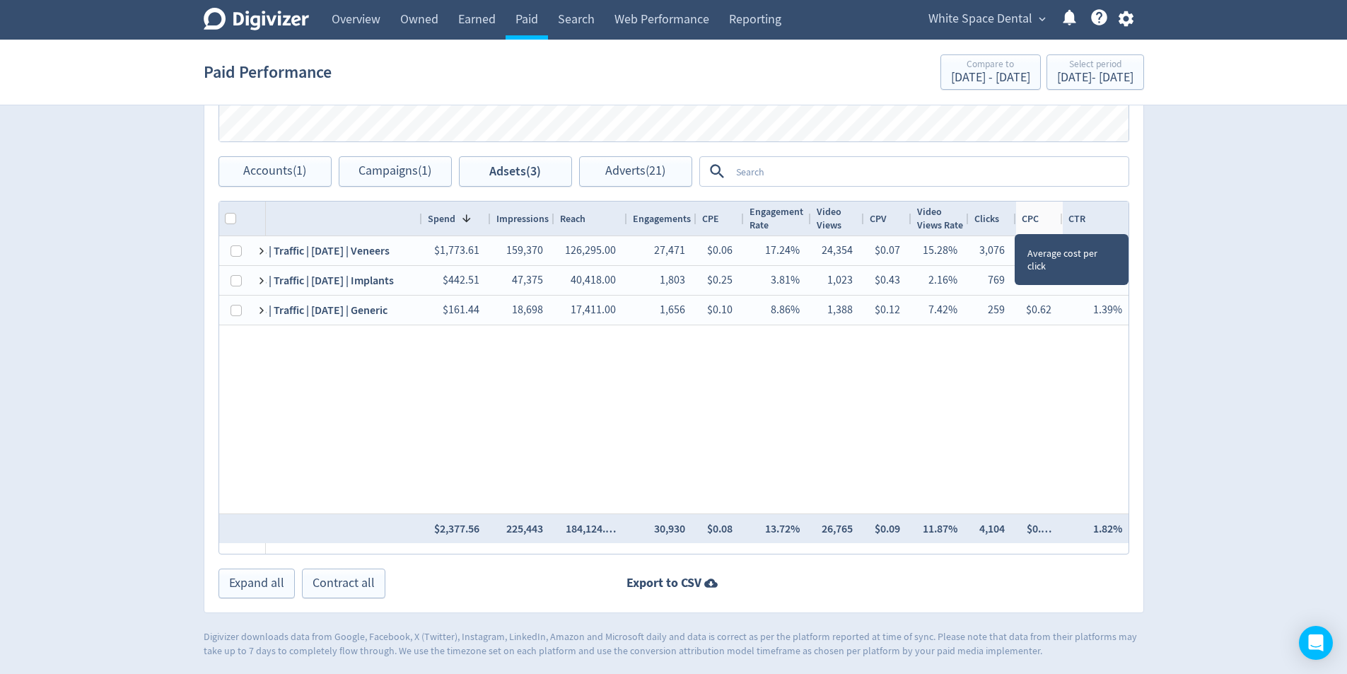
drag, startPoint x: 1061, startPoint y: 219, endPoint x: 1036, endPoint y: 222, distance: 25.7
click at [1037, 222] on div "CPC" at bounding box center [1039, 219] width 47 height 34
click at [1061, 218] on div at bounding box center [1063, 219] width 6 height 34
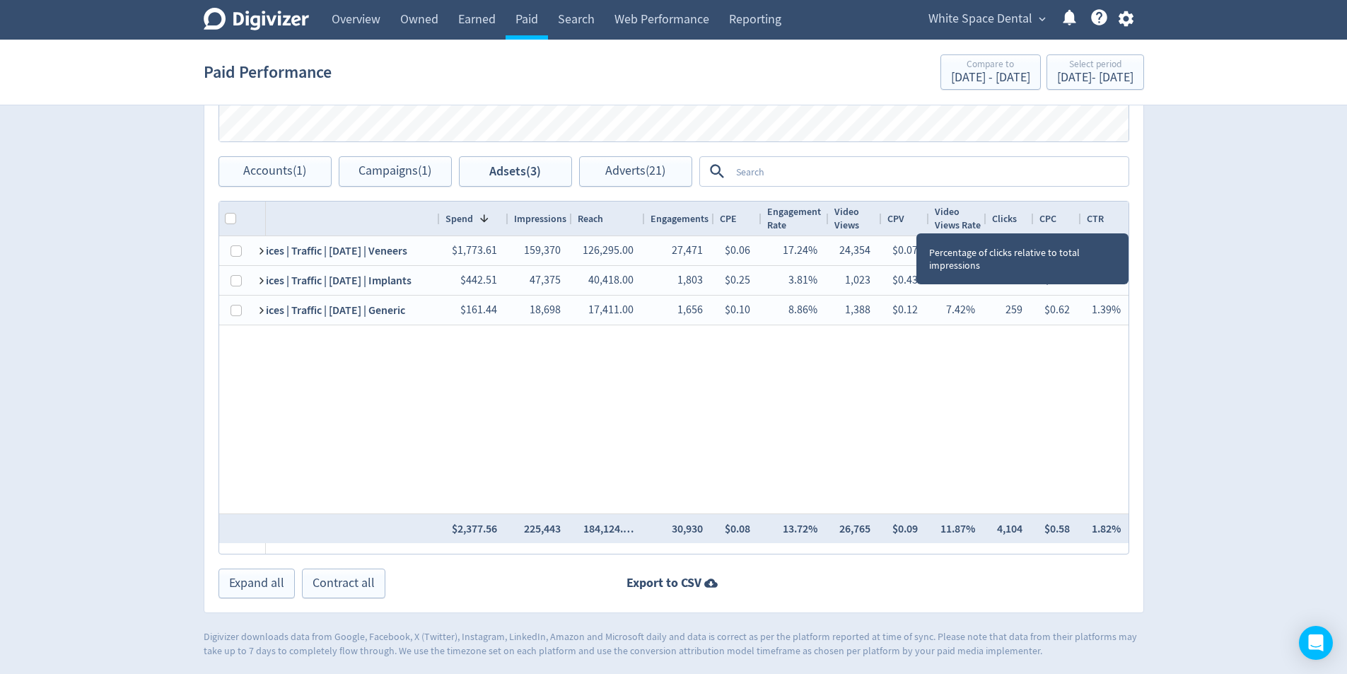
drag, startPoint x: 1126, startPoint y: 223, endPoint x: 1106, endPoint y: 222, distance: 19.8
click at [1106, 222] on div "CTR" at bounding box center [1106, 219] width 51 height 34
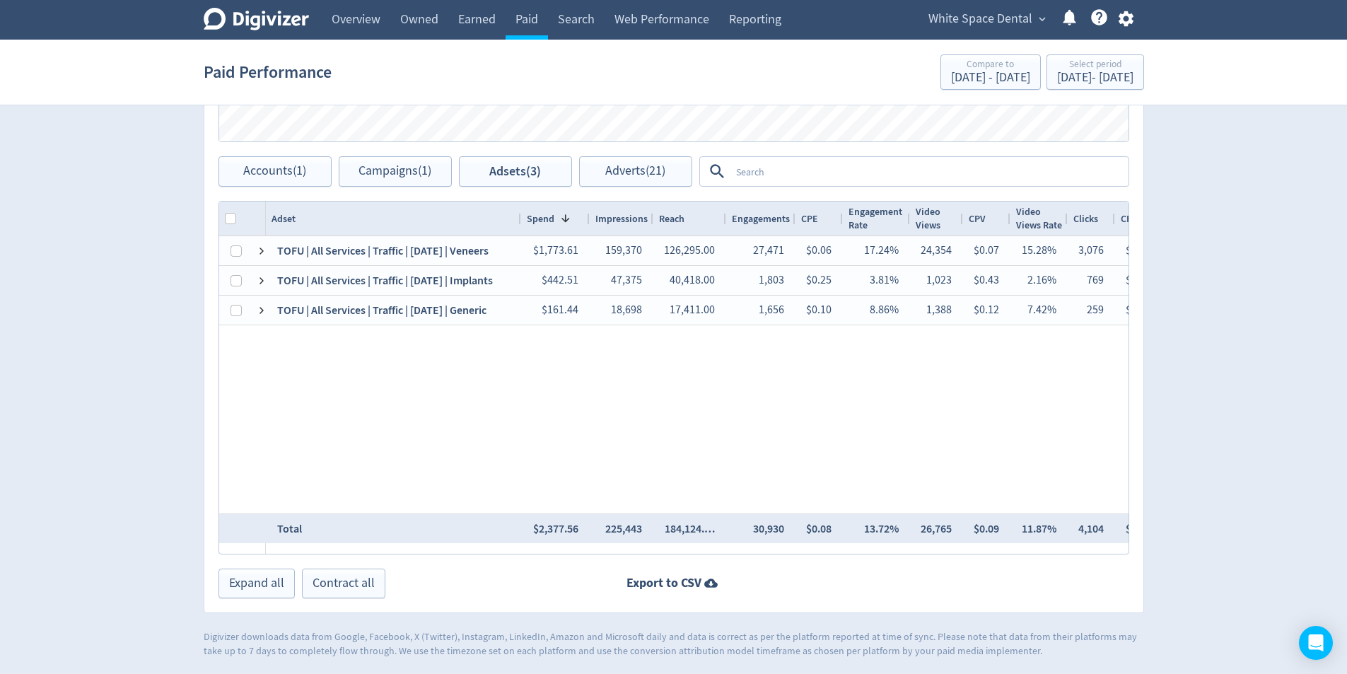
scroll to position [0, 30]
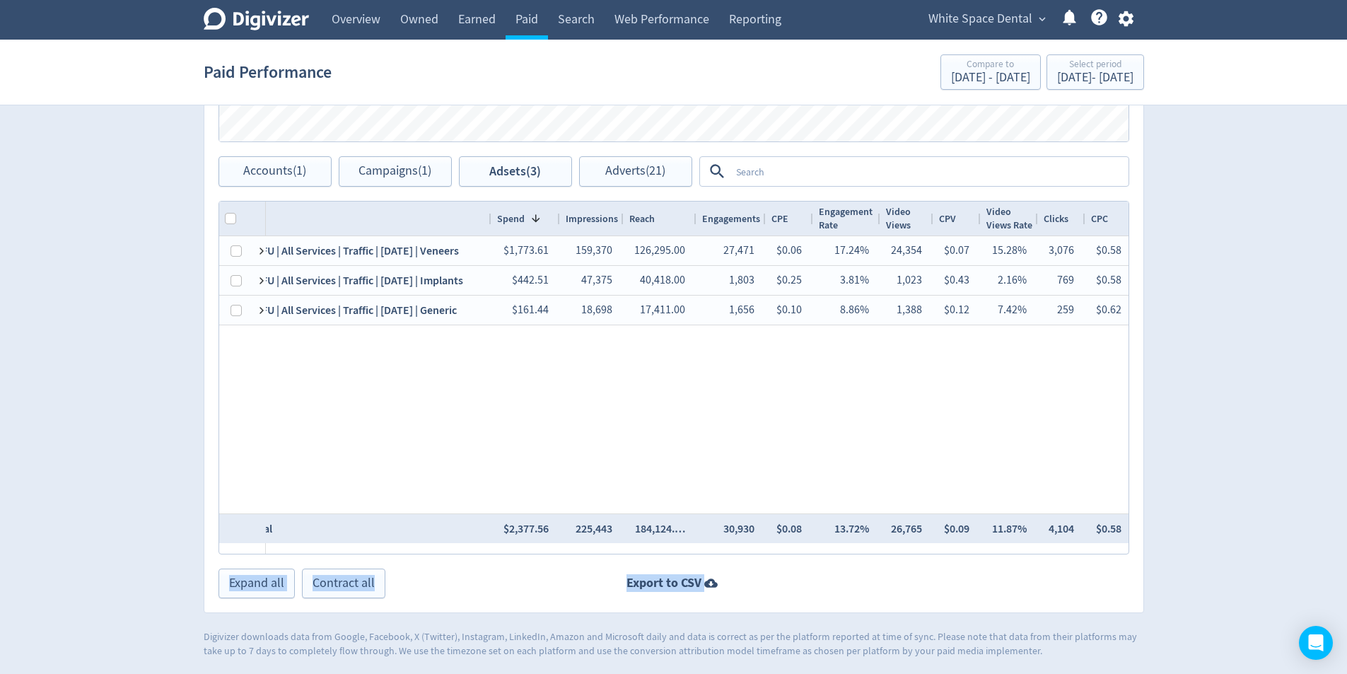
drag, startPoint x: 1045, startPoint y: 566, endPoint x: 872, endPoint y: 557, distance: 173.5
click at [863, 552] on div "Adsets Impressions Clicks Spend Spend Clicks Impressions Press Space or Enter t…" at bounding box center [674, 207] width 940 height 813
click at [1036, 595] on div at bounding box center [760, 584] width 737 height 30
click at [1250, 399] on div "Digivizer Logo [PERSON_NAME] Logo Overview Owned Earned Paid Search Web Perform…" at bounding box center [673, 18] width 1347 height 1280
click at [692, 219] on div at bounding box center [695, 219] width 6 height 34
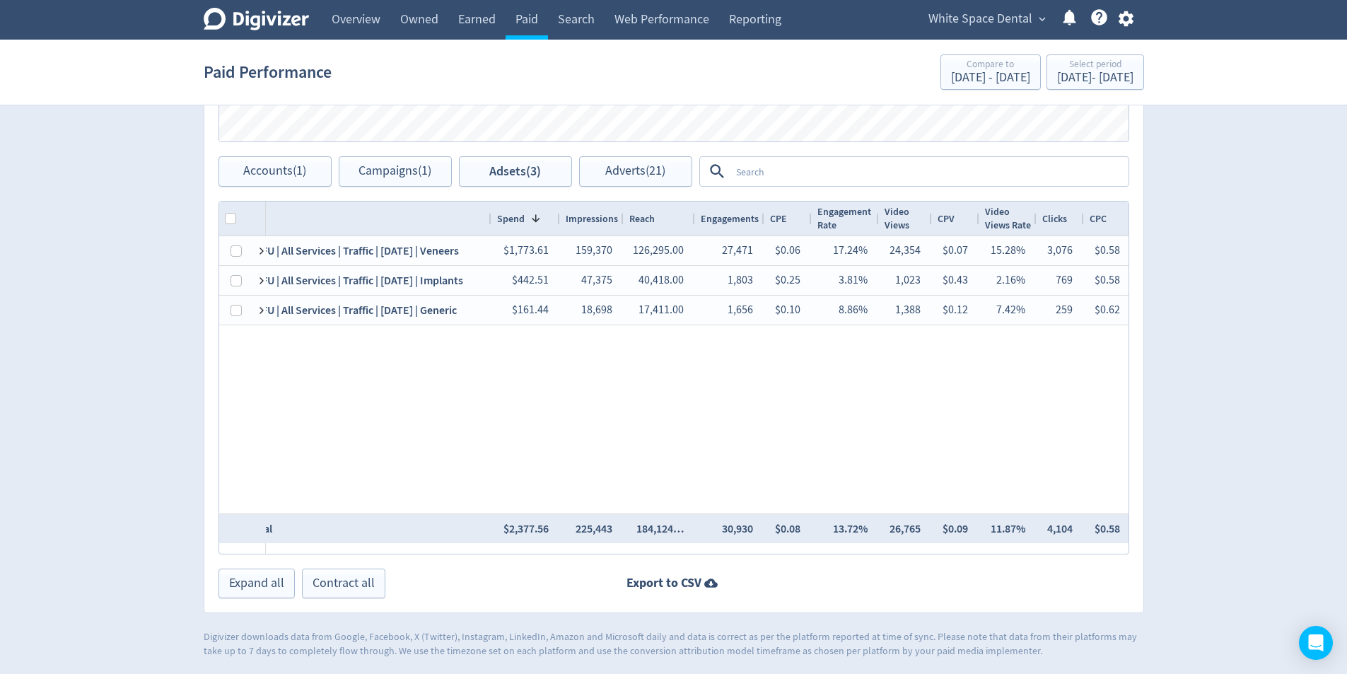
click at [692, 219] on div at bounding box center [695, 219] width 6 height 34
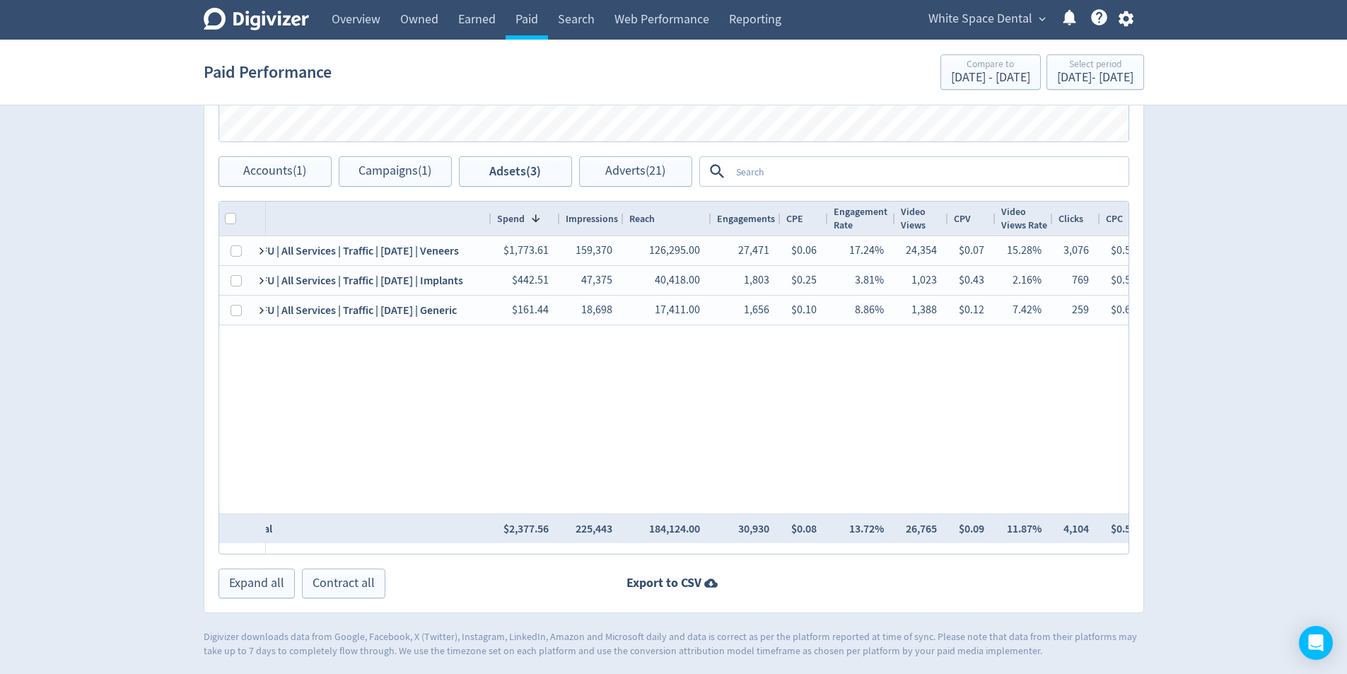
click at [692, 219] on div "Reach" at bounding box center [667, 218] width 76 height 27
click at [692, 219] on div "Reach 1" at bounding box center [667, 218] width 76 height 27
click at [532, 214] on div "Spend" at bounding box center [525, 218] width 57 height 27
click at [533, 214] on span at bounding box center [535, 218] width 11 height 11
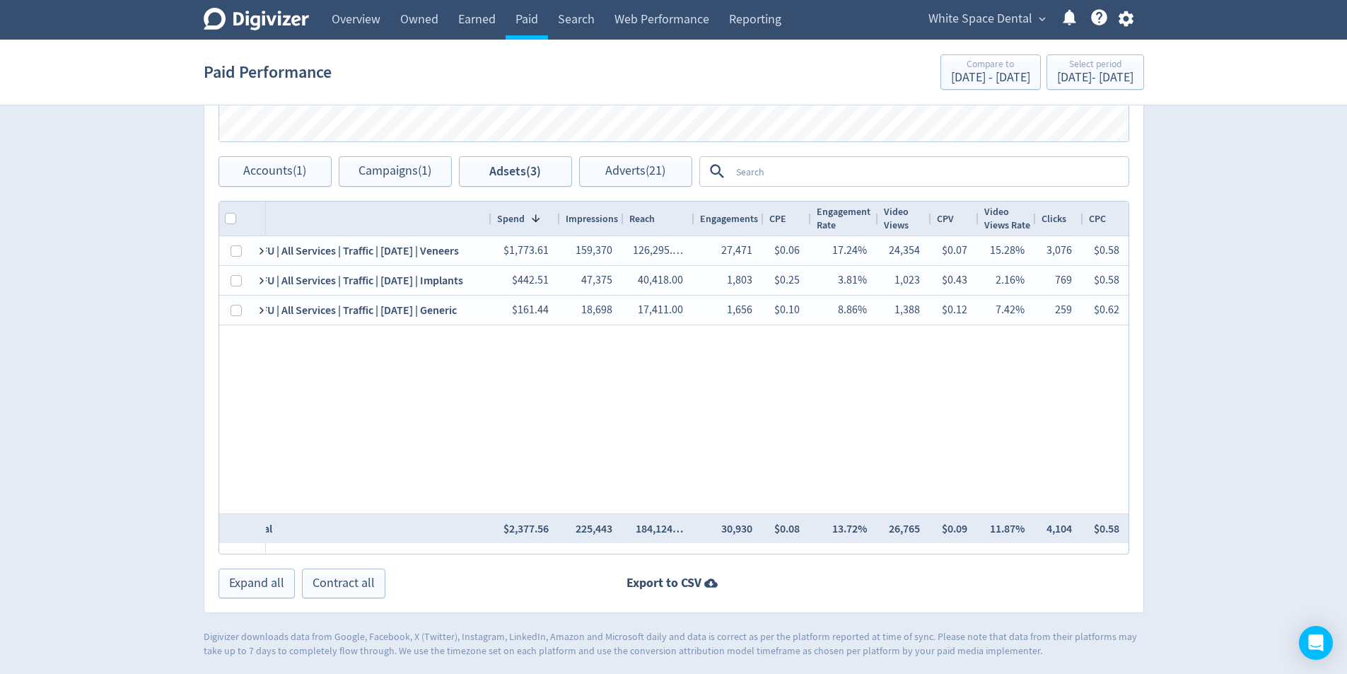
drag, startPoint x: 710, startPoint y: 220, endPoint x: 693, endPoint y: 216, distance: 17.3
click at [693, 216] on div at bounding box center [694, 219] width 6 height 34
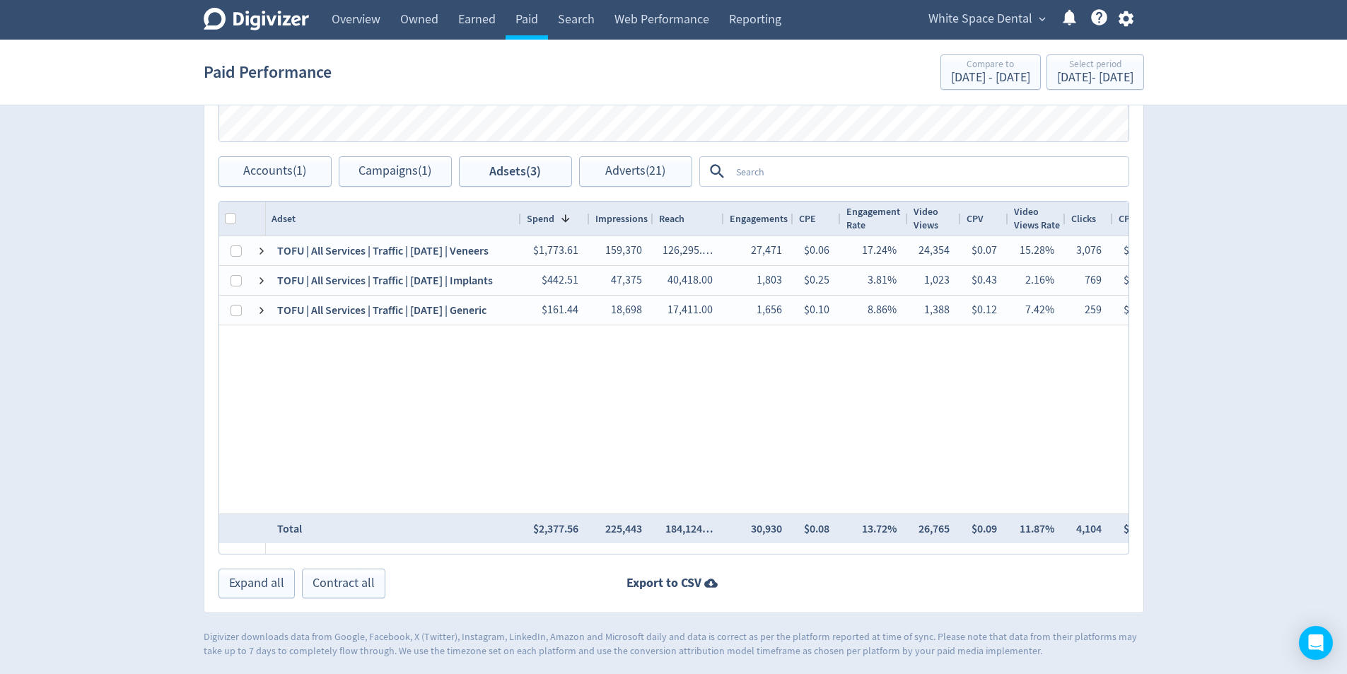
scroll to position [0, 36]
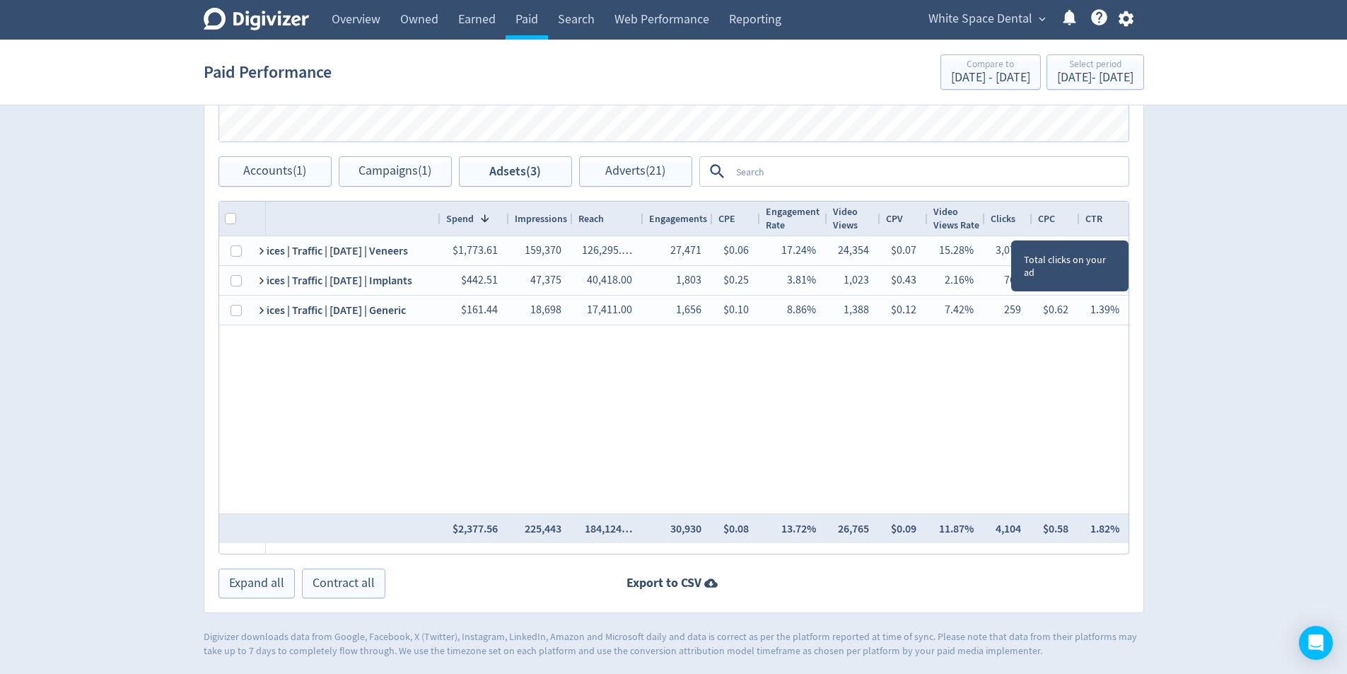
click at [1027, 228] on div "Clicks" at bounding box center [1008, 219] width 47 height 34
click at [1077, 216] on div at bounding box center [1080, 219] width 6 height 34
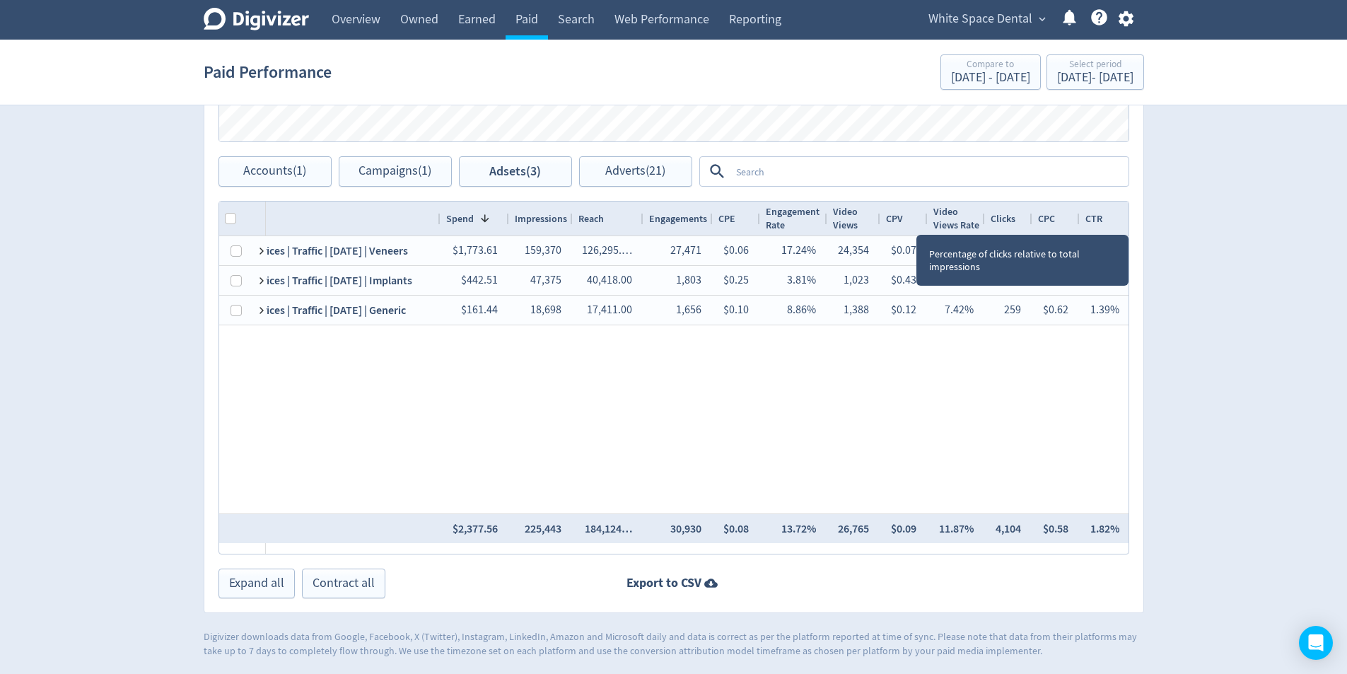
click at [1127, 222] on div at bounding box center [1130, 219] width 6 height 34
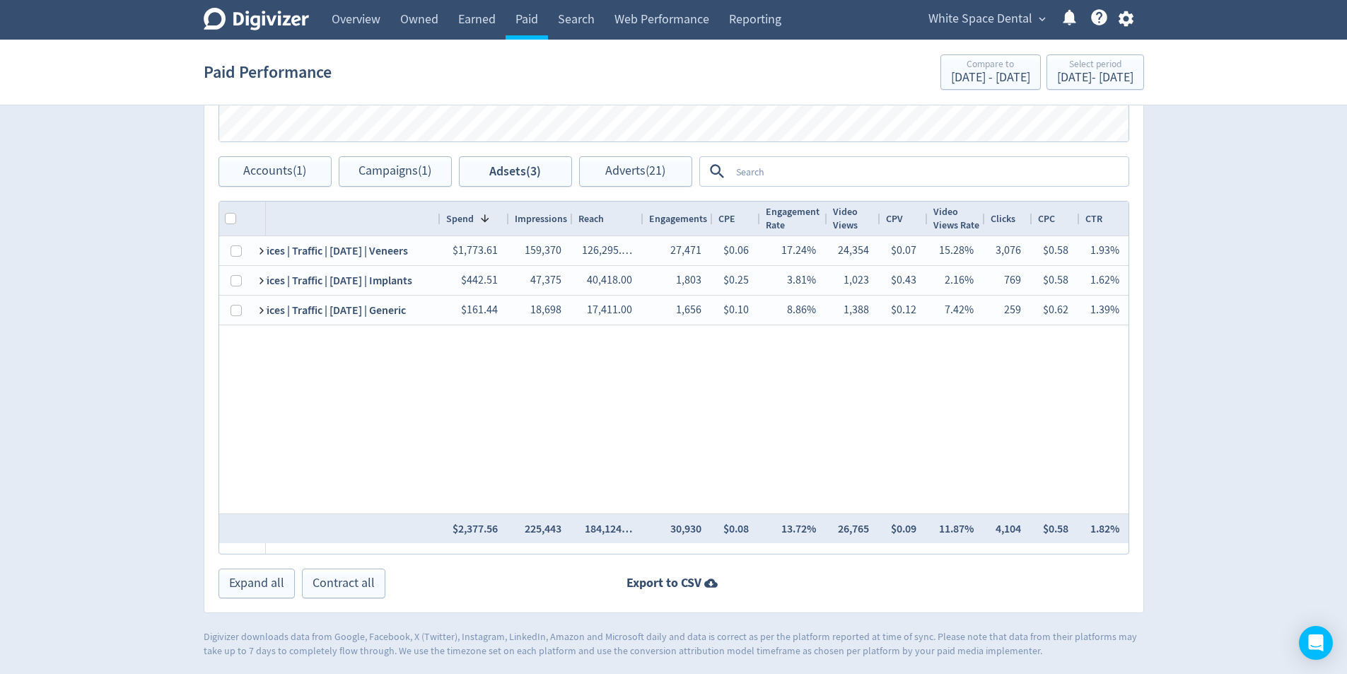
click at [508, 219] on div at bounding box center [509, 219] width 6 height 34
click at [441, 219] on div at bounding box center [441, 219] width 6 height 34
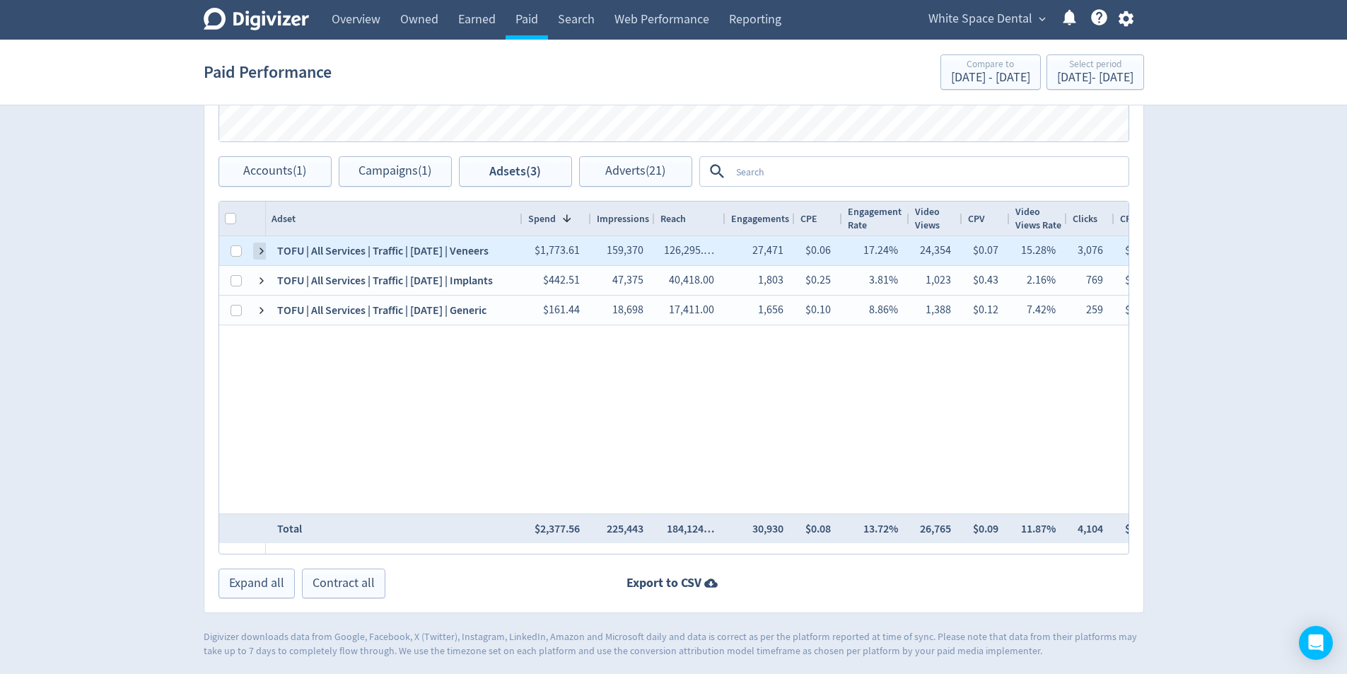
click at [257, 255] on span at bounding box center [261, 250] width 11 height 11
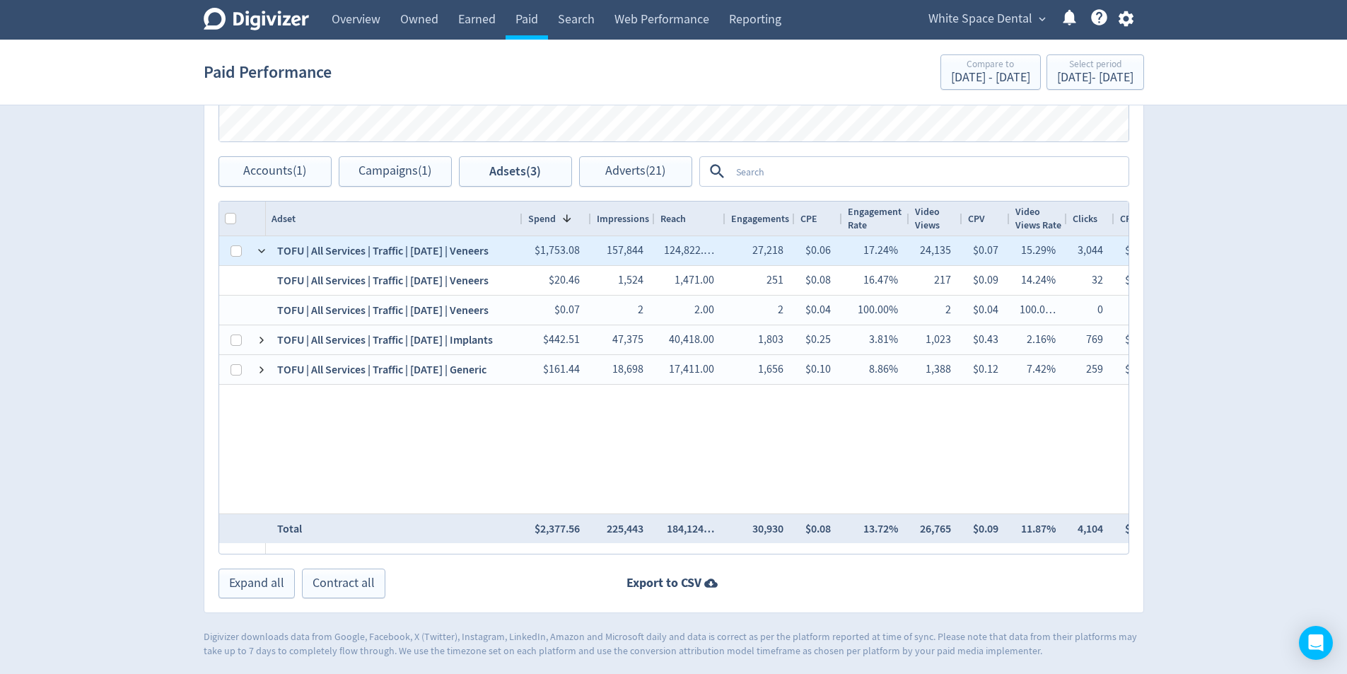
click at [257, 255] on span at bounding box center [261, 250] width 11 height 11
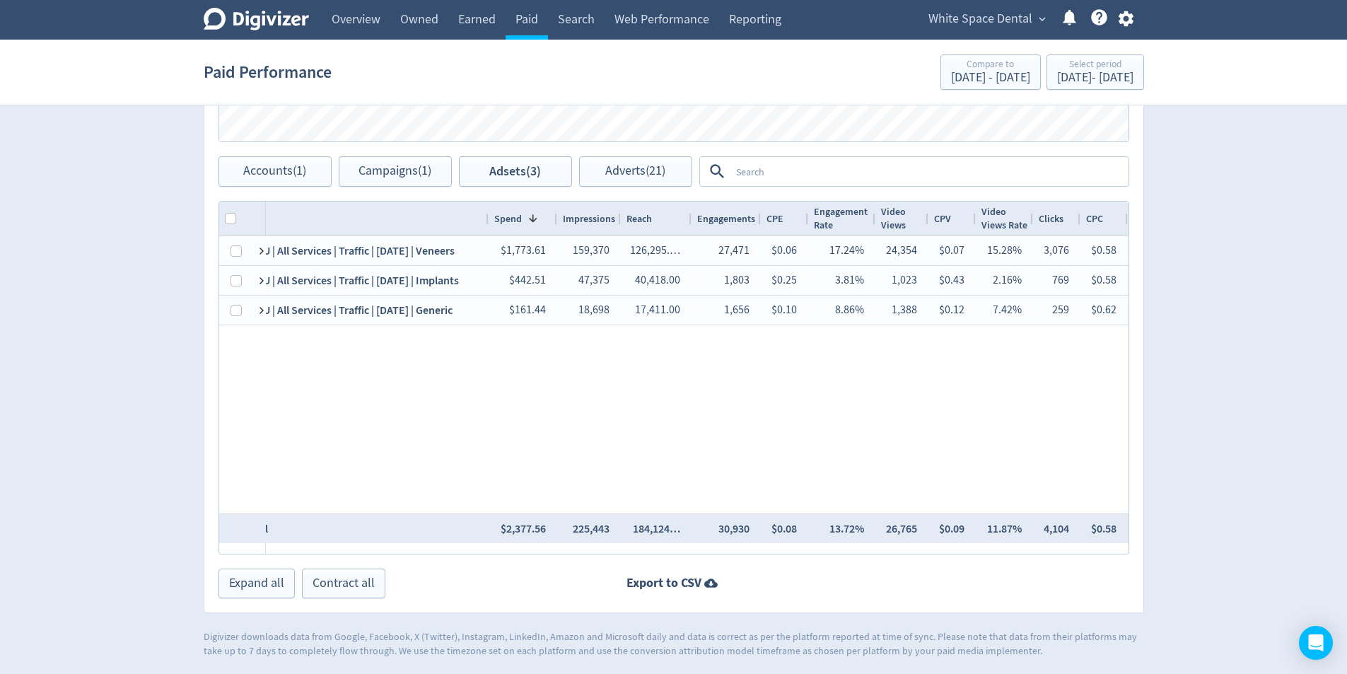
scroll to position [0, 60]
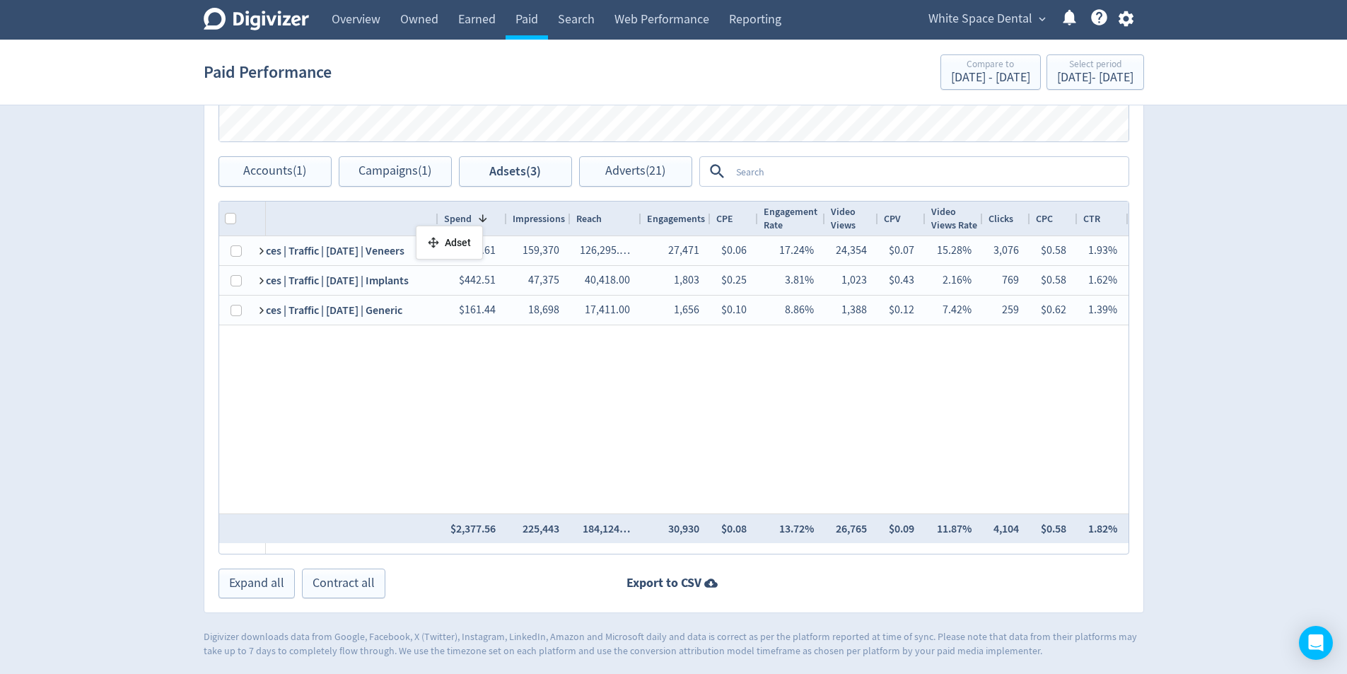
drag, startPoint x: 352, startPoint y: 222, endPoint x: 333, endPoint y: 226, distance: 19.6
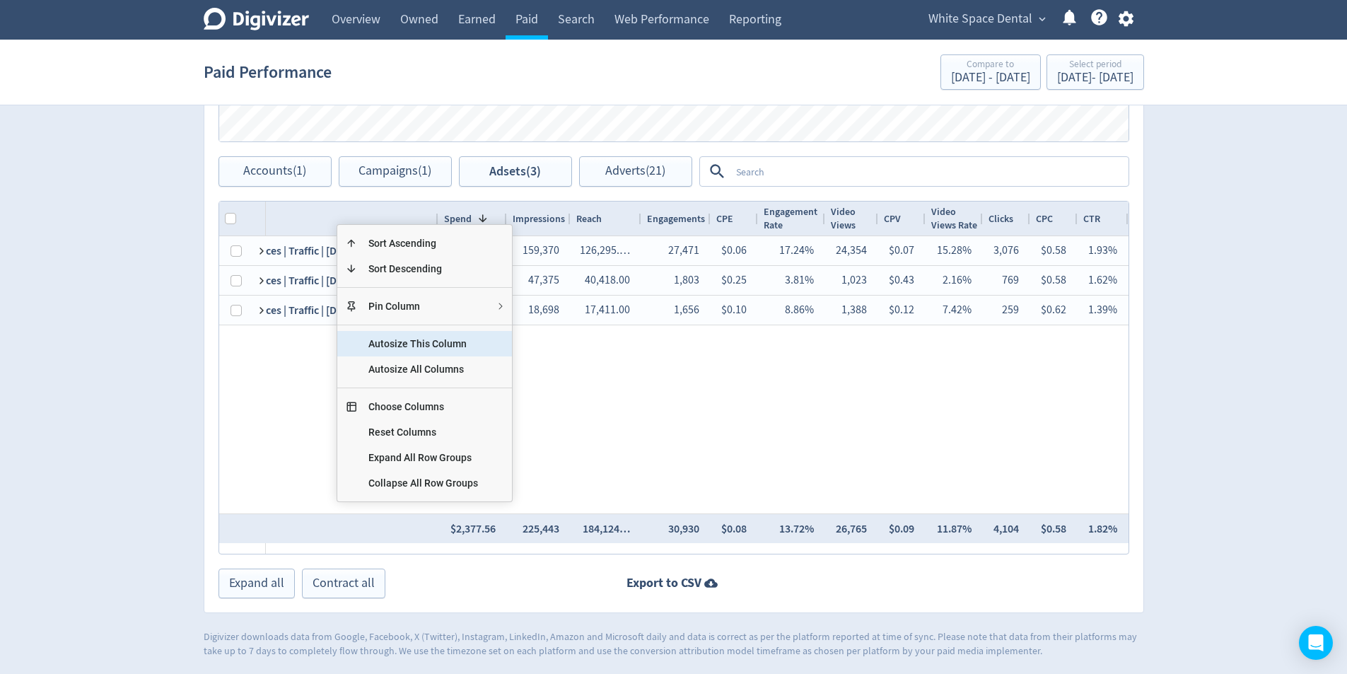
click at [388, 301] on span "Pin Column" at bounding box center [423, 305] width 132 height 25
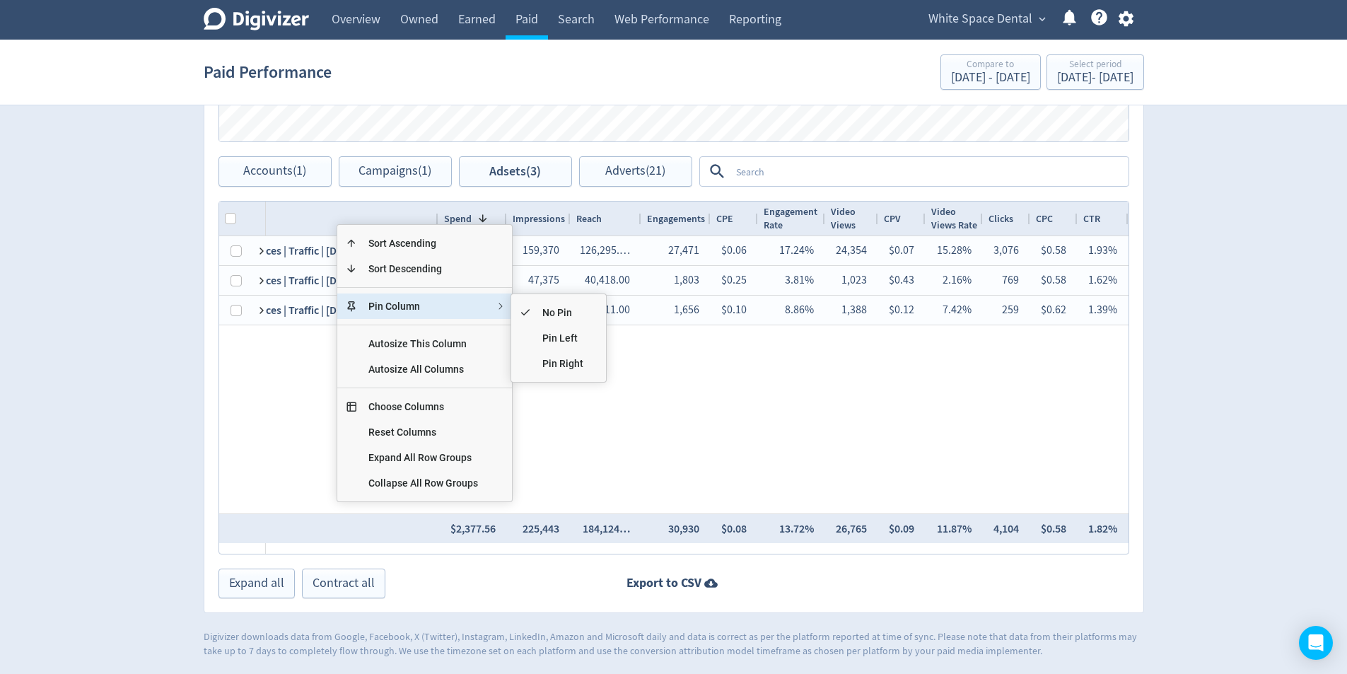
click at [439, 306] on span "Pin Column" at bounding box center [423, 305] width 132 height 25
click at [557, 359] on span "Pin Right" at bounding box center [563, 363] width 64 height 25
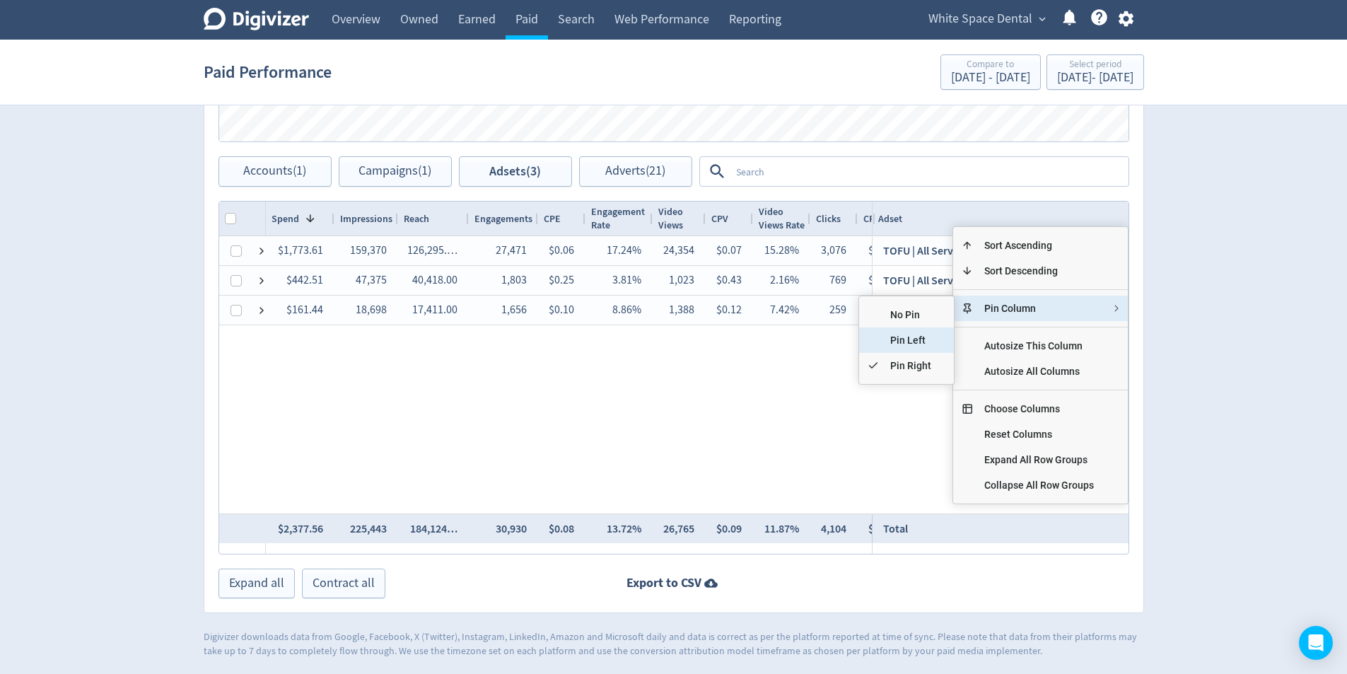
click at [892, 334] on span "Pin Left" at bounding box center [911, 339] width 64 height 25
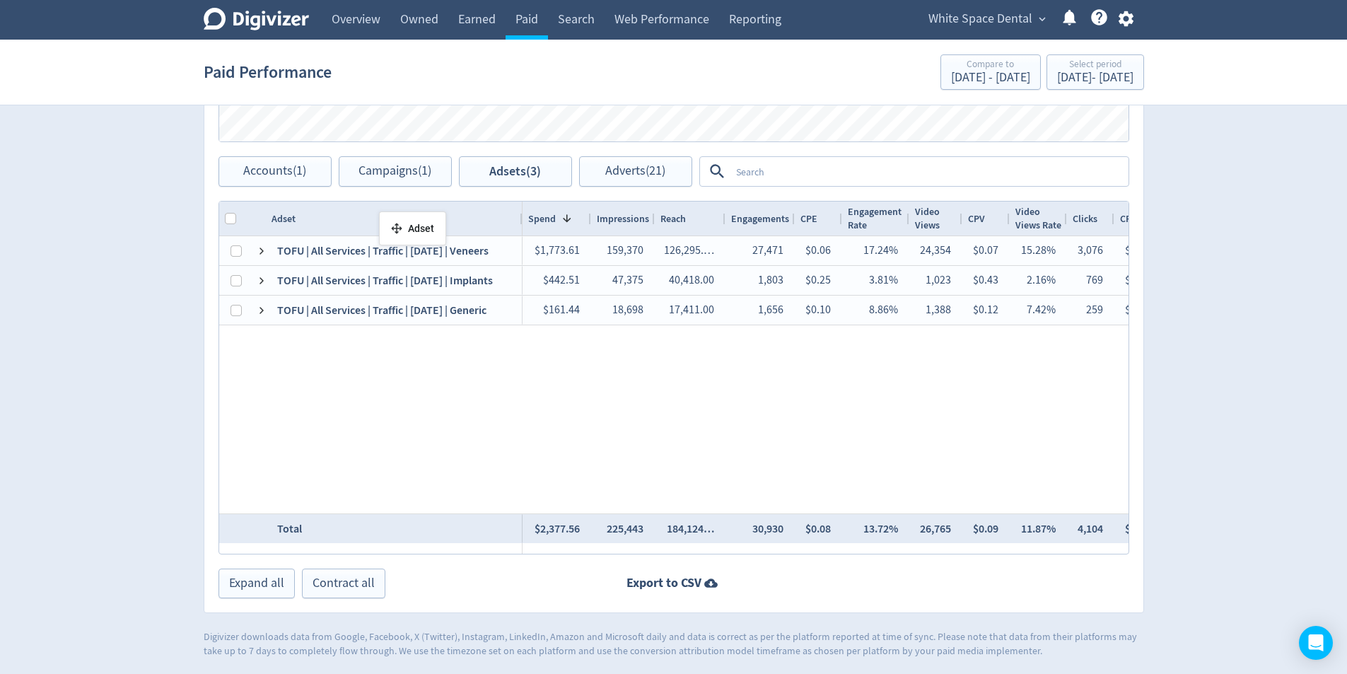
drag, startPoint x: 440, startPoint y: 217, endPoint x: 407, endPoint y: 255, distance: 49.6
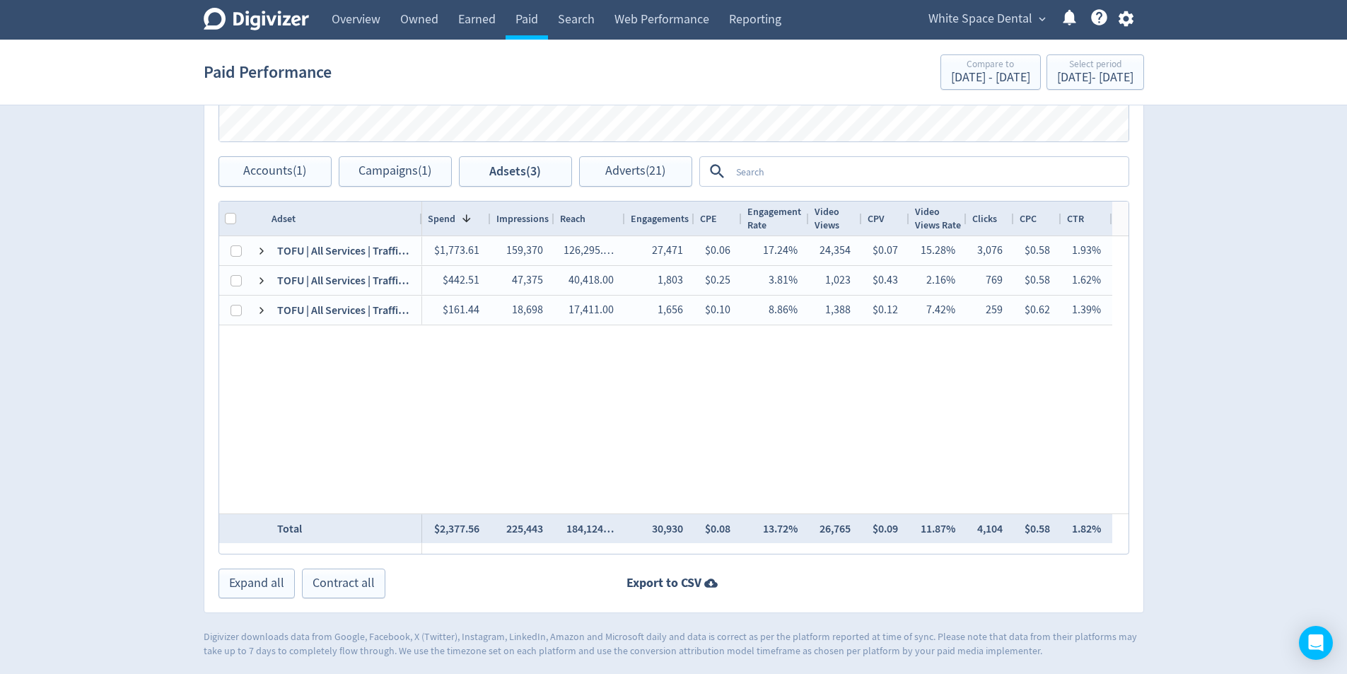
drag, startPoint x: 521, startPoint y: 219, endPoint x: 415, endPoint y: 226, distance: 106.3
click at [419, 221] on div at bounding box center [422, 219] width 6 height 34
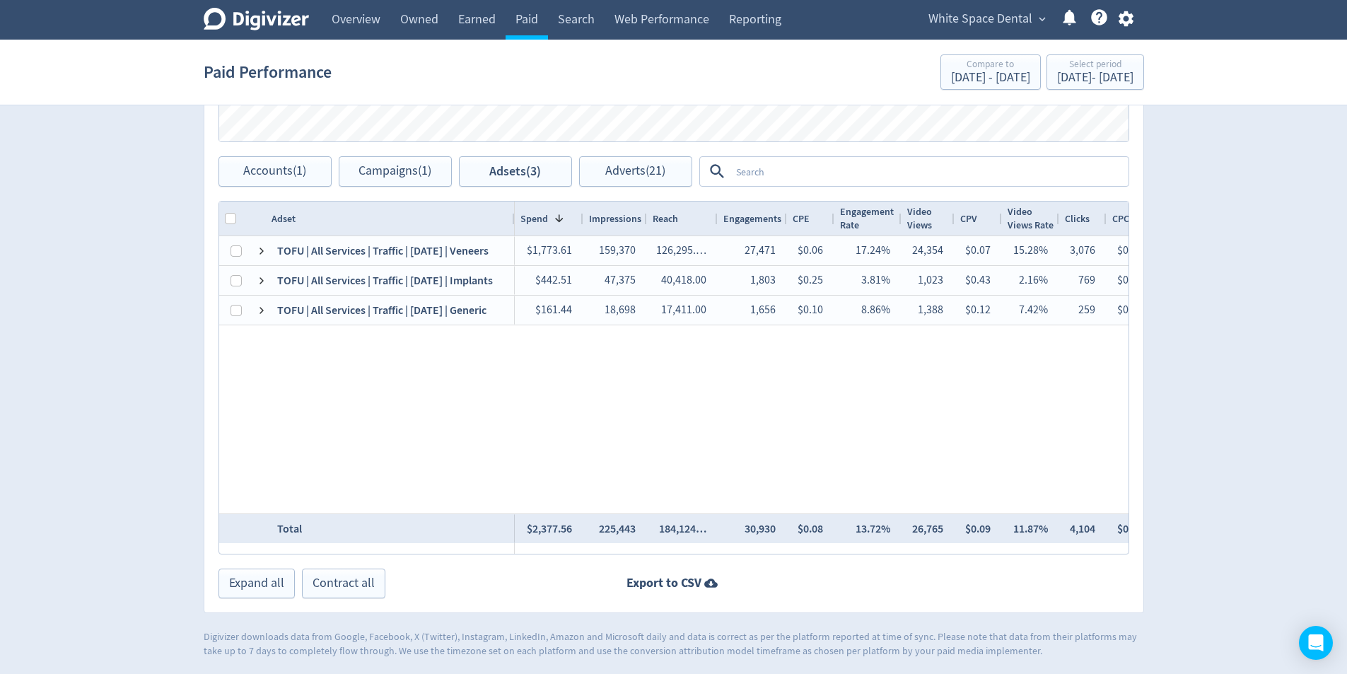
drag, startPoint x: 416, startPoint y: 219, endPoint x: 490, endPoint y: 230, distance: 75.1
click at [511, 230] on div at bounding box center [514, 219] width 6 height 34
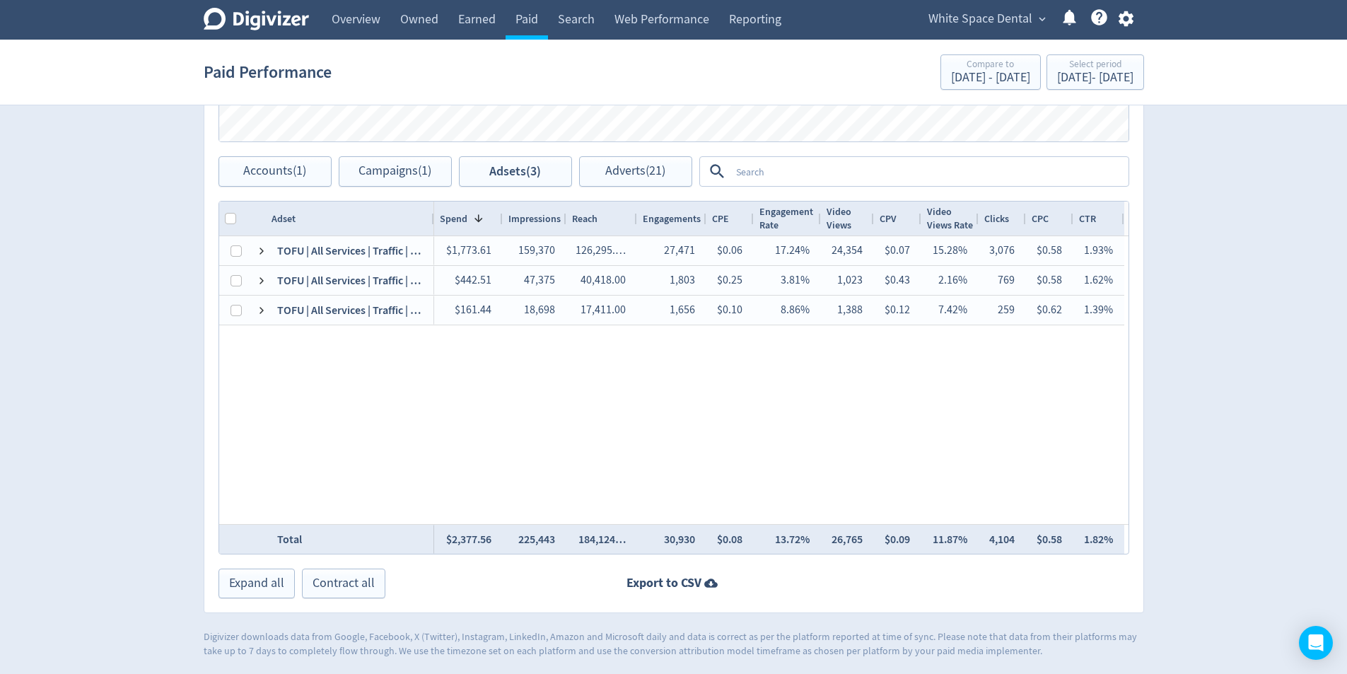
drag, startPoint x: 490, startPoint y: 230, endPoint x: 431, endPoint y: 224, distance: 59.0
click at [431, 224] on div at bounding box center [434, 219] width 6 height 34
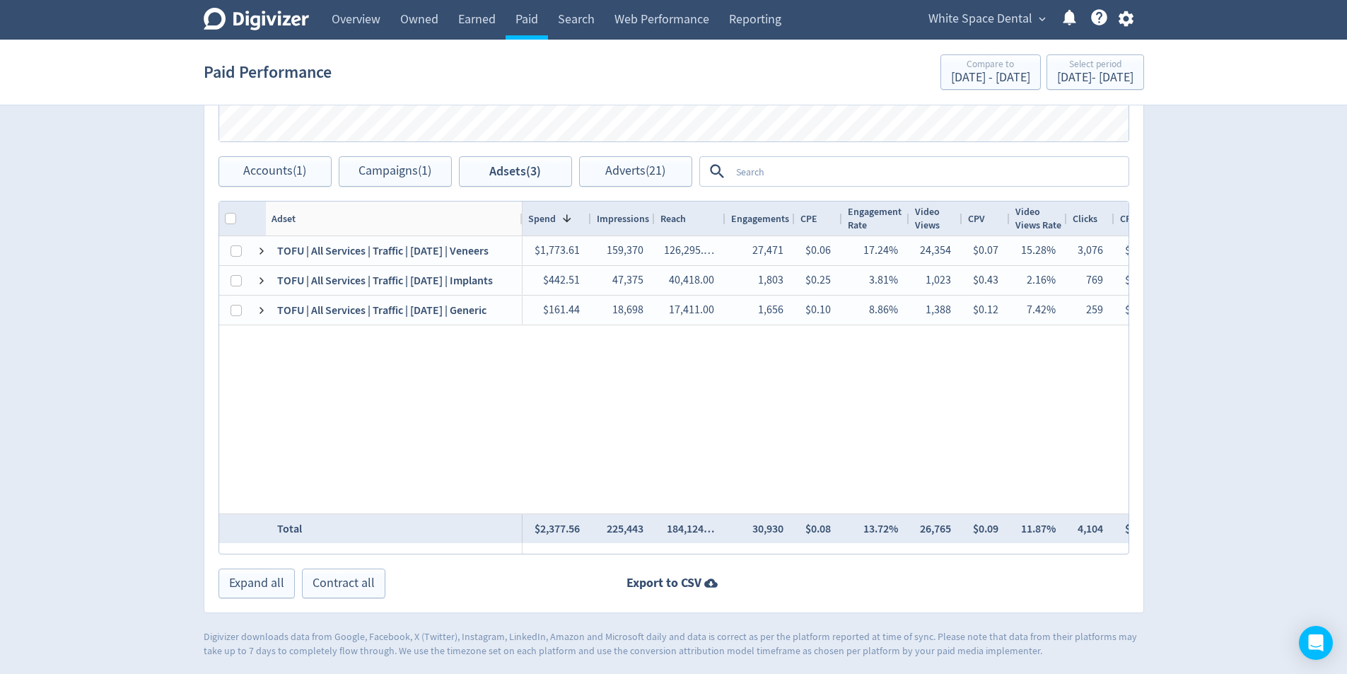
drag, startPoint x: 430, startPoint y: 223, endPoint x: 520, endPoint y: 232, distance: 90.3
click at [520, 232] on div at bounding box center [522, 219] width 6 height 34
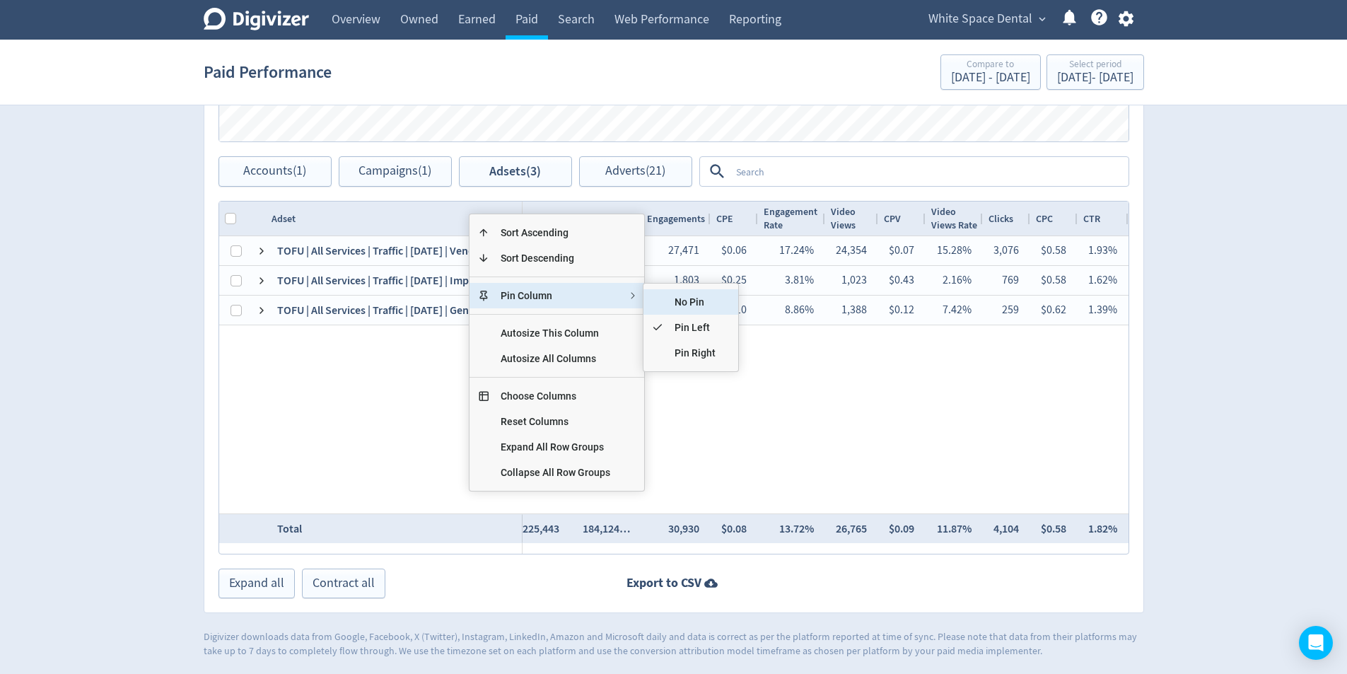
drag, startPoint x: 664, startPoint y: 296, endPoint x: 641, endPoint y: 305, distance: 25.1
click at [665, 296] on span "No Pin" at bounding box center [695, 301] width 64 height 25
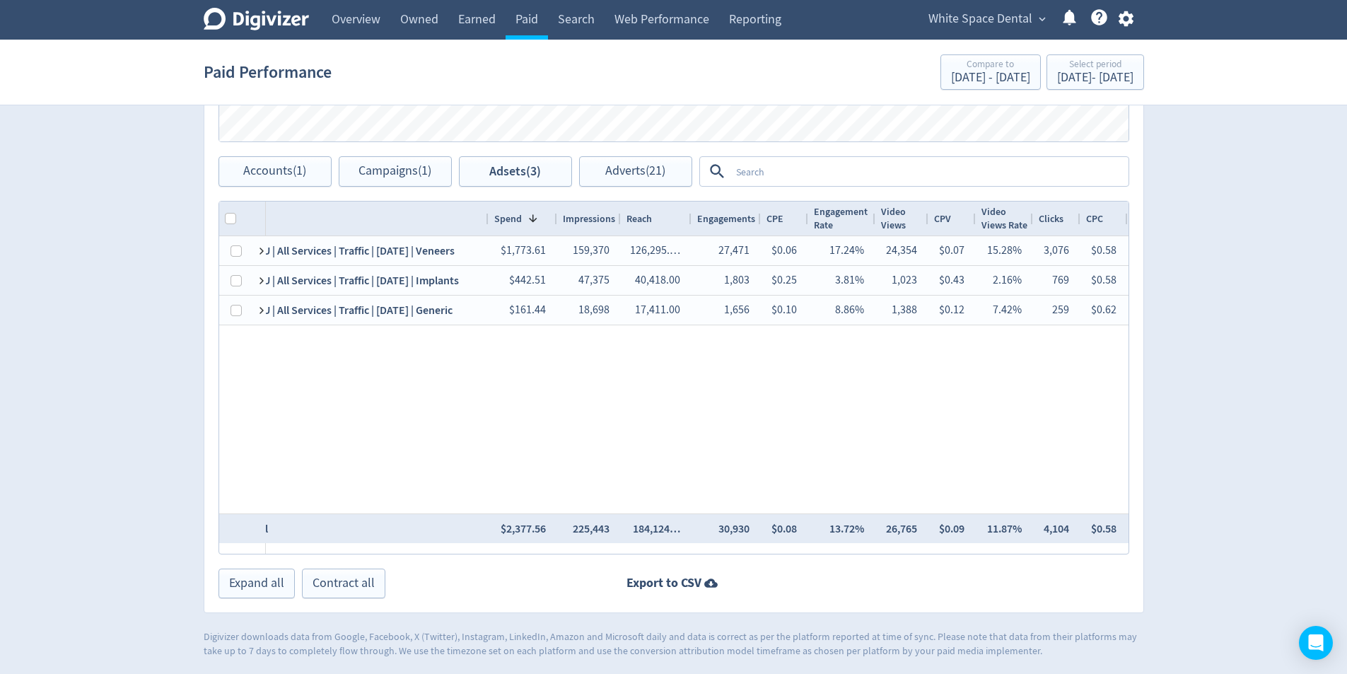
scroll to position [0, 0]
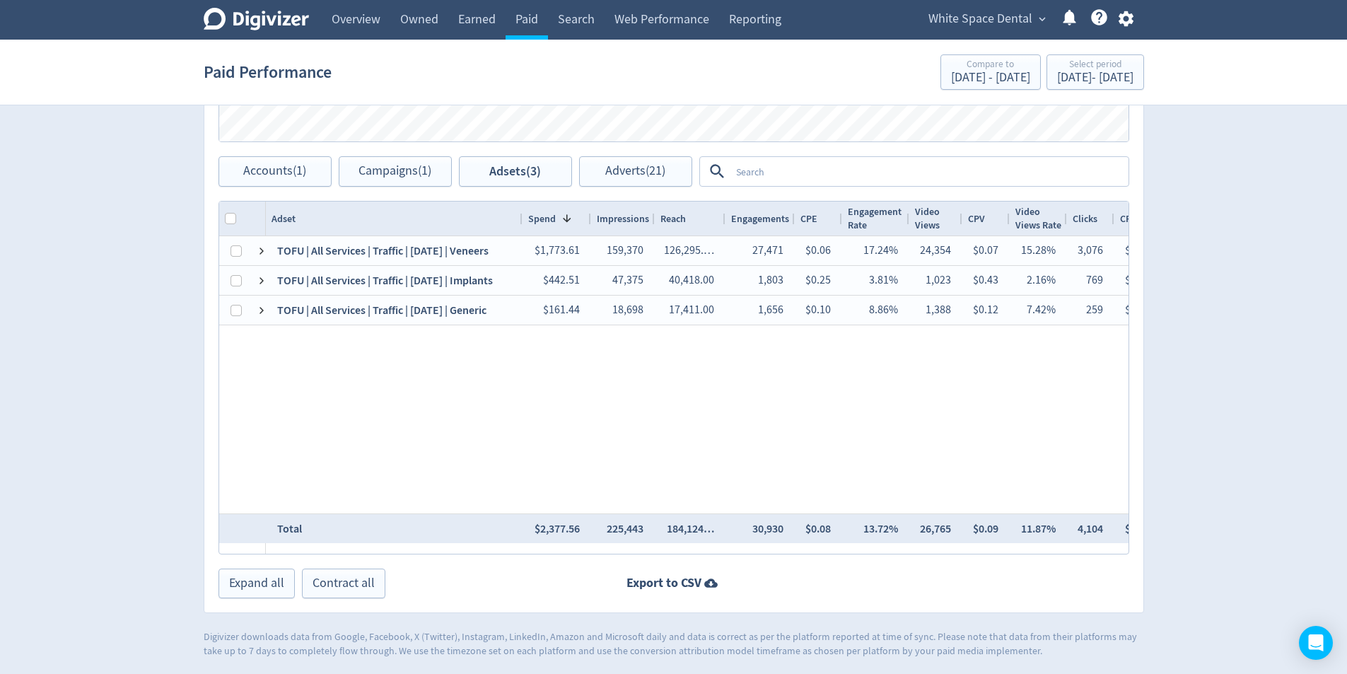
click at [771, 359] on div "$442.51 47,375 40,418.00 1,803 $0.25 3.81% 1,023 $0.43 2.16% 769 $0.58 1.62% TO…" at bounding box center [697, 374] width 863 height 277
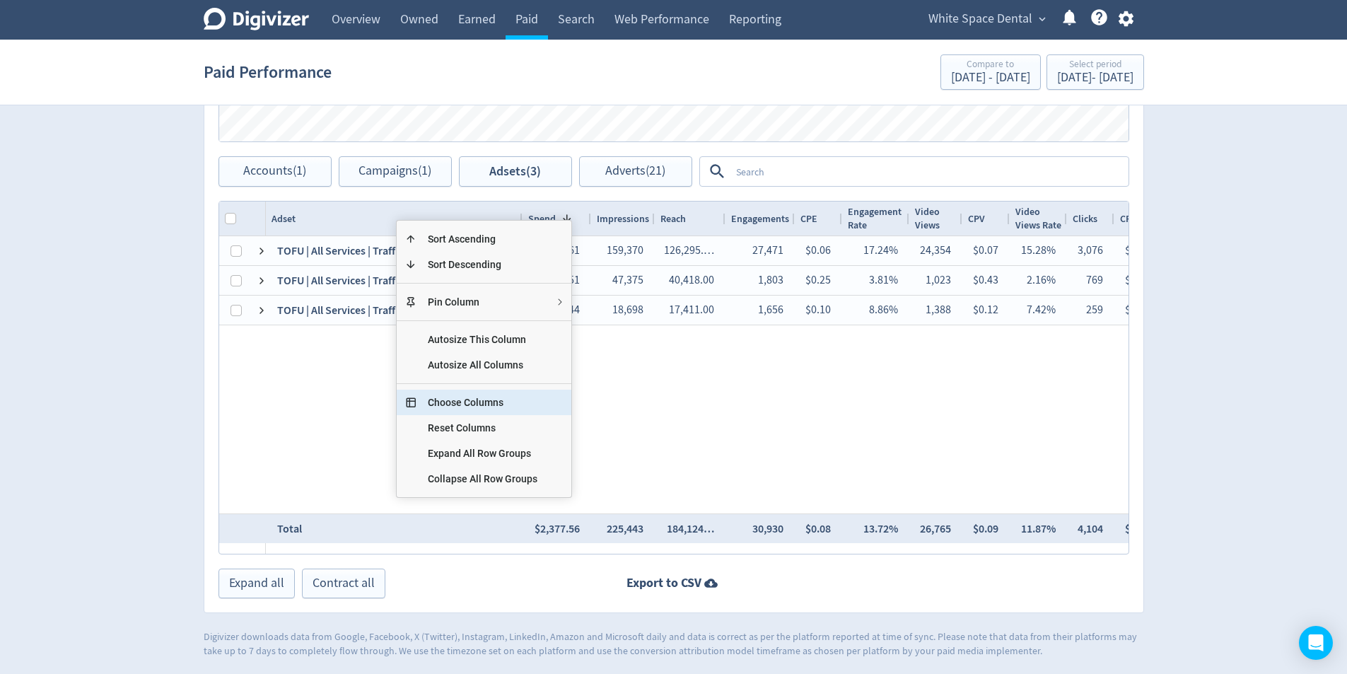
click at [470, 395] on span "Choose Columns" at bounding box center [483, 402] width 132 height 25
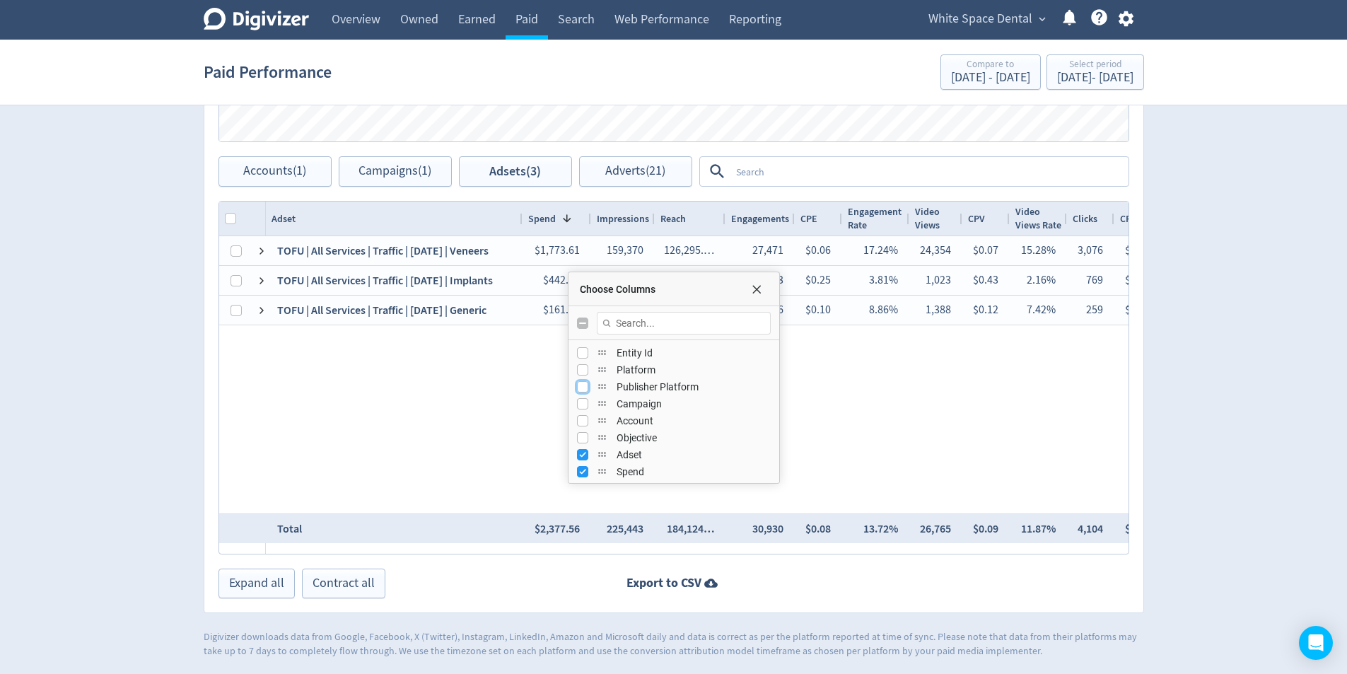
click at [577, 387] on input "Press SPACE to toggle visibility (hidden)" at bounding box center [582, 386] width 11 height 11
checkbox input "true"
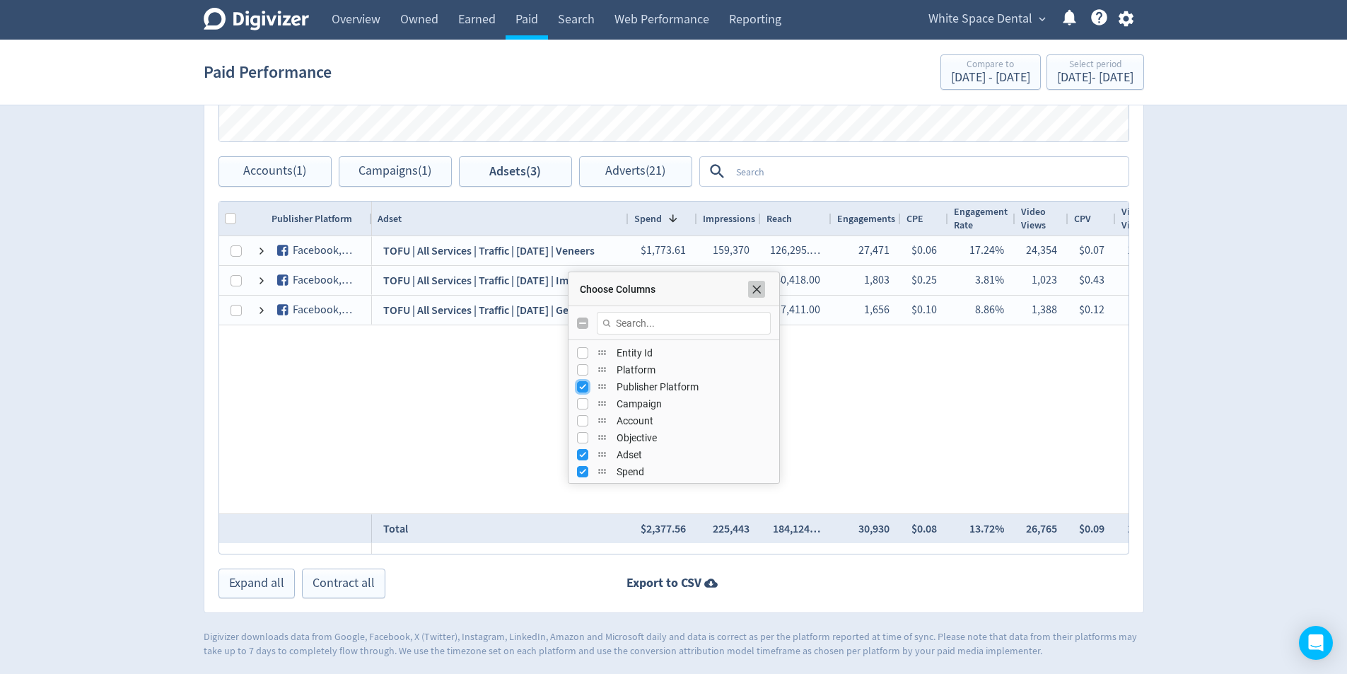
click at [757, 288] on span "Choose Columns" at bounding box center [756, 289] width 11 height 11
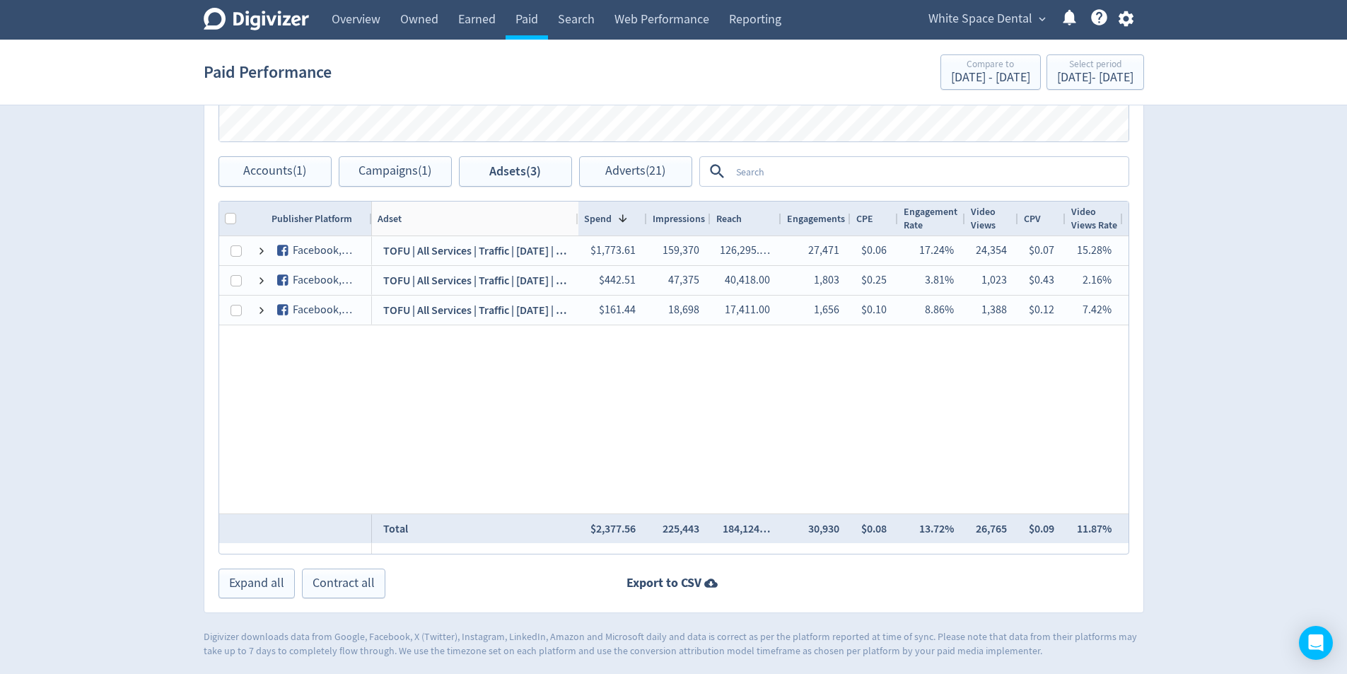
drag, startPoint x: 627, startPoint y: 219, endPoint x: 668, endPoint y: 231, distance: 42.7
click at [581, 231] on div at bounding box center [578, 219] width 6 height 34
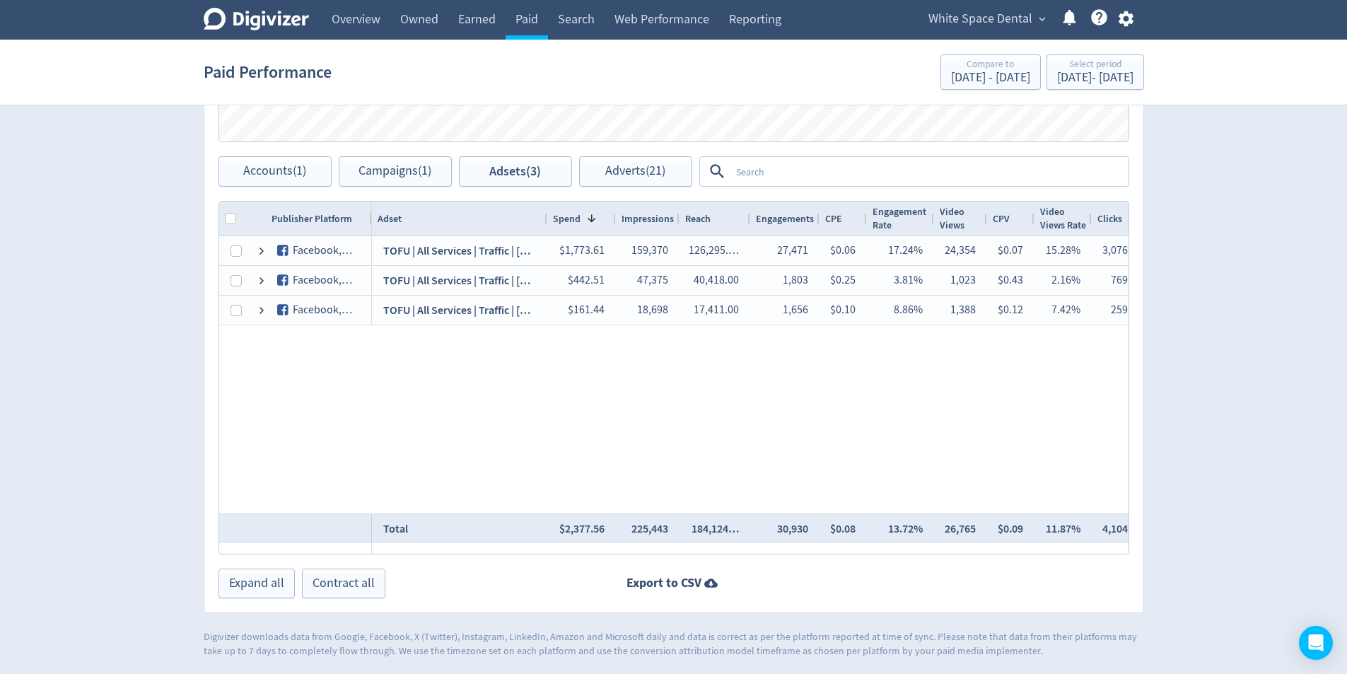
drag, startPoint x: 668, startPoint y: 231, endPoint x: 544, endPoint y: 233, distance: 123.8
click at [544, 233] on div at bounding box center [547, 219] width 6 height 34
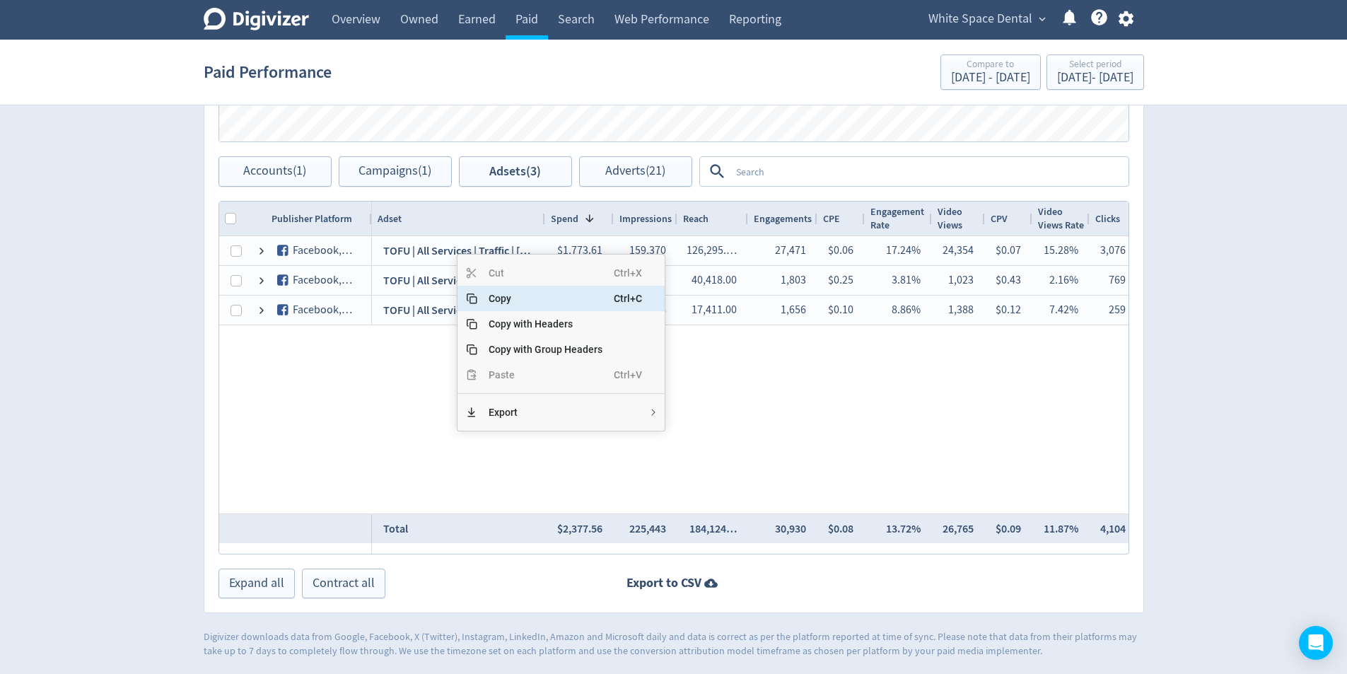
click at [397, 412] on div "$442.51 47,375 40,418.00 1,803 $0.25 3.81% 1,023 $0.43 2.16% 769 $0.58 1.62% TO…" at bounding box center [750, 374] width 757 height 277
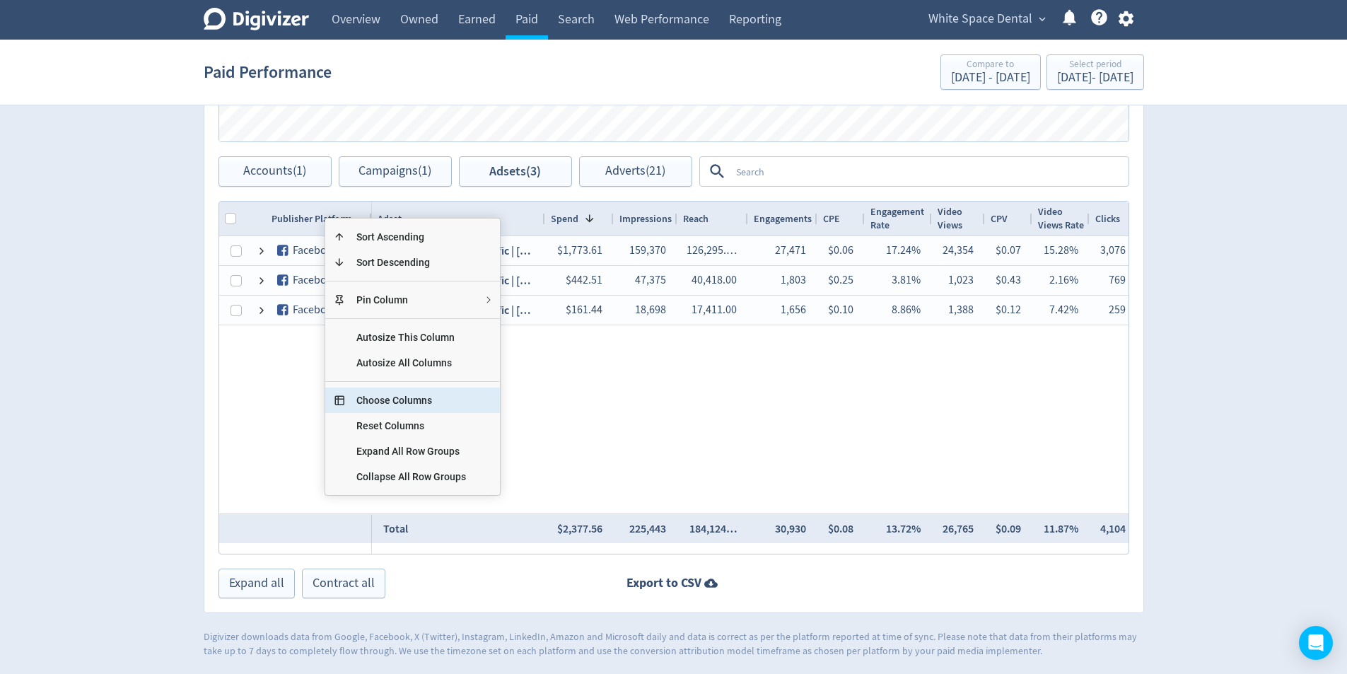
click at [419, 403] on span "Choose Columns" at bounding box center [411, 400] width 132 height 25
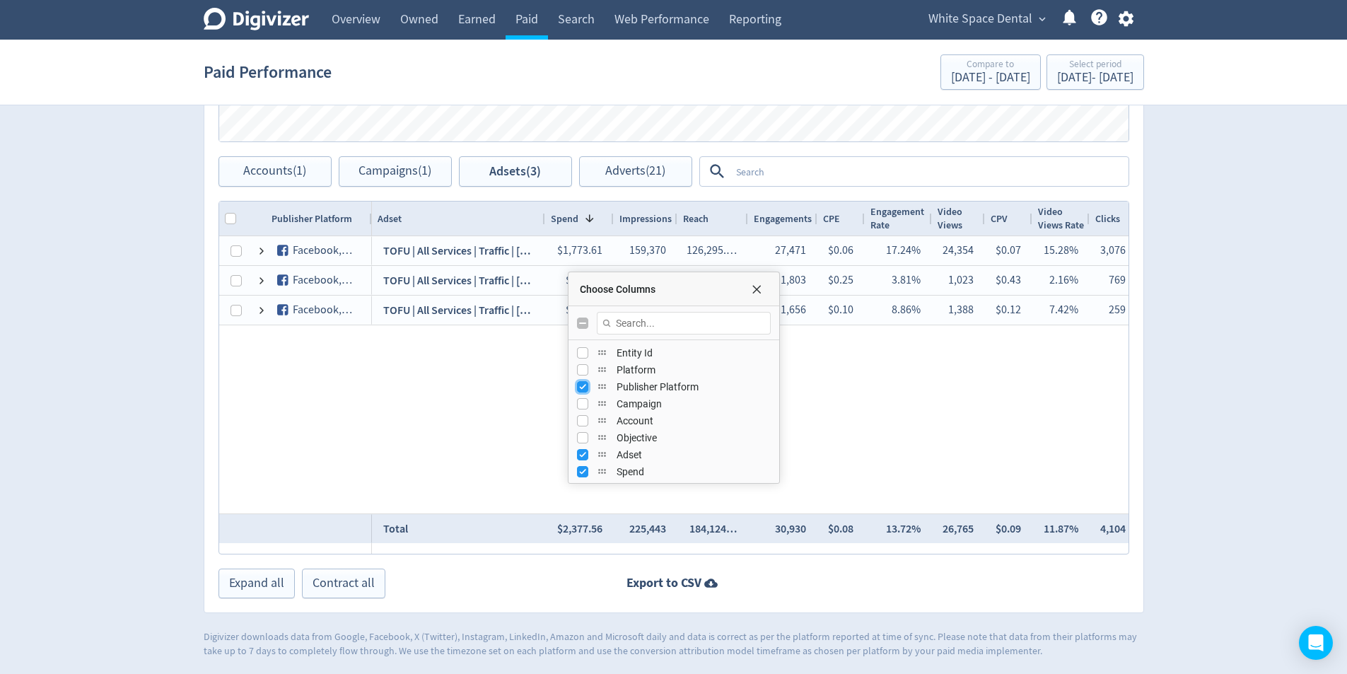
click at [578, 388] on input "Press SPACE to toggle visibility (visible)" at bounding box center [582, 386] width 11 height 11
checkbox input "false"
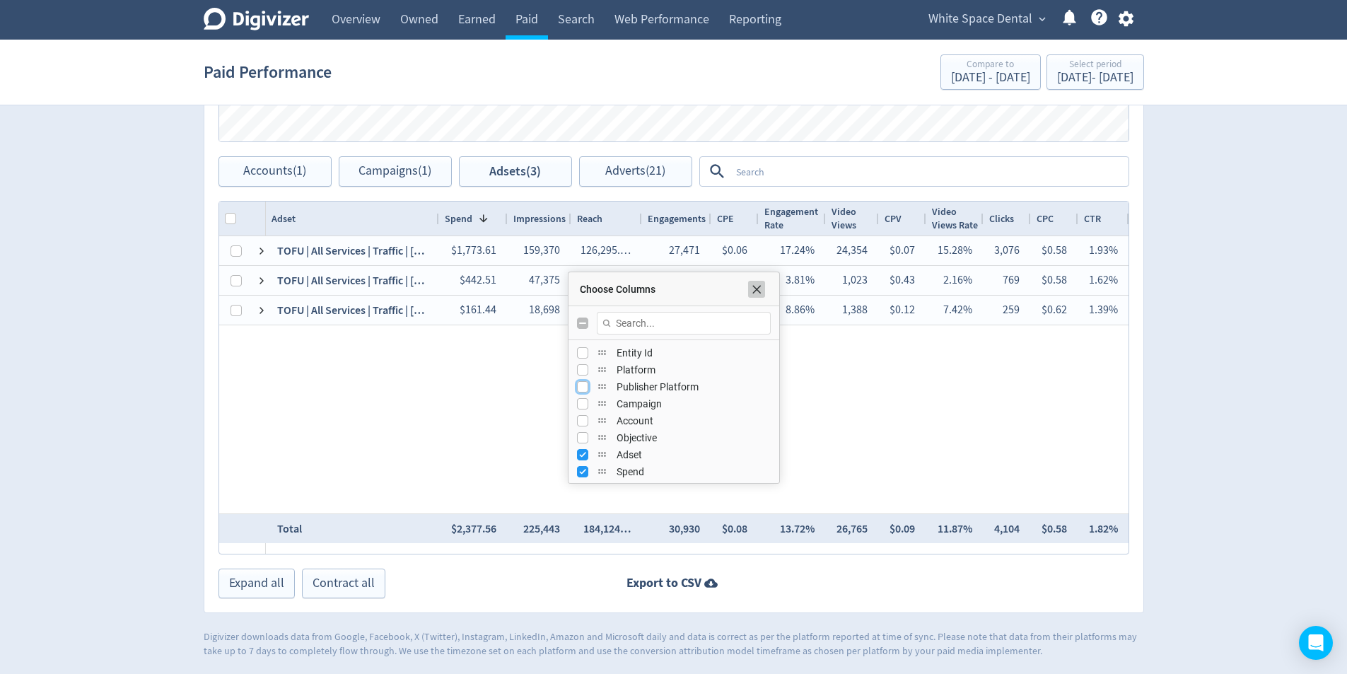
click at [757, 292] on span "Choose Columns" at bounding box center [756, 289] width 11 height 11
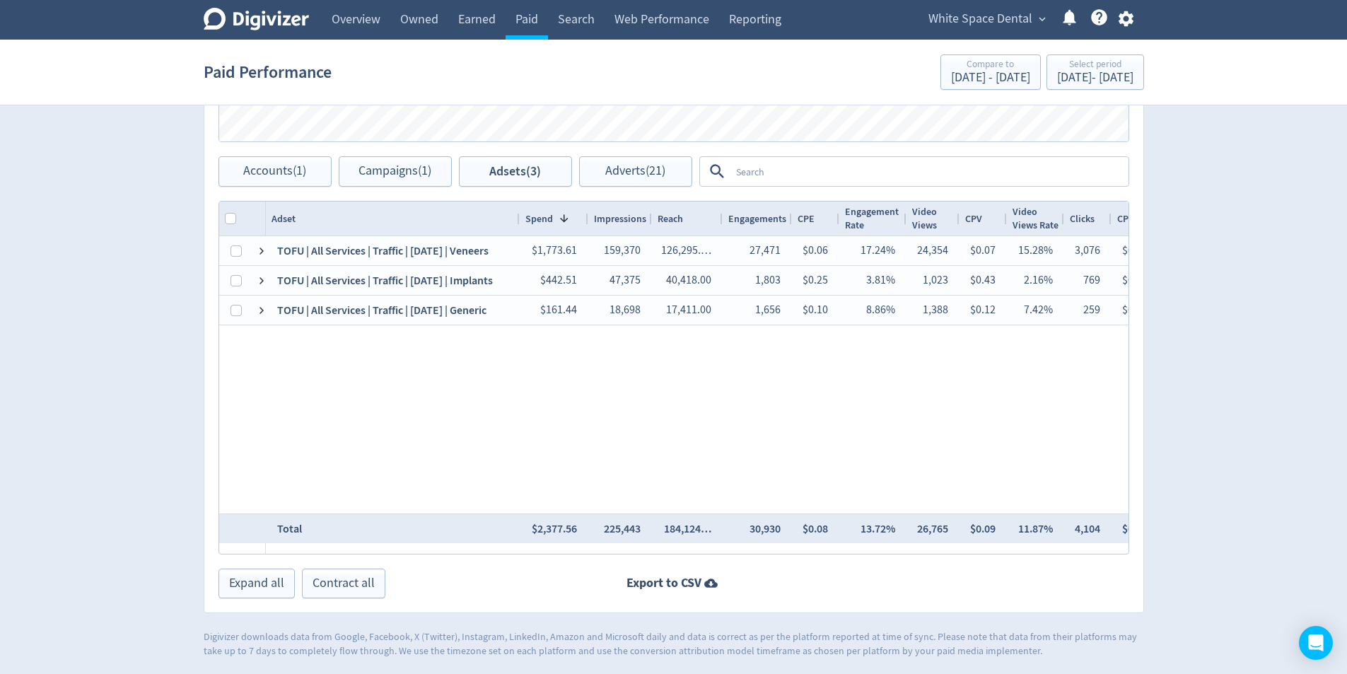
drag, startPoint x: 436, startPoint y: 219, endPoint x: 517, endPoint y: 230, distance: 81.3
click at [517, 230] on div at bounding box center [519, 219] width 6 height 34
click at [523, 226] on div at bounding box center [523, 219] width 6 height 34
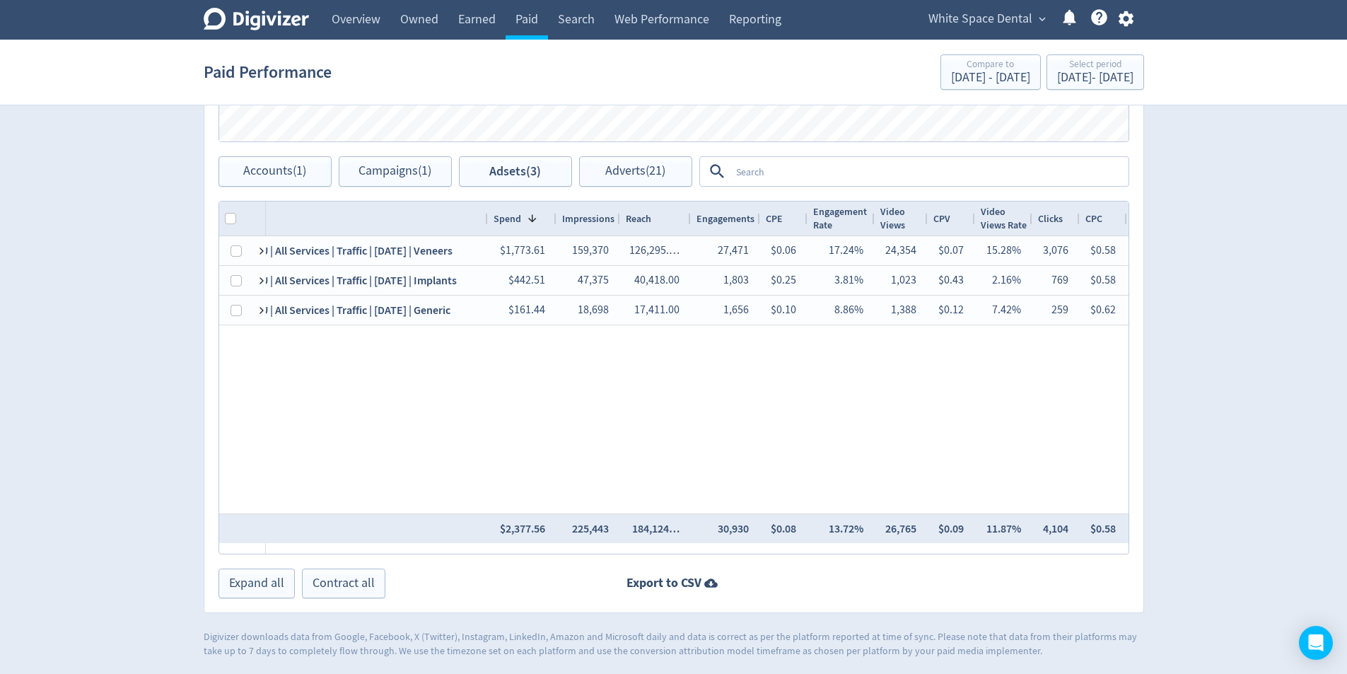
scroll to position [0, 86]
